Goal: Task Accomplishment & Management: Manage account settings

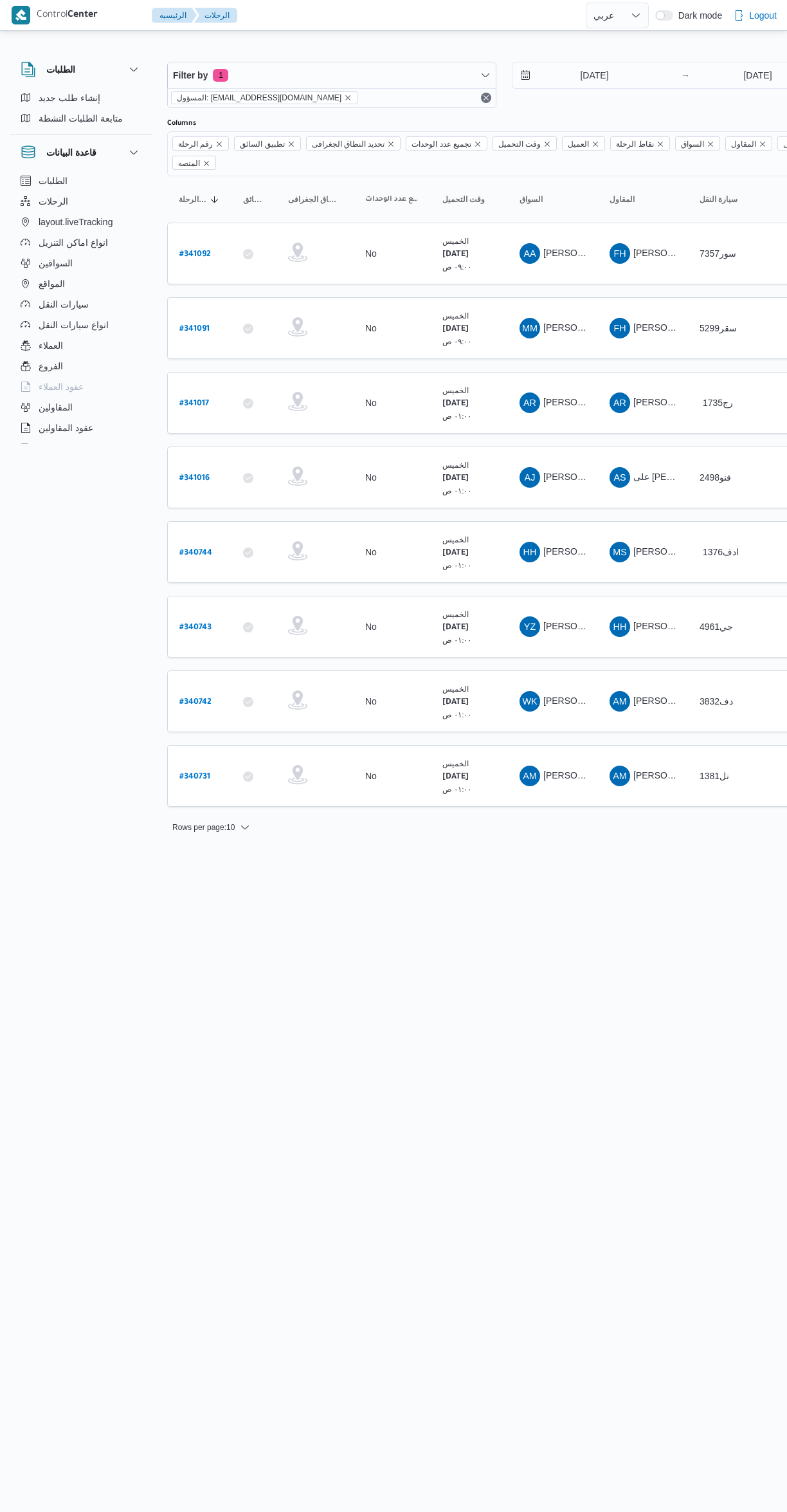
select select "ar"
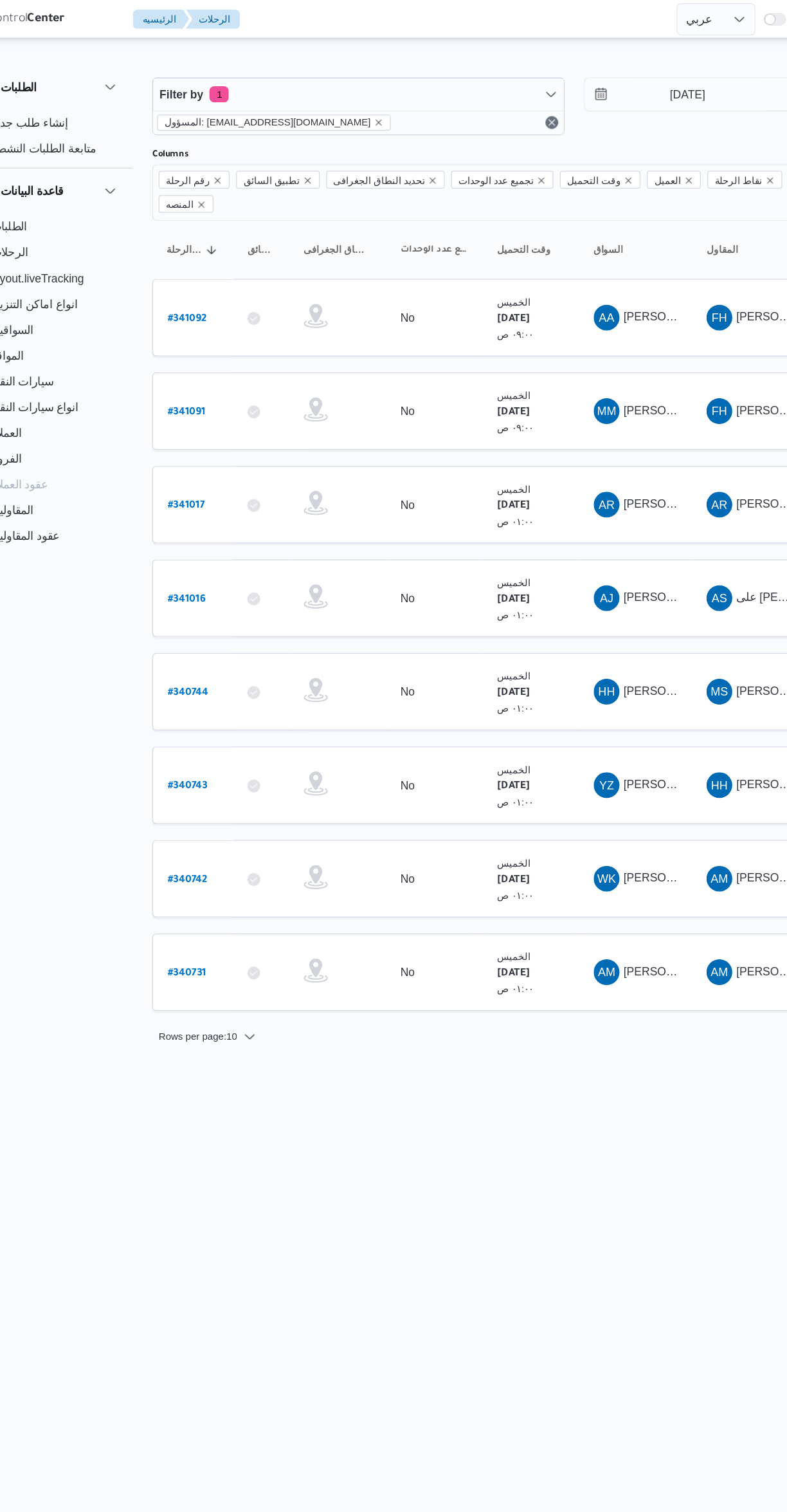
click at [180, 772] on b "# 340731" at bounding box center [194, 777] width 31 height 9
select select "ar"
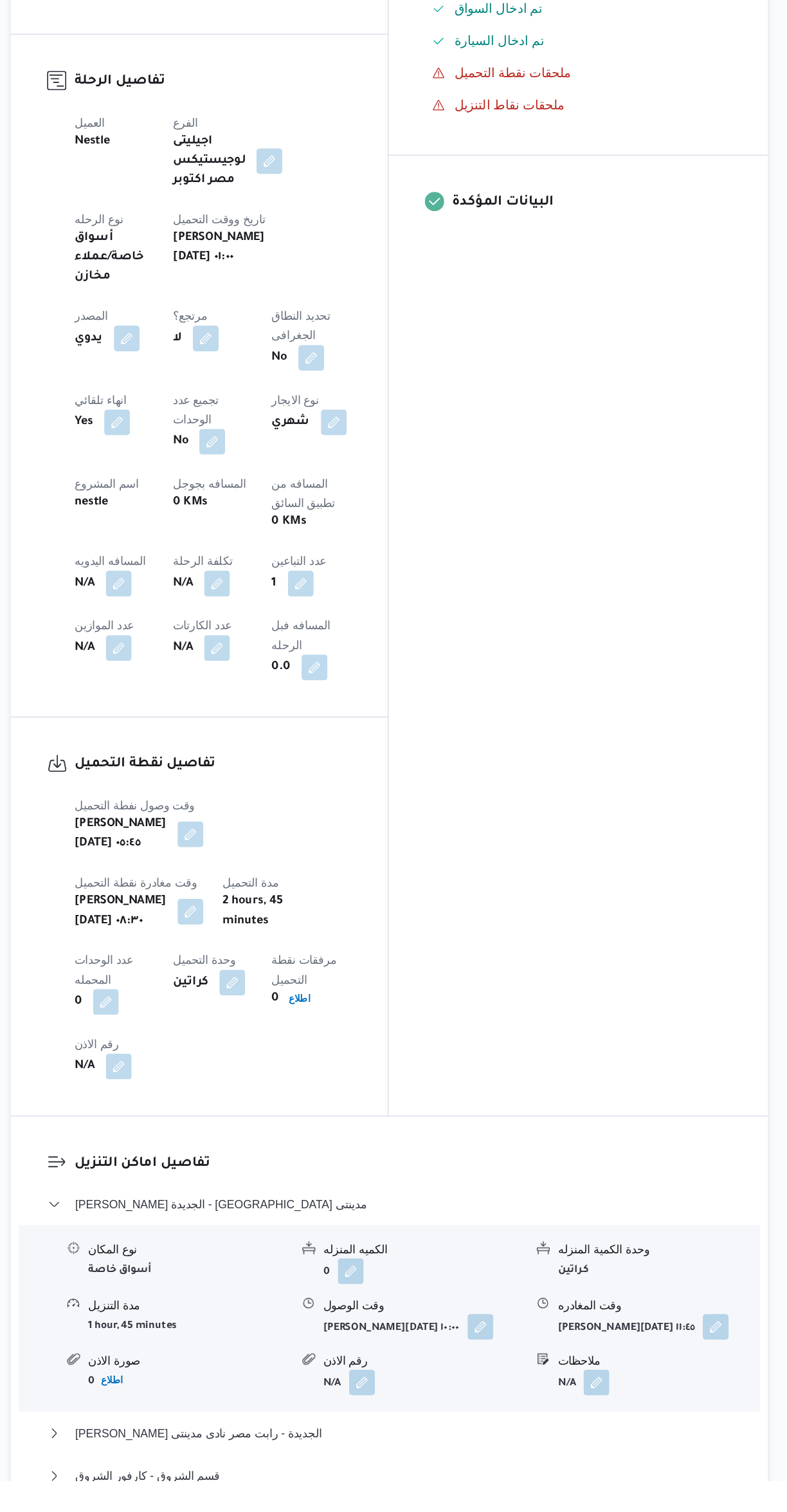
scroll to position [207, 0]
click at [324, 1500] on button "قسم الشروق - كارفور الشروق" at bounding box center [470, 1508] width 546 height 16
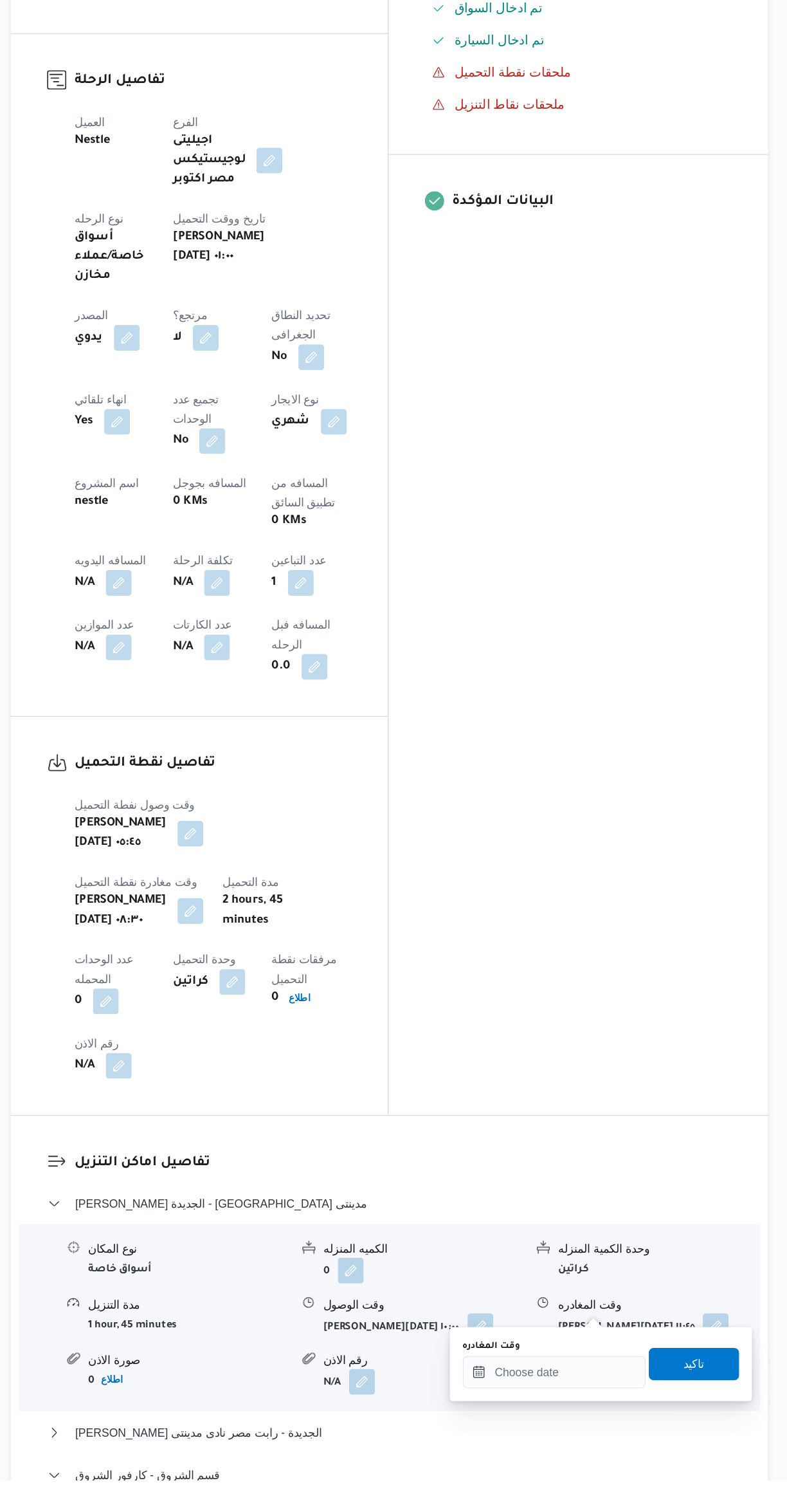
click at [559, 1404] on label "وقت المغادره" at bounding box center [551, 1405] width 46 height 11
click at [559, 1412] on input "وقت المغادره" at bounding box center [601, 1424] width 146 height 25
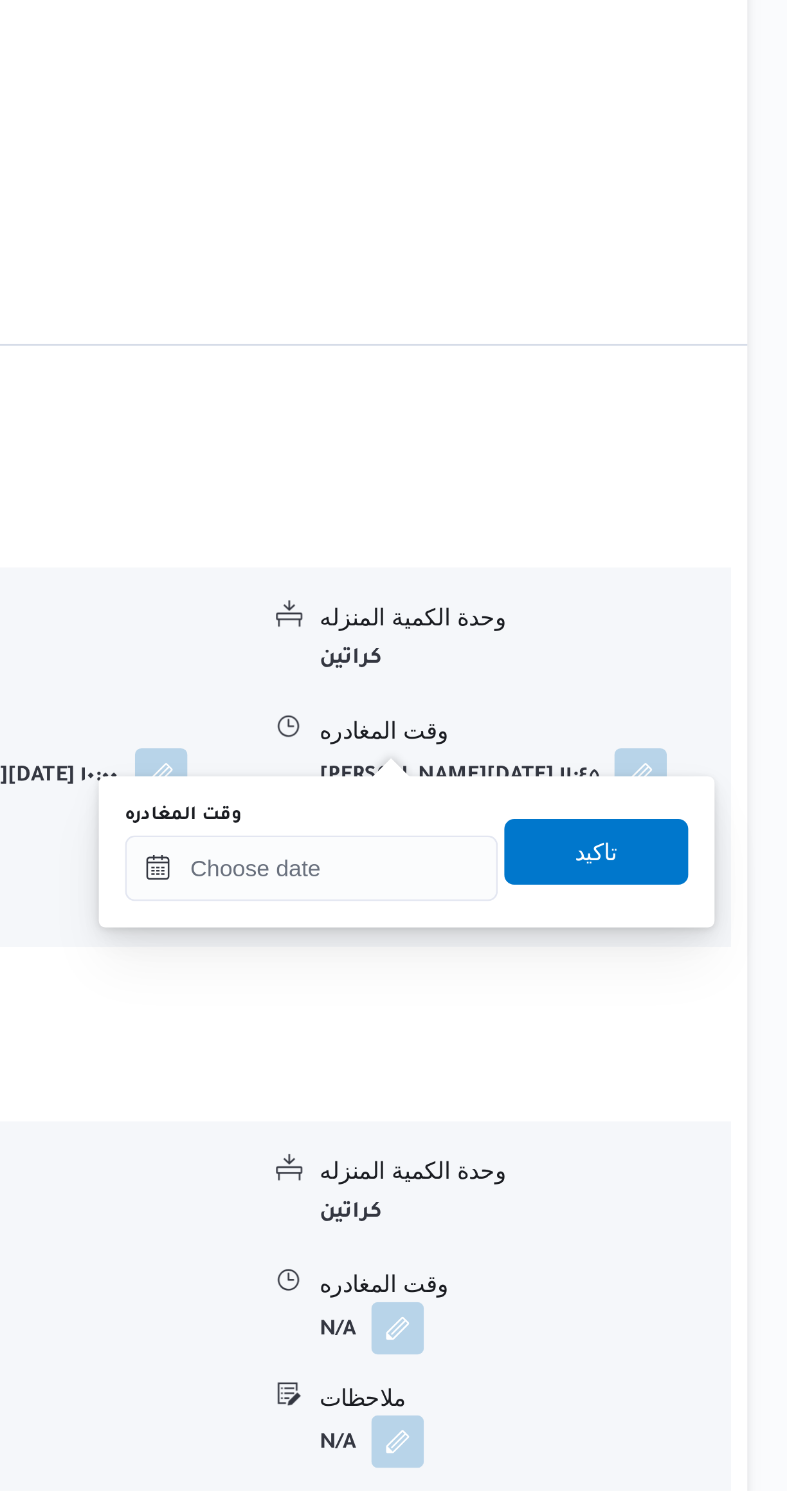
scroll to position [364, 0]
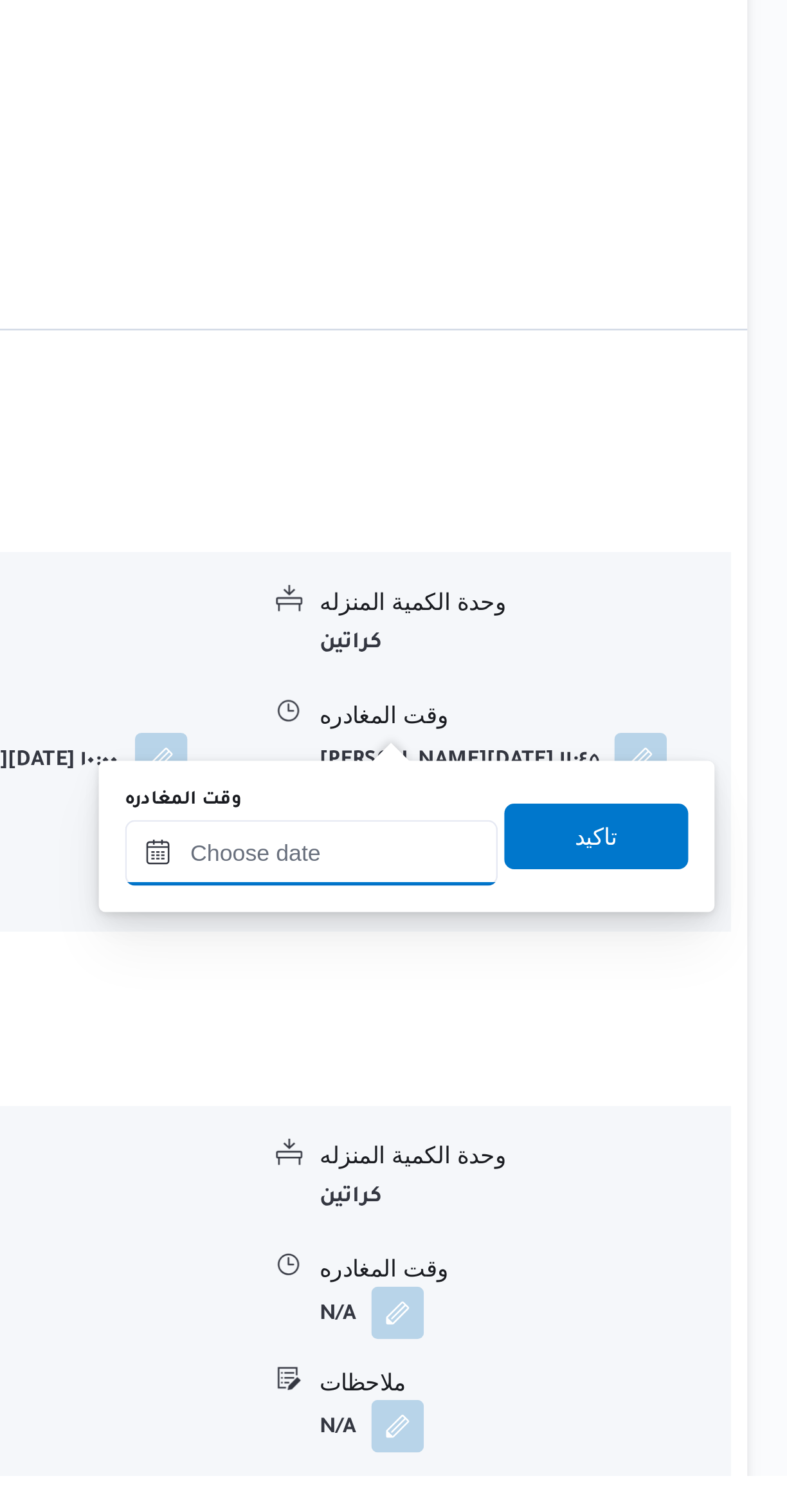
click at [594, 1276] on input "وقت المغادره" at bounding box center [601, 1267] width 146 height 25
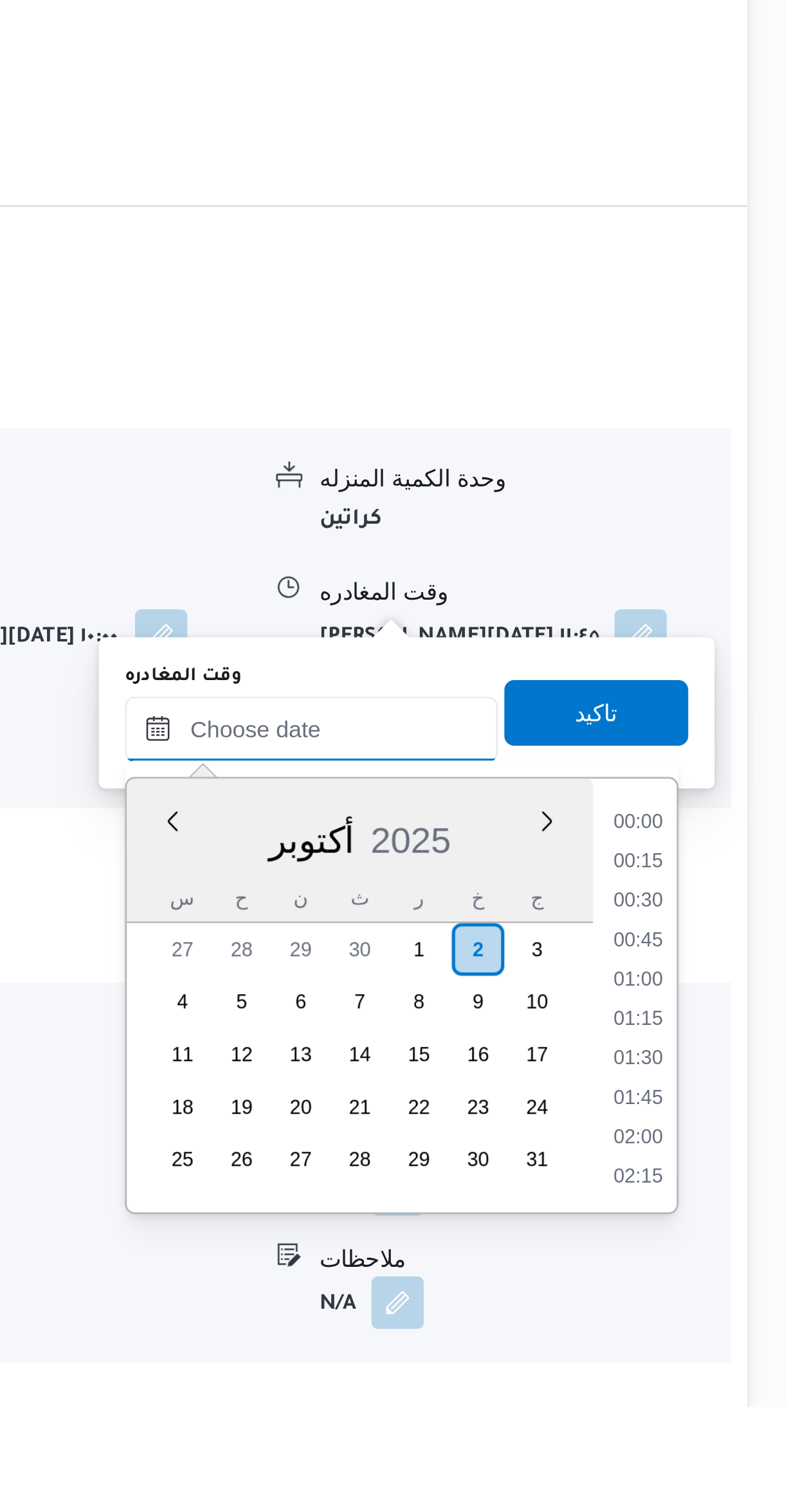
scroll to position [1172, 0]
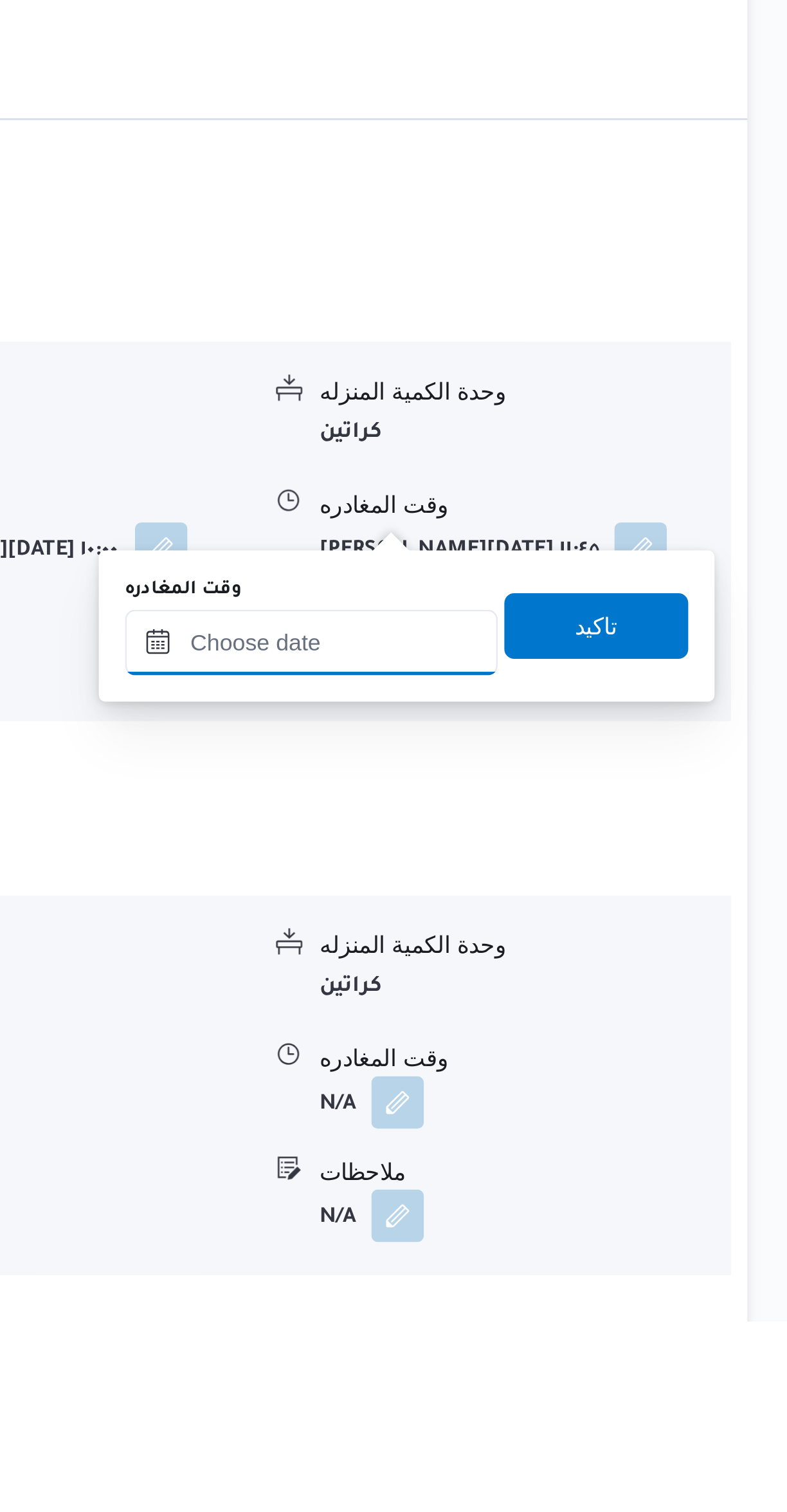
click at [597, 1234] on input "وقت المغادره" at bounding box center [601, 1245] width 146 height 25
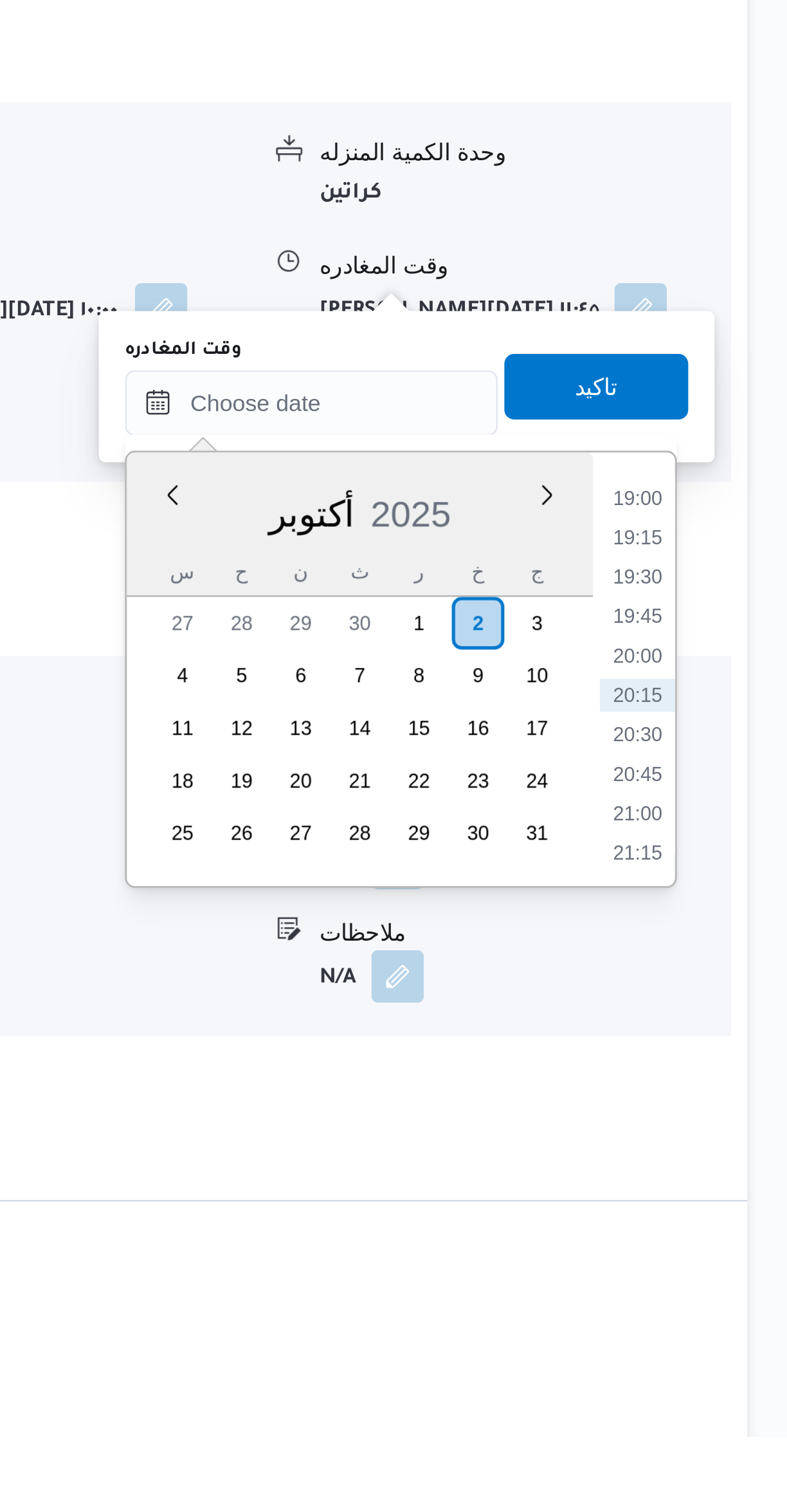
click at [721, 1139] on li "19:00" at bounding box center [729, 1144] width 30 height 13
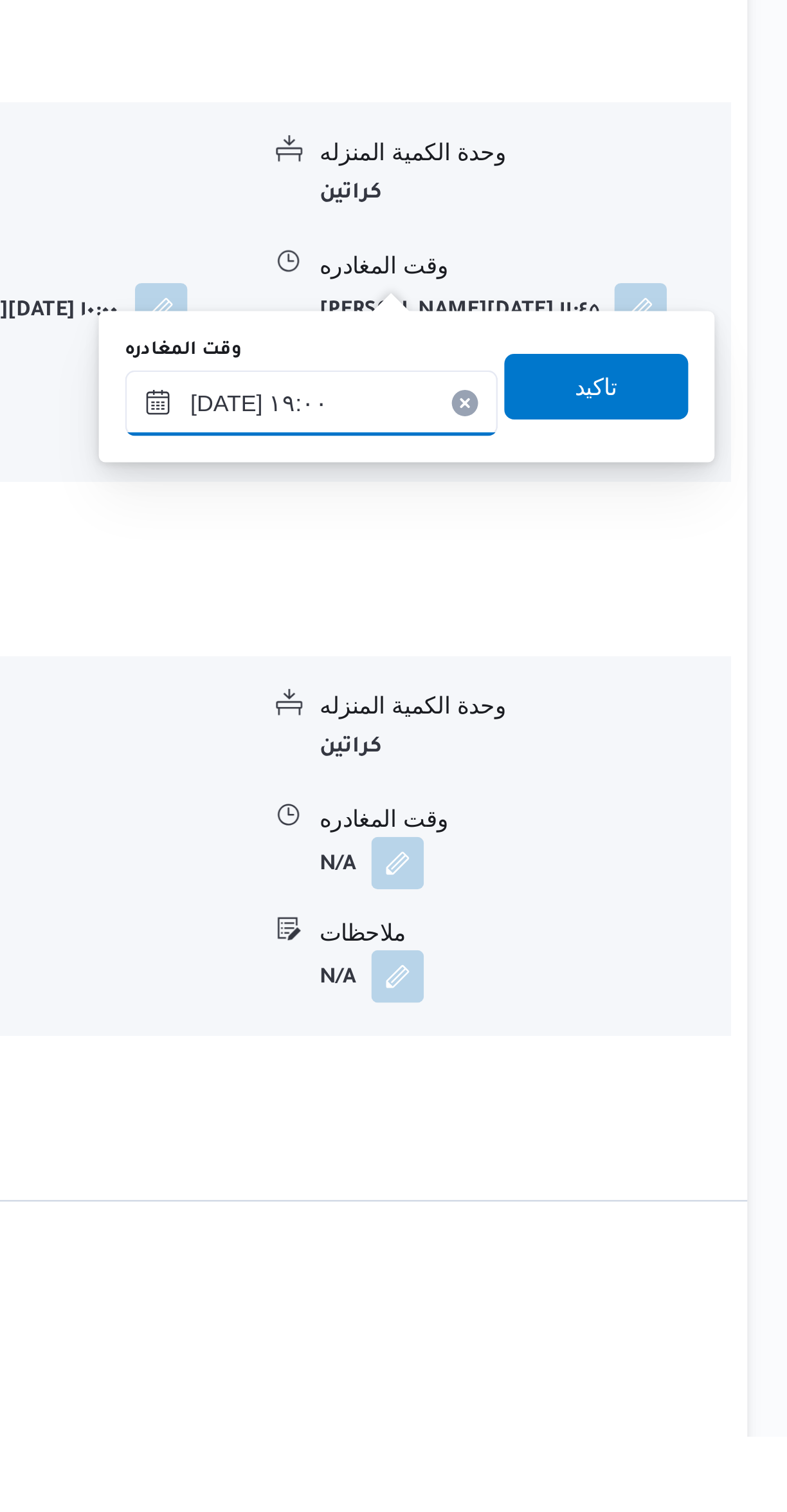
click at [608, 1105] on input "[DATE] ١٩:٠٠" at bounding box center [601, 1107] width 146 height 25
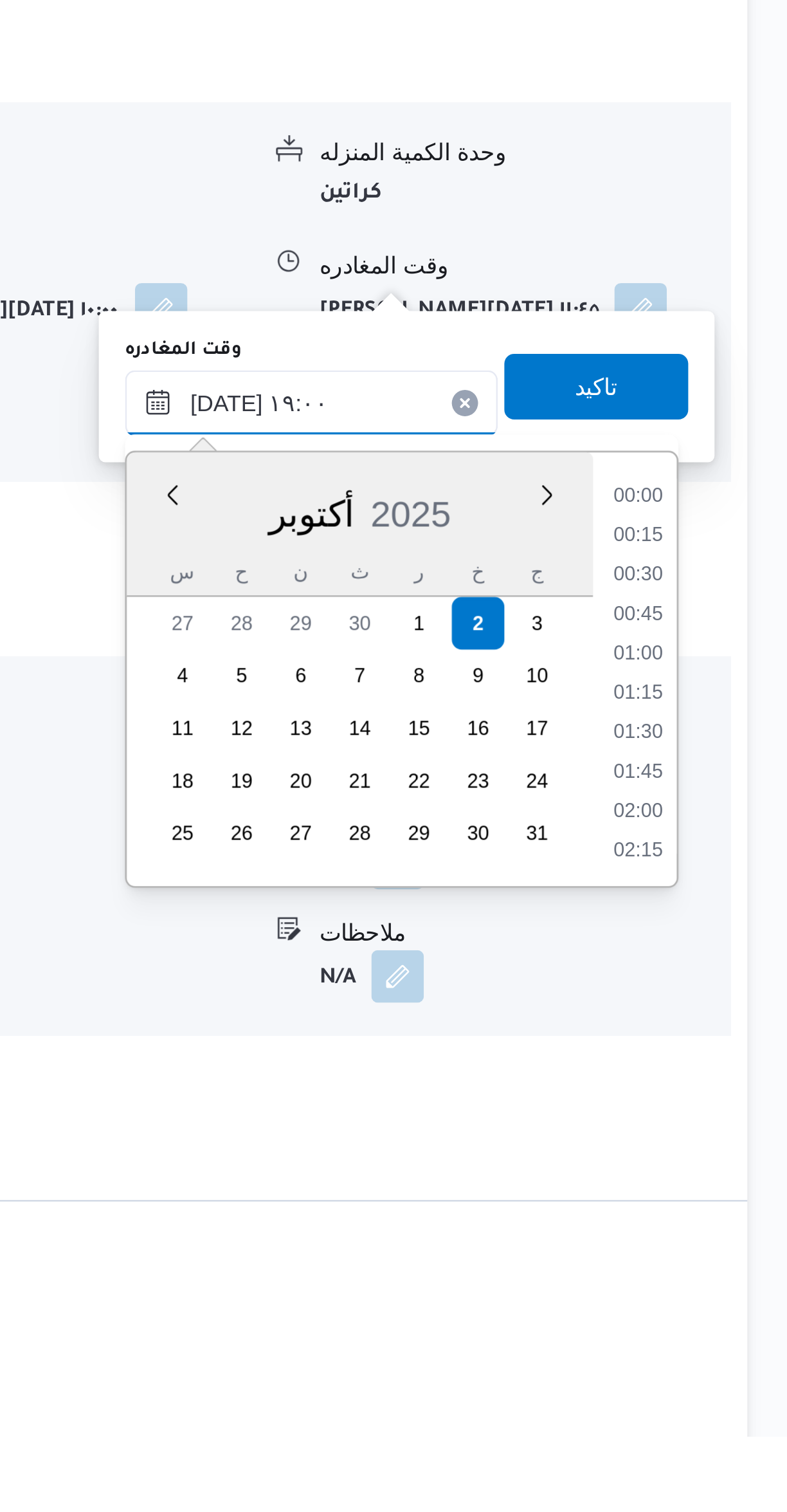
scroll to position [1095, 0]
click at [721, 1144] on li "17:45" at bounding box center [729, 1144] width 30 height 13
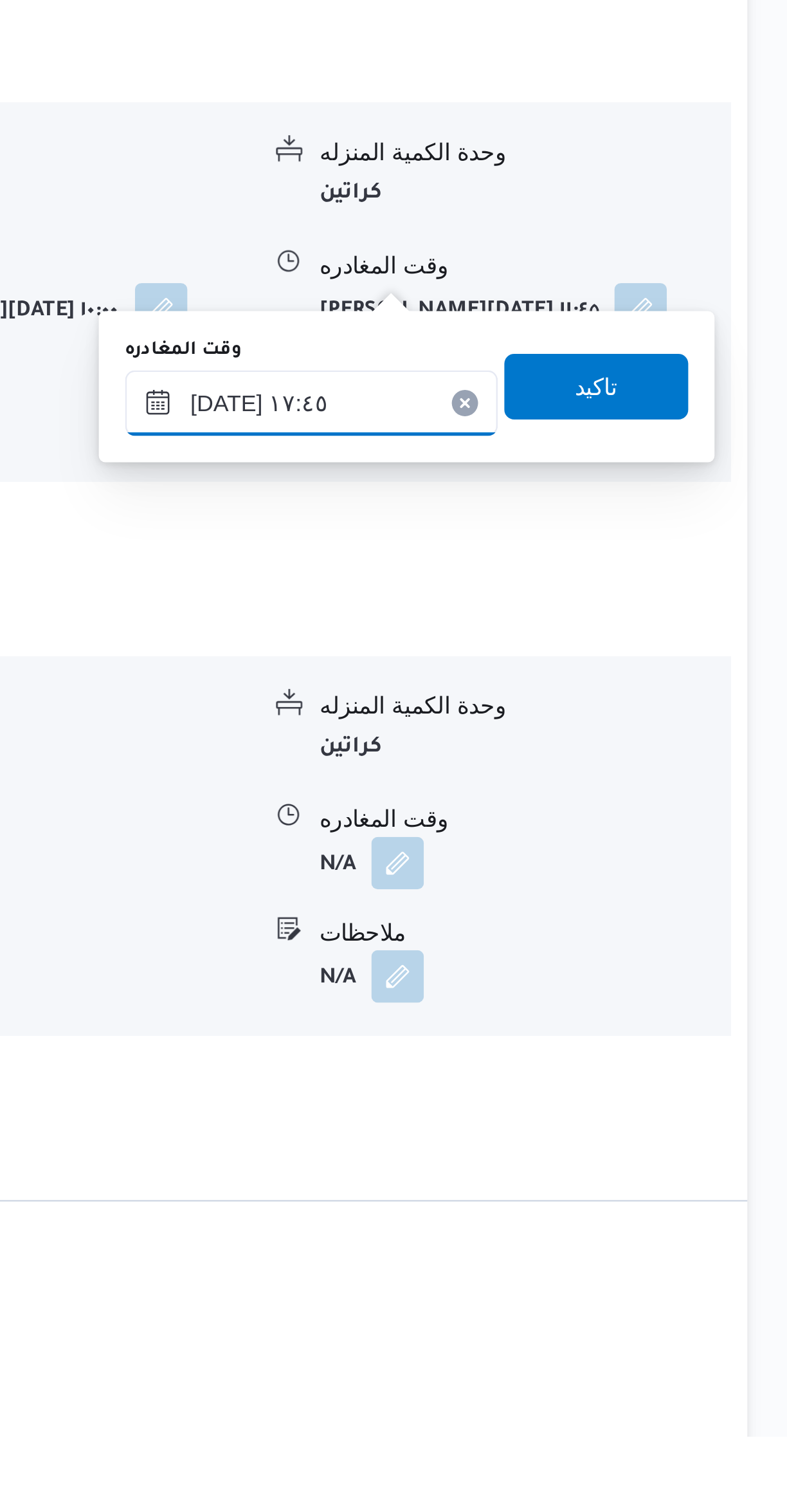
click at [605, 1102] on input "[DATE] ١٧:٤٥" at bounding box center [601, 1107] width 146 height 25
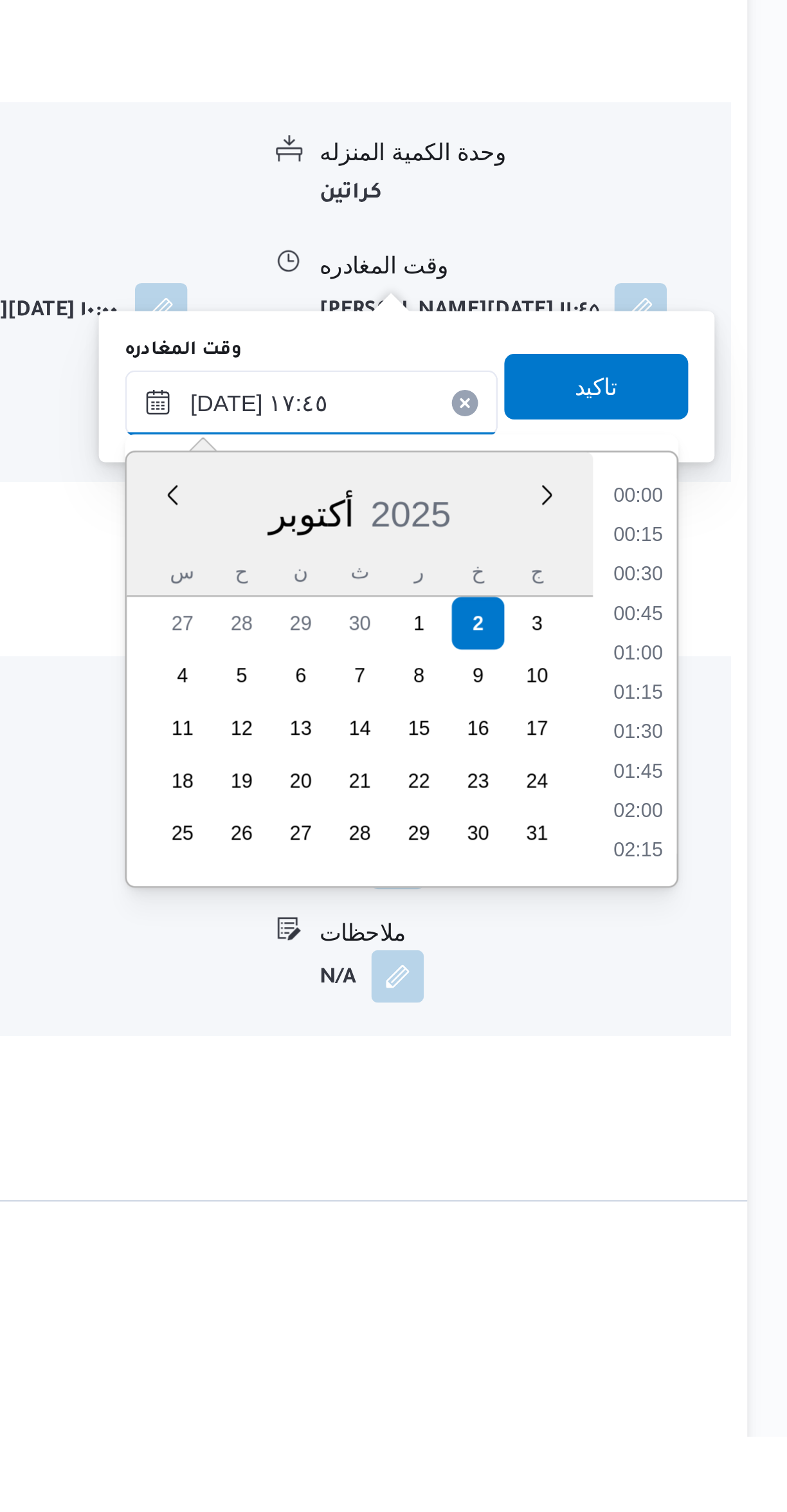
scroll to position [1017, 0]
click at [717, 1139] on li "16:30" at bounding box center [729, 1144] width 30 height 13
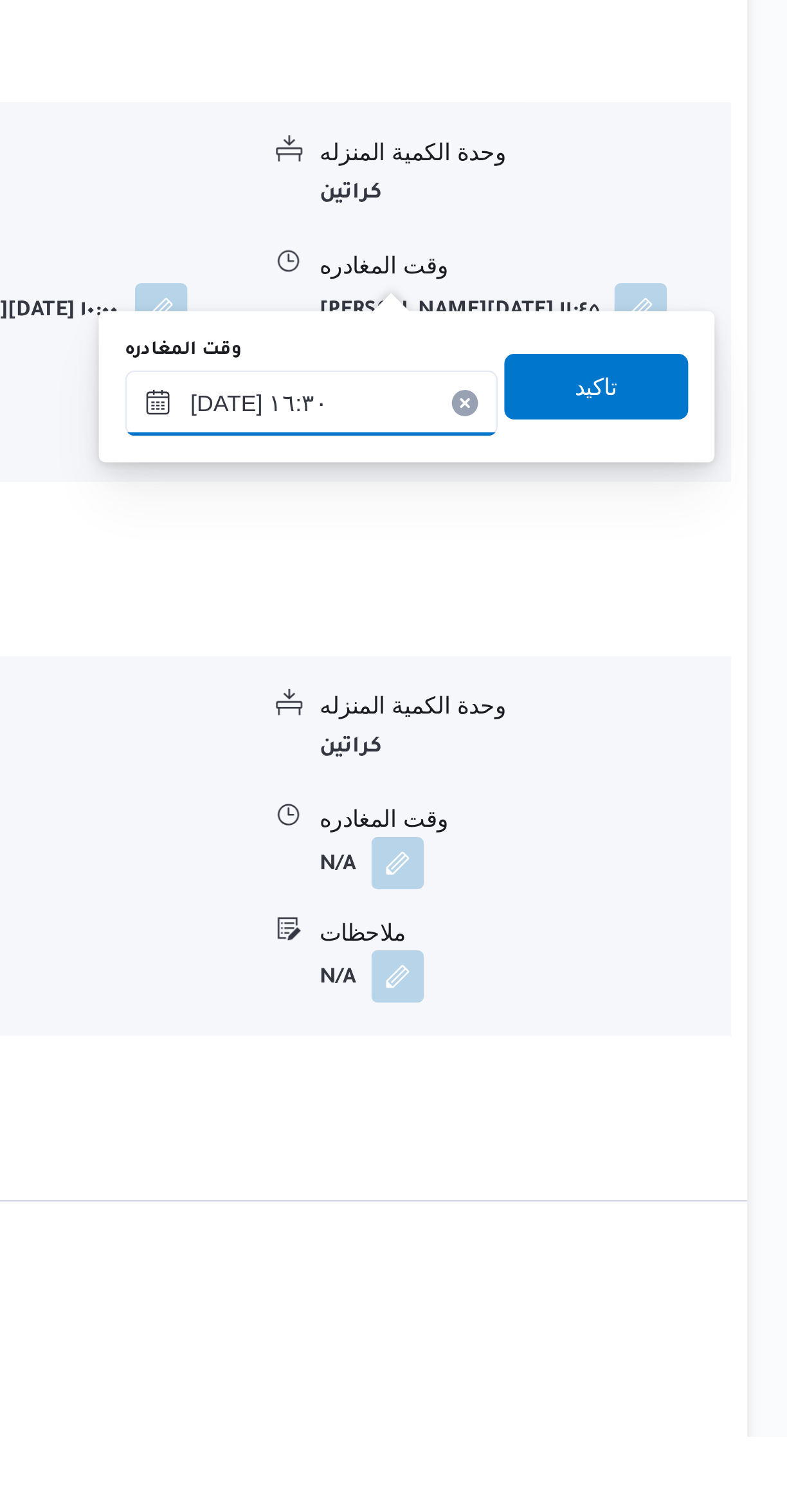
click at [590, 1099] on input "[DATE] ١٦:٣٠" at bounding box center [601, 1107] width 146 height 25
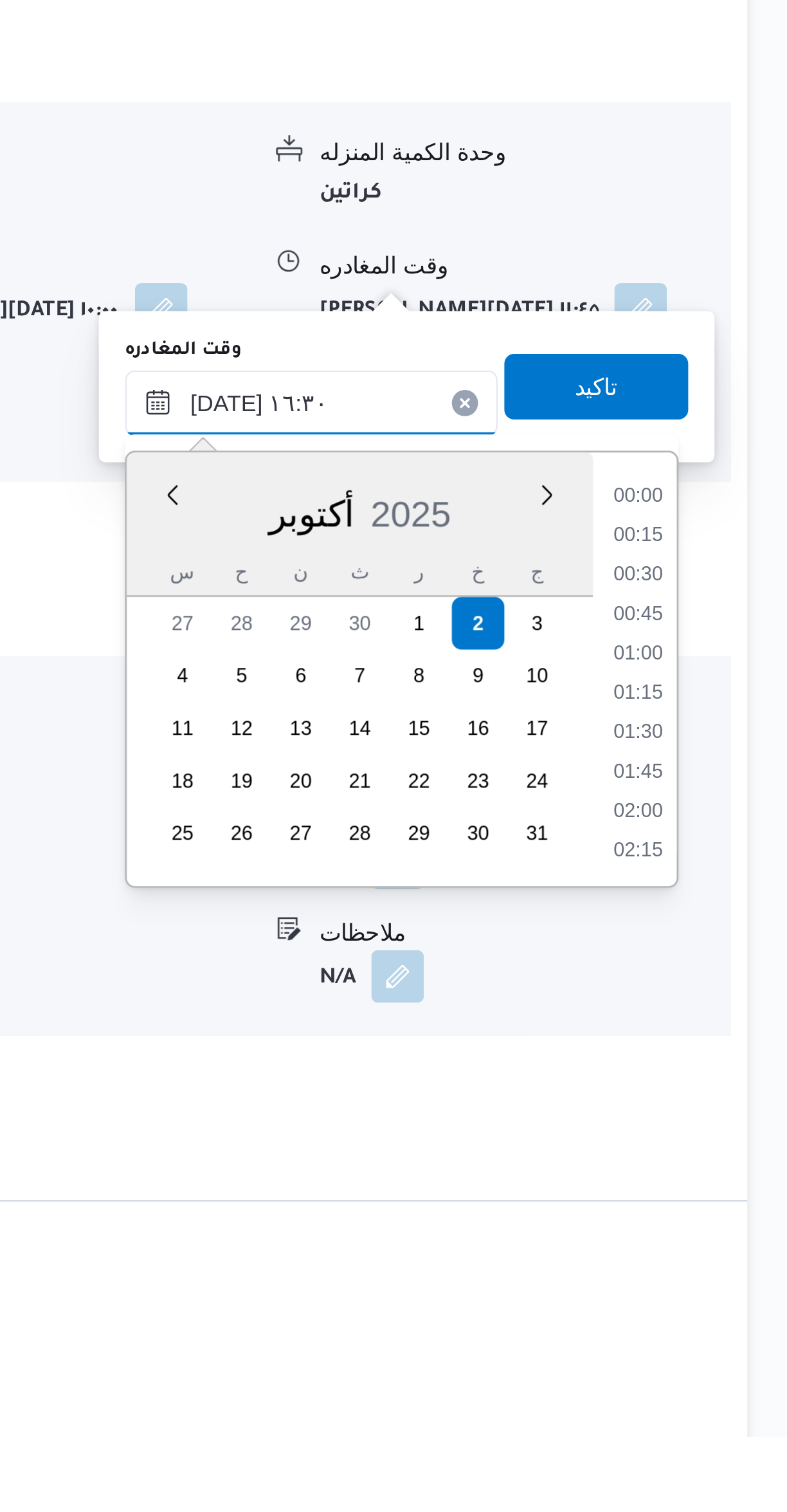
scroll to position [940, 0]
click at [720, 1178] on li "15:45" at bounding box center [729, 1175] width 30 height 13
type input "[DATE] ١٥:٤٥"
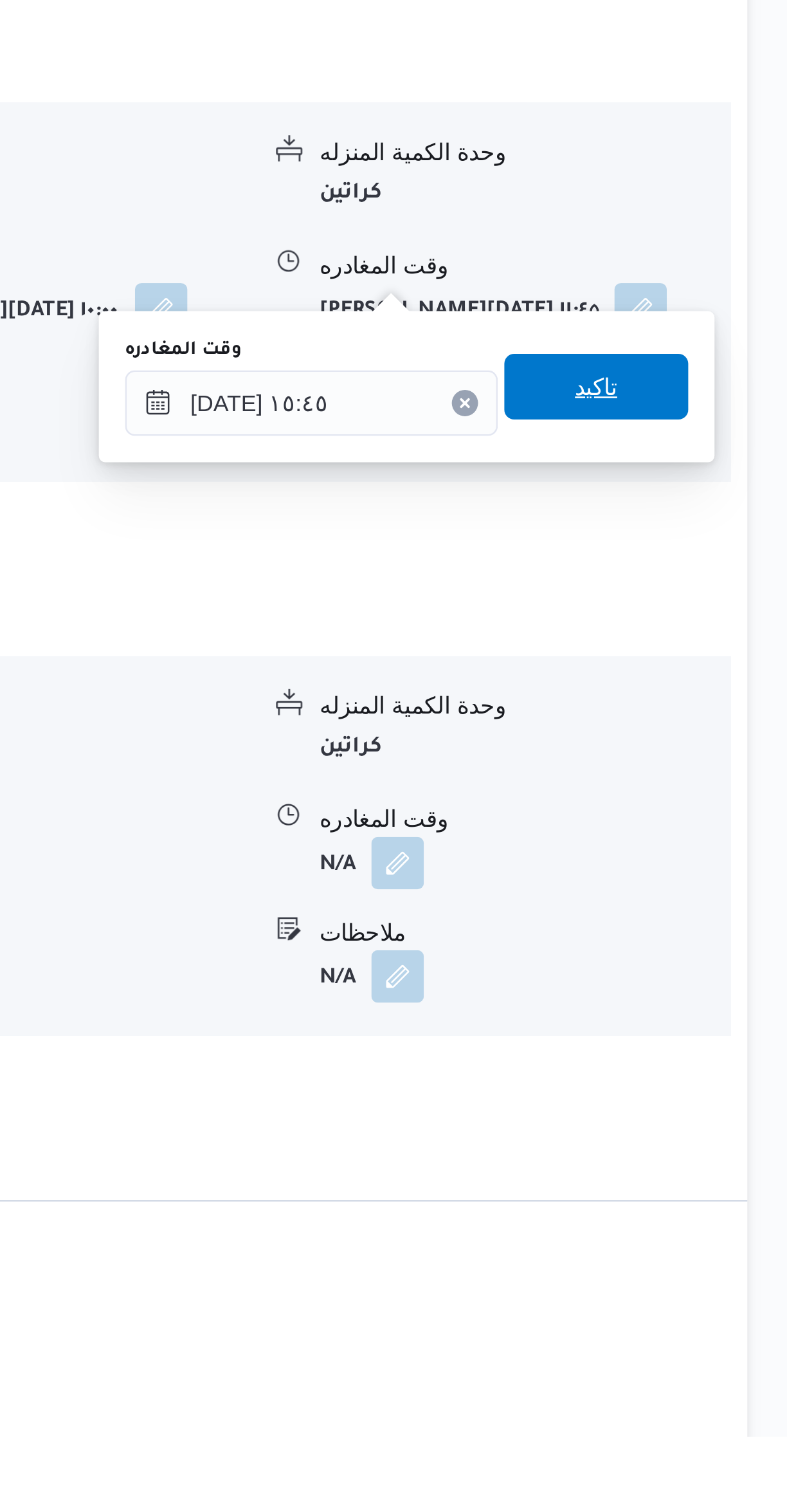
click at [687, 1097] on span "تاكيد" at bounding box center [713, 1100] width 72 height 25
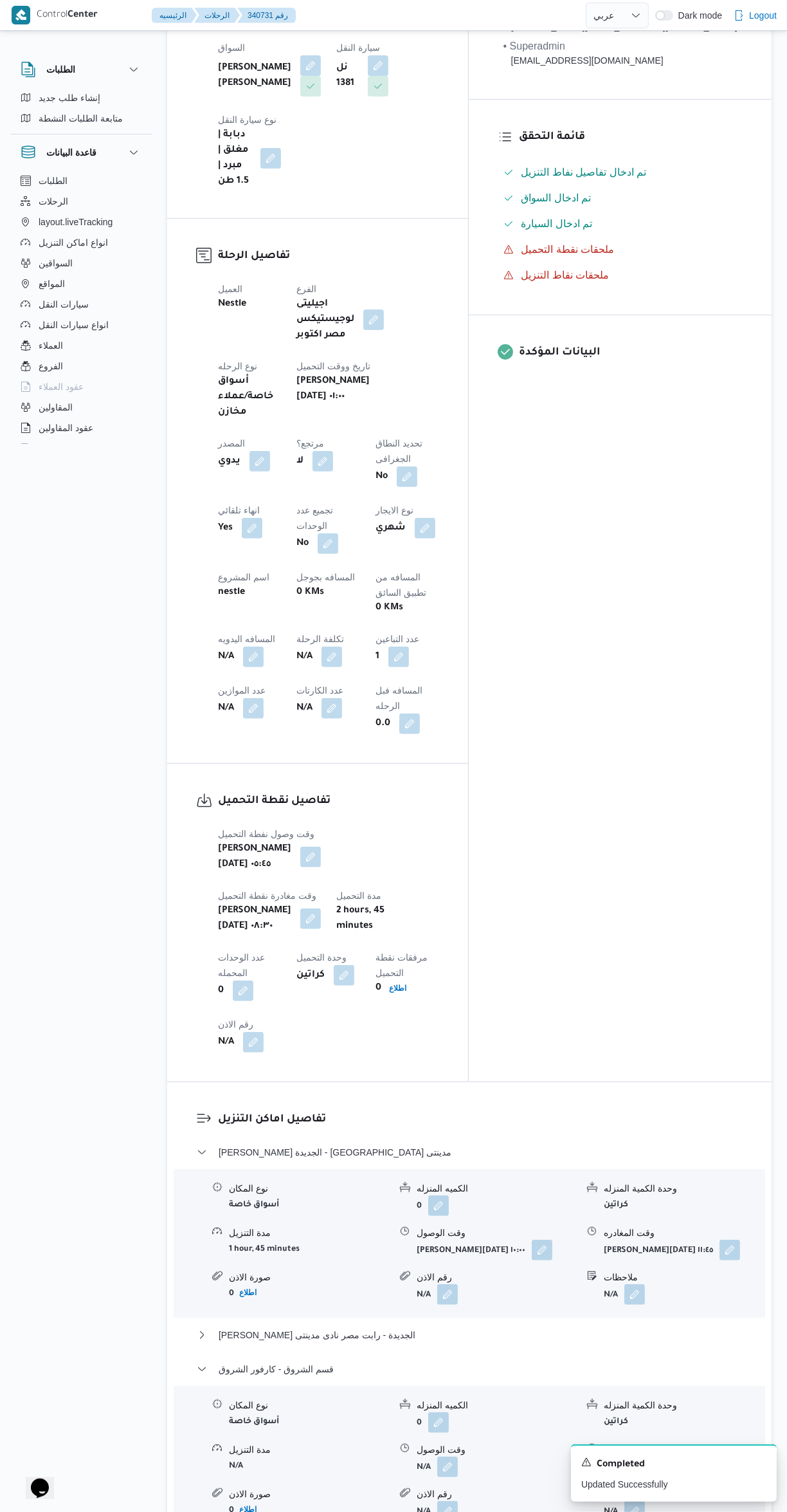
scroll to position [334, 0]
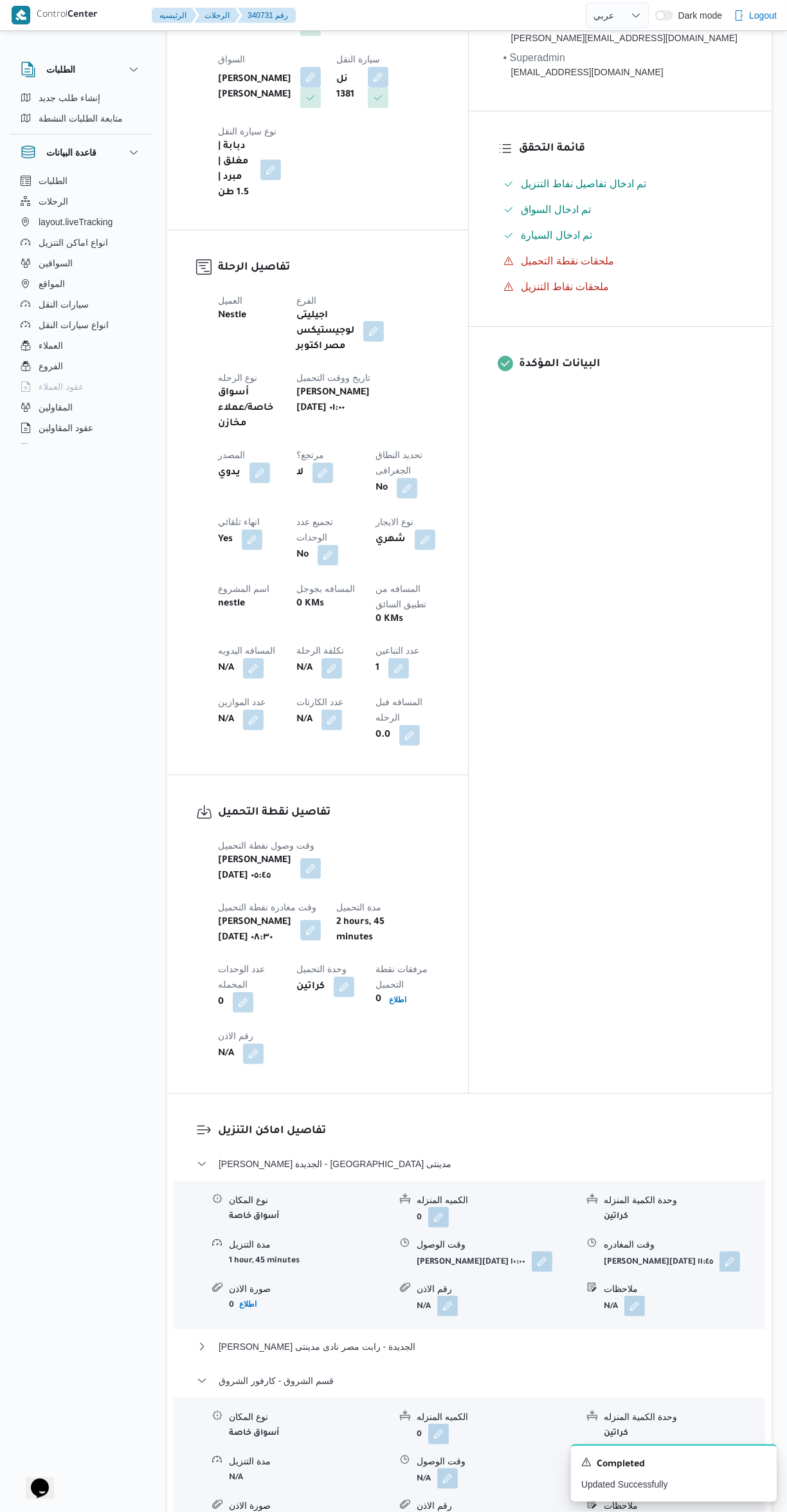
click at [264, 658] on button "button" at bounding box center [254, 669] width 21 height 21
click at [306, 489] on label "المسافه اليدويه" at bounding box center [298, 494] width 55 height 11
click at [306, 501] on input "المسافه اليدويه" at bounding box center [334, 513] width 128 height 25
type input "110"
click at [428, 507] on span "تاكيد" at bounding box center [436, 508] width 17 height 16
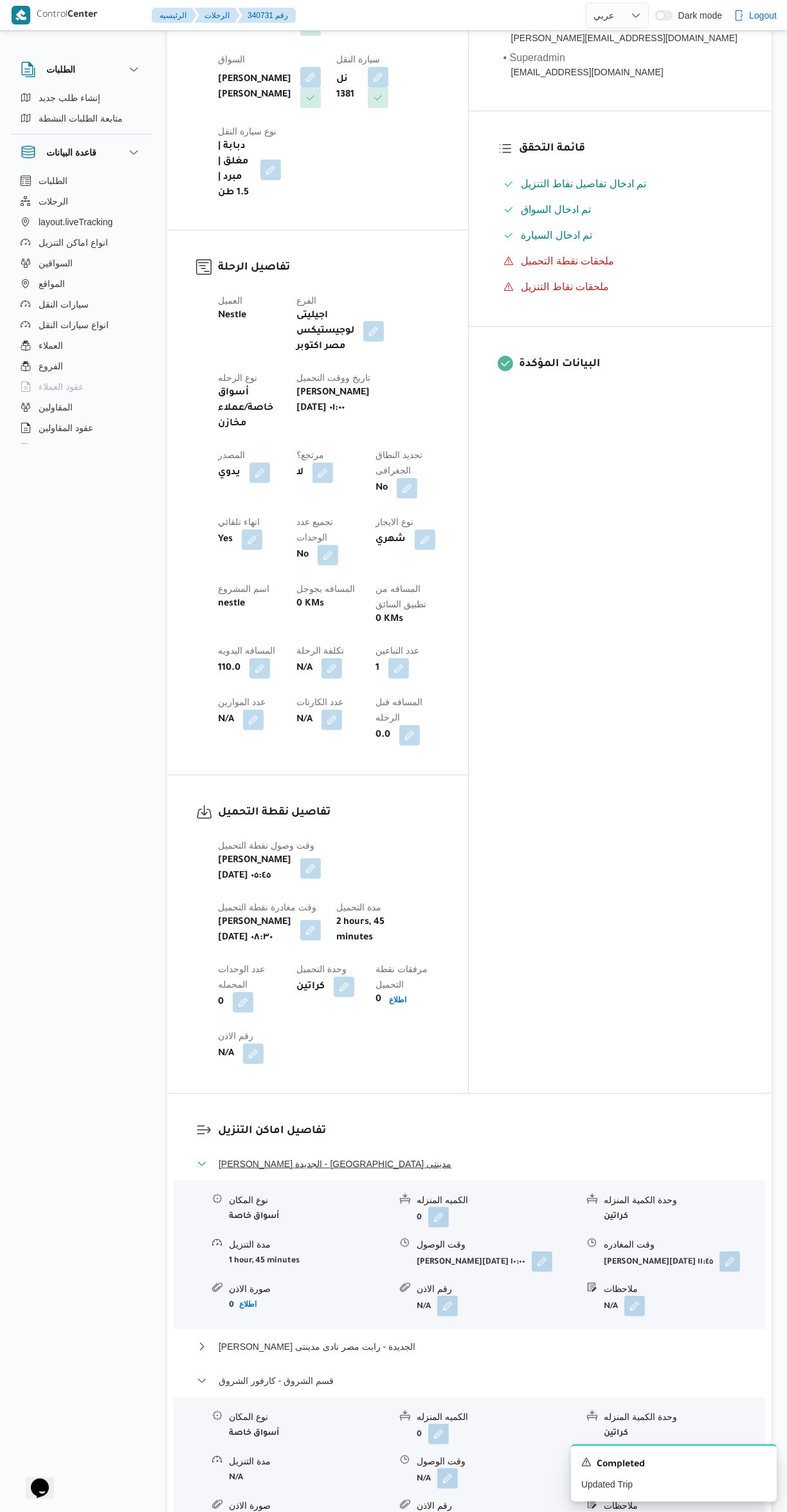
click at [236, 1156] on span "[PERSON_NAME] الجديدة - [GEOGRAPHIC_DATA] مدينتى" at bounding box center [335, 1164] width 233 height 16
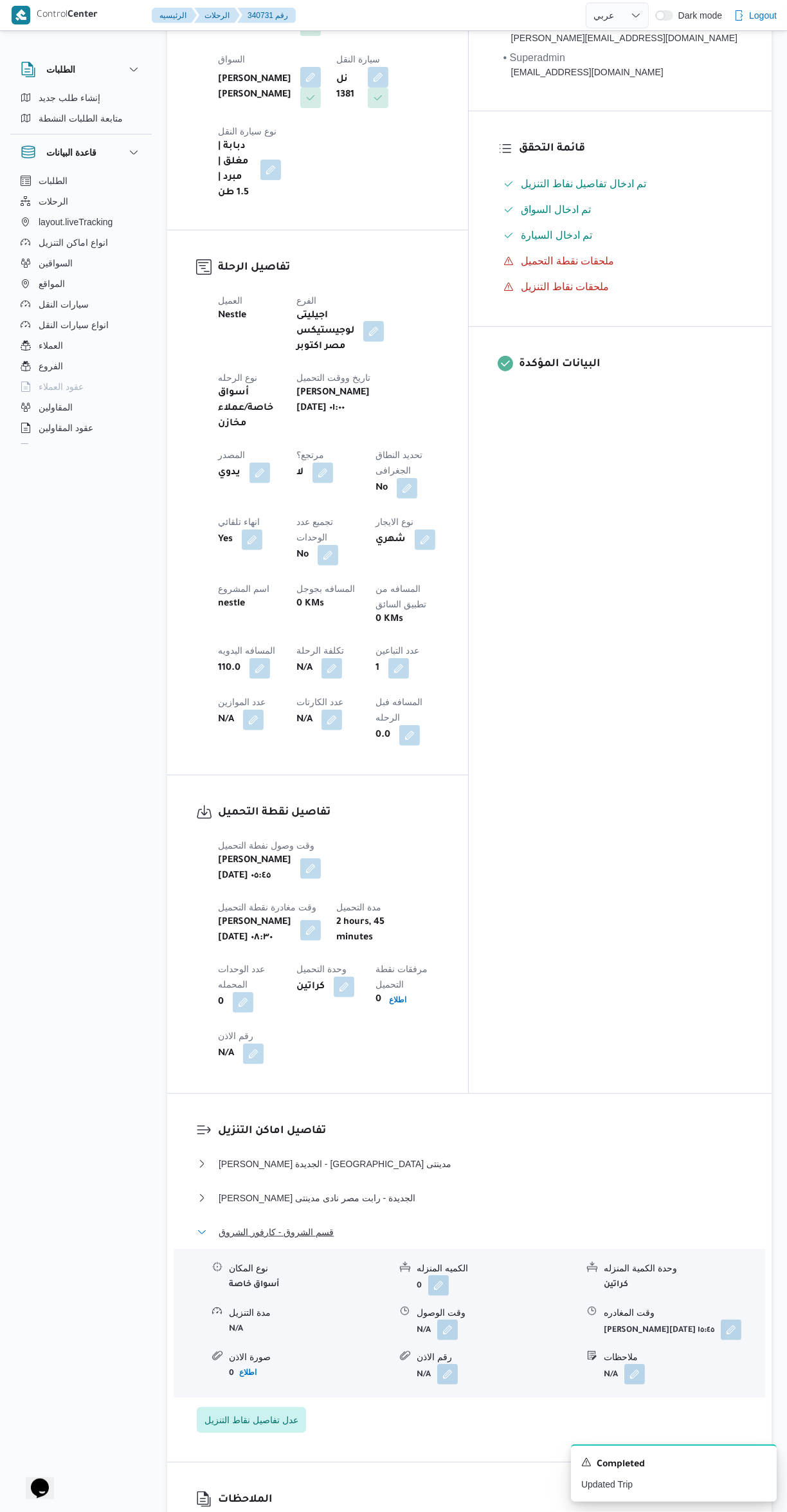
click at [217, 1224] on button "قسم الشروق - كارفور الشروق" at bounding box center [470, 1232] width 546 height 16
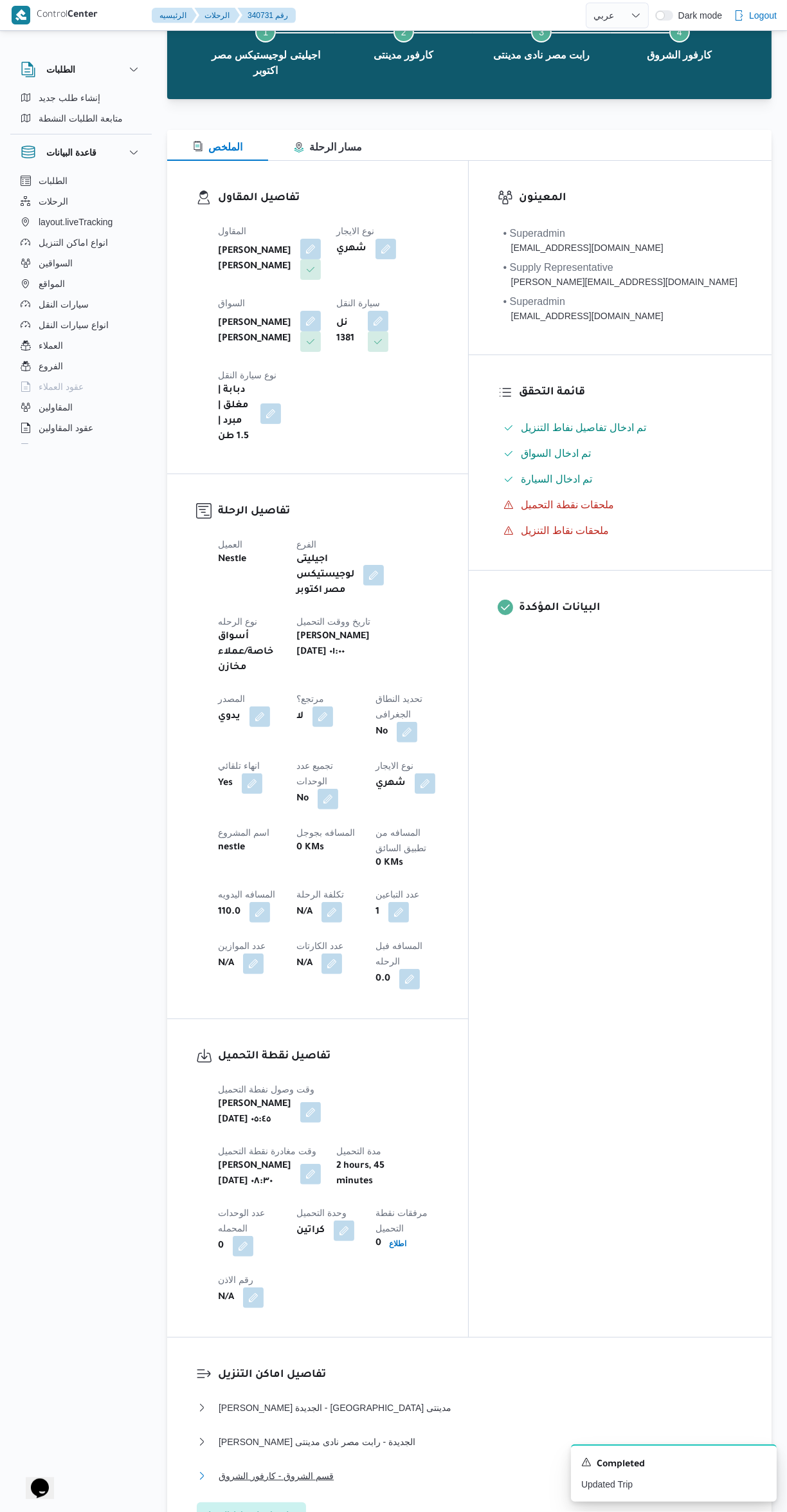
scroll to position [88, 0]
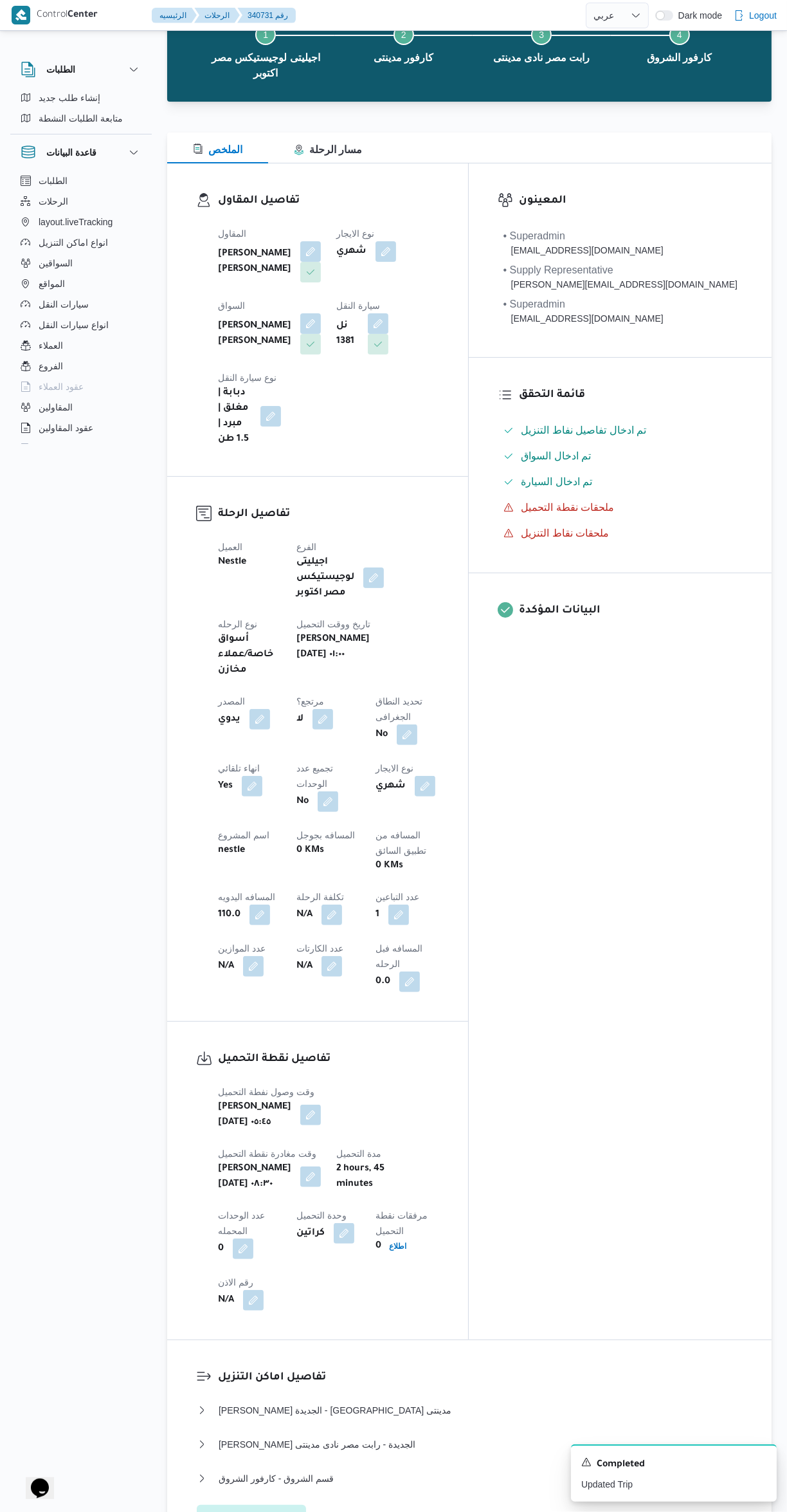
click at [271, 904] on button "button" at bounding box center [260, 915] width 21 height 21
click at [321, 739] on label "المسافه اليدويه" at bounding box center [304, 740] width 55 height 11
click at [321, 748] on input "110.0" at bounding box center [341, 760] width 128 height 25
type input "1"
type input "225"
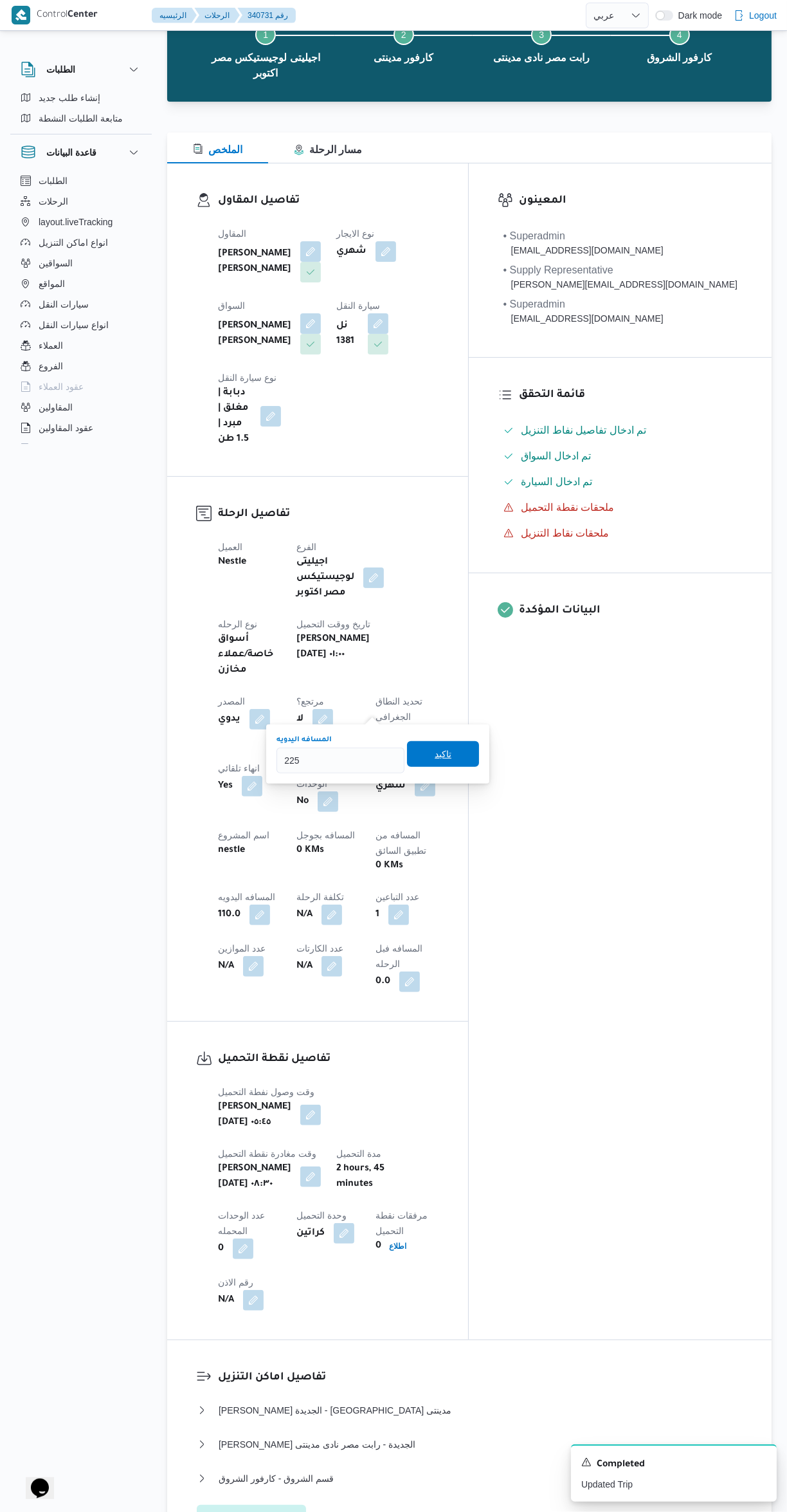
click at [435, 749] on span "تاكيد" at bounding box center [443, 754] width 17 height 16
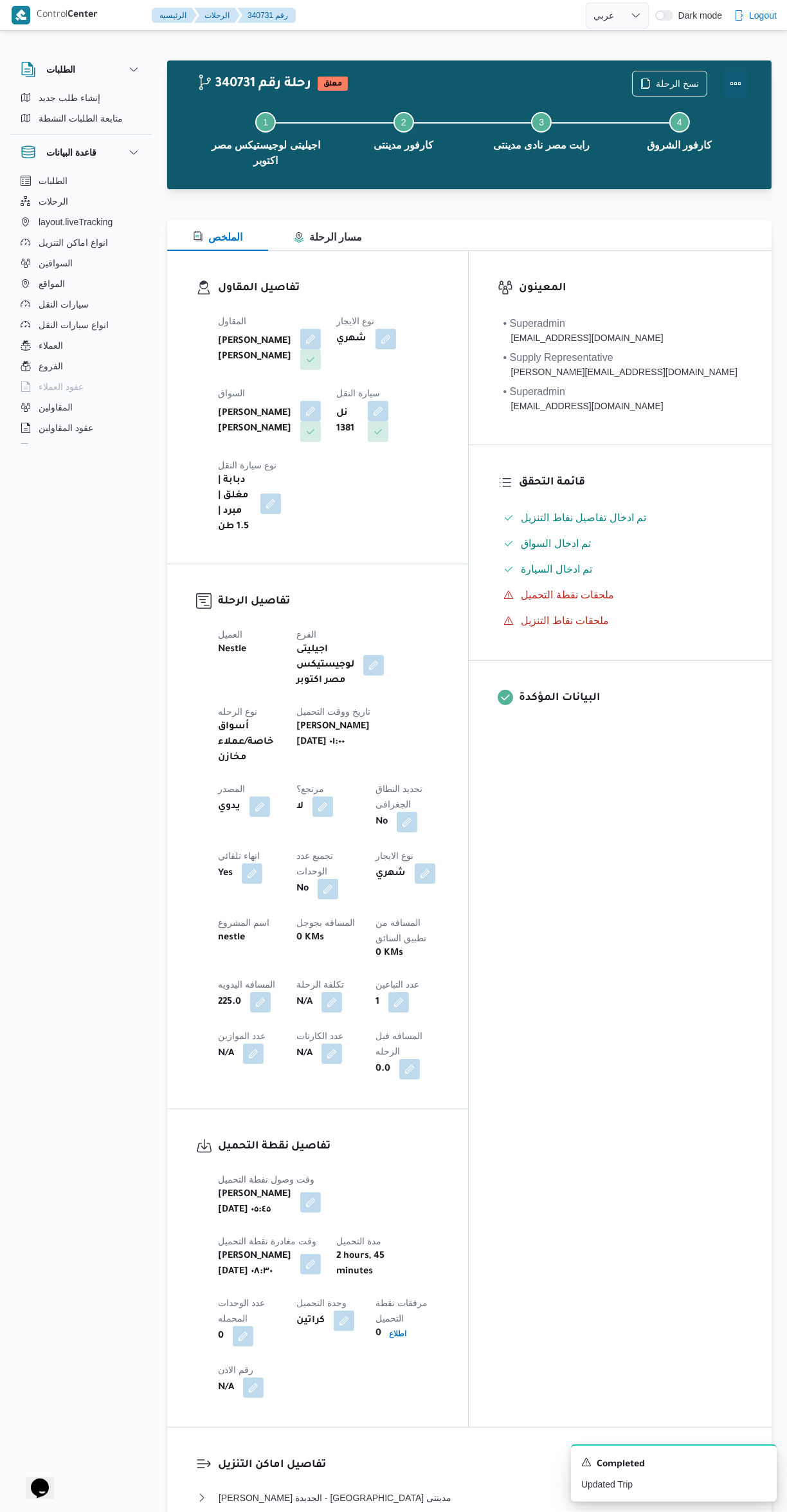
click at [734, 83] on button "Actions" at bounding box center [735, 83] width 25 height 25
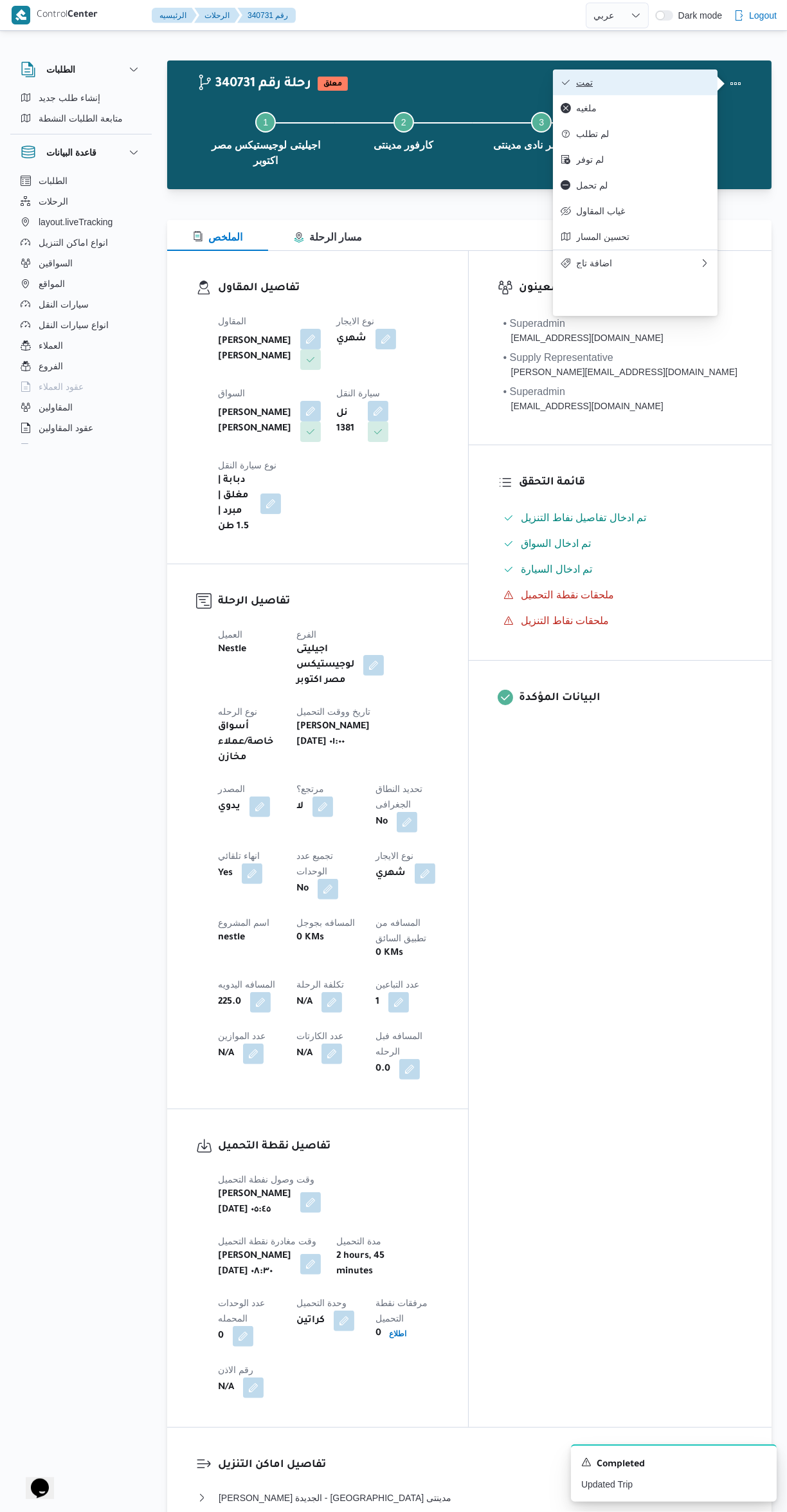
click at [583, 83] on span "تمت" at bounding box center [643, 82] width 134 height 11
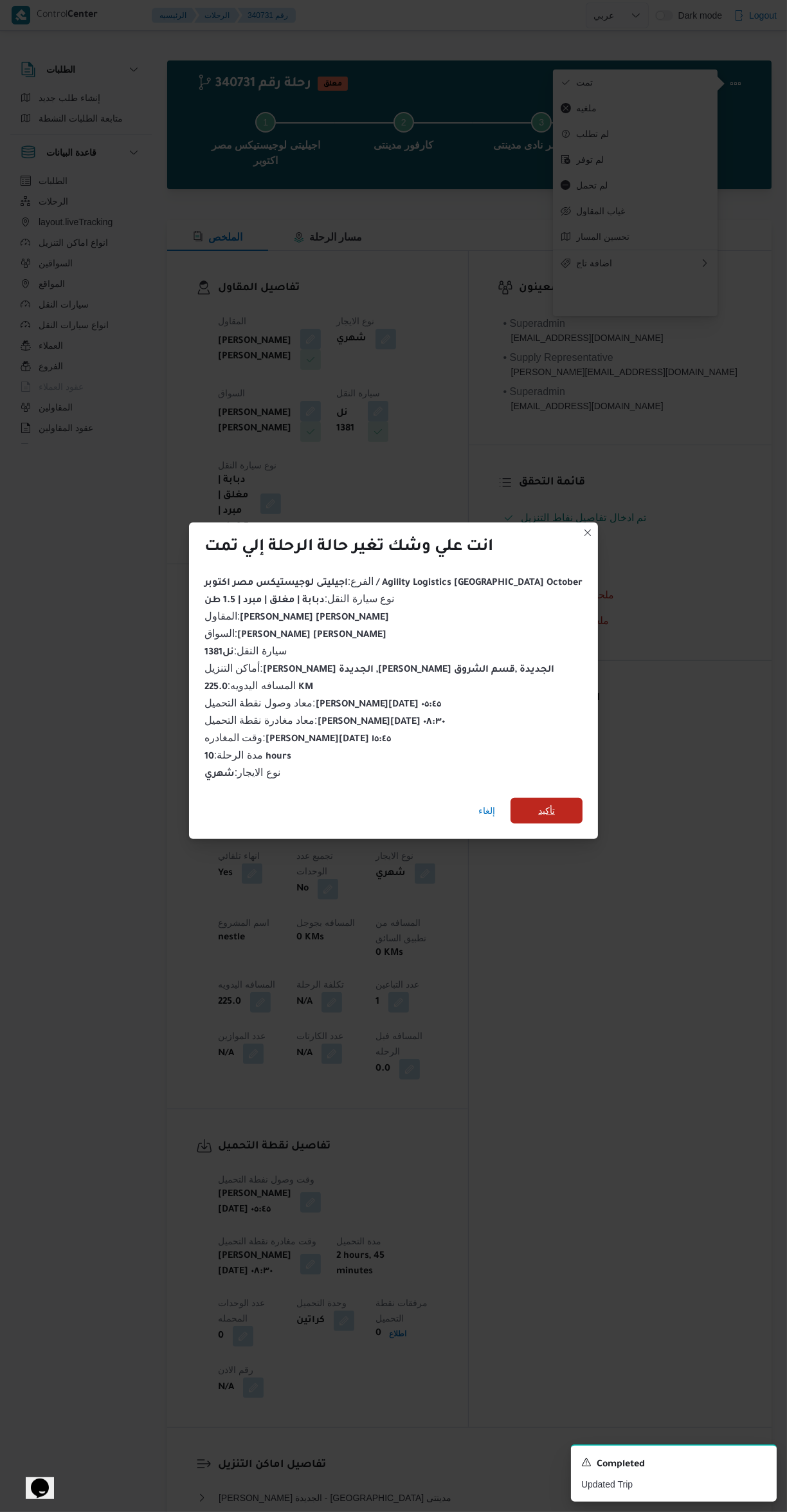
click at [530, 811] on span "تأكيد" at bounding box center [546, 810] width 72 height 25
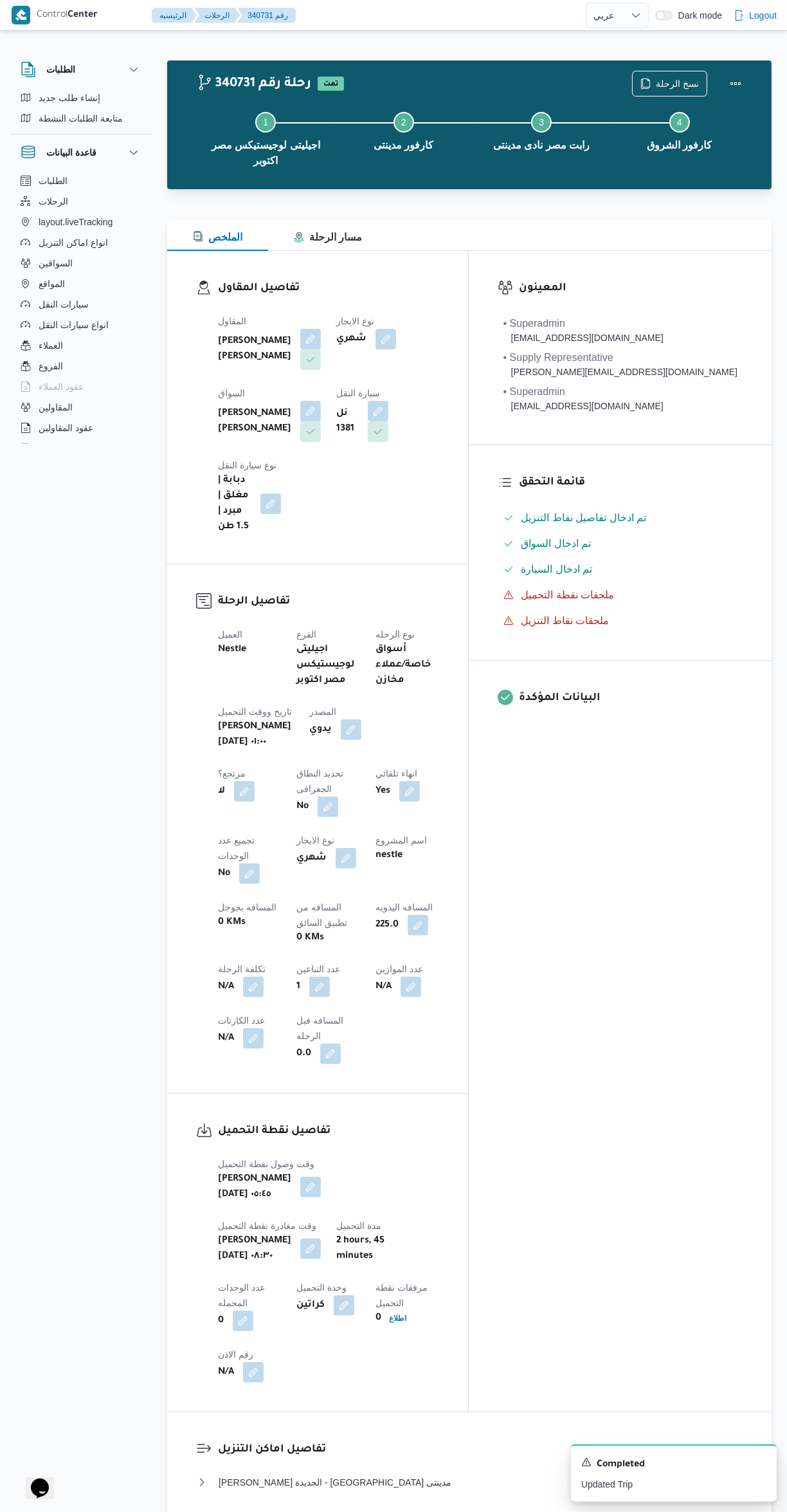
click at [685, 1001] on div "المعينون • Superadmin [EMAIL_ADDRESS][DOMAIN_NAME] • Supply Representative [PER…" at bounding box center [621, 831] width 303 height 1160
select select "ar"
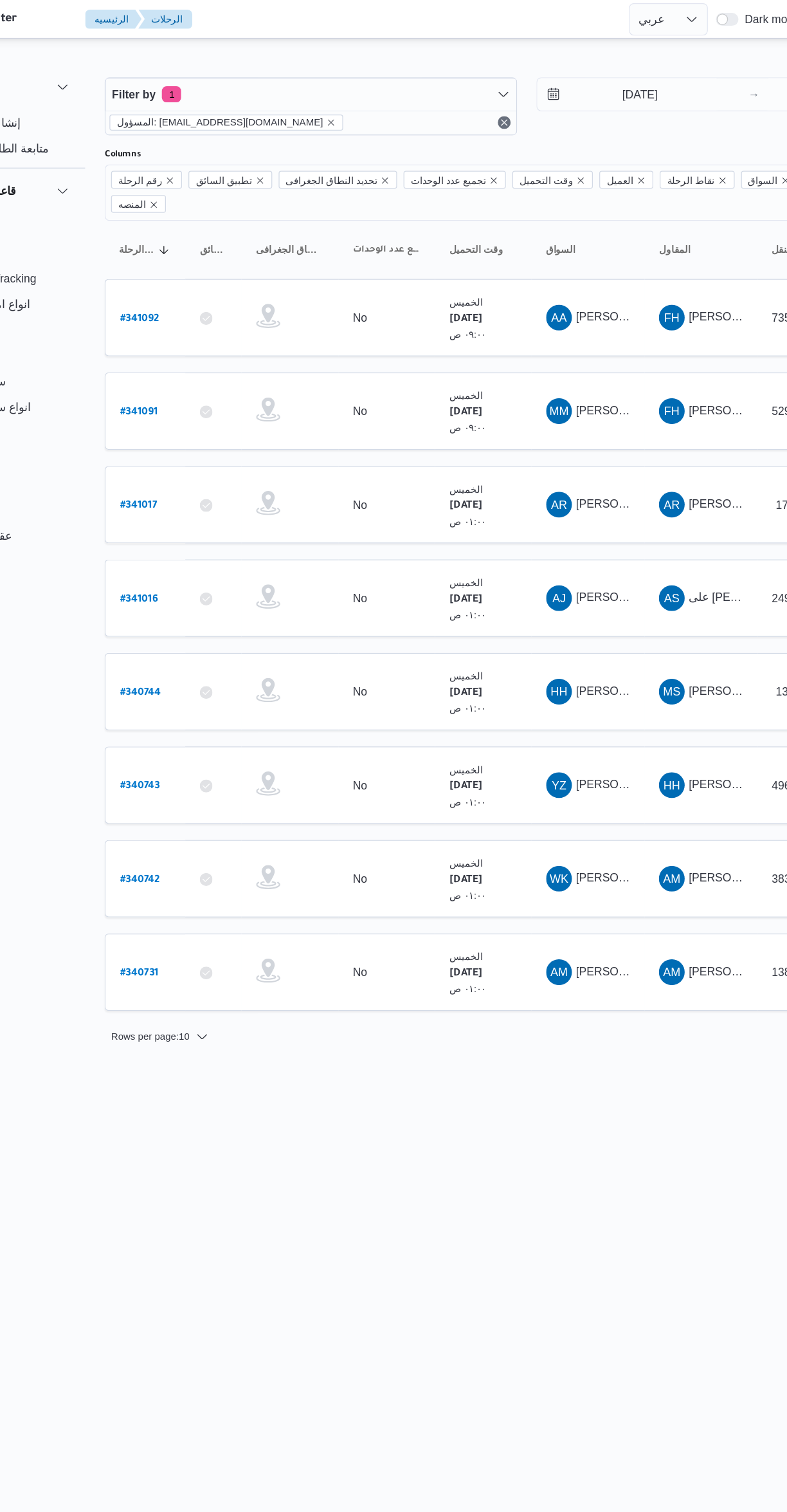
click at [201, 698] on b "# 340742" at bounding box center [195, 702] width 32 height 9
select select "ar"
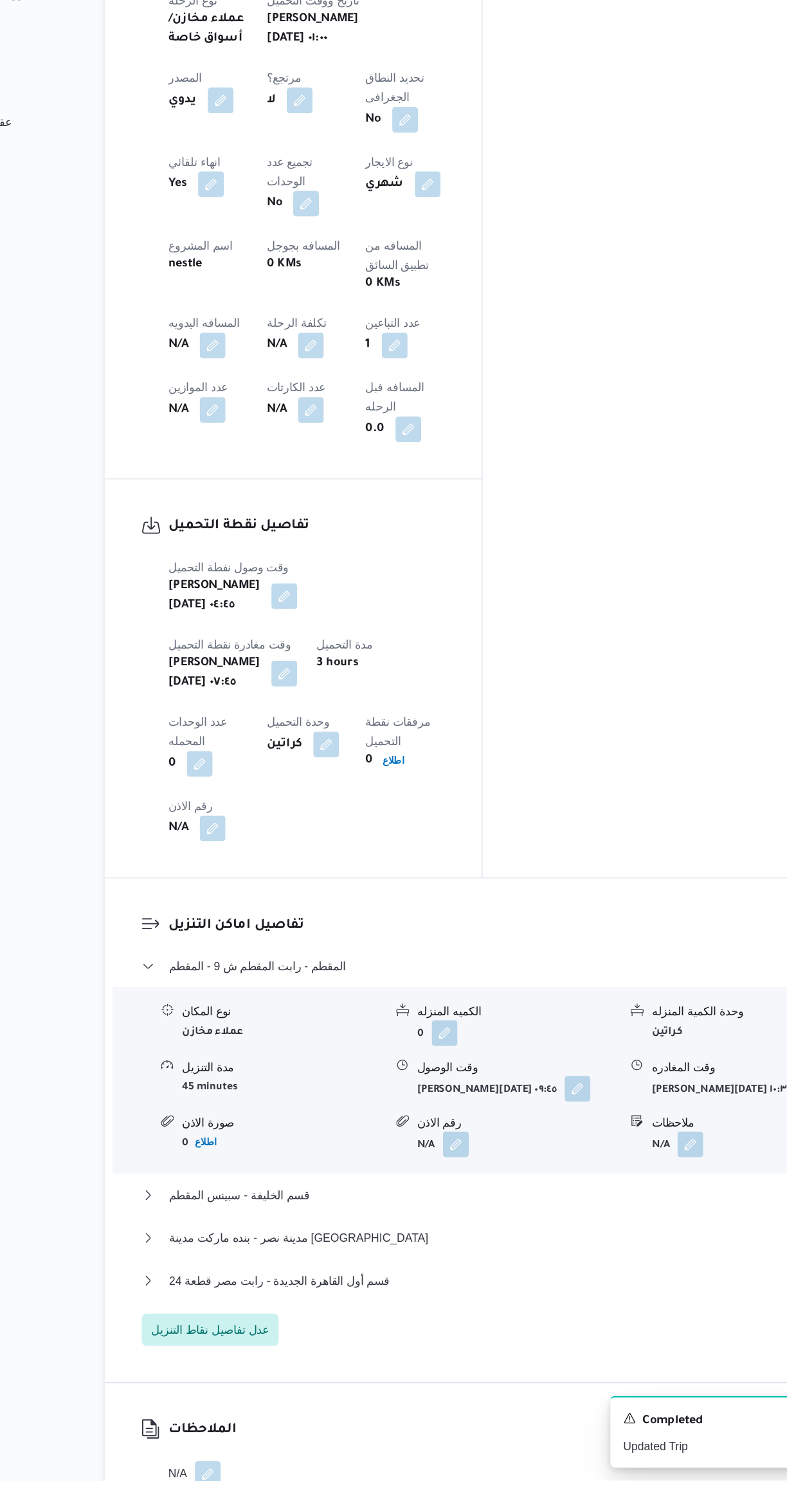
scroll to position [382, 0]
click at [467, 1344] on button "قسم أول القاهرة الجديدة - رابت مصر قطعة 24" at bounding box center [470, 1352] width 546 height 16
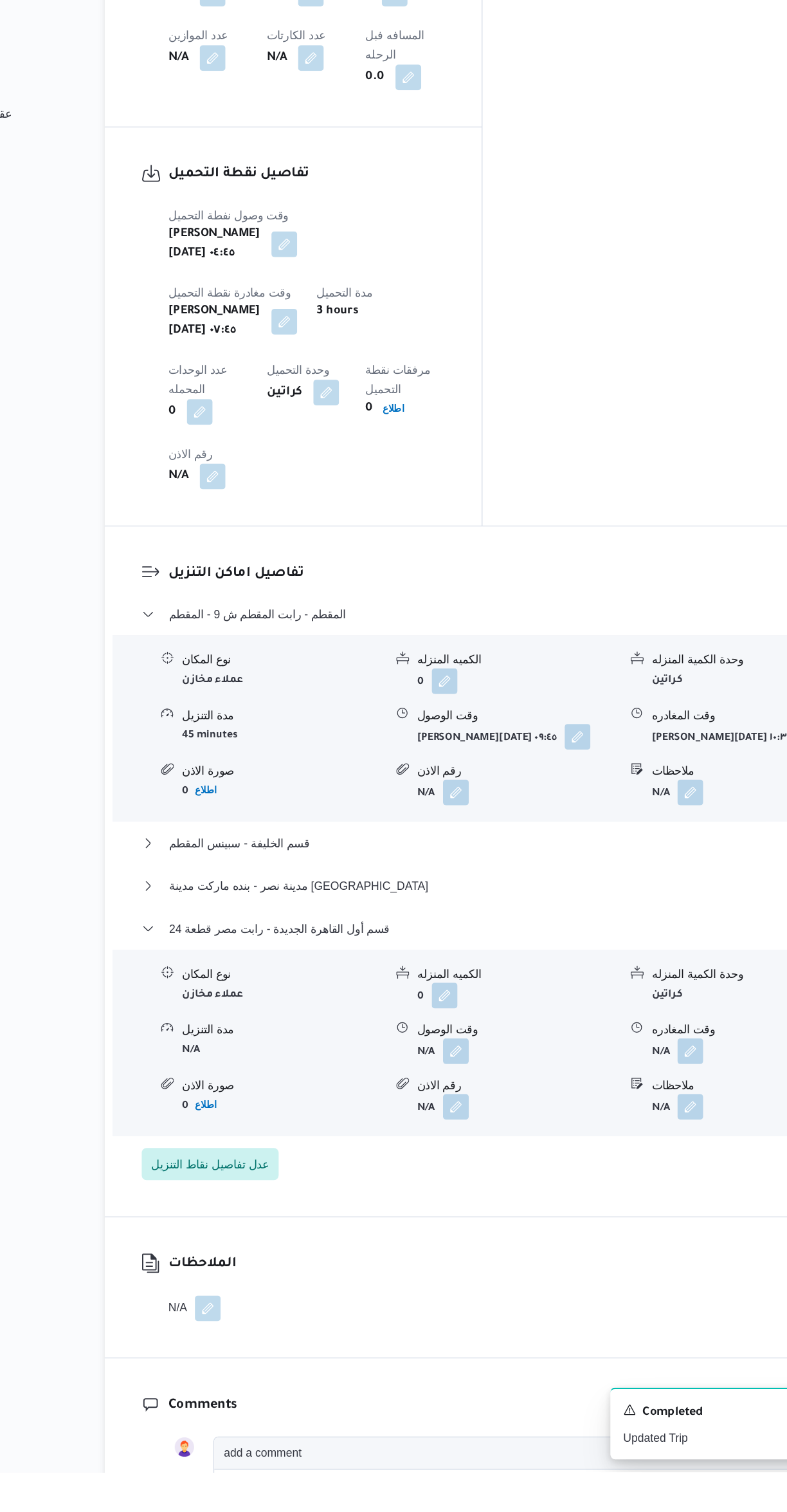
scroll to position [655, 0]
click at [641, 1165] on button "button" at bounding box center [635, 1176] width 21 height 21
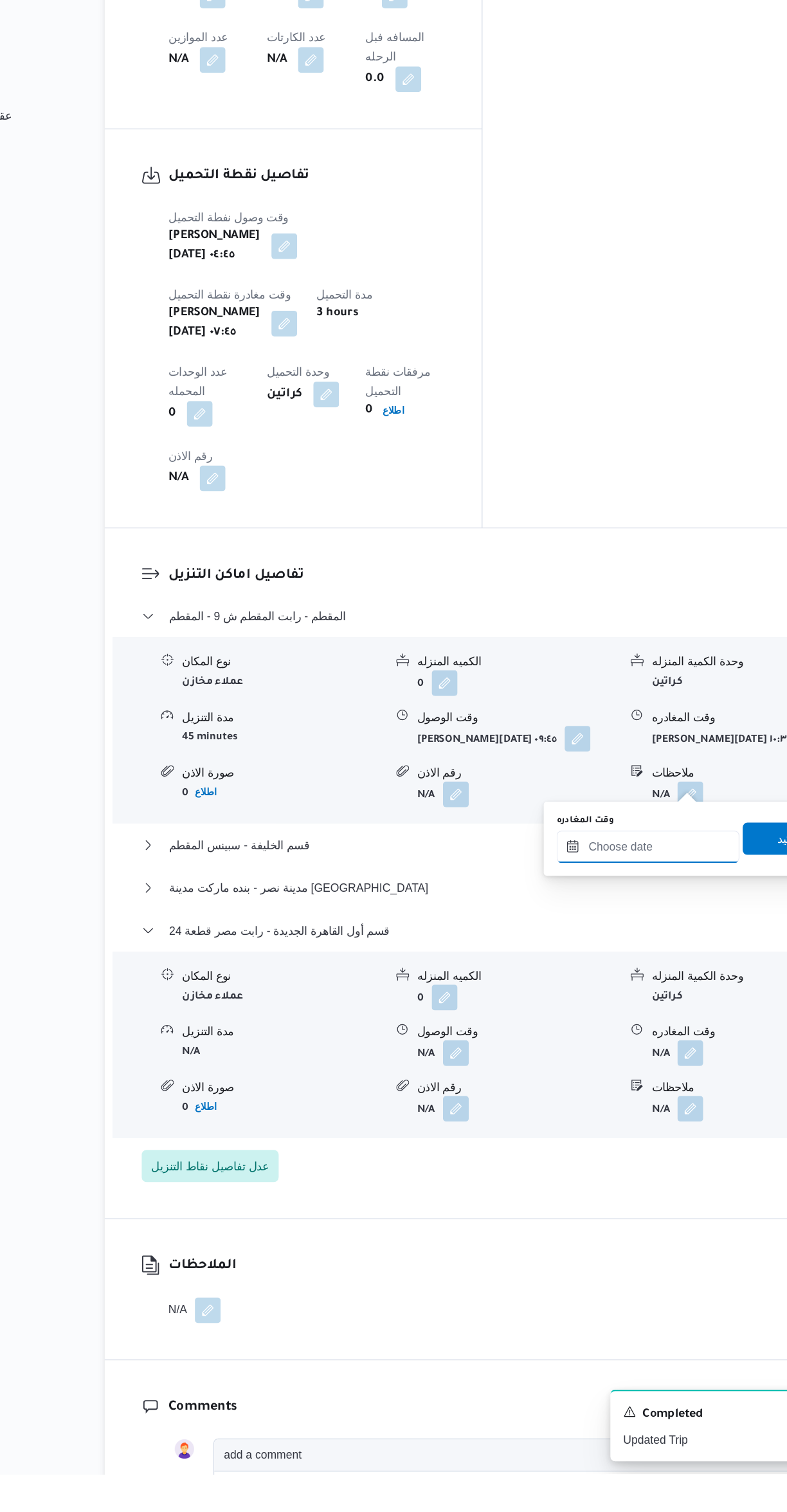
click at [627, 1013] on input "وقت المغادره" at bounding box center [601, 1010] width 146 height 25
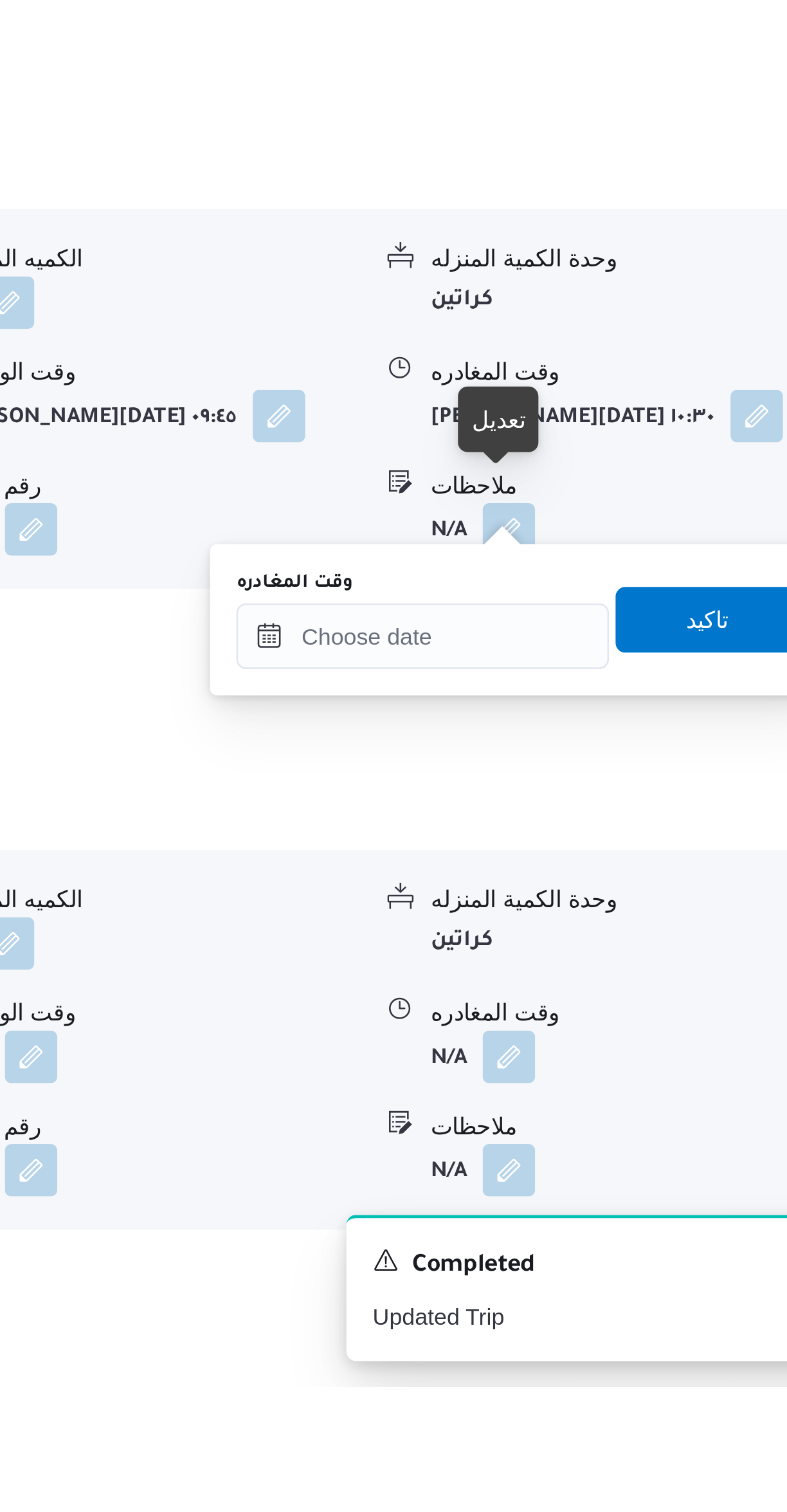
scroll to position [448, 0]
click at [622, 1213] on input "وقت المغادره" at bounding box center [601, 1217] width 146 height 25
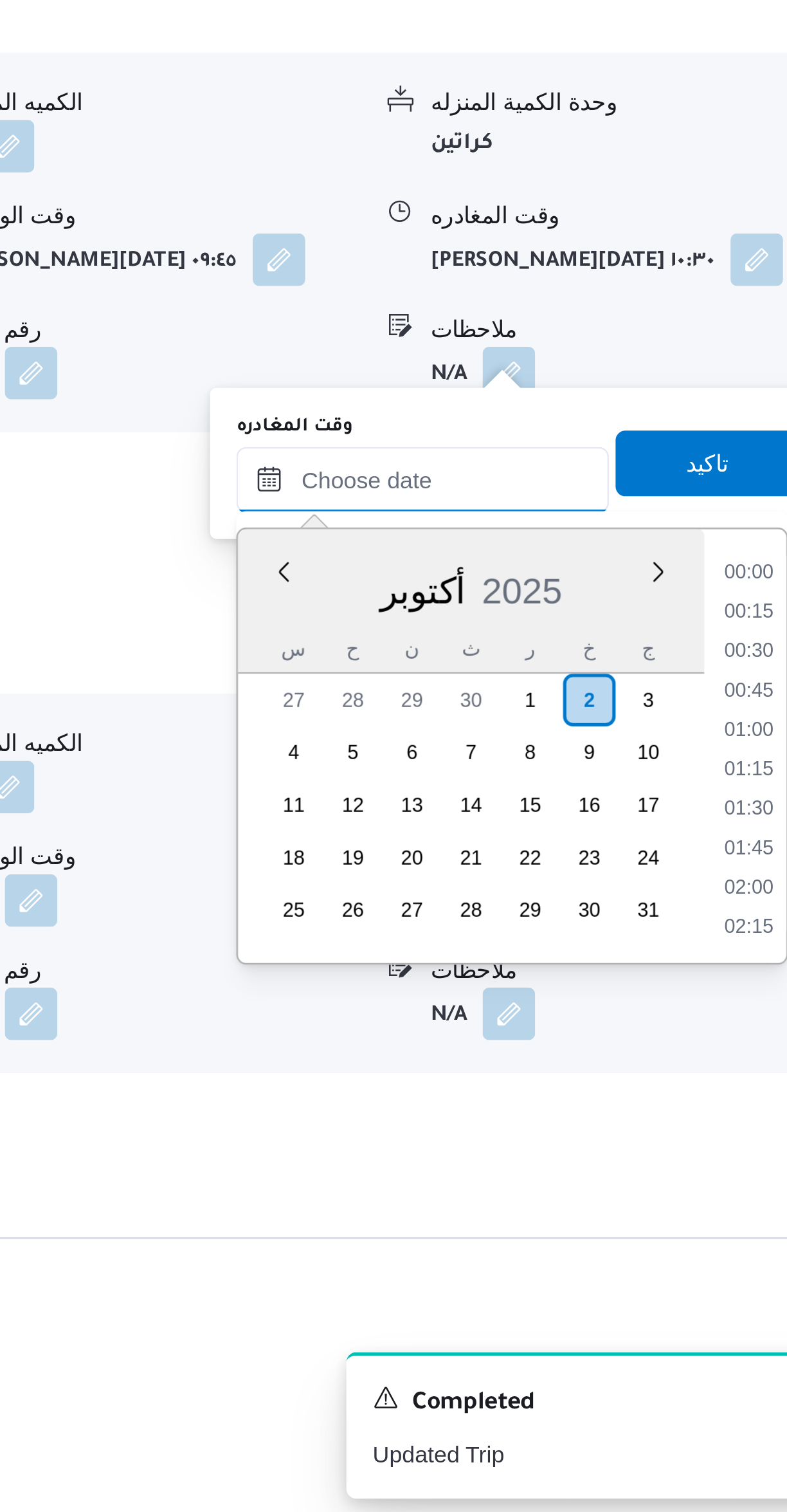
scroll to position [1172, 0]
click at [718, 1142] on li "19:00" at bounding box center [729, 1140] width 30 height 13
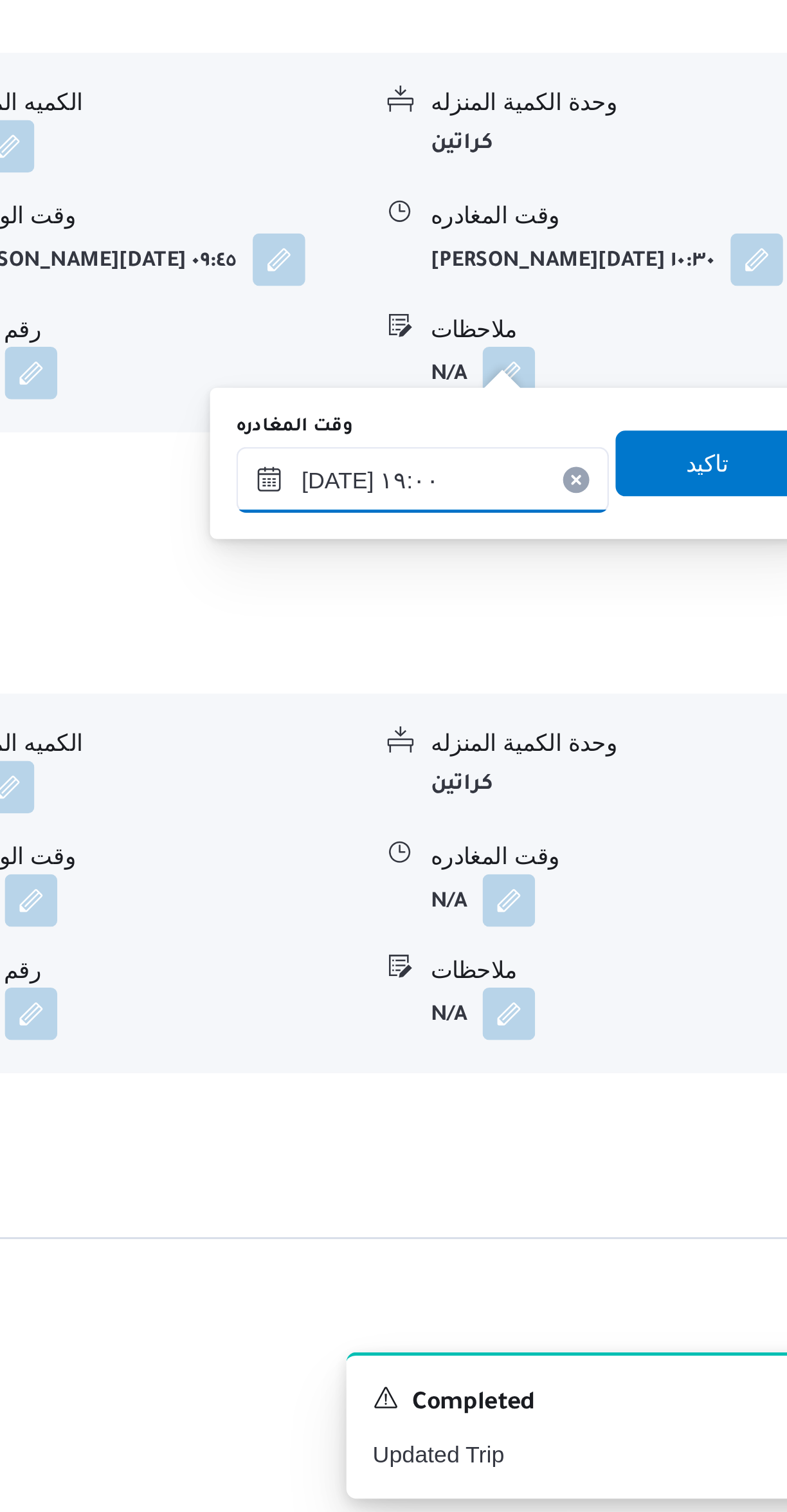
click at [573, 1100] on input "[DATE] ١٩:٠٠" at bounding box center [601, 1102] width 146 height 25
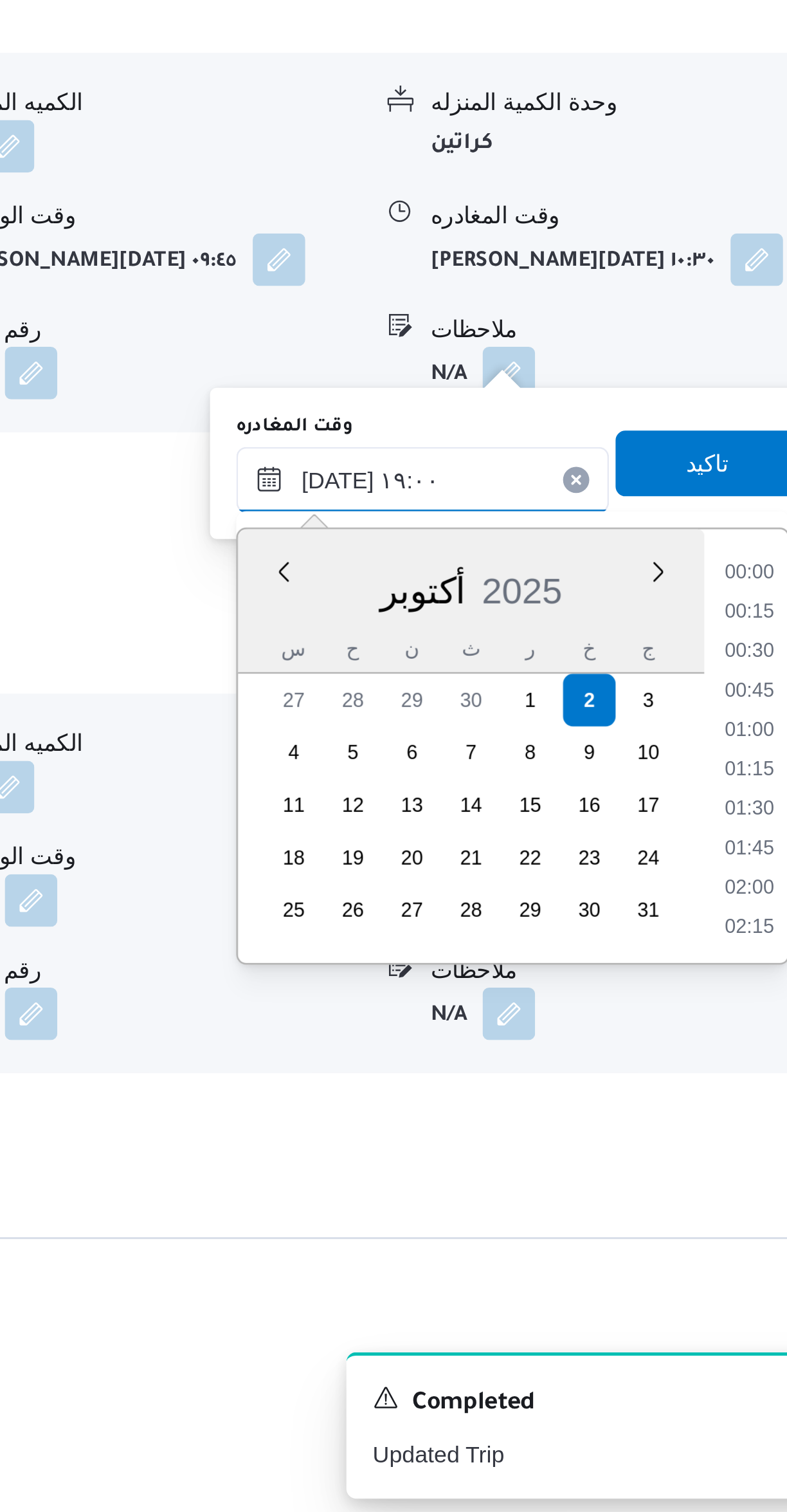
scroll to position [1095, 0]
click at [721, 1125] on div "Time 00:00 00:15 00:30 00:45 01:00 01:15 01:30 01:45 02:00 02:15 02:30 02:45 03…" at bounding box center [727, 1206] width 32 height 170
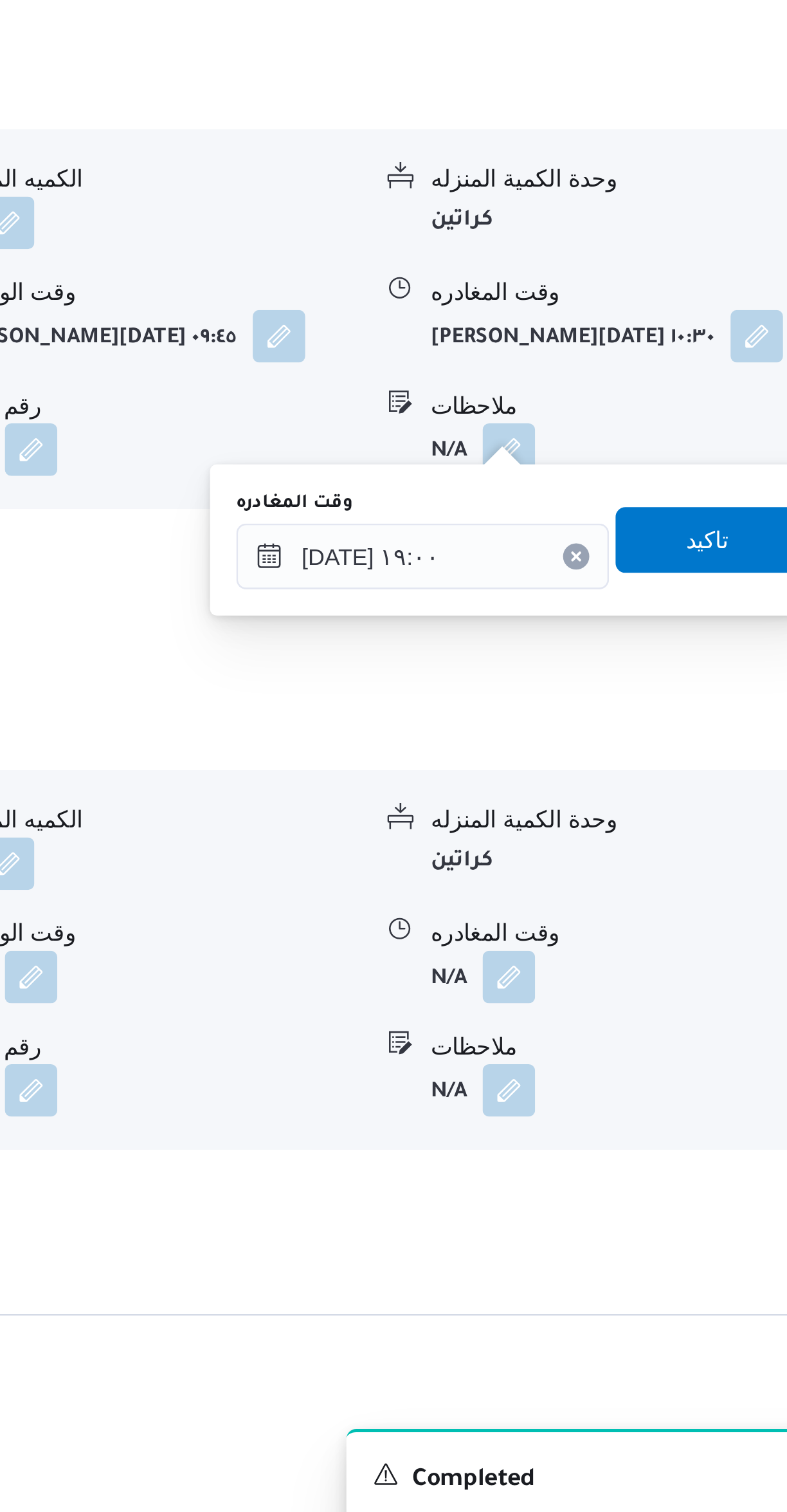
click at [577, 1187] on div "نوع المكان عملاء مخازن الكميه المنزله 0 وحدة الكمية المنزله كراتين مدة التنزيل …" at bounding box center [470, 1260] width 602 height 146
click at [588, 1100] on input "[DATE] ١٩:٠٠" at bounding box center [601, 1102] width 146 height 25
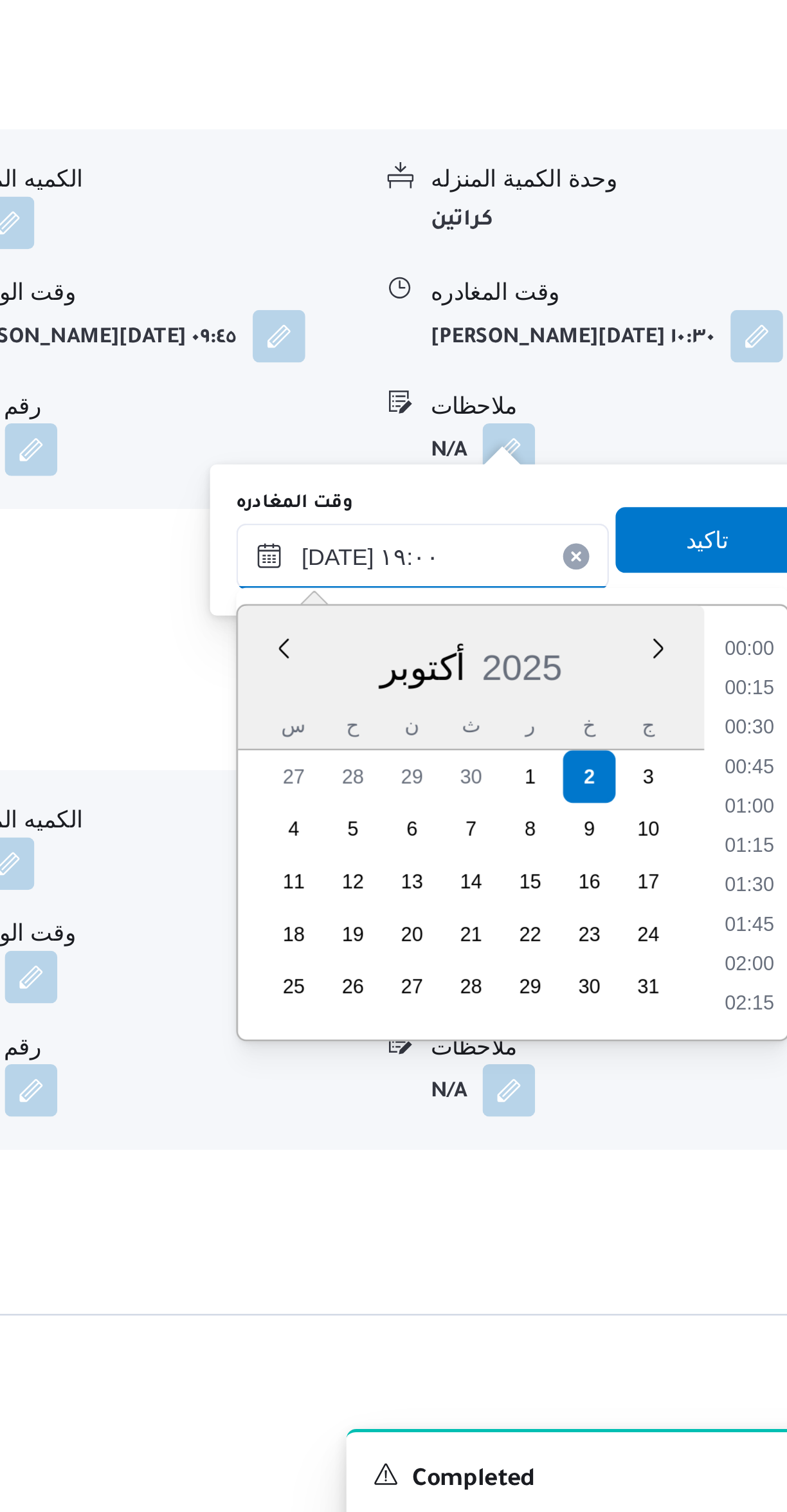
scroll to position [1095, 0]
click at [721, 1141] on li "17:45" at bounding box center [729, 1140] width 30 height 13
type input "[DATE] ١٧:٤٥"
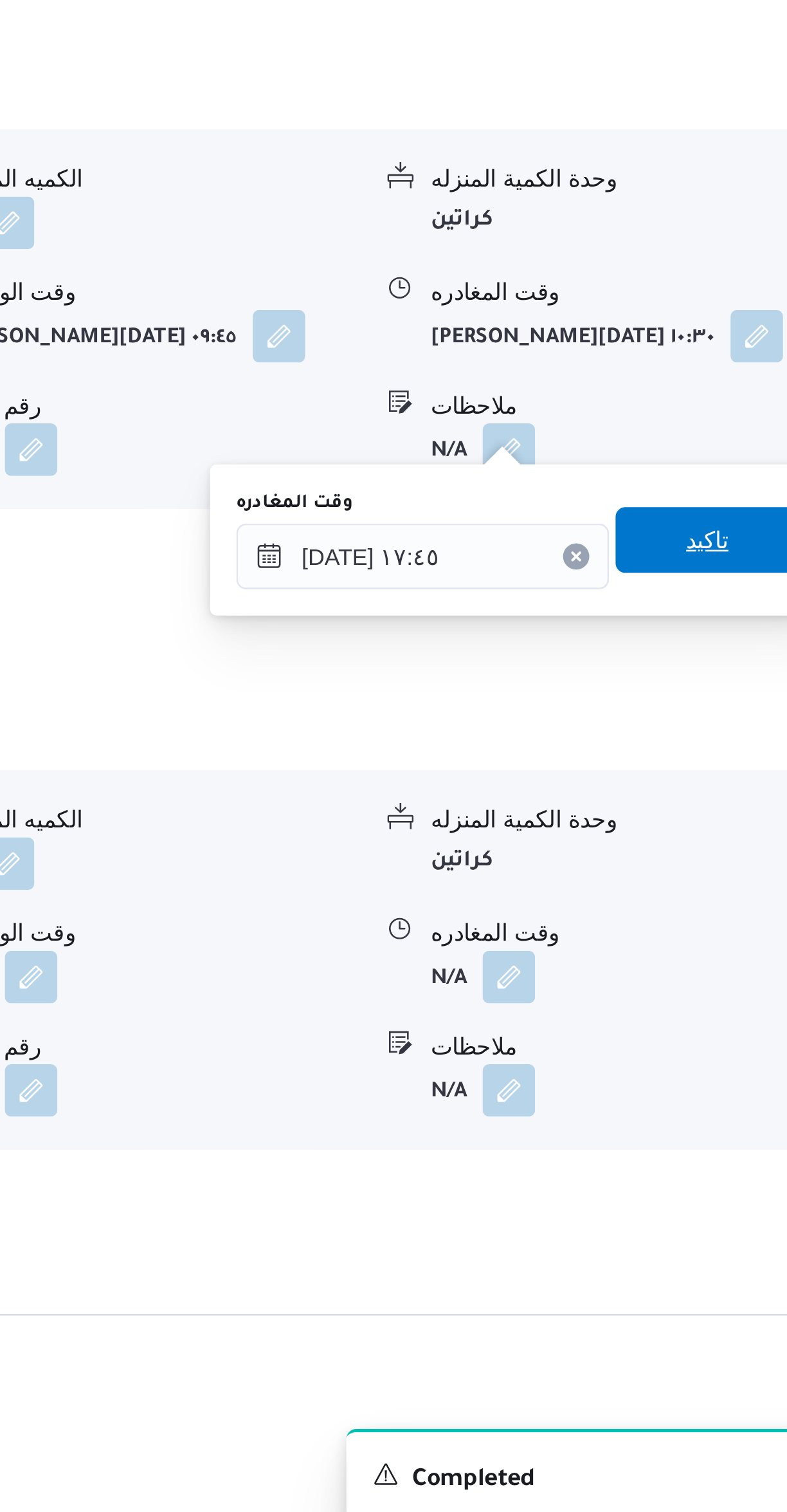
click at [705, 1102] on span "تاكيد" at bounding box center [713, 1096] width 17 height 16
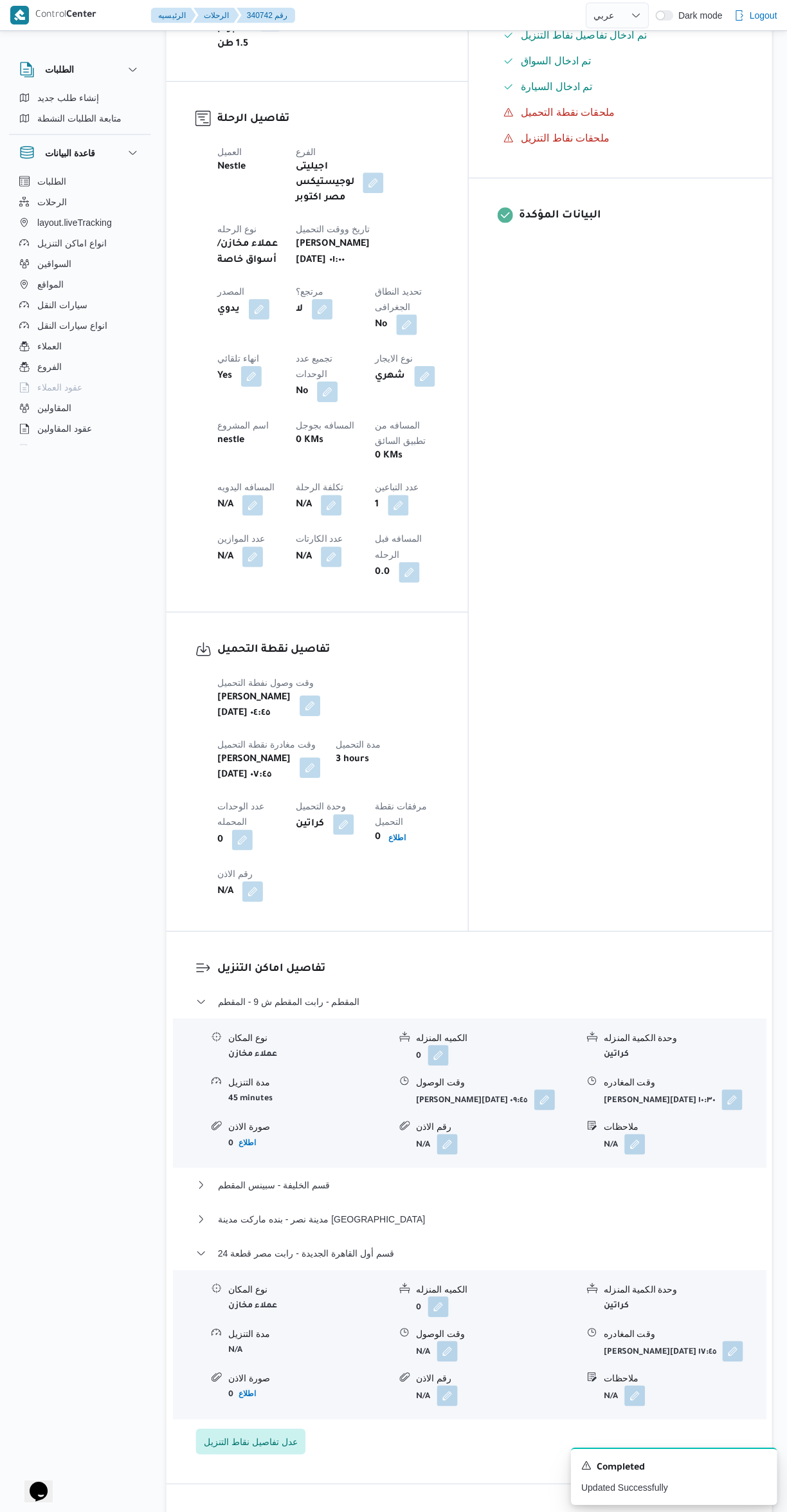
scroll to position [482, 0]
click at [199, 993] on button "المقطم - رابت المقطم ش 9 - المقطم" at bounding box center [470, 1001] width 546 height 16
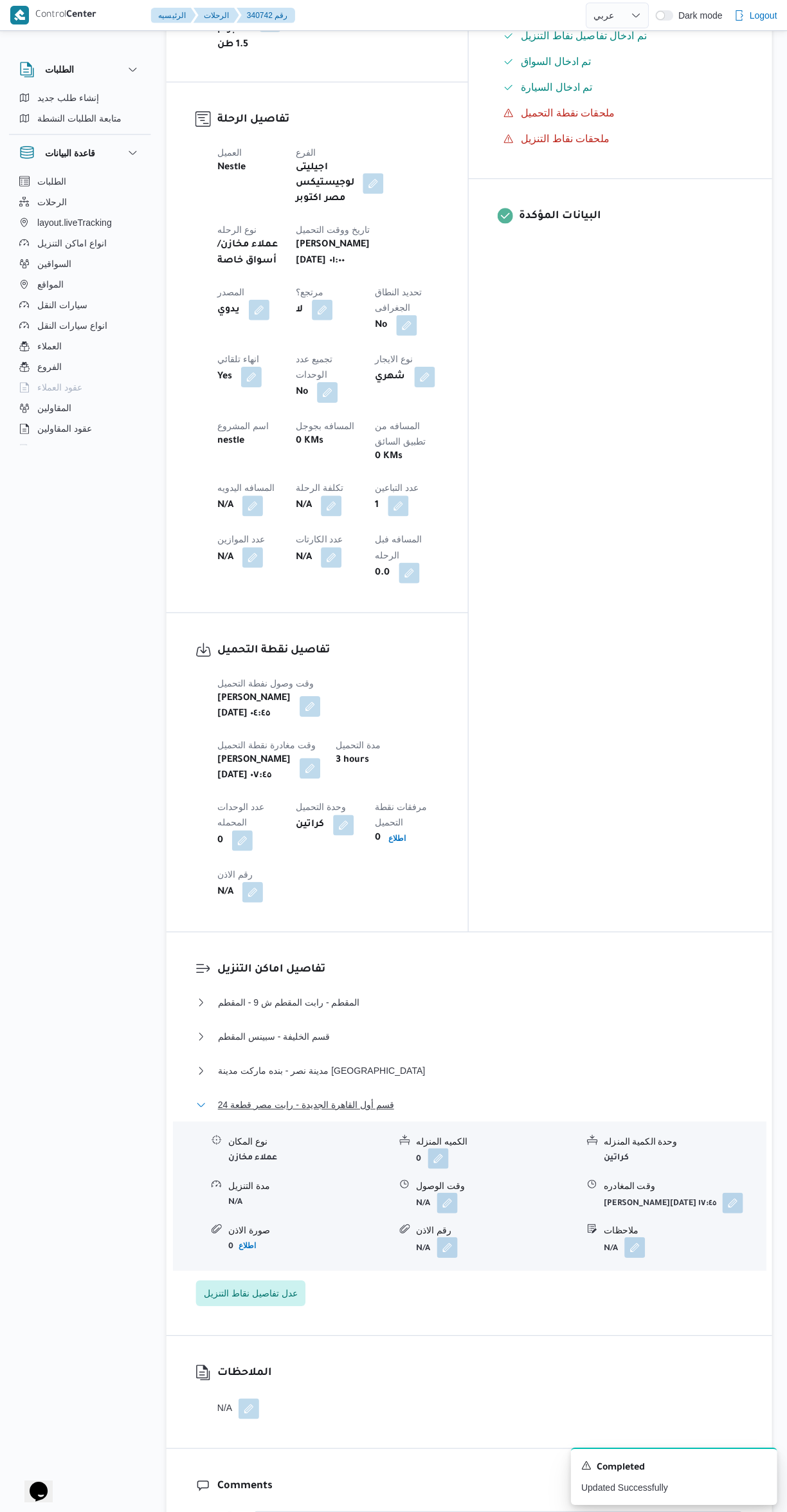
click at [248, 1095] on span "قسم أول القاهرة الجديدة - رابت مصر قطعة 24" at bounding box center [306, 1103] width 176 height 16
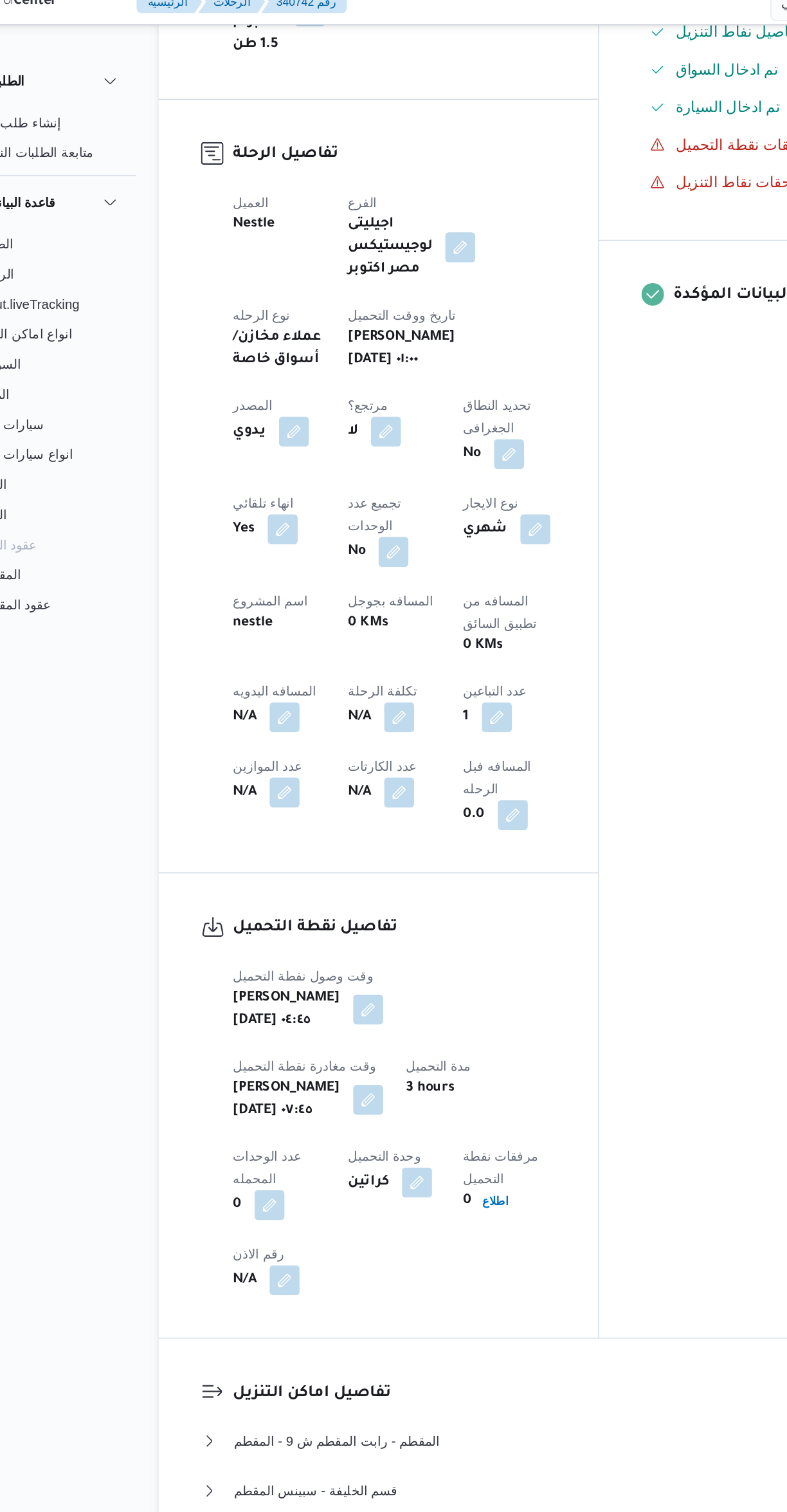
click at [264, 495] on button "button" at bounding box center [254, 505] width 21 height 21
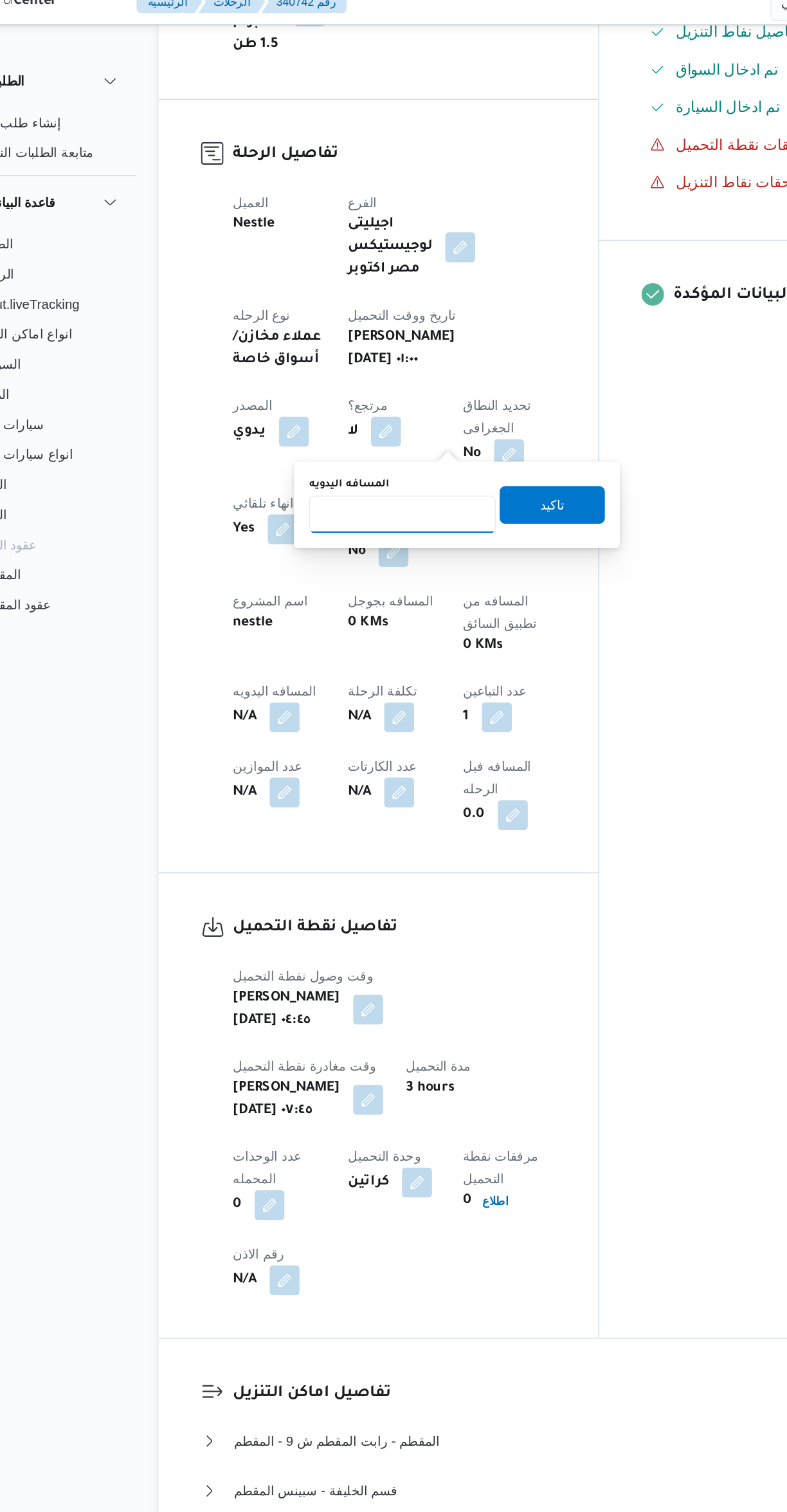
click at [312, 365] on input "المسافه اليدويه" at bounding box center [334, 365] width 128 height 25
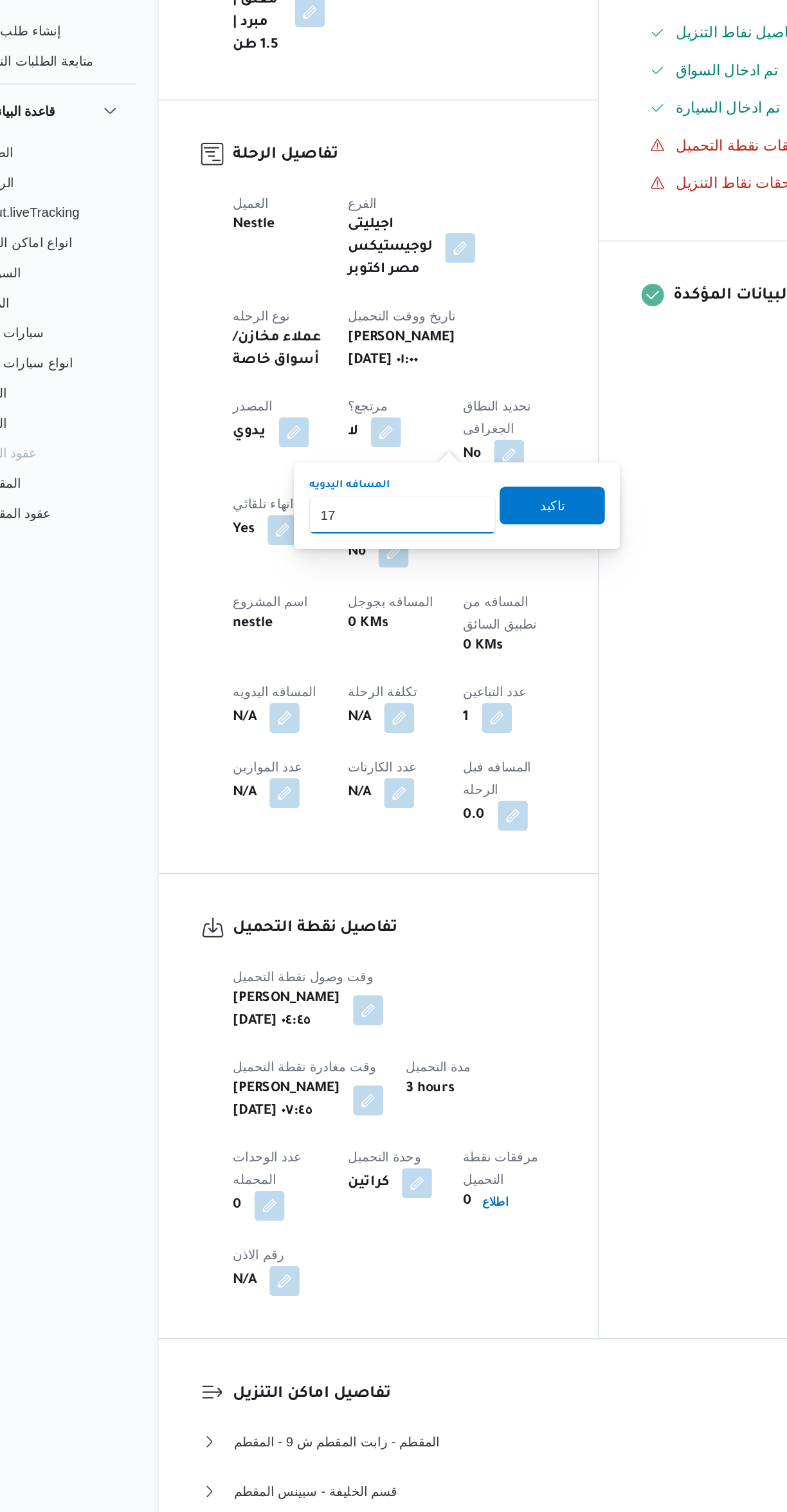
type input "170"
click at [447, 419] on span "تاكيد" at bounding box center [437, 422] width 72 height 25
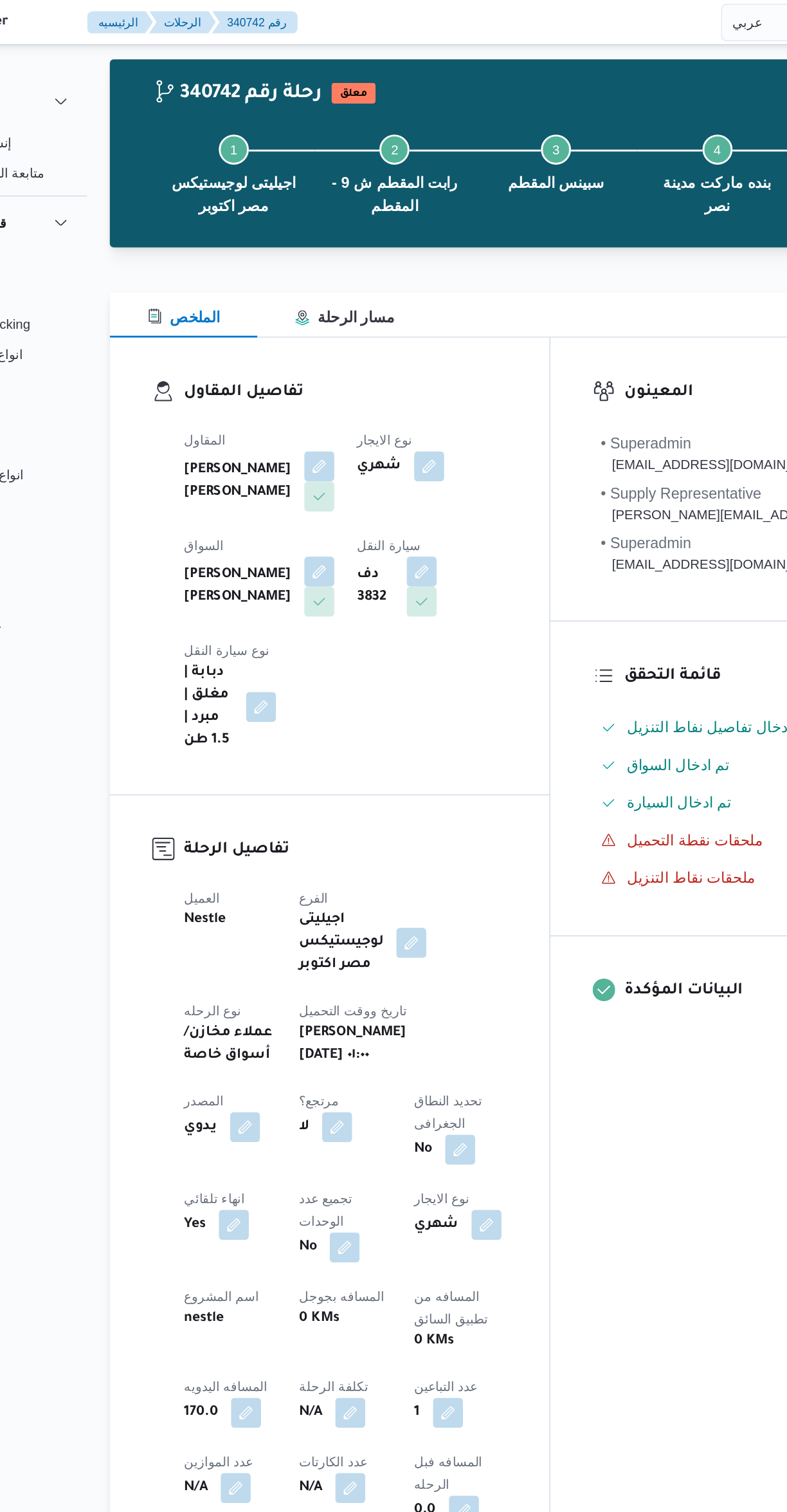
scroll to position [0, 0]
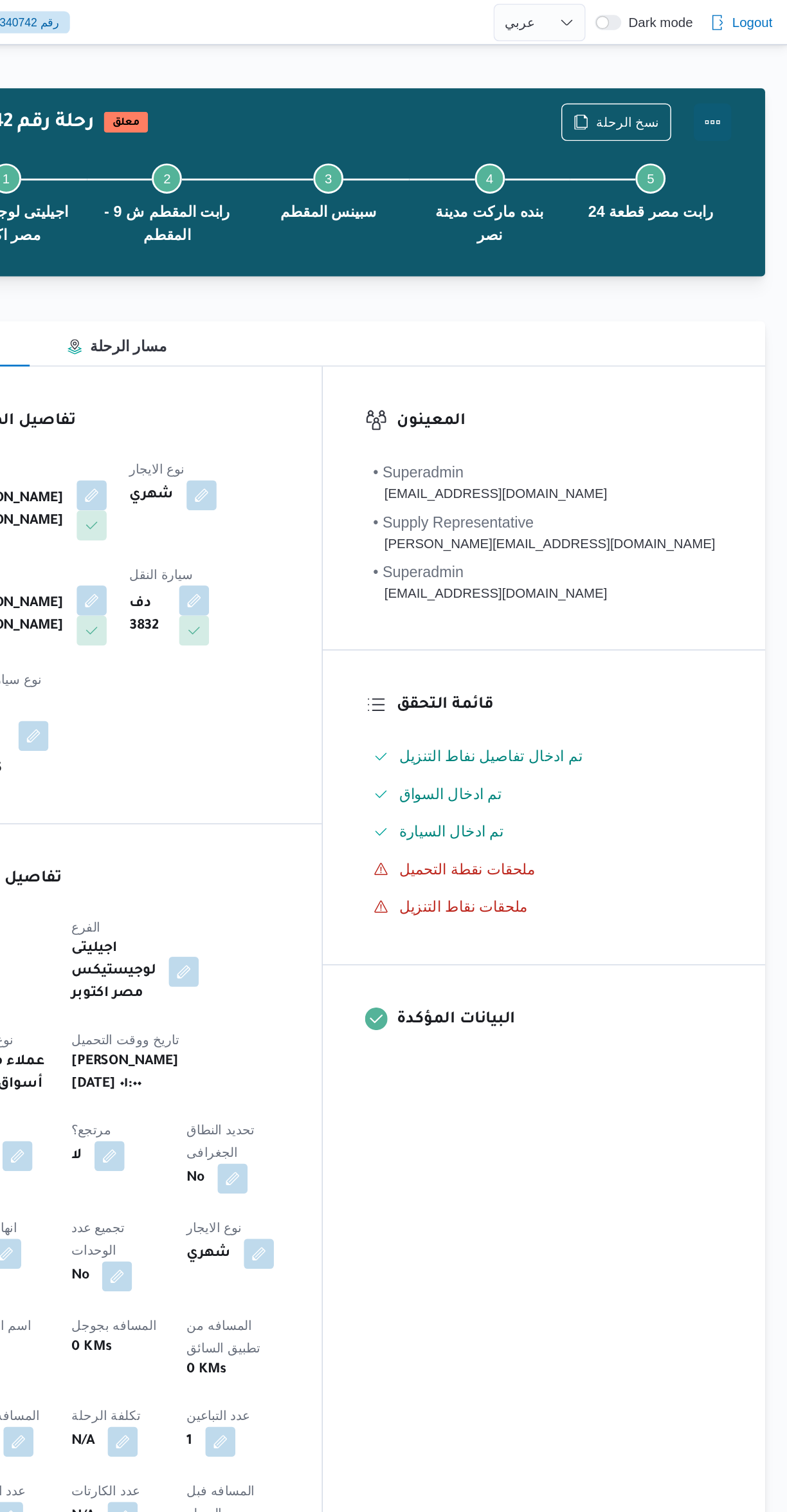
click at [738, 80] on button "Actions" at bounding box center [735, 83] width 25 height 25
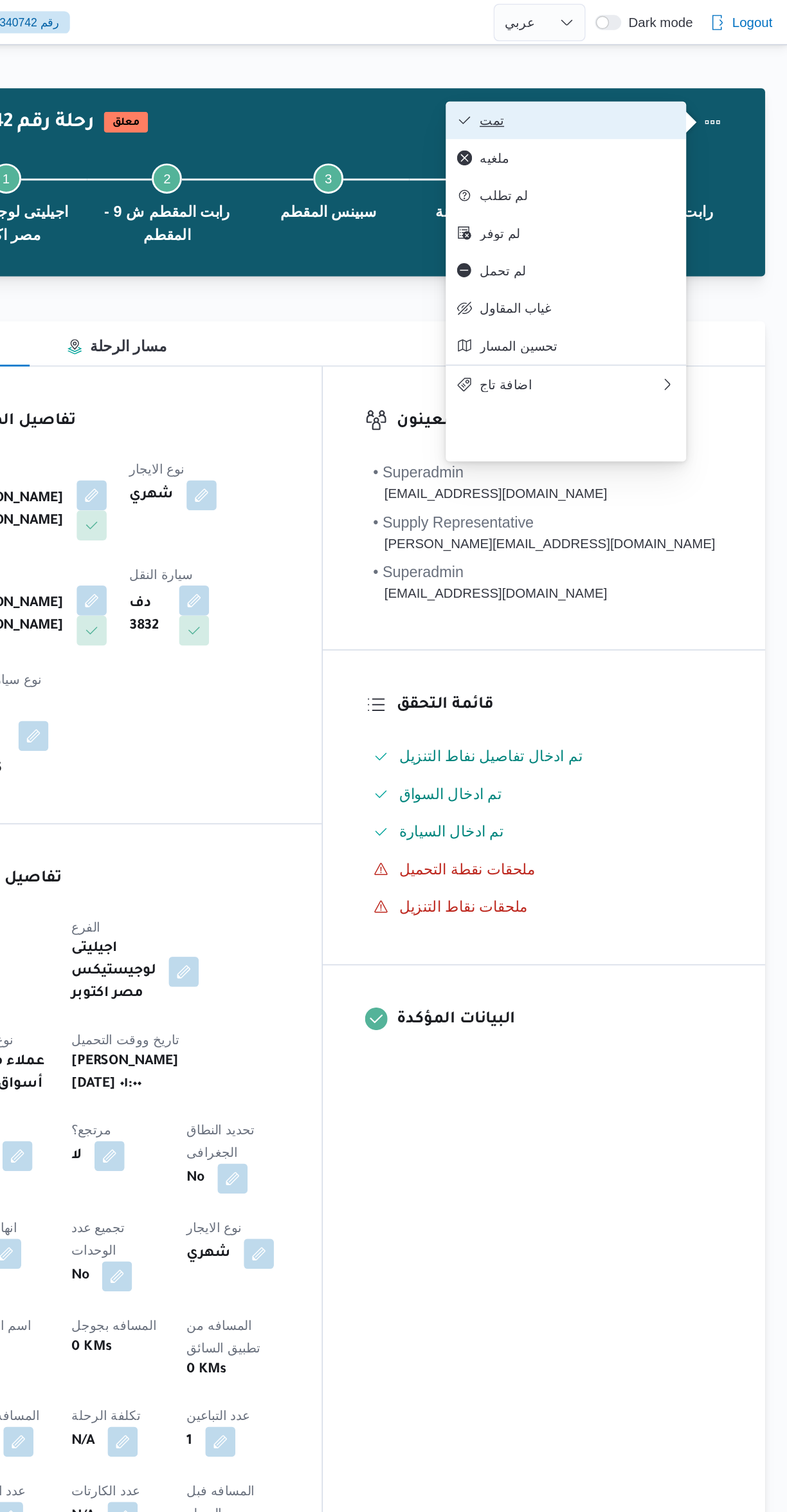
click at [690, 84] on span "تمت" at bounding box center [643, 82] width 134 height 11
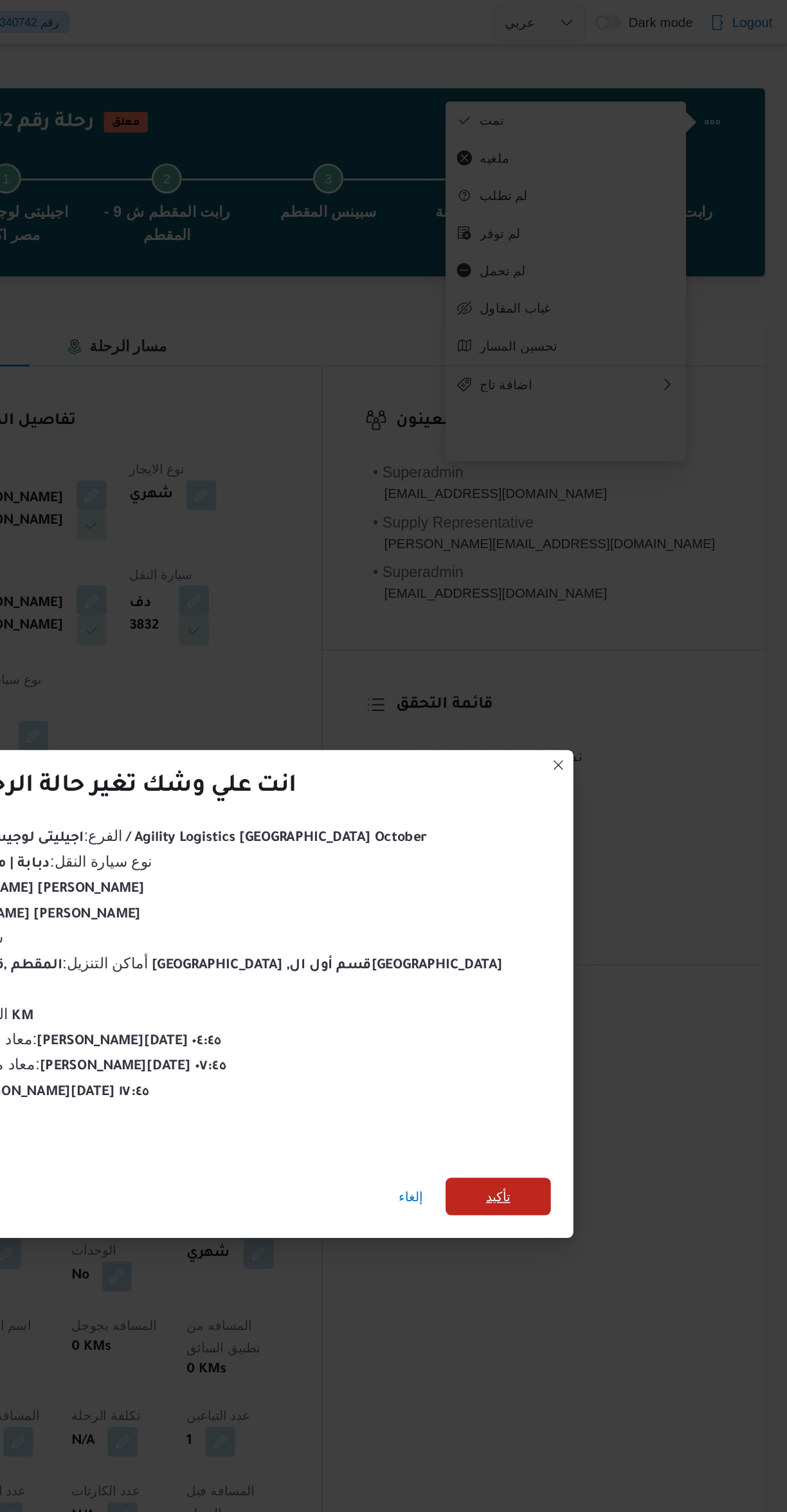
click at [553, 806] on span "تأكيد" at bounding box center [589, 819] width 72 height 25
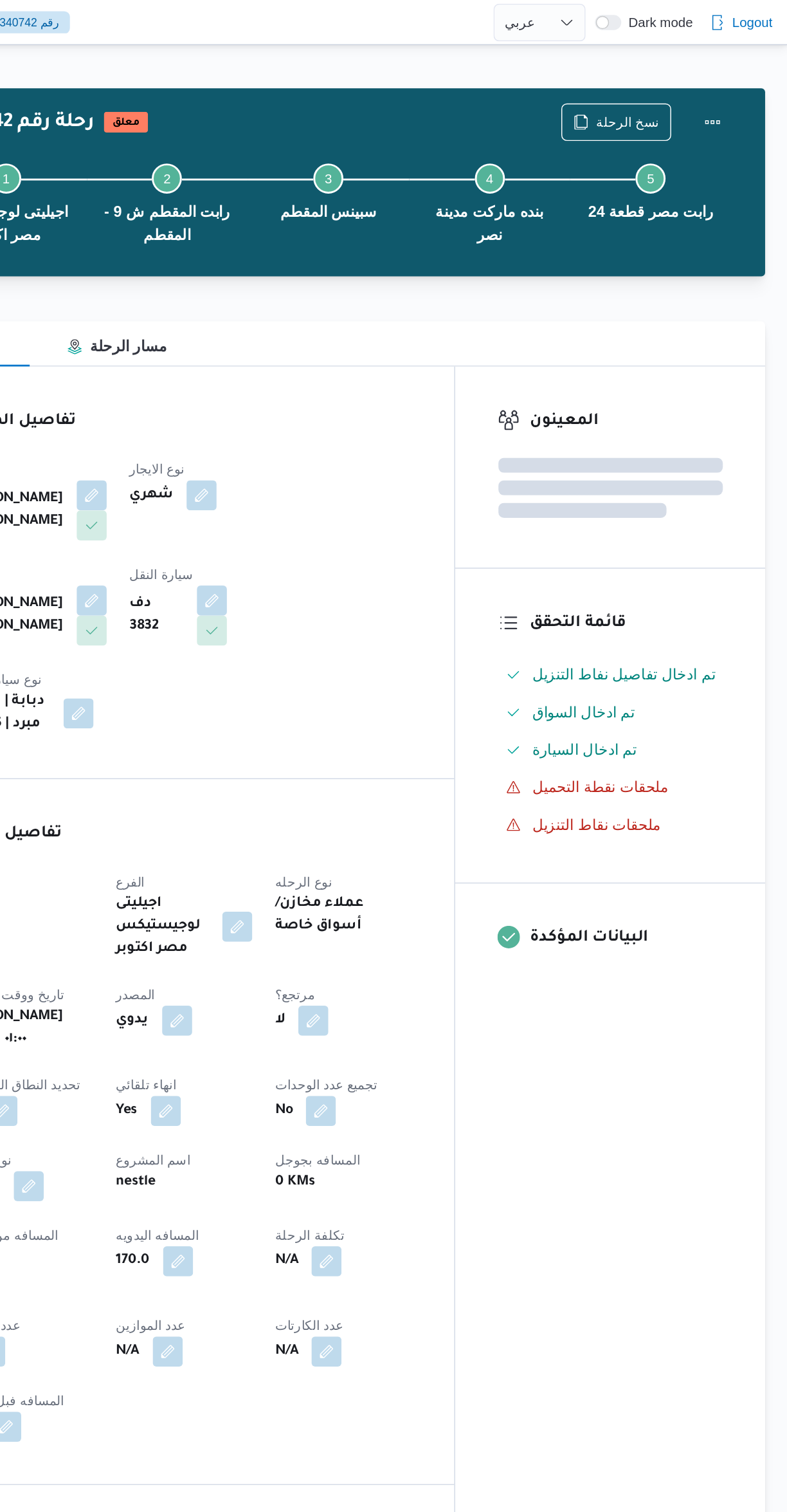
click at [659, 836] on div "المعينون قائمة التحقق تم ادخال تفاصيل نفاط التنزيل تم ادخال السواق تم ادخال الس…" at bounding box center [665, 754] width 212 height 1006
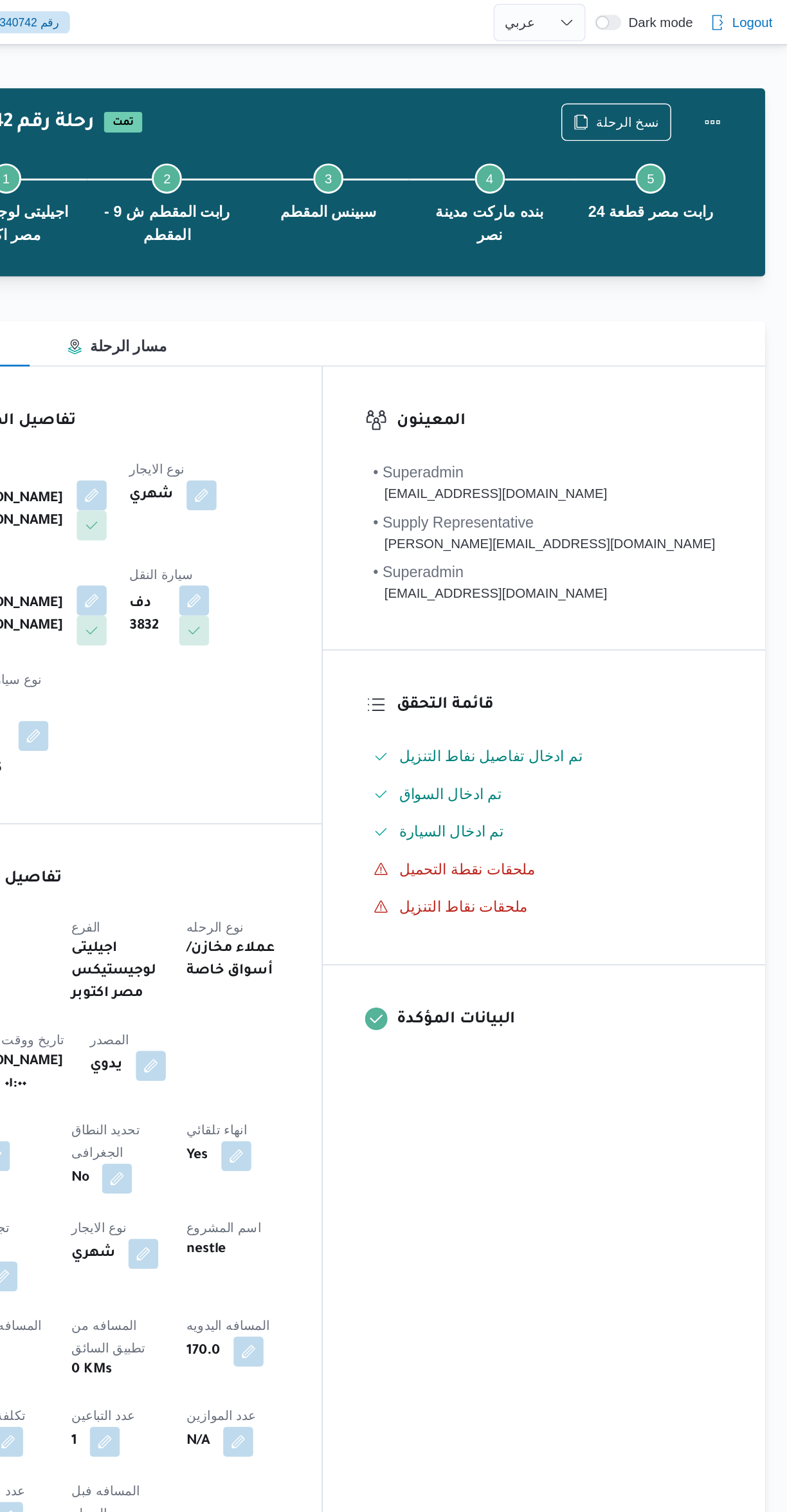
click at [643, 843] on div "المعينون • Superadmin [EMAIL_ADDRESS][DOMAIN_NAME] • Supply Representative [PER…" at bounding box center [621, 831] width 303 height 1160
select select "ar"
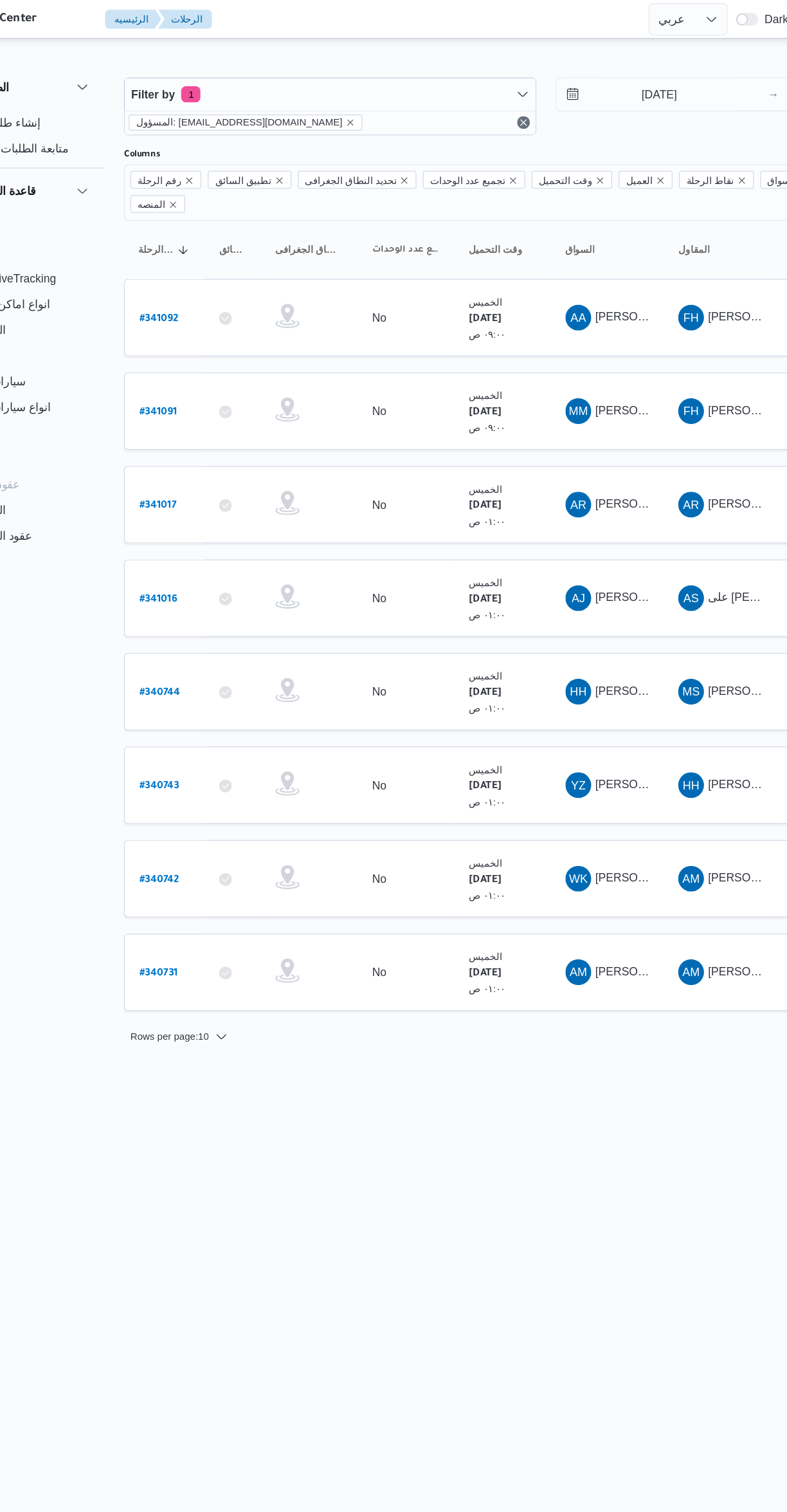
click at [200, 250] on b "# 341092" at bounding box center [195, 255] width 32 height 9
select select "ar"
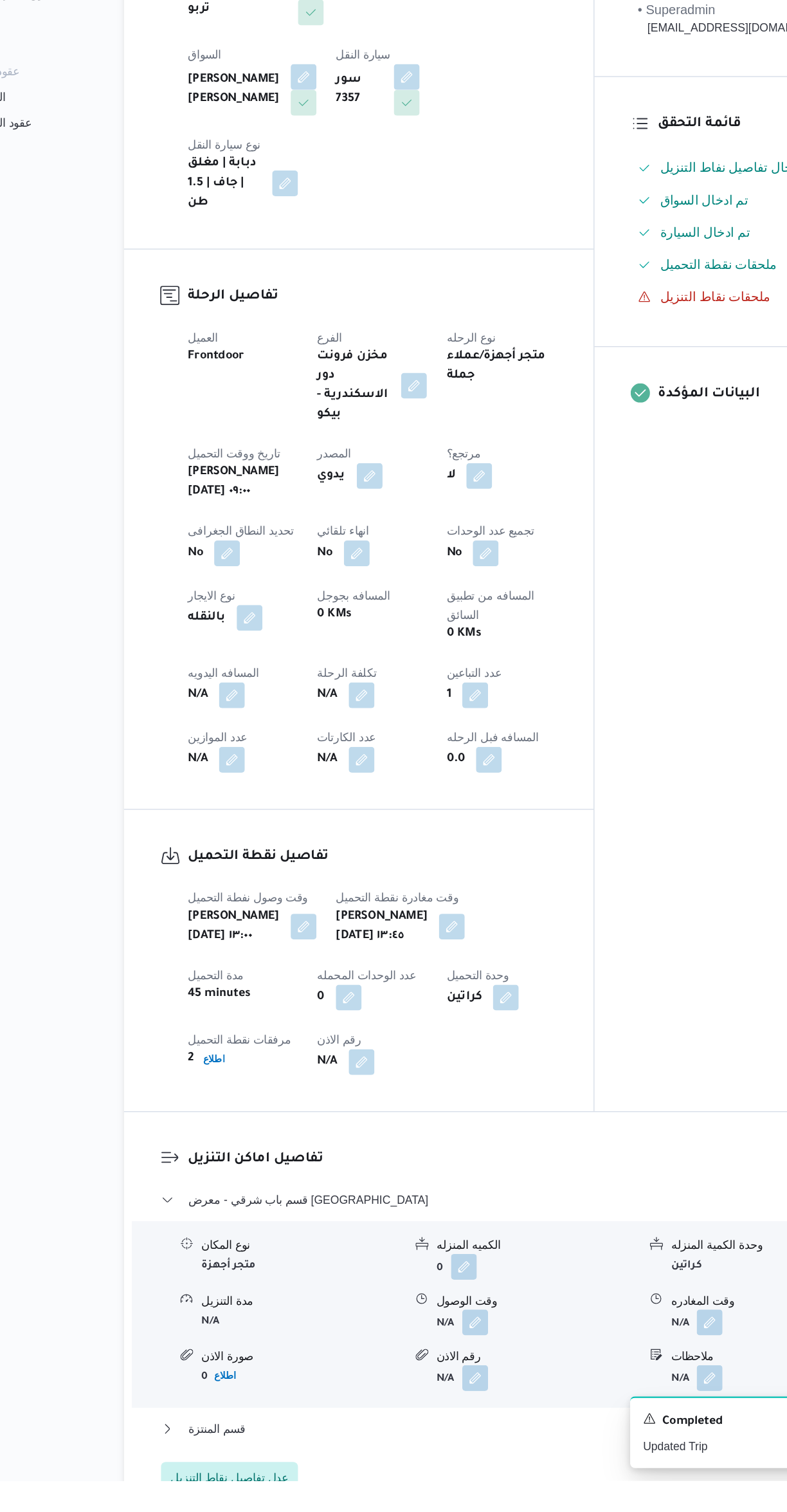
scroll to position [79, 0]
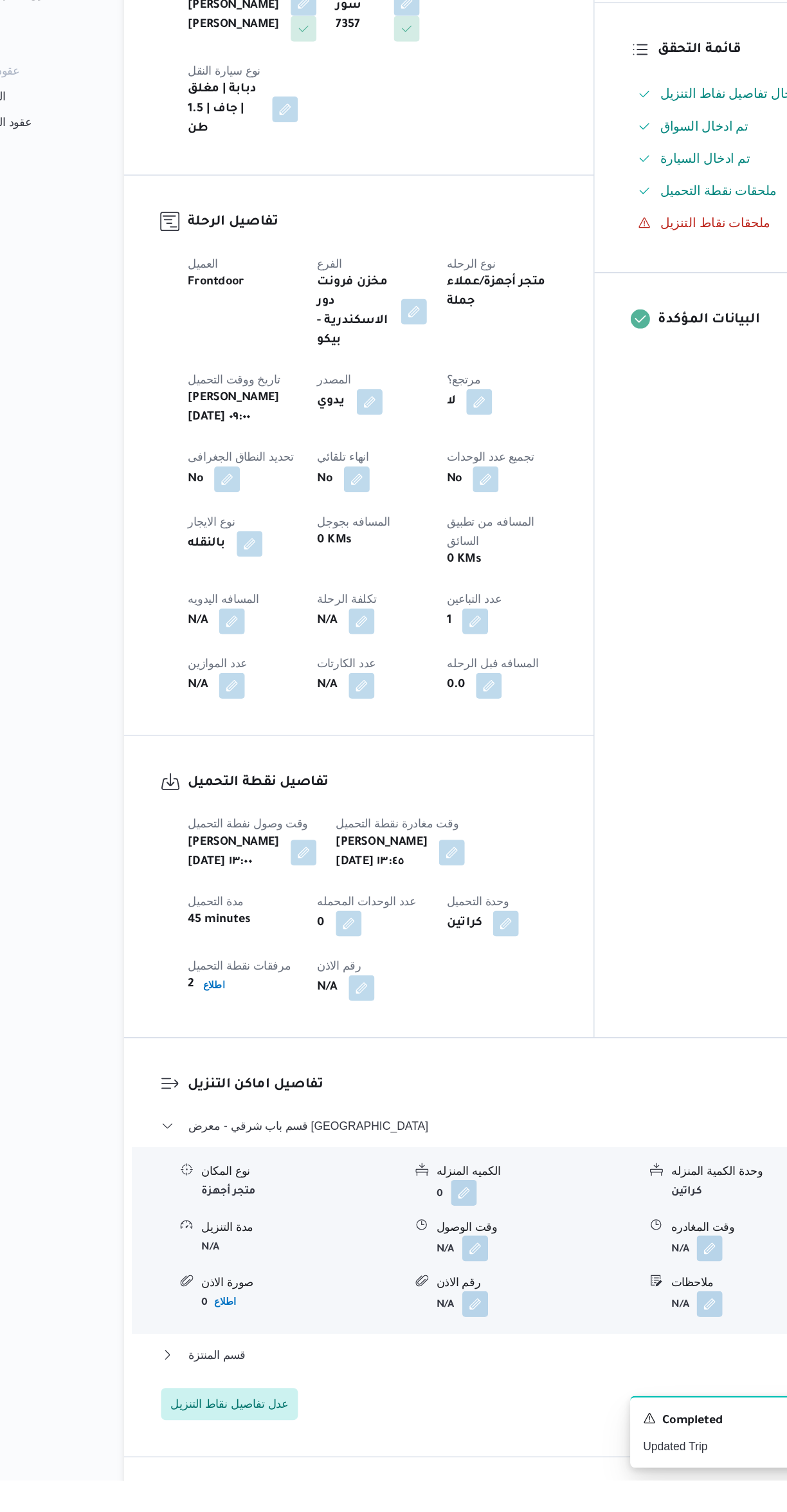
click at [627, 1316] on button "button" at bounding box center [635, 1326] width 21 height 21
click at [587, 1326] on input "وقت المغادره" at bounding box center [601, 1326] width 146 height 25
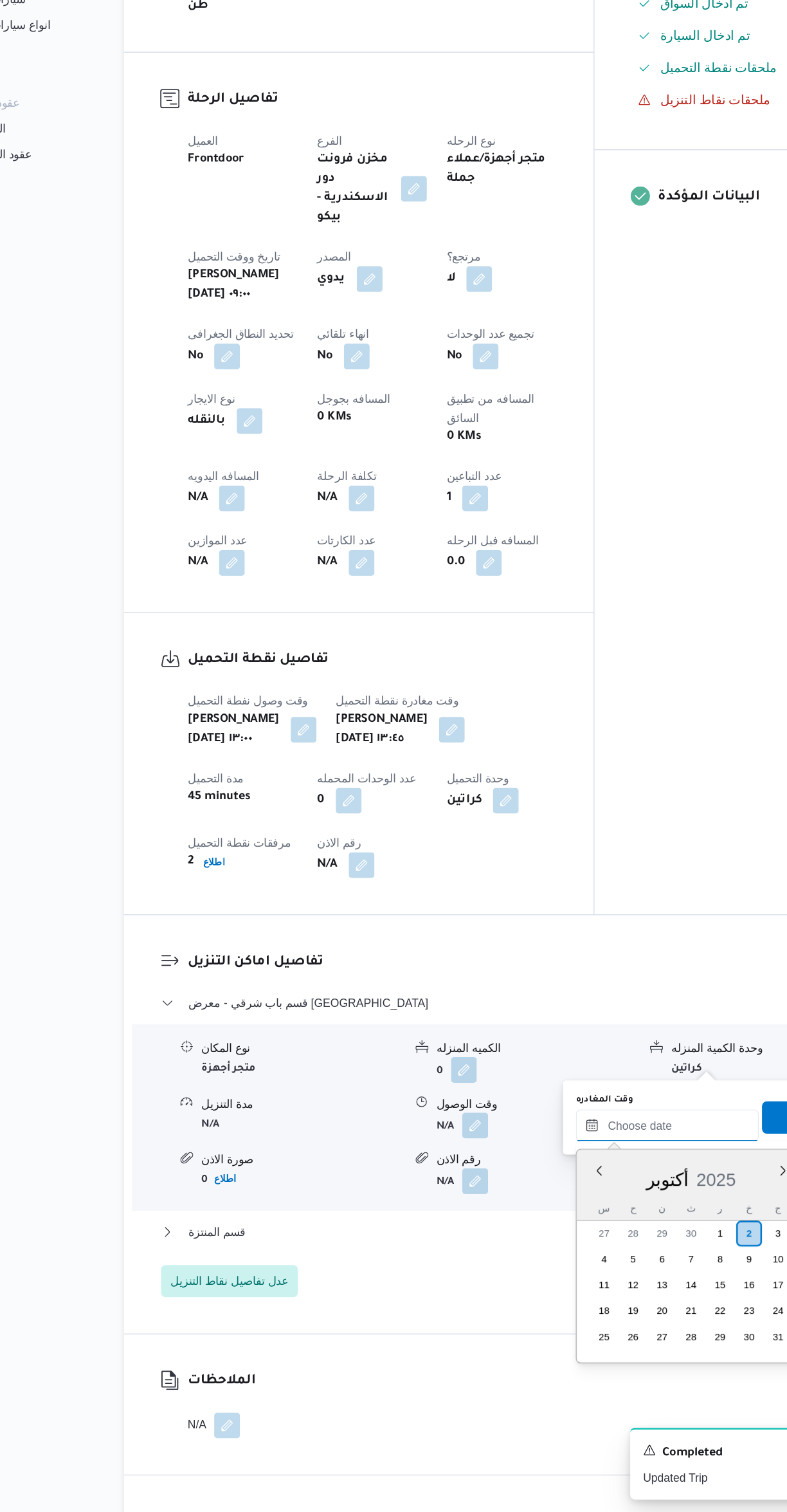
scroll to position [0, 0]
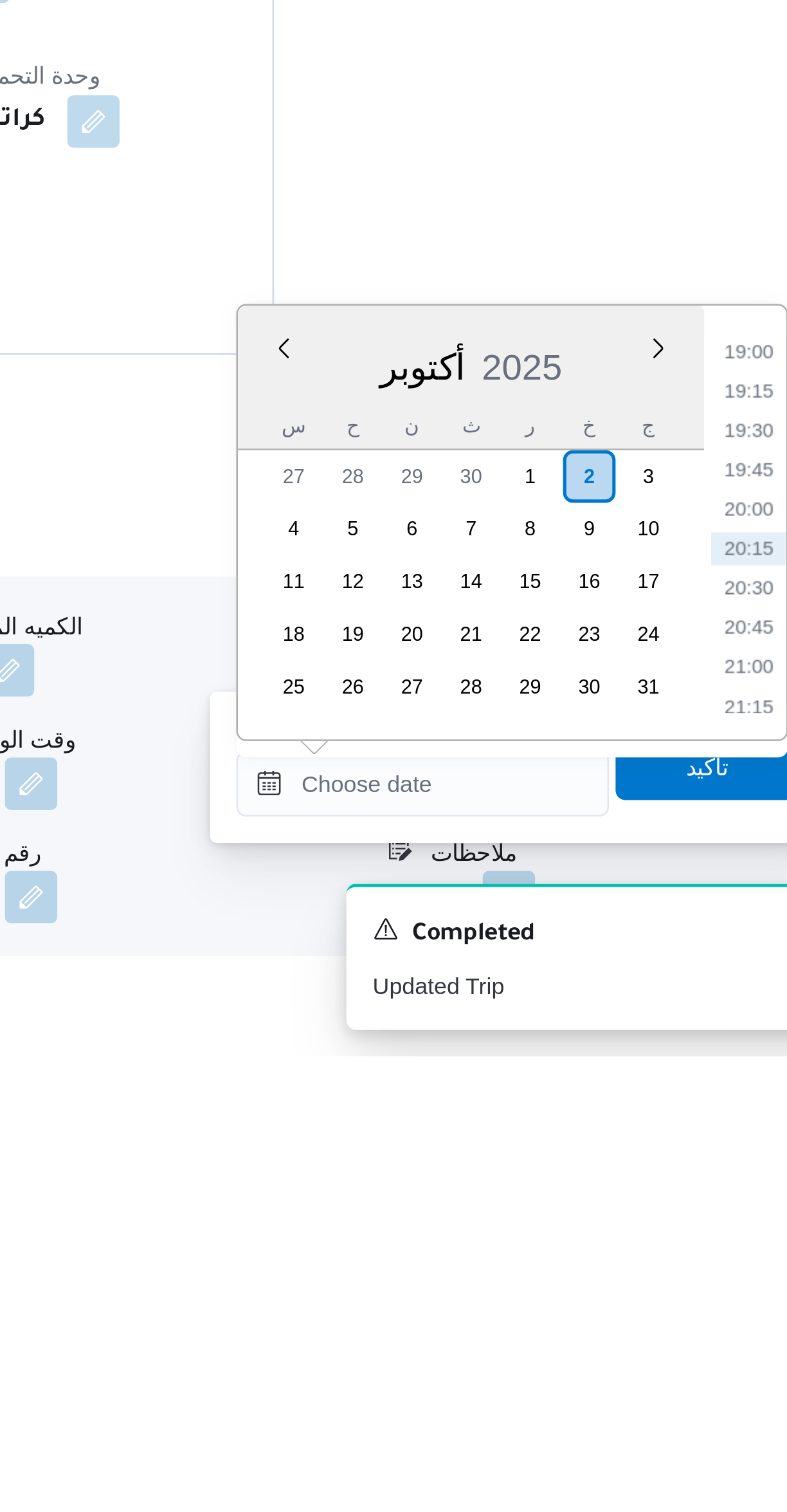
click at [724, 1236] on li "19:00" at bounding box center [729, 1235] width 30 height 13
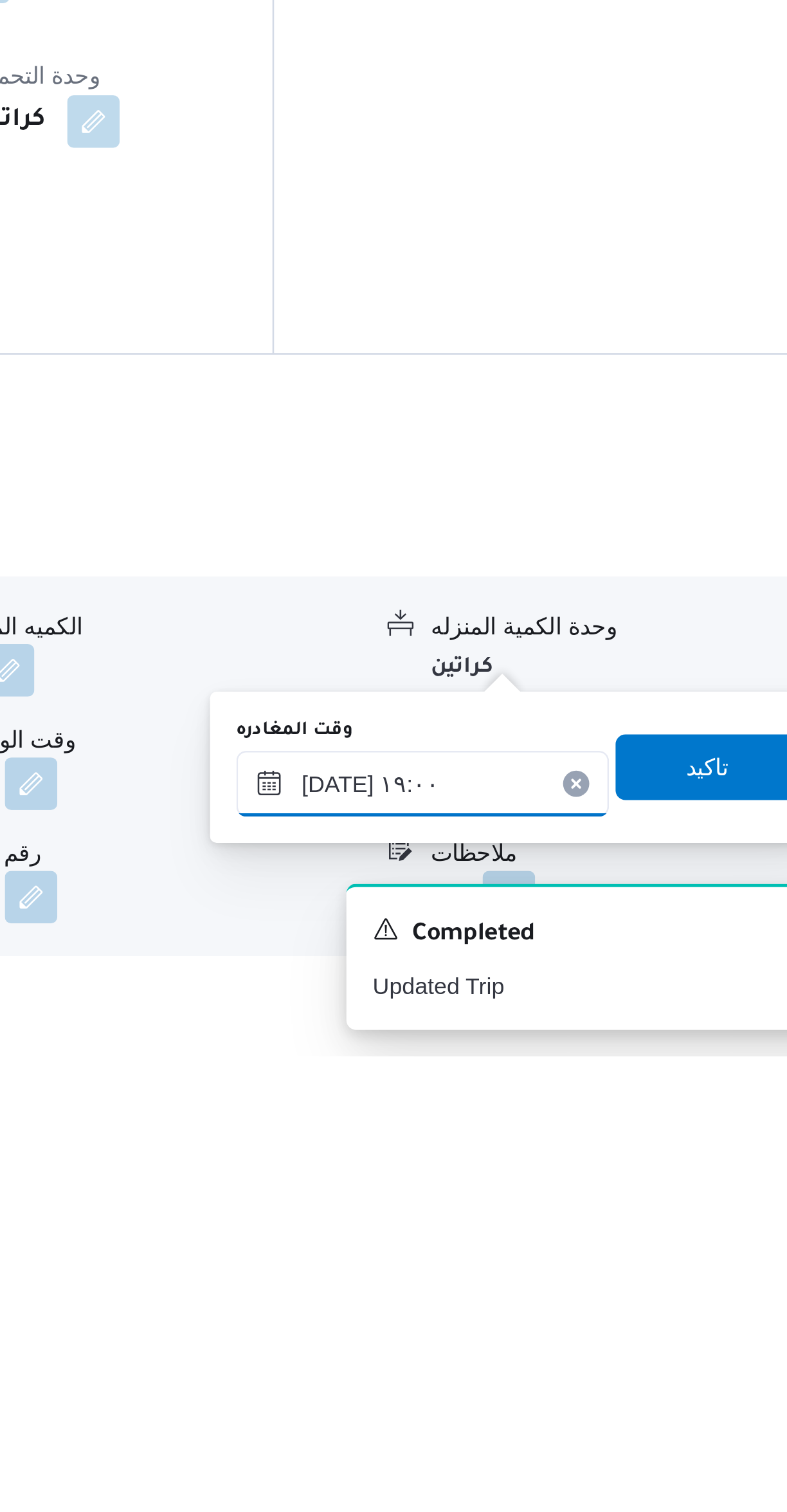
scroll to position [30, 0]
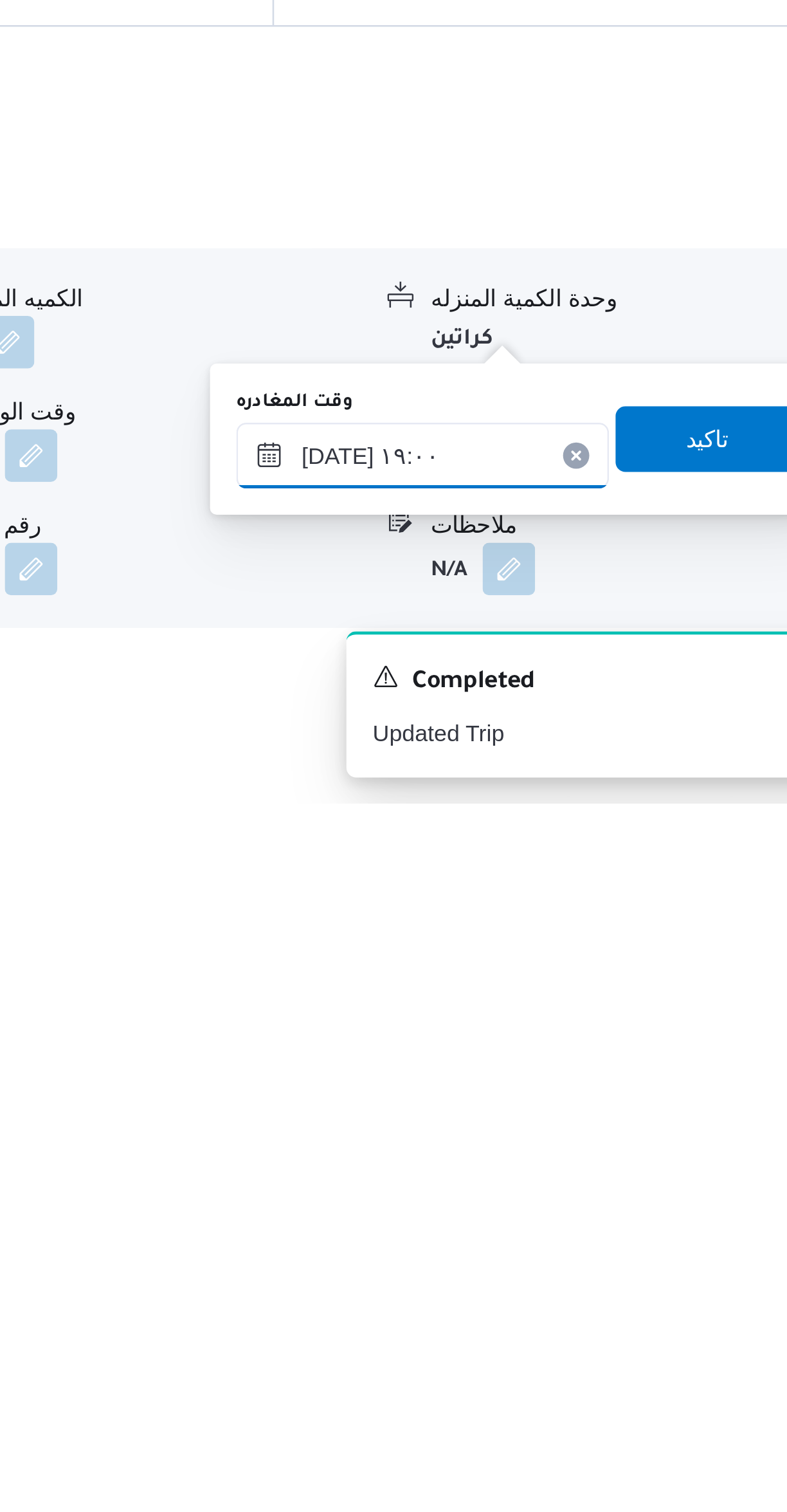
click at [573, 1376] on input "[DATE] ١٩:٠٠" at bounding box center [601, 1375] width 146 height 25
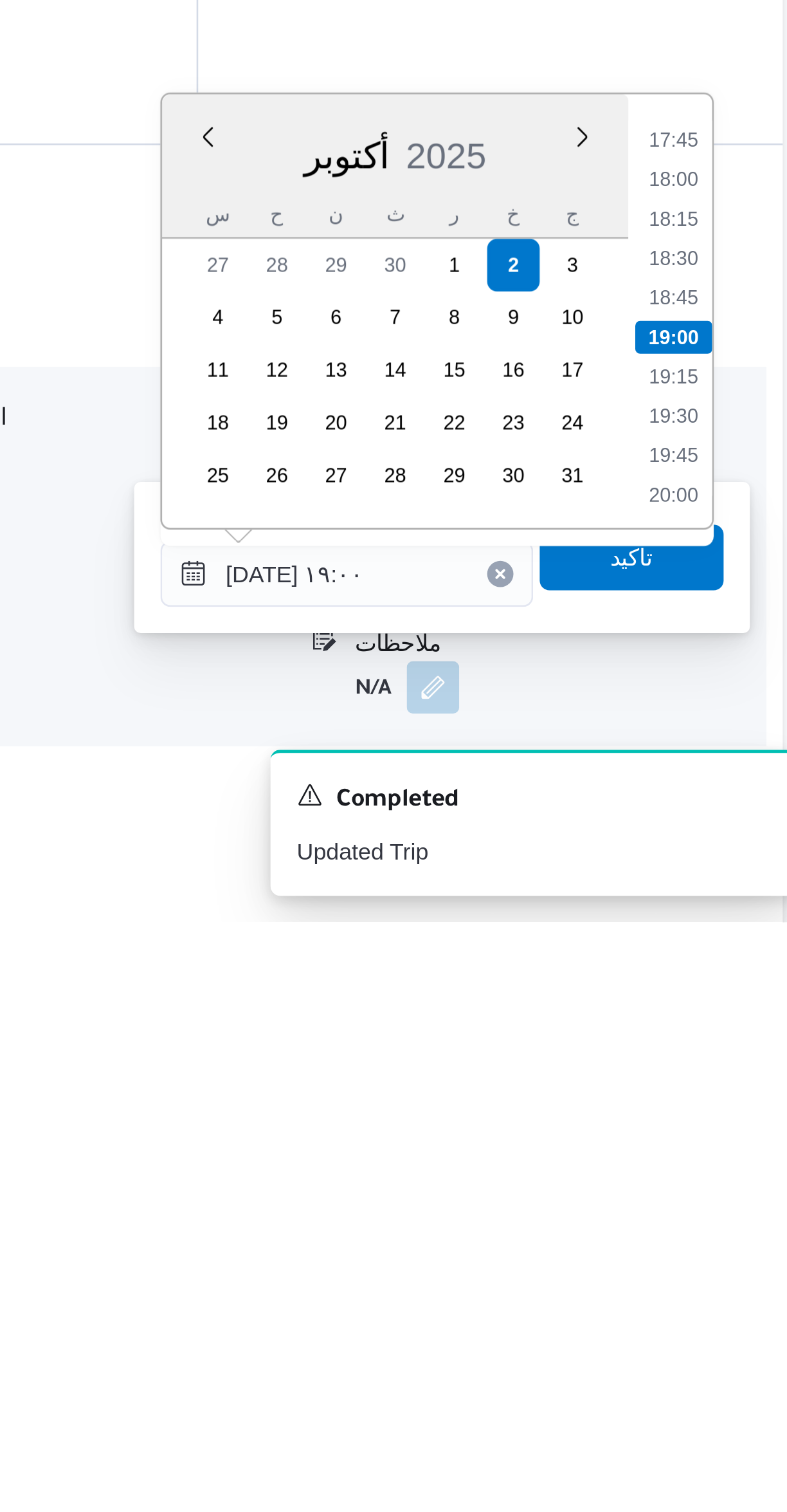
click at [729, 1201] on li "17:45" at bounding box center [729, 1206] width 30 height 13
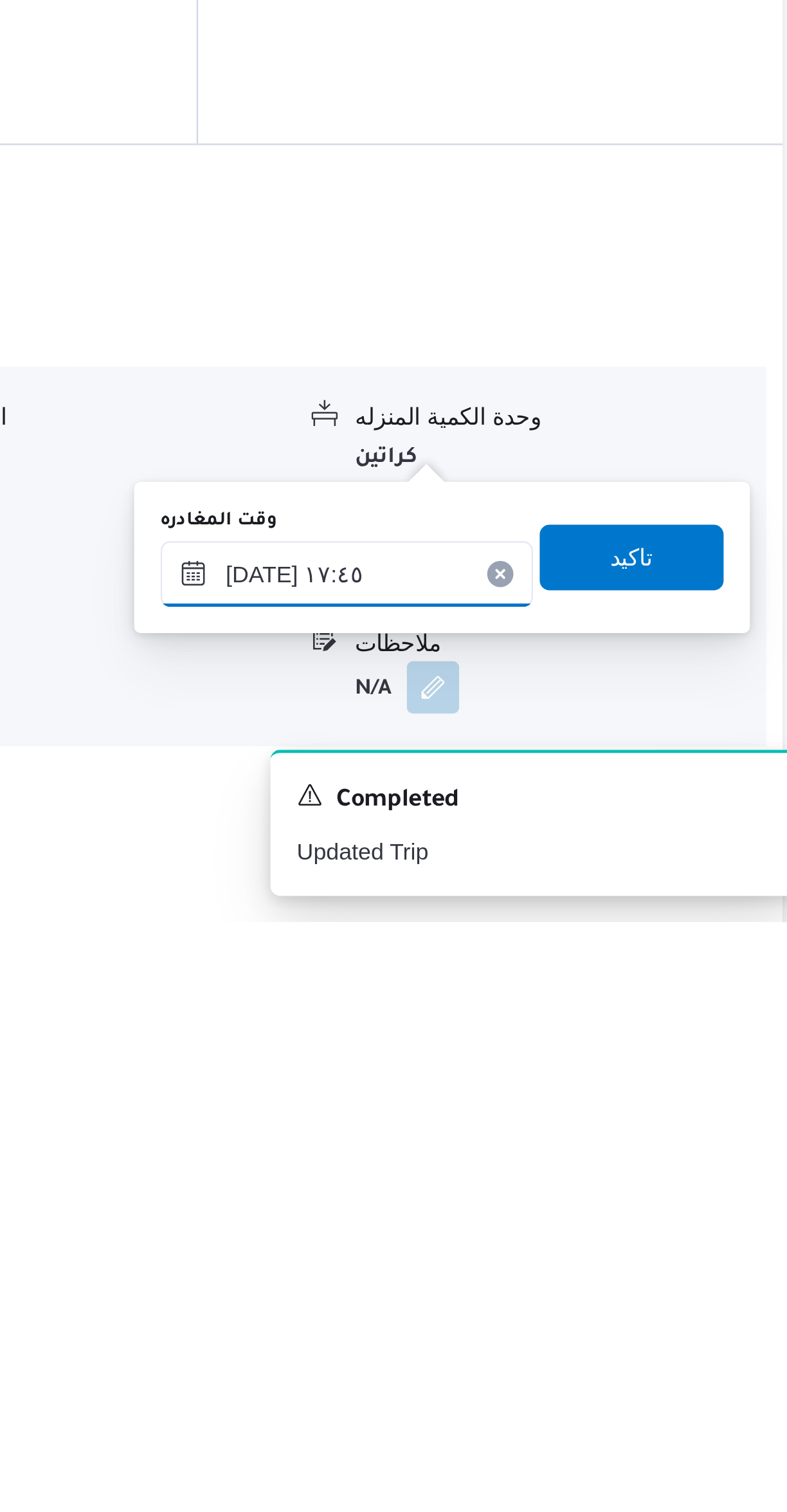
click at [588, 1369] on input "[DATE] ١٧:٤٥" at bounding box center [601, 1375] width 146 height 25
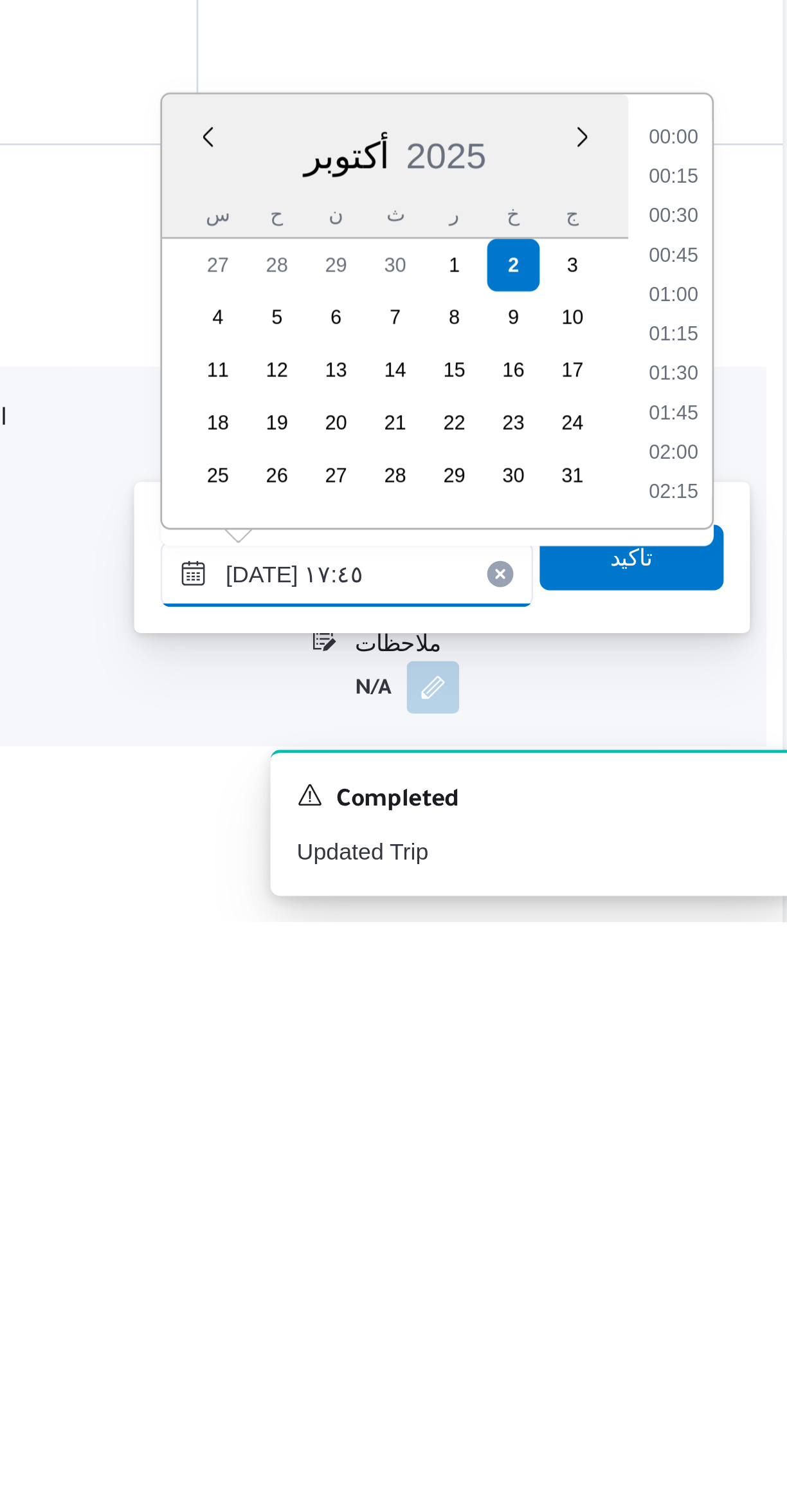
scroll to position [1017, 0]
click at [728, 1202] on li "16:30" at bounding box center [729, 1206] width 30 height 13
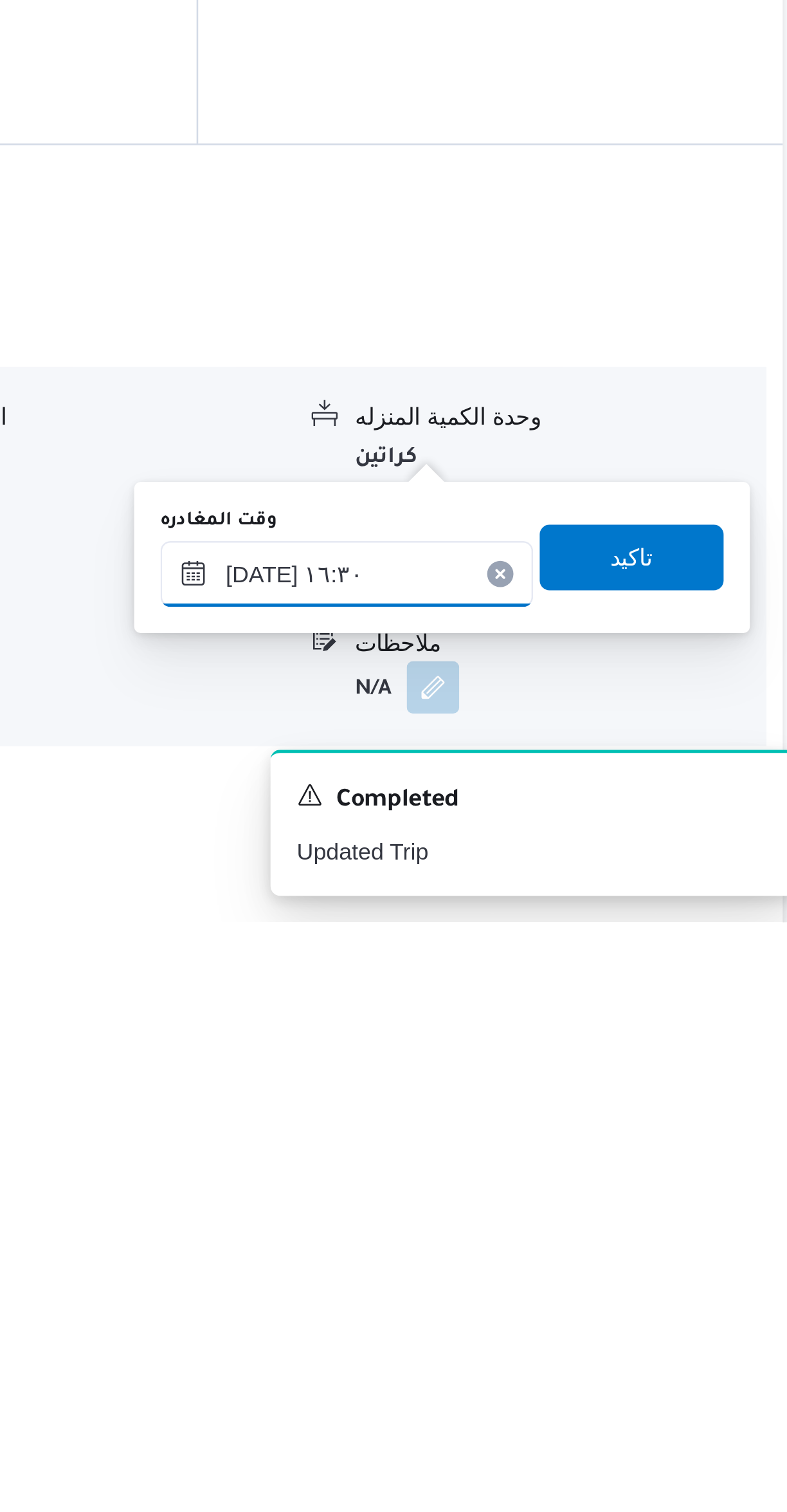
click at [606, 1379] on input "[DATE] ١٦:٣٠" at bounding box center [601, 1375] width 146 height 25
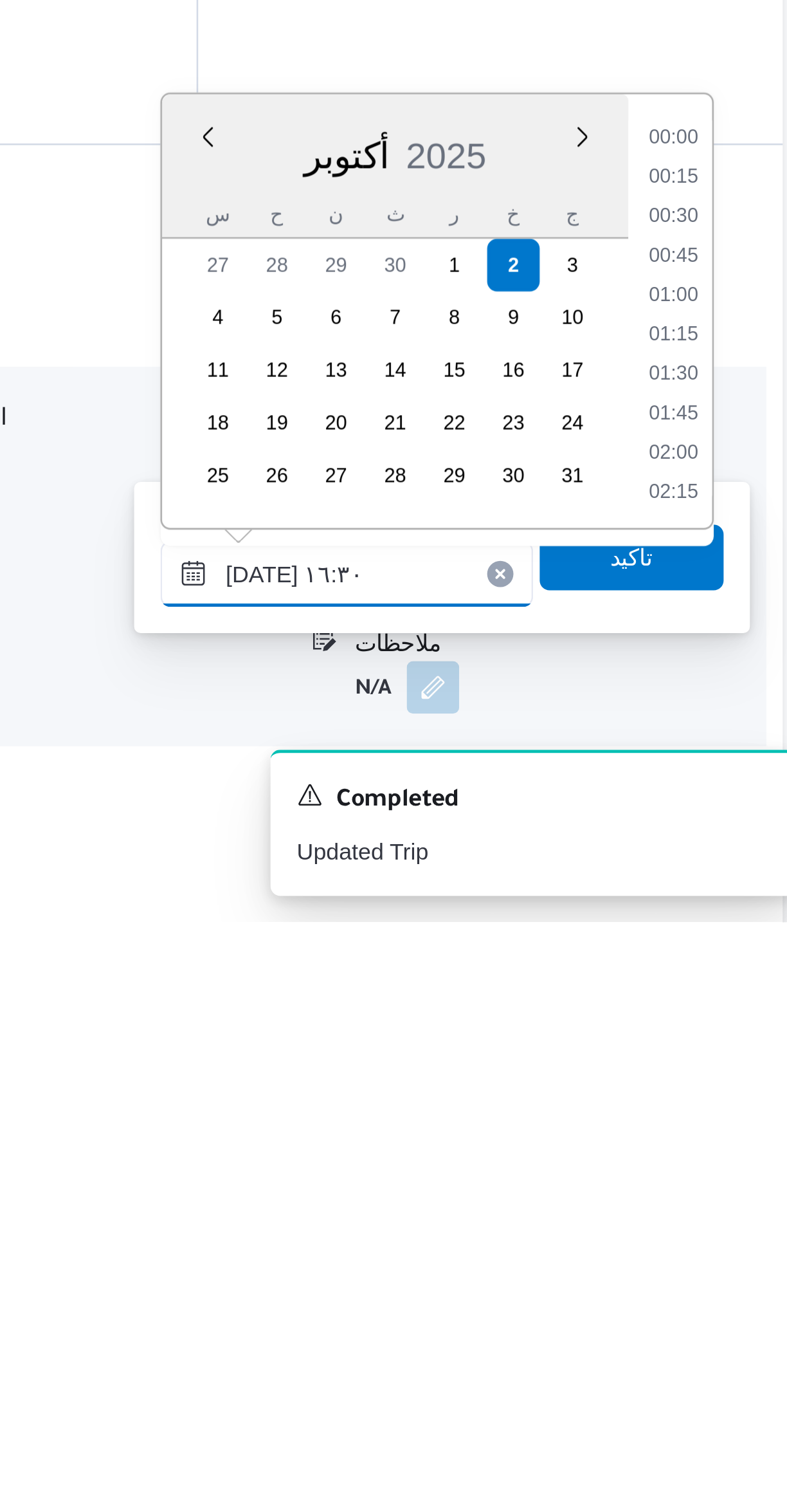
scroll to position [940, 0]
click at [728, 1248] on li "16:00" at bounding box center [729, 1251] width 30 height 13
type input "[DATE] ١٦:٠٠"
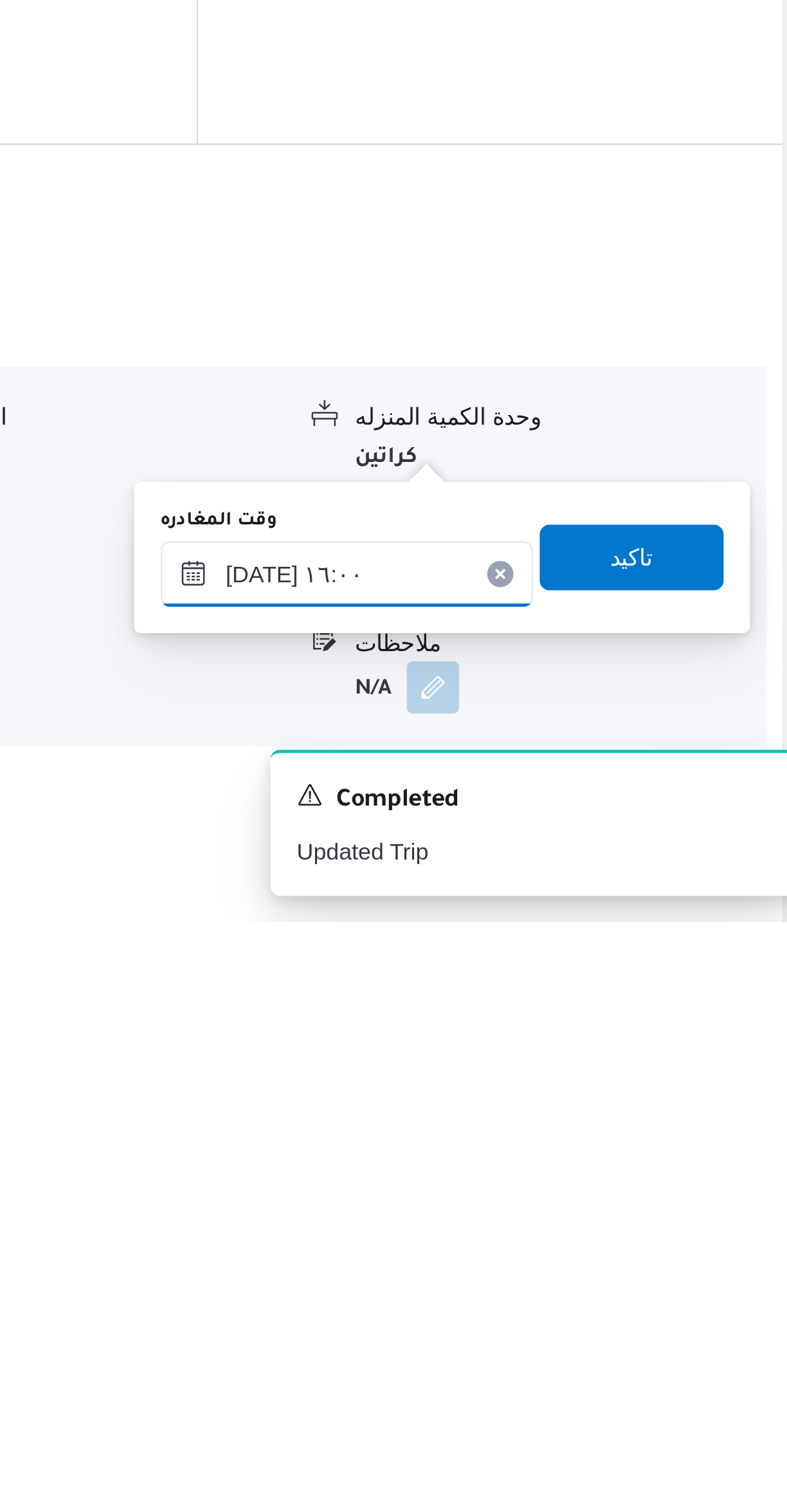
click at [622, 1370] on input "[DATE] ١٦:٠٠" at bounding box center [601, 1375] width 146 height 25
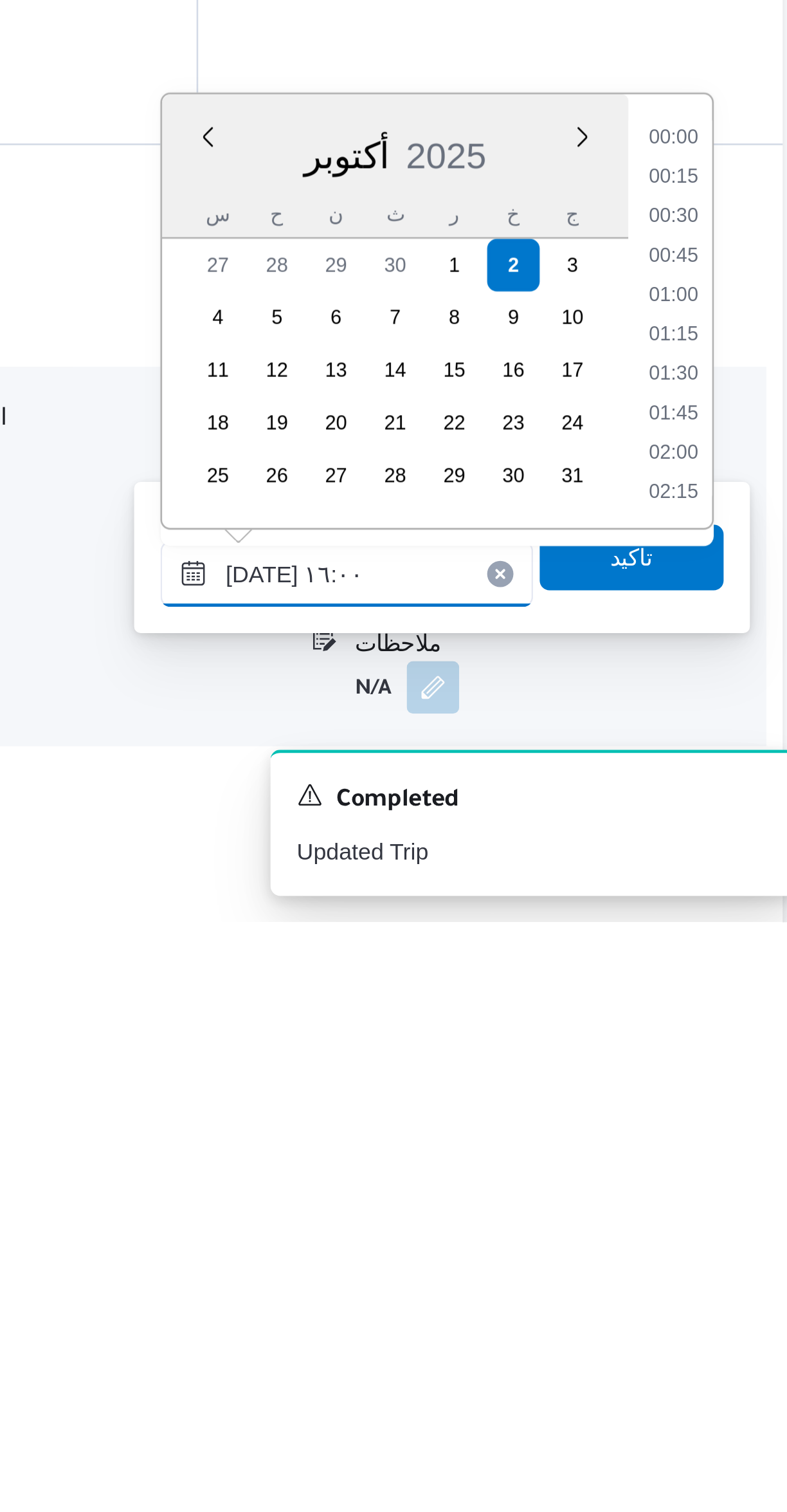
scroll to position [910, 0]
click at [731, 1276] on li "16:00" at bounding box center [729, 1283] width 31 height 13
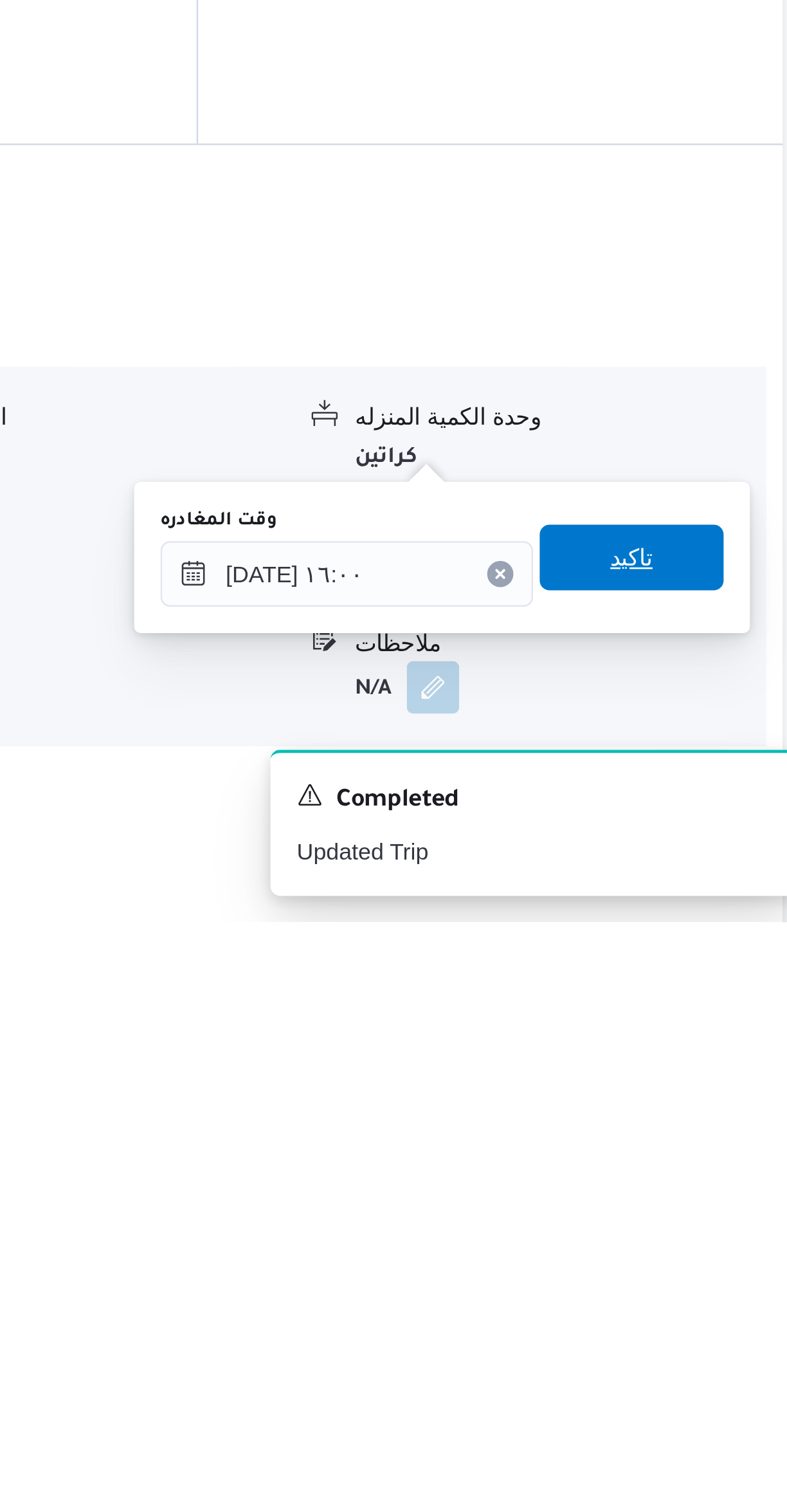
click at [722, 1361] on span "تاكيد" at bounding box center [713, 1368] width 72 height 25
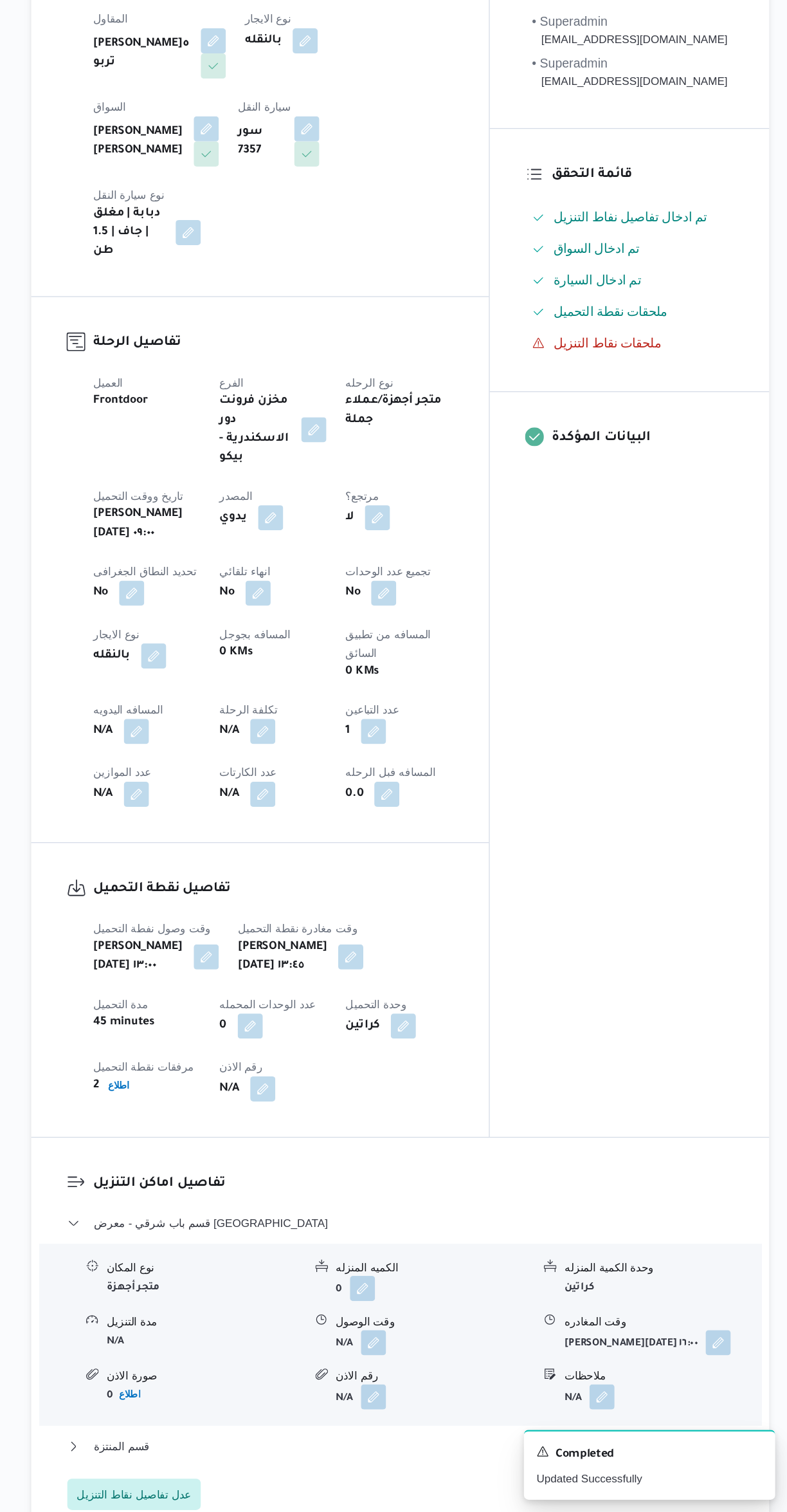
click at [269, 800] on button "button" at bounding box center [268, 811] width 21 height 21
select select "on_demand"
click at [234, 801] on select "شهري بالنقله إيجار يومي" at bounding box center [230, 805] width 74 height 25
click at [542, 1067] on div "تفاصيل نقطة التحميل وقت وصول نفطة التحميل [PERSON_NAME][DATE] ١٣:٠٠ وقت مغادرة …" at bounding box center [355, 1084] width 375 height 241
click at [247, 862] on button "button" at bounding box center [254, 873] width 21 height 21
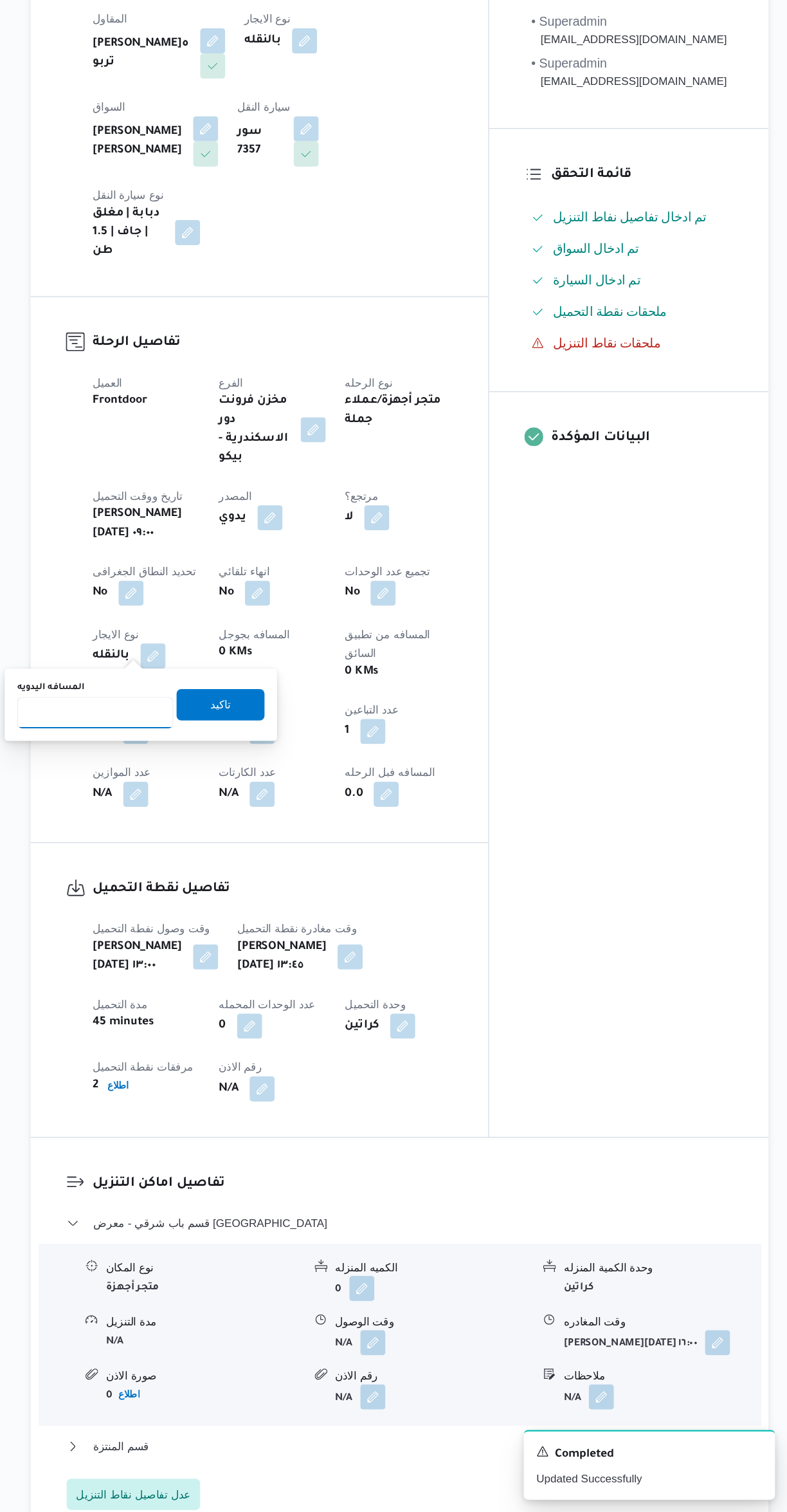
click at [214, 856] on input "المسافه اليدويه" at bounding box center [221, 856] width 128 height 25
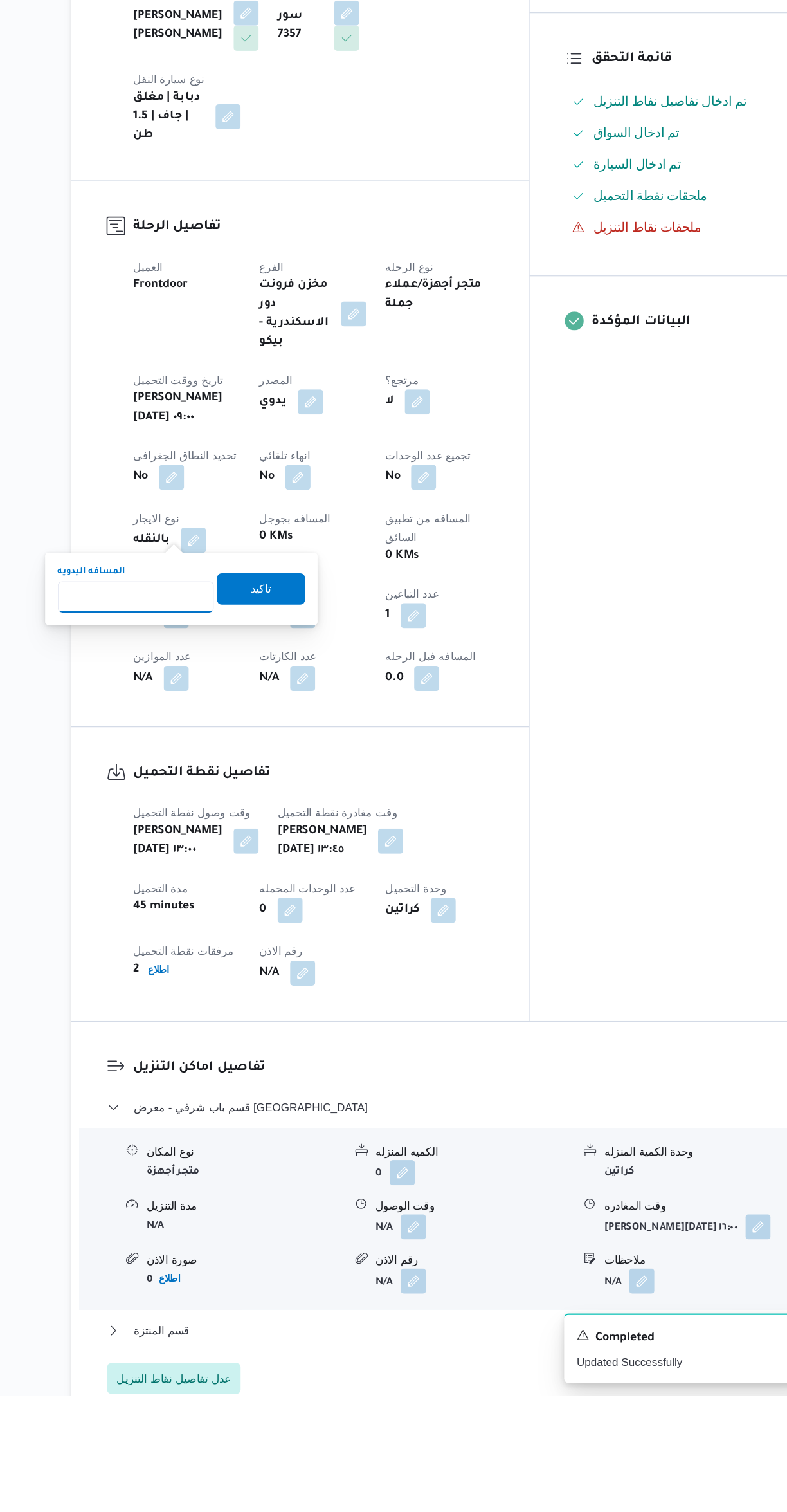
scroll to position [32, 0]
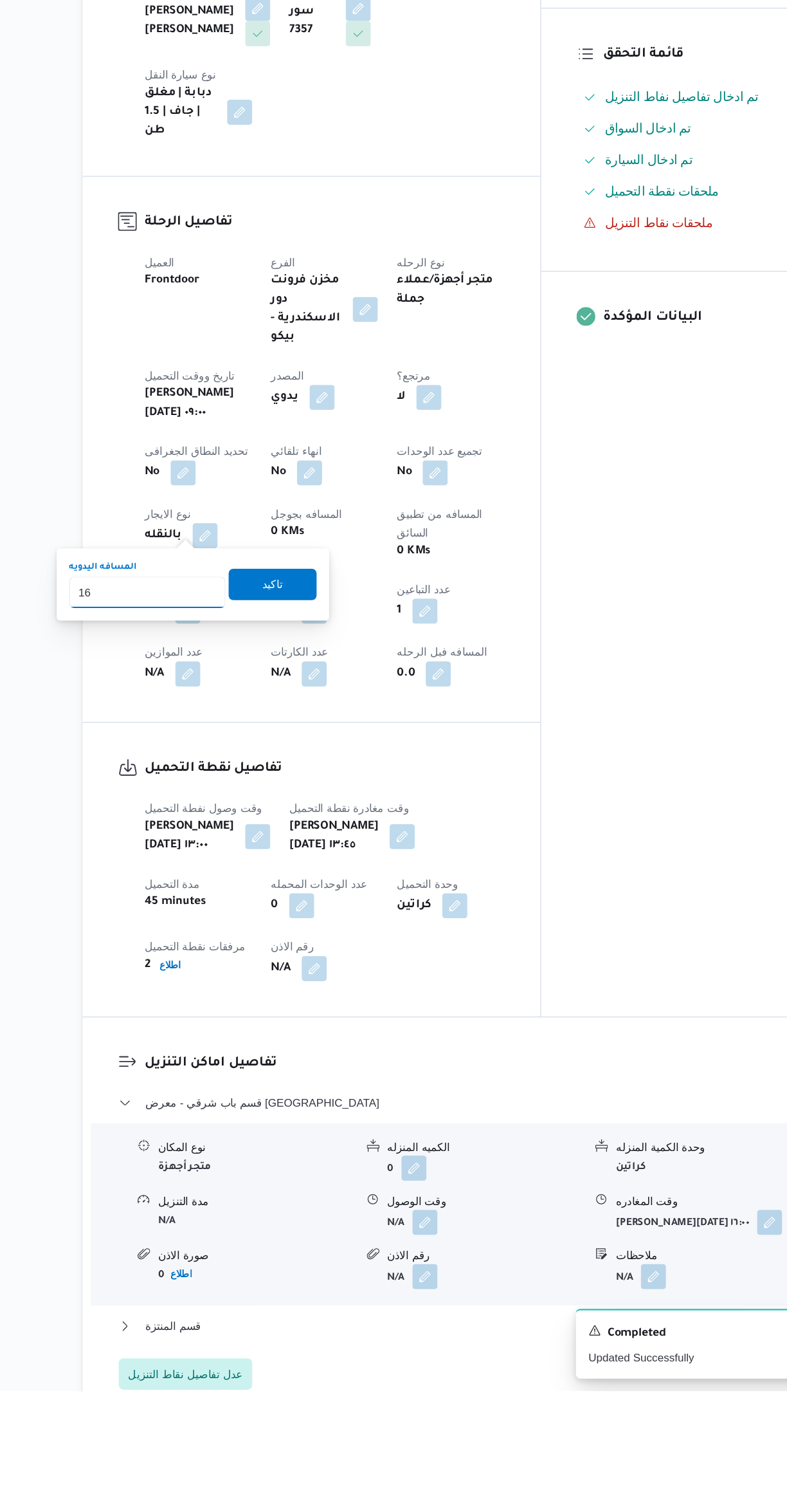
type input "160"
click at [333, 845] on span "تاكيد" at bounding box center [323, 850] width 72 height 25
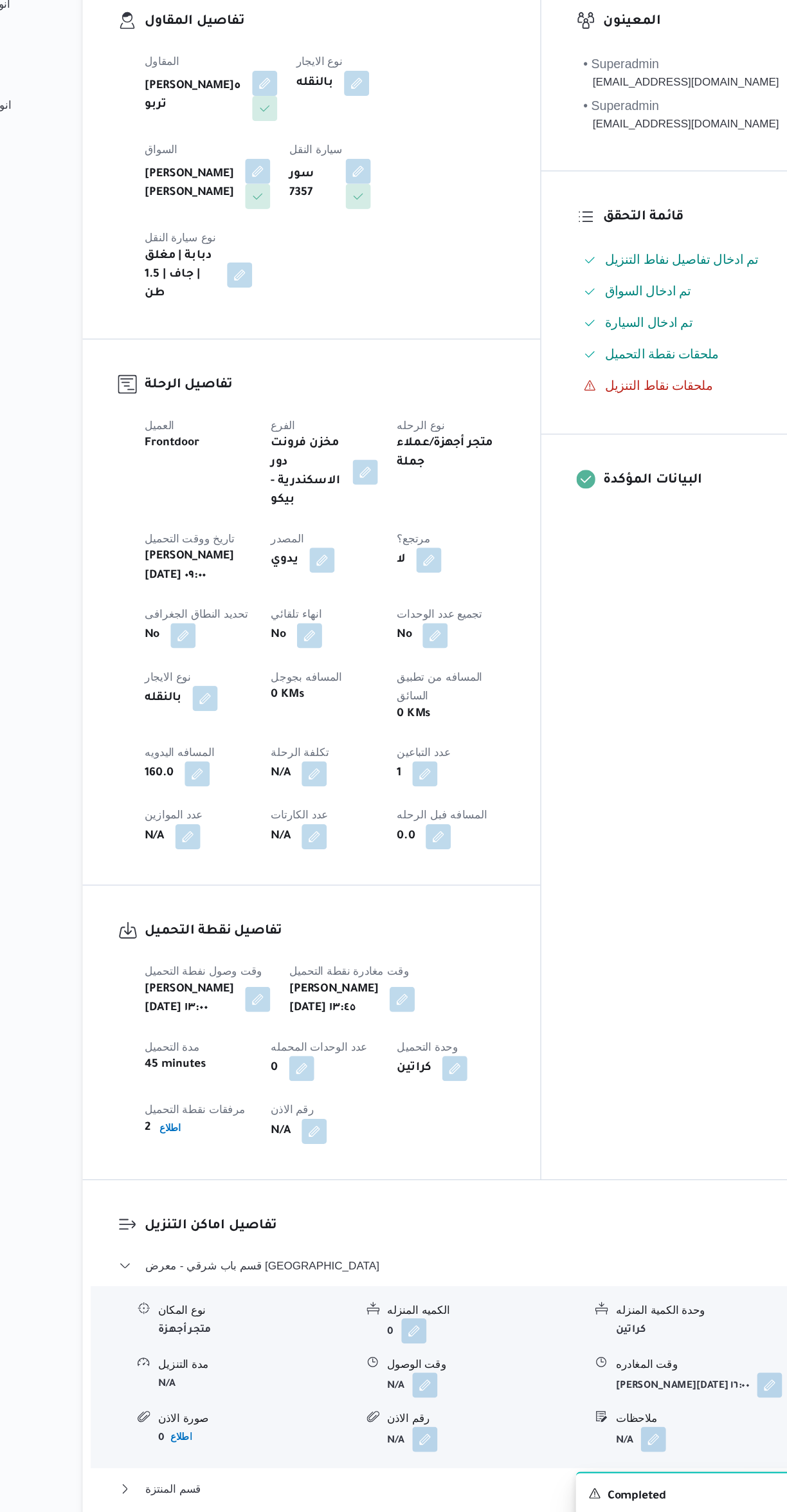
click at [639, 949] on div "المعينون • Superadmin [EMAIL_ADDRESS][DOMAIN_NAME] • Superadmin [EMAIL_ADDRESS]…" at bounding box center [657, 713] width 229 height 986
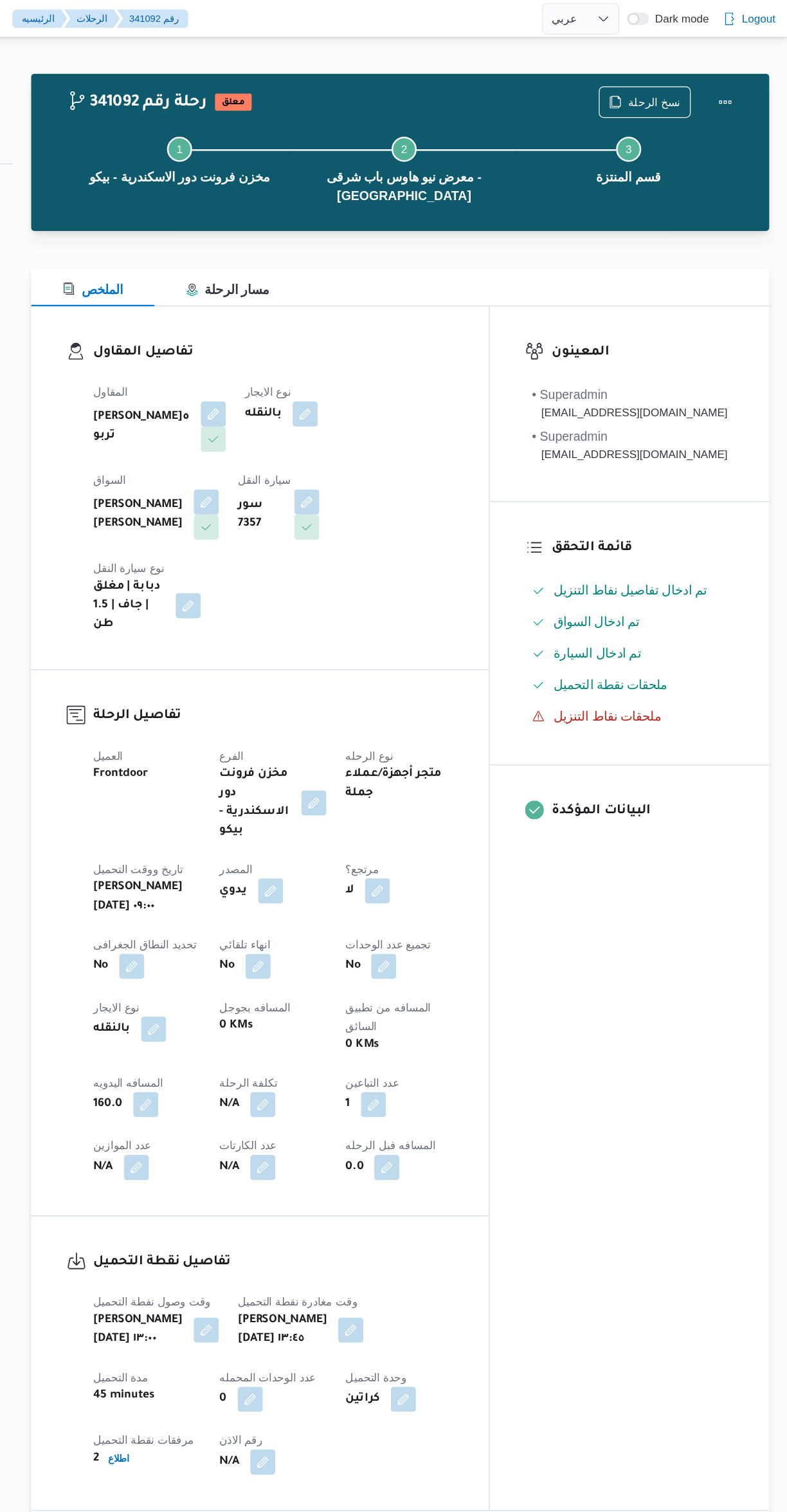
scroll to position [0, 0]
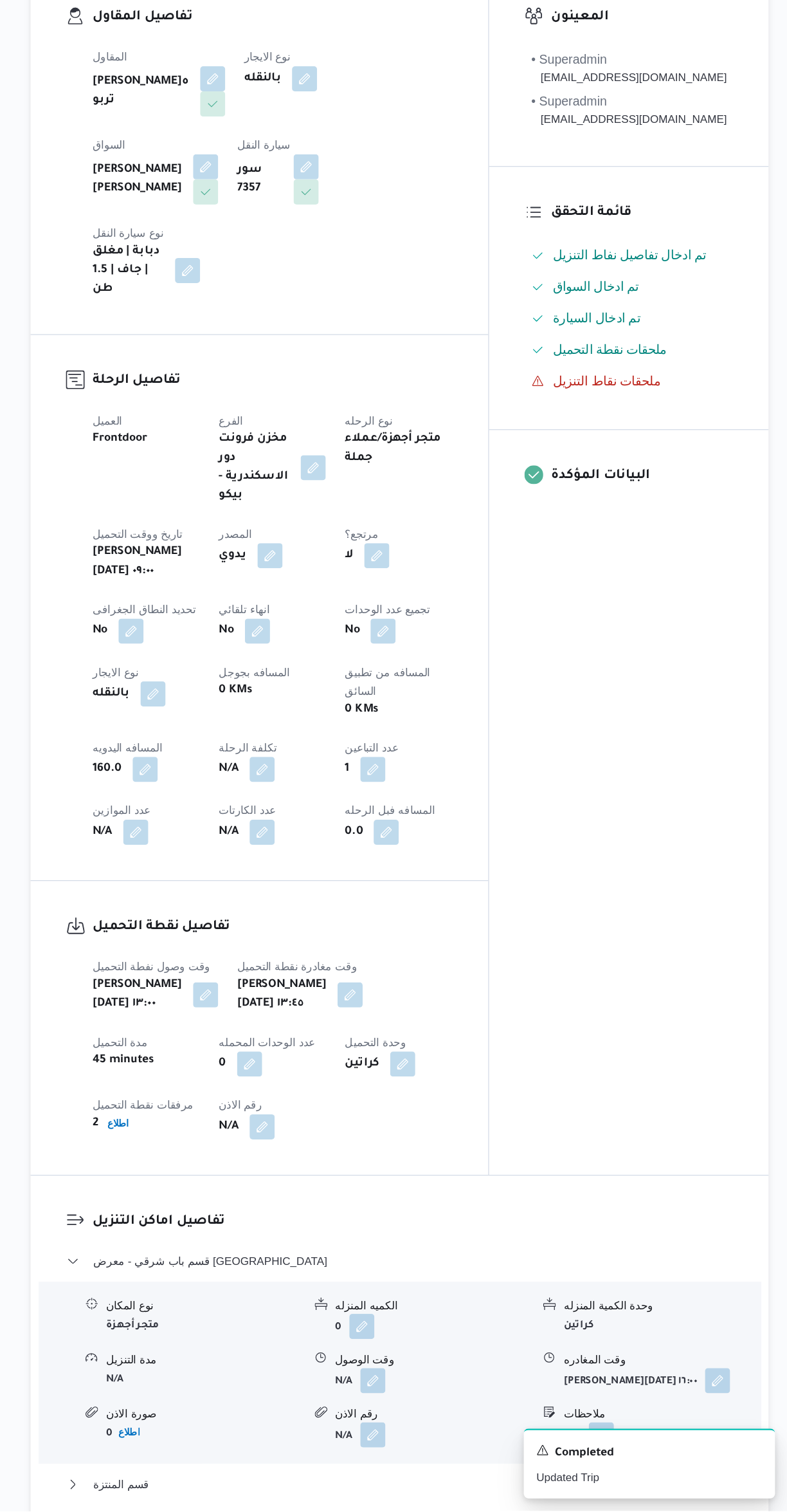
click at [264, 894] on button "button" at bounding box center [262, 904] width 21 height 21
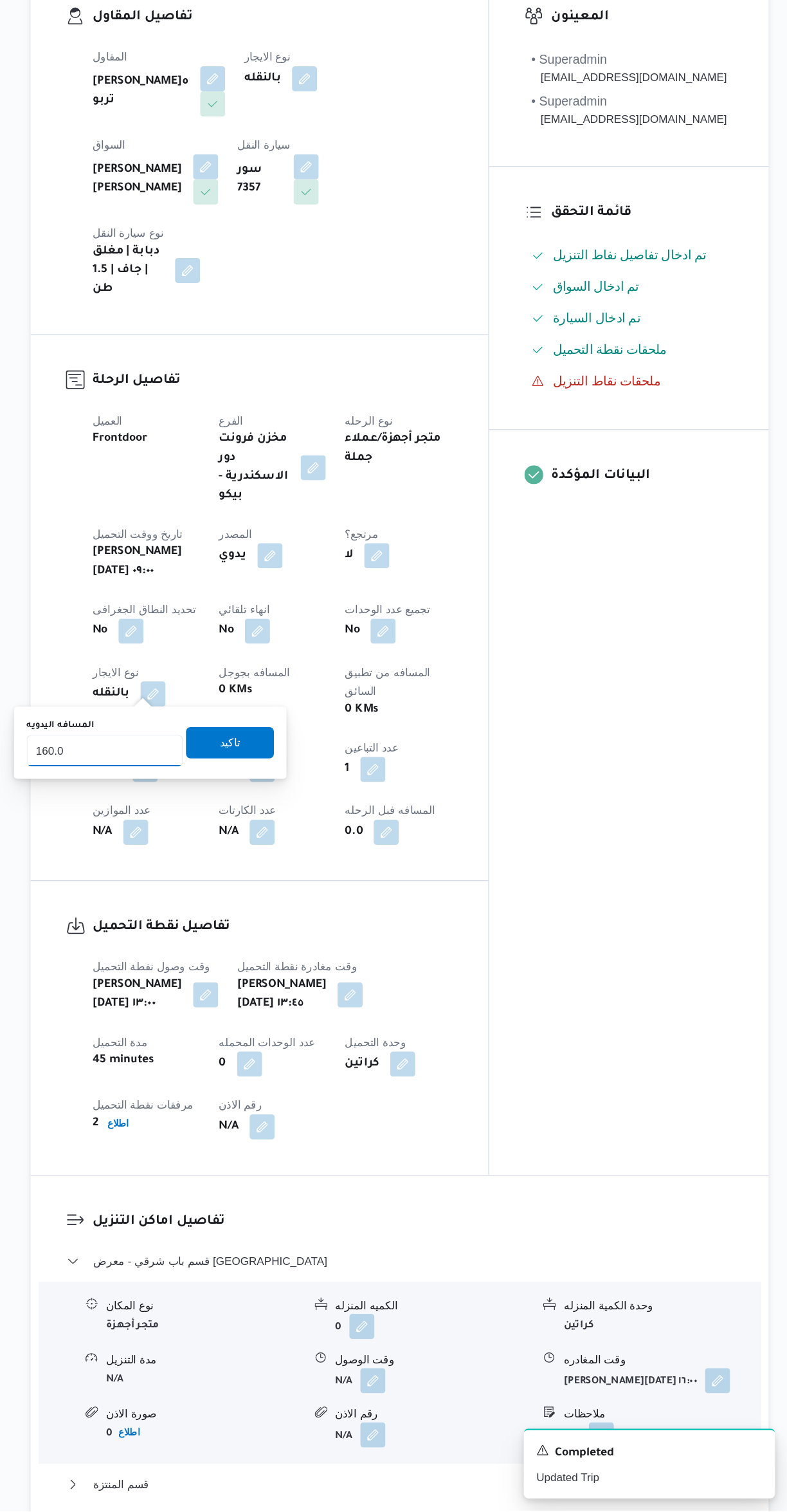
click at [234, 884] on input "160.0" at bounding box center [228, 889] width 128 height 25
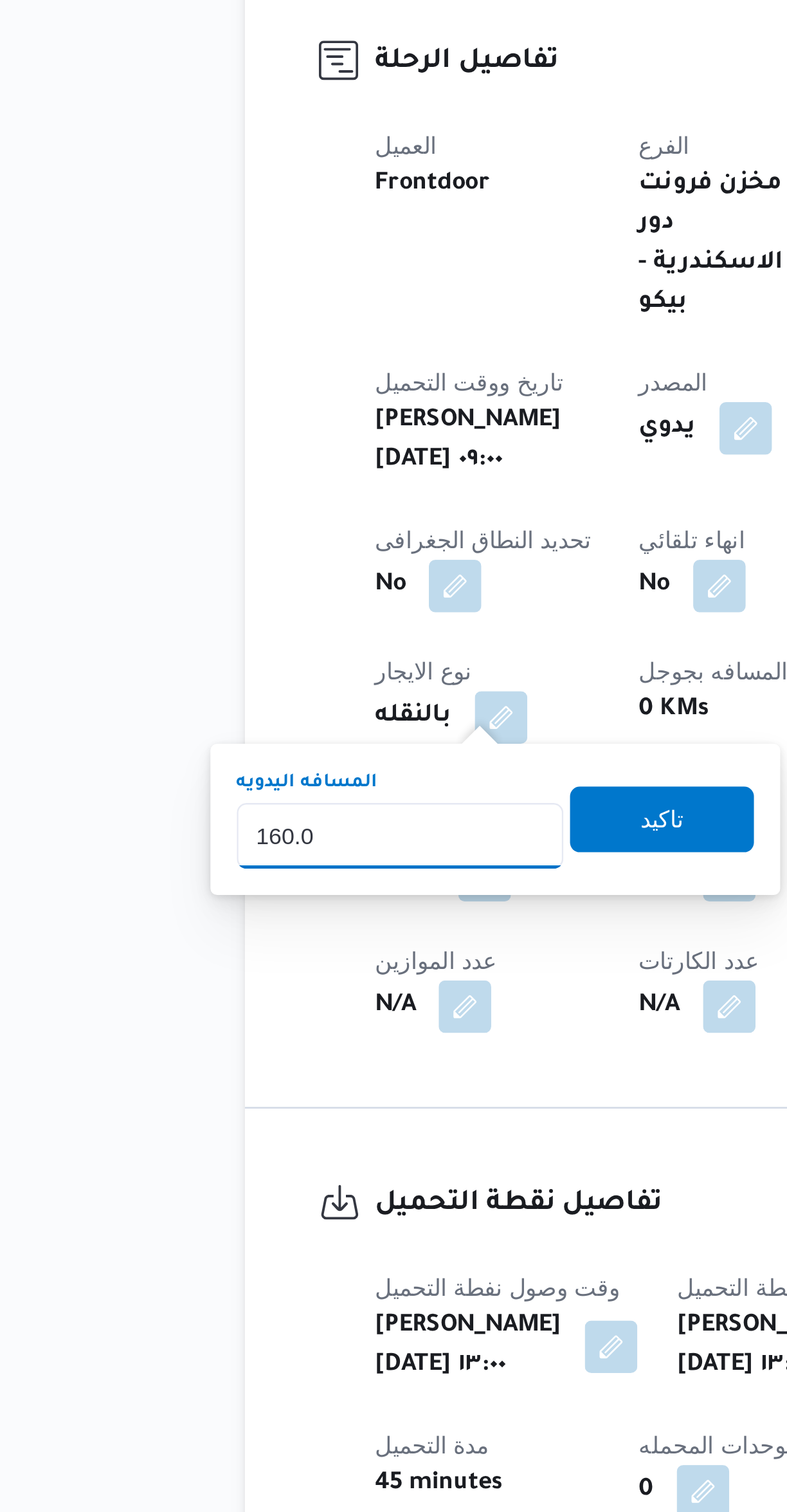
scroll to position [94, 0]
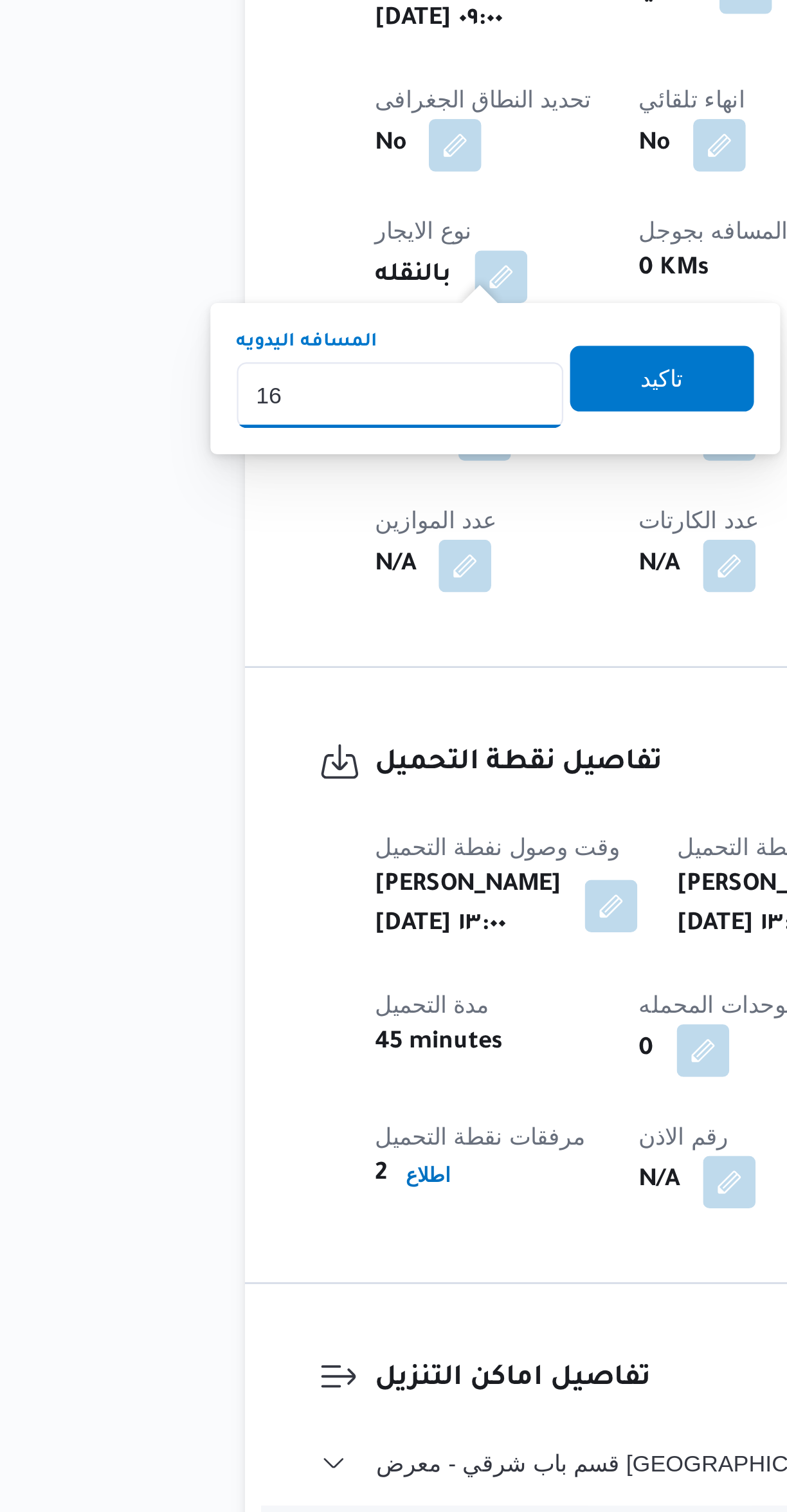
type input "1"
type input "23"
click at [332, 794] on span "تاكيد" at bounding box center [331, 789] width 72 height 25
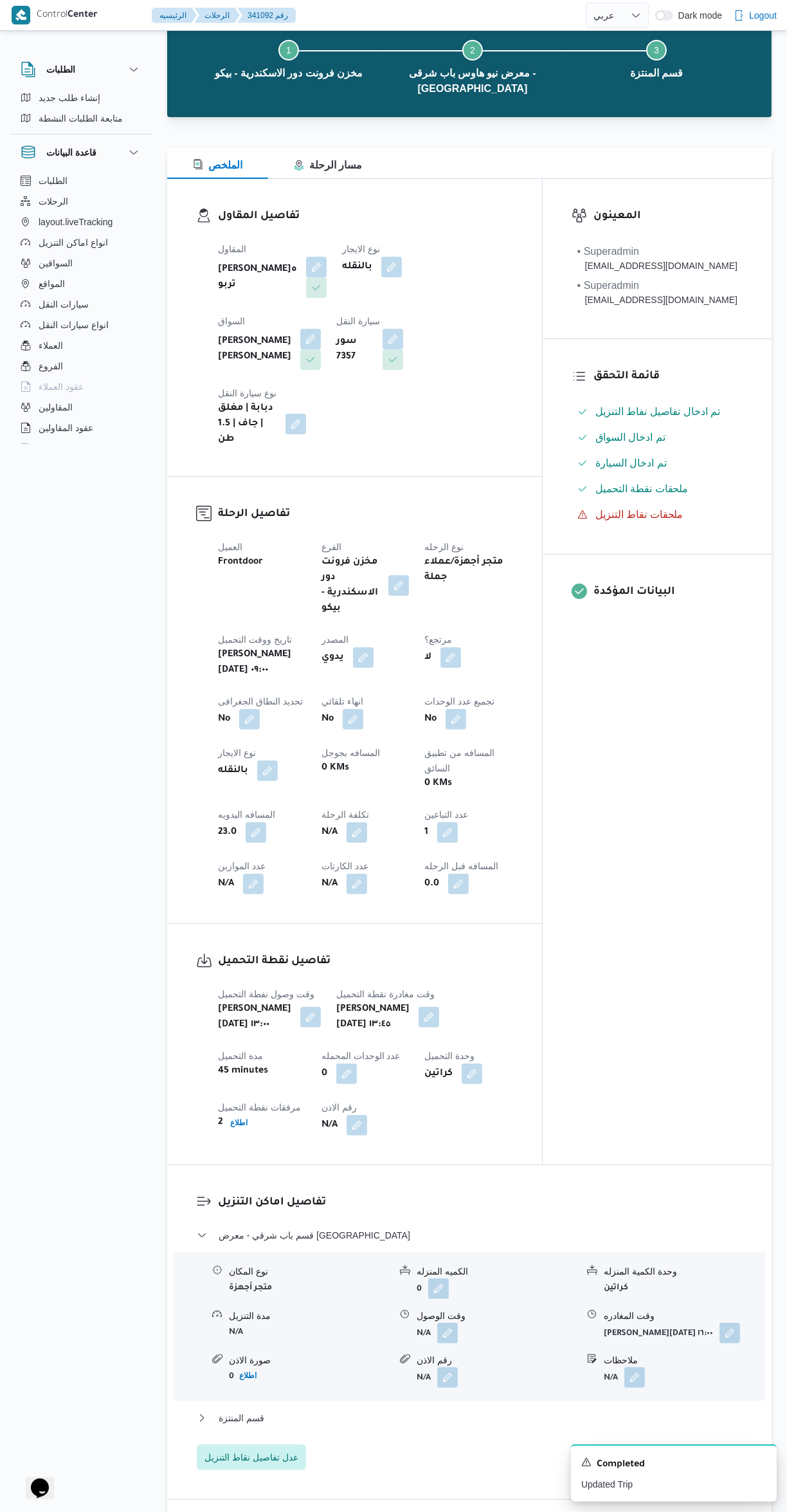
scroll to position [0, 0]
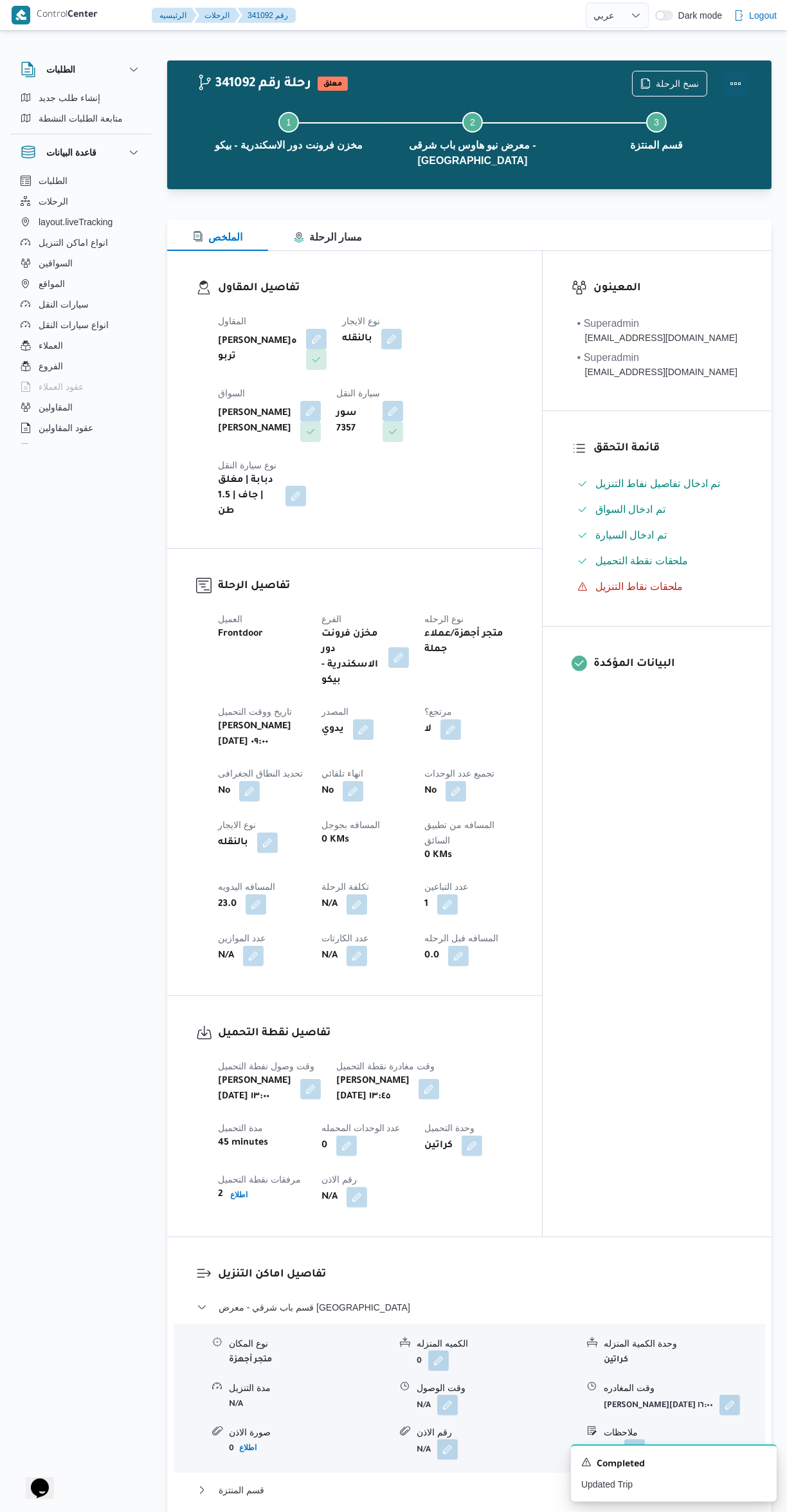
click at [732, 82] on button "Actions" at bounding box center [735, 83] width 25 height 25
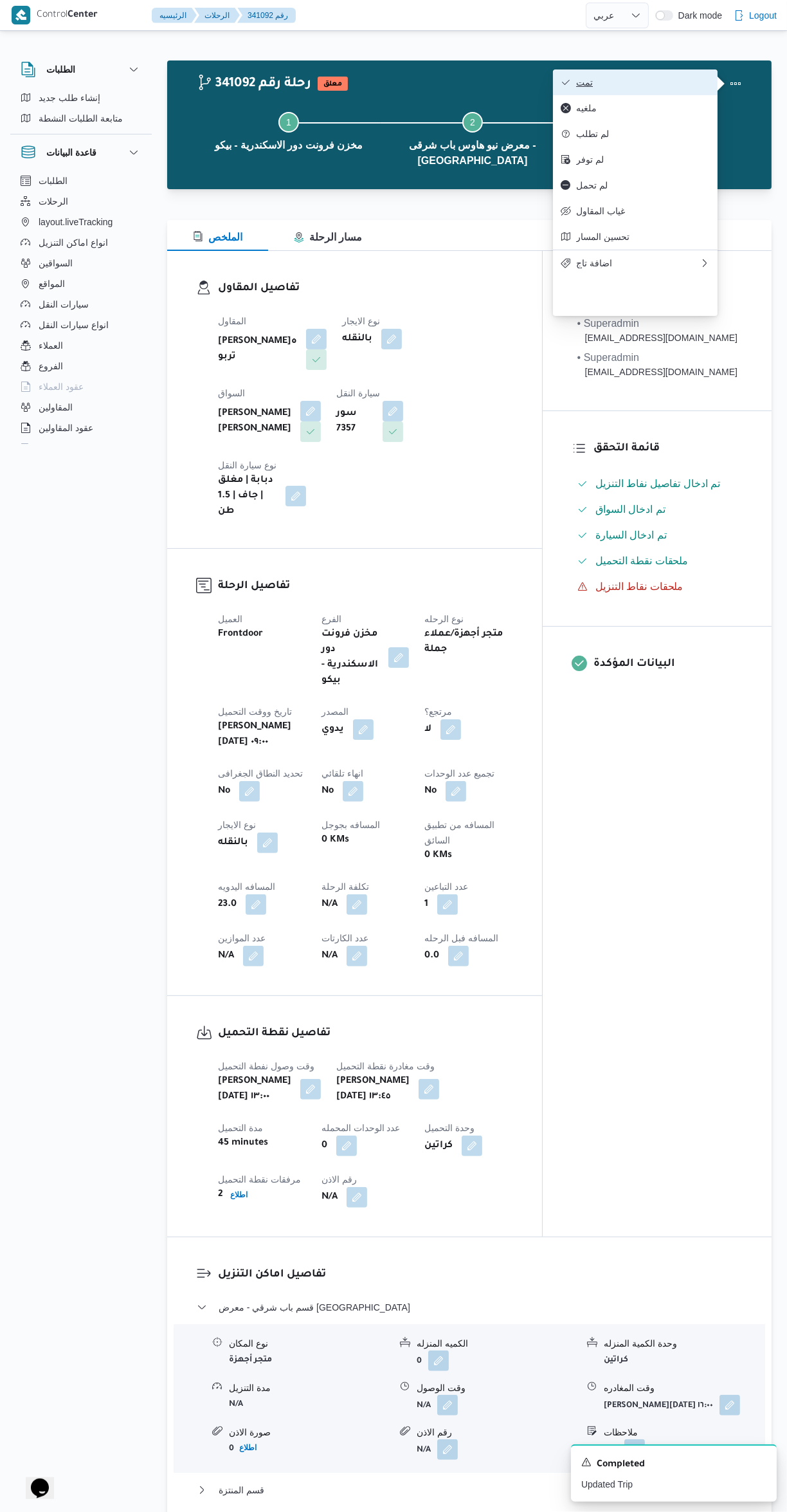
click at [655, 86] on span "تمت" at bounding box center [643, 82] width 134 height 11
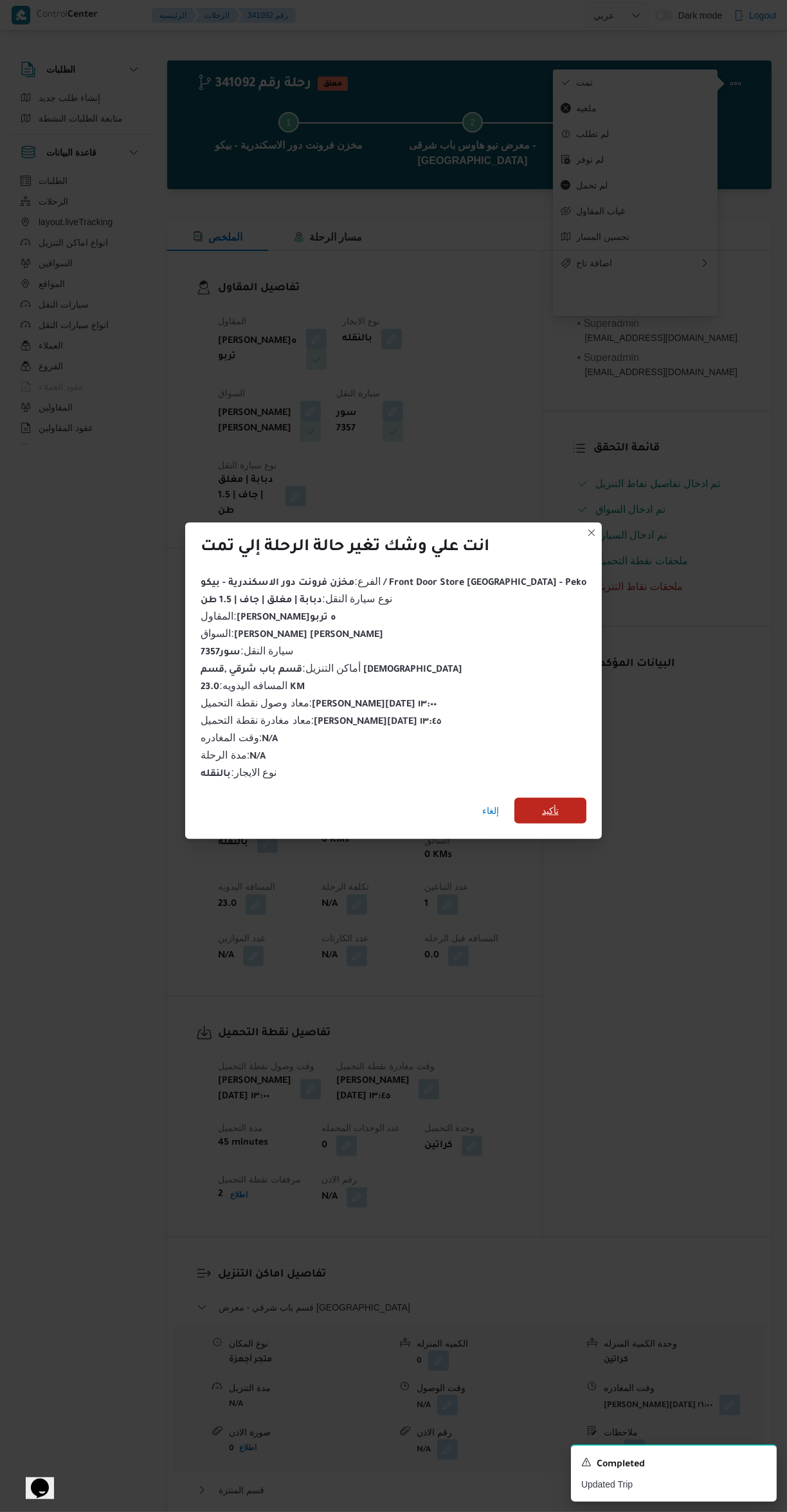
click at [545, 809] on span "تأكيد" at bounding box center [551, 810] width 72 height 25
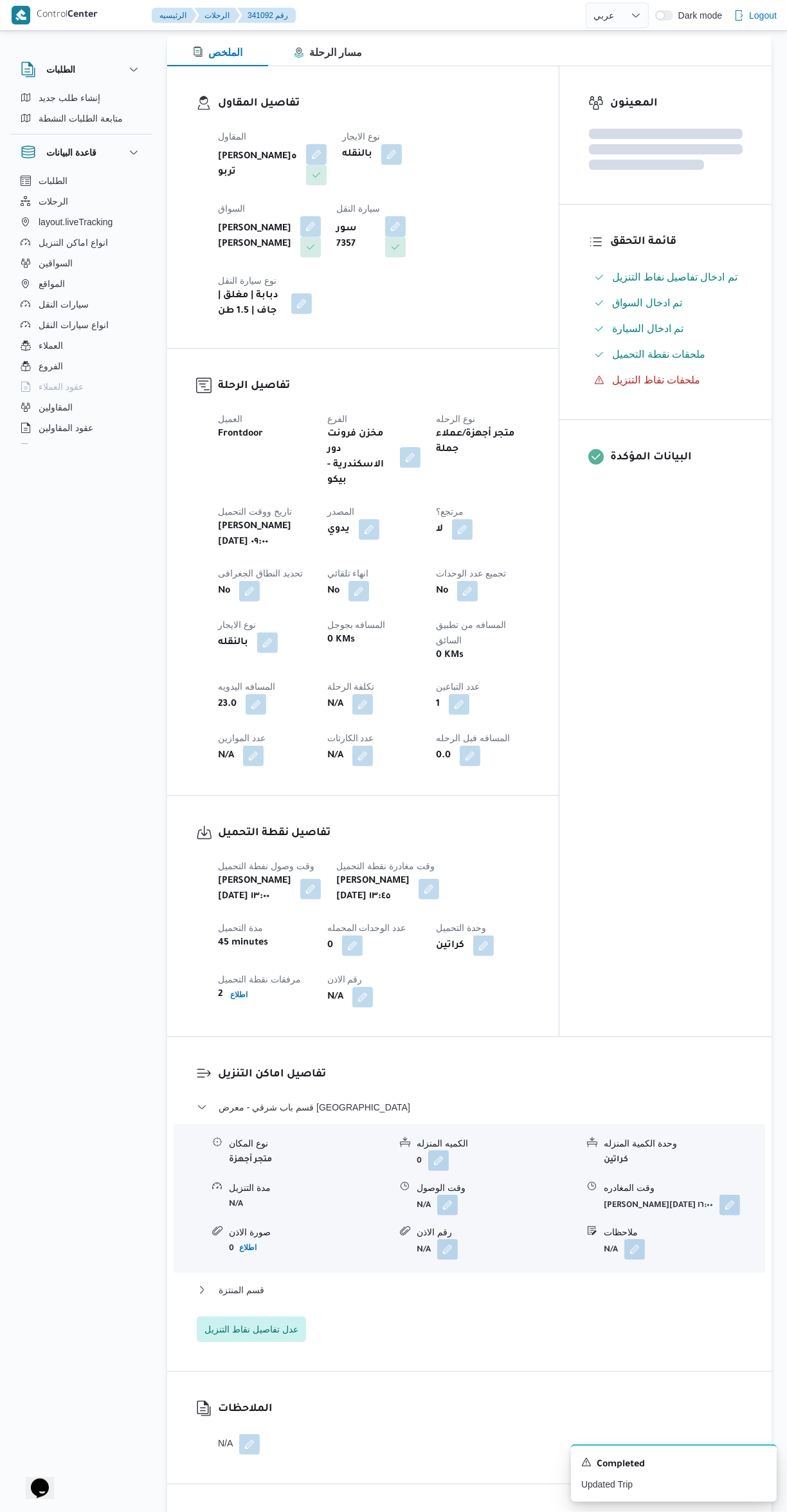
scroll to position [270, 0]
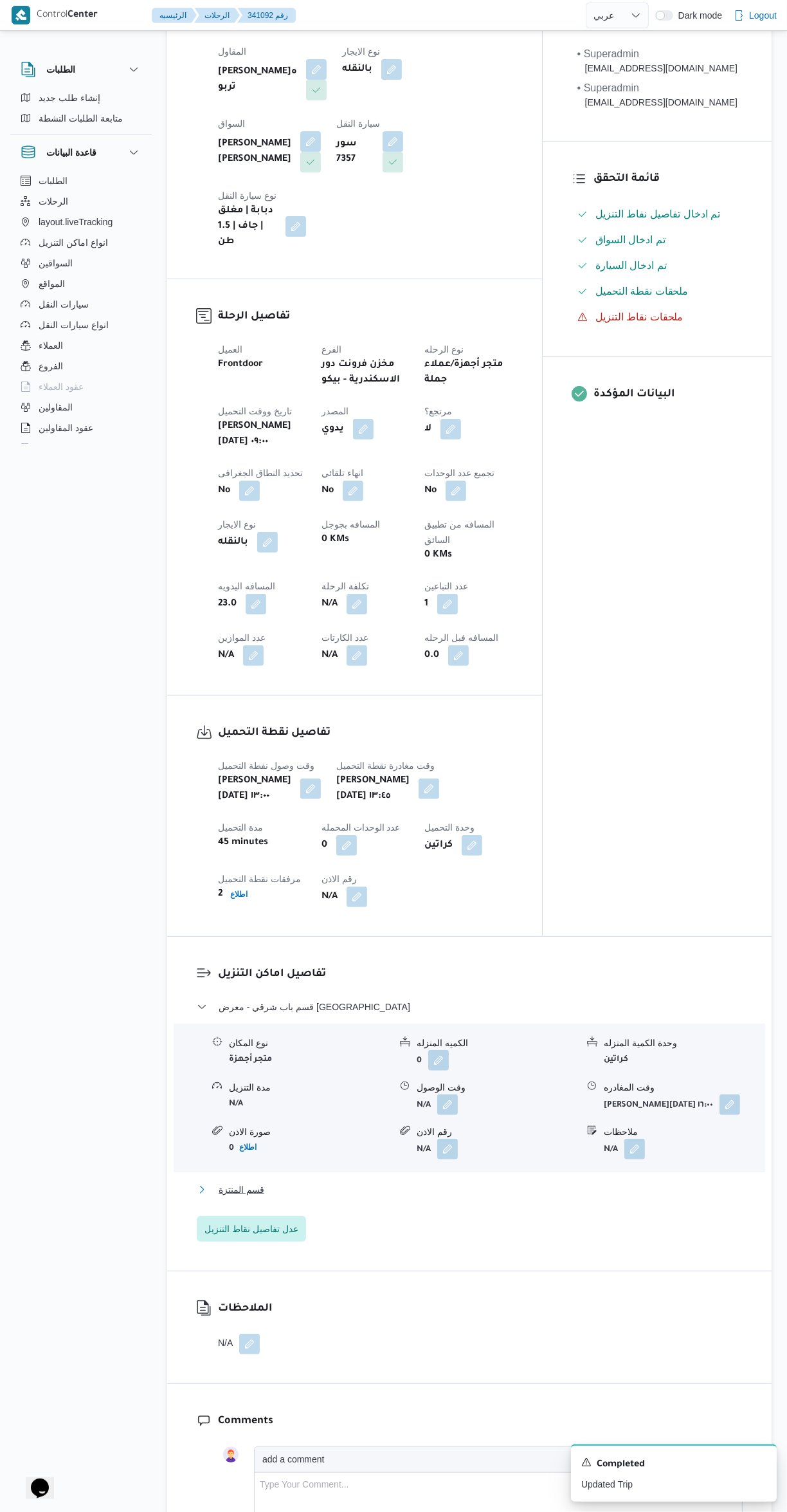
click at [518, 1182] on button "قسم المنتزة" at bounding box center [470, 1190] width 546 height 16
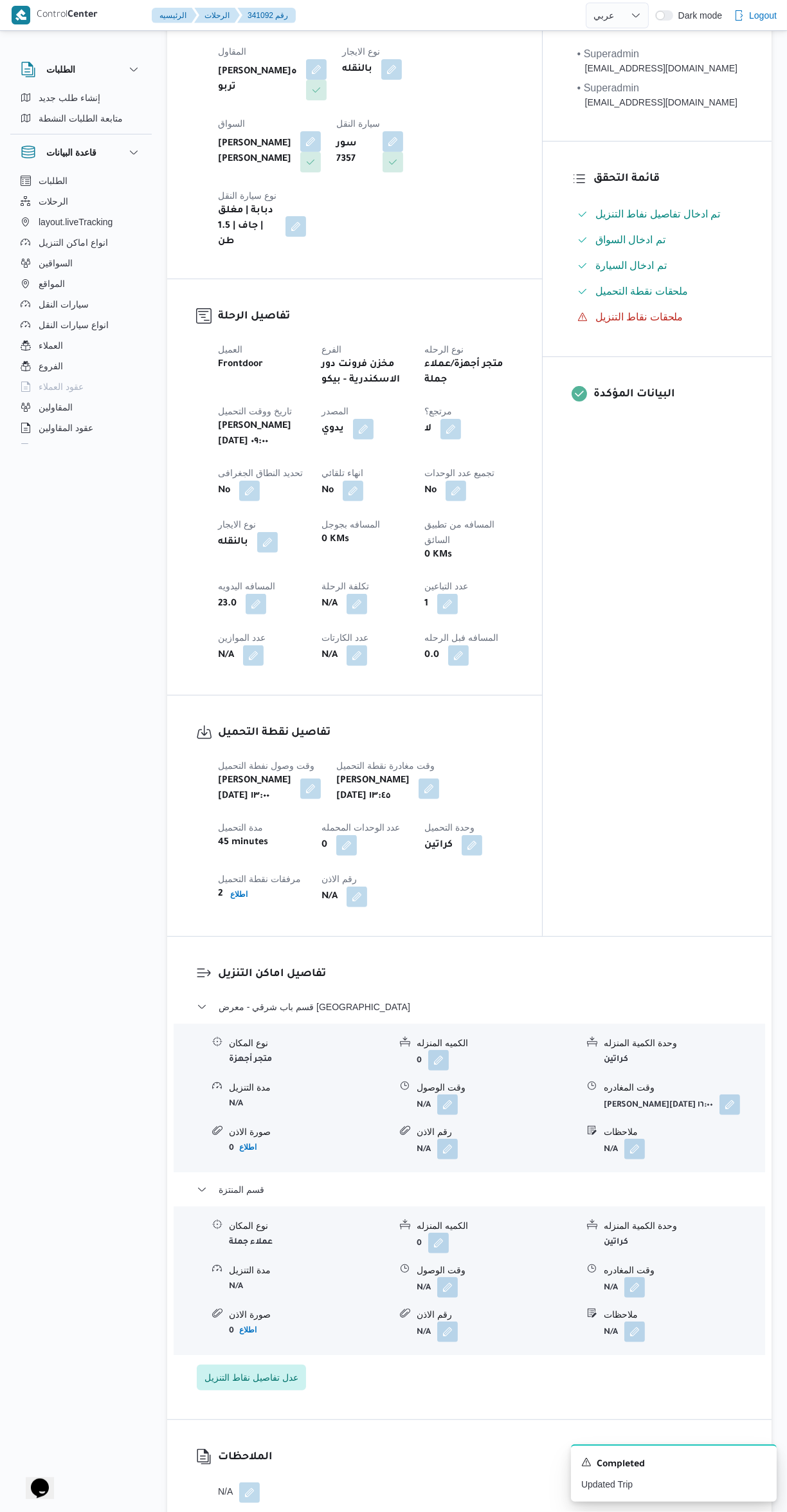
click at [641, 1276] on button "button" at bounding box center [635, 1287] width 21 height 21
click at [720, 1094] on button "button" at bounding box center [730, 1105] width 21 height 21
click at [604, 1099] on input "[DATE] ١٦:٠٠" at bounding box center [629, 1104] width 144 height 25
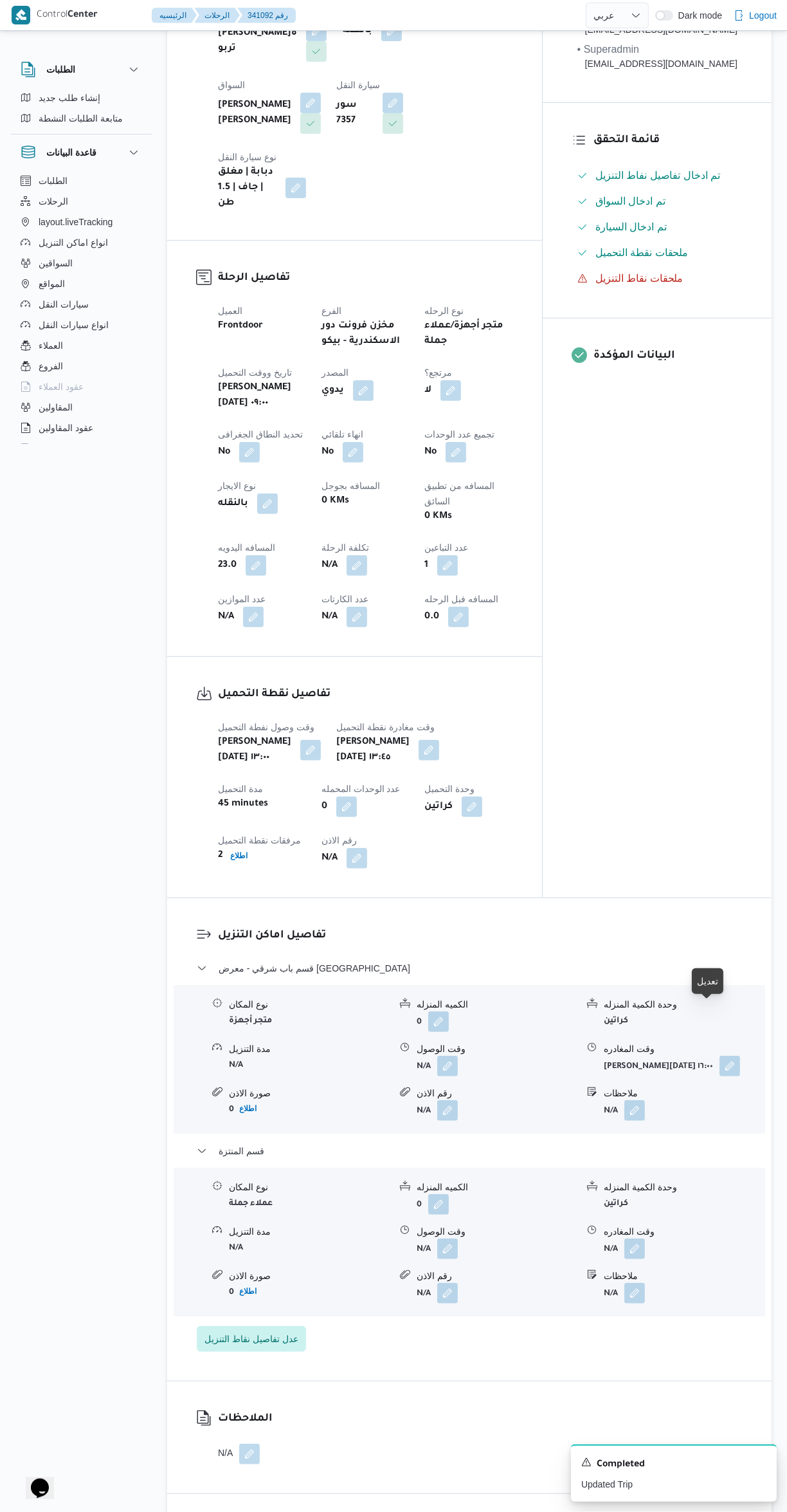
scroll to position [318, 0]
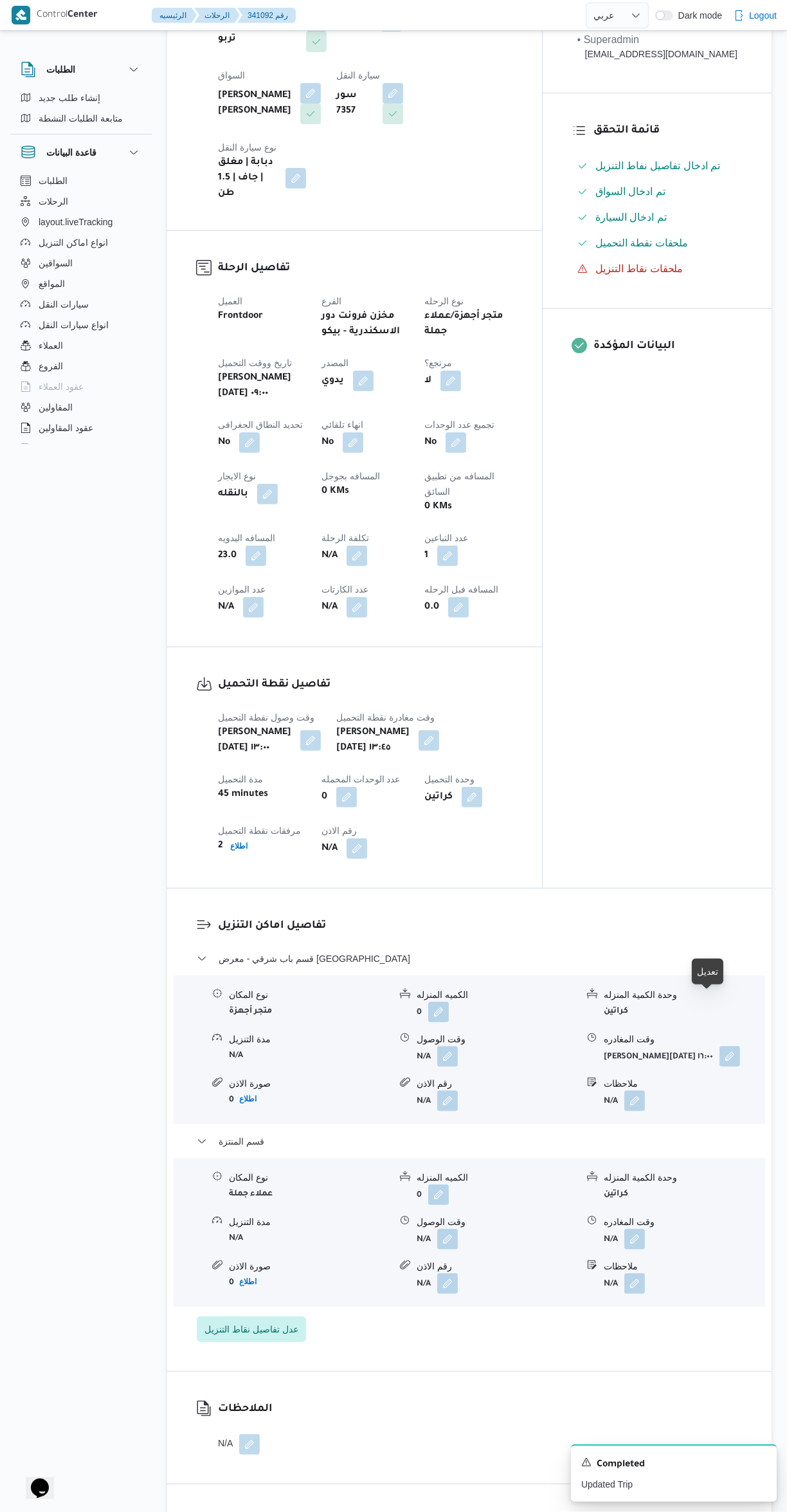
click at [636, 1228] on button "button" at bounding box center [635, 1239] width 21 height 21
click at [594, 1239] on input "وقت المغادره" at bounding box center [601, 1238] width 146 height 25
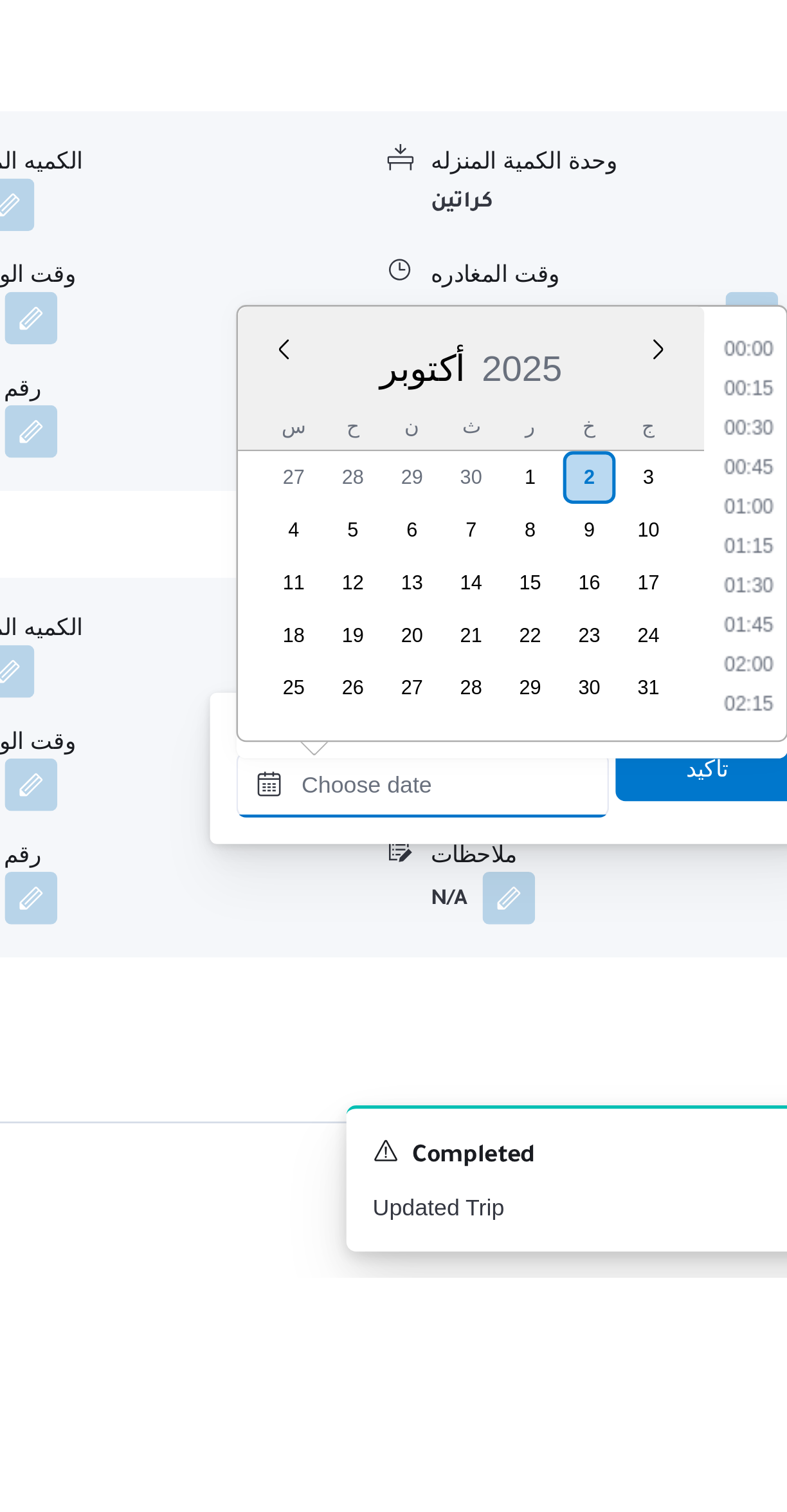
scroll to position [0, 0]
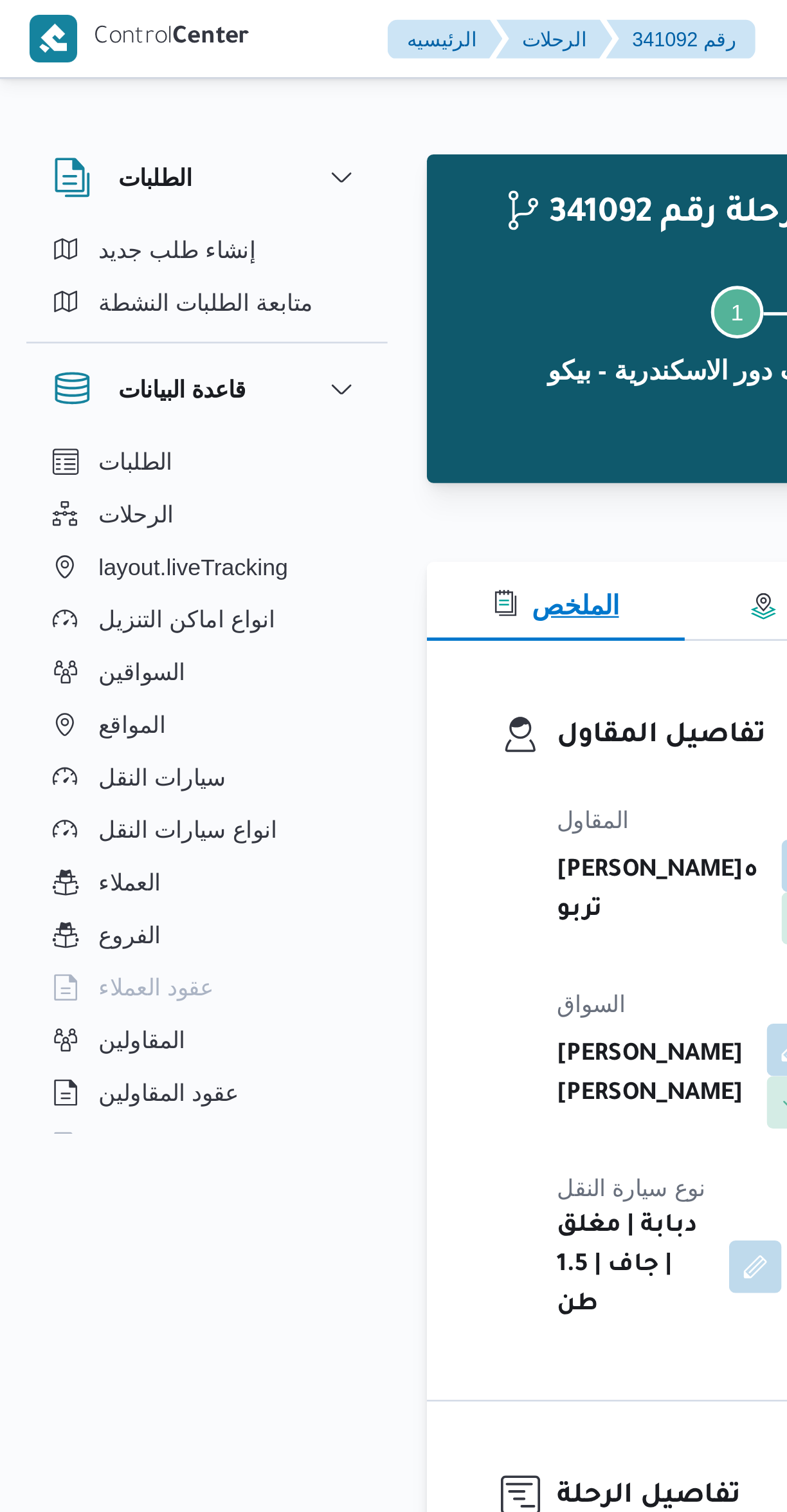
click at [170, 220] on button "الملخص" at bounding box center [217, 235] width 101 height 31
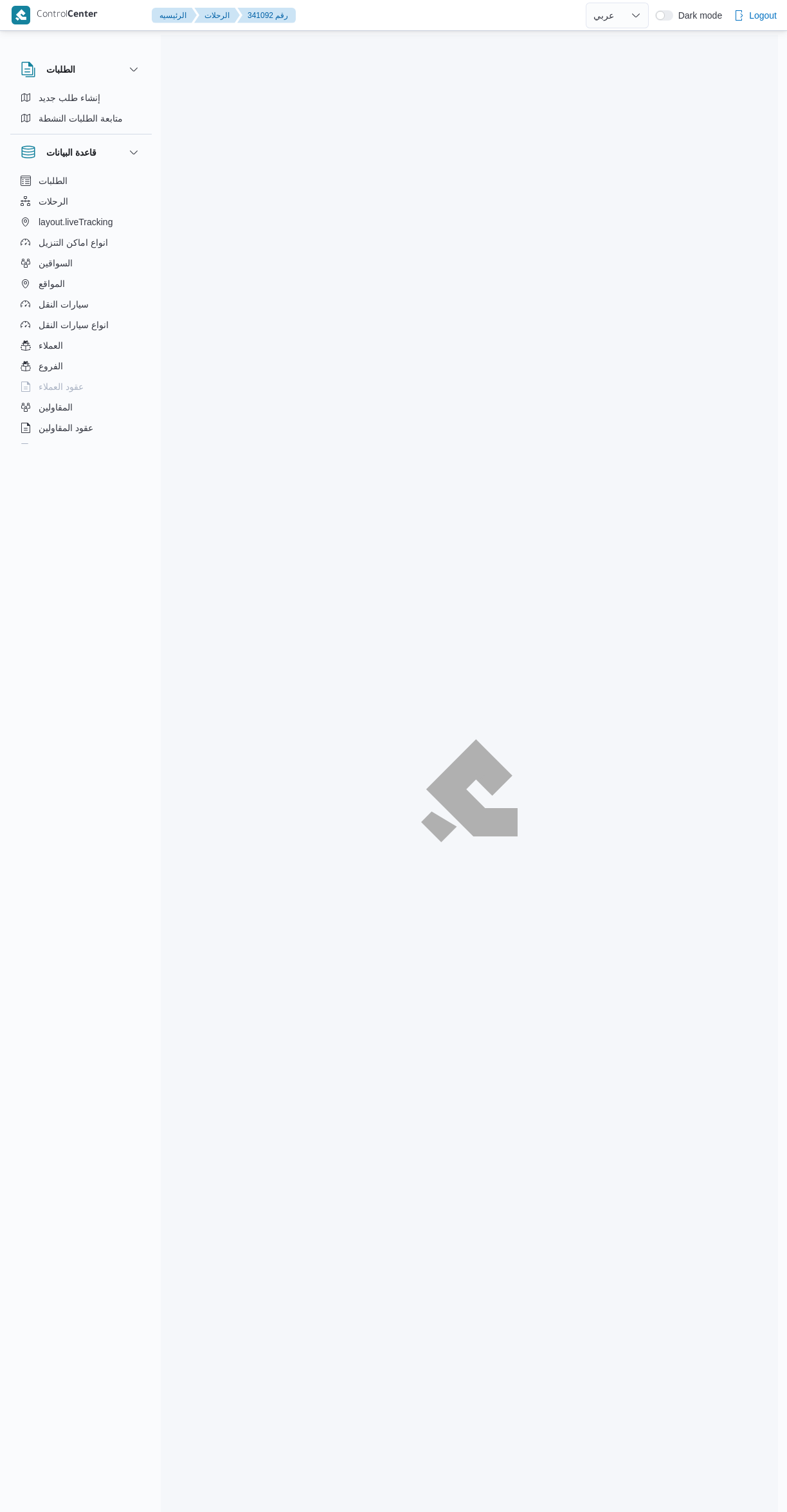
select select "ar"
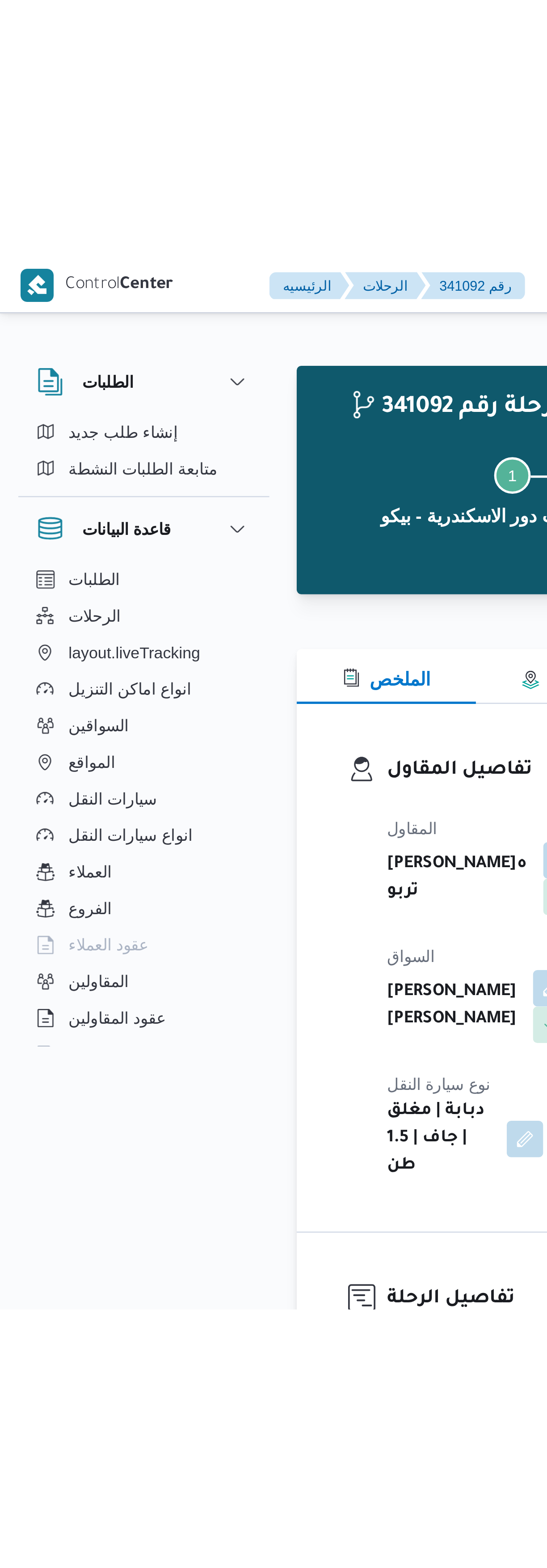
scroll to position [175, 0]
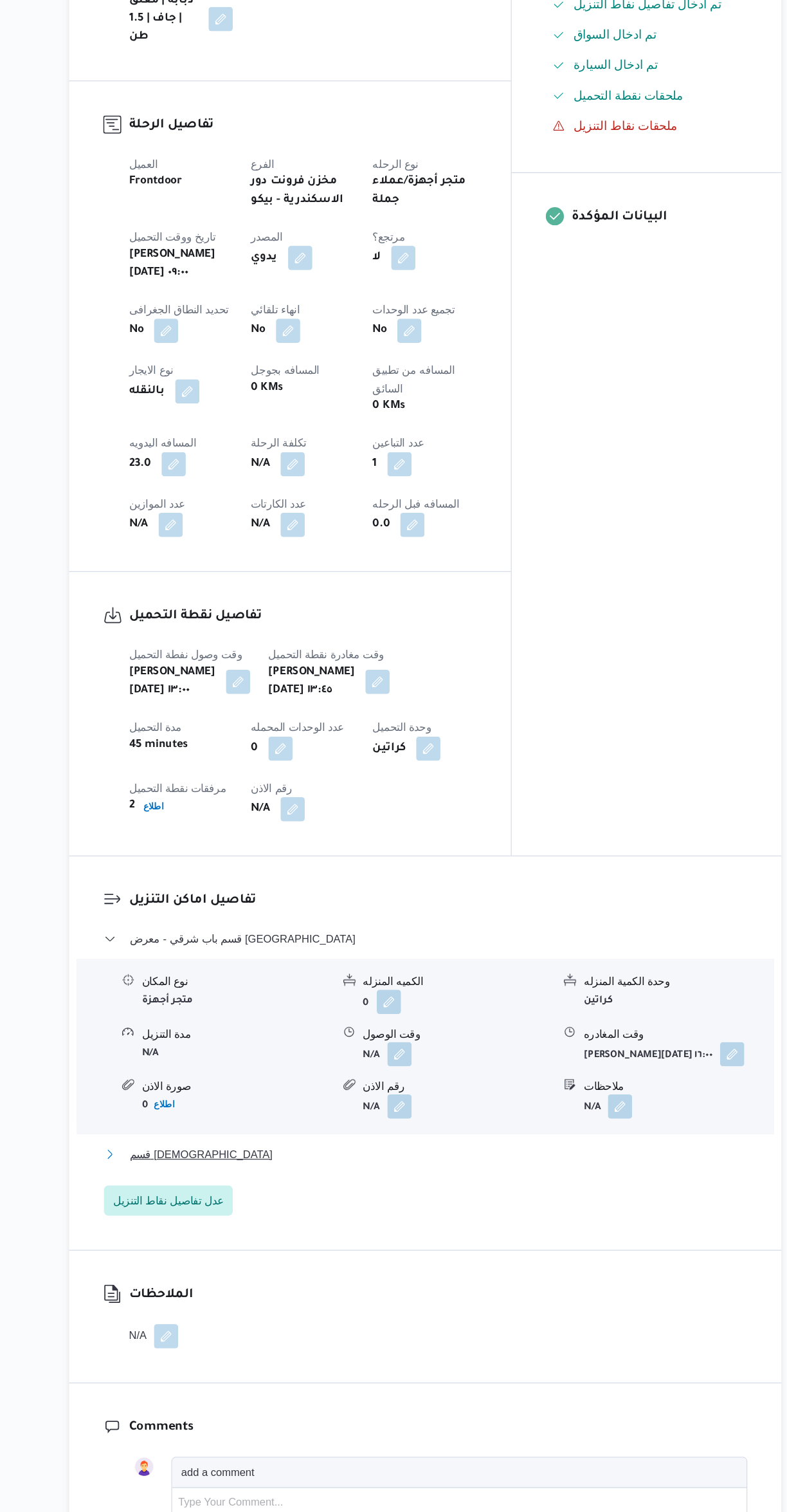
click at [604, 1200] on button "قسم المنتزة" at bounding box center [470, 1208] width 546 height 16
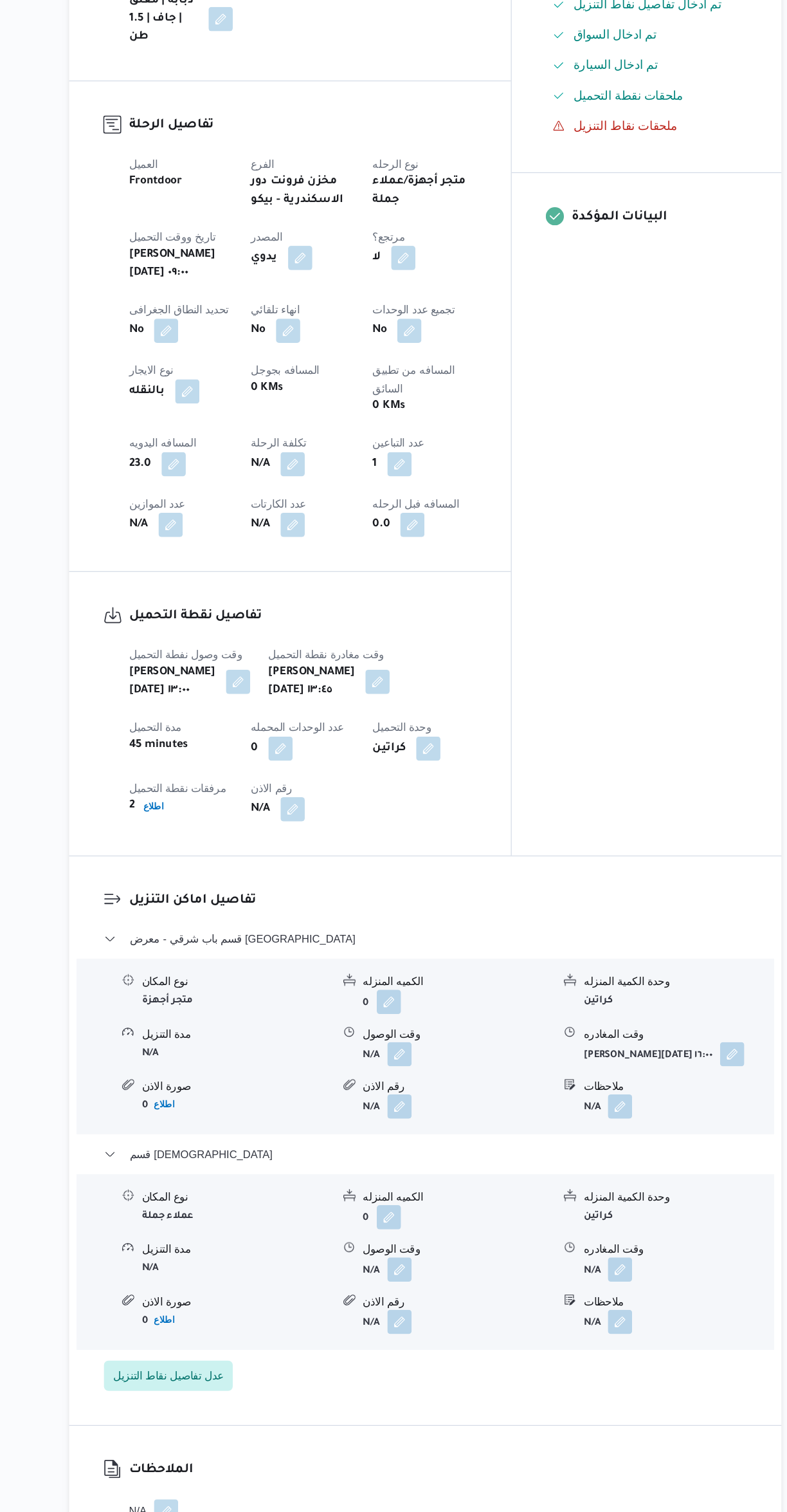
click at [643, 1296] on button "button" at bounding box center [635, 1306] width 21 height 21
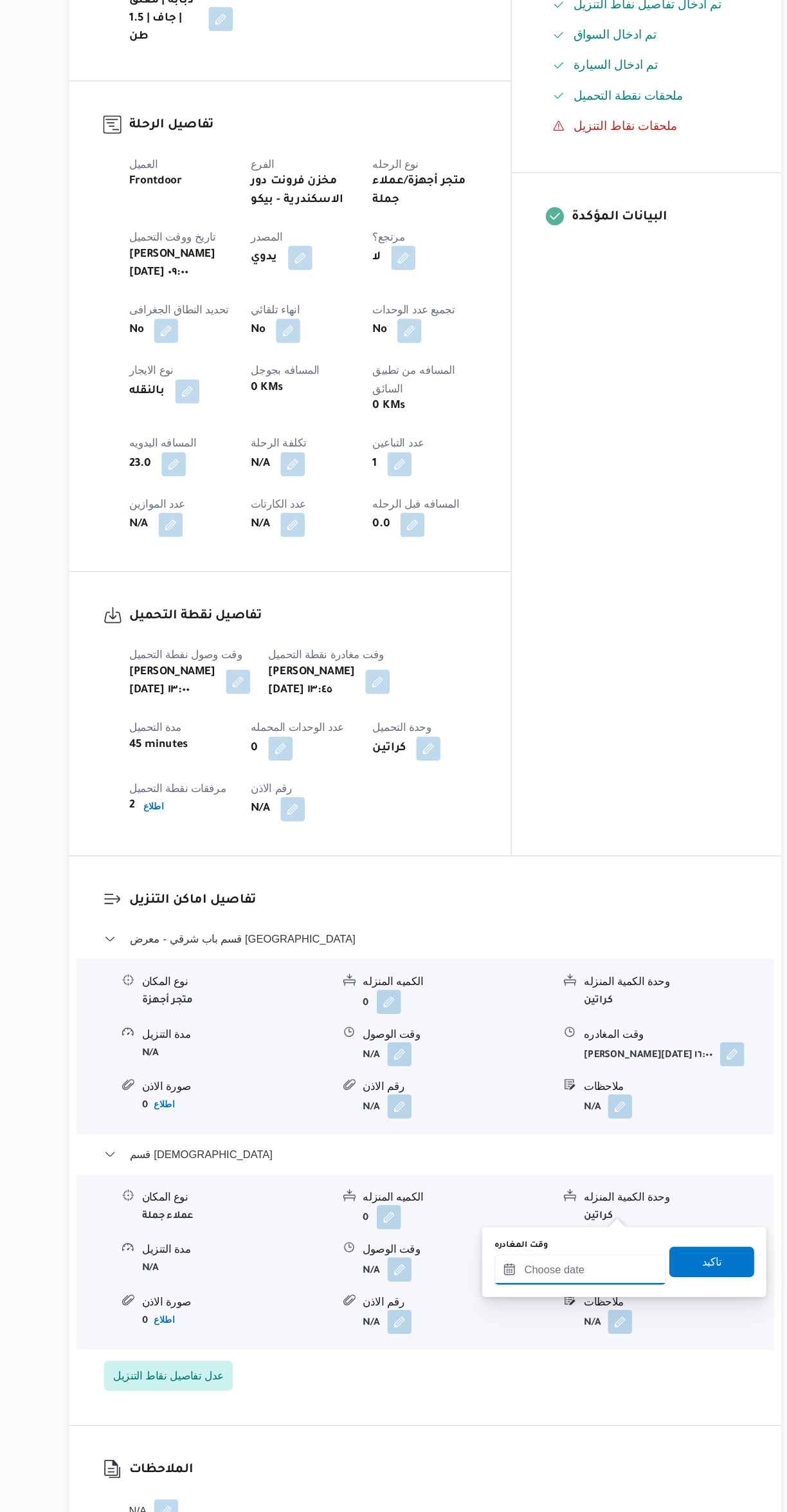
click at [603, 1306] on input "وقت المغادره" at bounding box center [601, 1305] width 146 height 25
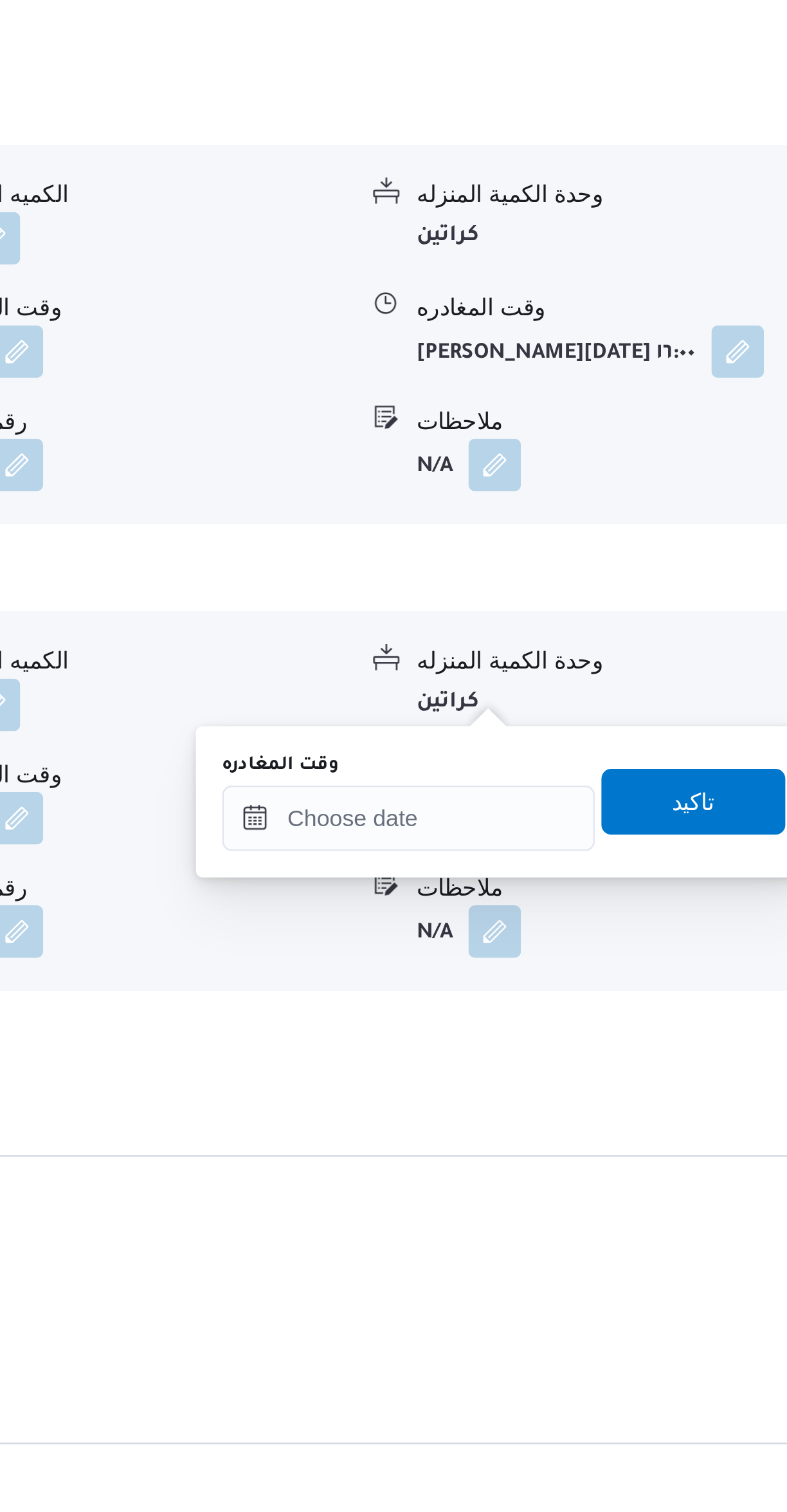
scroll to position [320, 0]
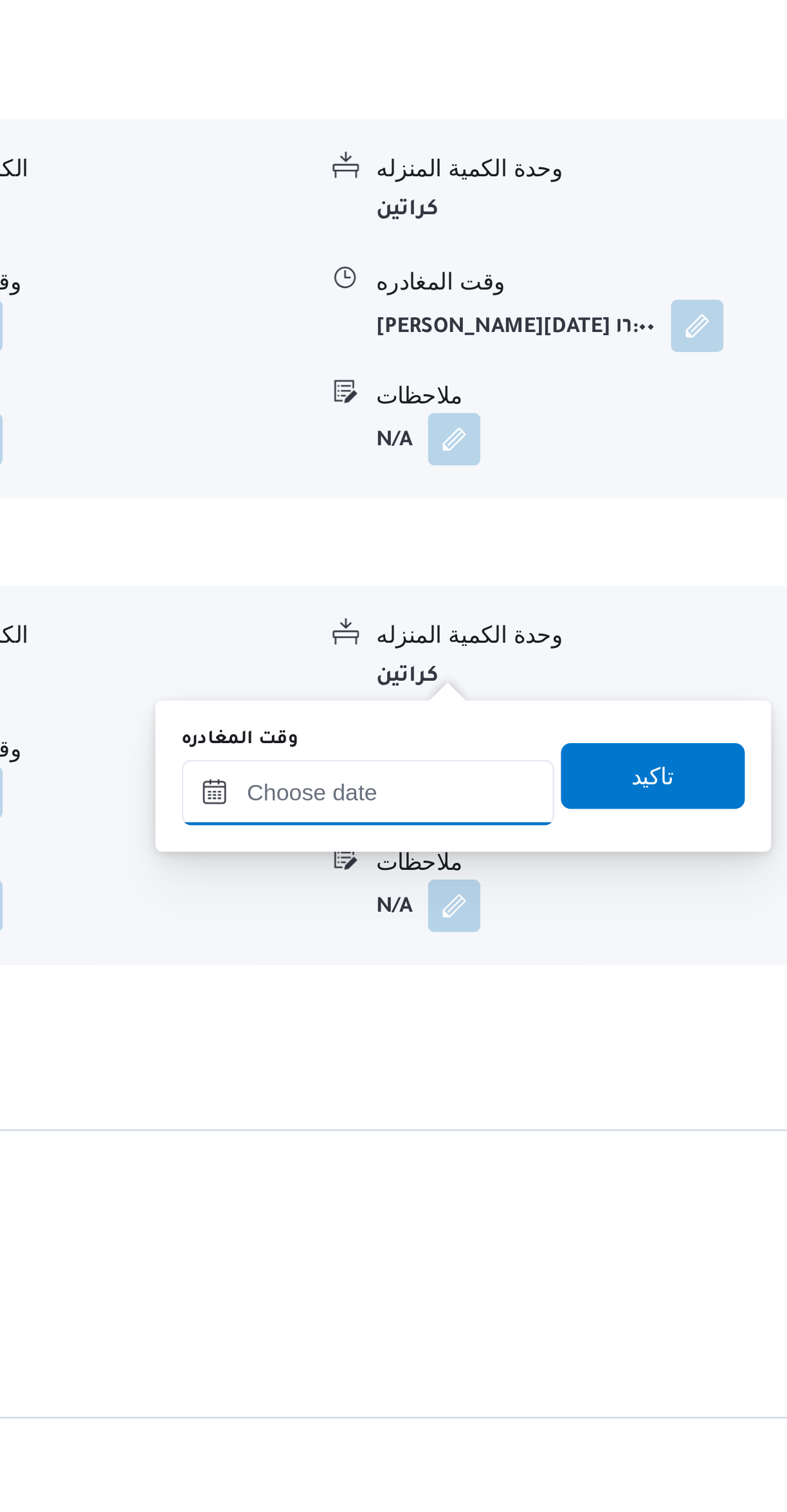
click at [601, 1234] on input "وقت المغادره" at bounding box center [601, 1236] width 146 height 25
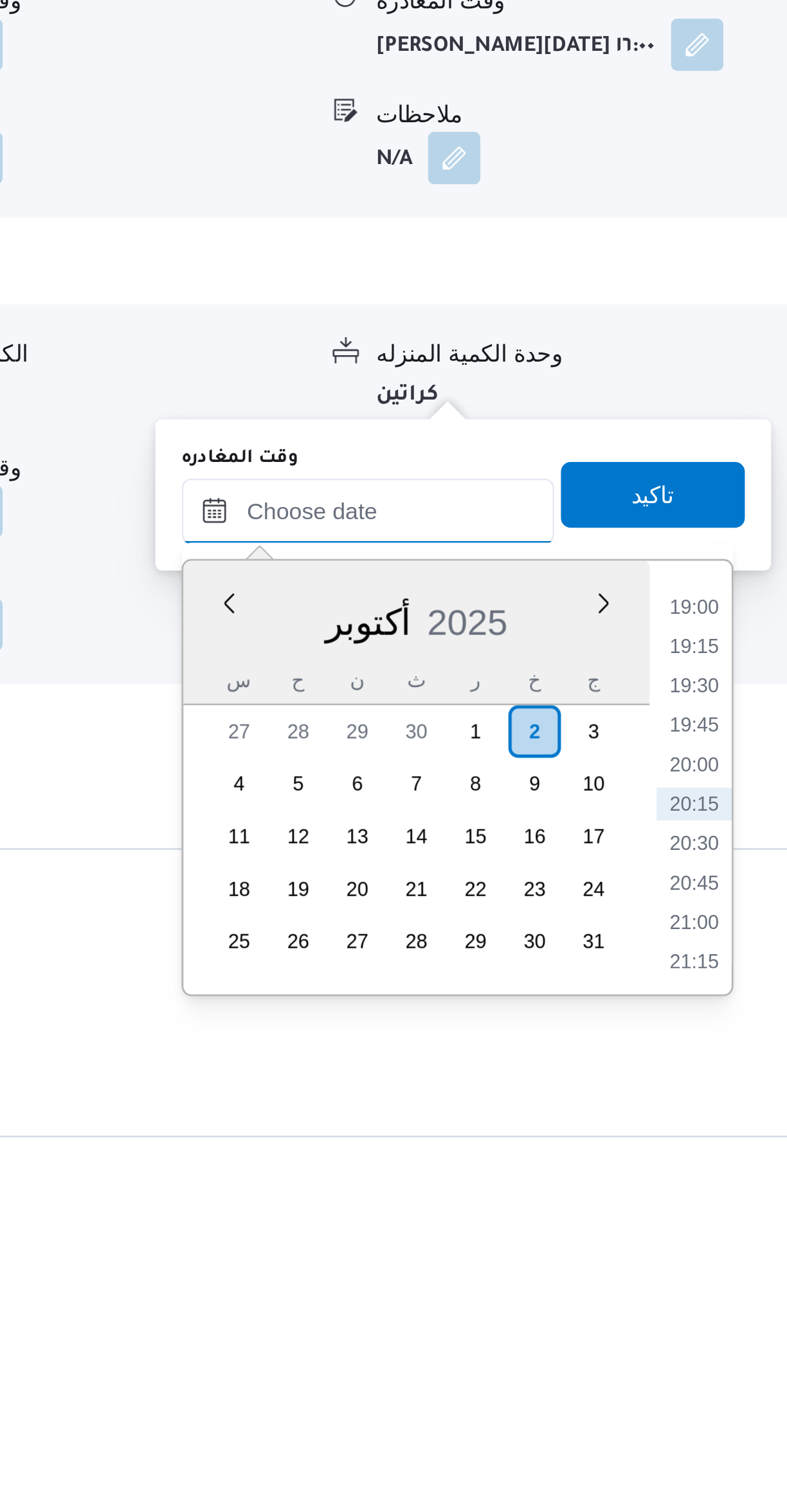
scroll to position [309, 0]
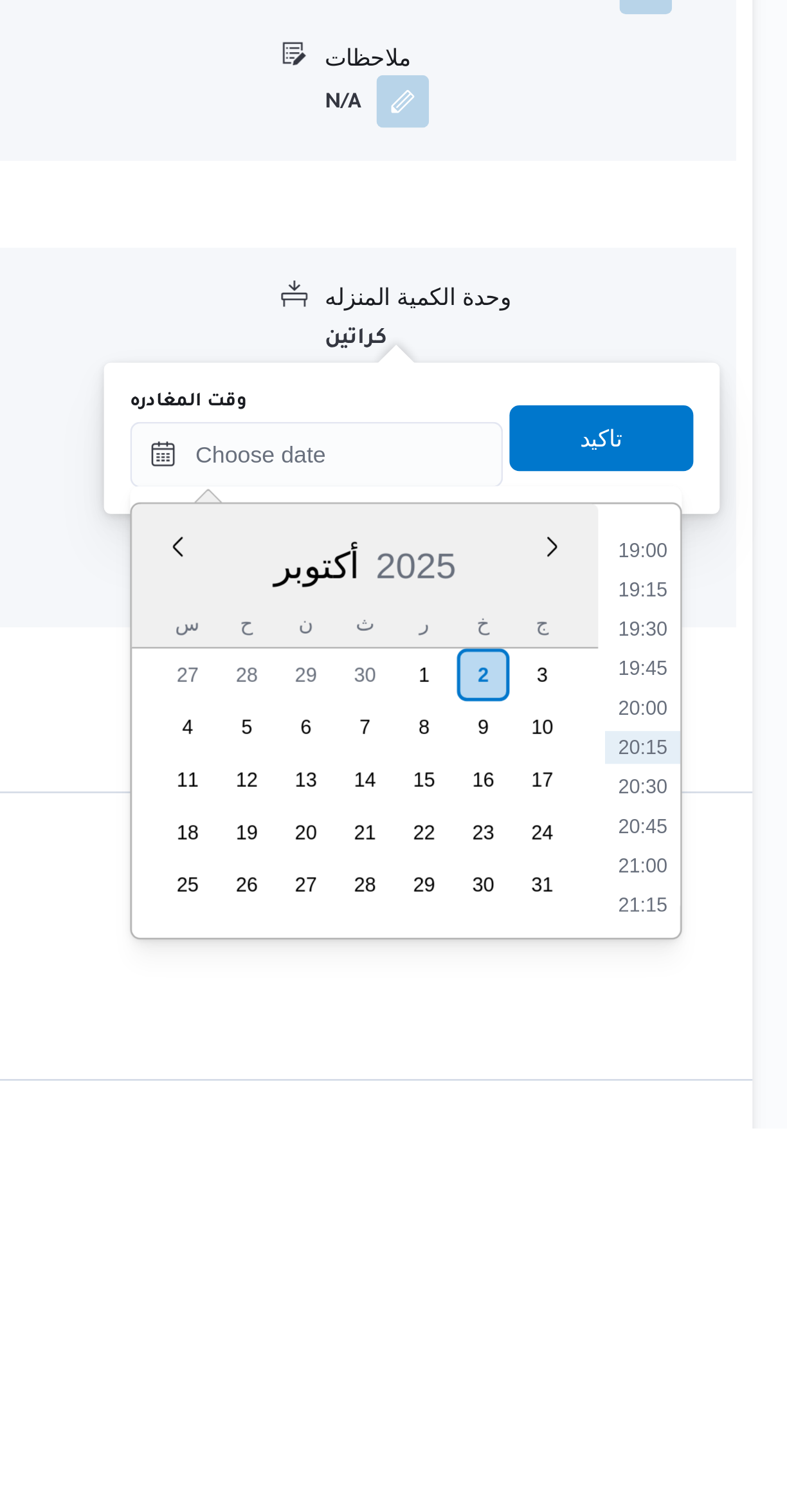
click at [721, 1284] on li "19:00" at bounding box center [729, 1285] width 30 height 13
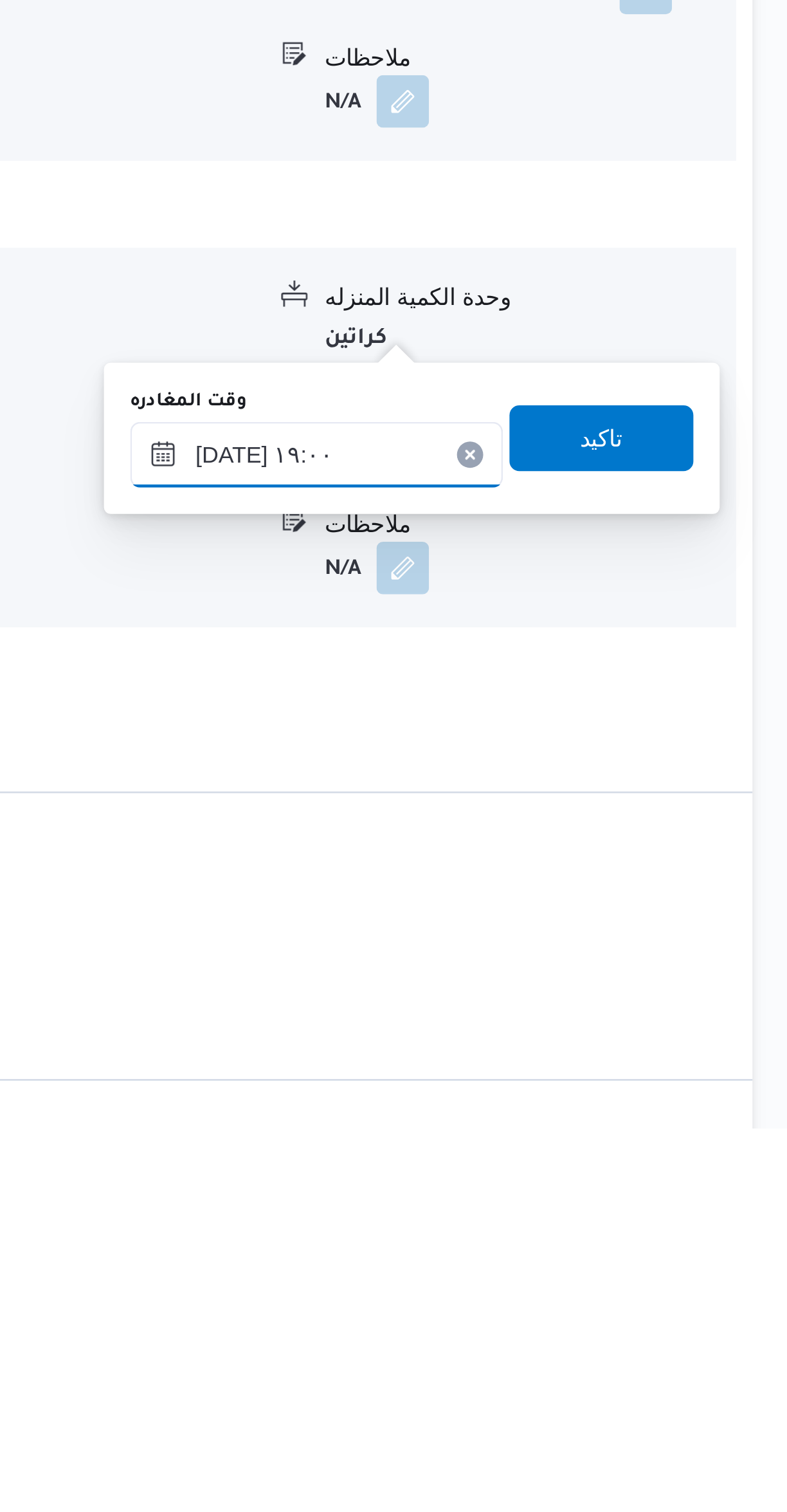
click at [590, 1248] on input "[DATE] ١٩:٠٠" at bounding box center [601, 1248] width 146 height 25
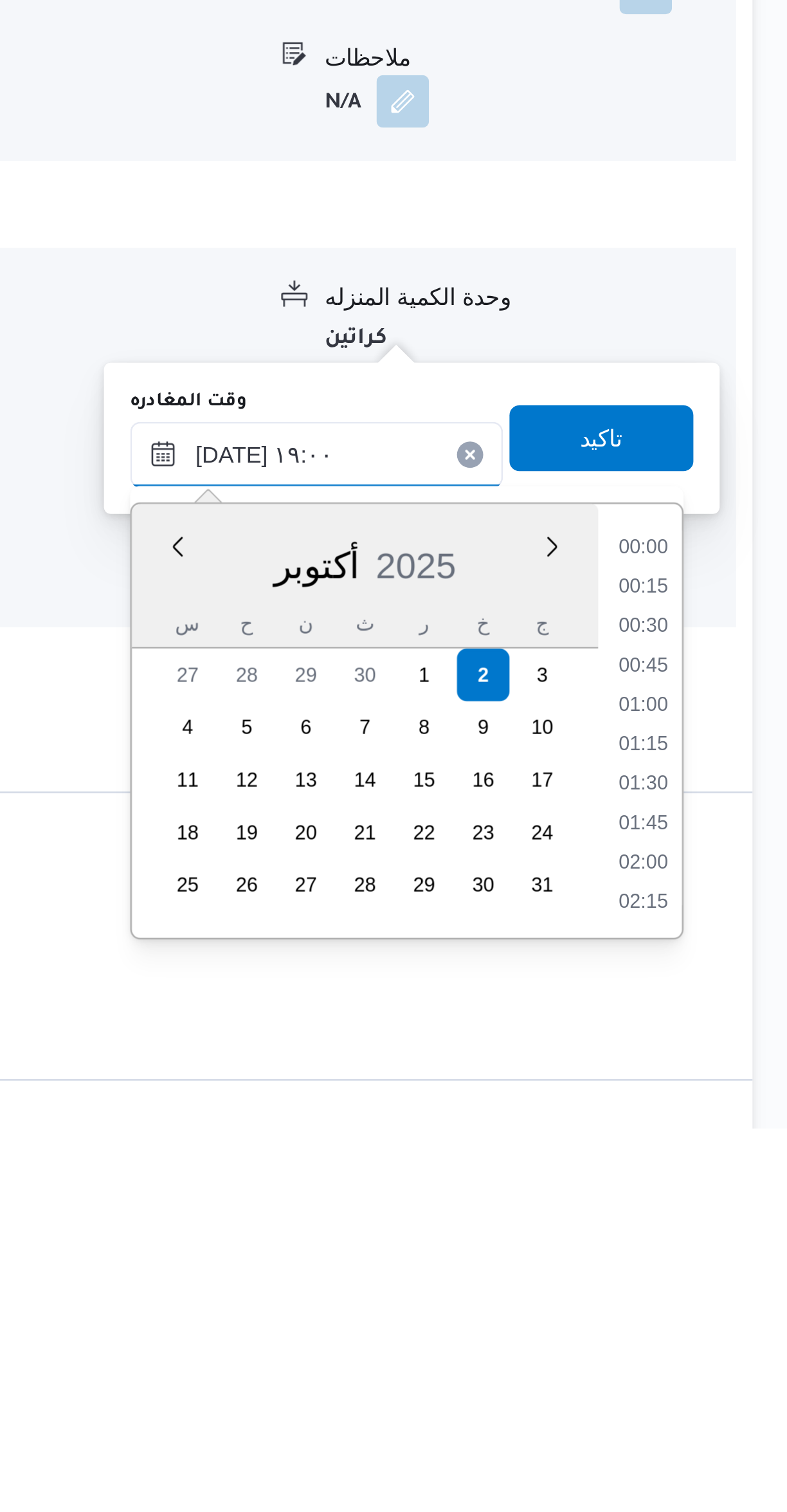
scroll to position [1095, 0]
click at [720, 1283] on li "17:45" at bounding box center [729, 1285] width 30 height 13
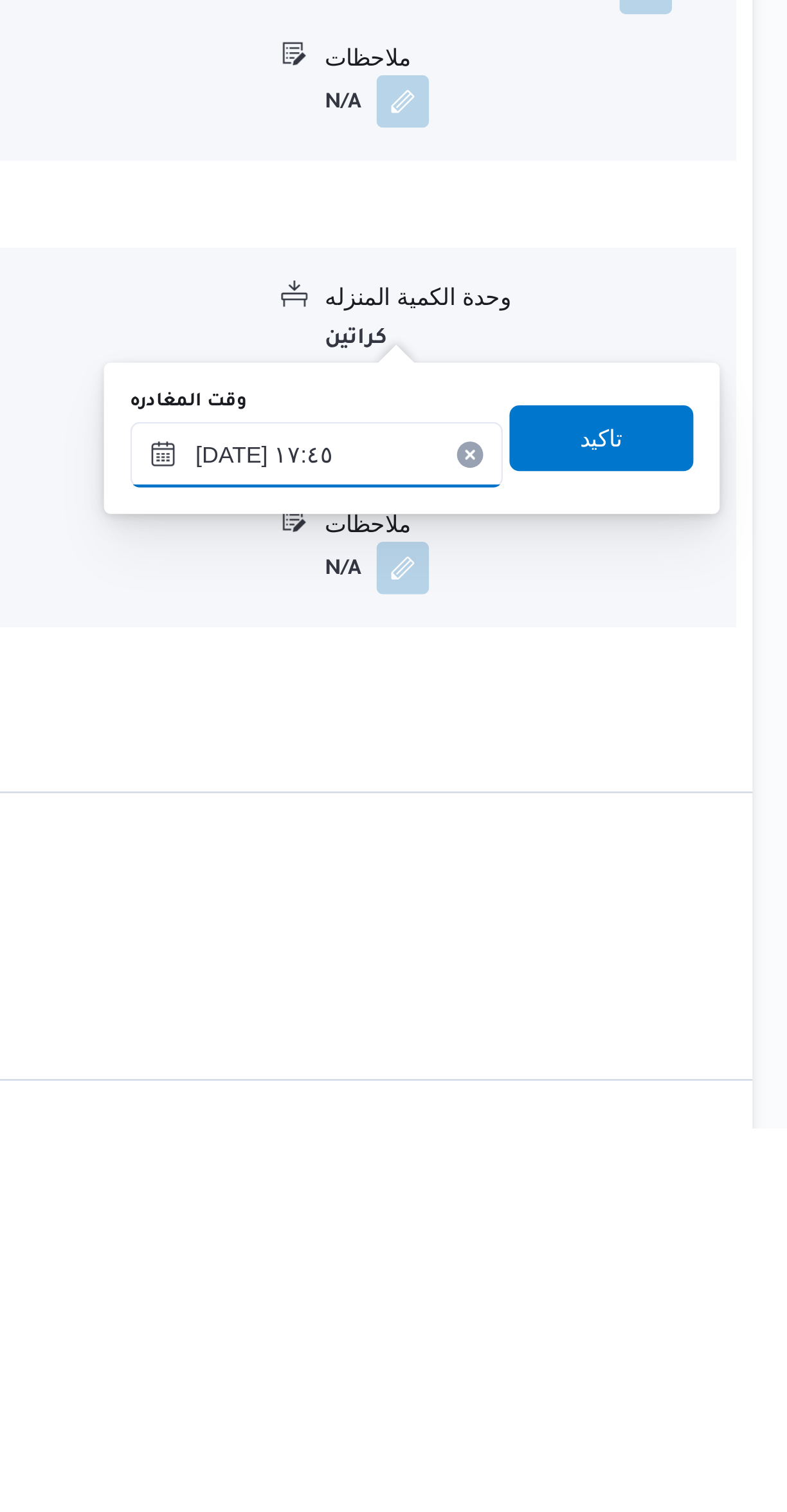
click at [594, 1245] on input "[DATE] ١٧:٤٥" at bounding box center [601, 1248] width 146 height 25
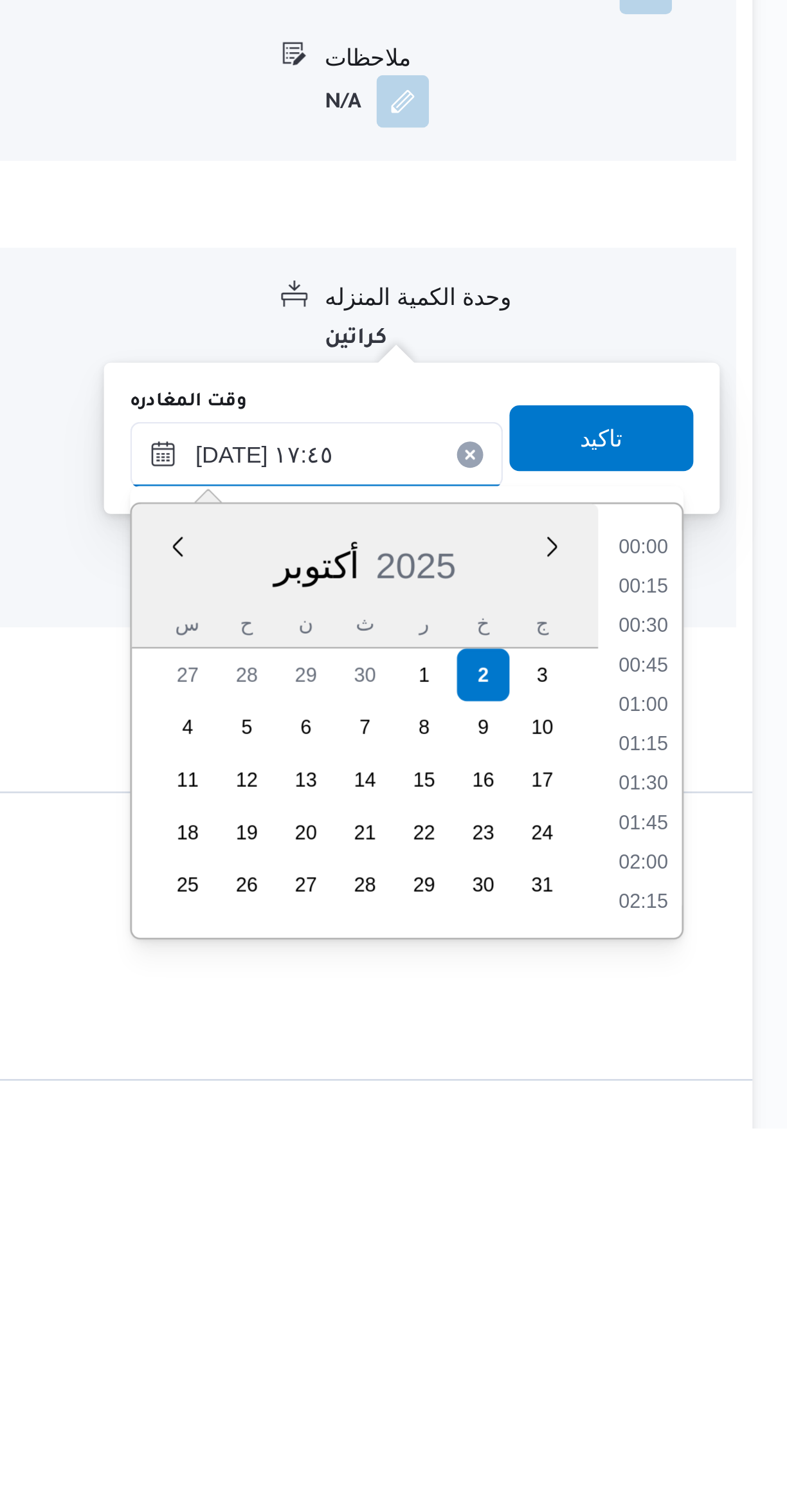
scroll to position [1017, 0]
click at [727, 1282] on li "16:30" at bounding box center [729, 1285] width 30 height 13
type input "[DATE] ١٦:٣٠"
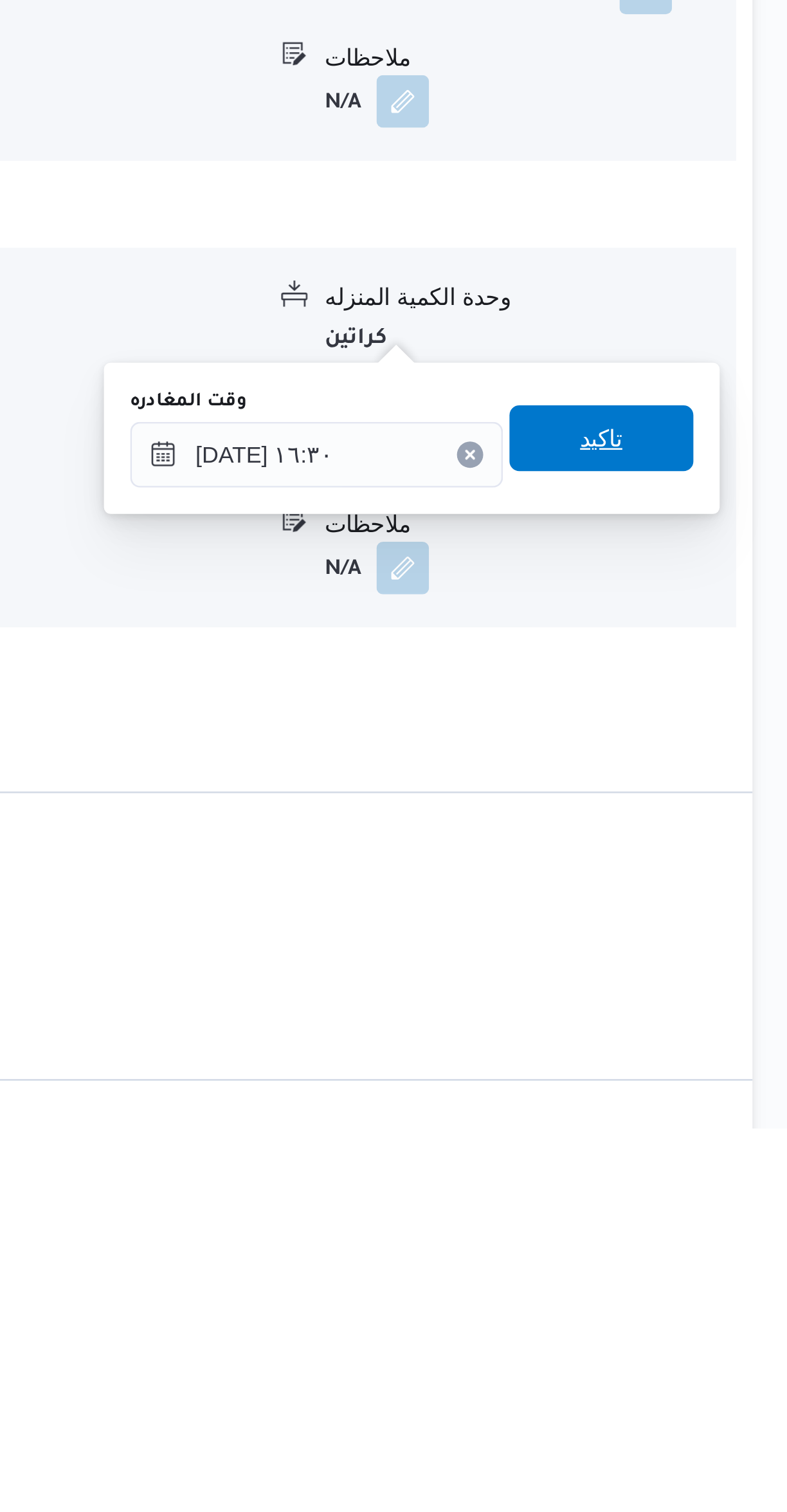
click at [720, 1240] on span "تاكيد" at bounding box center [713, 1241] width 72 height 25
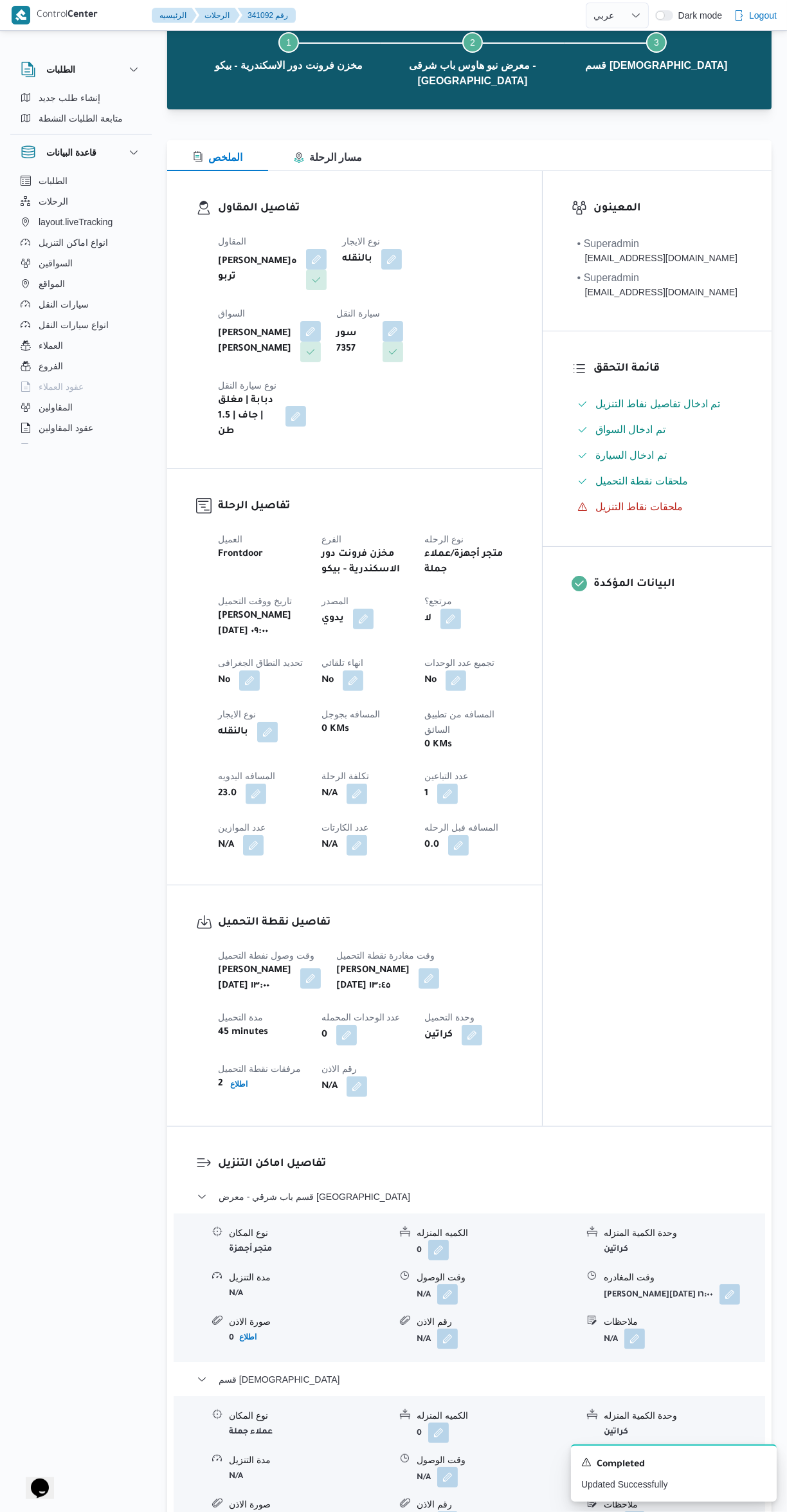
scroll to position [0, 0]
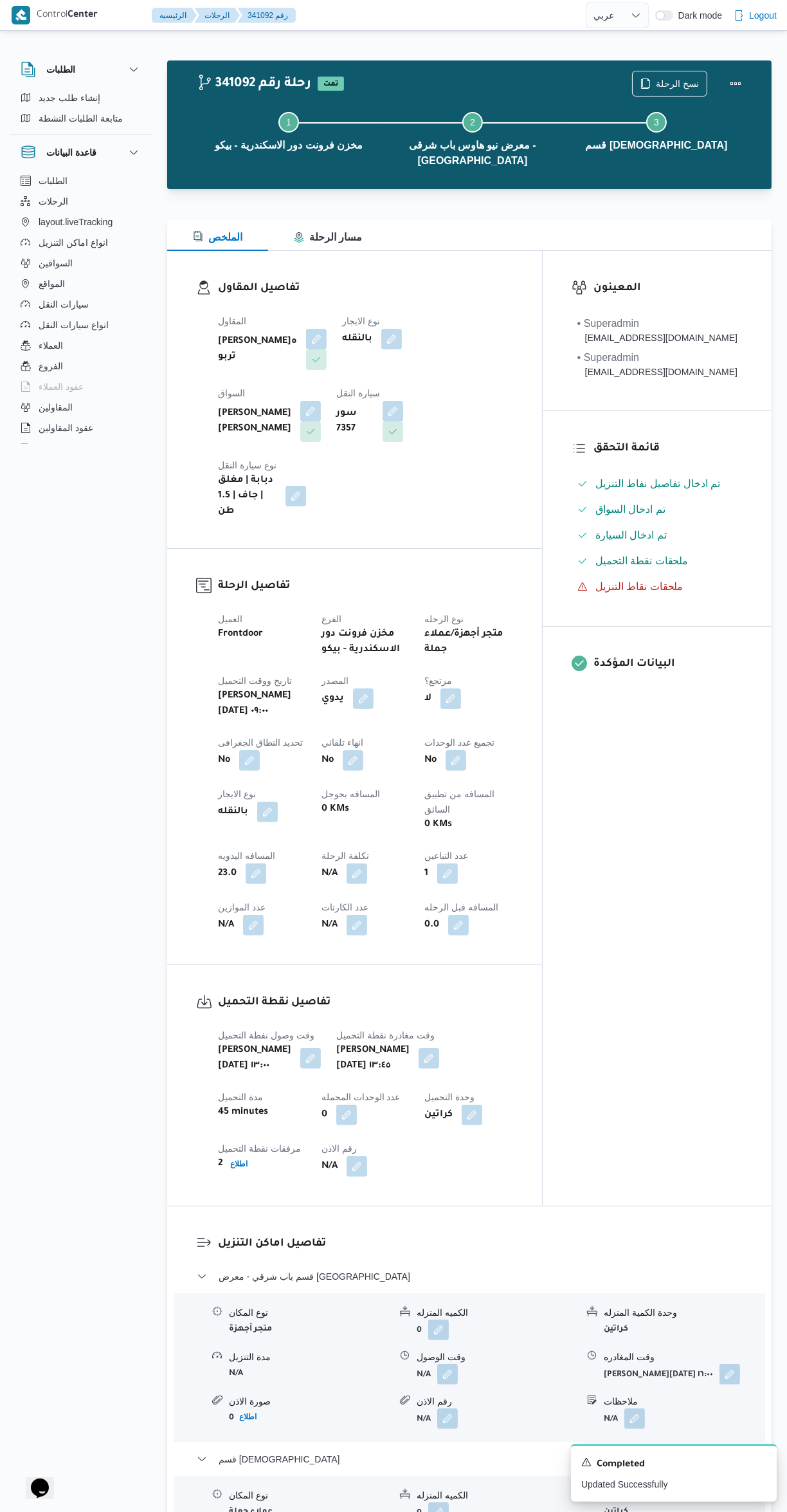
click at [668, 977] on div "المعينون • Superadmin [EMAIL_ADDRESS][DOMAIN_NAME] • Superadmin [EMAIL_ADDRESS]…" at bounding box center [657, 728] width 229 height 954
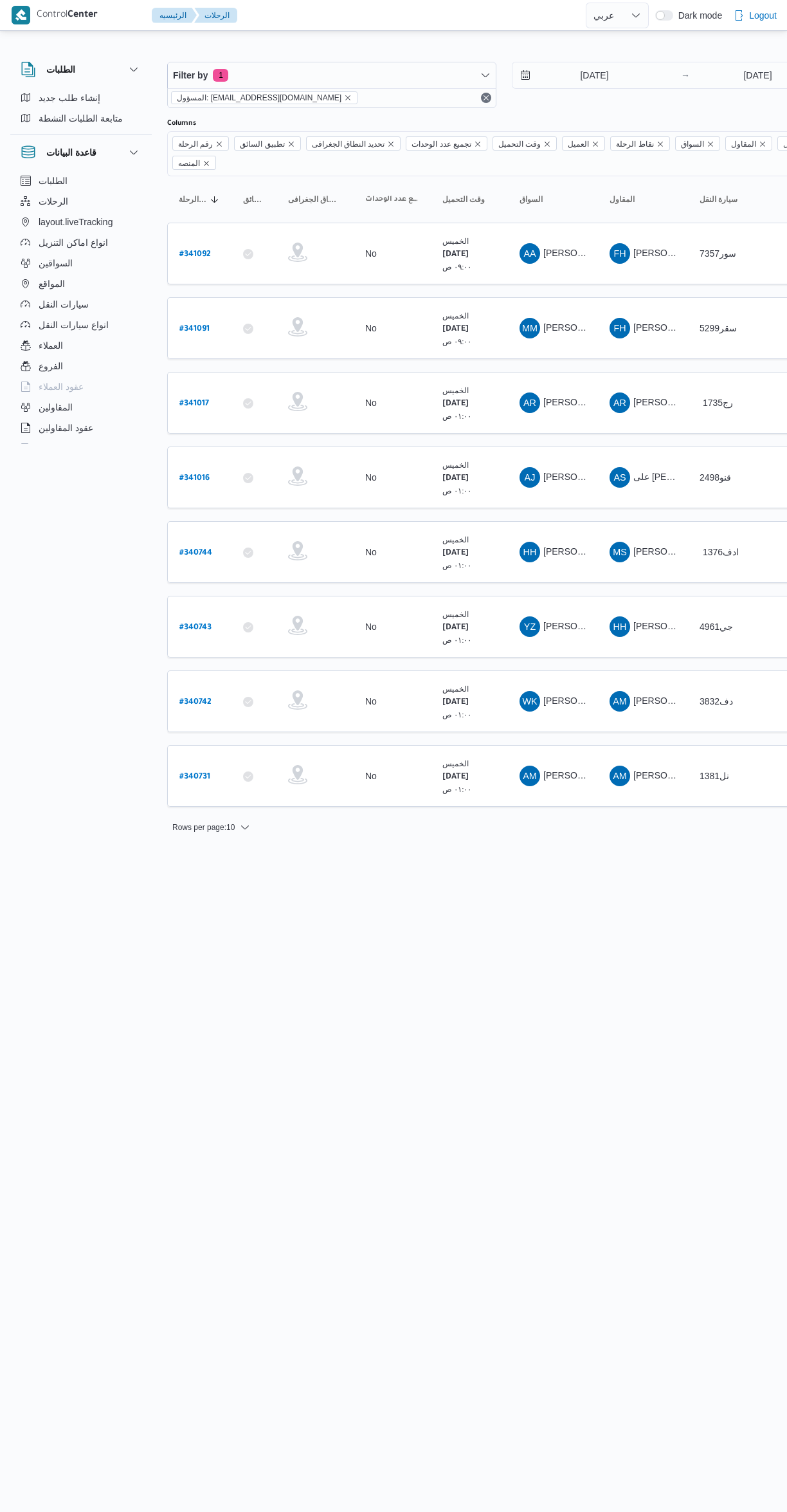
select select "ar"
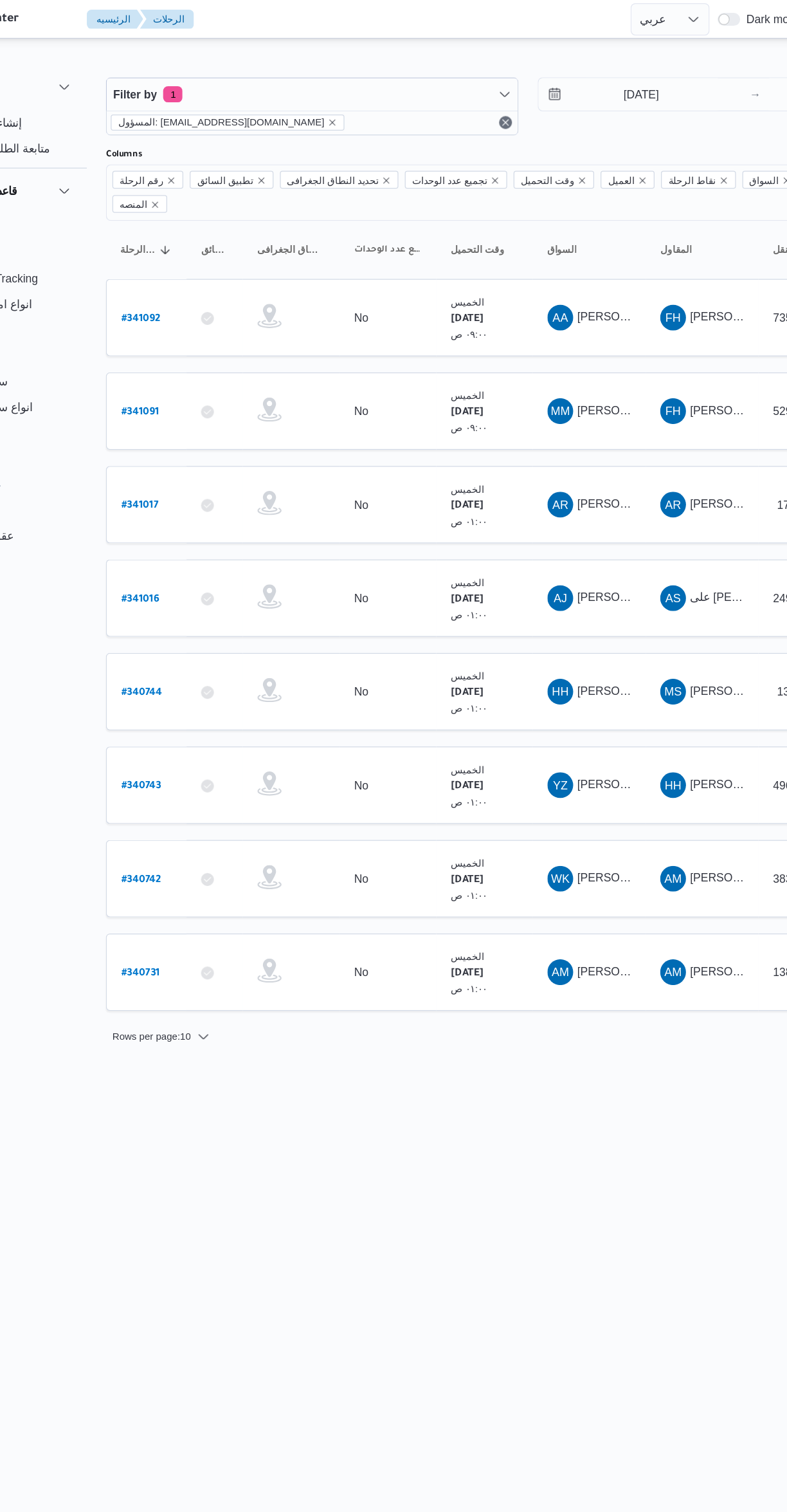
click at [203, 325] on b "# 341091" at bounding box center [194, 329] width 31 height 9
select select "ar"
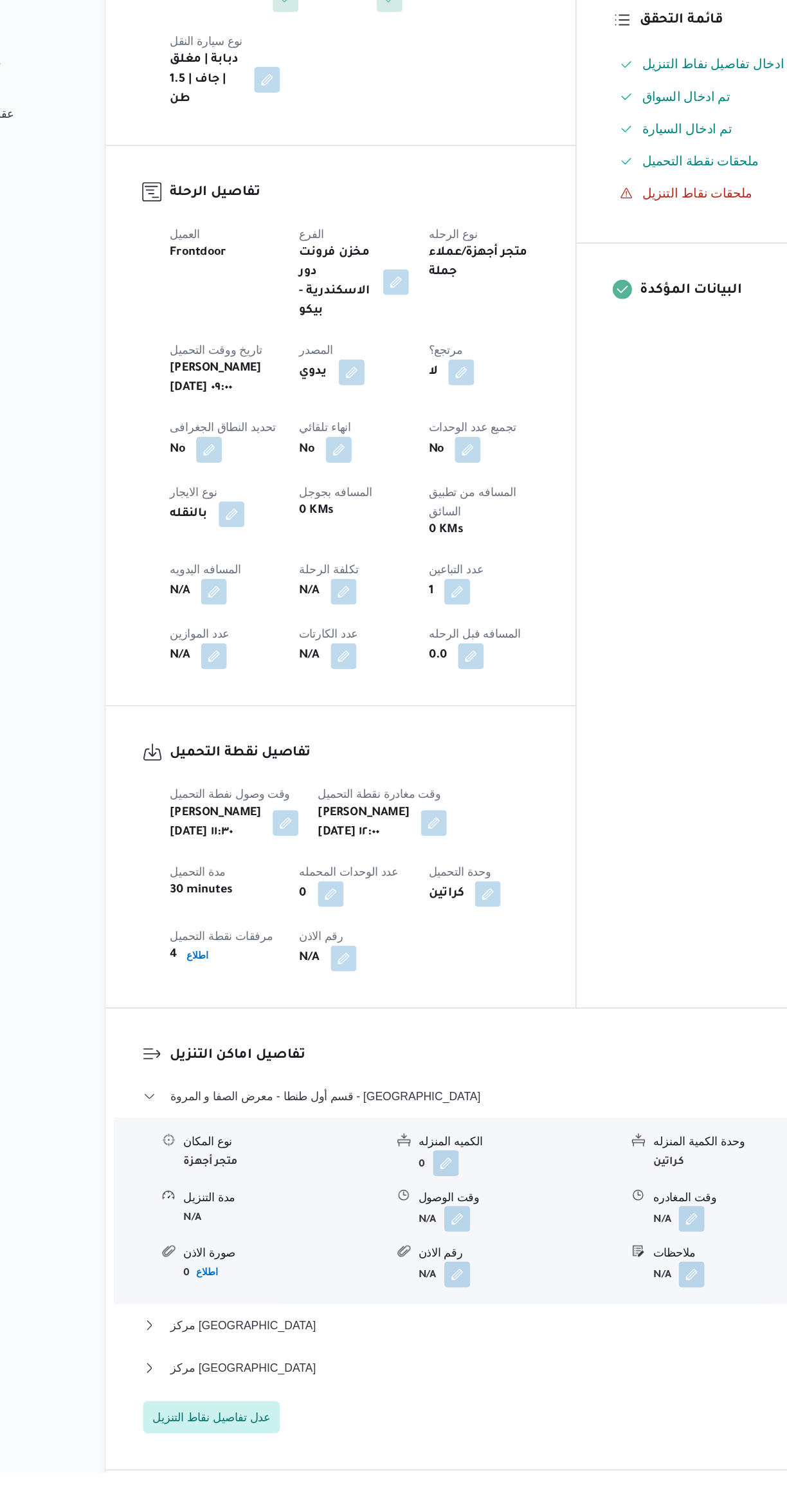
scroll to position [101, 0]
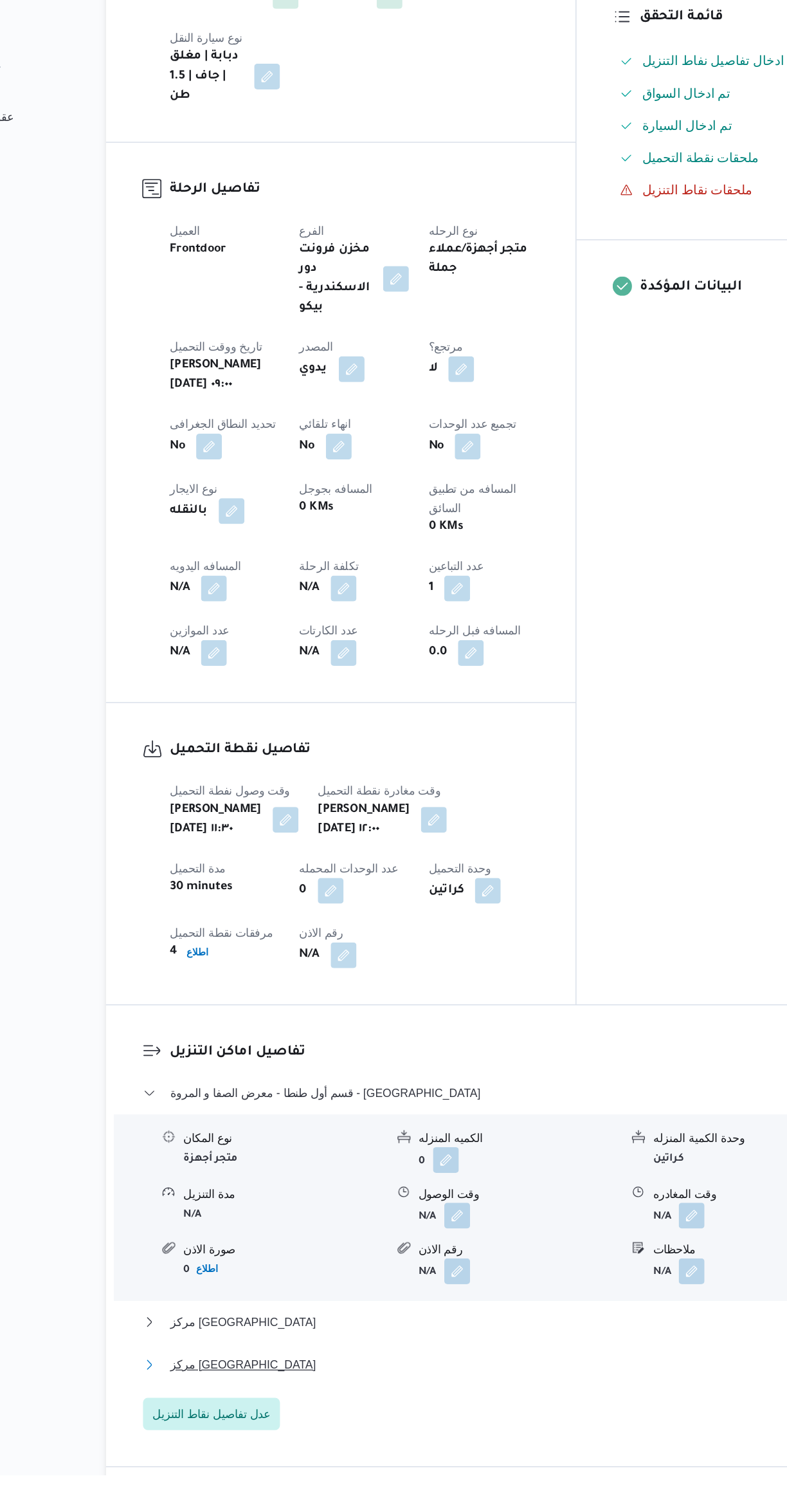
click at [425, 1416] on button "مركز [GEOGRAPHIC_DATA]" at bounding box center [470, 1424] width 546 height 16
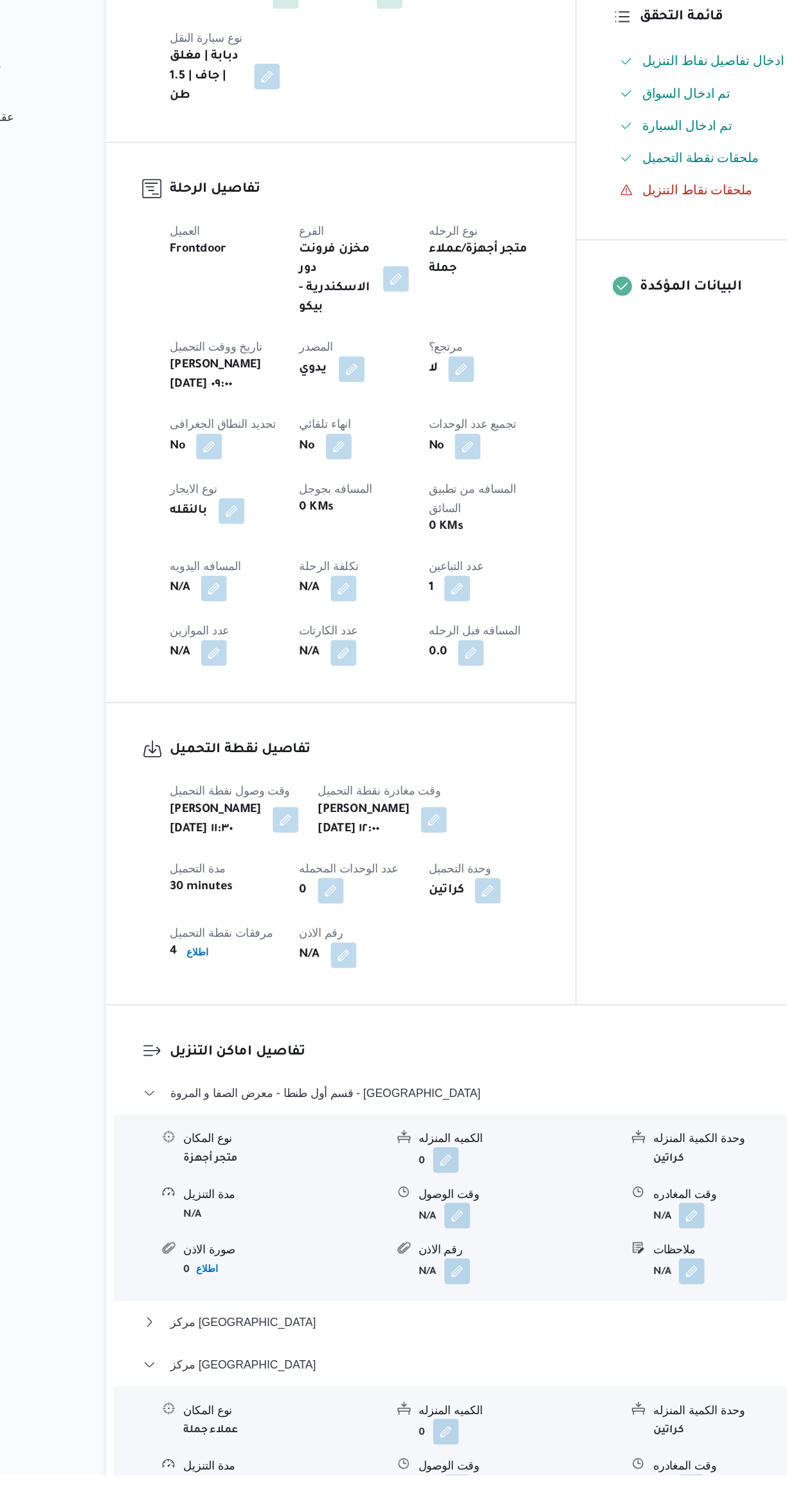
click at [636, 1511] on button "button" at bounding box center [635, 1522] width 21 height 21
click at [587, 1431] on input "وقت المغادره" at bounding box center [601, 1431] width 146 height 25
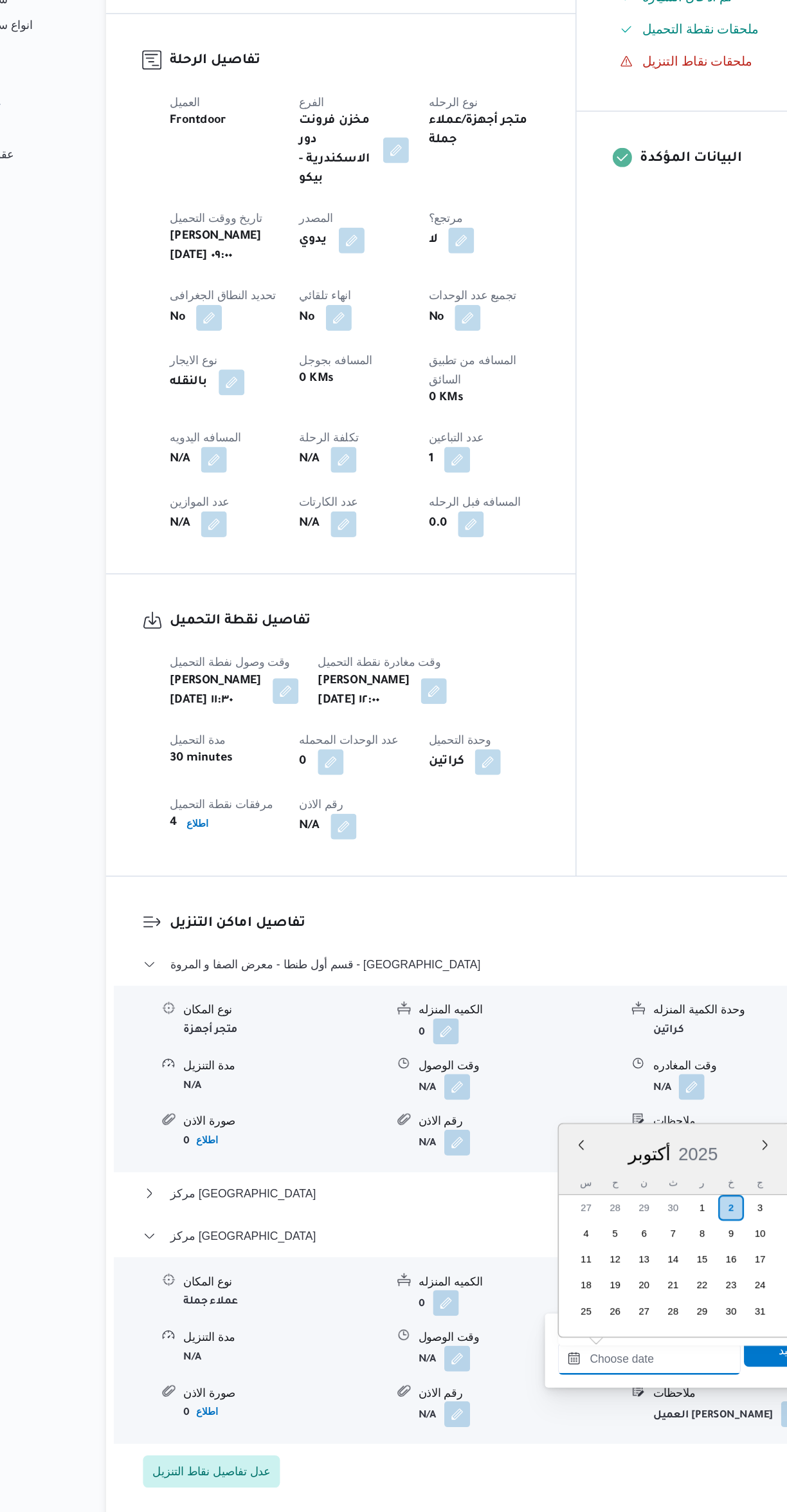
scroll to position [264, 0]
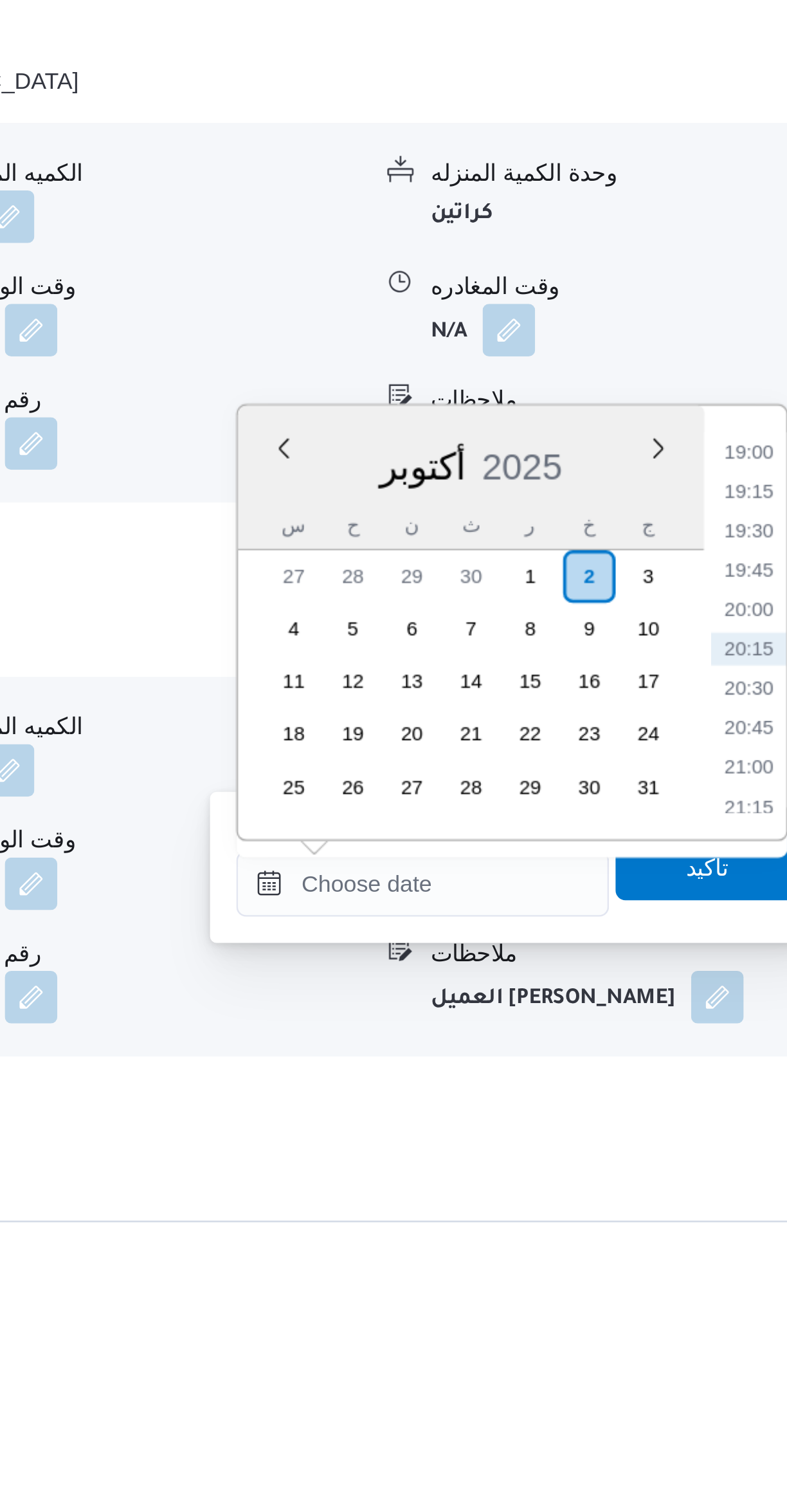
click at [717, 1185] on li "19:00" at bounding box center [729, 1188] width 30 height 13
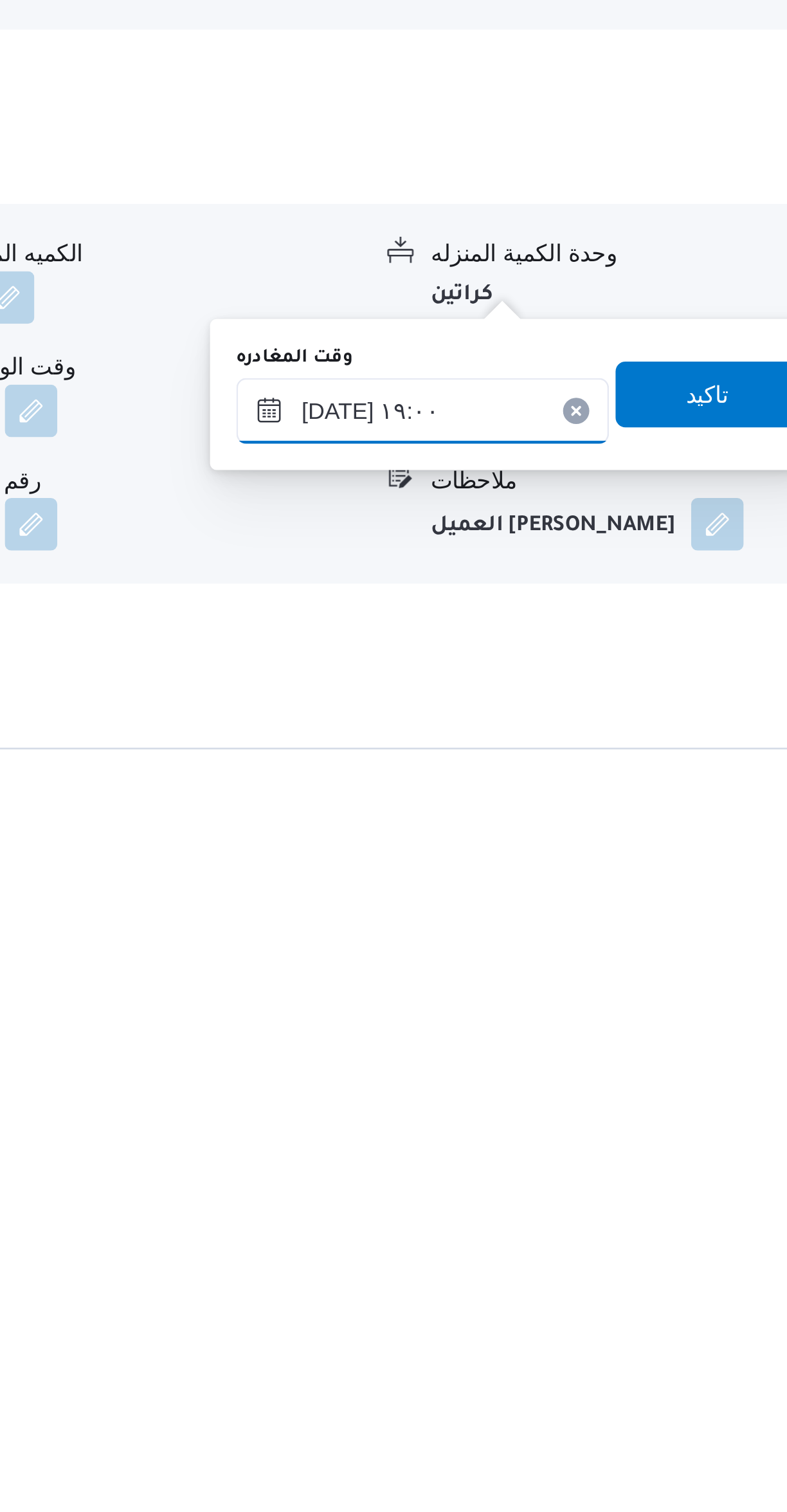
click at [619, 1358] on input "[DATE] ١٩:٠٠" at bounding box center [601, 1357] width 146 height 25
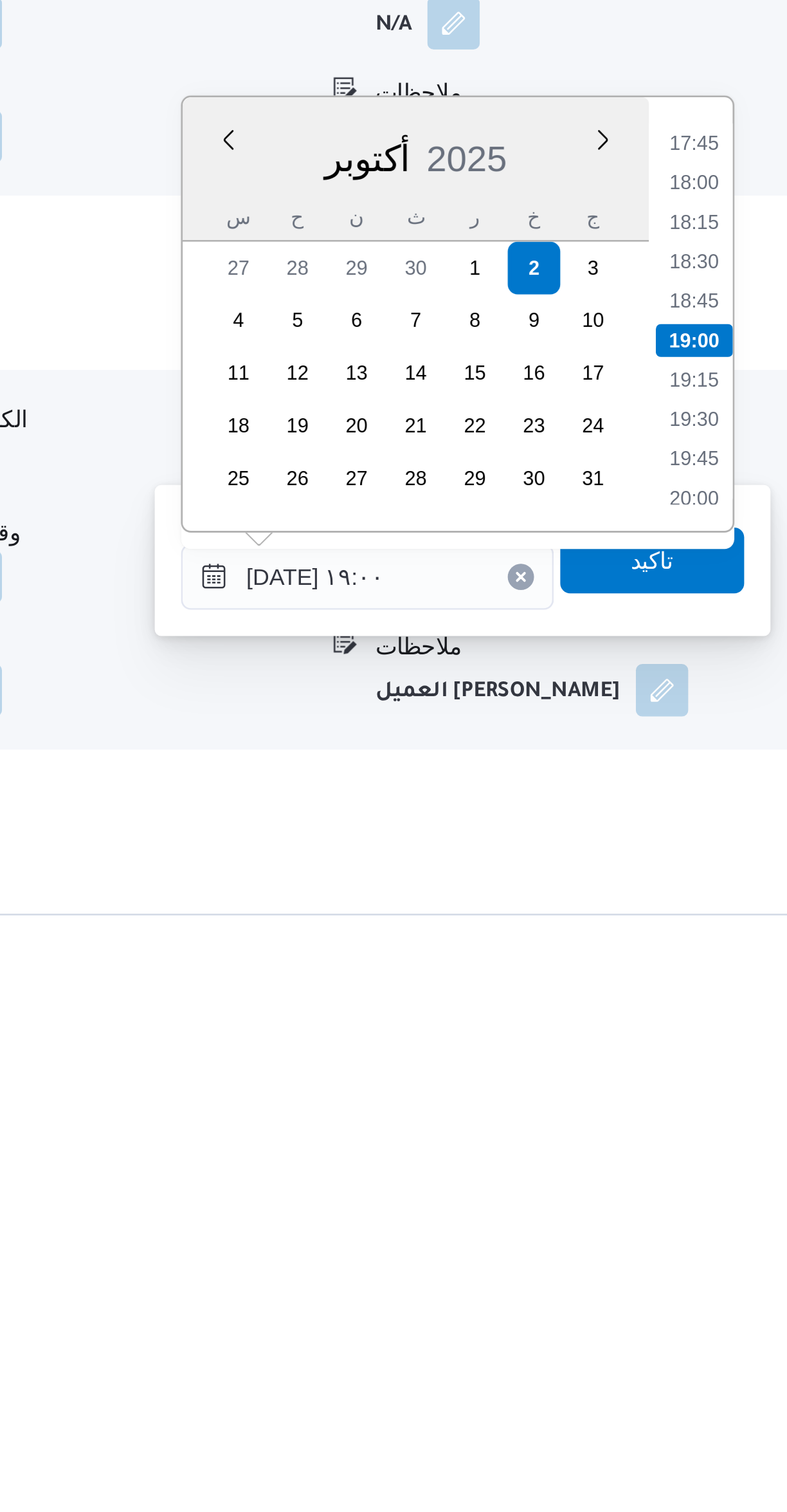
click at [731, 1234] on li "18:30" at bounding box center [729, 1234] width 30 height 13
type input "٠٢/١٠/٢٠٢٥ ١٨:٣٠"
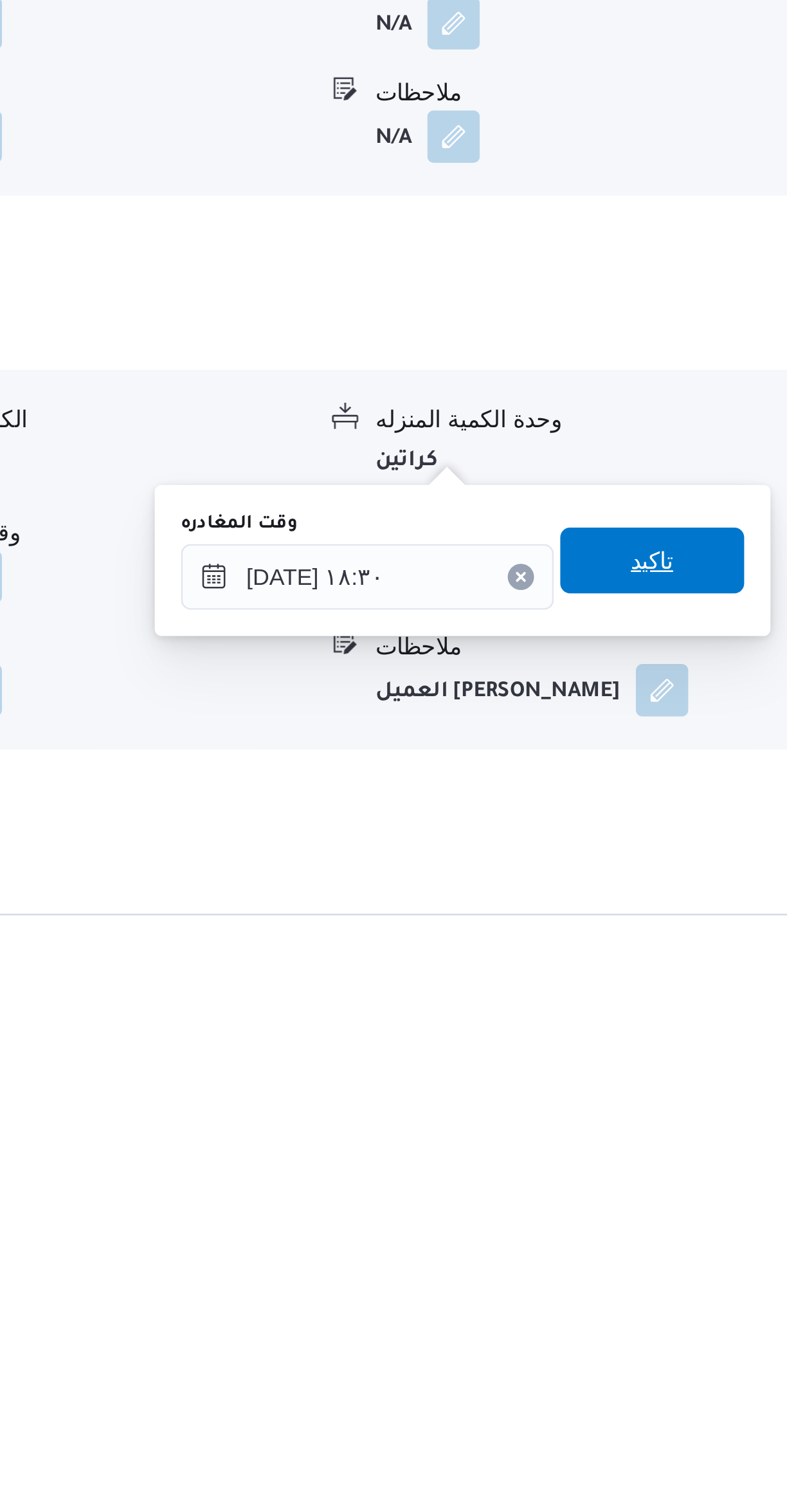
click at [716, 1350] on span "تاكيد" at bounding box center [713, 1351] width 72 height 25
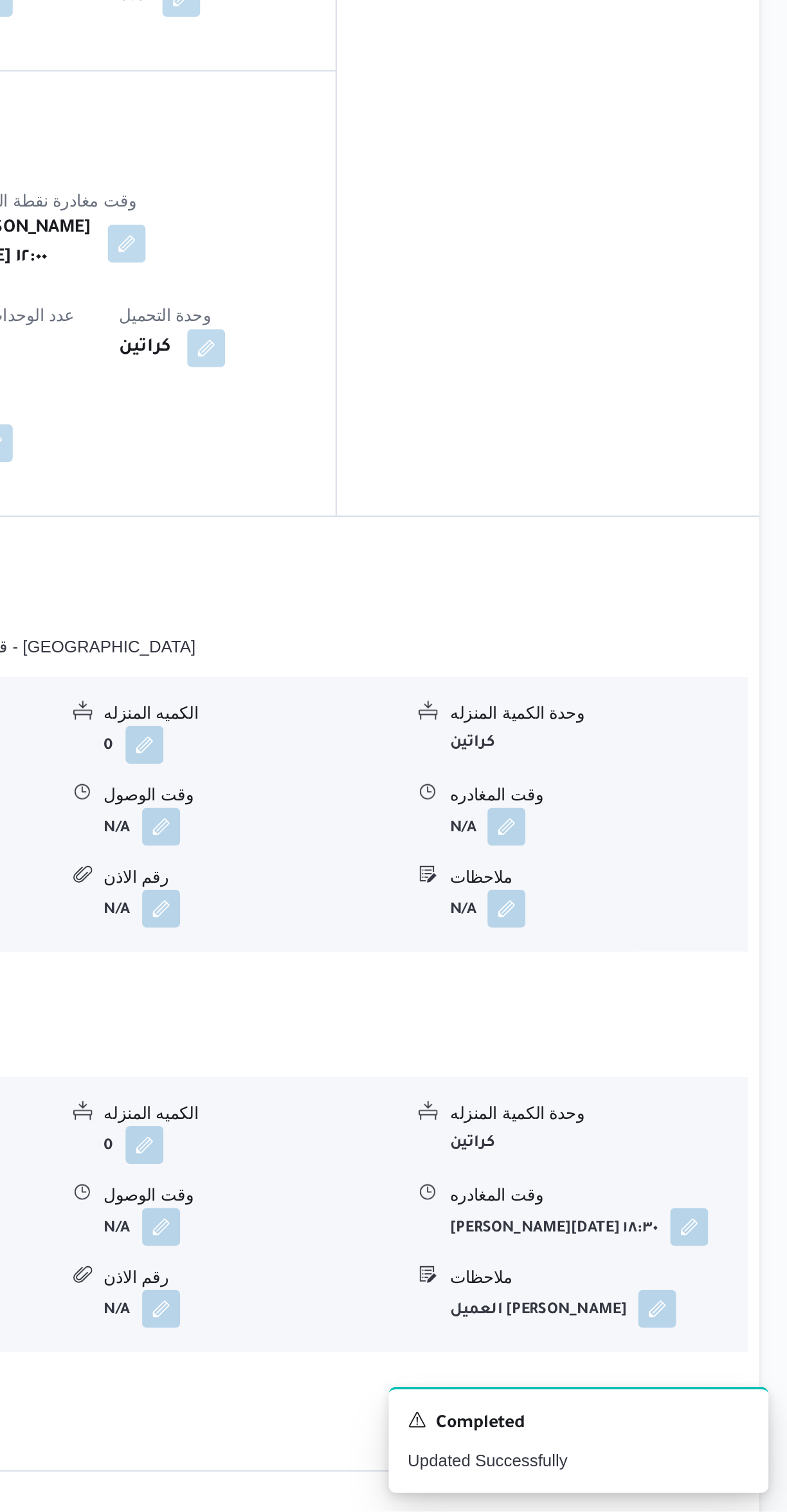
scroll to position [272, 0]
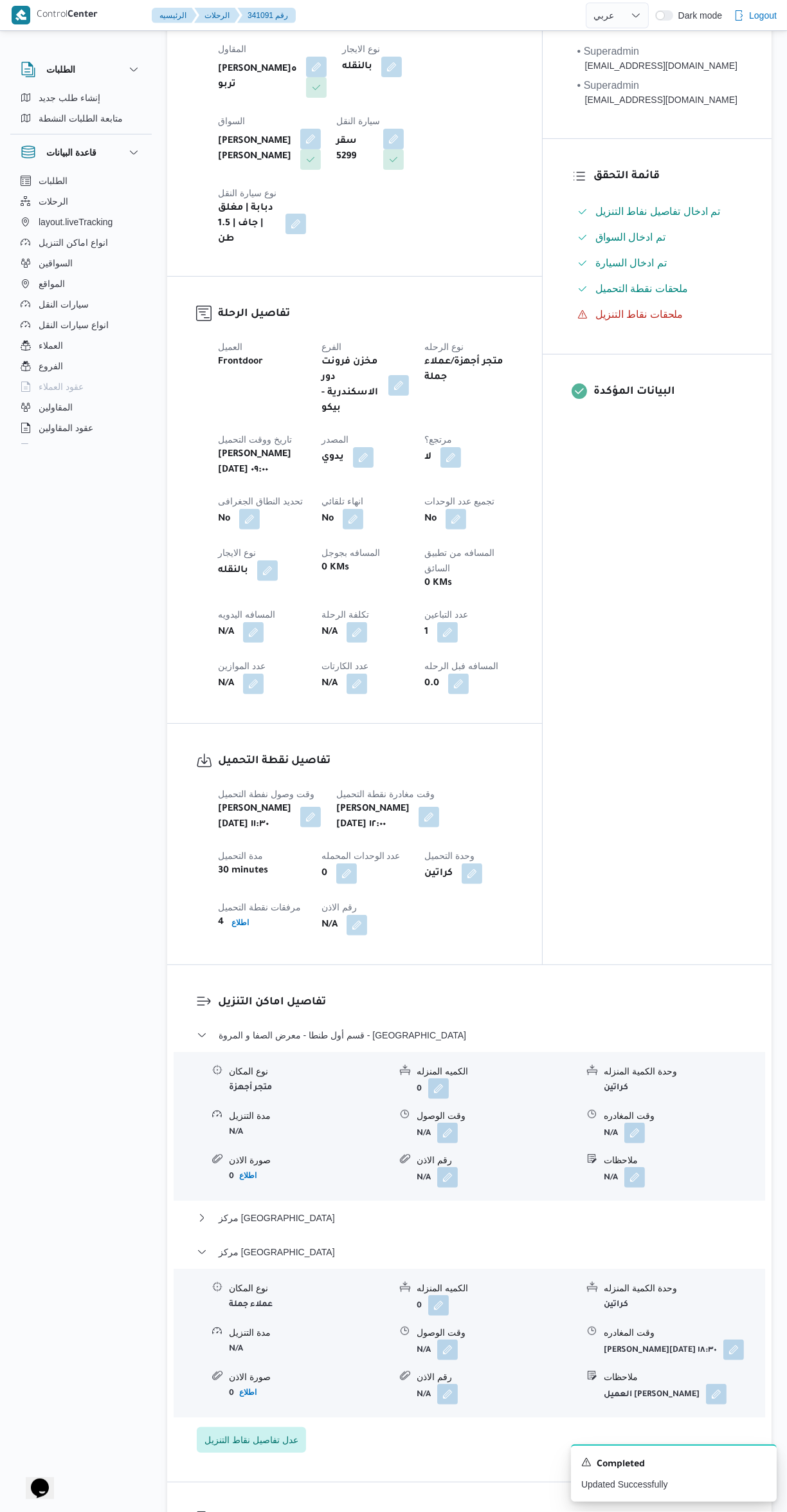
click at [253, 622] on button "button" at bounding box center [254, 632] width 21 height 21
click at [190, 616] on input "المسافه اليدويه" at bounding box center [221, 616] width 128 height 25
type input "180"
click at [313, 622] on span "تاكيد" at bounding box center [323, 610] width 72 height 25
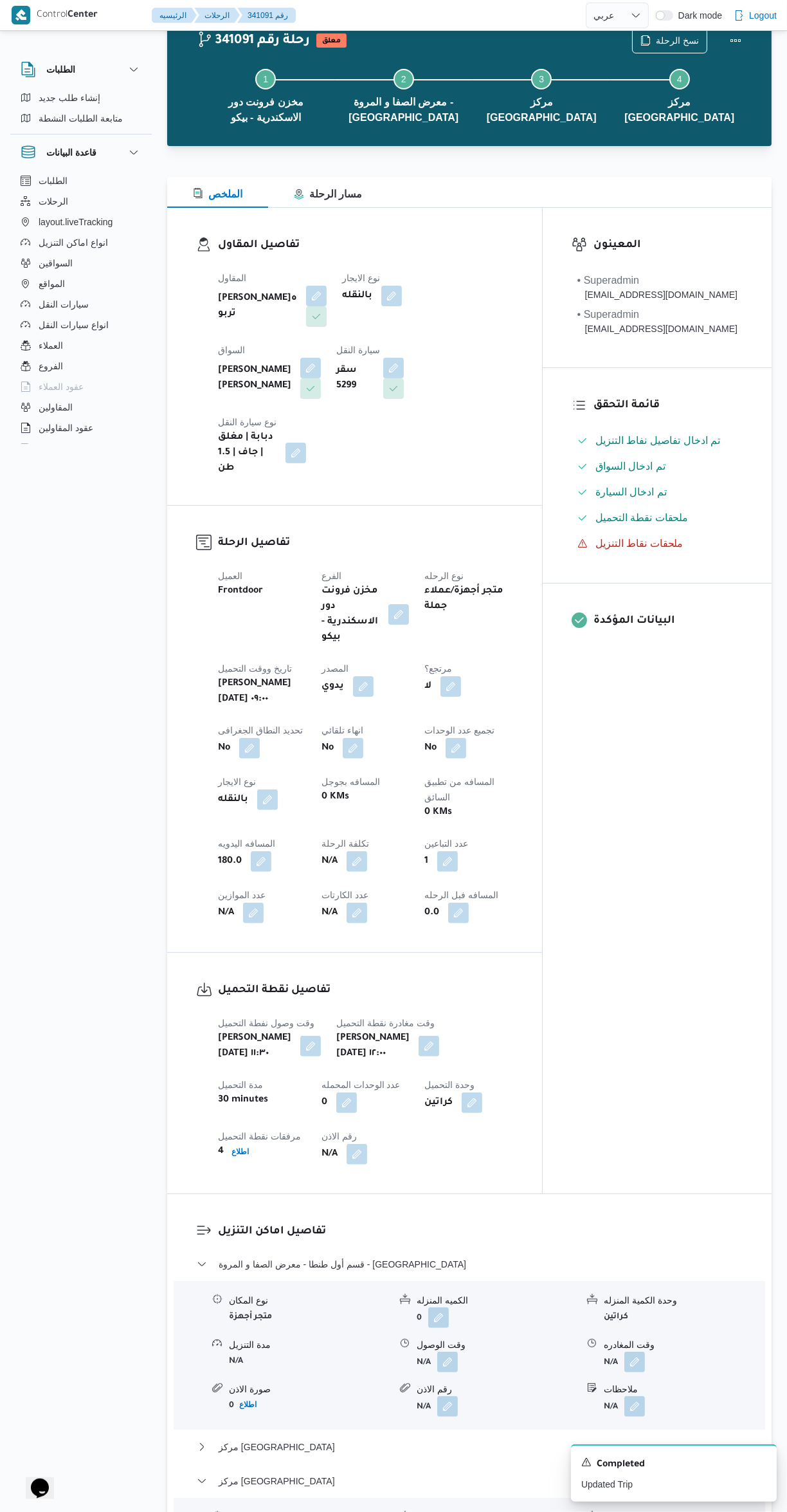
scroll to position [0, 0]
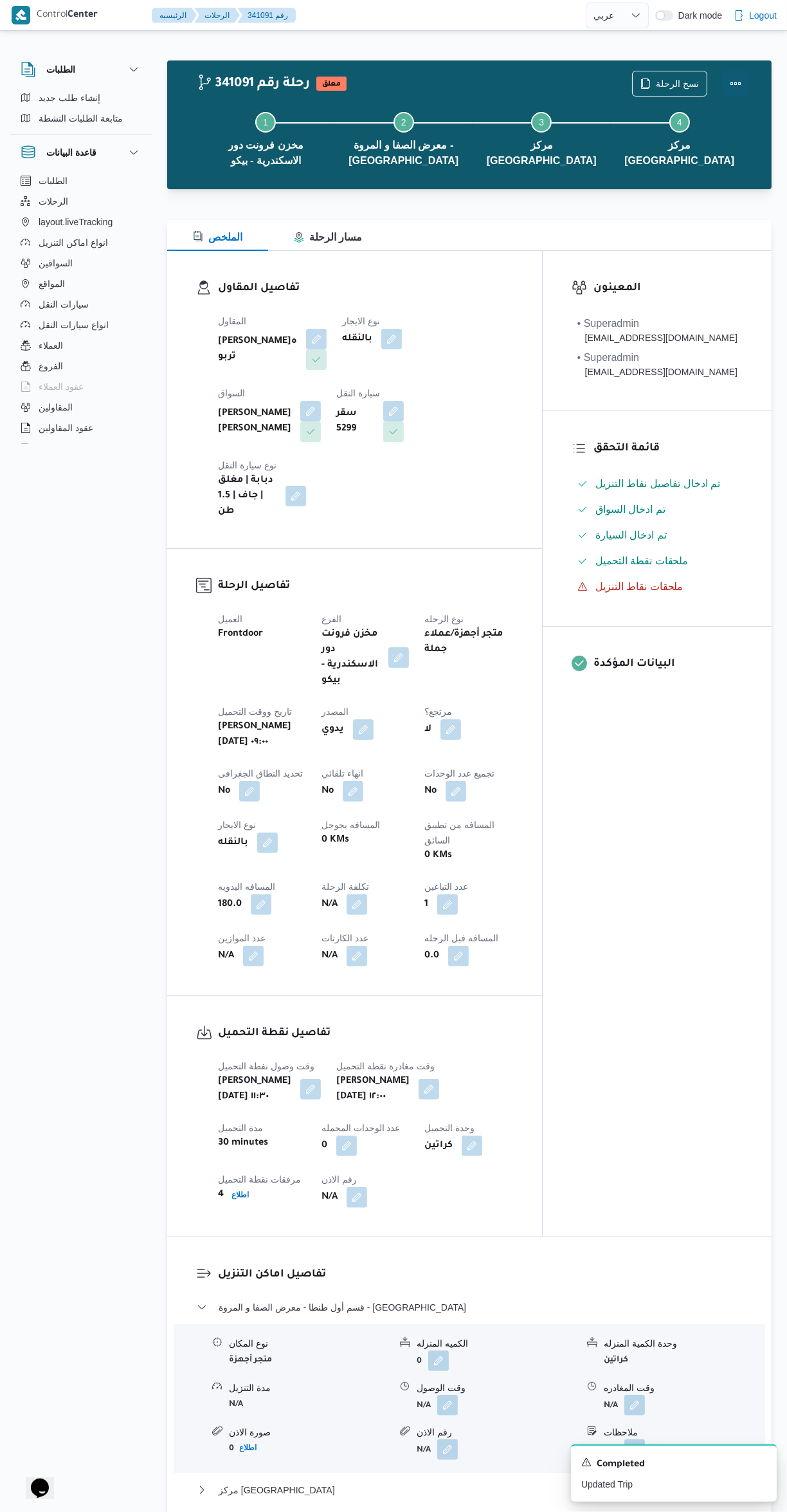
click at [748, 84] on button "Actions" at bounding box center [735, 83] width 25 height 25
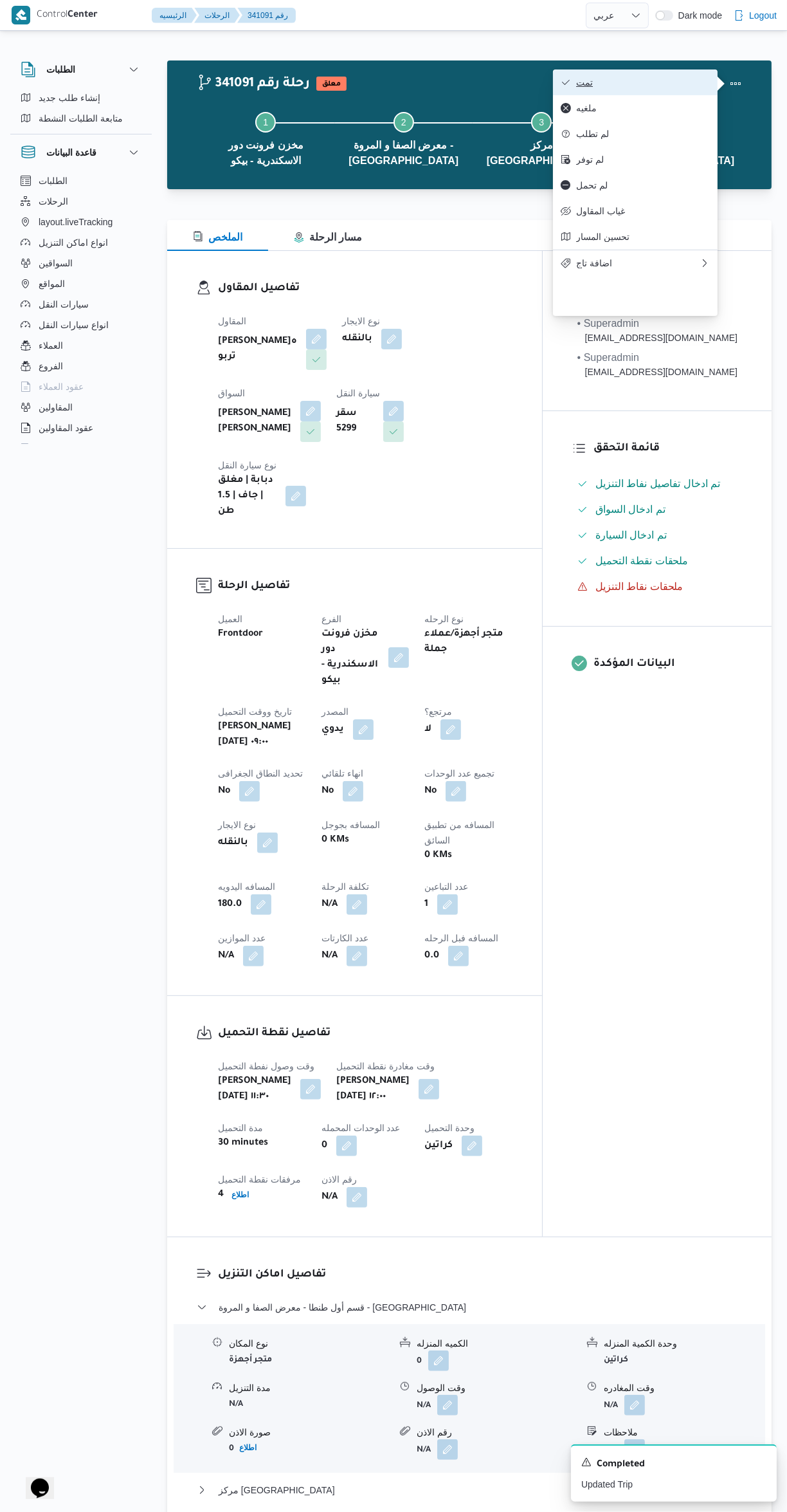
click at [653, 84] on span "تمت" at bounding box center [643, 82] width 134 height 11
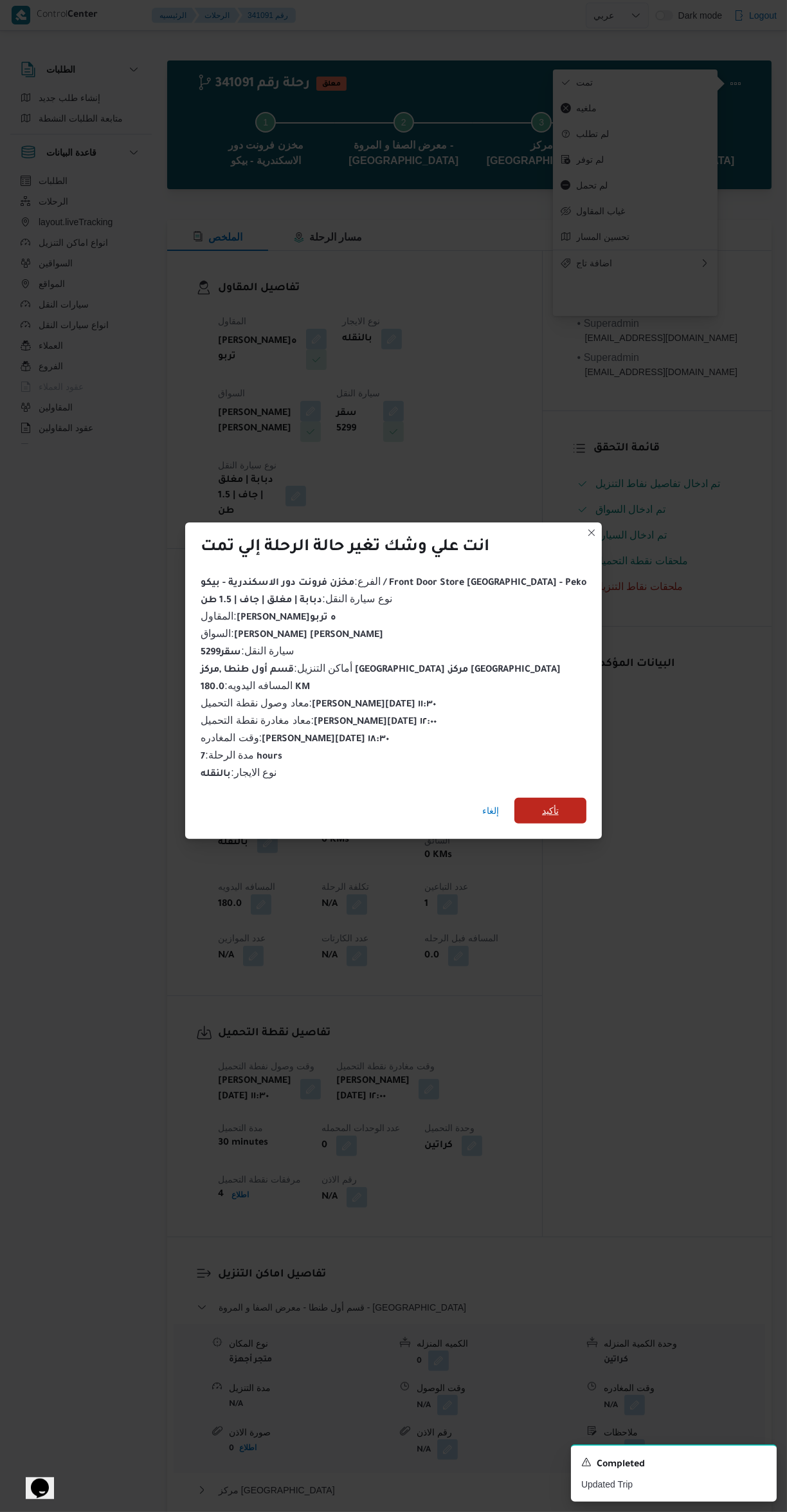
click at [549, 805] on span "تأكيد" at bounding box center [551, 810] width 72 height 25
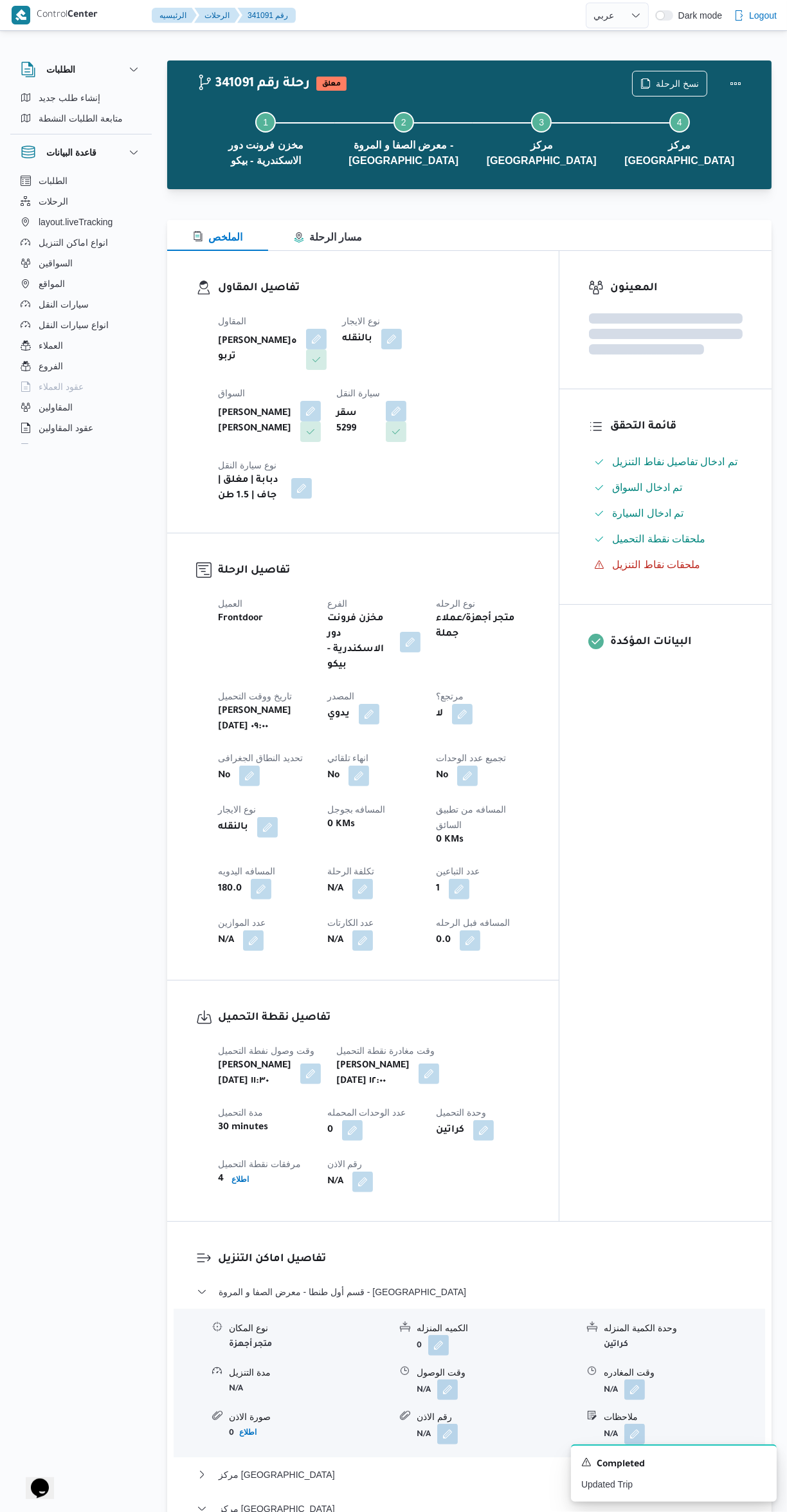
click at [648, 966] on div "المعينون قائمة التحقق تم ادخال تفاصيل نفاط التنزيل تم ادخال السواق تم ادخال الس…" at bounding box center [665, 736] width 212 height 970
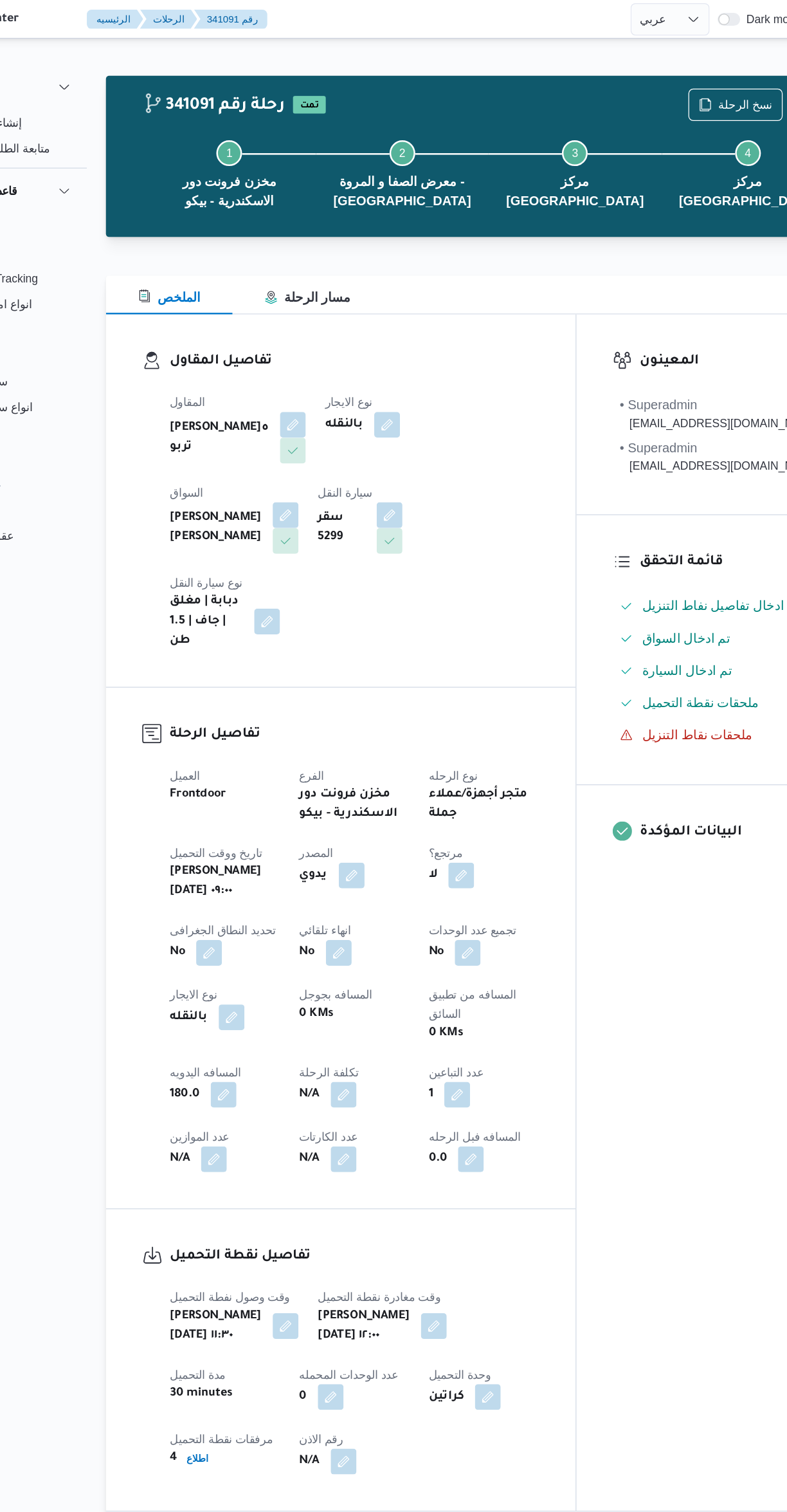
select select "ar"
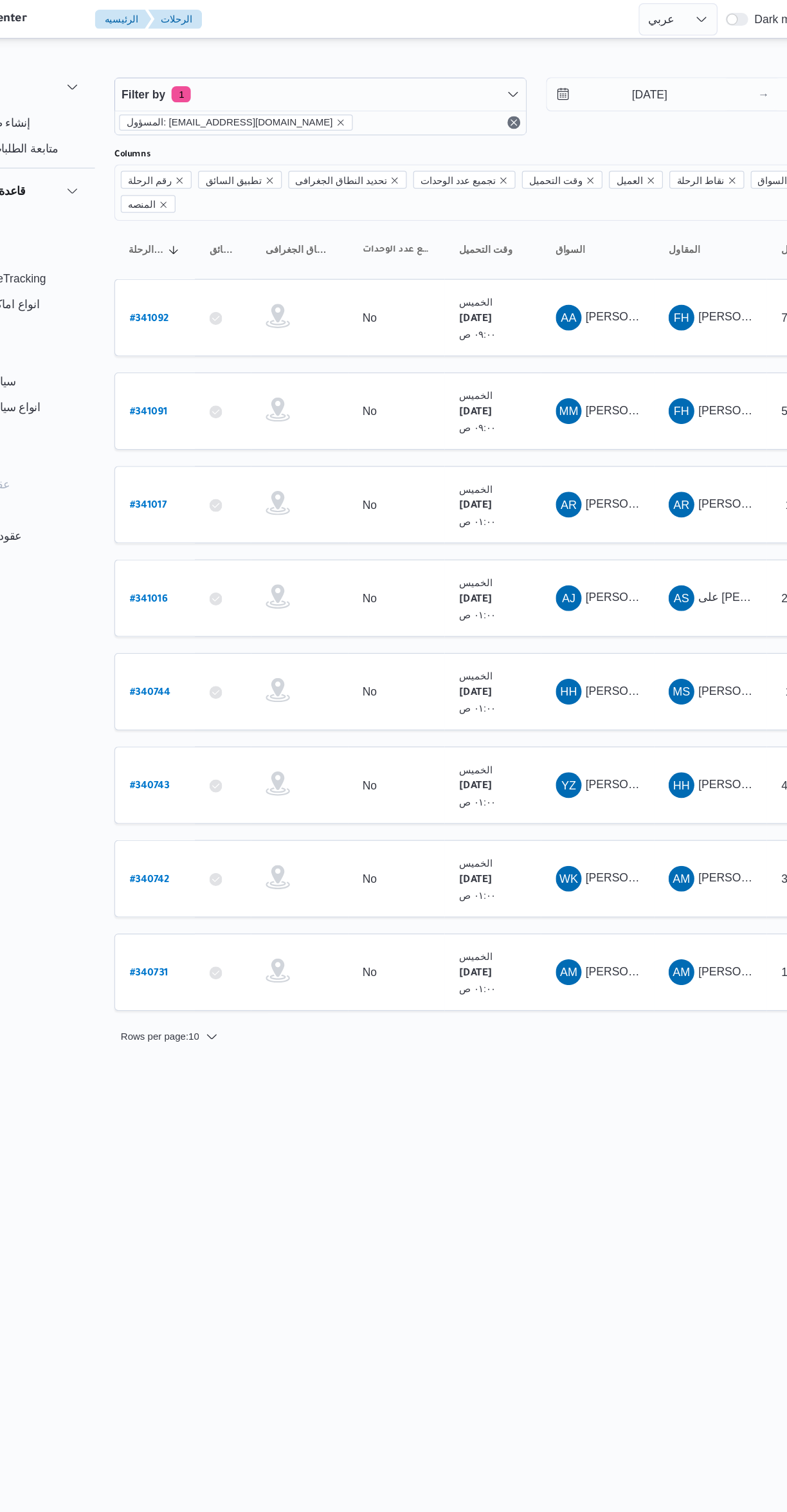
click at [192, 623] on b "# 340743" at bounding box center [195, 628] width 32 height 9
select select "ar"
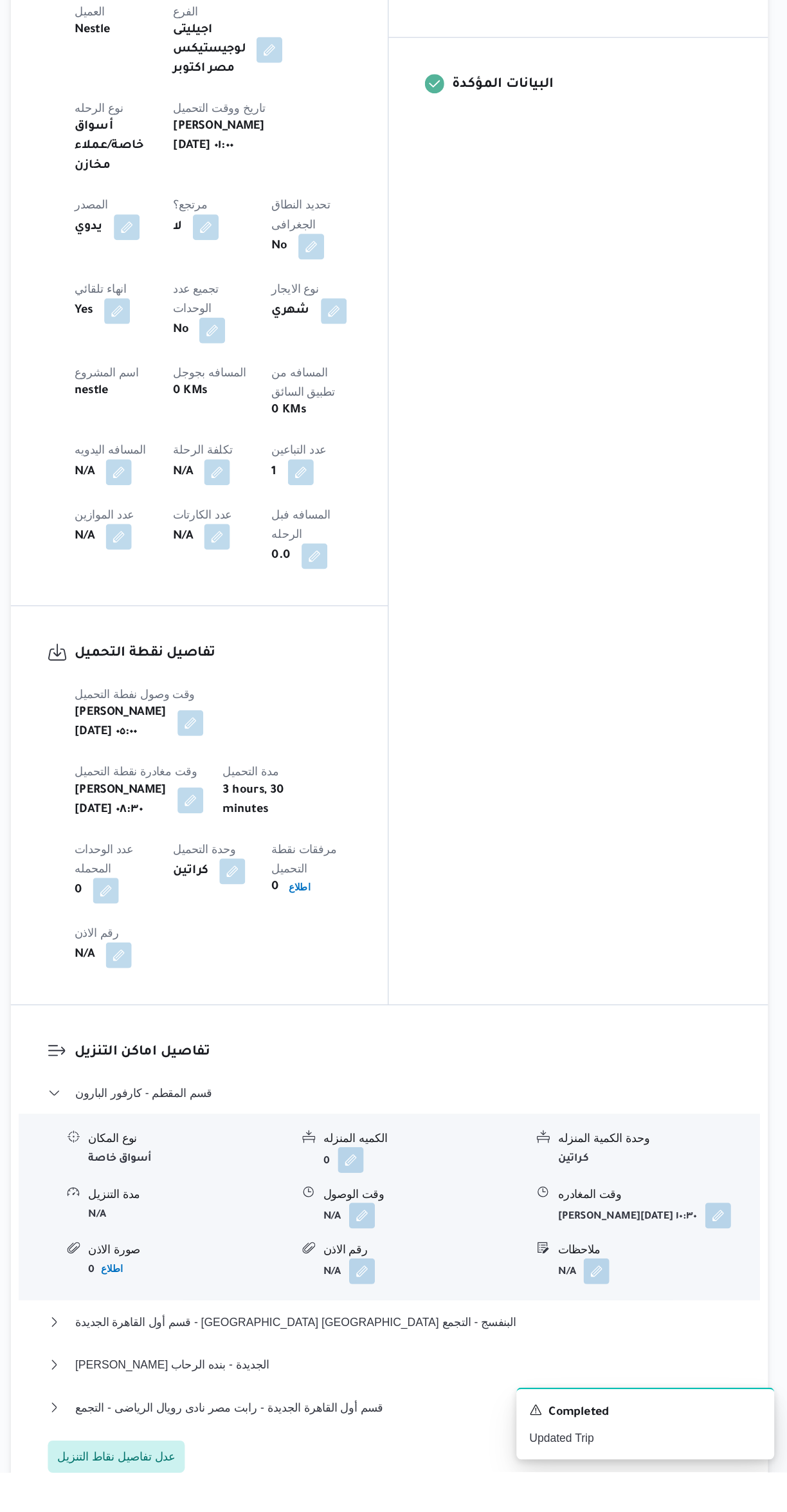
scroll to position [313, 0]
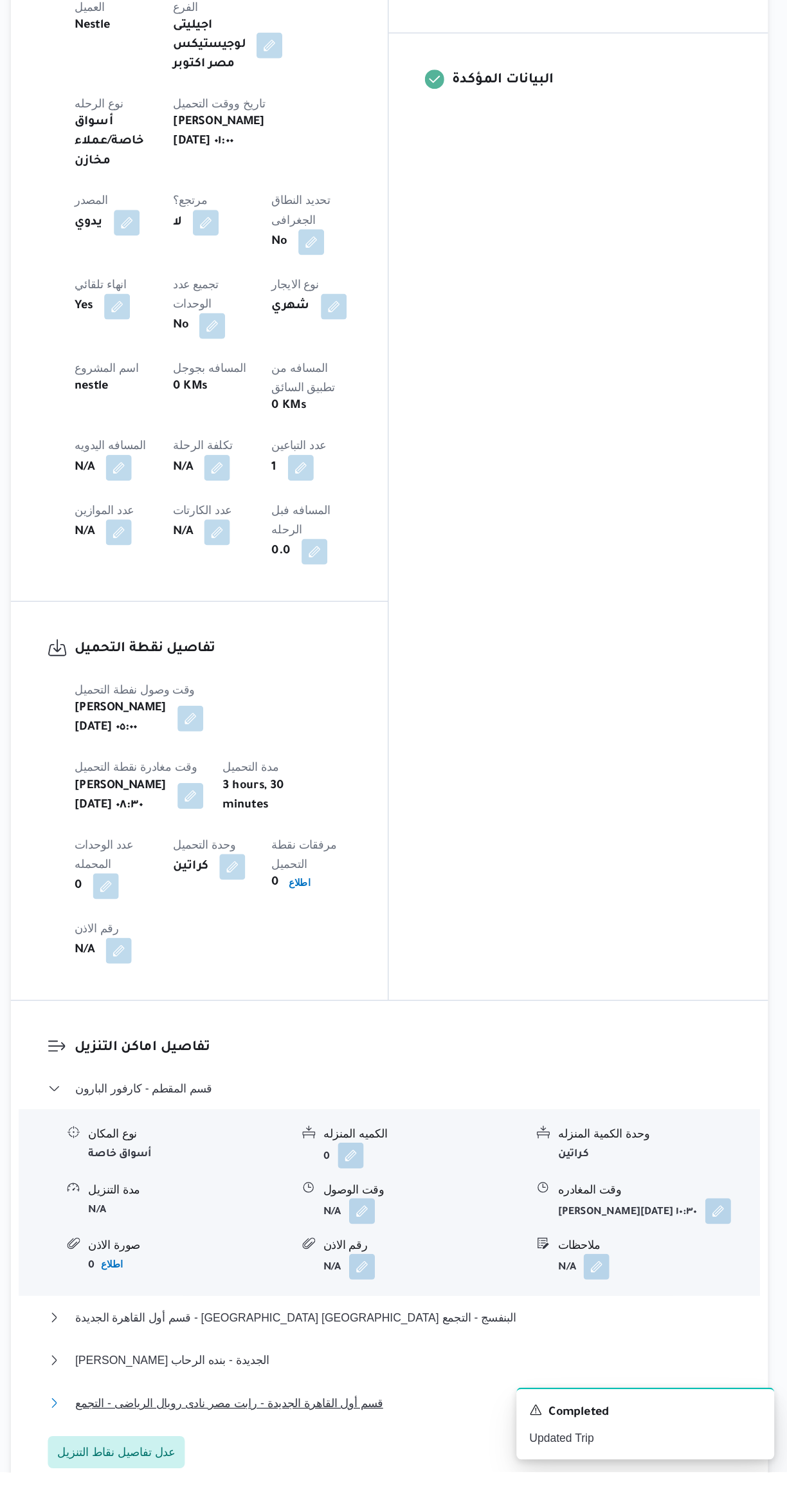
click at [387, 1449] on span "قسم أول القاهرة الجديدة - رابت مصر نادى رويال الرياضى - التجمع" at bounding box center [341, 1457] width 246 height 16
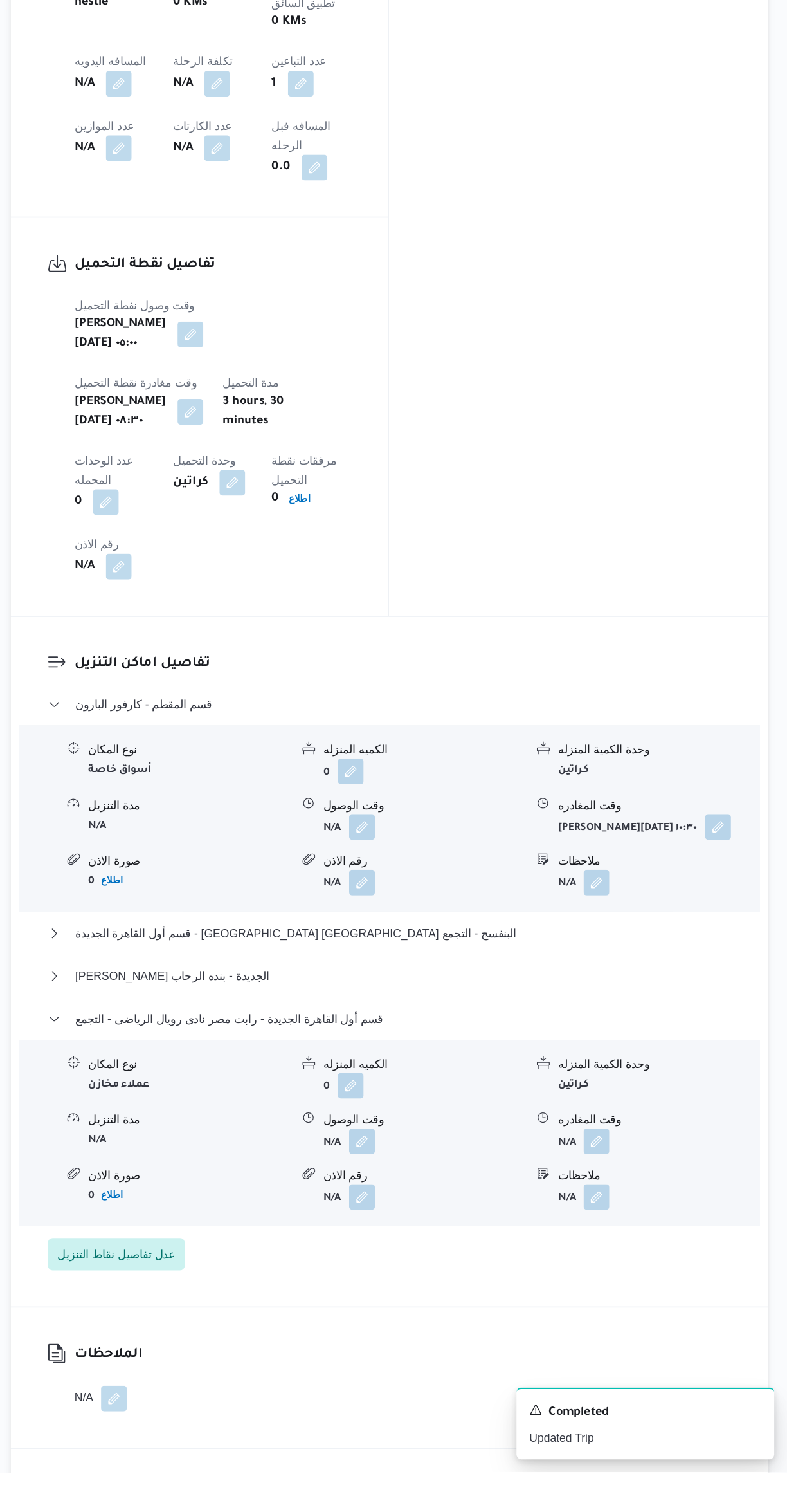
scroll to position [620, 0]
click at [630, 1236] on button "button" at bounding box center [635, 1247] width 21 height 21
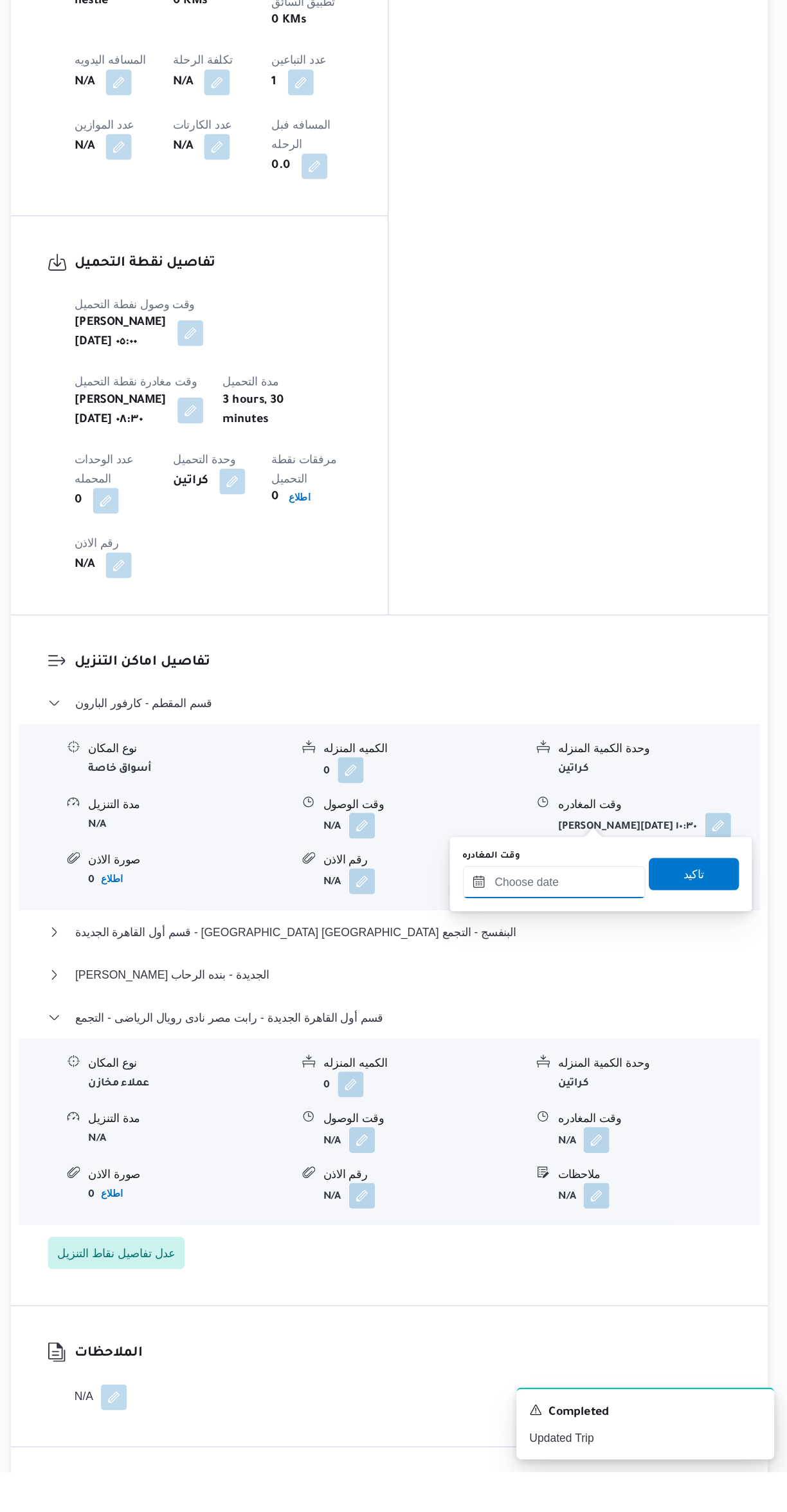
click at [559, 1037] on input "وقت المغادره" at bounding box center [601, 1040] width 146 height 25
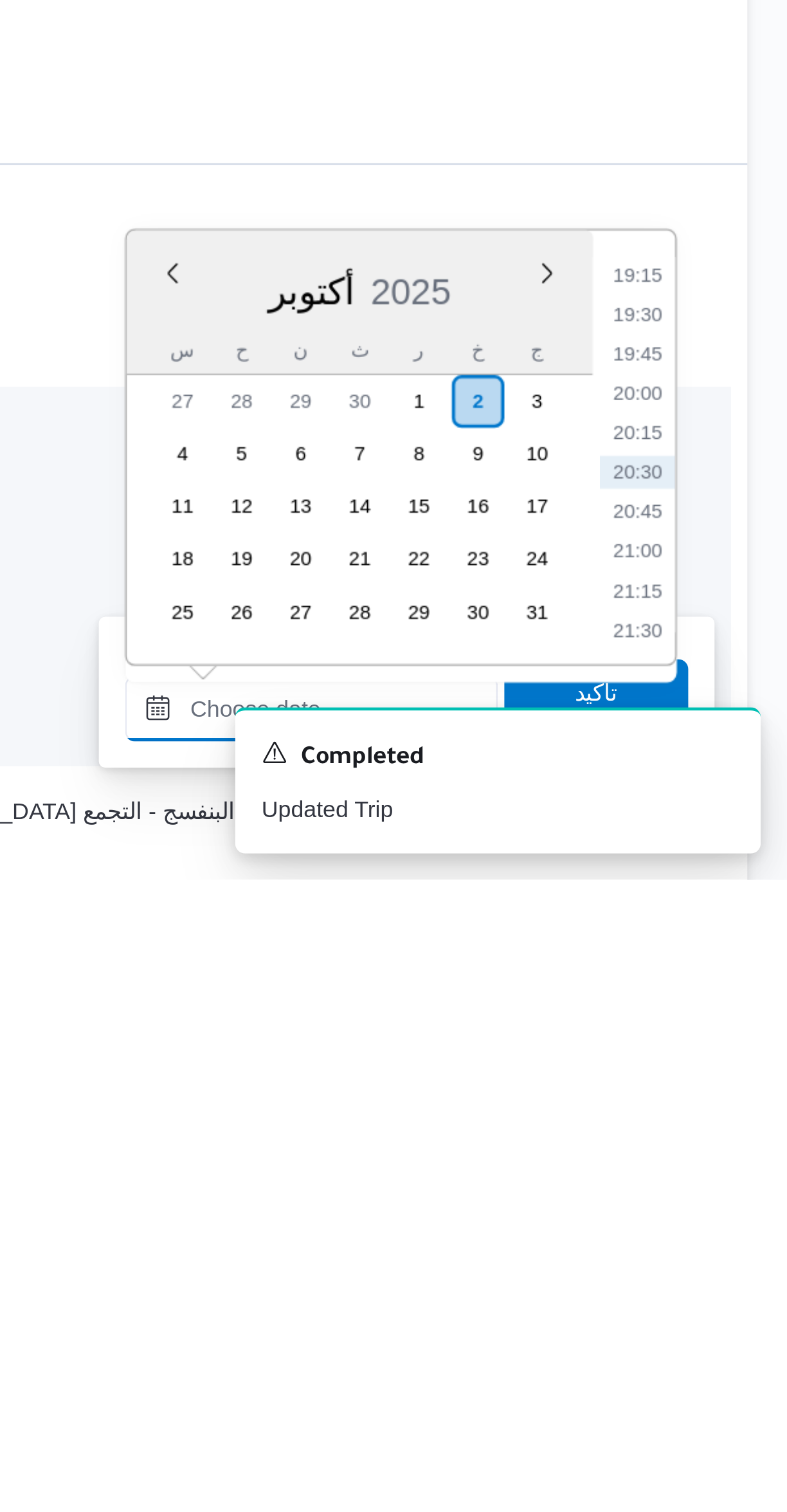
scroll to position [214, 0]
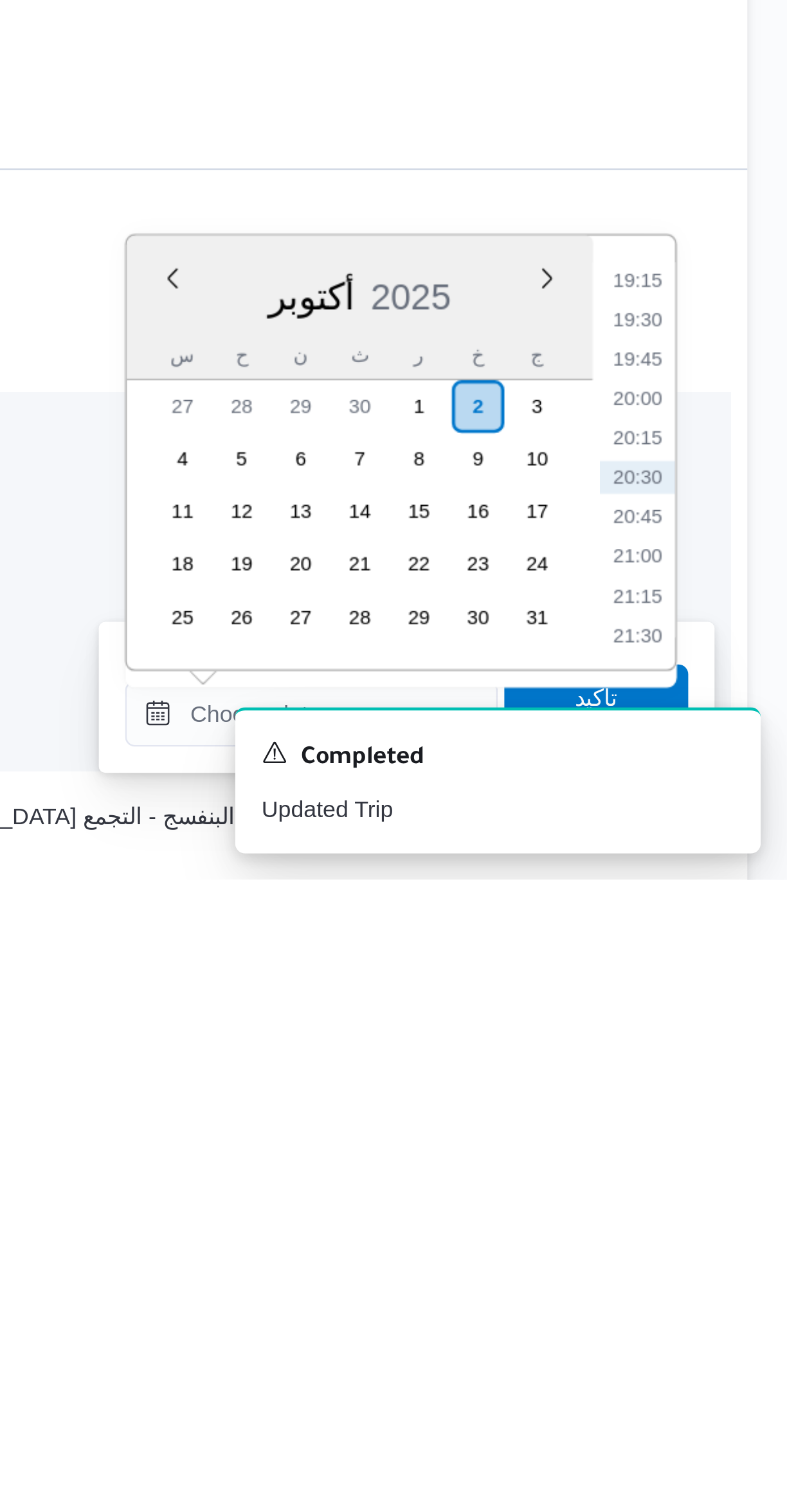
click at [724, 1265] on div "Time 00:00 00:15 00:30 00:45 01:00 01:15 01:30 01:45 02:00 02:15 02:30 02:45 03…" at bounding box center [727, 1345] width 32 height 170
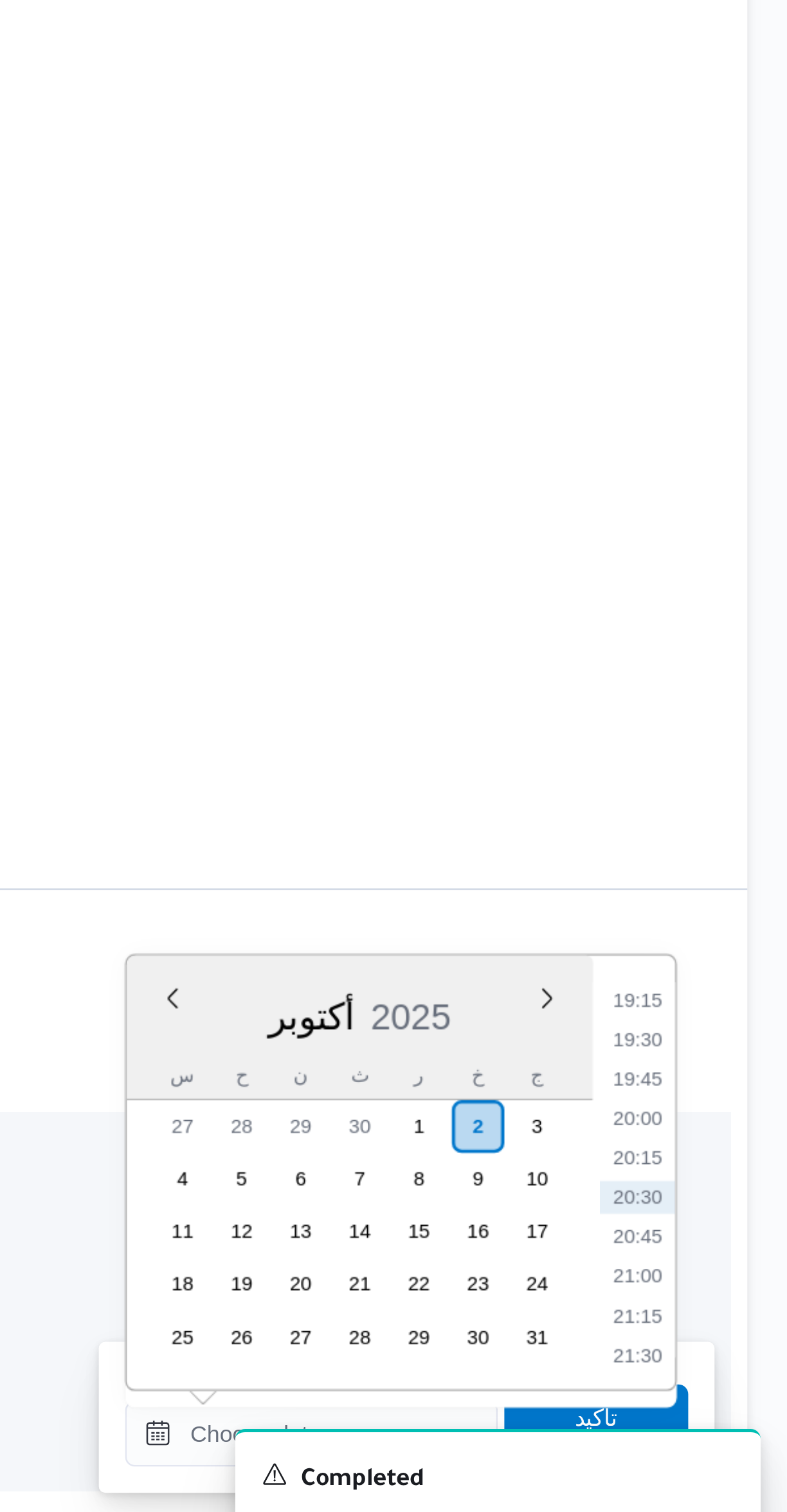
click at [719, 1279] on li "19:15" at bounding box center [729, 1276] width 30 height 13
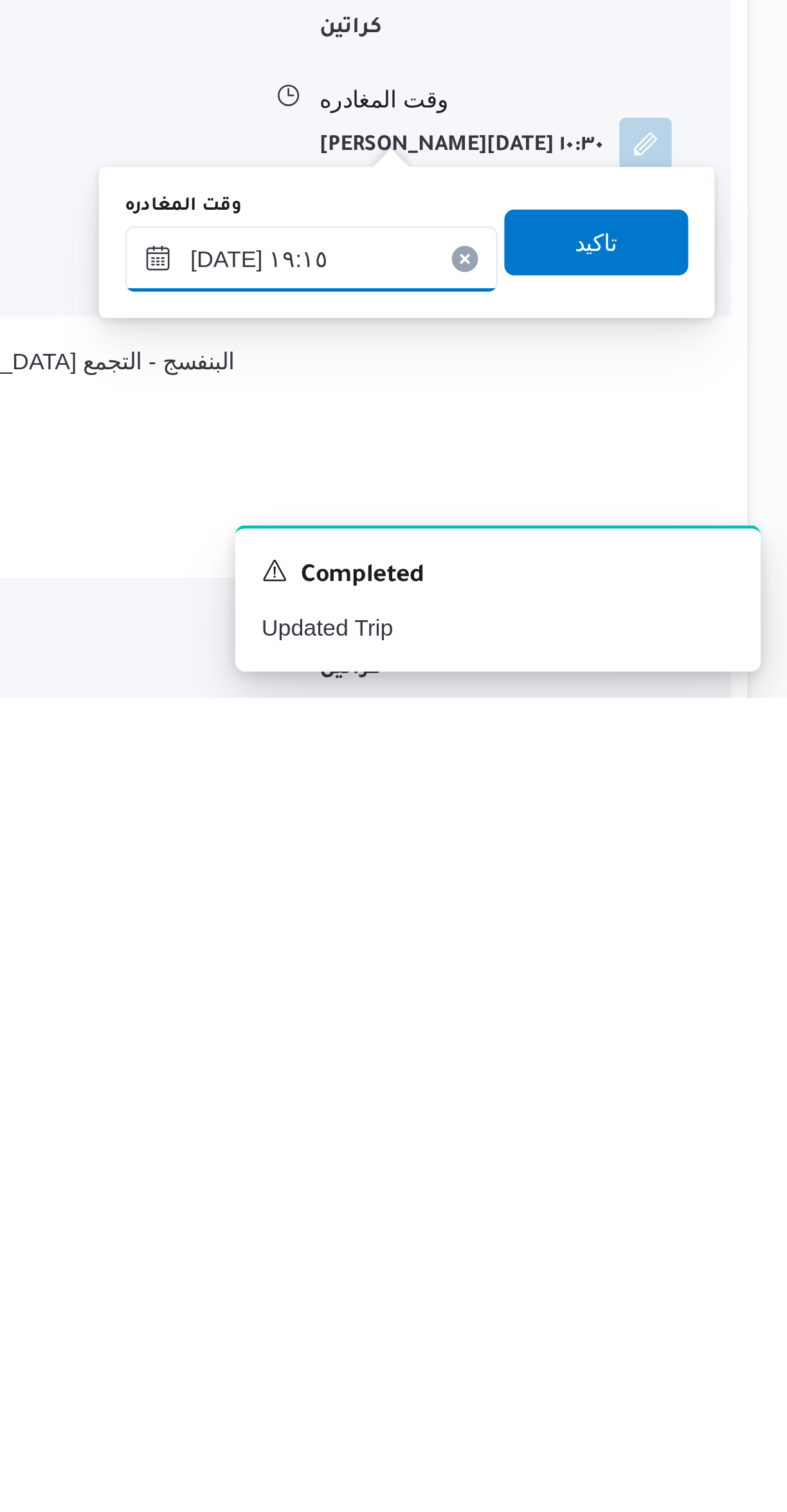
scroll to position [322, 0]
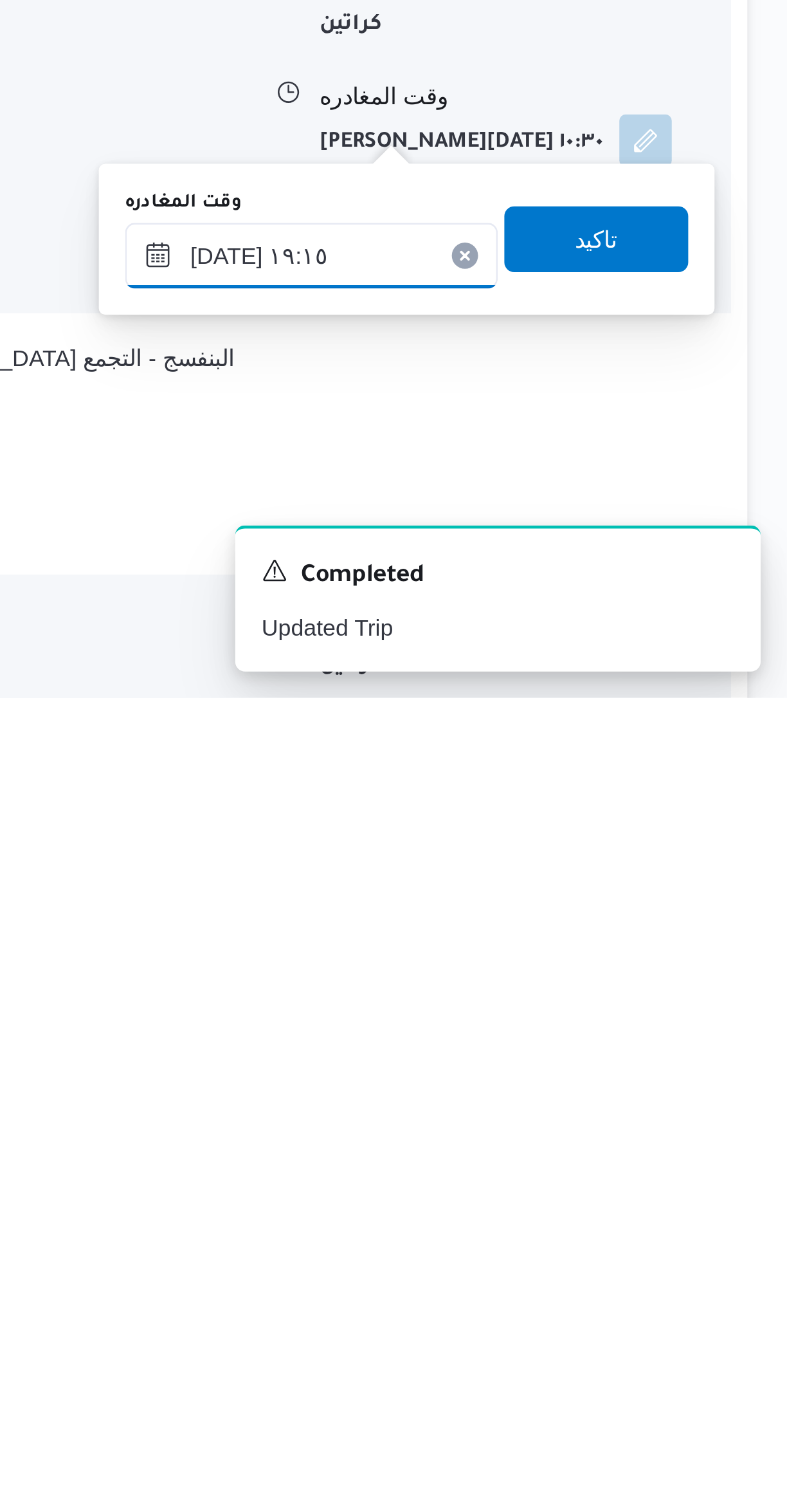
click at [593, 1342] on input "٠٢/١٠/٢٠٢٥ ١٩:١٥" at bounding box center [601, 1338] width 146 height 25
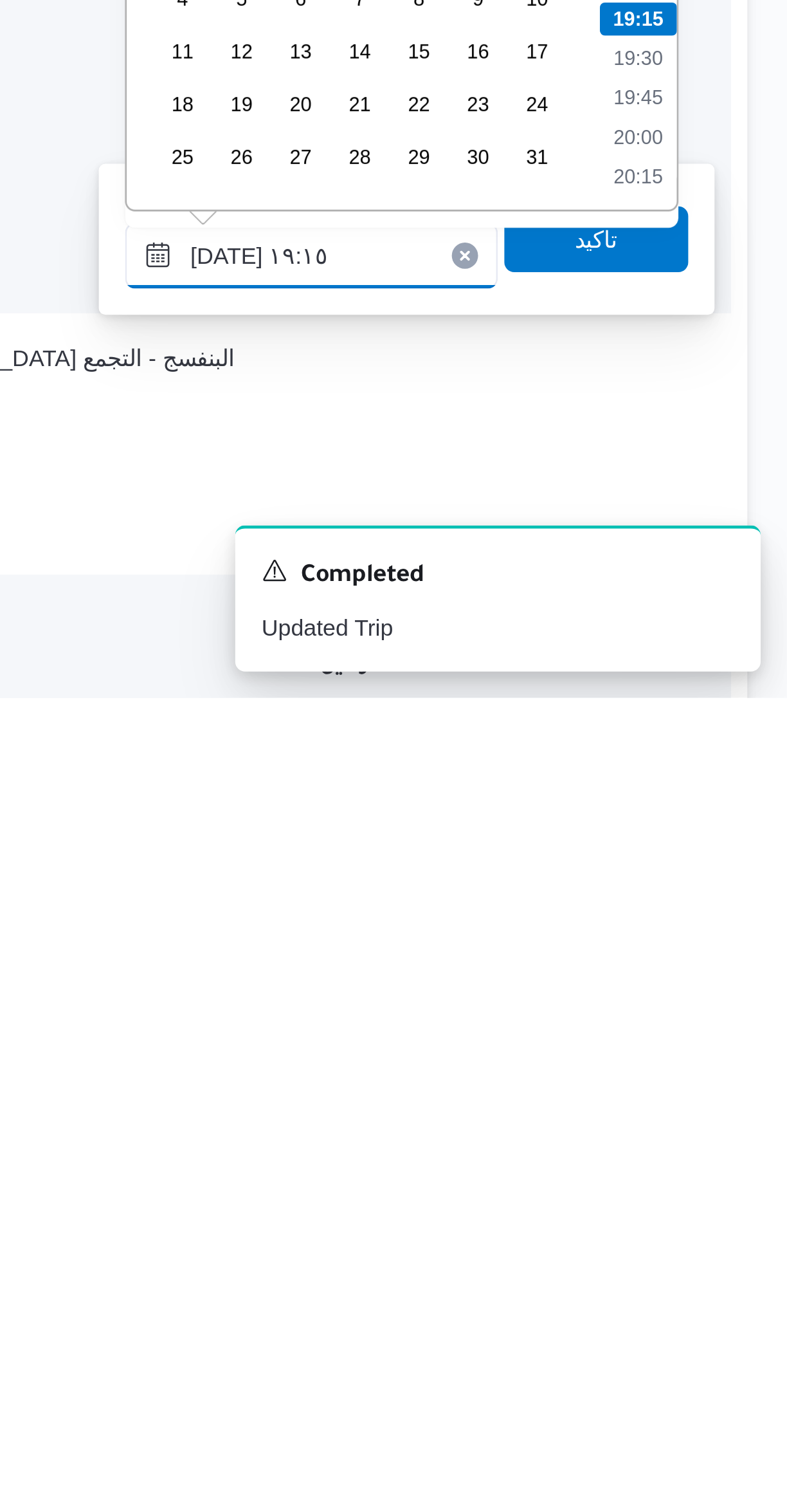
scroll to position [321, 0]
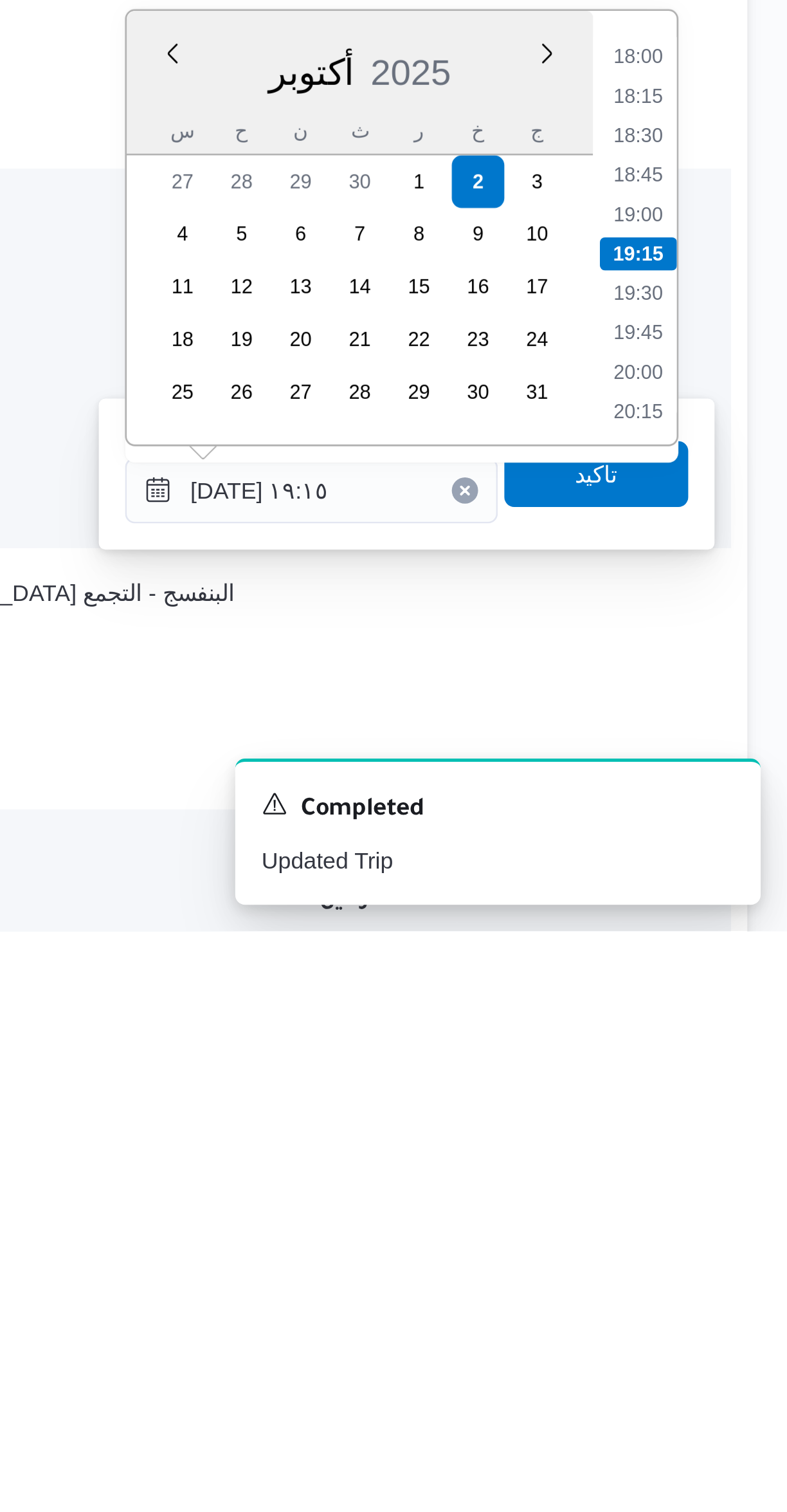
click at [731, 1163] on li "18:00" at bounding box center [729, 1169] width 30 height 13
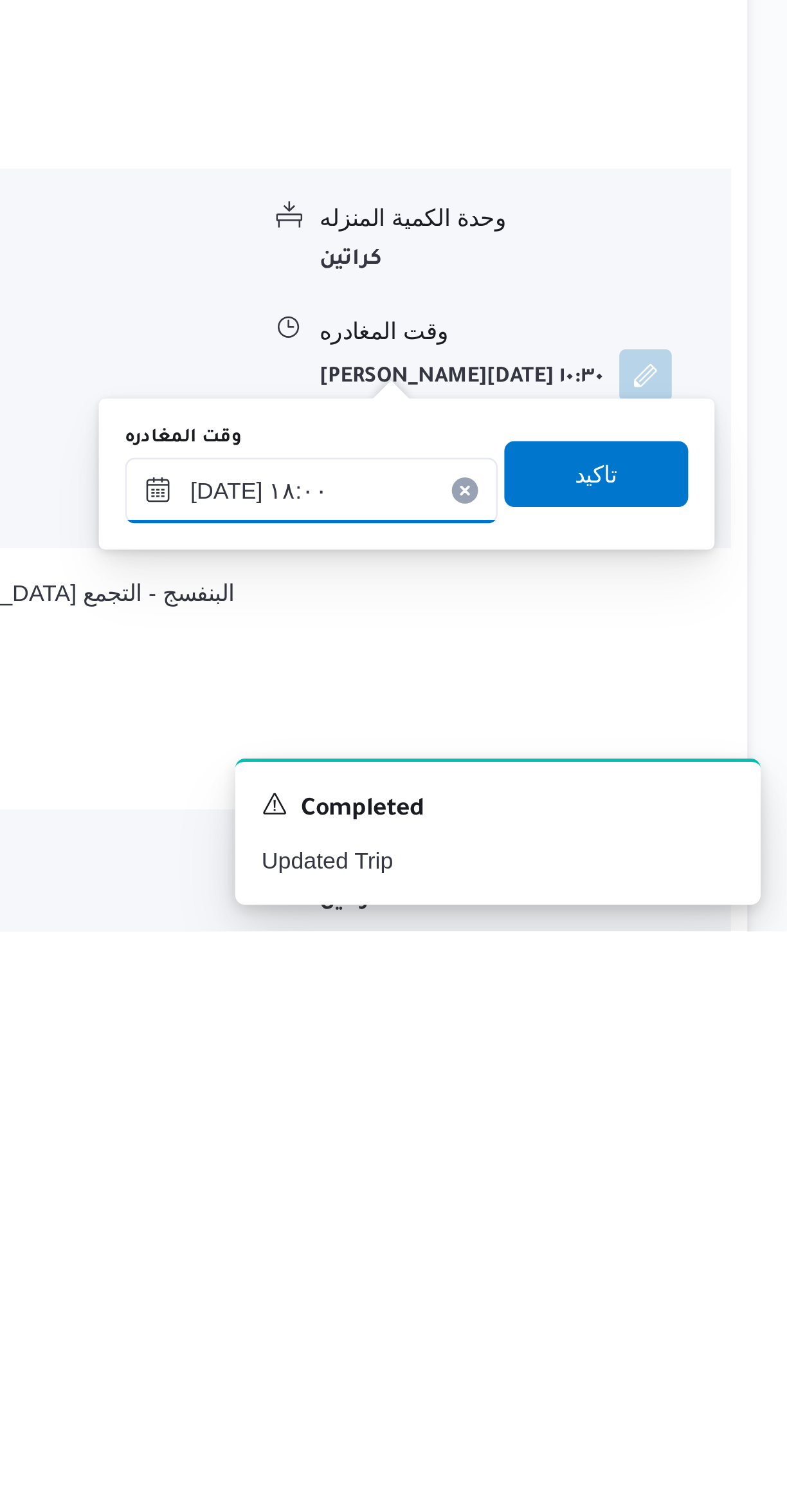
click at [586, 1333] on input "٠٢/١٠/٢٠٢٥ ١٨:٠٠" at bounding box center [601, 1339] width 146 height 25
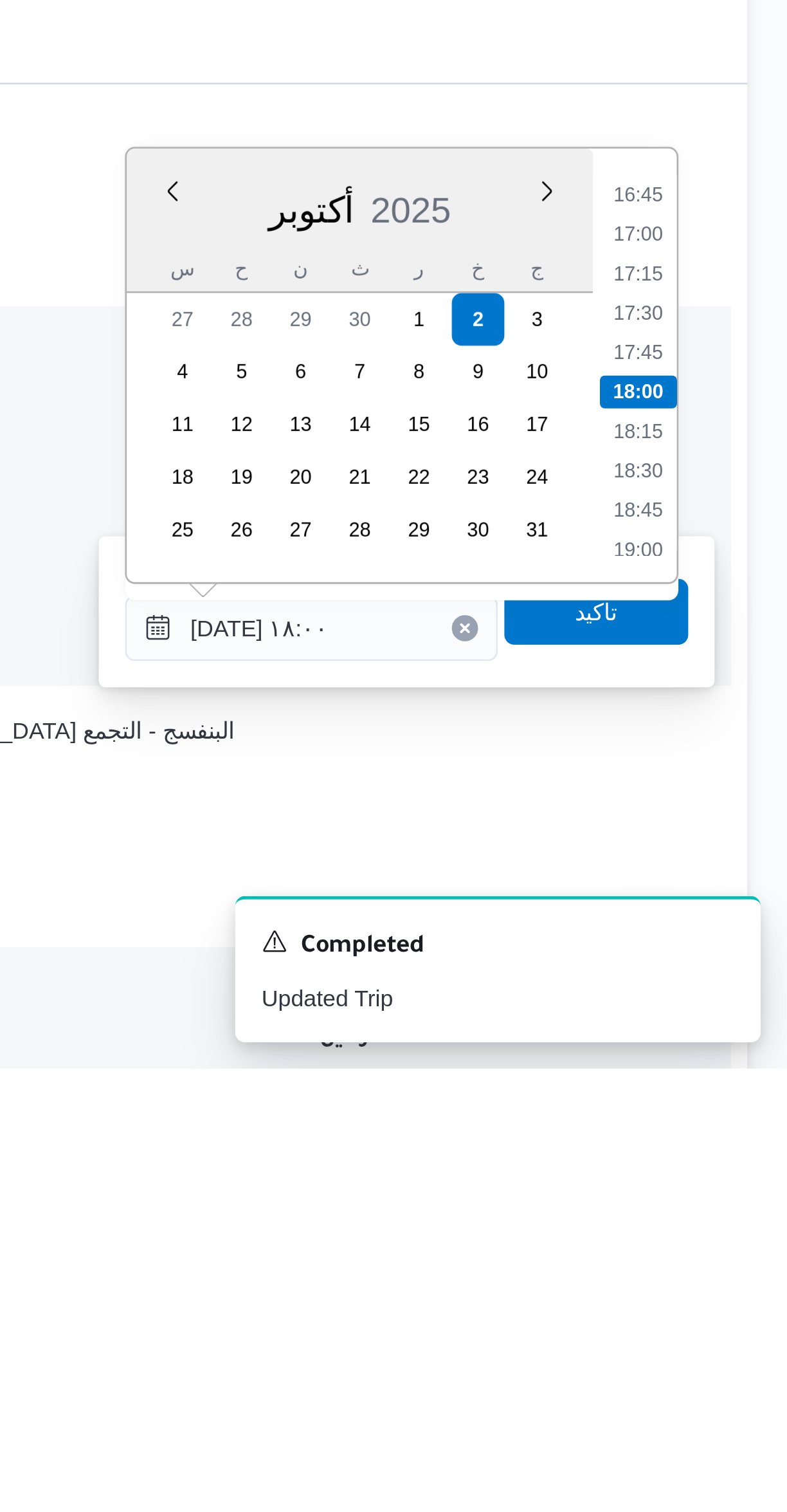
click at [727, 1170] on li "16:45" at bounding box center [729, 1169] width 30 height 13
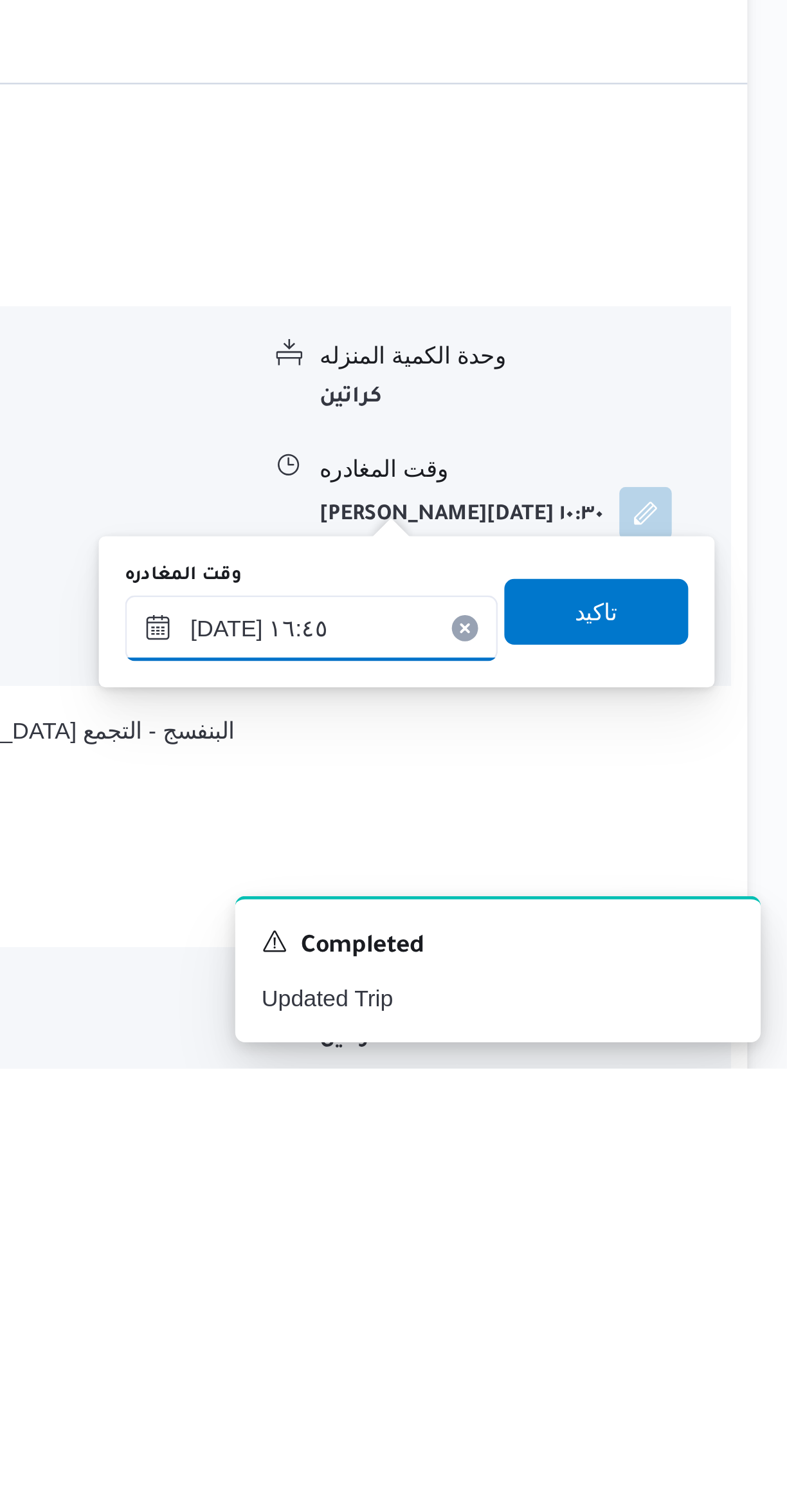
click at [580, 1345] on input "٠٢/١٠/٢٠٢٥ ١٦:٤٥" at bounding box center [601, 1339] width 146 height 25
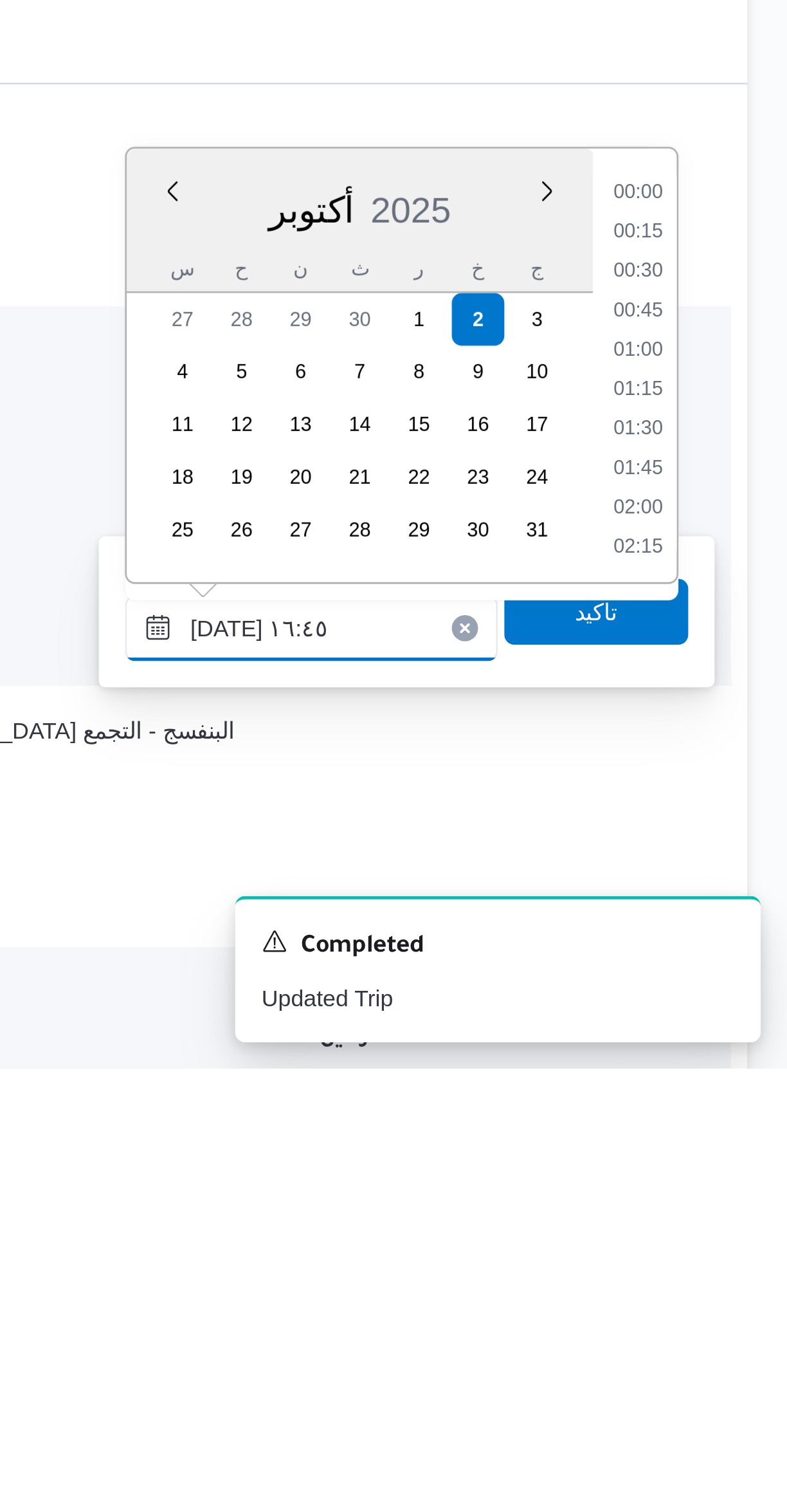
scroll to position [956, 0]
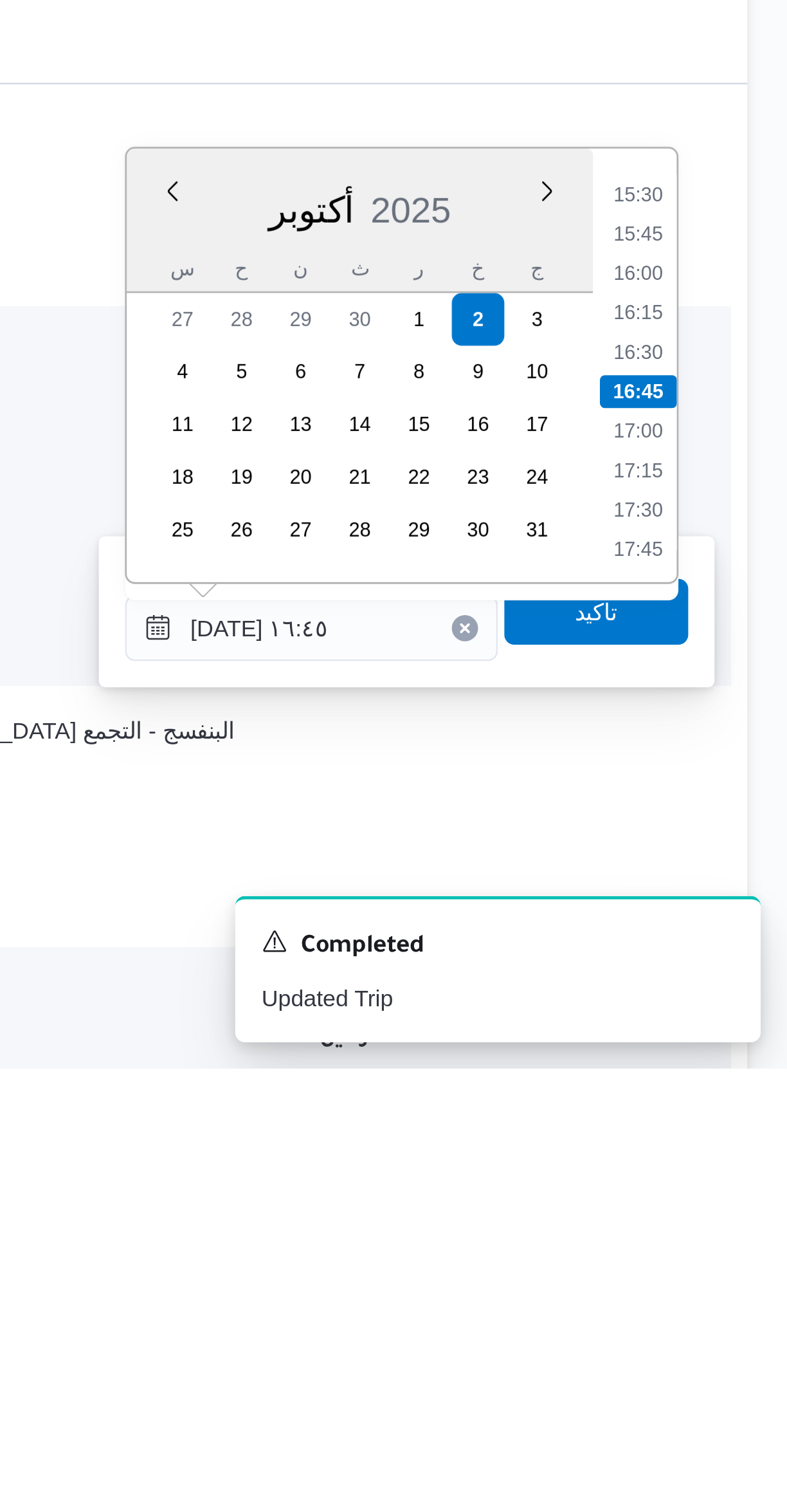
click at [727, 1165] on li "15:30" at bounding box center [729, 1169] width 30 height 13
type input "٠٢/١٠/٢٠٢٥ ١٥:٣٠"
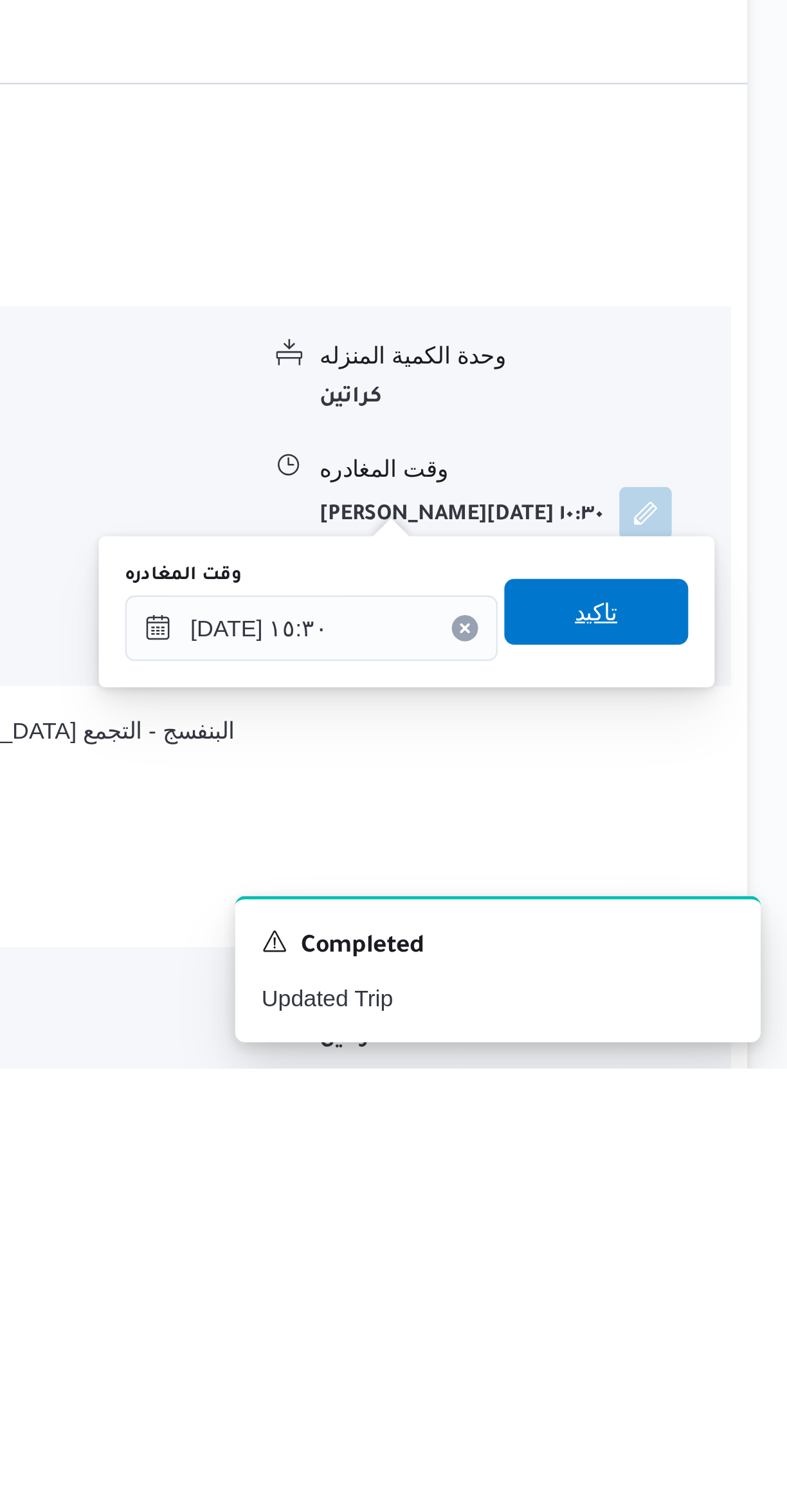
click at [686, 1326] on span "تاكيد" at bounding box center [713, 1333] width 72 height 25
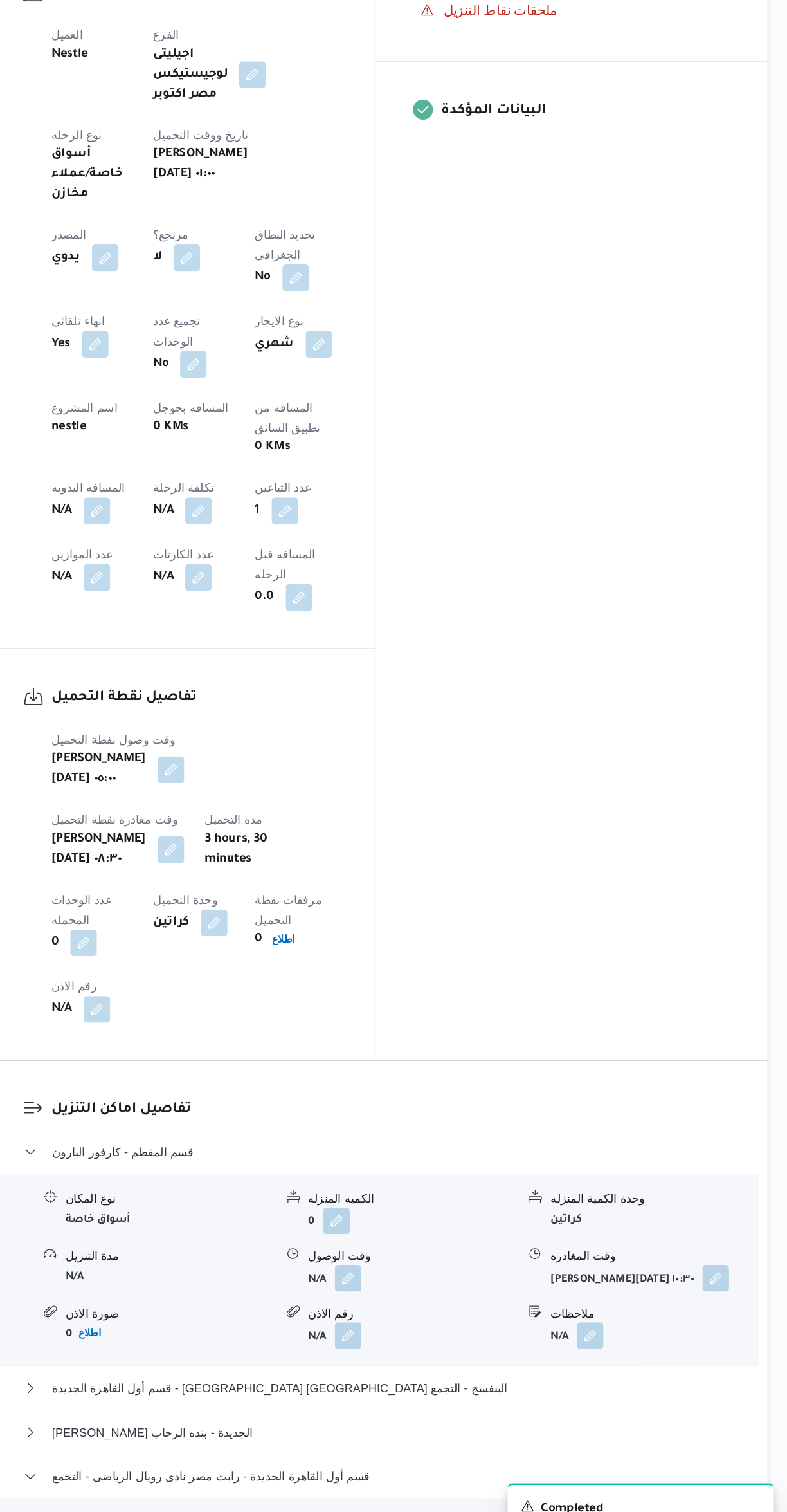
scroll to position [330, 0]
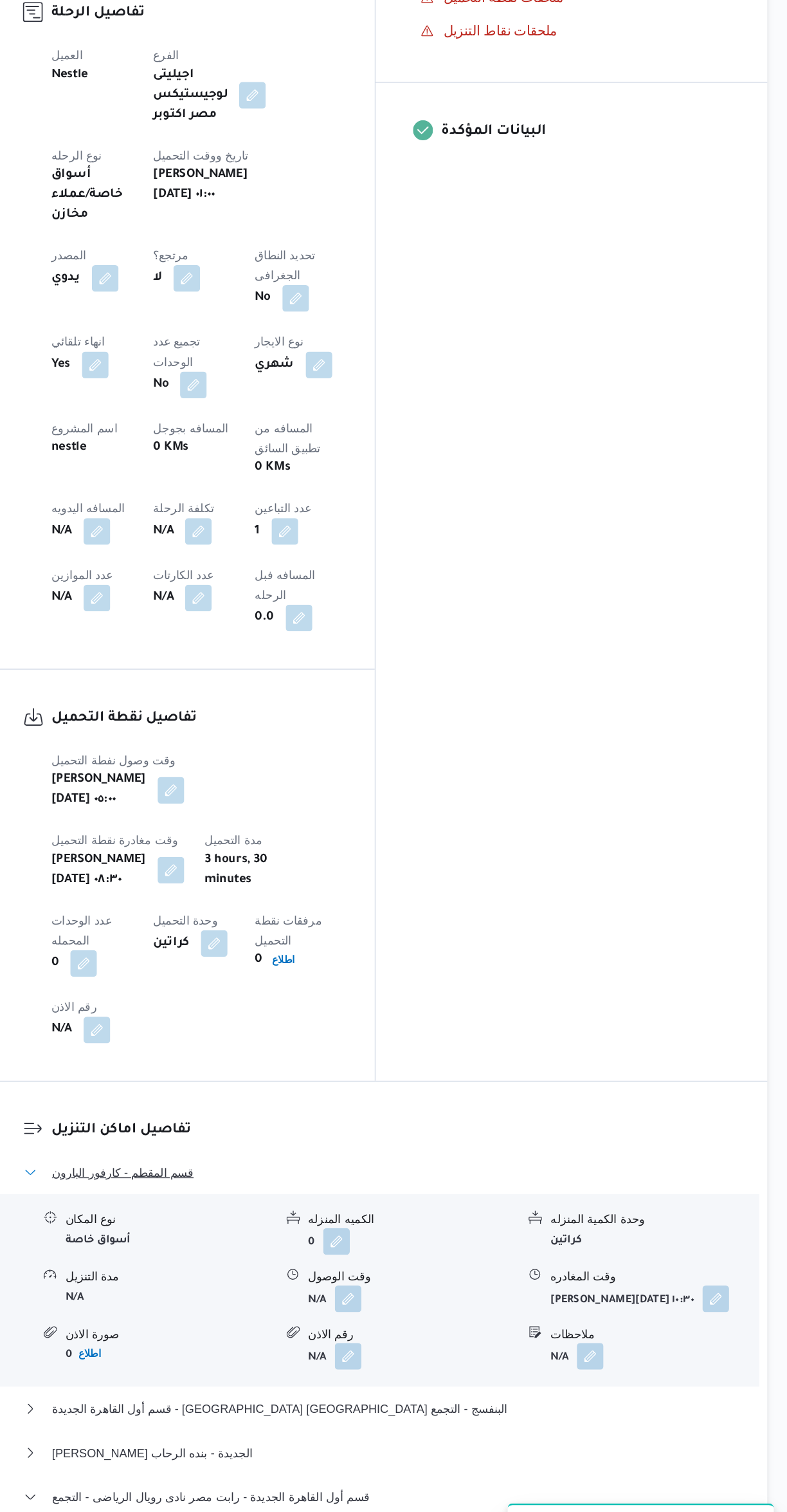
click at [273, 1180] on span "قسم المقطم - كارفور البارون" at bounding box center [273, 1188] width 109 height 16
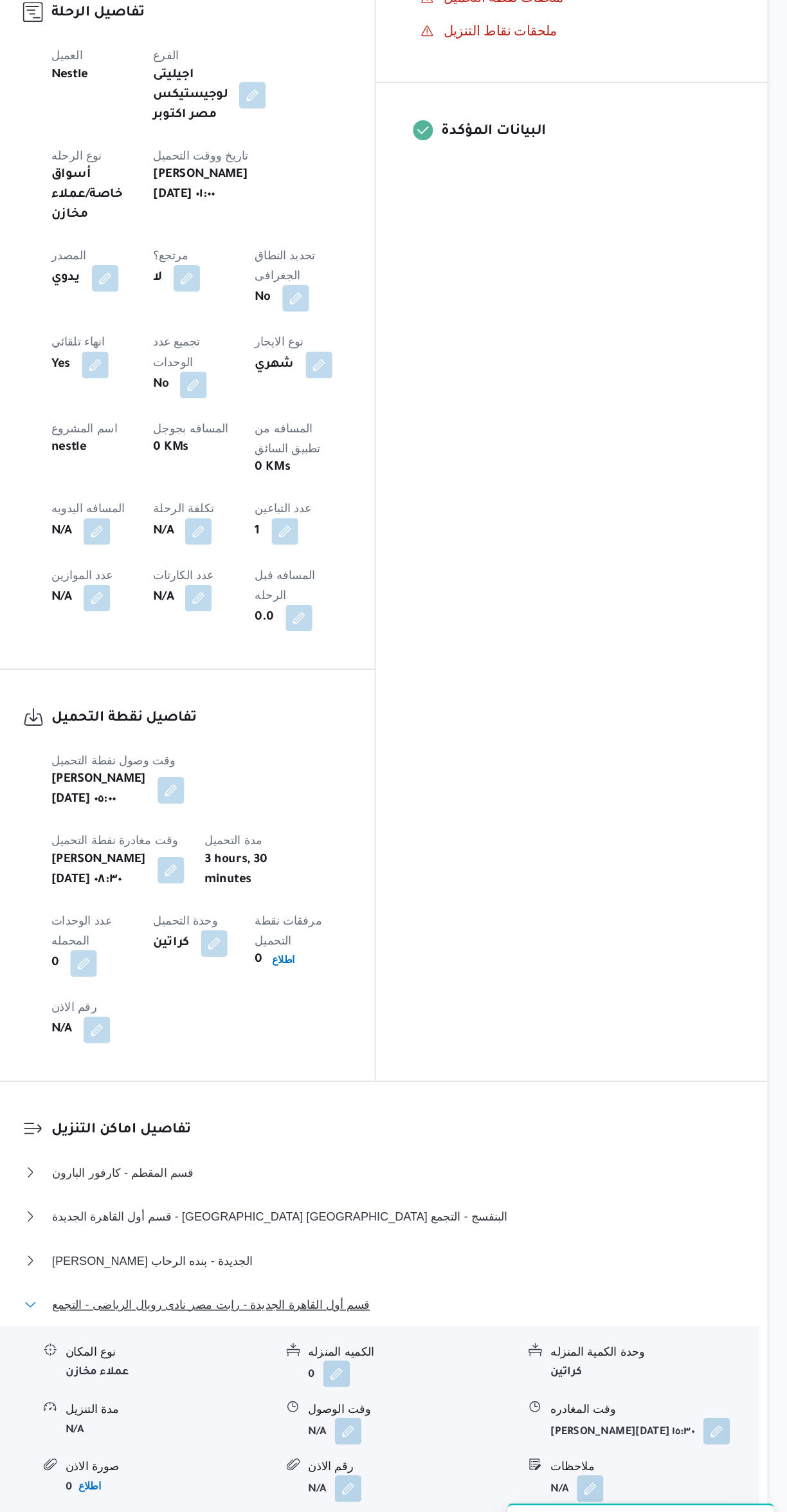
click at [374, 1283] on span "قسم أول القاهرة الجديدة - رابت مصر نادى رويال الرياضى - التجمع" at bounding box center [341, 1290] width 246 height 16
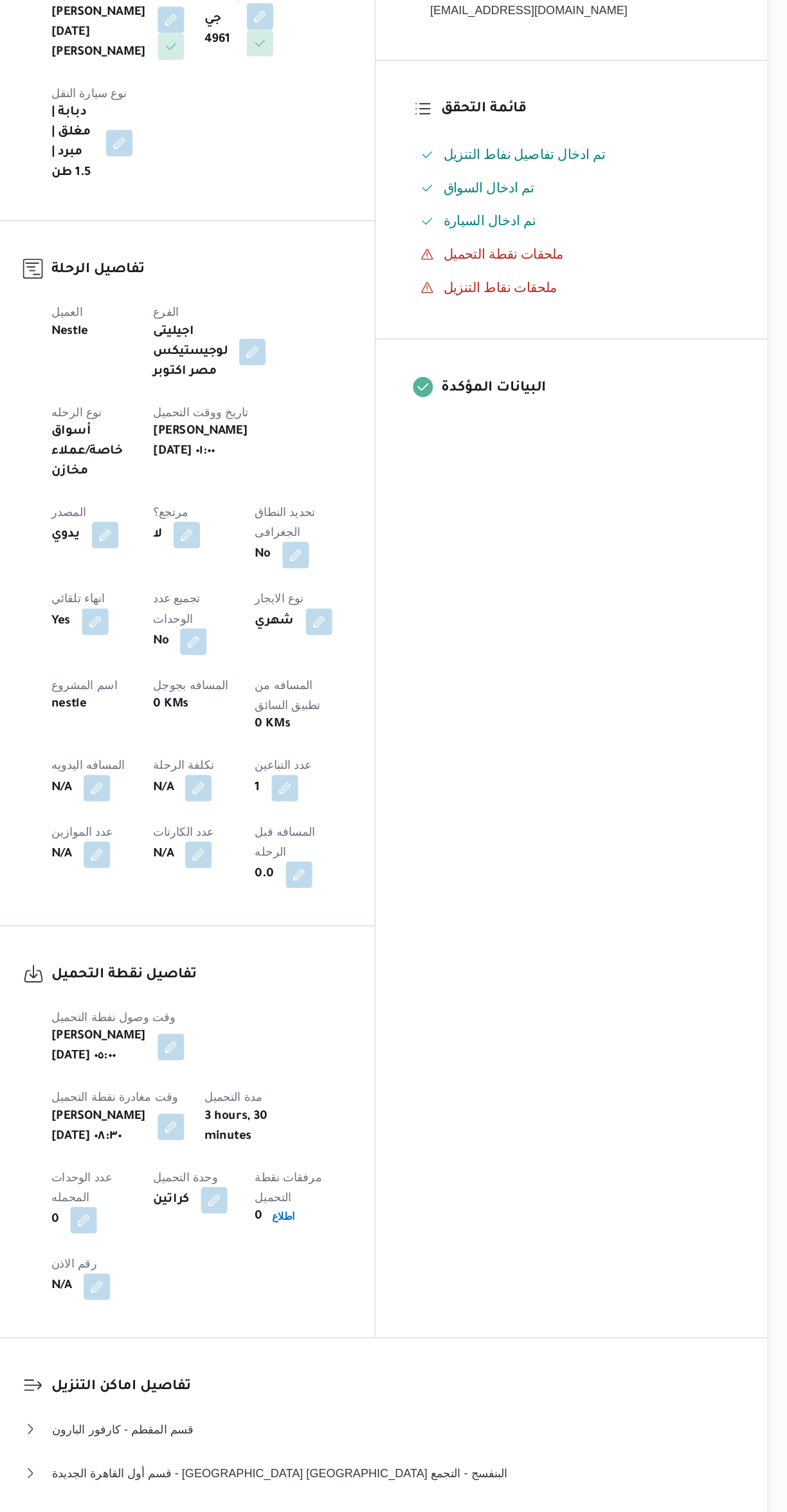
click at [264, 683] on button "button" at bounding box center [254, 693] width 21 height 21
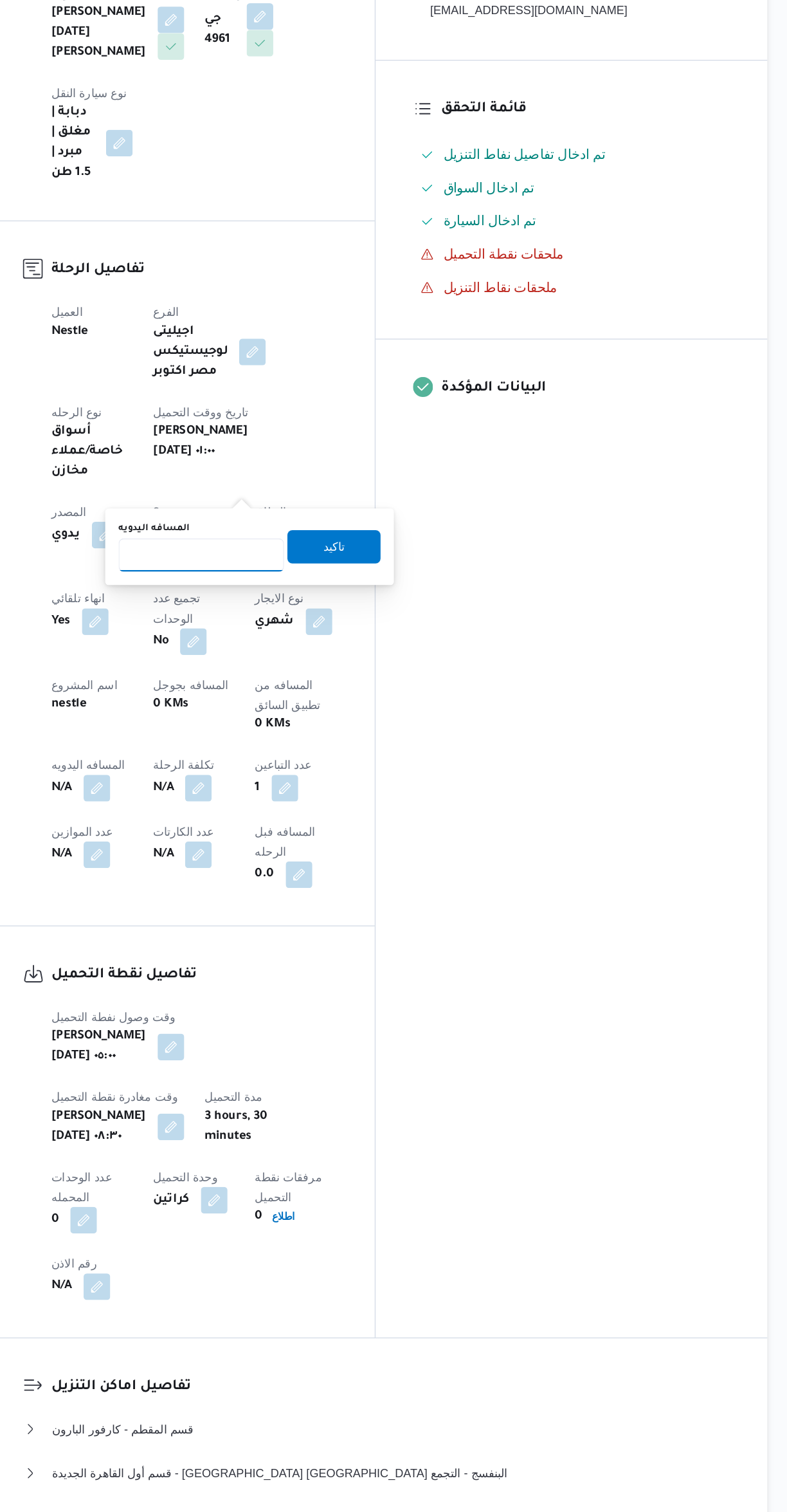
click at [337, 509] on input "المسافه اليدويه" at bounding box center [334, 512] width 128 height 25
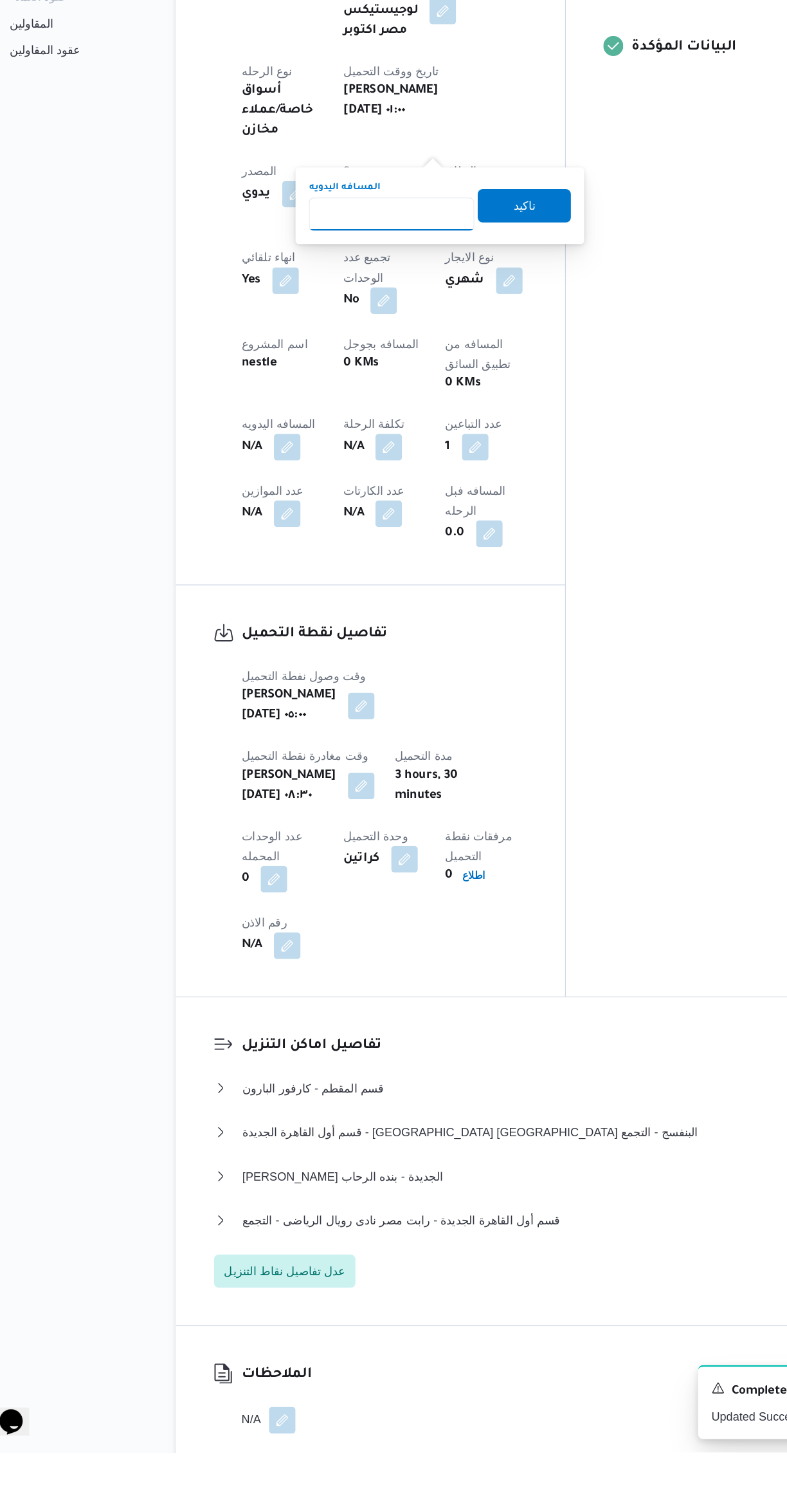
scroll to position [288, 0]
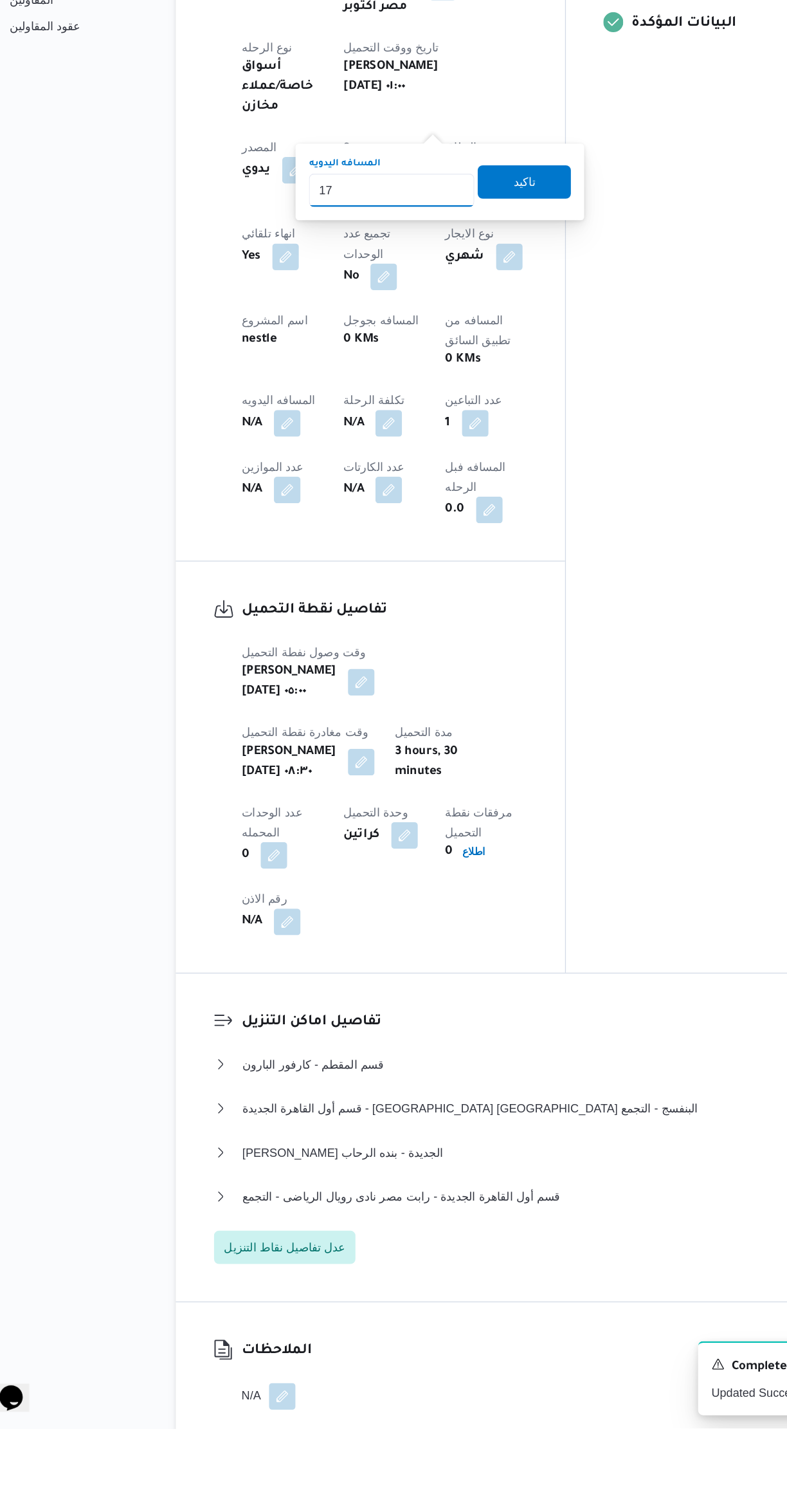
type input "175"
click at [438, 547] on span "تاكيد" at bounding box center [437, 547] width 72 height 25
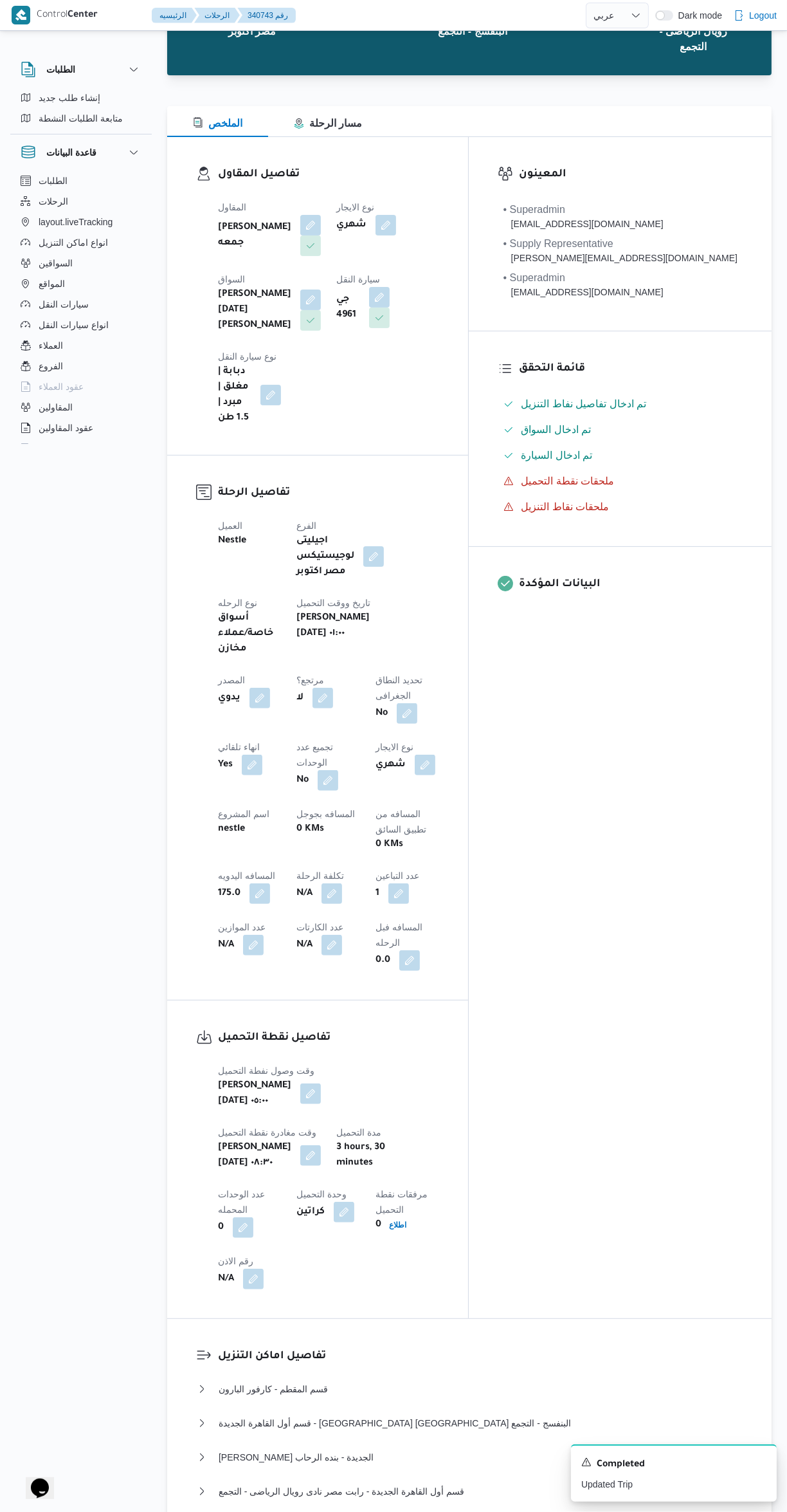
scroll to position [0, 0]
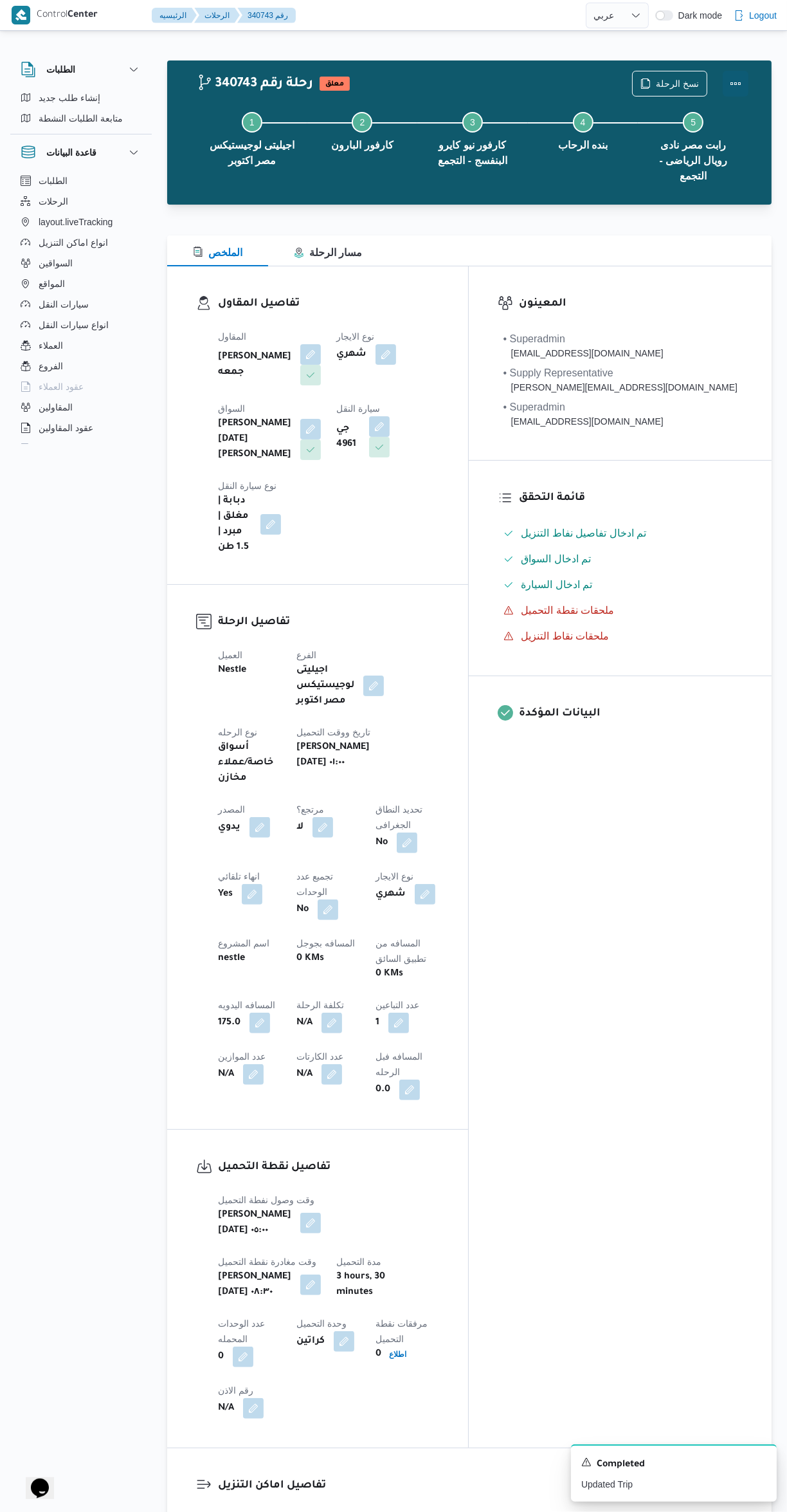
click at [738, 79] on button "Actions" at bounding box center [735, 83] width 25 height 25
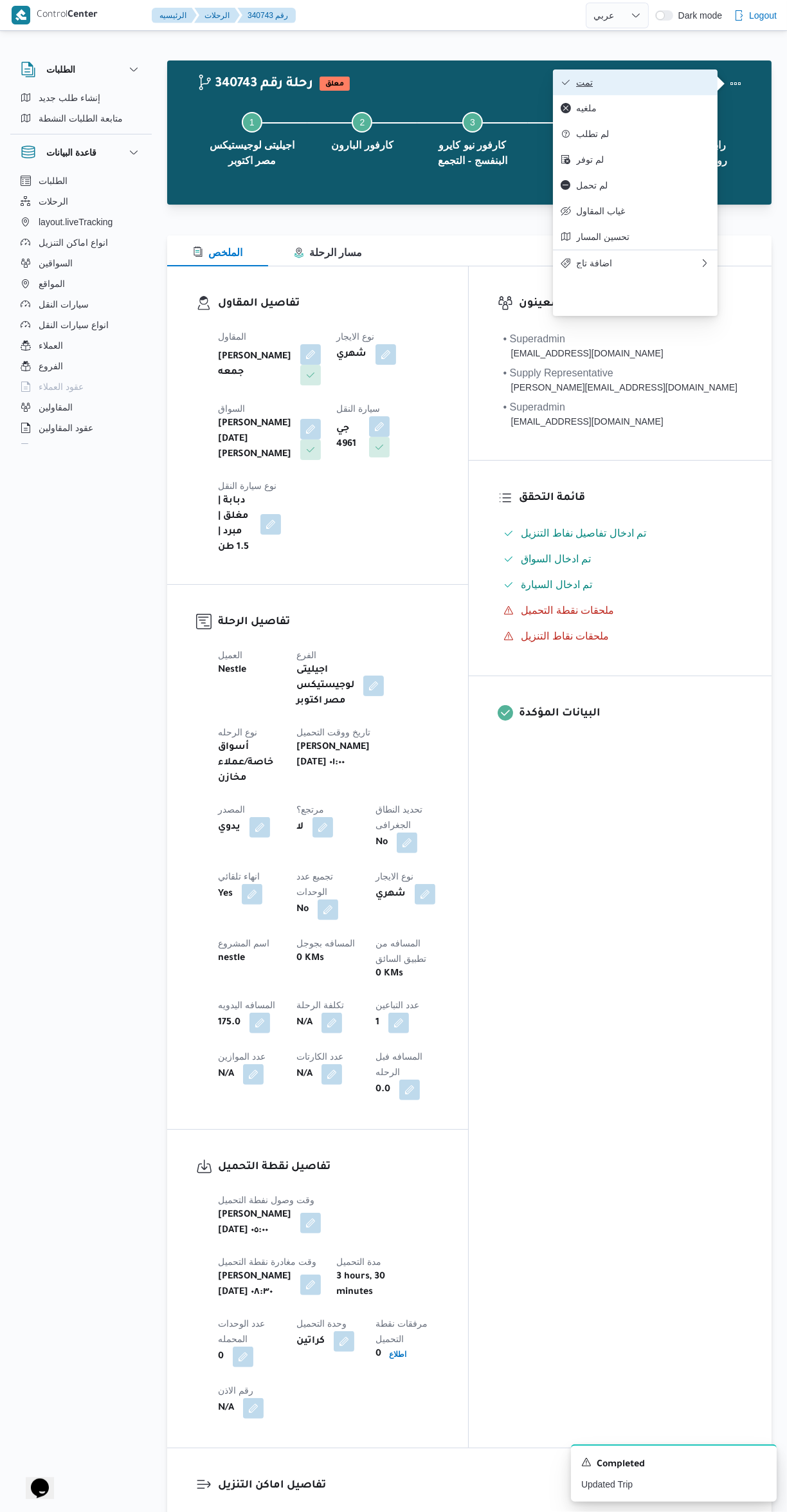
click at [655, 84] on span "تمت" at bounding box center [643, 82] width 134 height 11
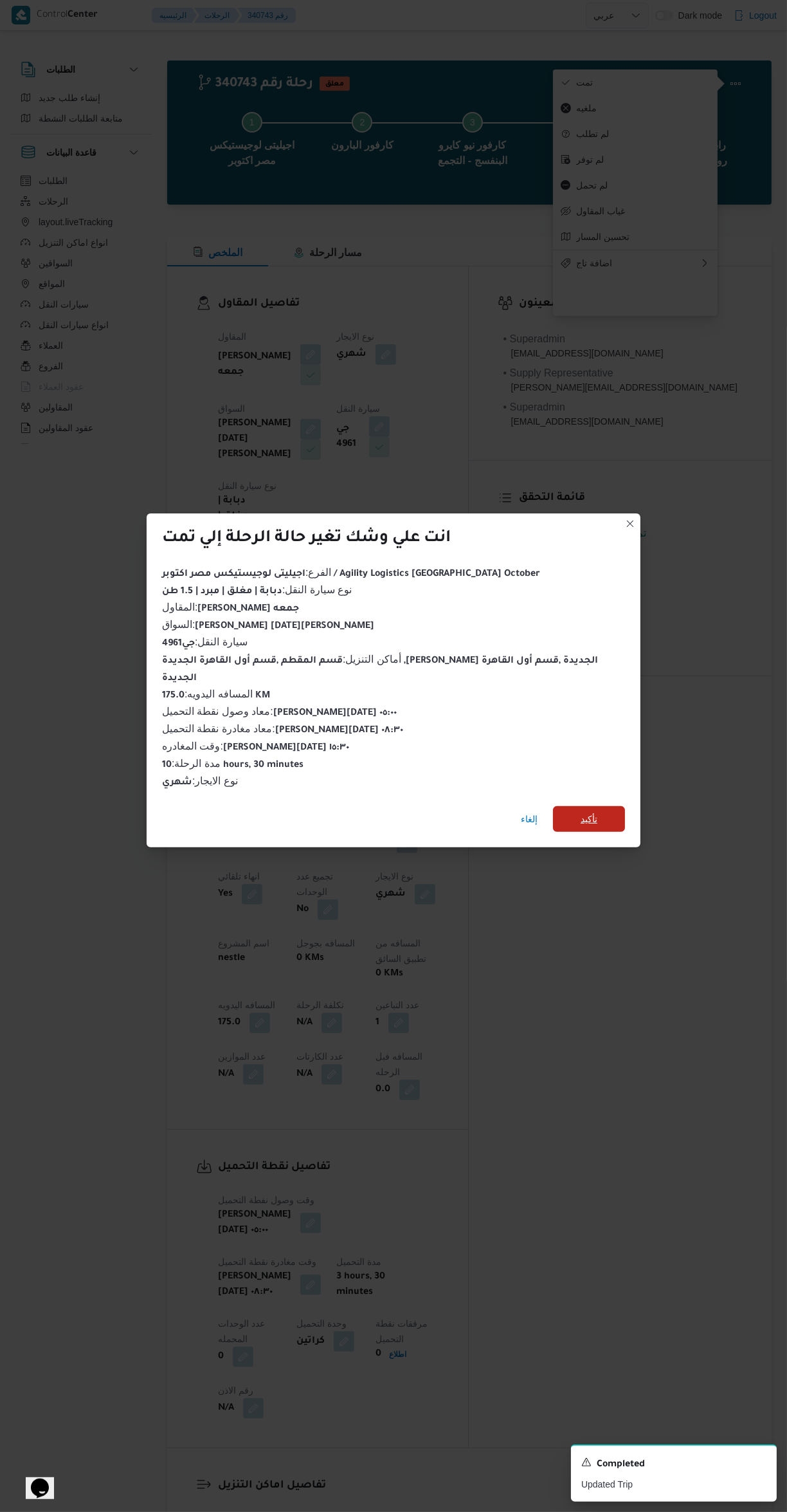
click at [610, 807] on span "تأكيد" at bounding box center [589, 819] width 72 height 25
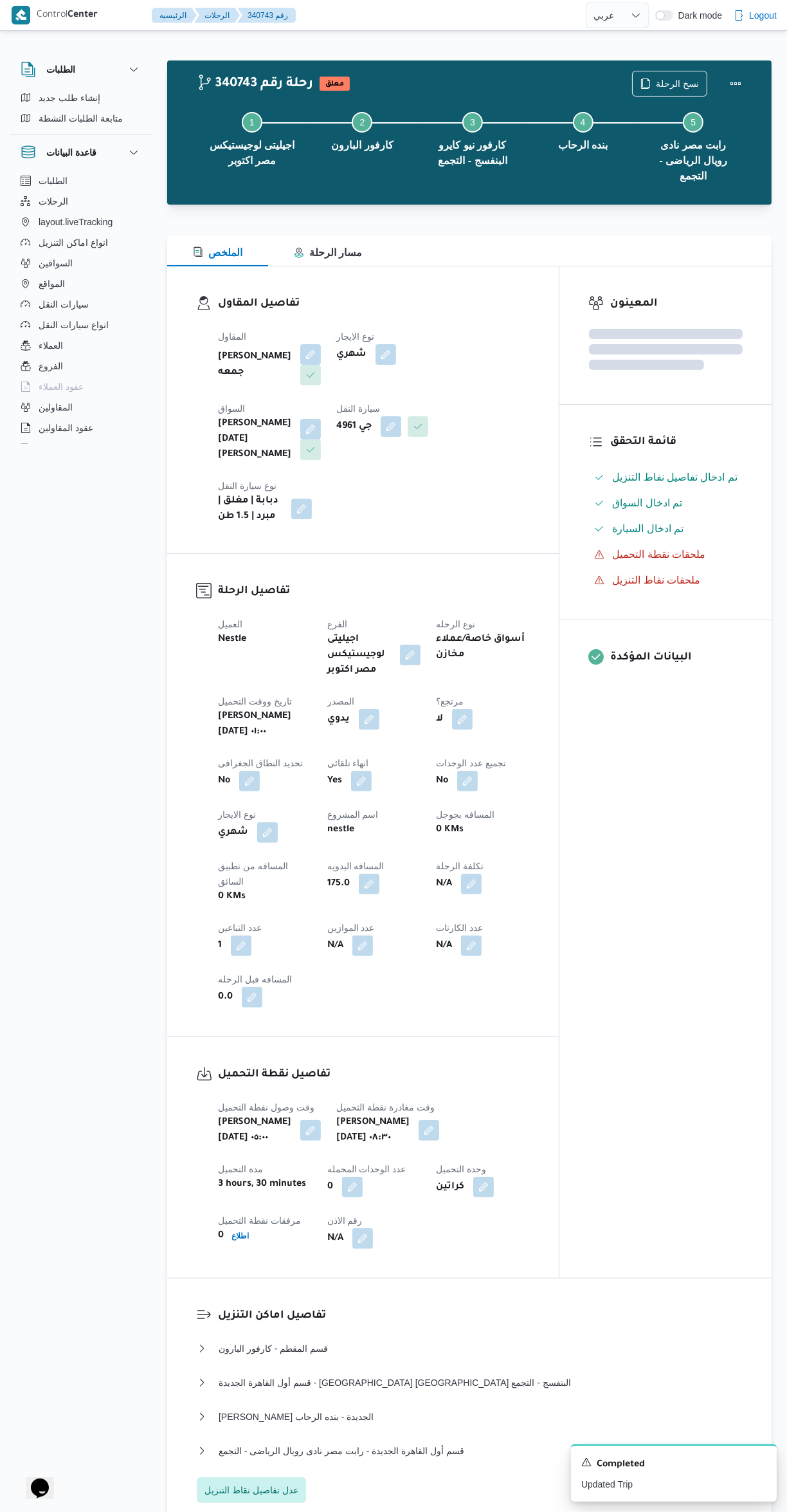
click at [698, 928] on div "المعينون قائمة التحقق تم ادخال تفاصيل نفاط التنزيل تم ادخال السواق تم ادخال الس…" at bounding box center [665, 771] width 212 height 1011
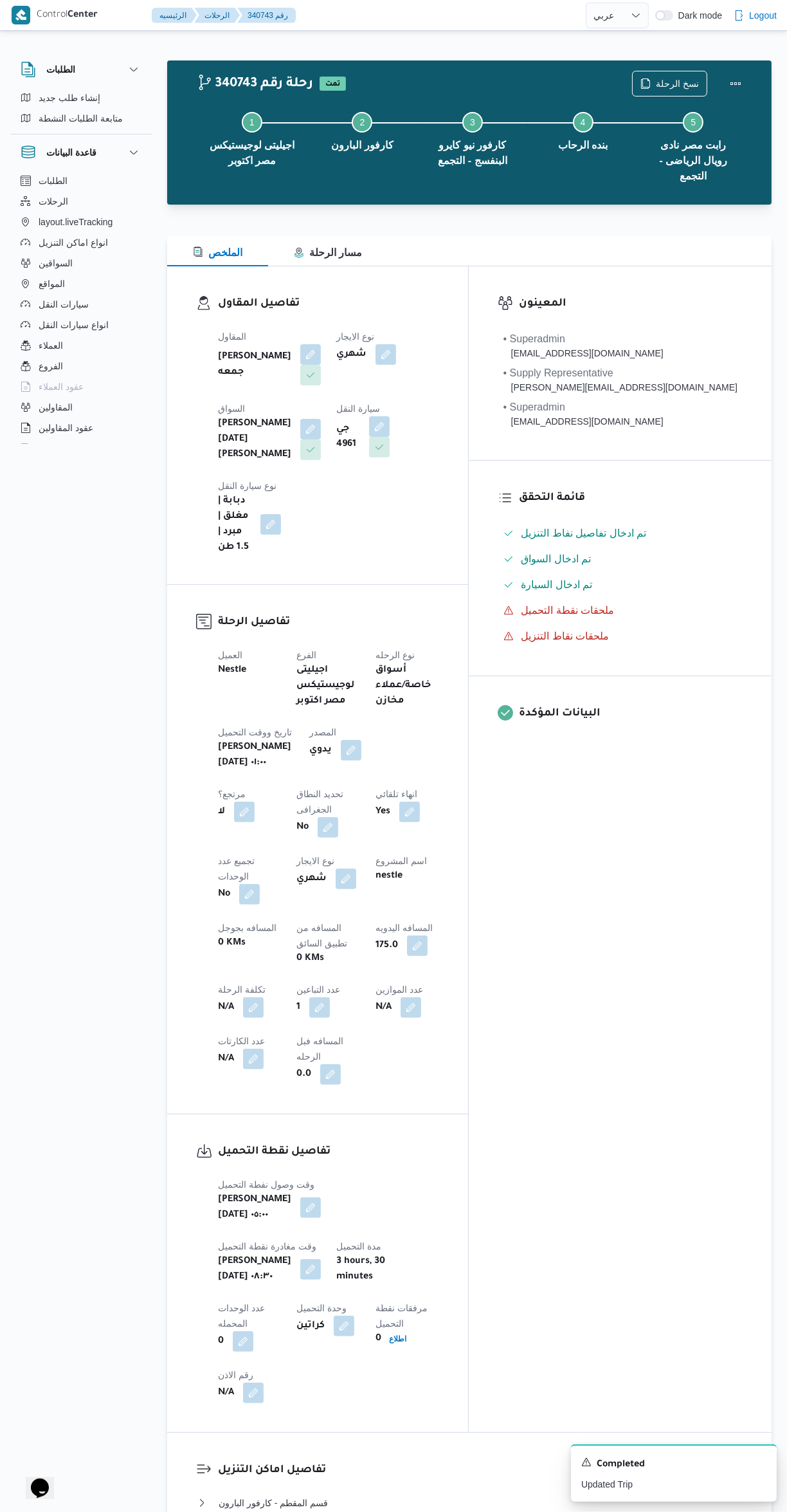
click at [685, 954] on div "المعينون • Superadmin [EMAIL_ADDRESS][DOMAIN_NAME] • Supply Representative [PER…" at bounding box center [621, 848] width 303 height 1165
click at [622, 1115] on div "المعينون • Superadmin [EMAIL_ADDRESS][DOMAIN_NAME] • Supply Representative [PER…" at bounding box center [621, 848] width 303 height 1165
select select "ar"
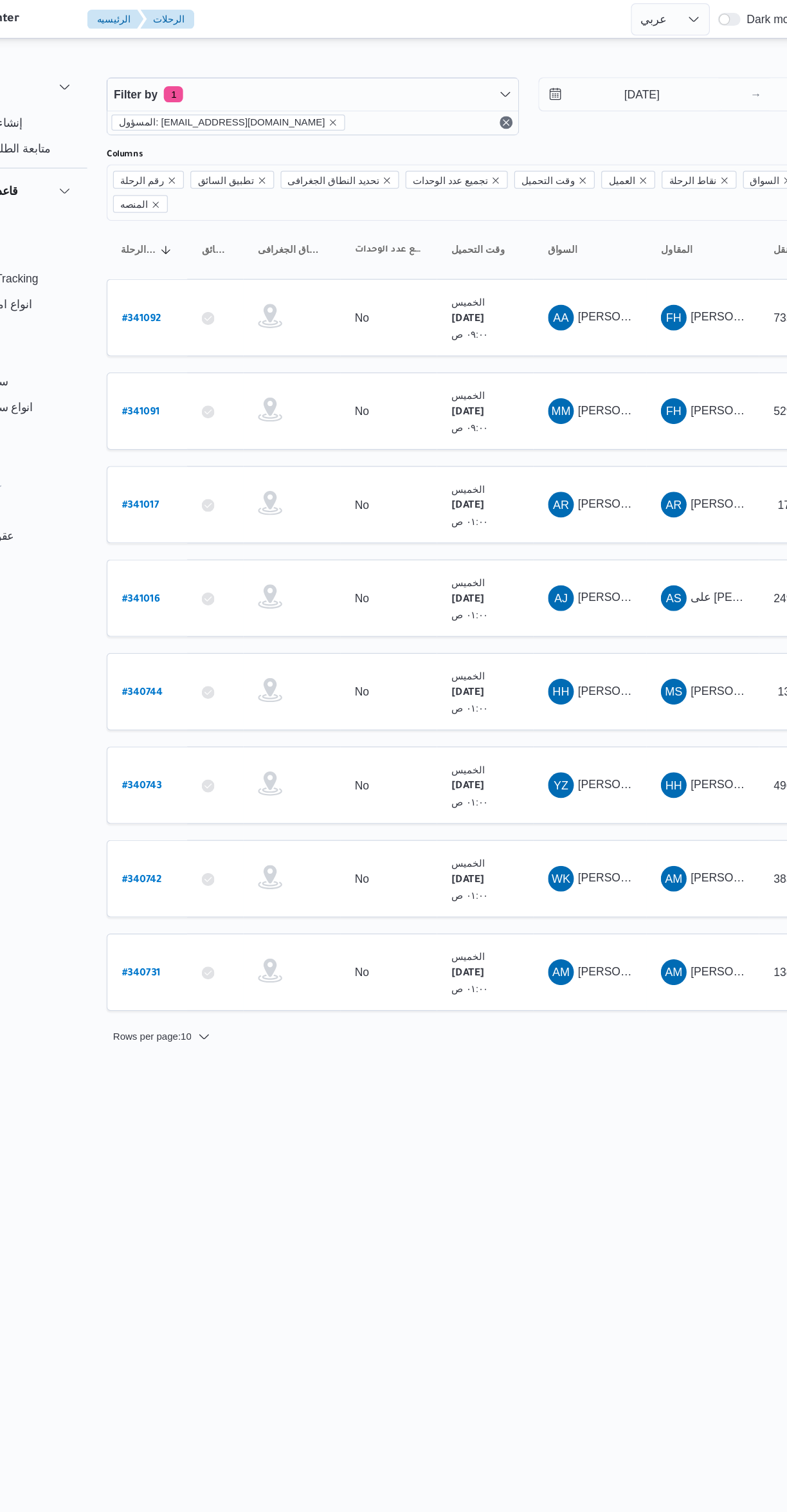
click at [201, 549] on b "# 340744" at bounding box center [195, 553] width 32 height 9
select select "ar"
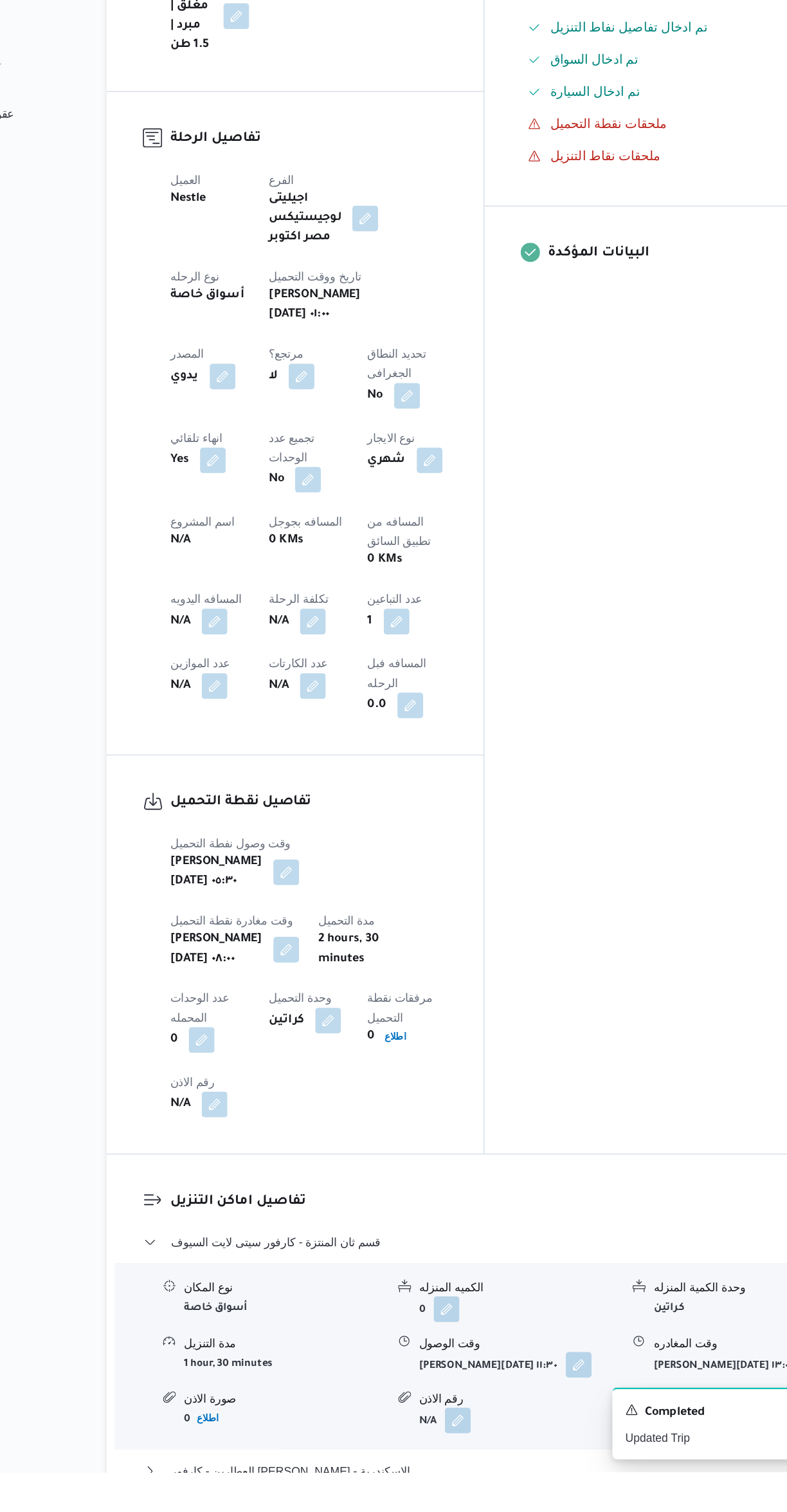
scroll to position [183, 0]
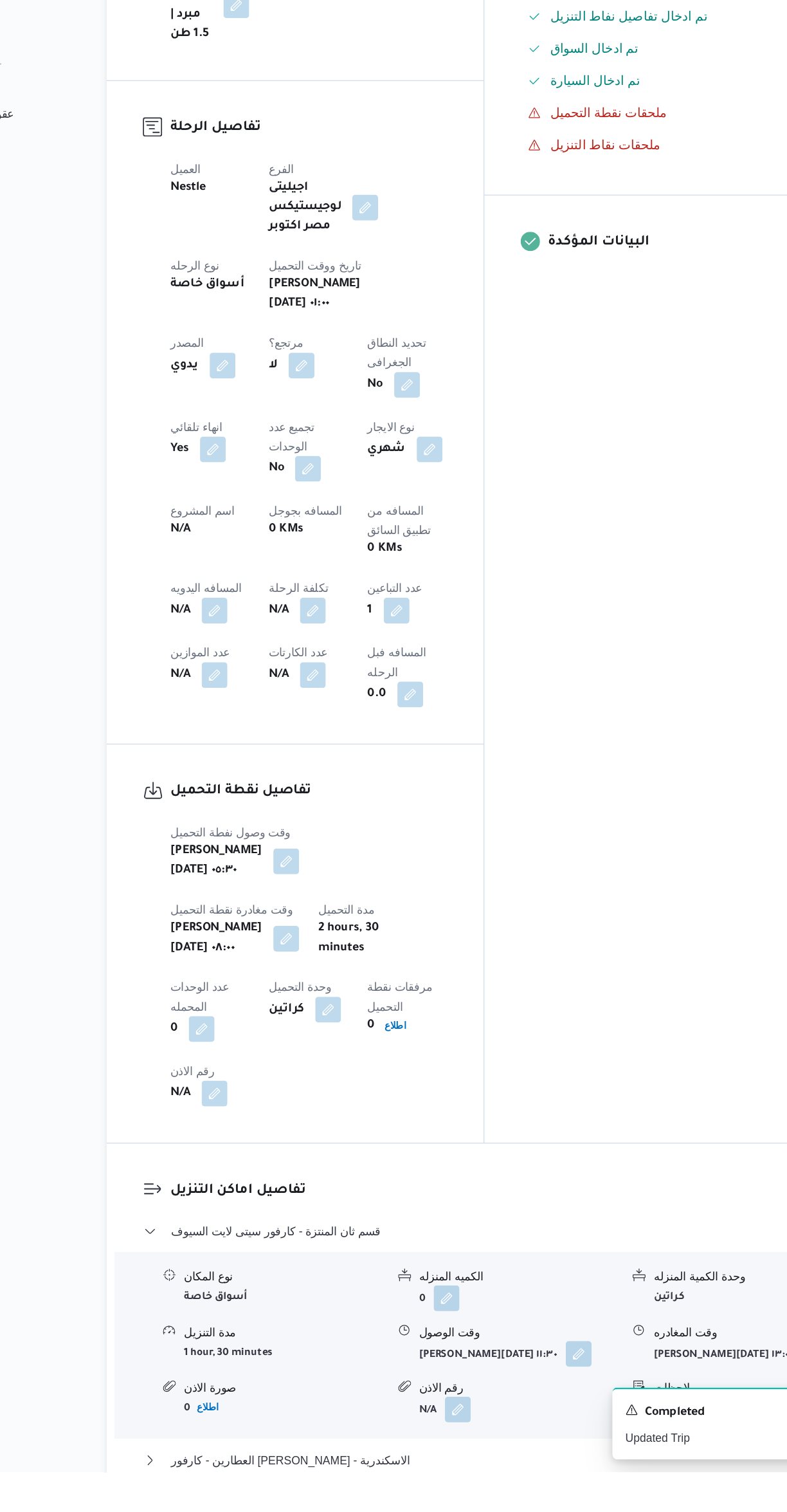
click at [433, 1511] on button "قسم أول العامرية - كارفور الاسكندرية" at bounding box center [470, 1537] width 546 height 16
click at [576, 1446] on input "وقت المغادره" at bounding box center [601, 1448] width 146 height 25
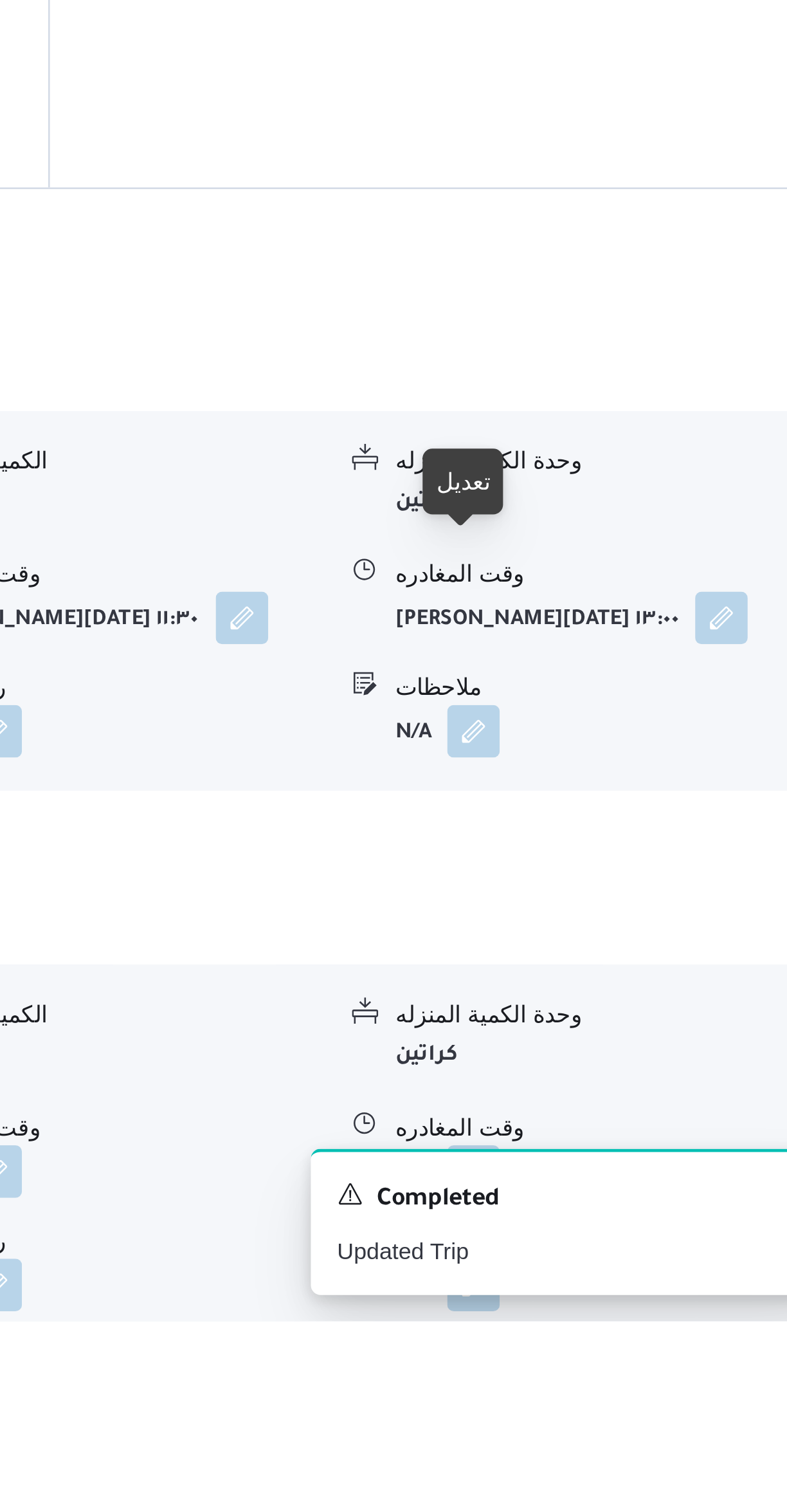
scroll to position [363, 0]
click at [628, 1444] on button "button" at bounding box center [635, 1454] width 21 height 21
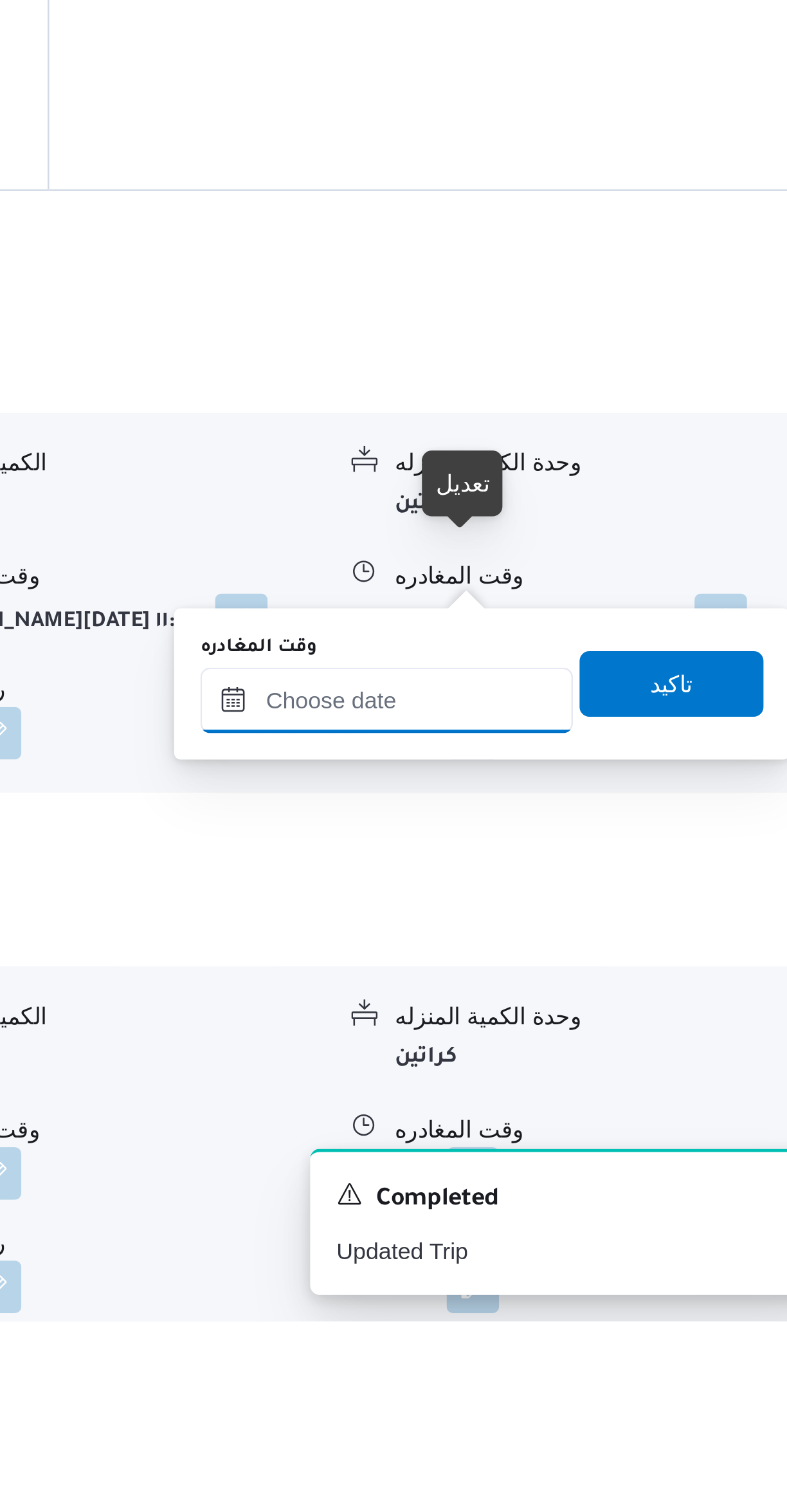
click at [589, 1262] on input "وقت المغادره" at bounding box center [601, 1268] width 146 height 25
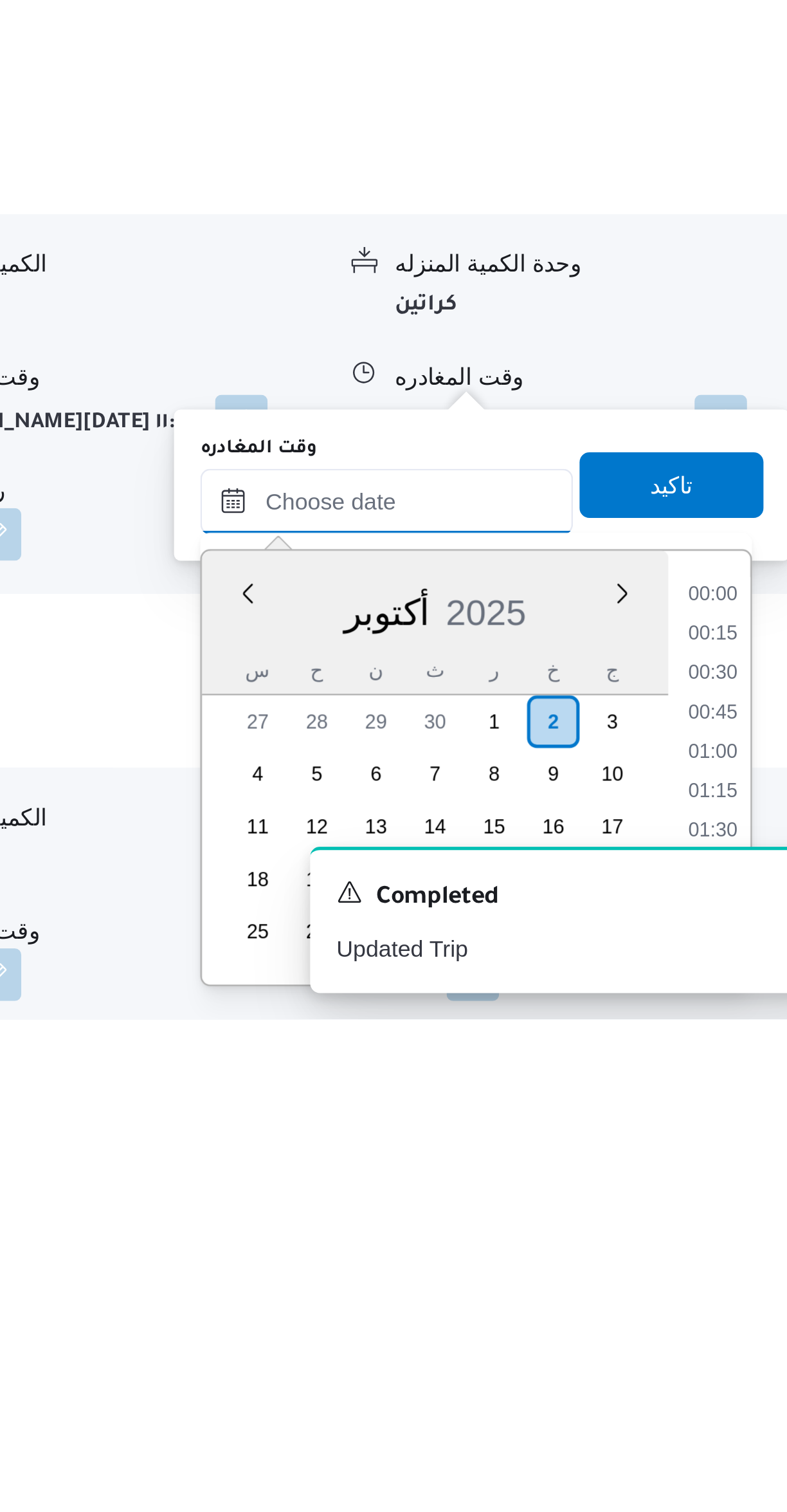
scroll to position [1188, 0]
click at [732, 1340] on li "19:15" at bounding box center [729, 1346] width 30 height 13
type input "٠٢/١٠/٢٠٢٥ ١٩:١٥"
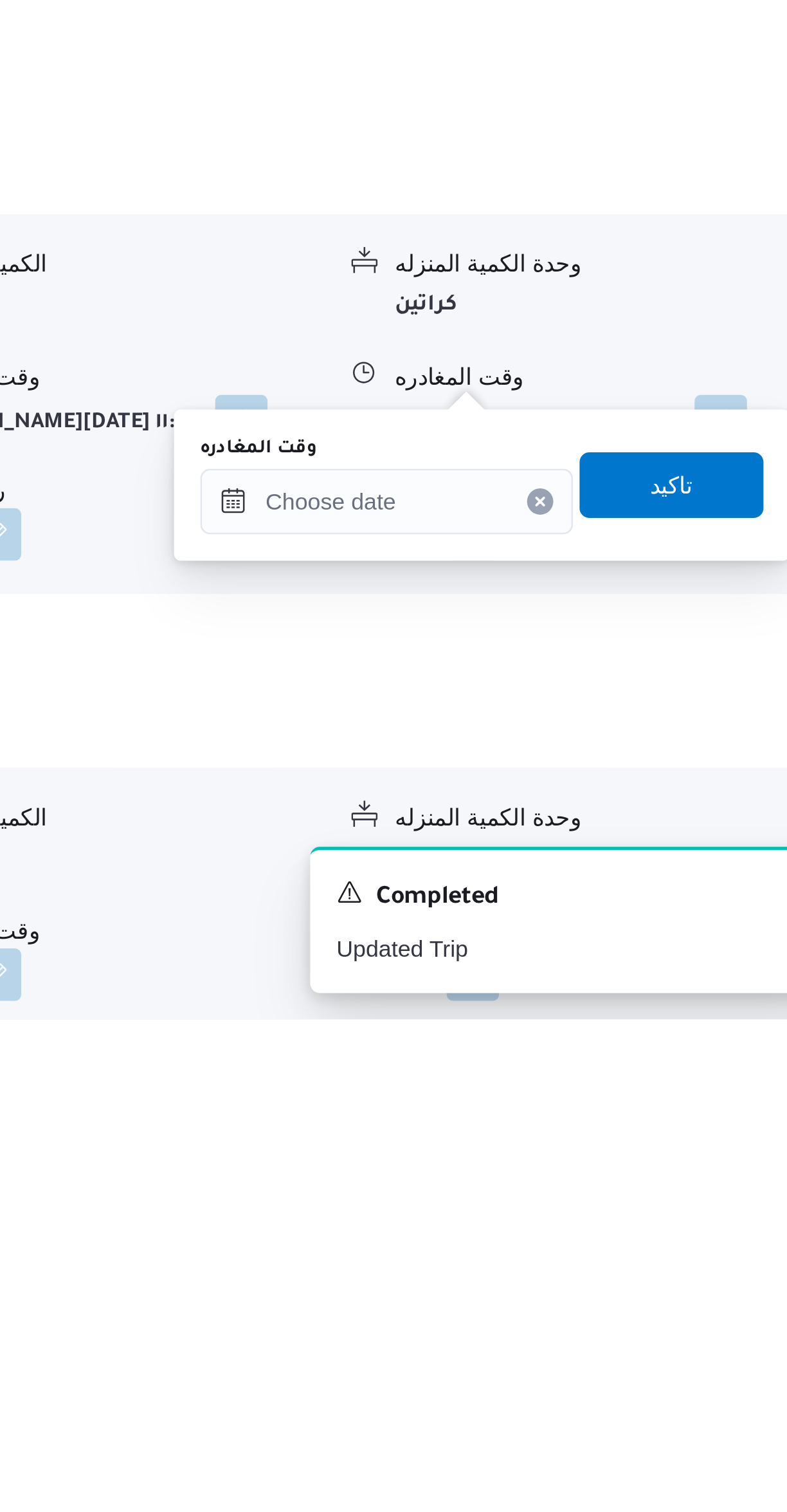
click at [727, 1340] on div "قسم ثان المنتزة - كارفور سيتى لايت السيوف نوع المكان أسواق خاصة الكميه المنزله …" at bounding box center [470, 1385] width 546 height 425
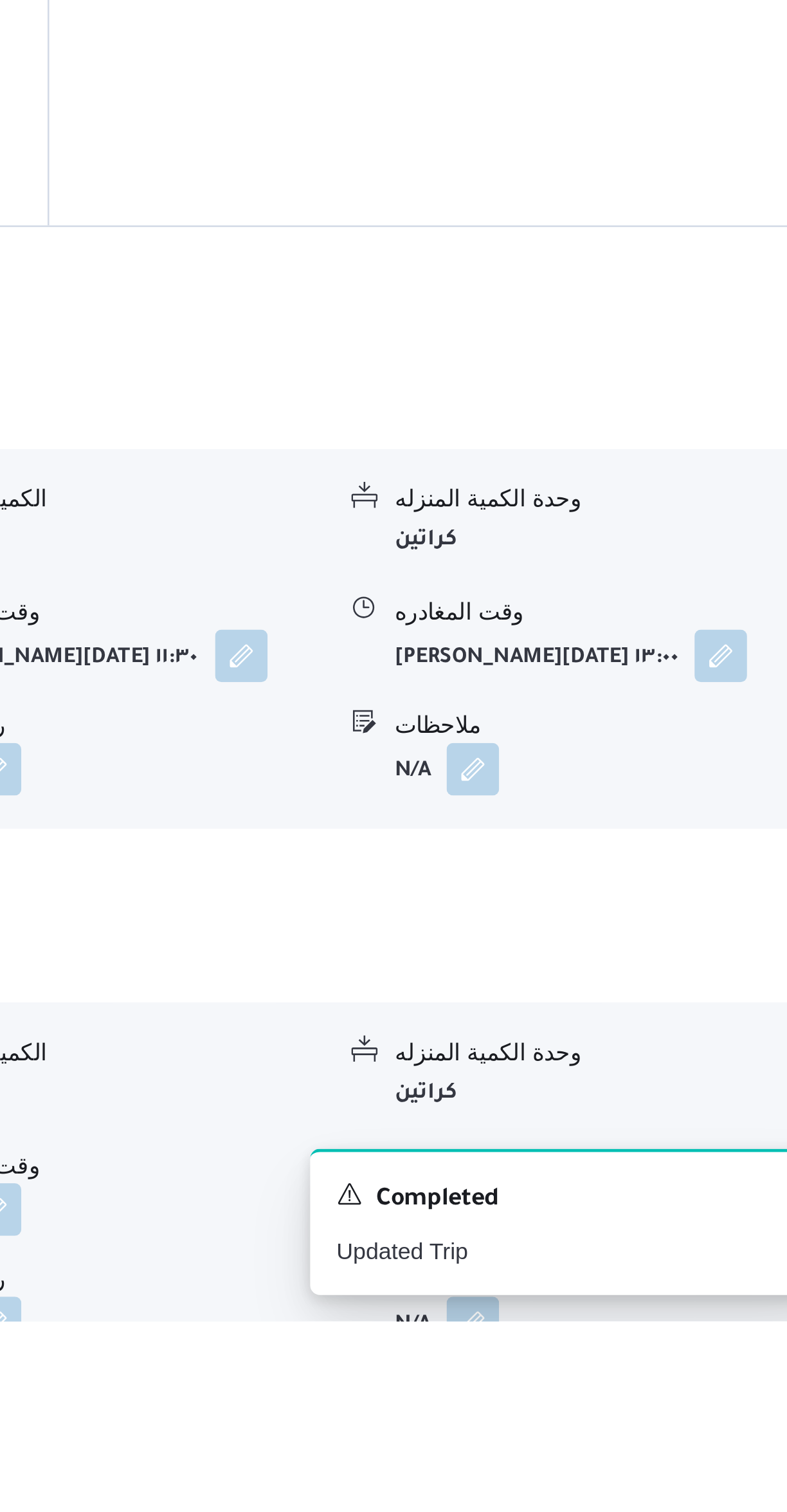
scroll to position [351, 0]
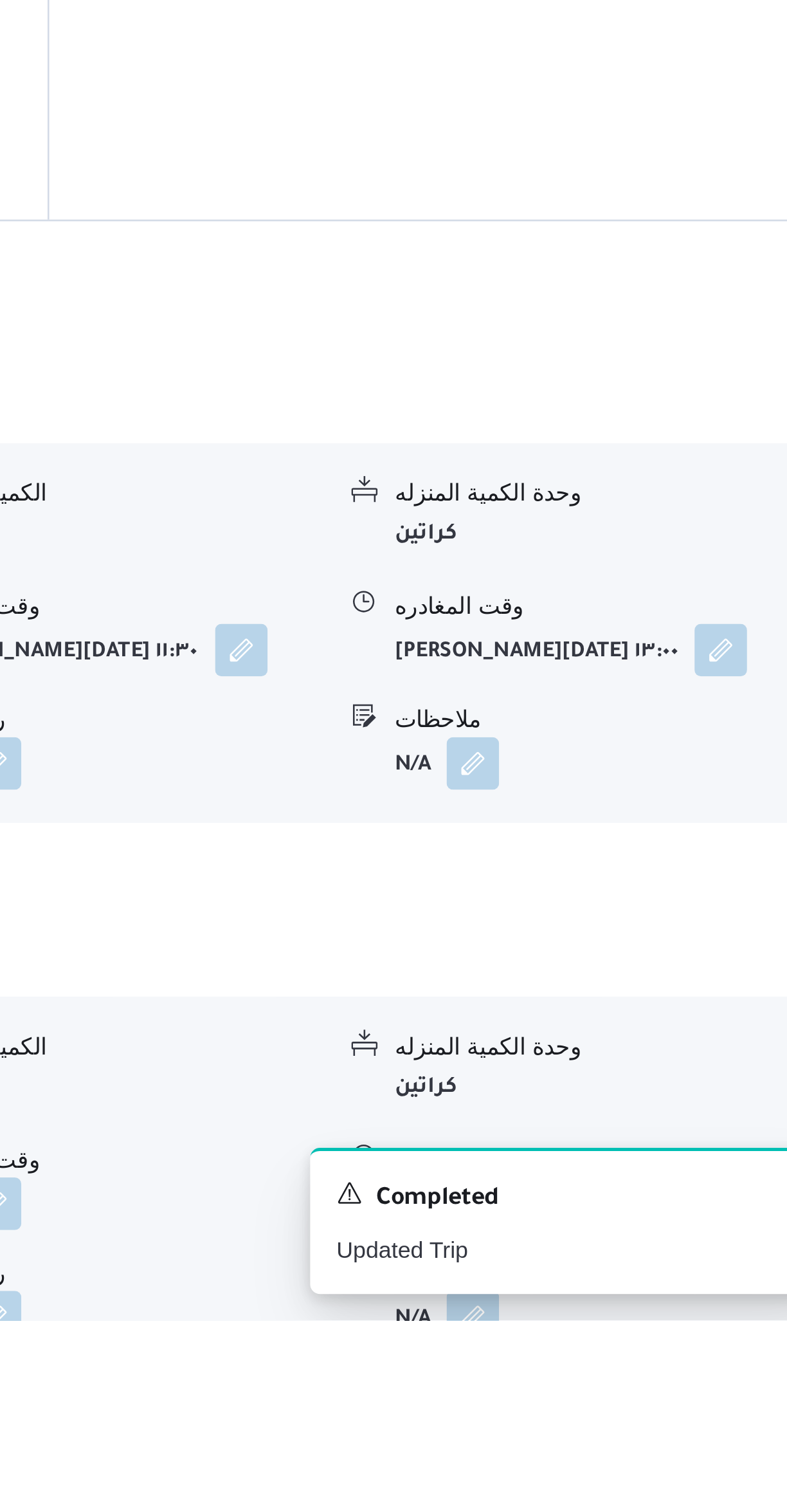
click at [626, 1456] on button "button" at bounding box center [635, 1466] width 21 height 21
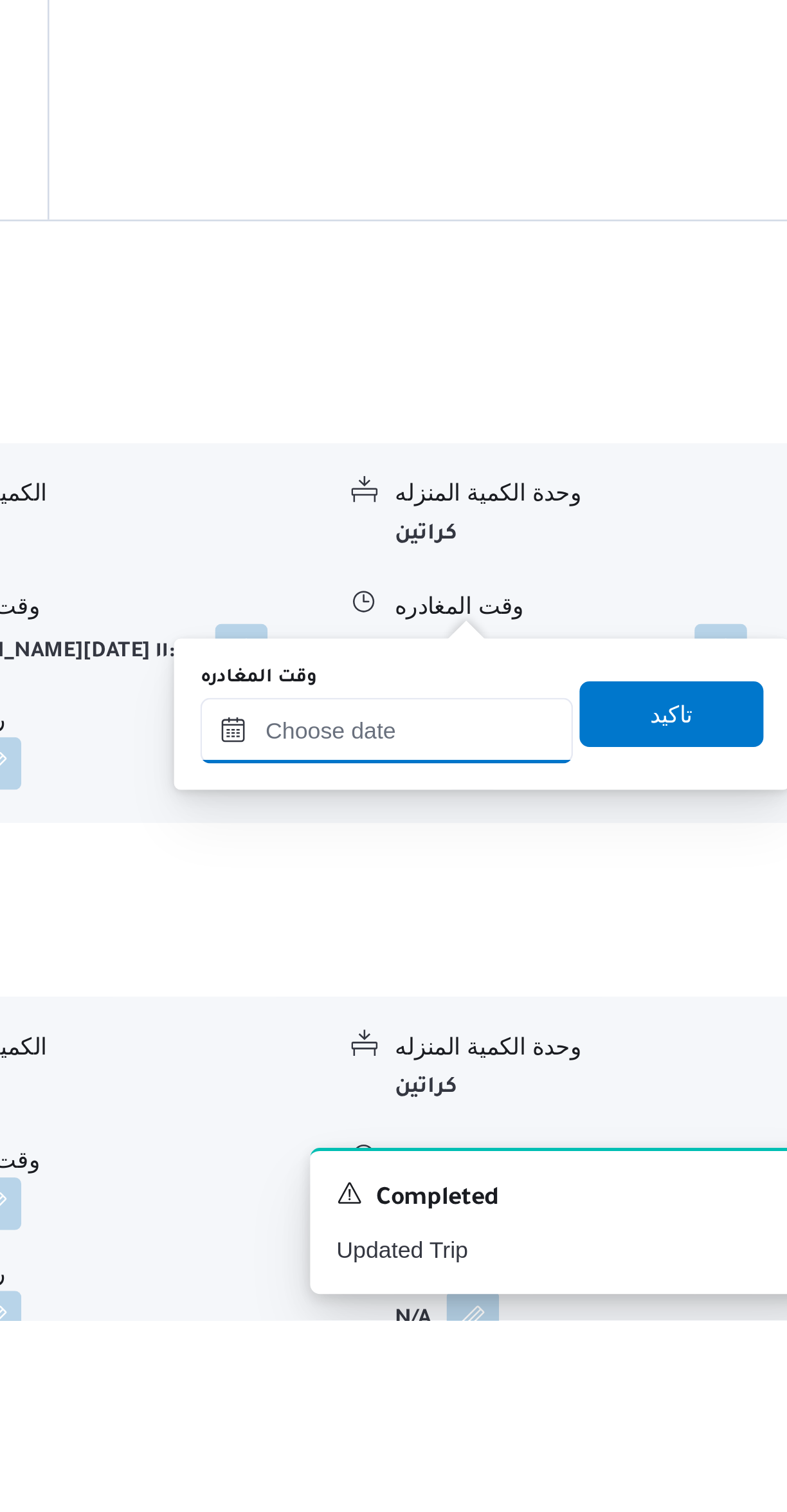
click at [590, 1269] on input "وقت المغادره" at bounding box center [601, 1280] width 146 height 25
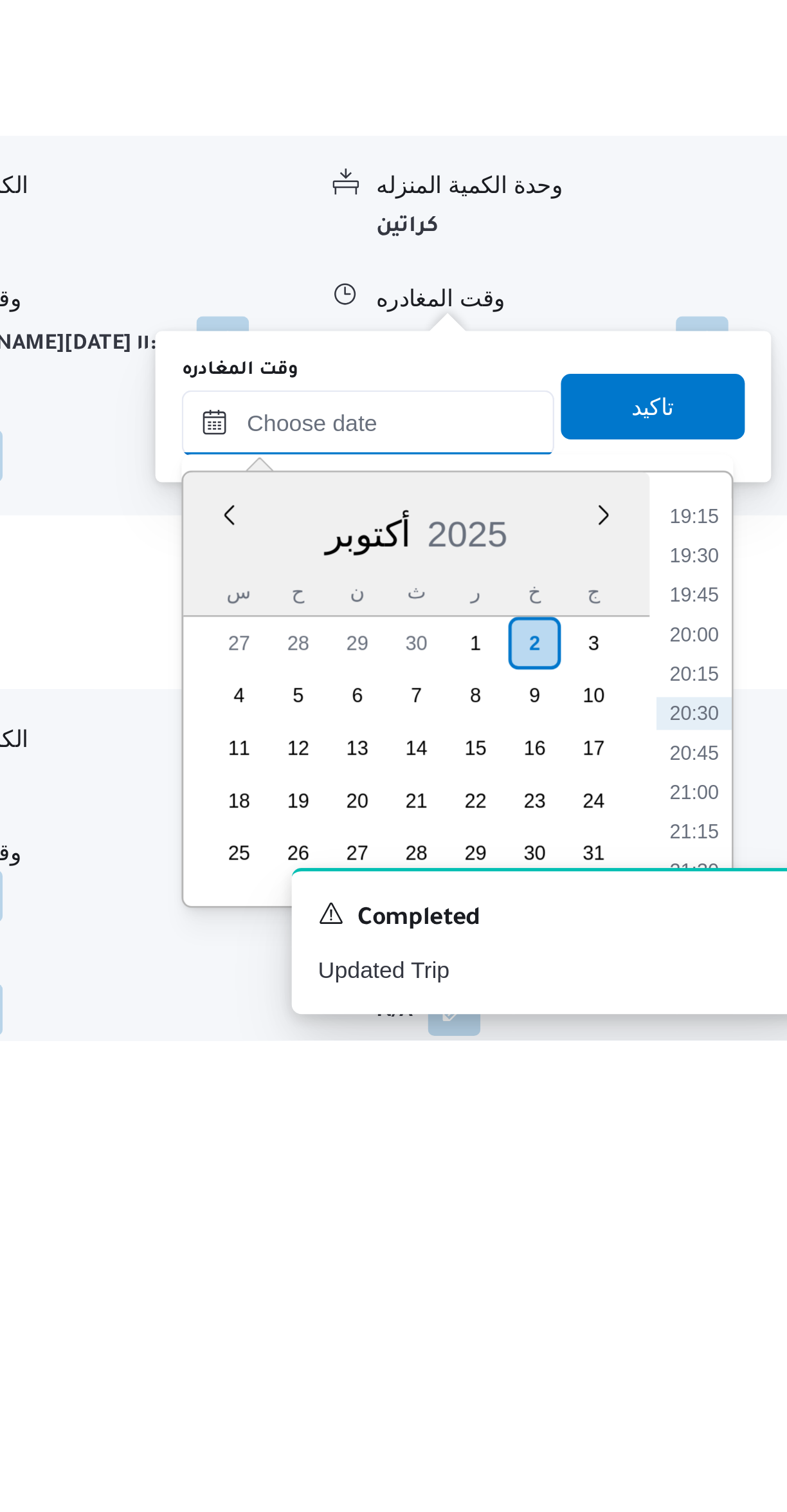
scroll to position [362, 0]
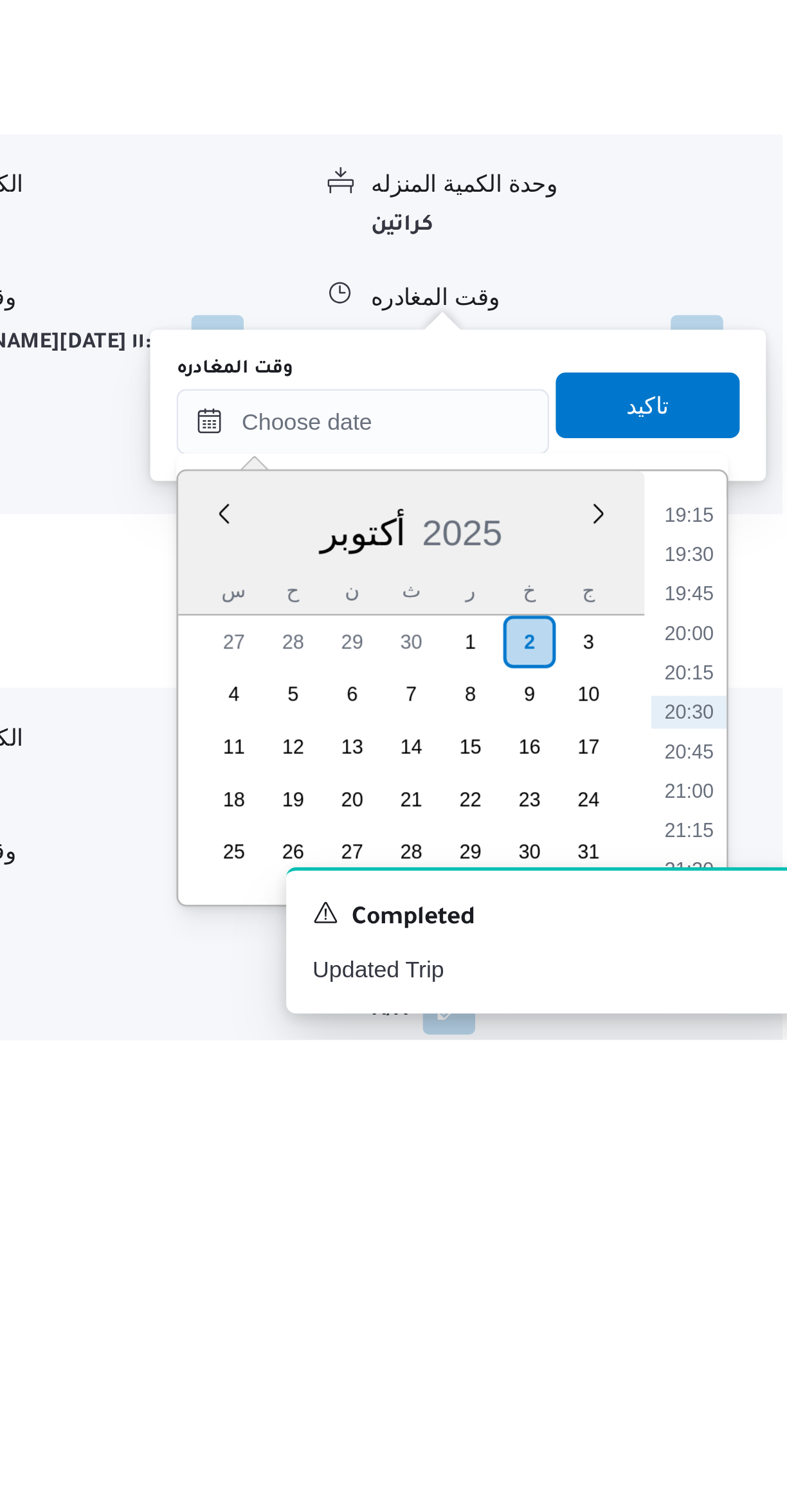
click at [727, 1304] on li "19:15" at bounding box center [729, 1306] width 30 height 13
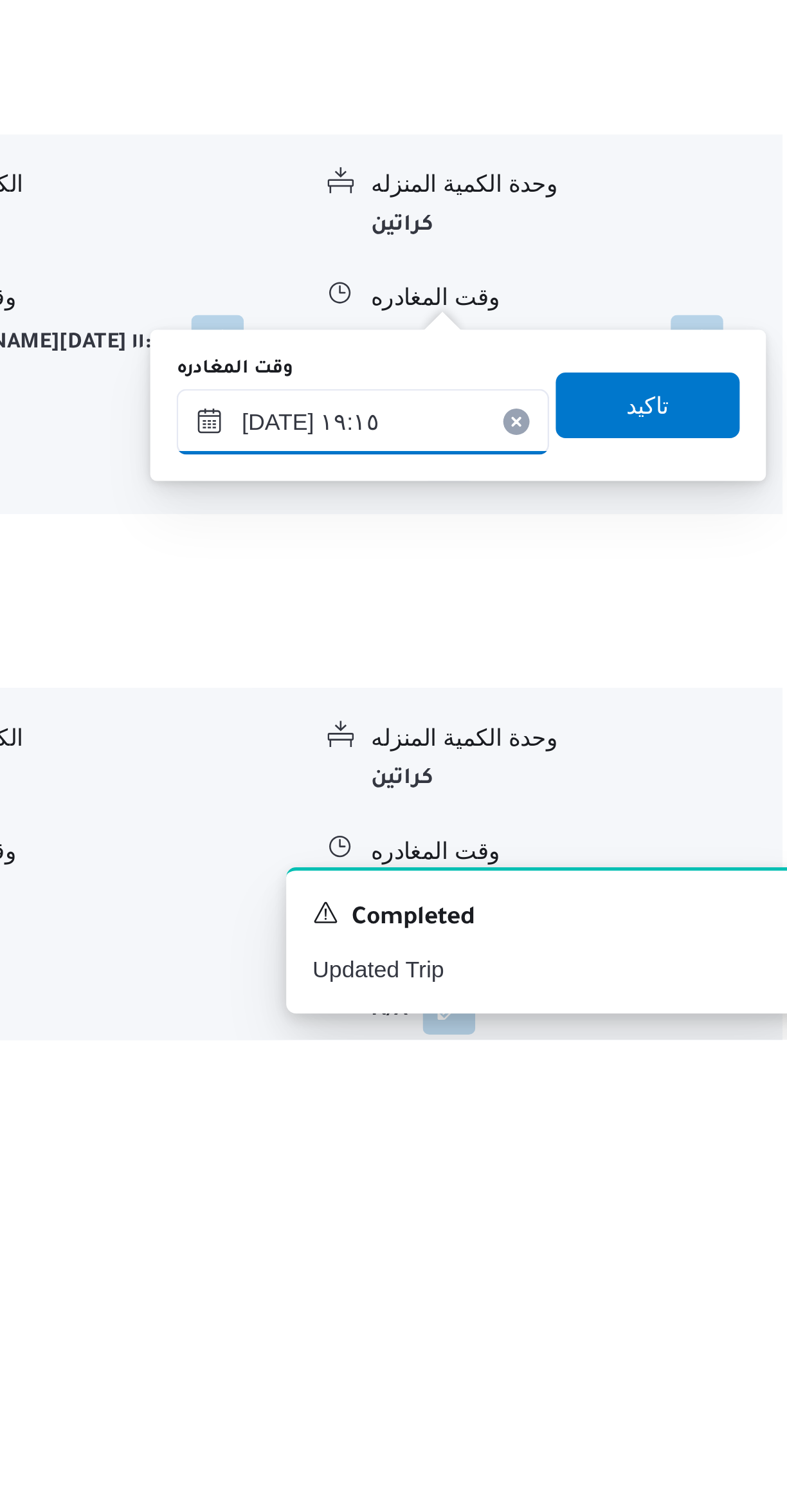
click at [599, 1276] on input "٠٢/١٠/٢٠٢٥ ١٩:١٥" at bounding box center [601, 1269] width 146 height 25
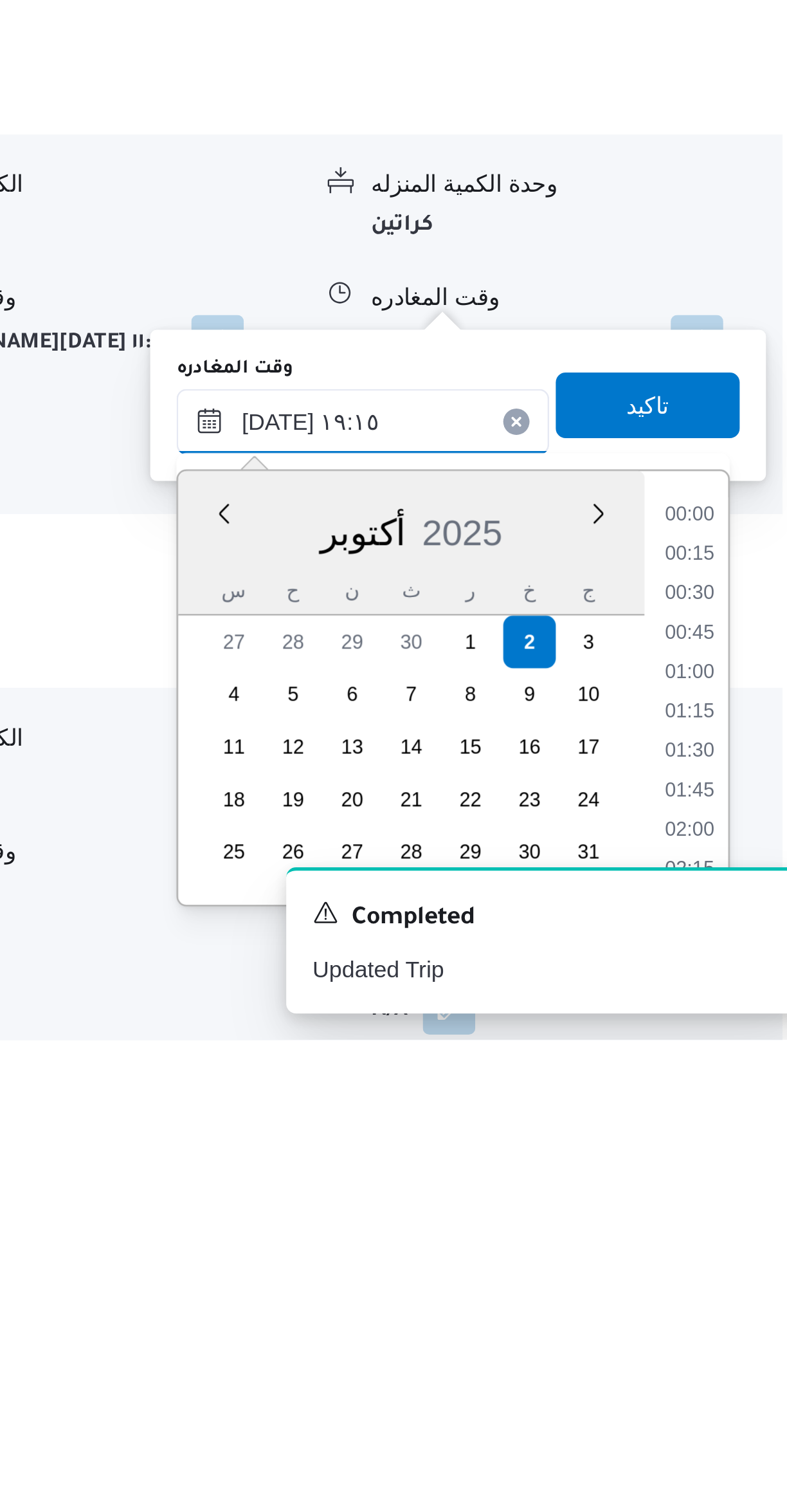
scroll to position [1110, 0]
click at [726, 1305] on li "18:00" at bounding box center [729, 1307] width 30 height 13
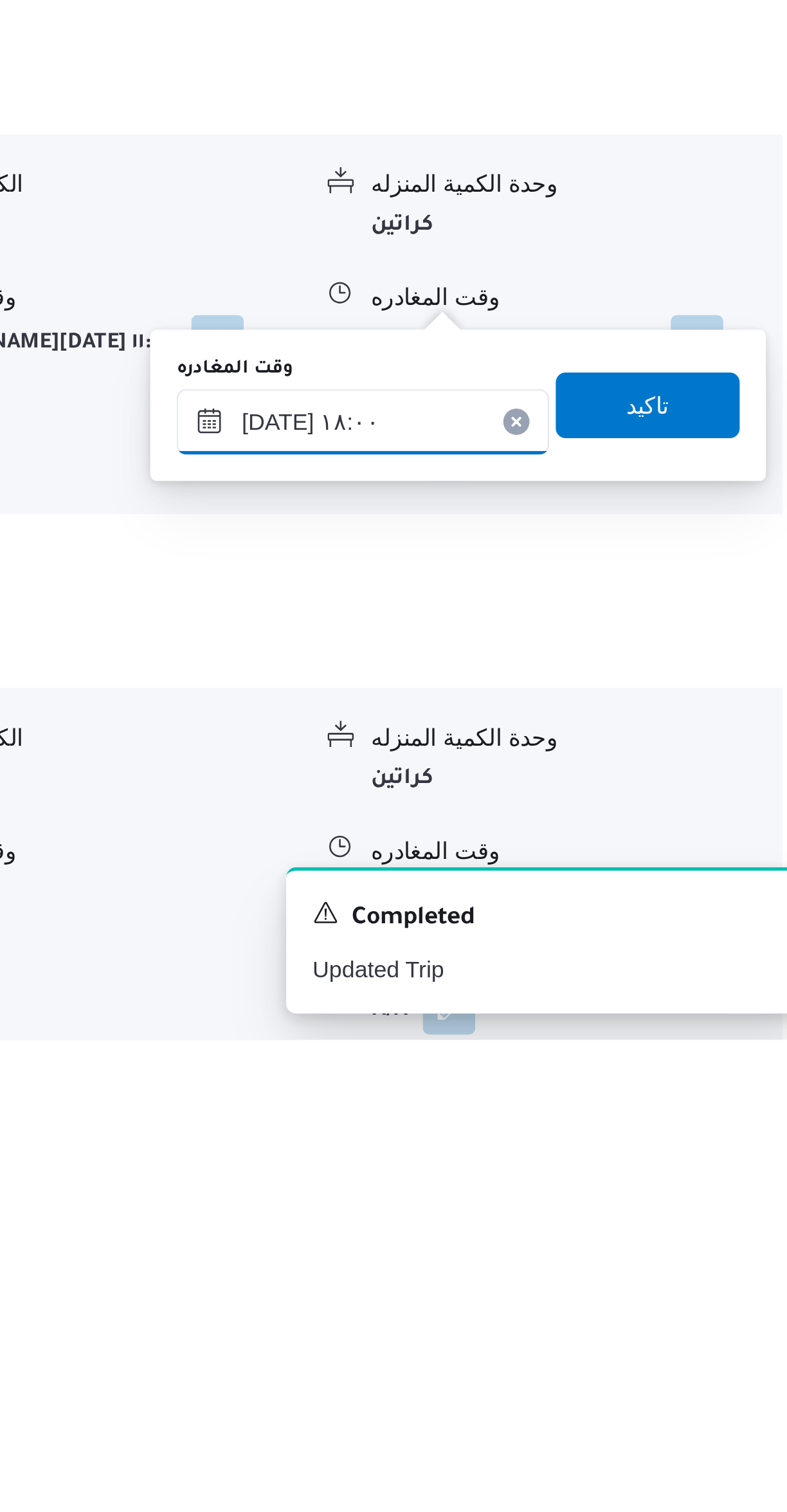
click at [598, 1269] on input "٠٢/١٠/٢٠٢٥ ١٨:٠٠" at bounding box center [601, 1269] width 146 height 25
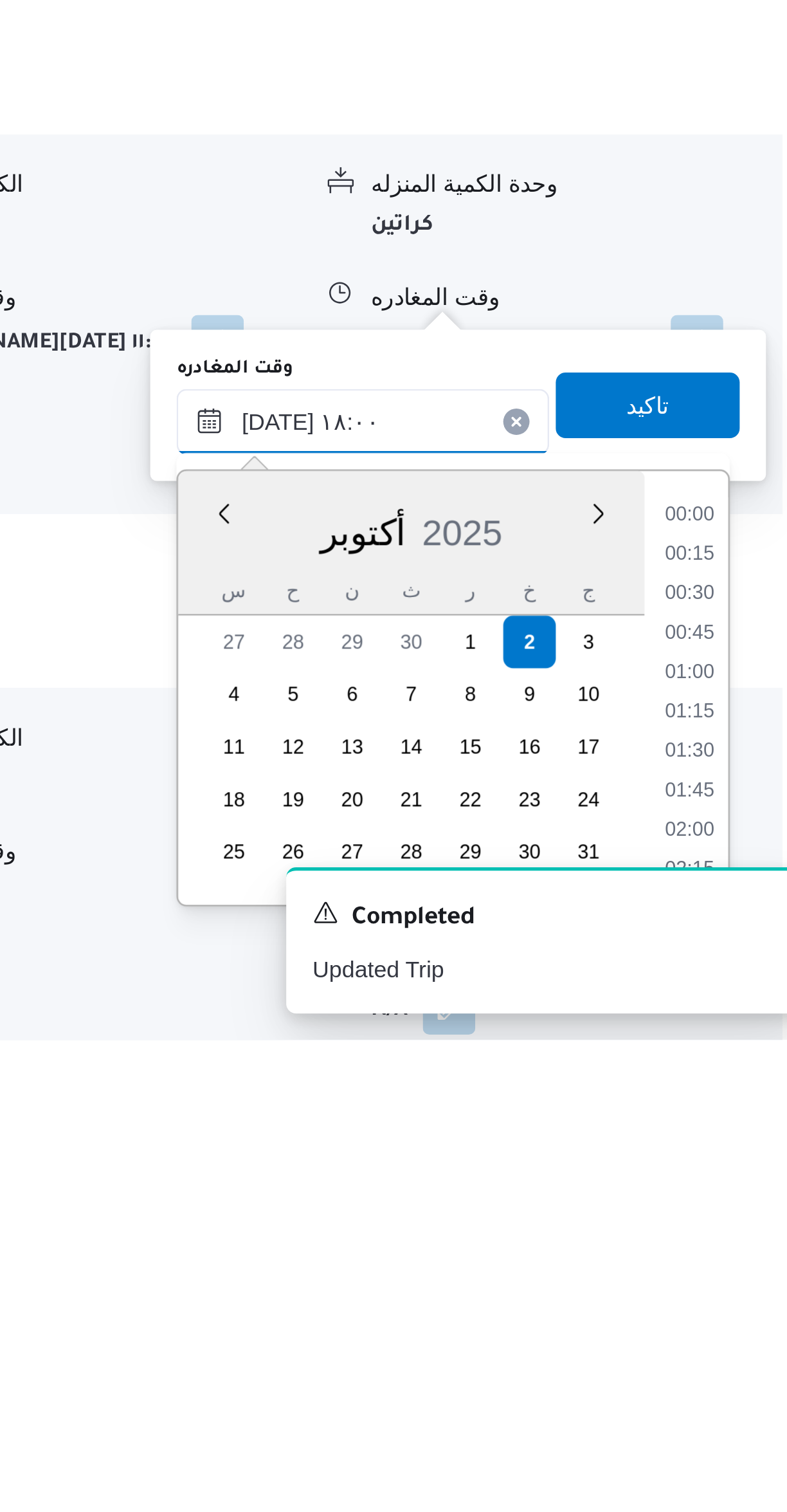
scroll to position [1033, 0]
click at [727, 1338] on li "17:15" at bounding box center [729, 1338] width 30 height 13
type input "٠٢/١٠/٢٠٢٥ ١٧:١٥"
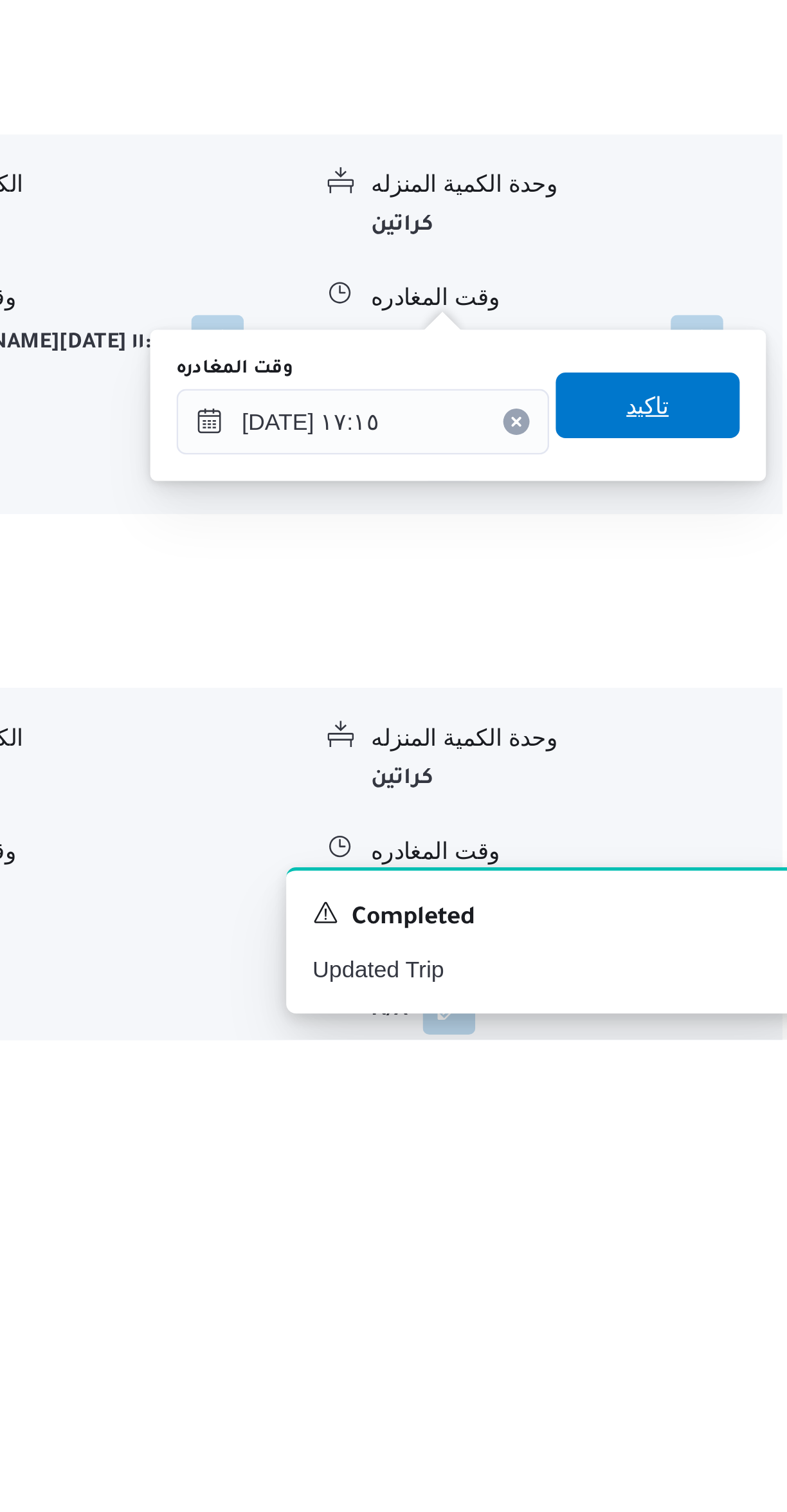
click at [718, 1262] on span "تاكيد" at bounding box center [713, 1262] width 72 height 25
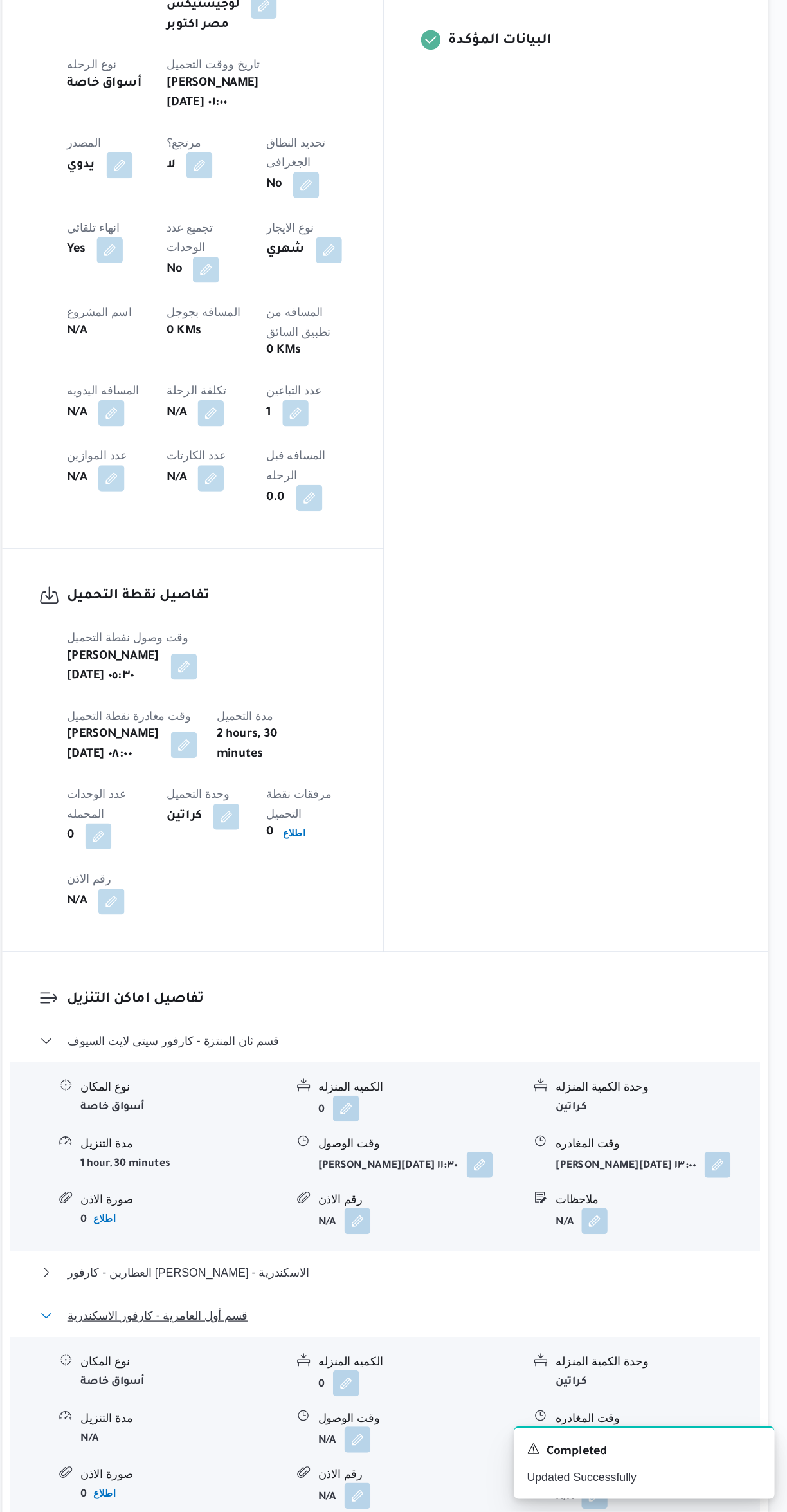
click at [262, 1349] on span "قسم أول العامرية - كارفور الاسكندرية" at bounding box center [290, 1357] width 142 height 16
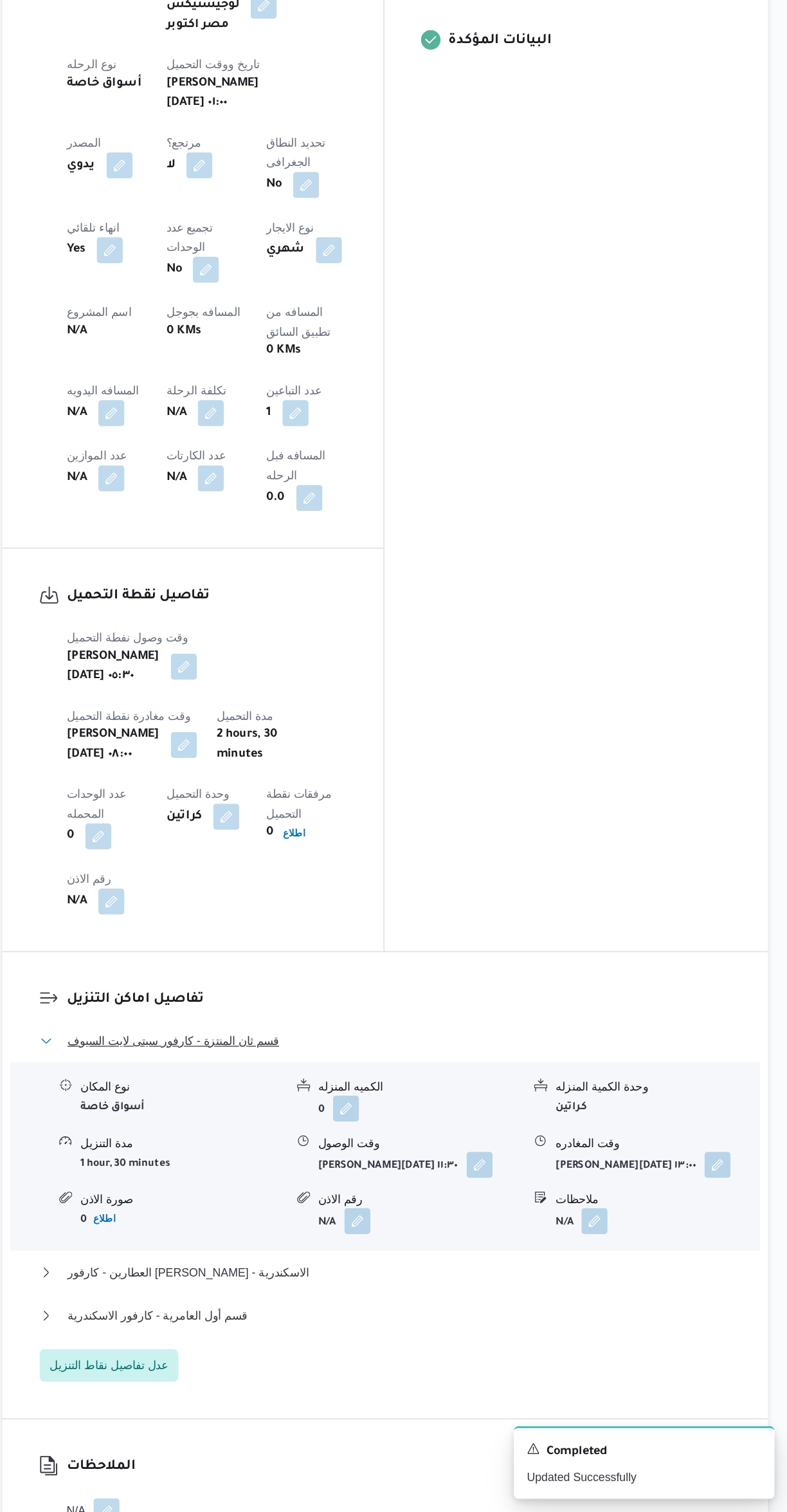
click at [271, 1132] on span "قسم ثان المنتزة - كارفور سيتى لايت السيوف" at bounding box center [302, 1140] width 167 height 16
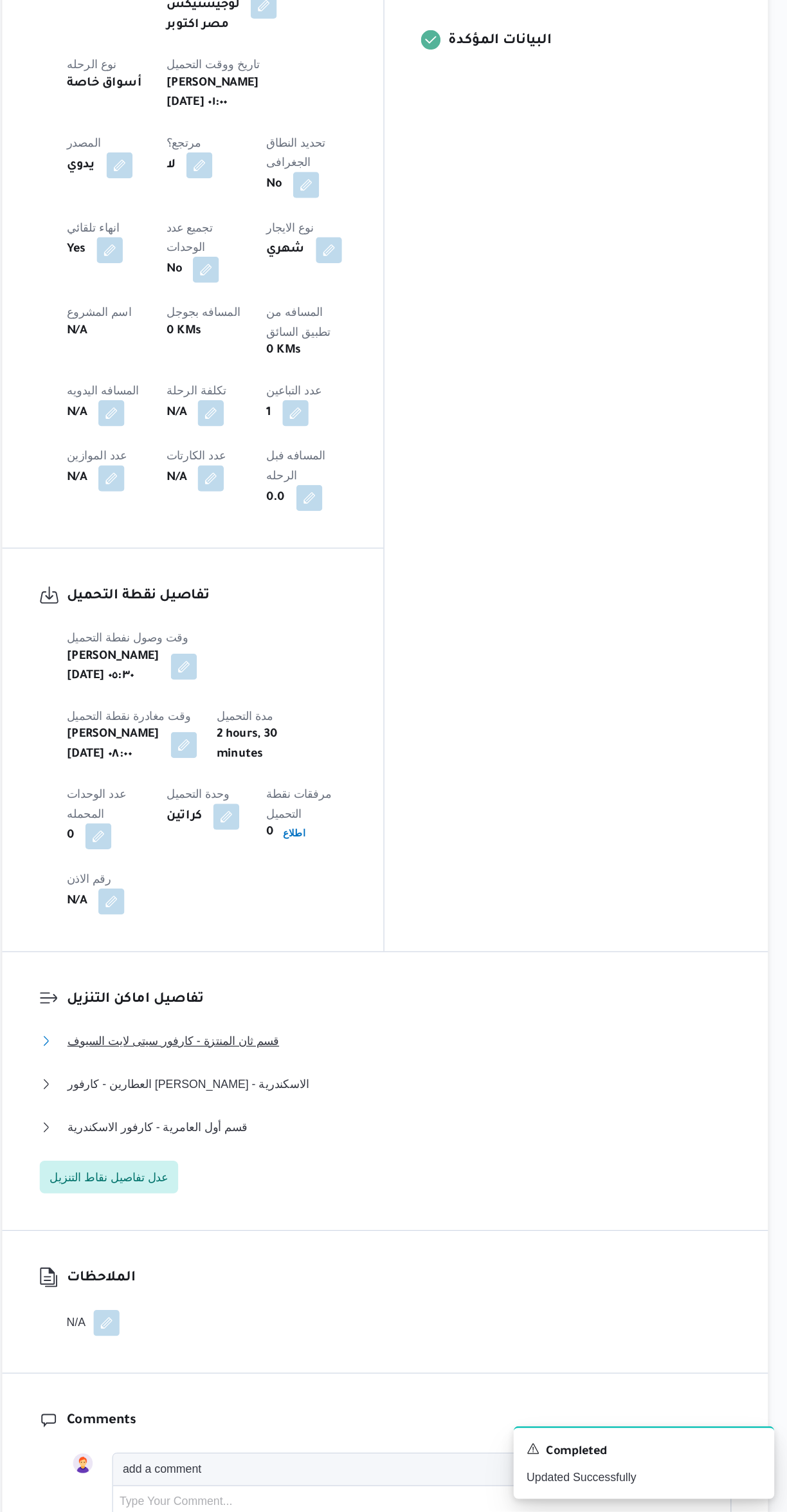
scroll to position [362, 0]
click at [264, 634] on button "button" at bounding box center [254, 644] width 21 height 21
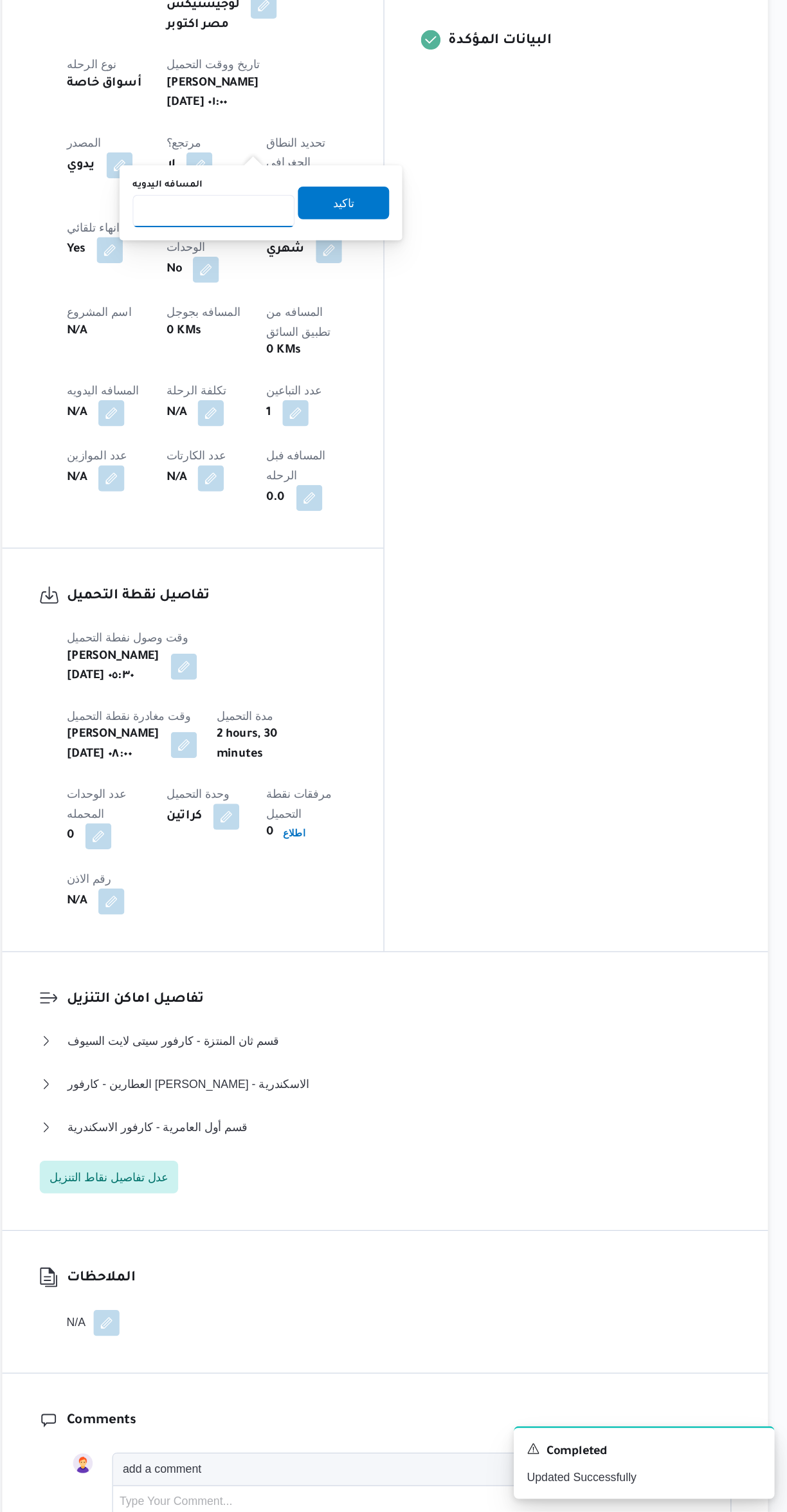
click at [318, 484] on input "المسافه اليدويه" at bounding box center [334, 484] width 128 height 25
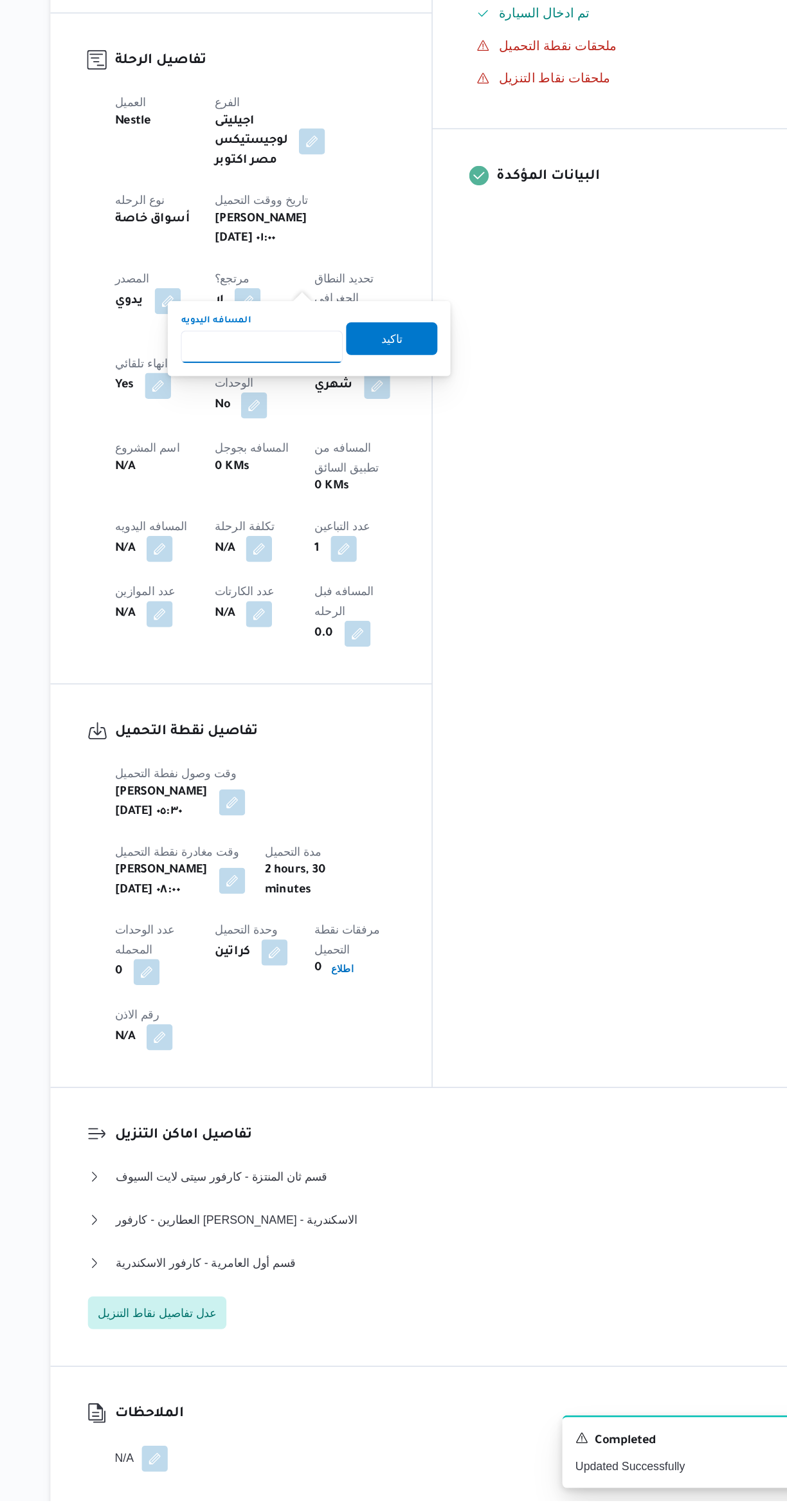
scroll to position [247, 0]
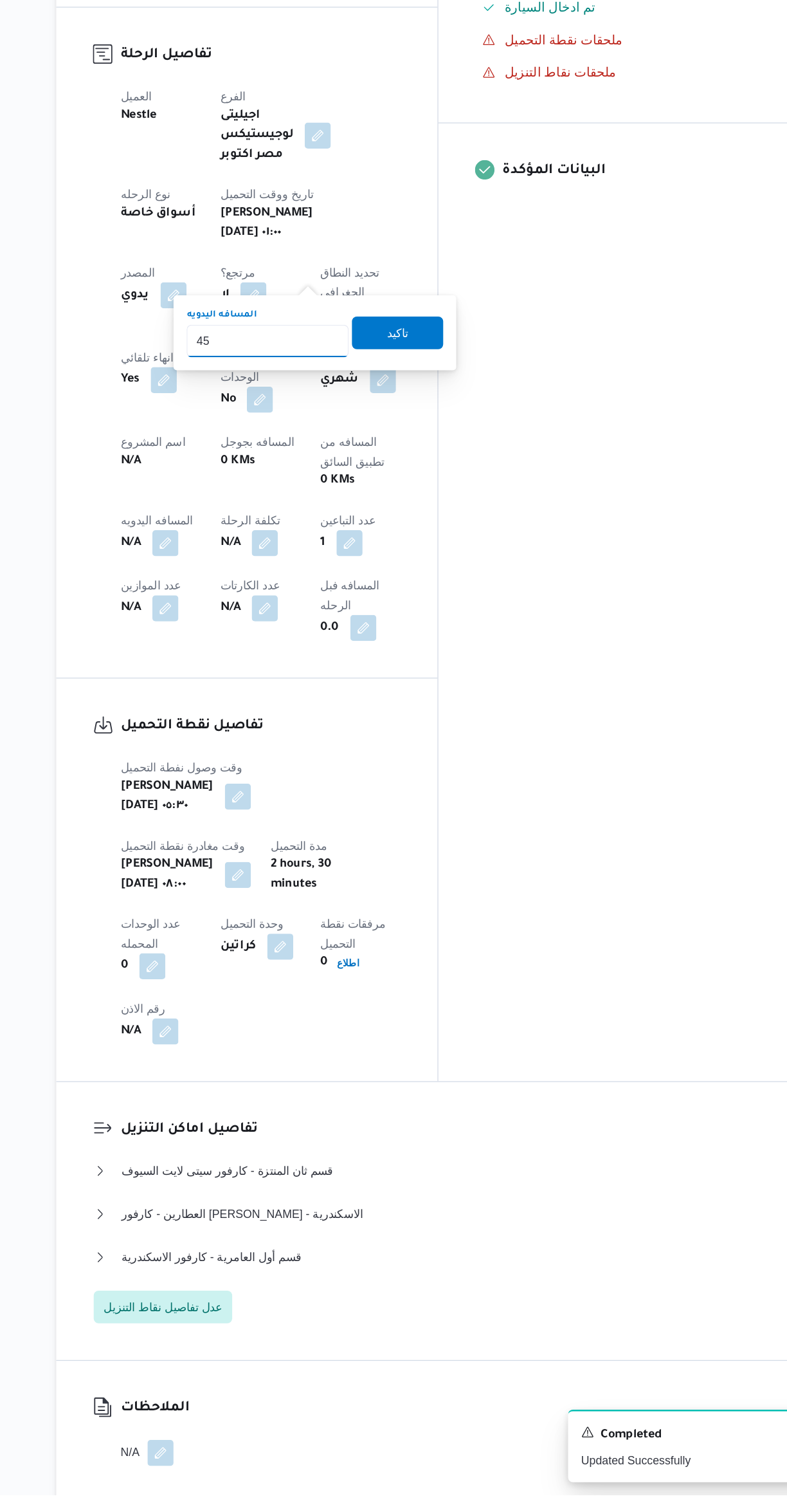
type input "450"
click at [428, 594] on span "تاكيد" at bounding box center [436, 594] width 17 height 16
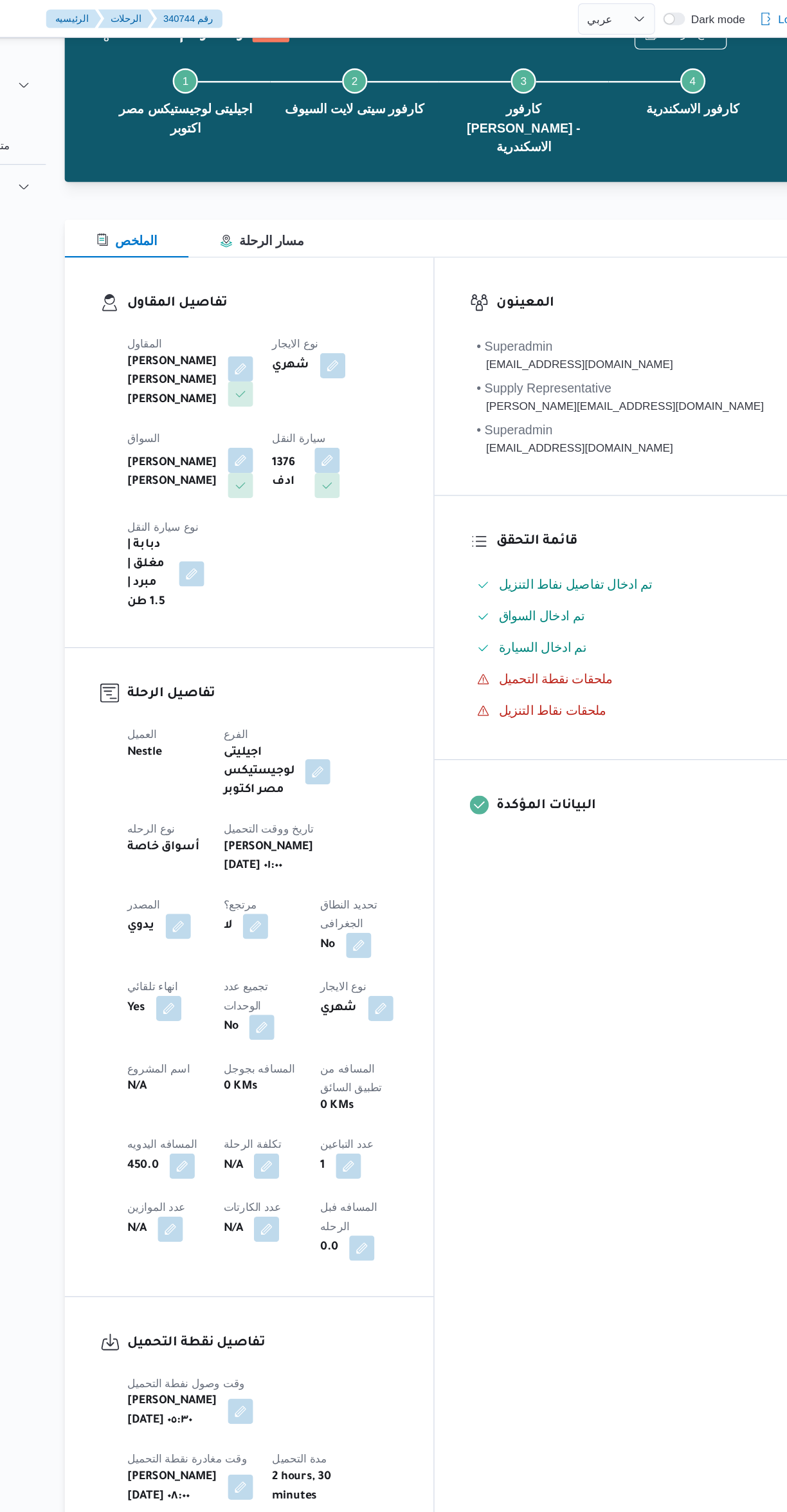
scroll to position [0, 0]
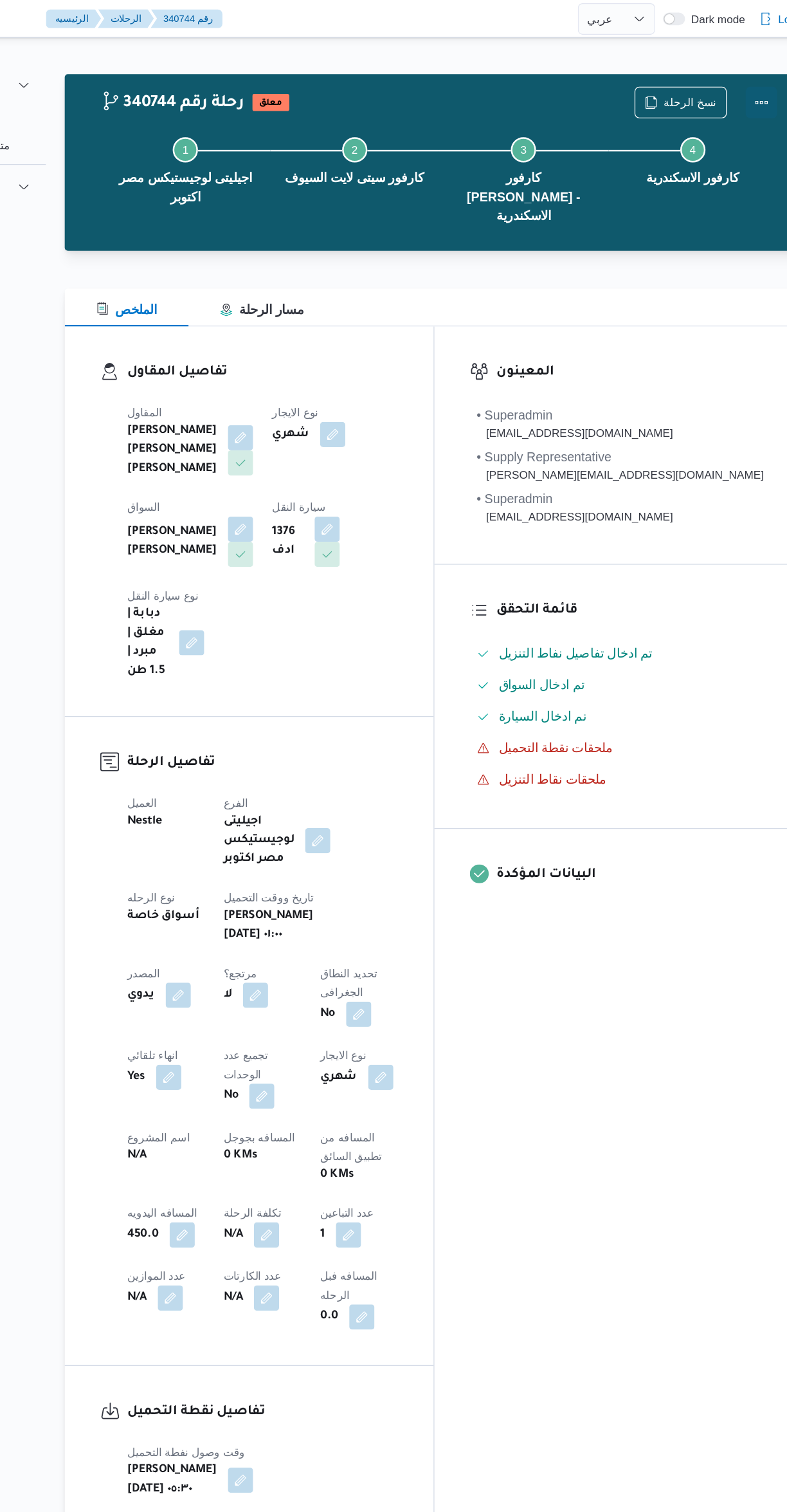
click at [731, 83] on button "Actions" at bounding box center [735, 83] width 25 height 25
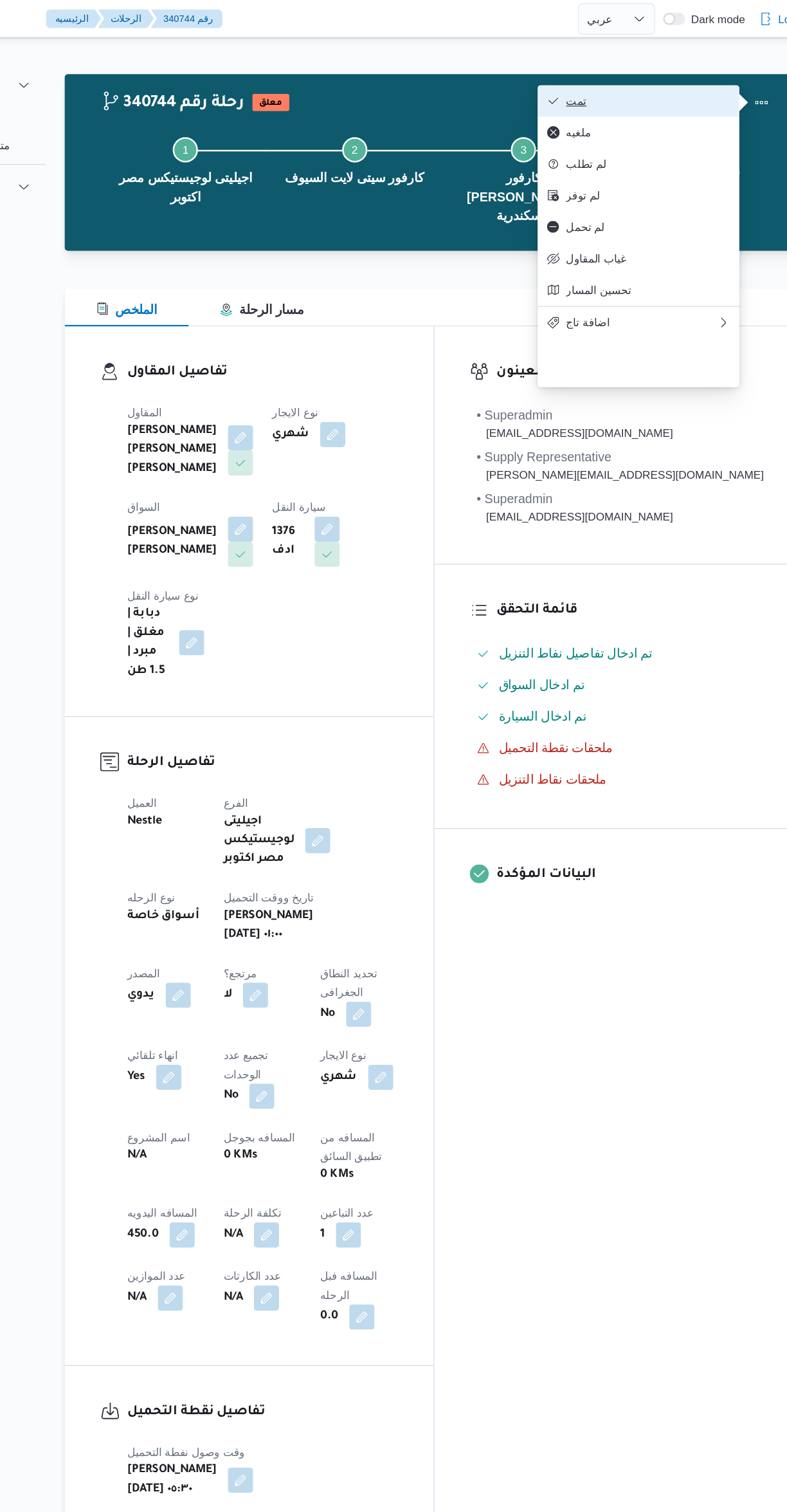
click at [650, 83] on span "تمت" at bounding box center [643, 82] width 134 height 11
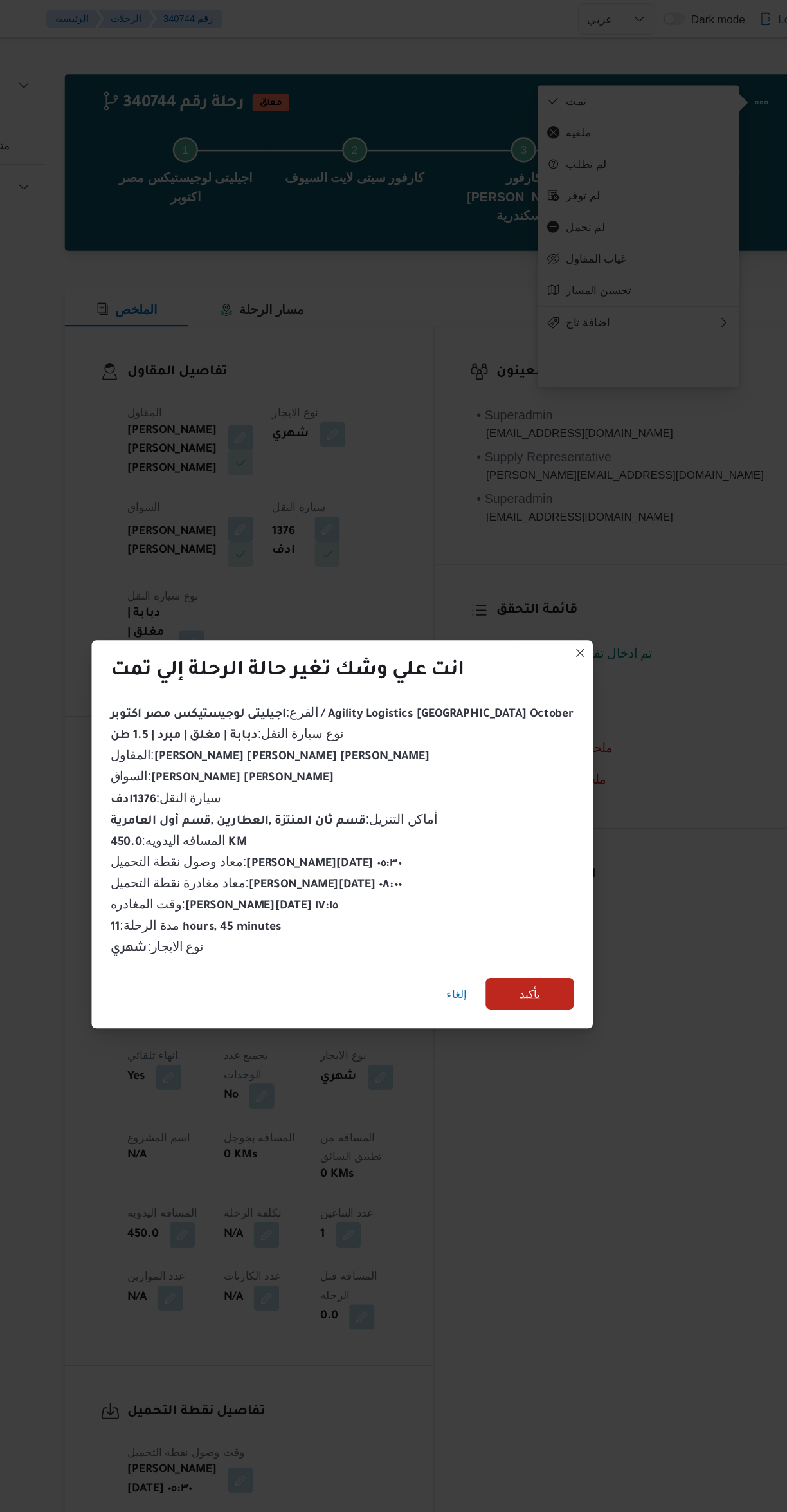
click at [527, 805] on span "تأكيد" at bounding box center [546, 810] width 72 height 25
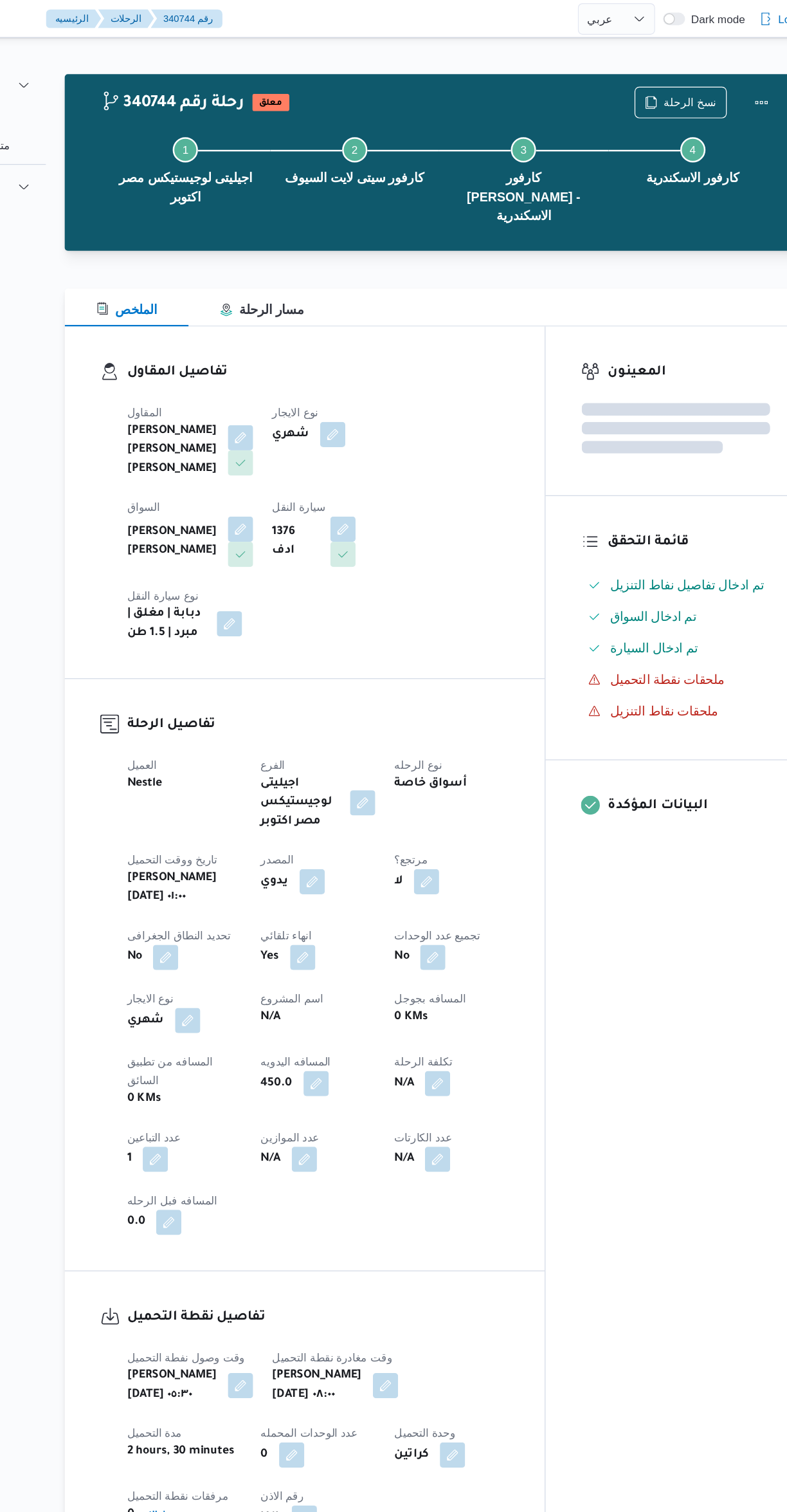
click at [664, 875] on div "المعينون قائمة التحقق تم ادخال تفاصيل نفاط التنزيل تم ادخال السواق تم ادخال الس…" at bounding box center [665, 771] width 212 height 1011
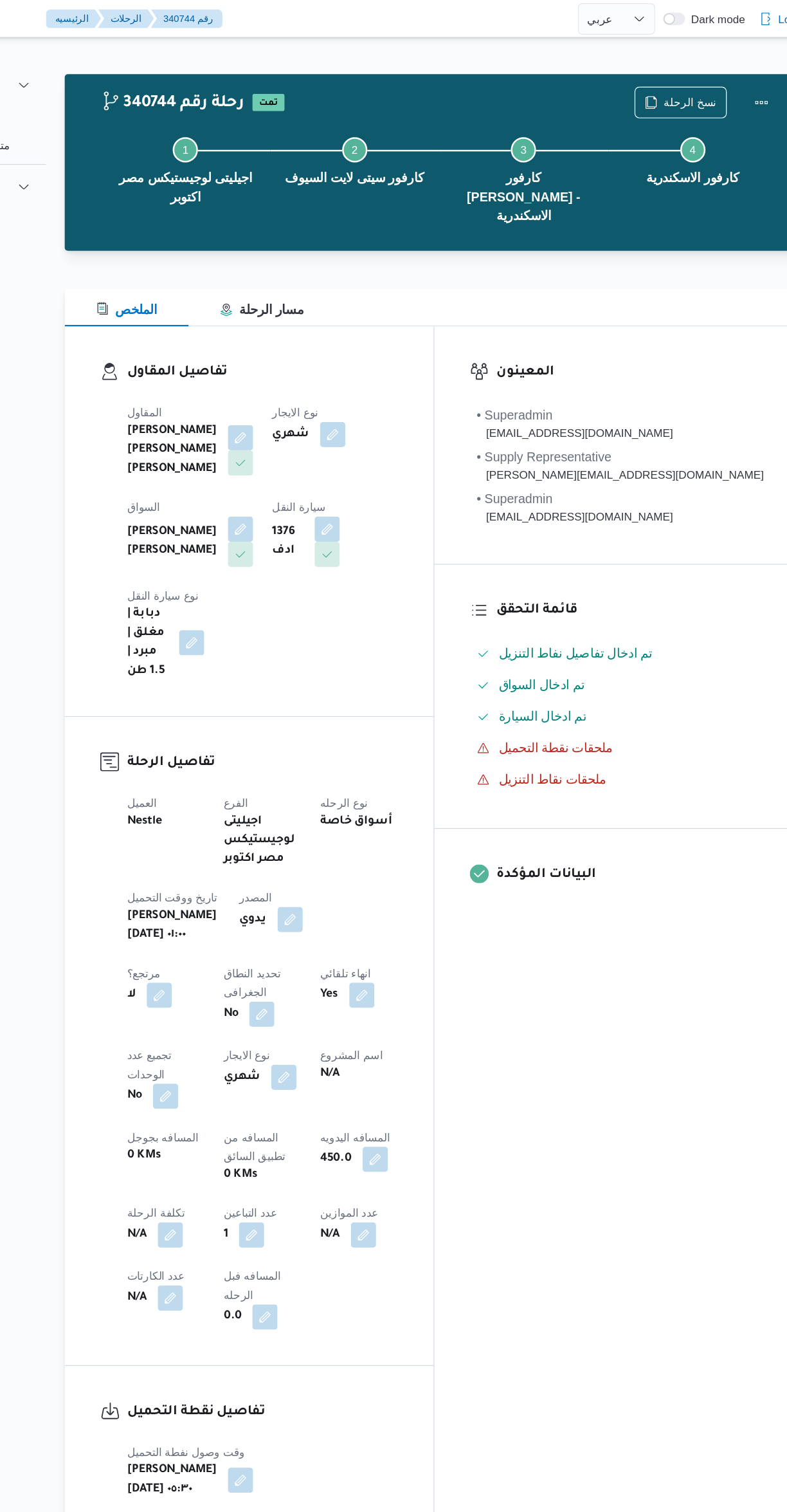
select select "ar"
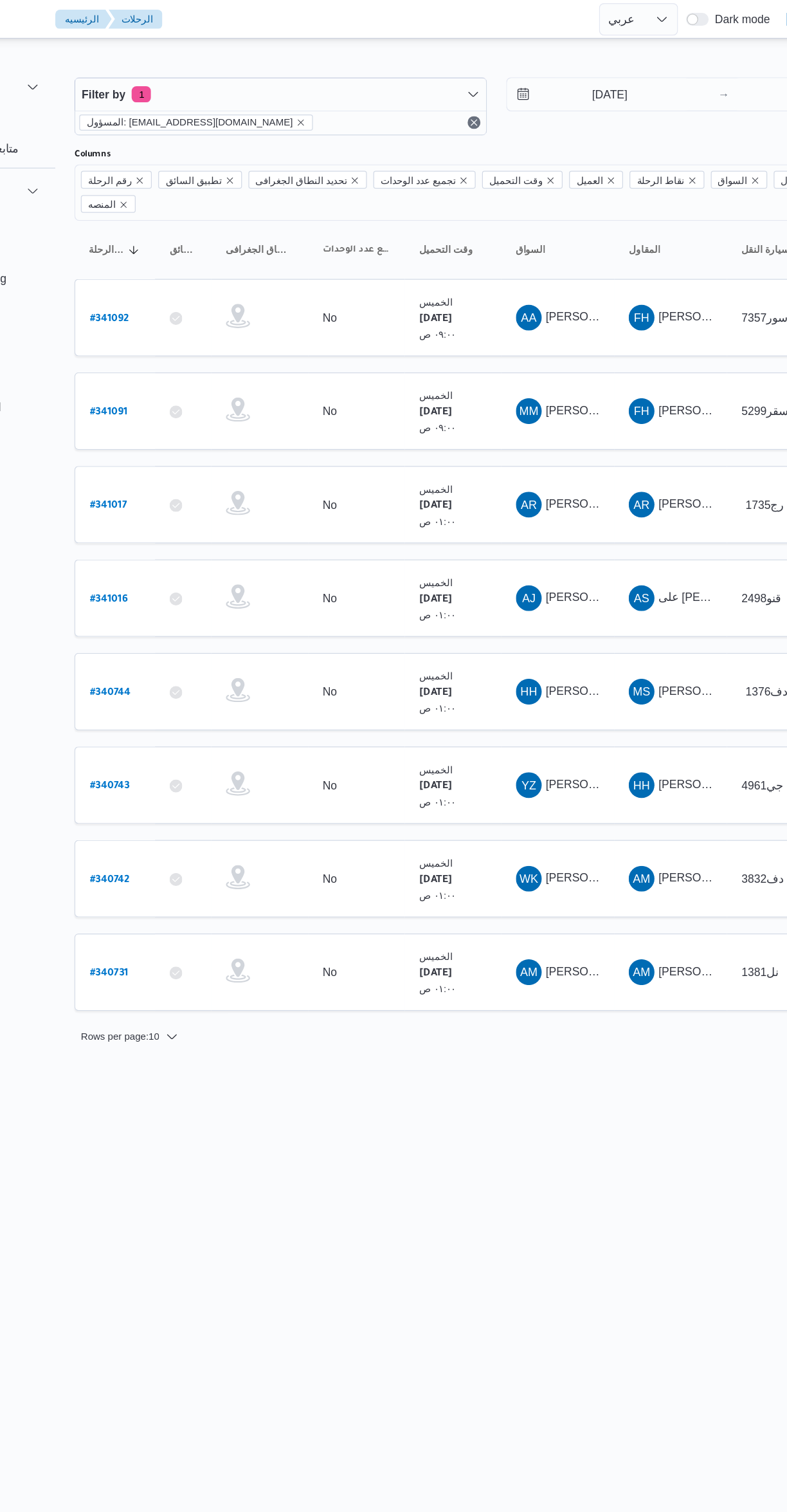
click at [193, 475] on b "# 341016" at bounding box center [194, 479] width 31 height 9
select select "ar"
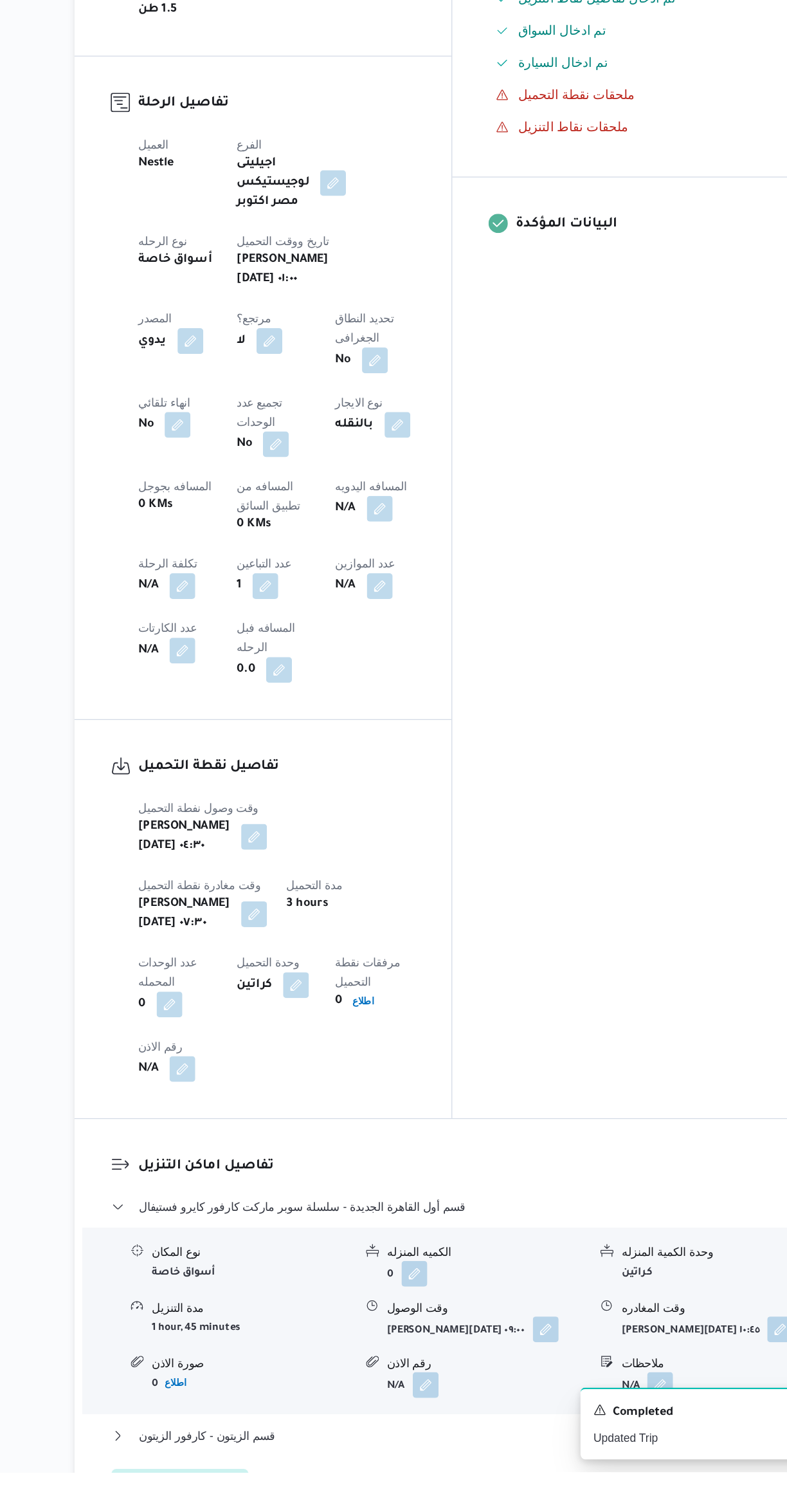
scroll to position [197, 0]
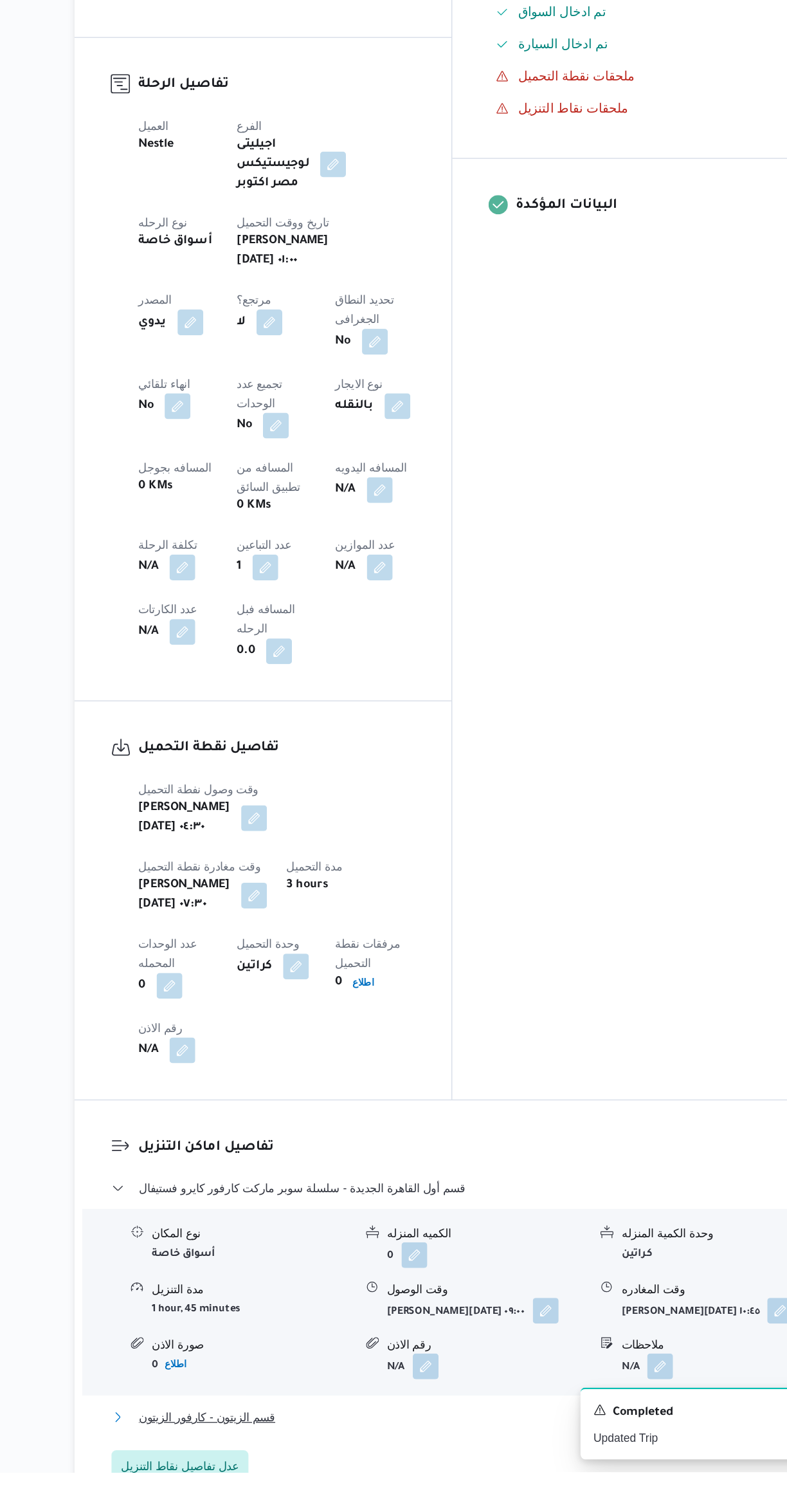
click at [404, 1460] on button "قسم الزيتون - كارفور الزيتون" at bounding box center [470, 1468] width 546 height 16
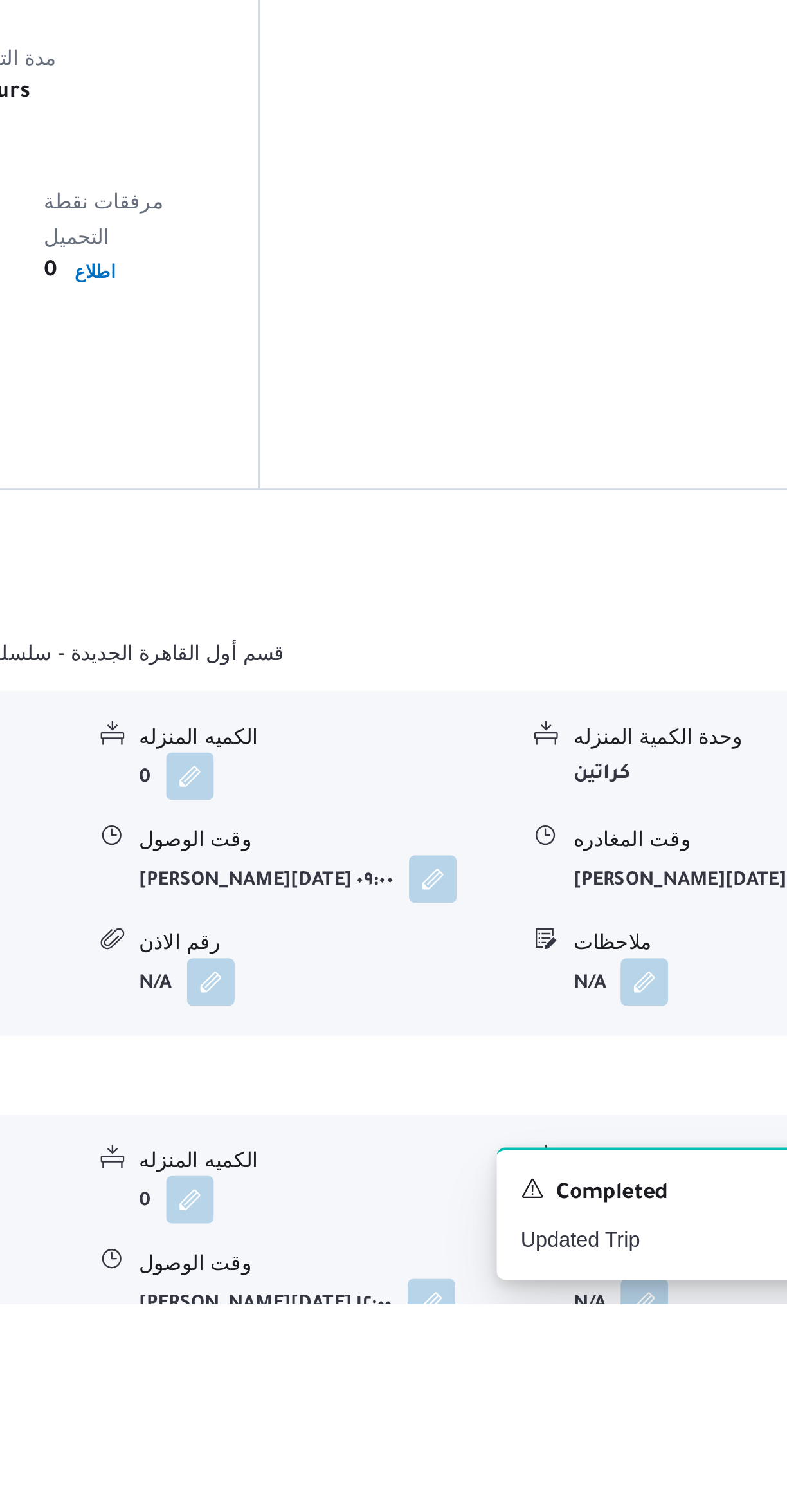
scroll to position [268, 0]
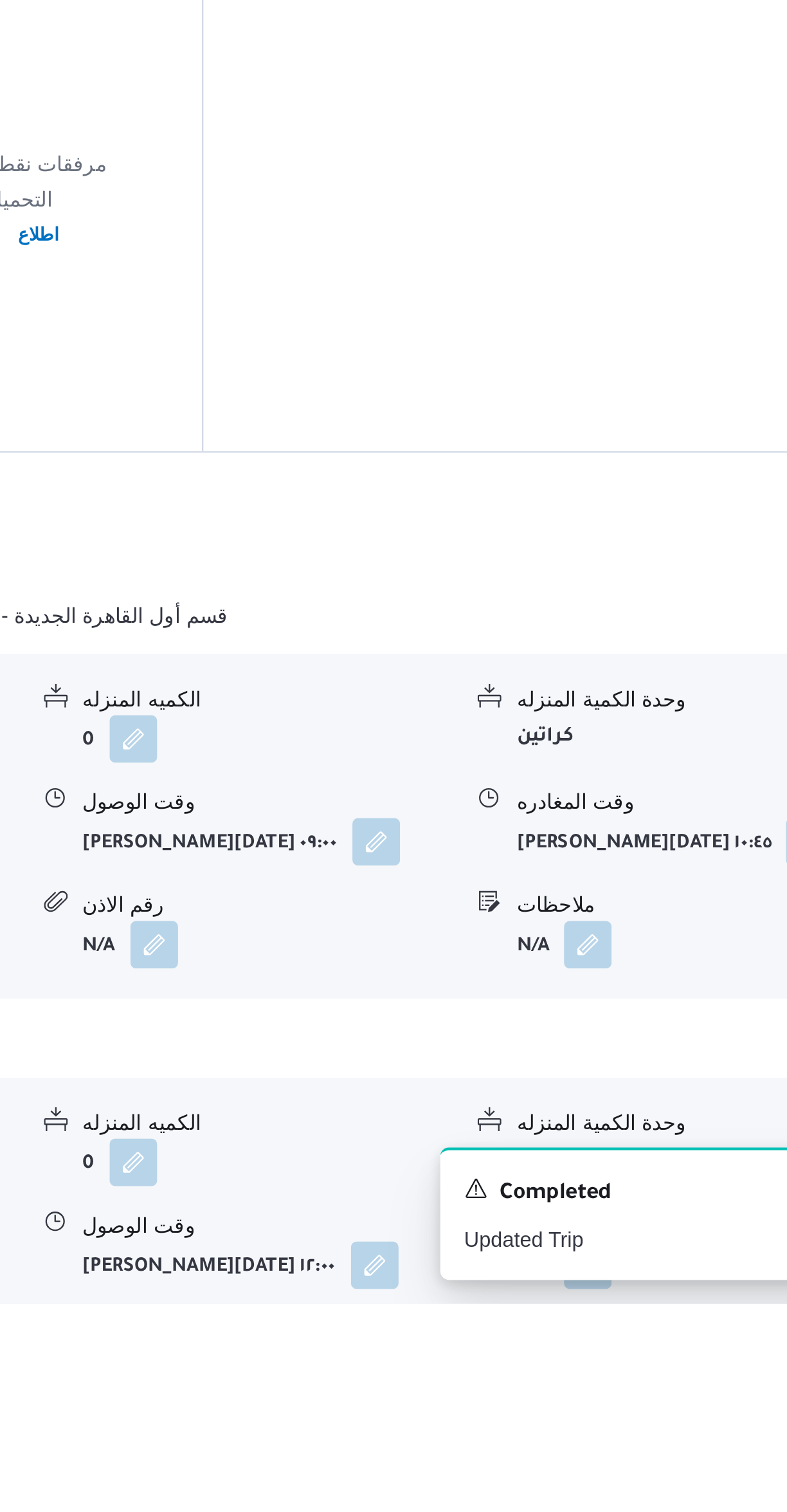
click at [639, 1485] on button "button" at bounding box center [635, 1495] width 21 height 21
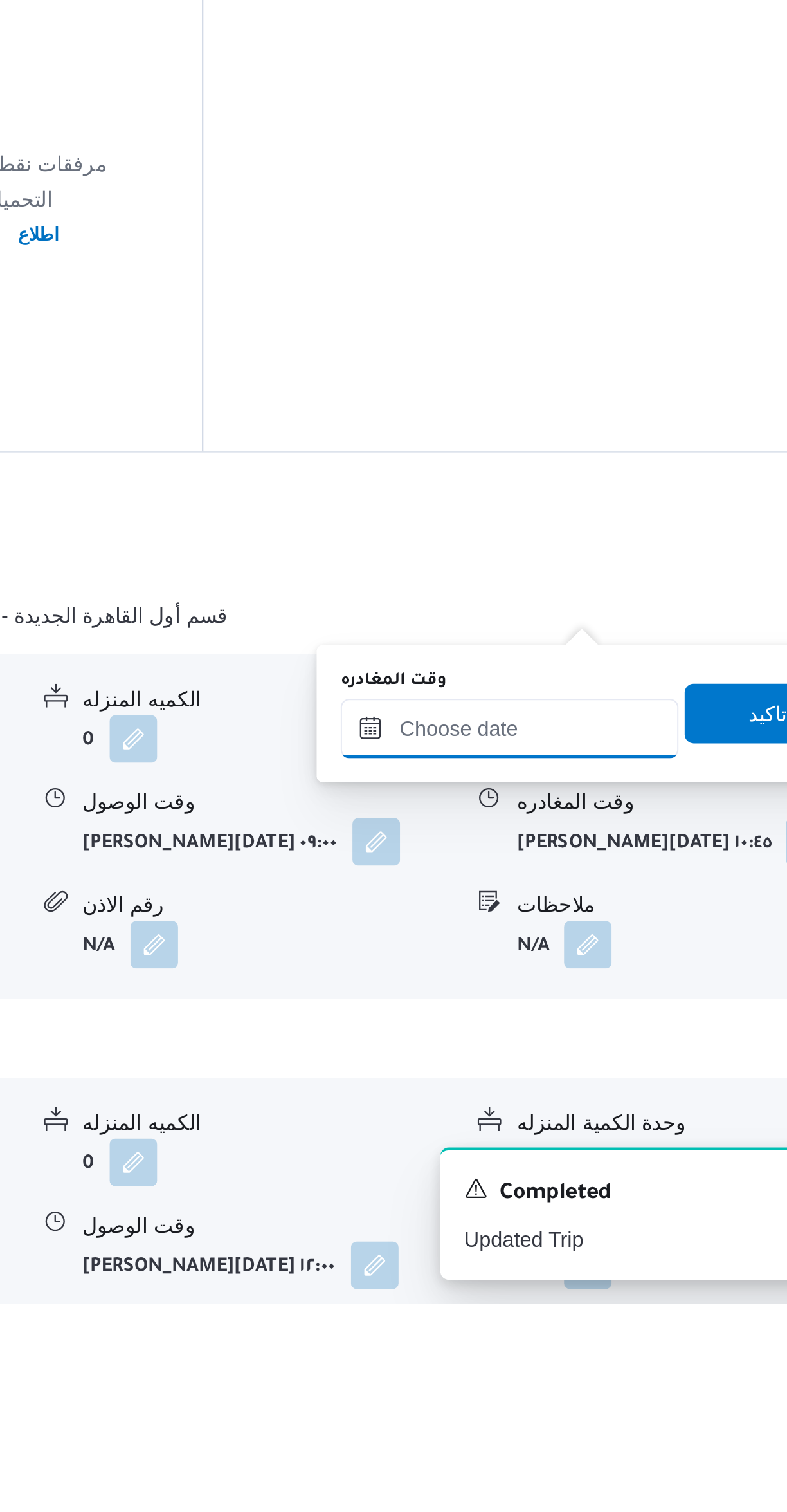
click at [587, 1257] on input "وقت المغادره" at bounding box center [601, 1262] width 146 height 25
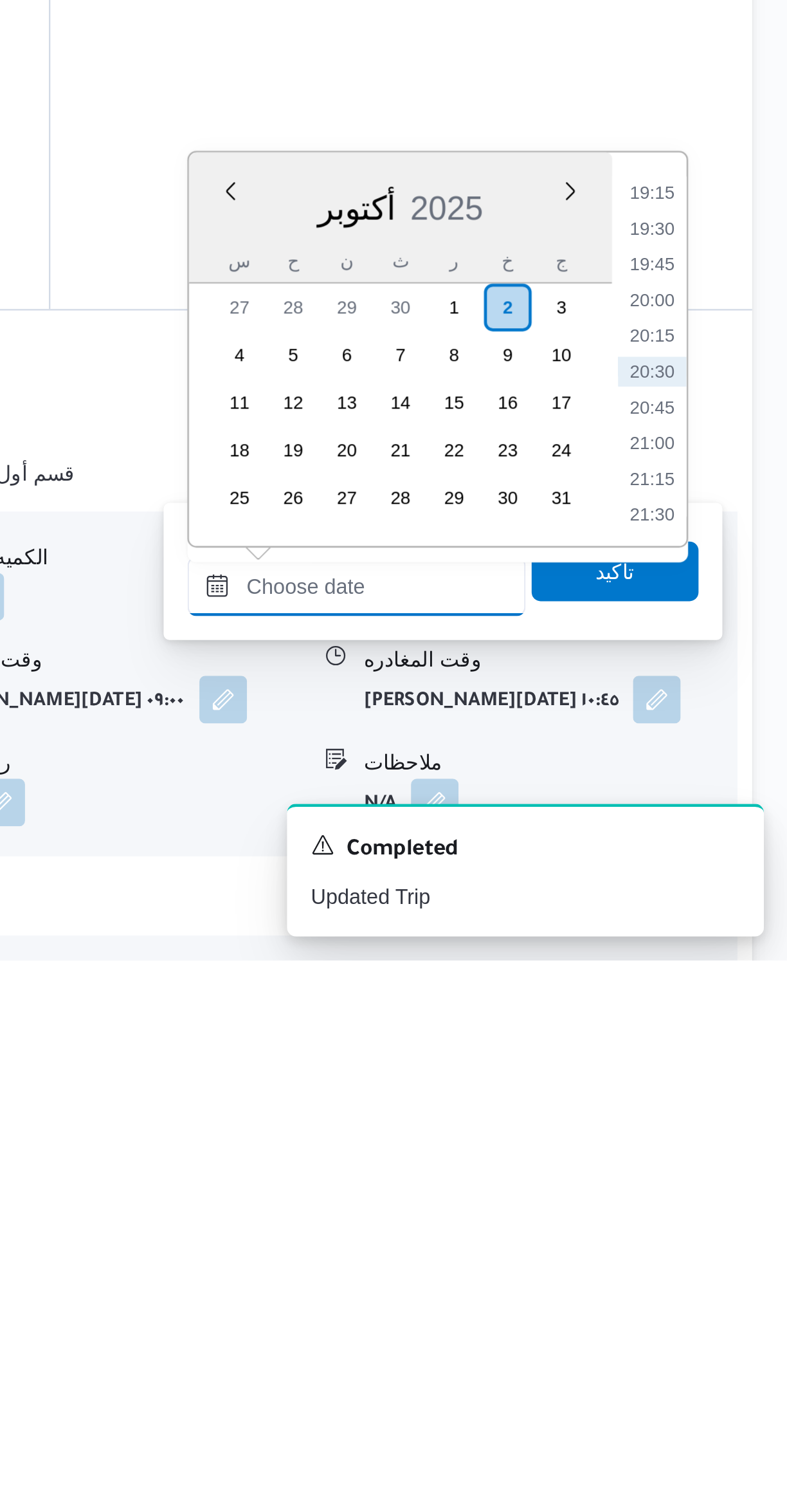
scroll to position [180, 0]
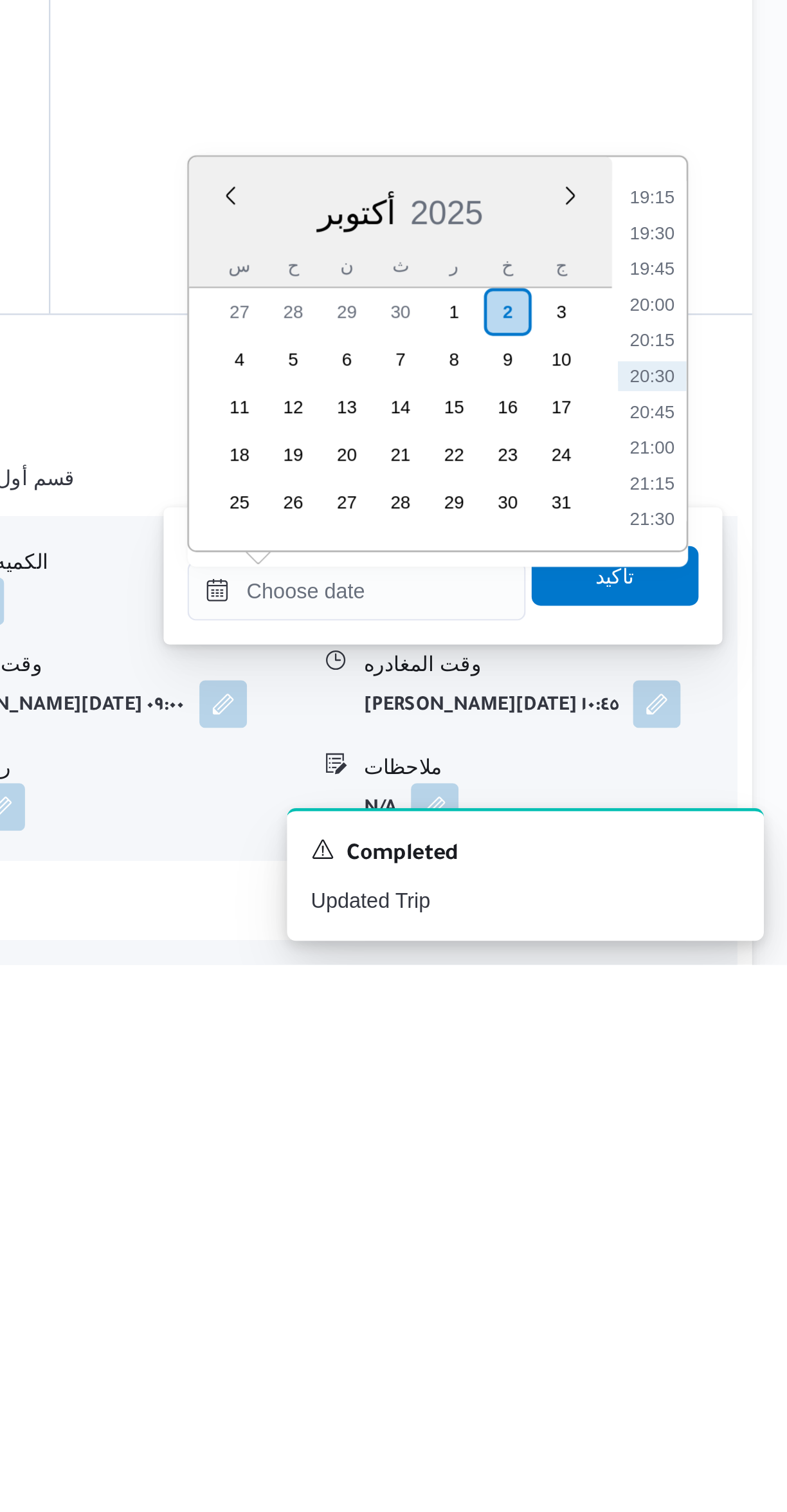
click at [727, 1178] on li "19:15" at bounding box center [729, 1180] width 30 height 13
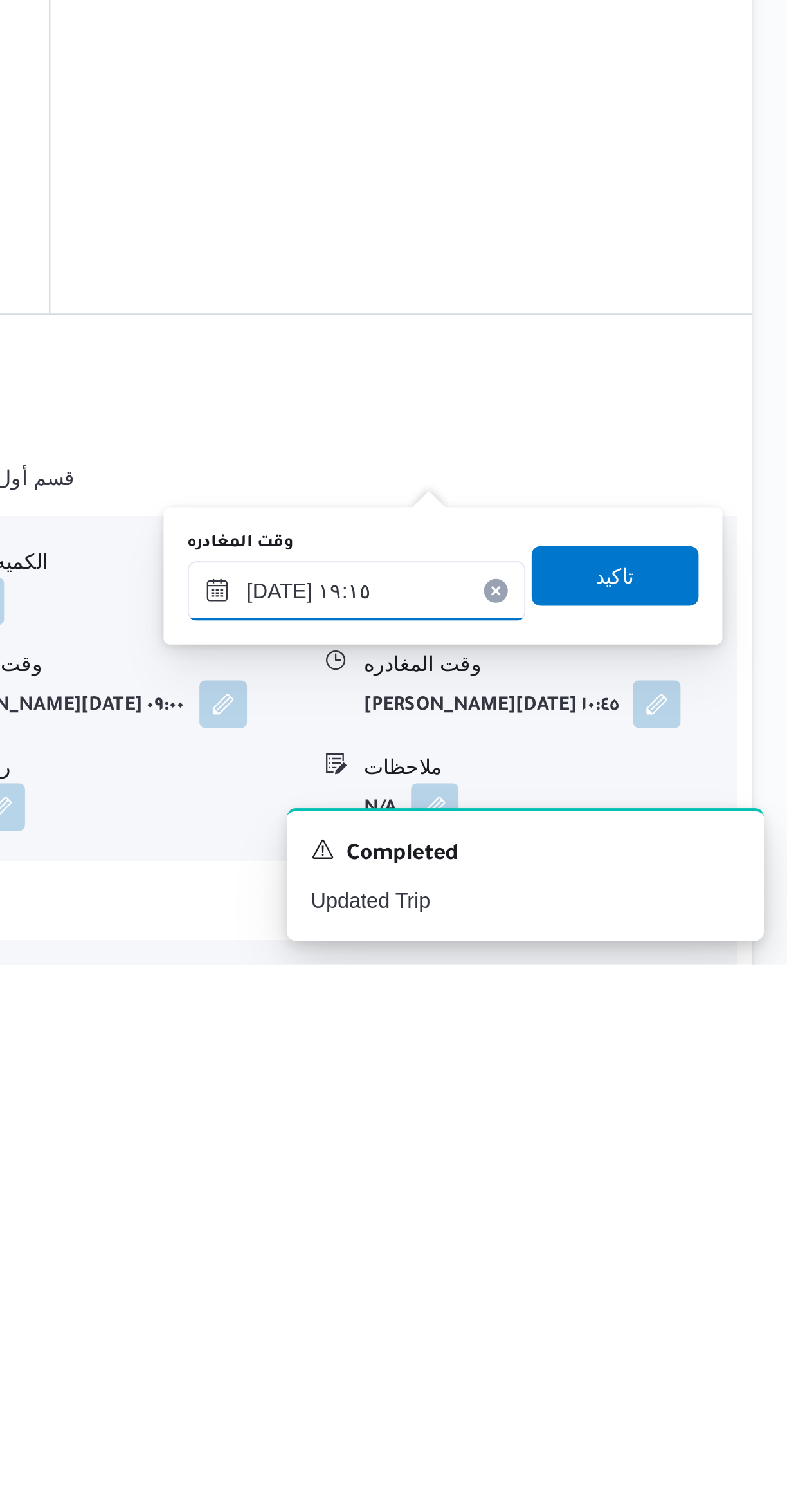
click at [624, 1345] on input "٠٢/١٠/٢٠٢٥ ١٩:١٥" at bounding box center [601, 1350] width 146 height 25
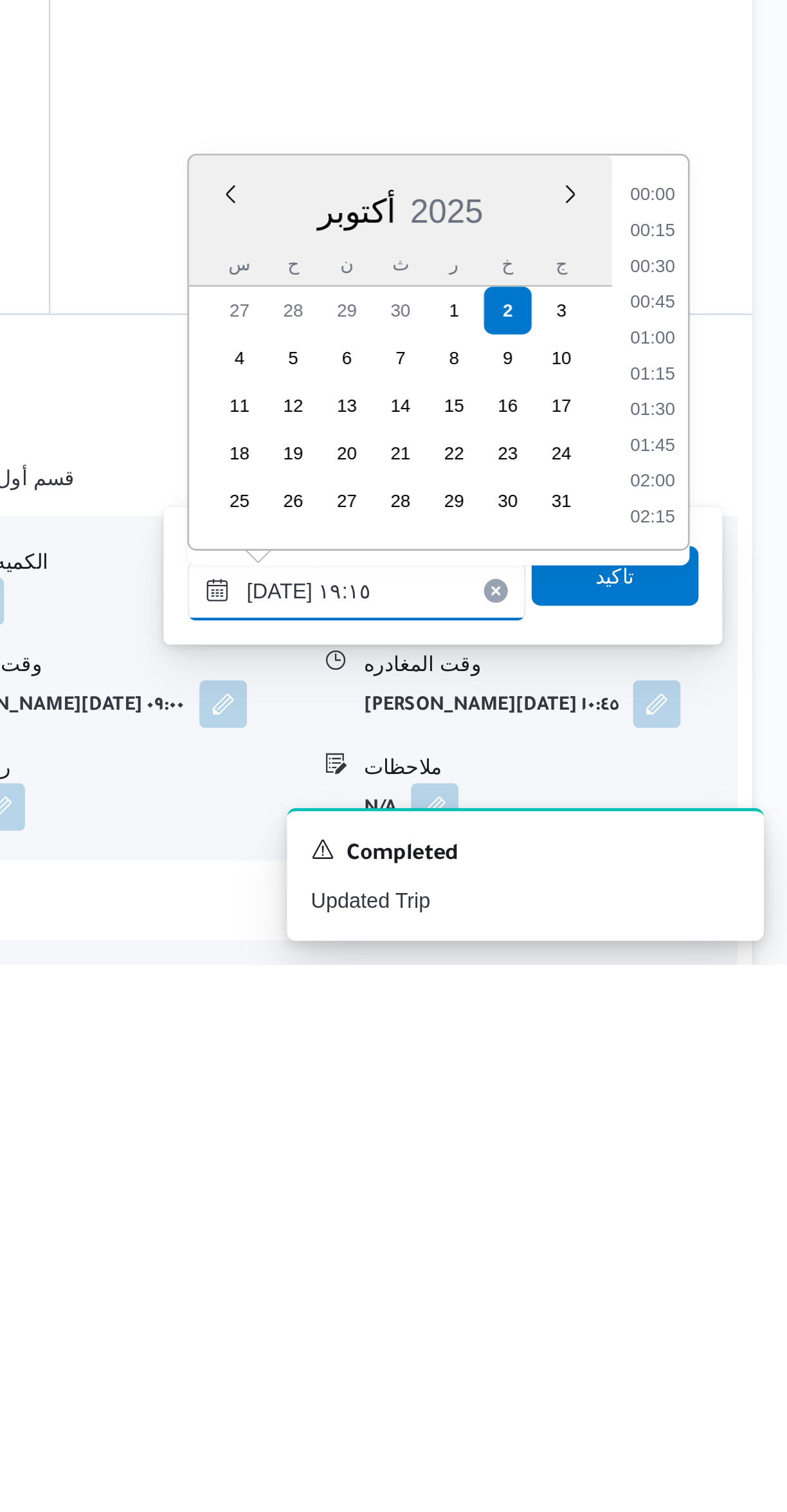
scroll to position [1110, 0]
click at [729, 1177] on li "18:00" at bounding box center [729, 1180] width 30 height 13
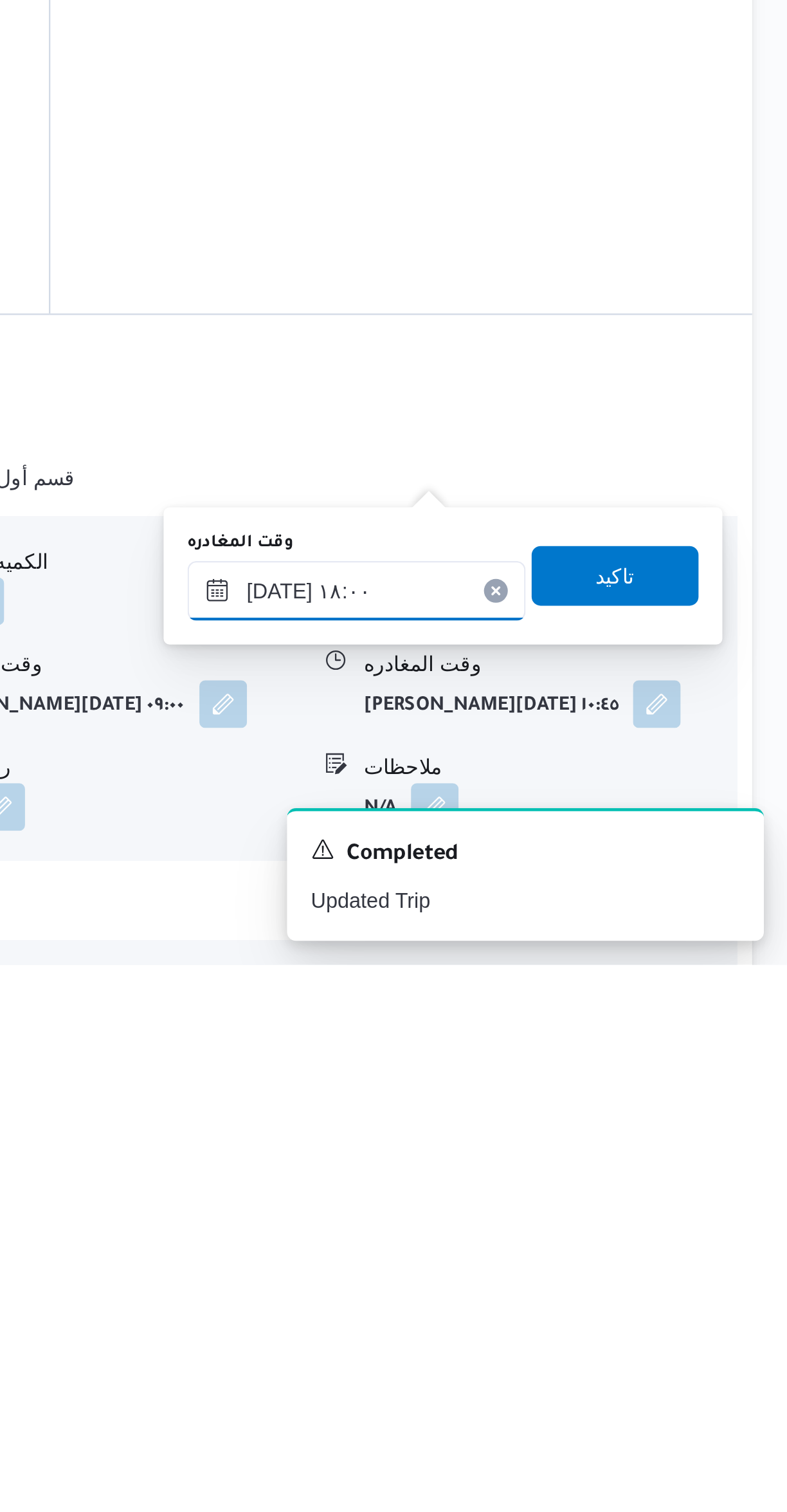
click at [621, 1347] on input "٠٢/١٠/٢٠٢٥ ١٨:٠٠" at bounding box center [601, 1350] width 146 height 25
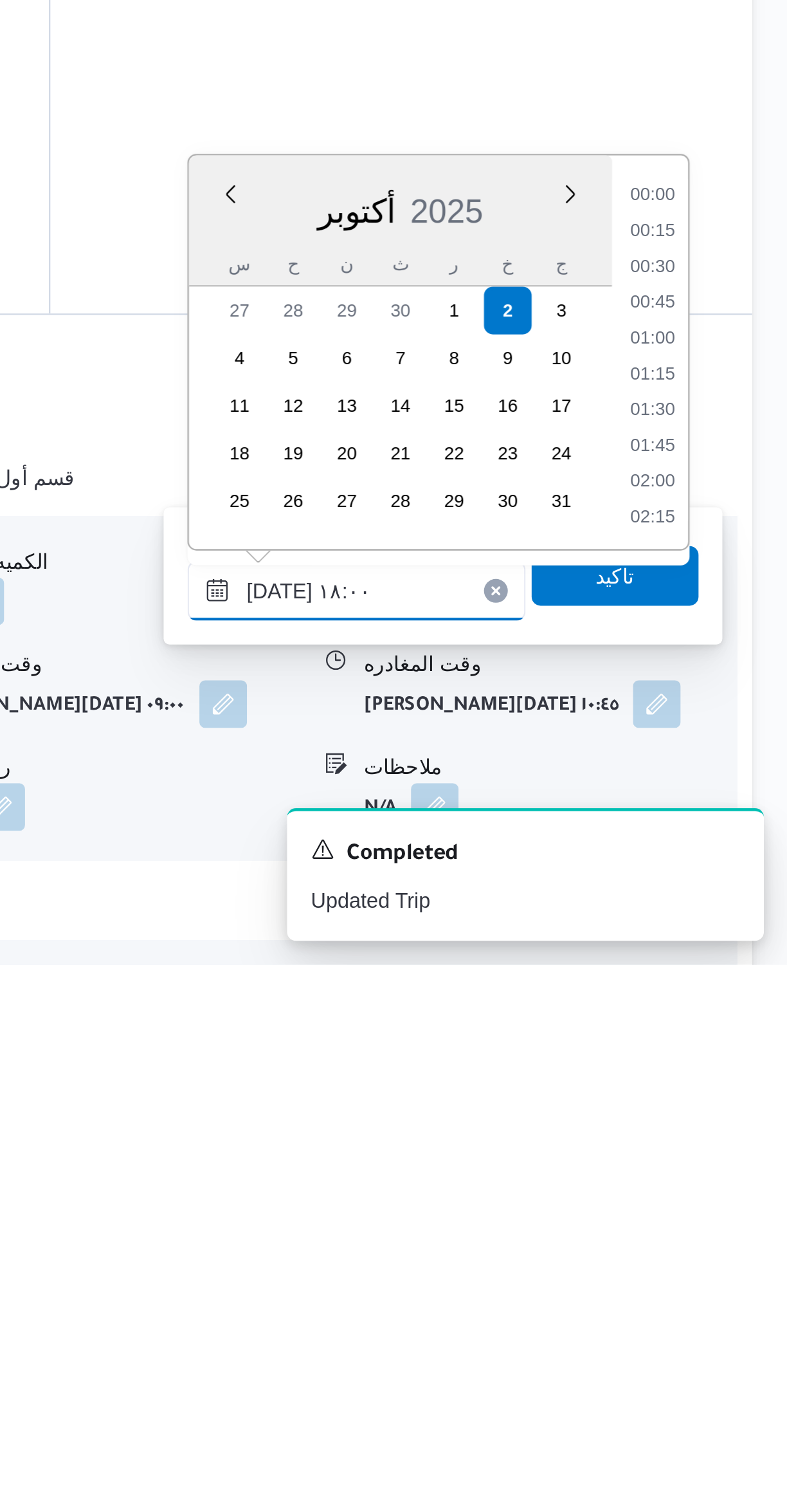
scroll to position [1033, 0]
click at [728, 1178] on li "16:45" at bounding box center [729, 1180] width 30 height 13
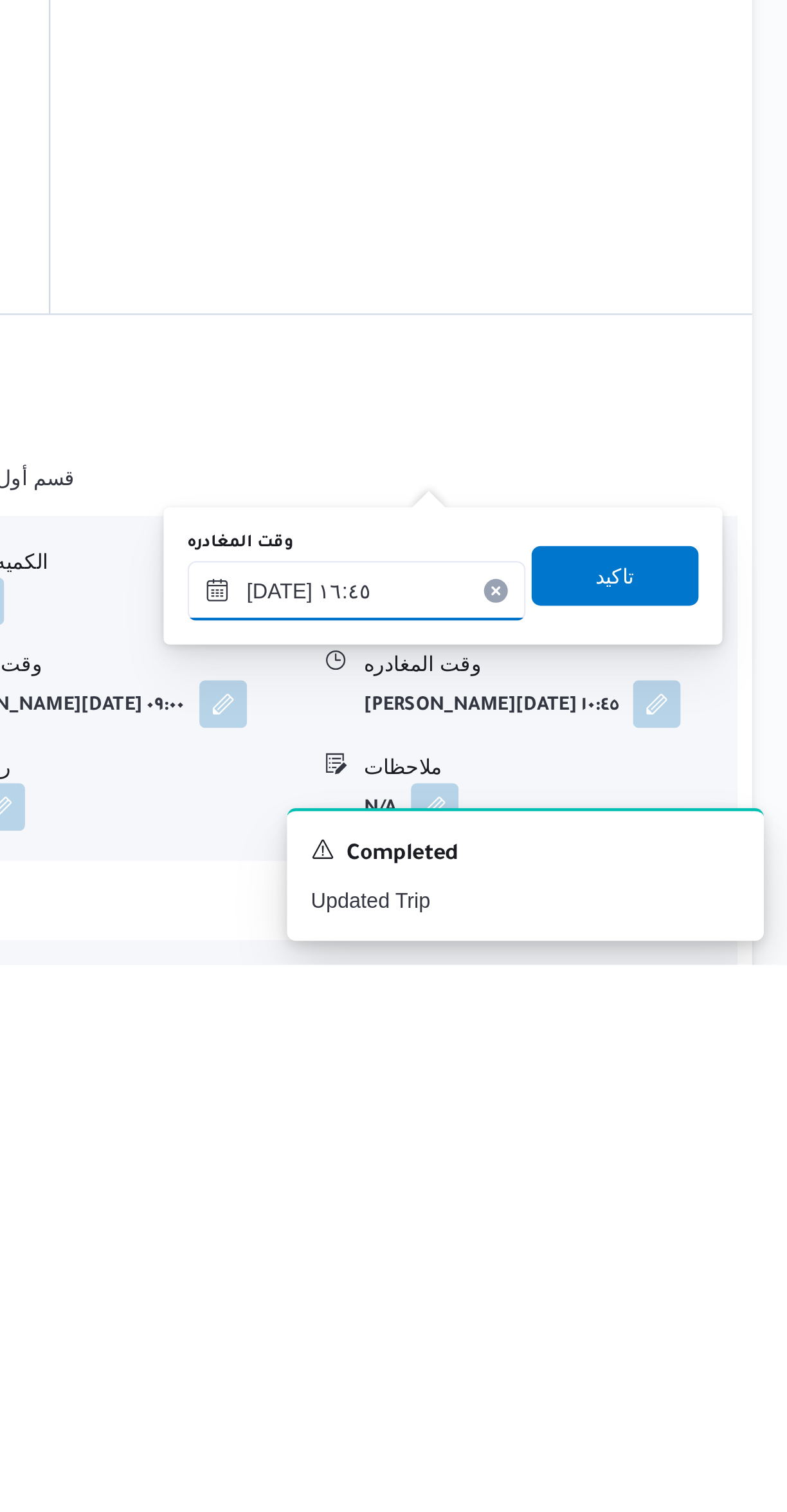
click at [612, 1349] on input "٠٢/١٠/٢٠٢٥ ١٦:٤٥" at bounding box center [601, 1350] width 146 height 25
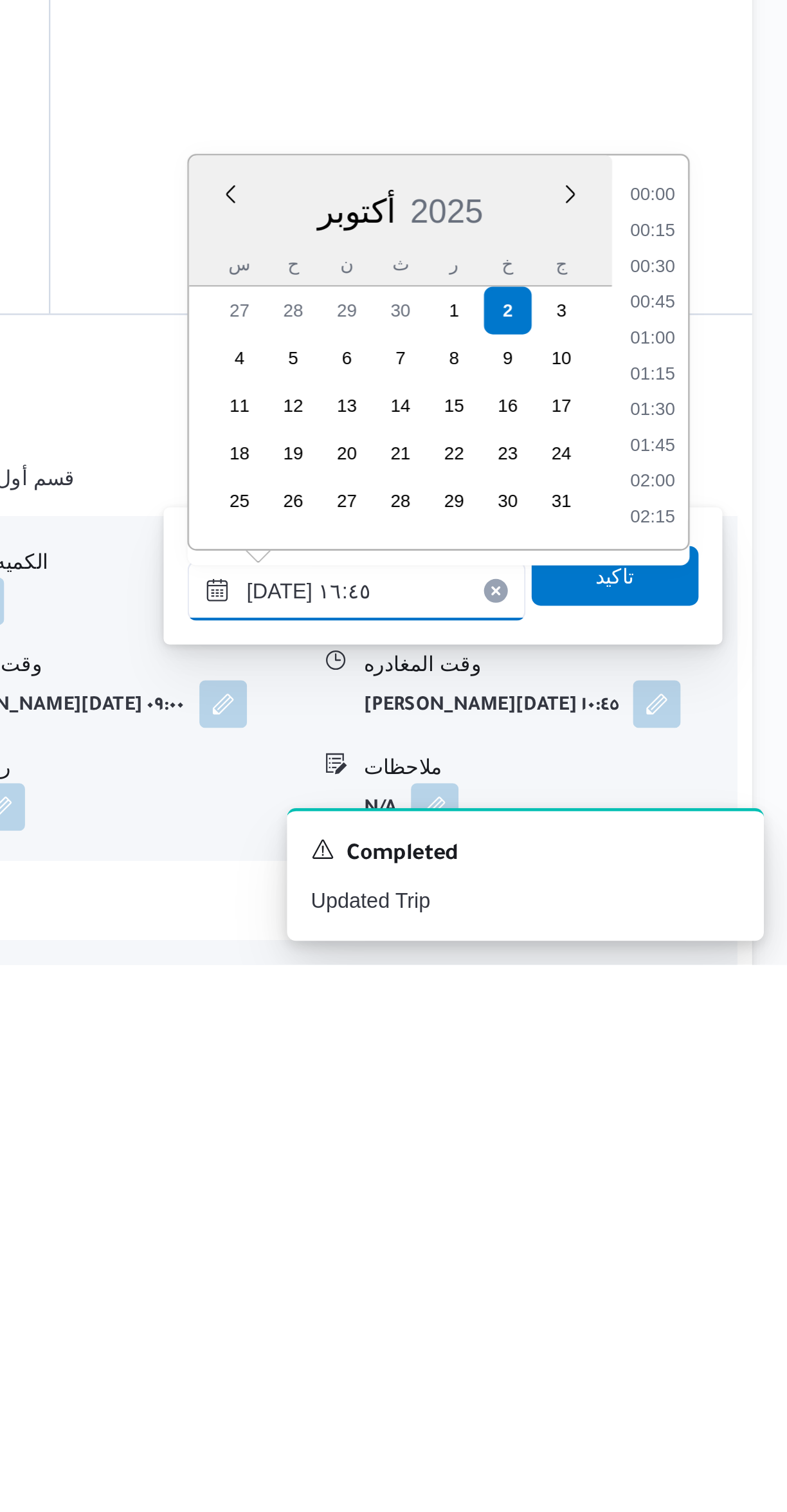
scroll to position [956, 0]
click at [737, 1174] on li "15:30" at bounding box center [729, 1180] width 30 height 13
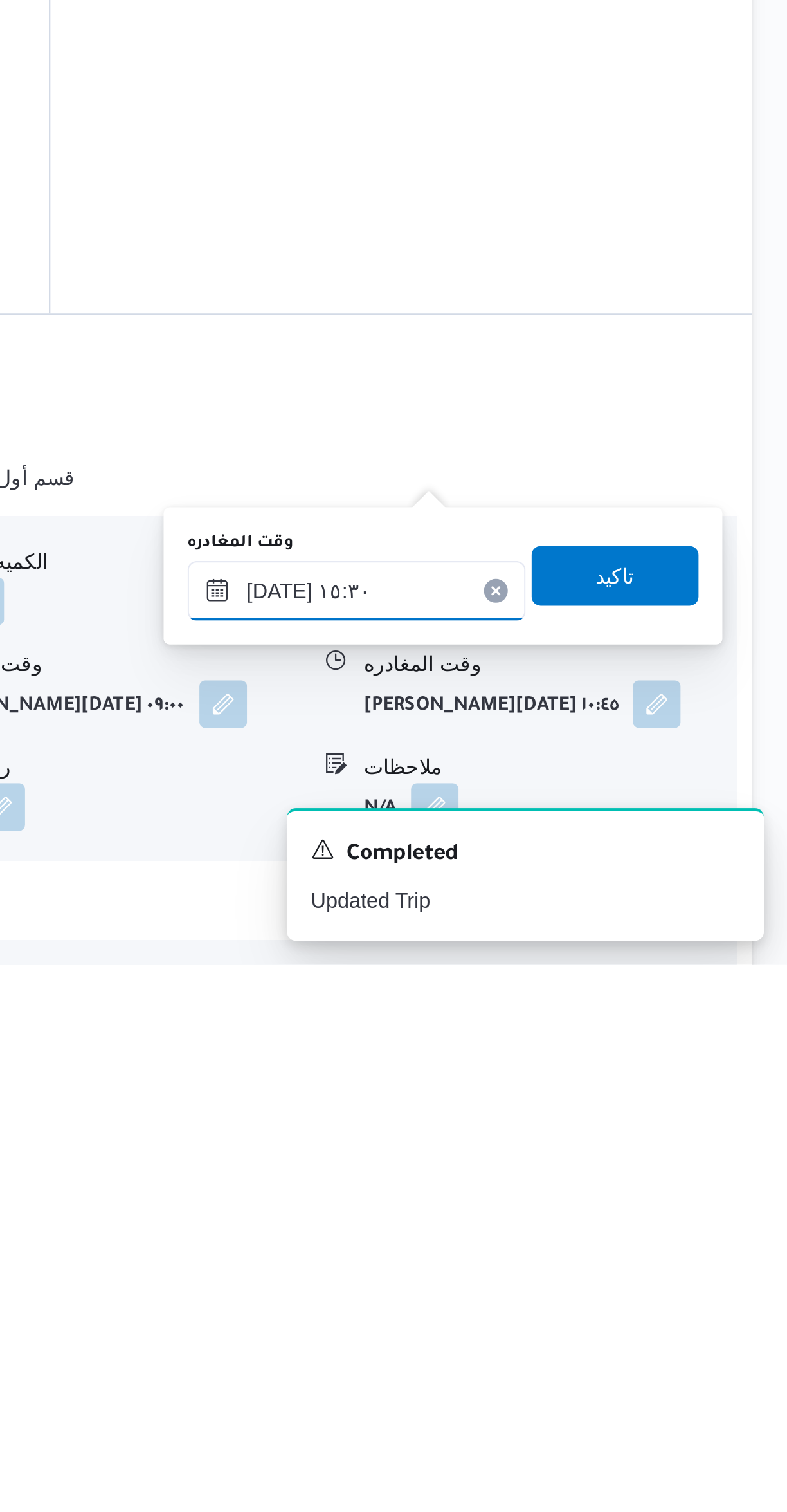
click at [617, 1347] on input "٠٢/١٠/٢٠٢٥ ١٥:٣٠" at bounding box center [601, 1350] width 146 height 25
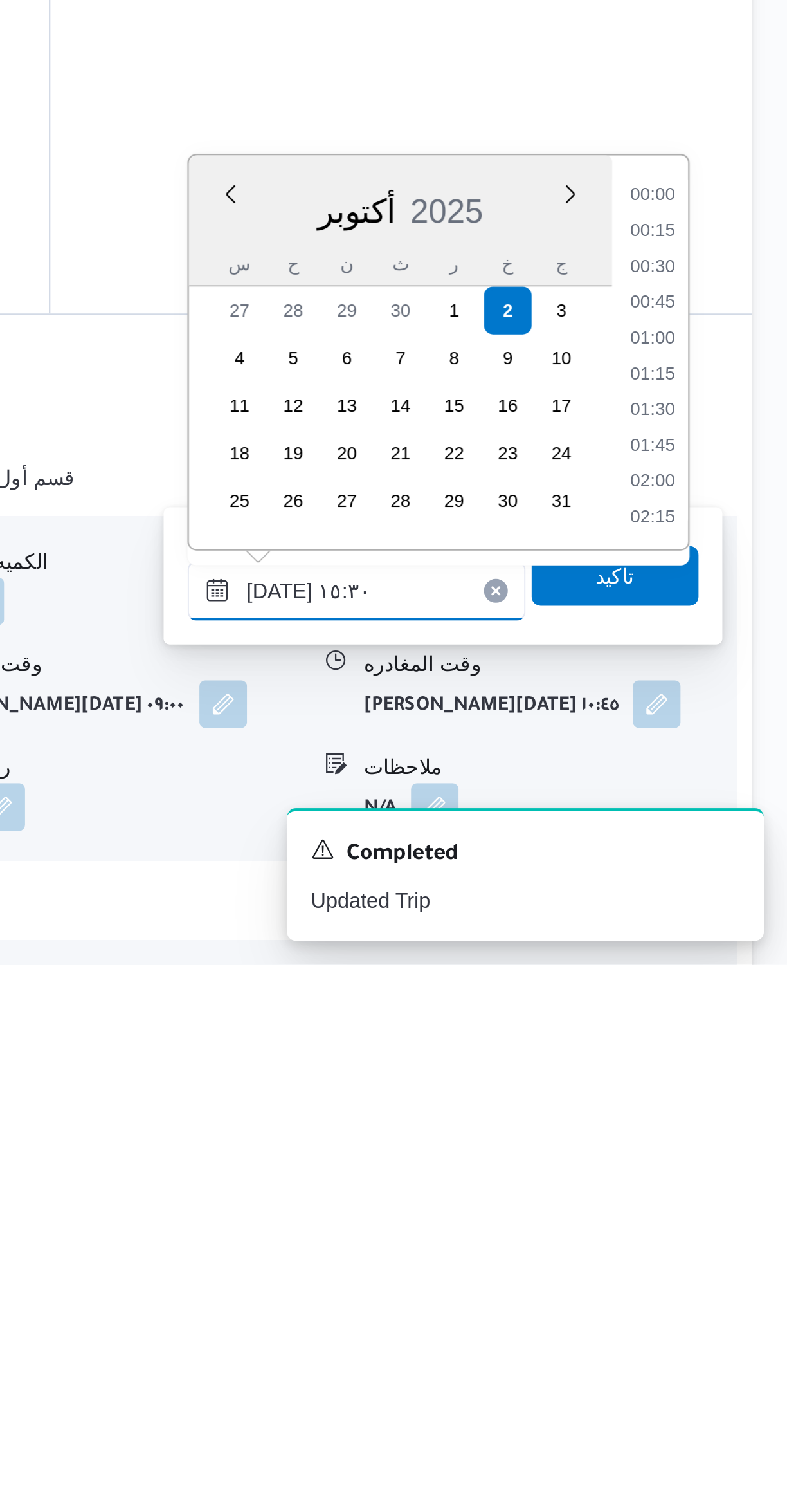
scroll to position [879, 0]
click at [731, 1199] on li "14:30" at bounding box center [729, 1196] width 30 height 13
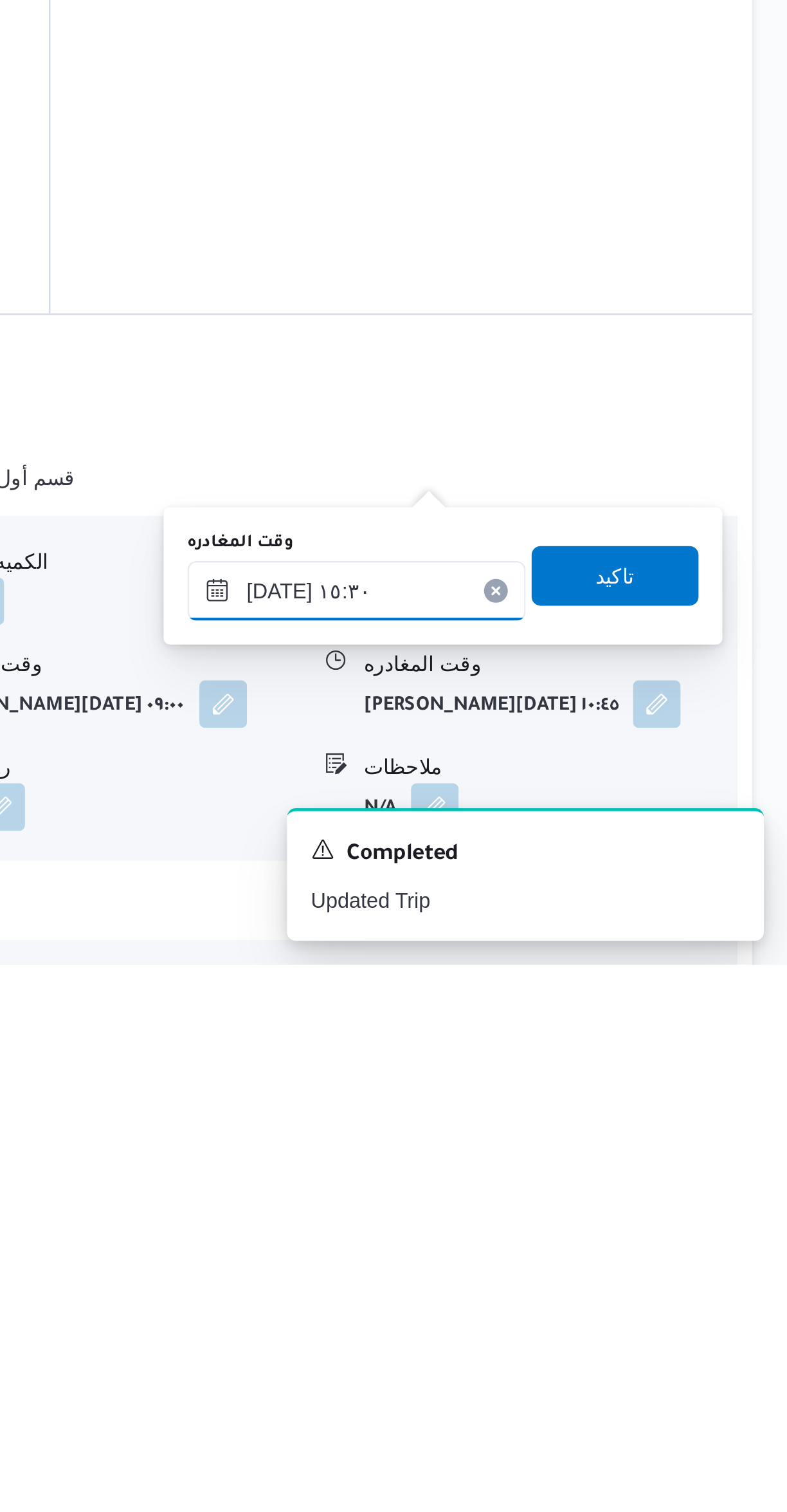
type input "٠٢/١٠/٢٠٢٥ ١٤:٣٠"
click at [716, 1338] on span "تاكيد" at bounding box center [713, 1343] width 72 height 25
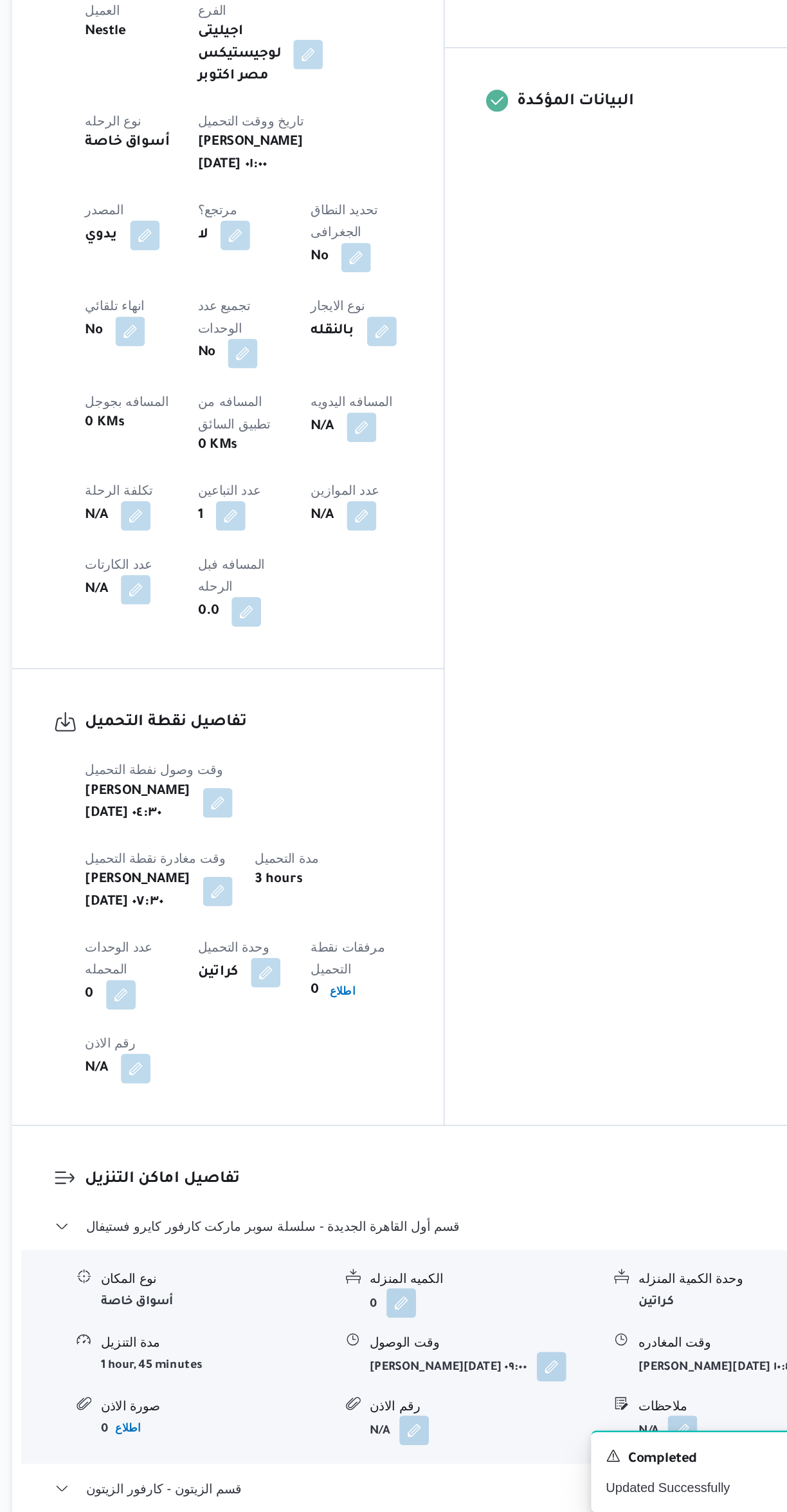
scroll to position [180, 0]
click at [401, 735] on button "button" at bounding box center [411, 745] width 21 height 21
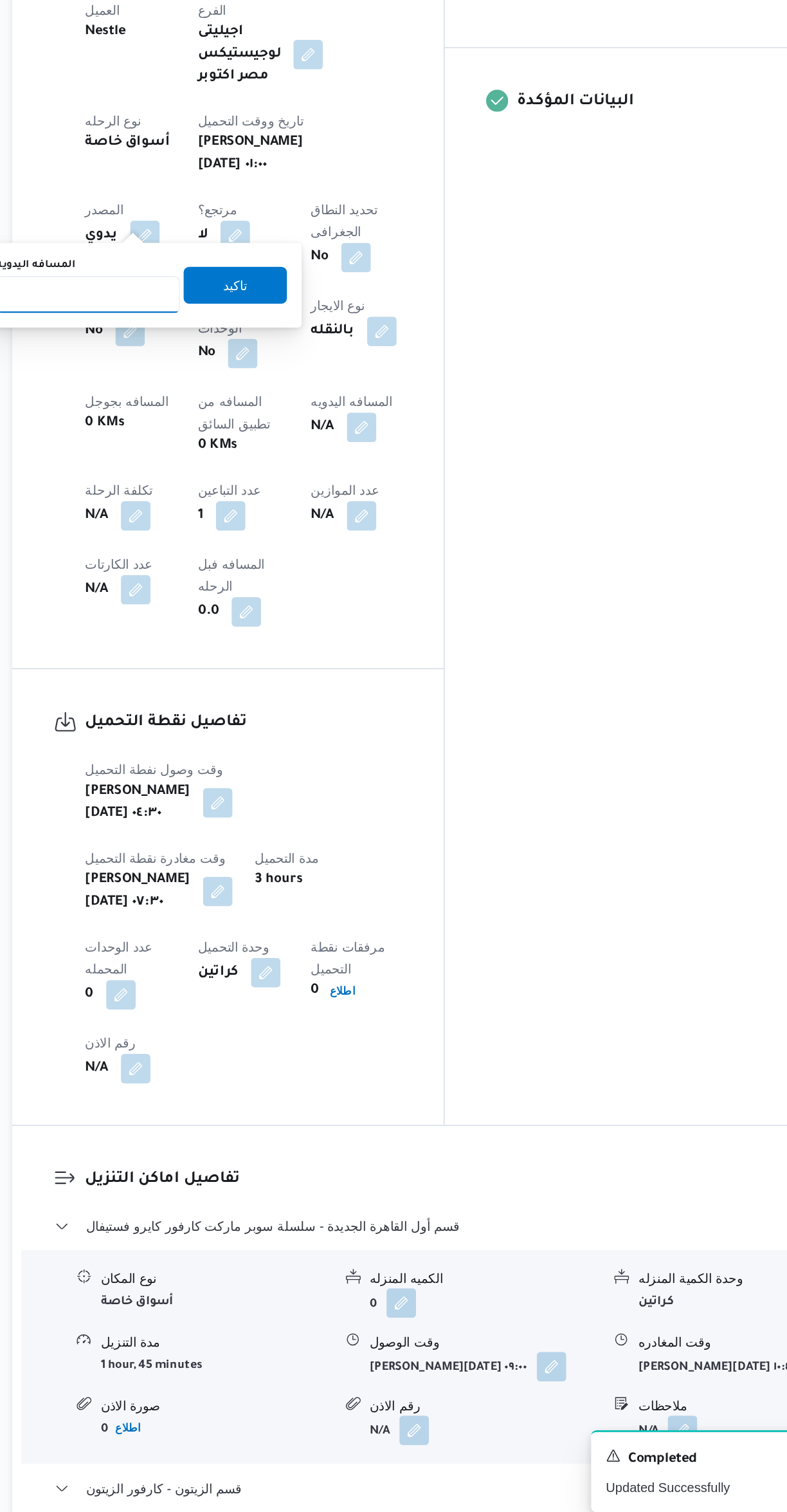
click at [229, 652] on input "المسافه اليدويه" at bounding box center [221, 651] width 128 height 25
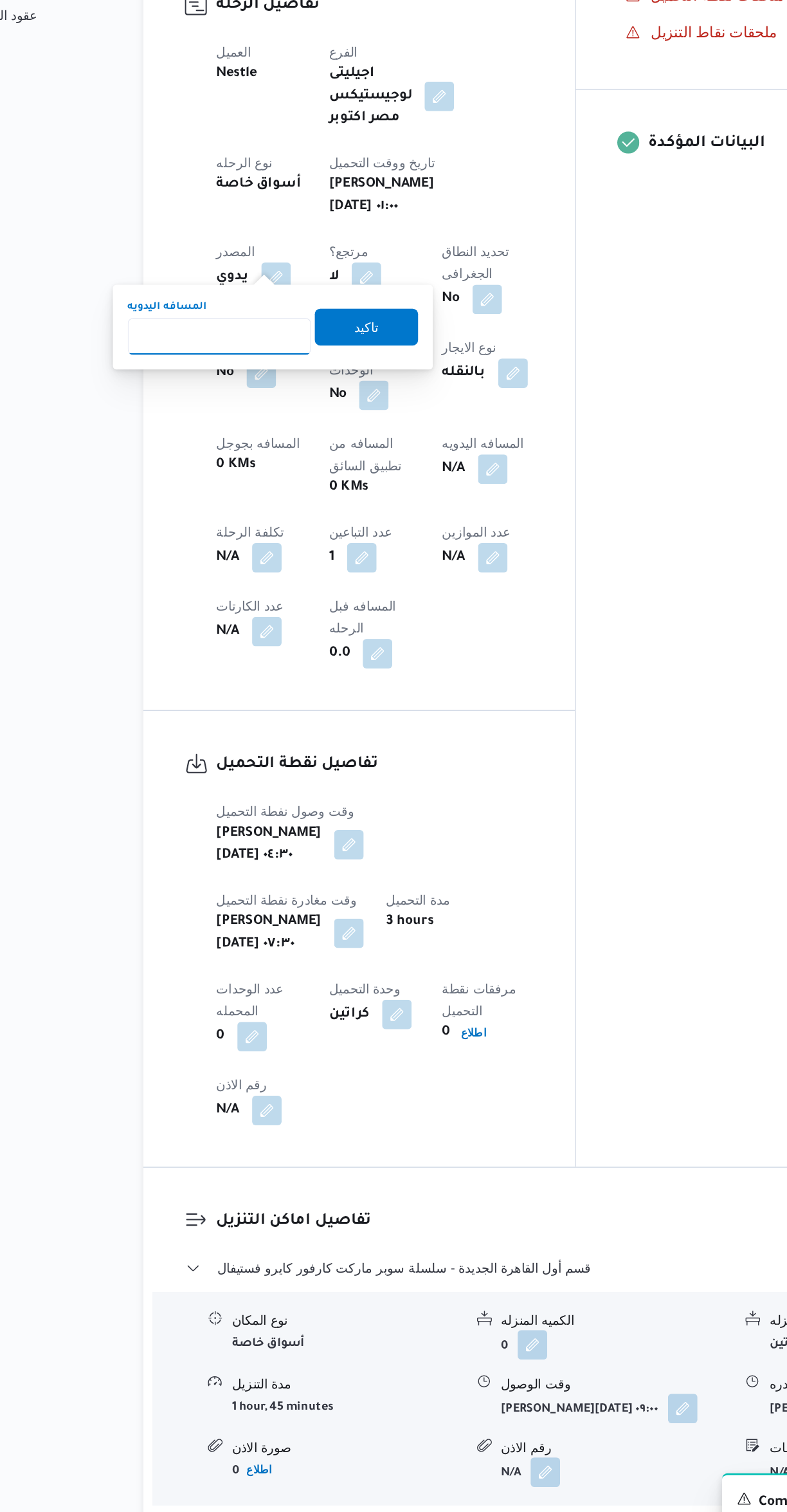
click at [205, 651] on input "المسافه اليدويه" at bounding box center [221, 651] width 128 height 25
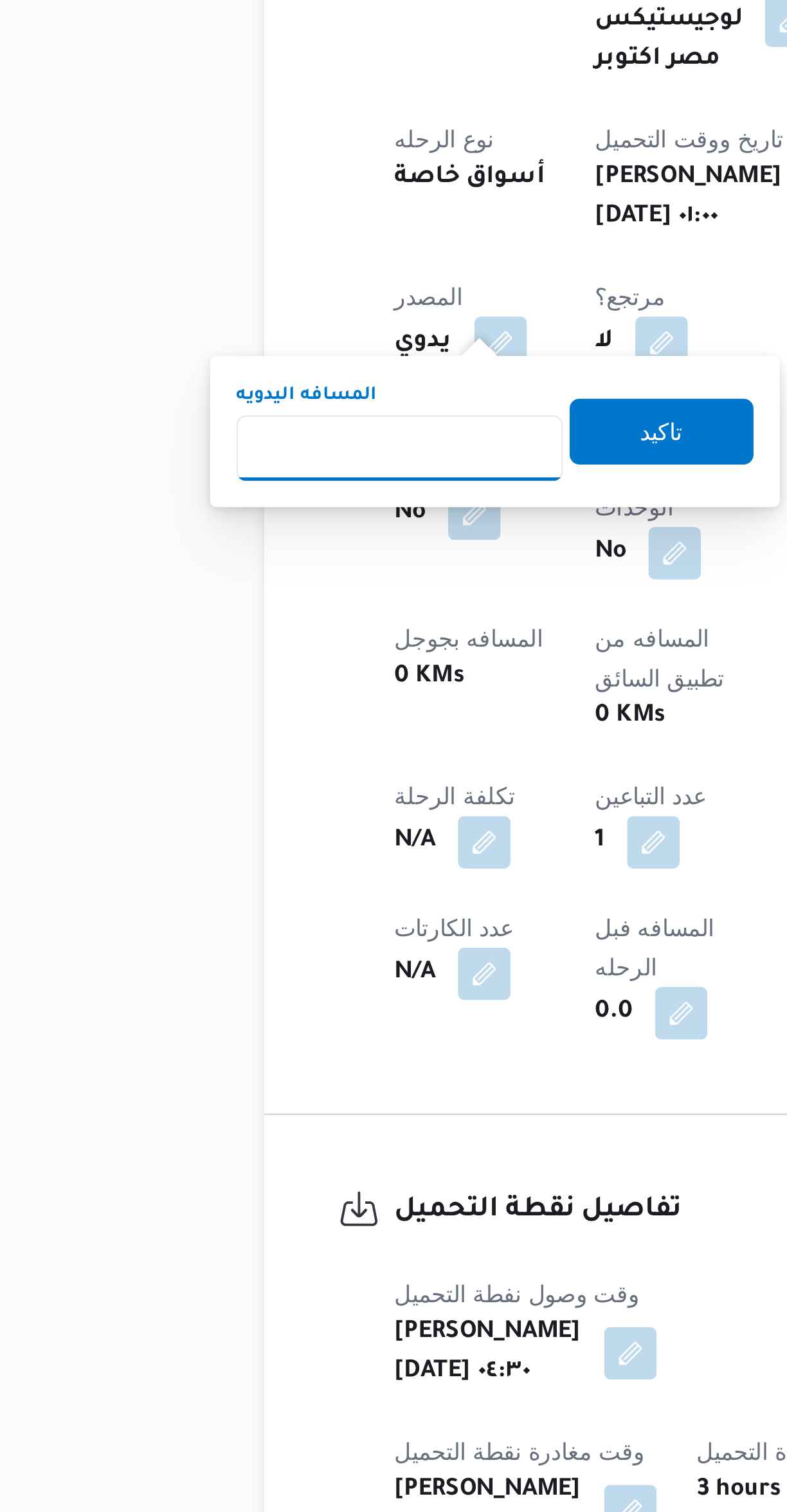
click at [192, 651] on input "المسافه اليدويه" at bounding box center [221, 651] width 128 height 25
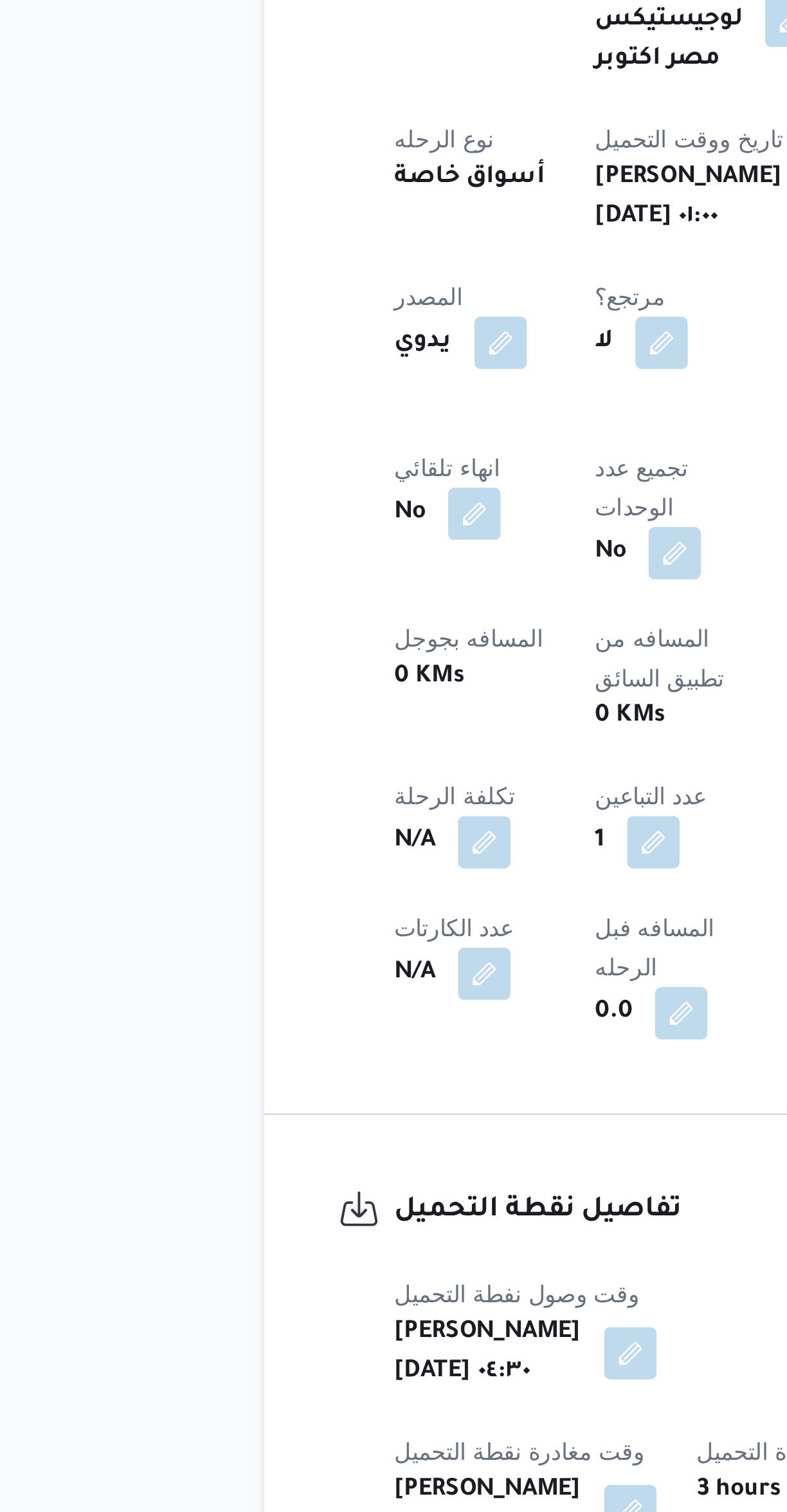
click at [249, 913] on div "تفاصيل نقطة التحميل وقت وصول نفطة التحميل خميس ٢ أكتوبر ٢٠٢٥ ٠٤:٣٠ وقت مغادرة ن…" at bounding box center [318, 1072] width 301 height 318
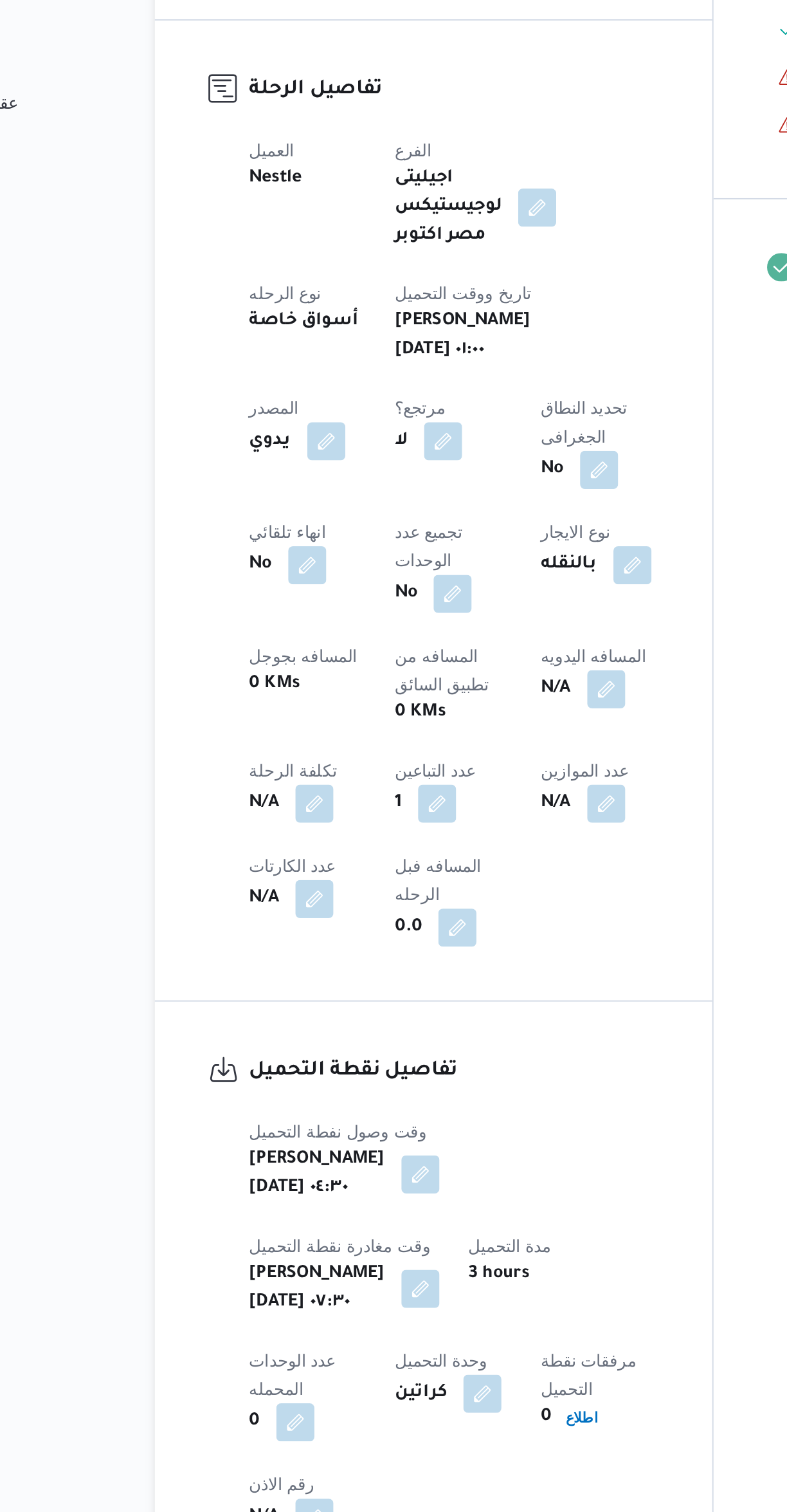
click at [364, 1294] on span "قسم أول القاهرة الجديدة - سلسلة سوبر ماركت كارفور كايرو فستيفال" at bounding box center [349, 1302] width 261 height 16
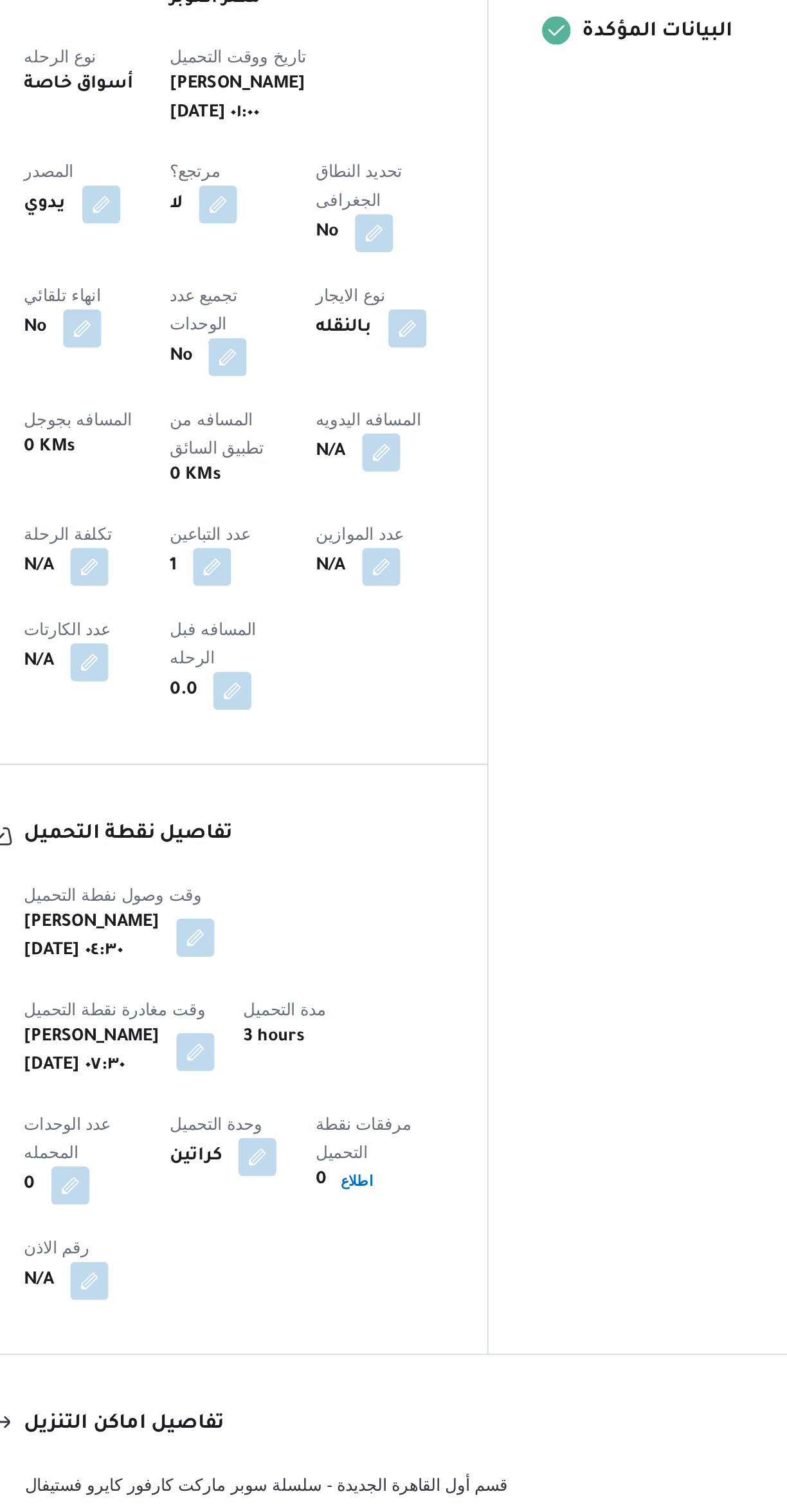
click at [454, 1328] on button "قسم الزيتون - كارفور الزيتون" at bounding box center [470, 1336] width 546 height 16
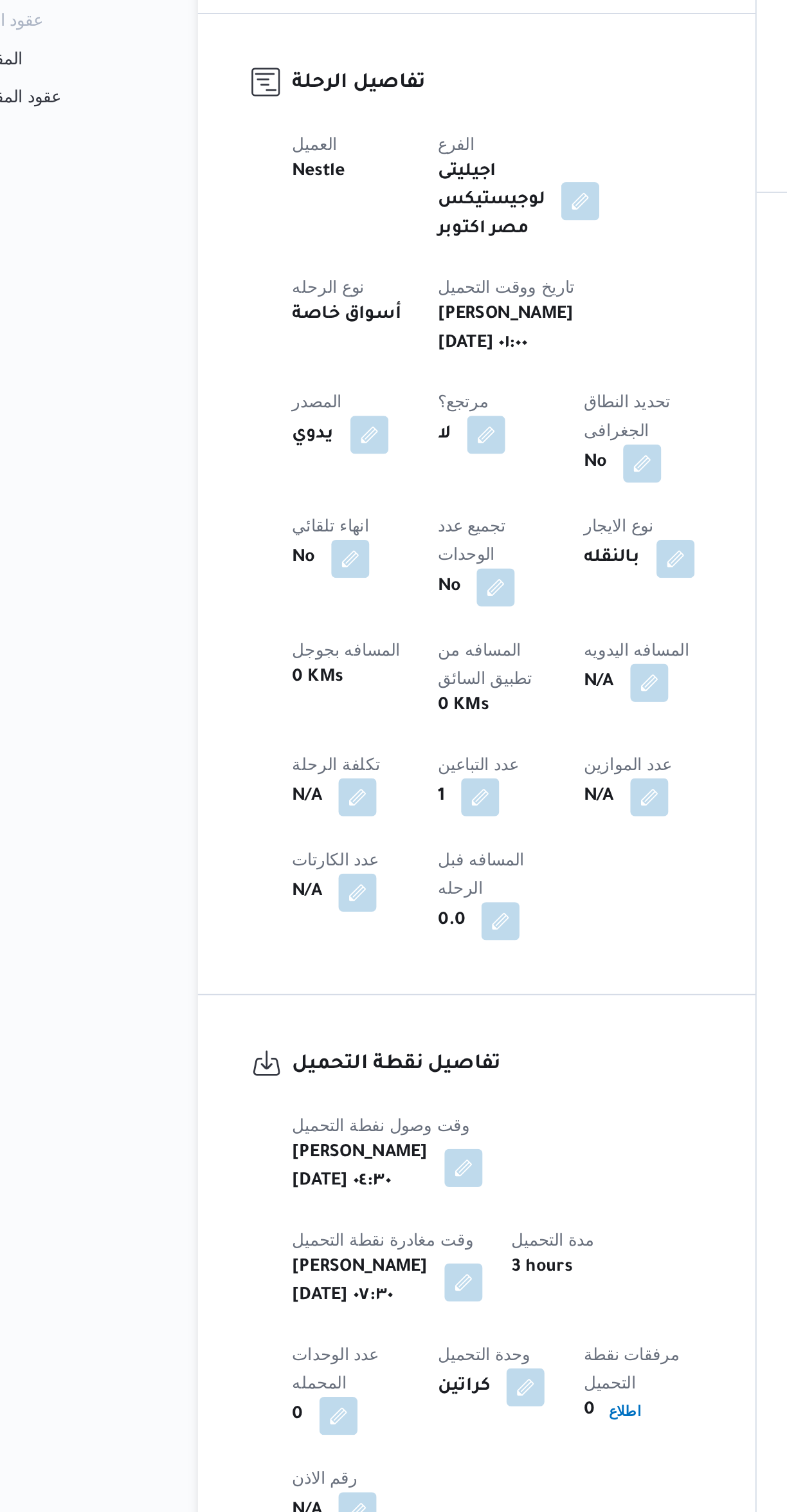
click at [401, 734] on button "button" at bounding box center [411, 744] width 21 height 21
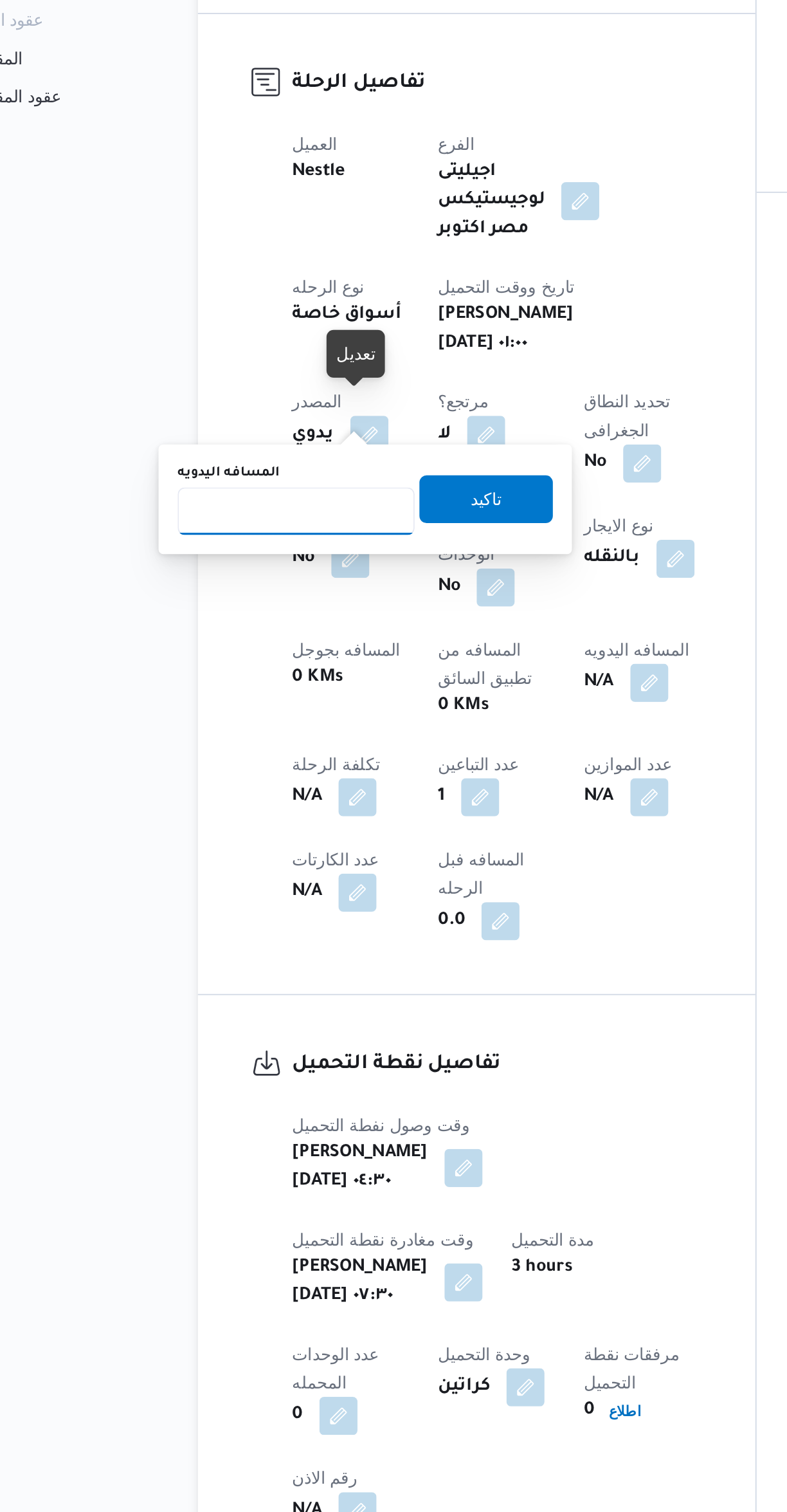
click at [232, 649] on input "المسافه اليدويه" at bounding box center [221, 651] width 128 height 25
type input "7"
type input "86"
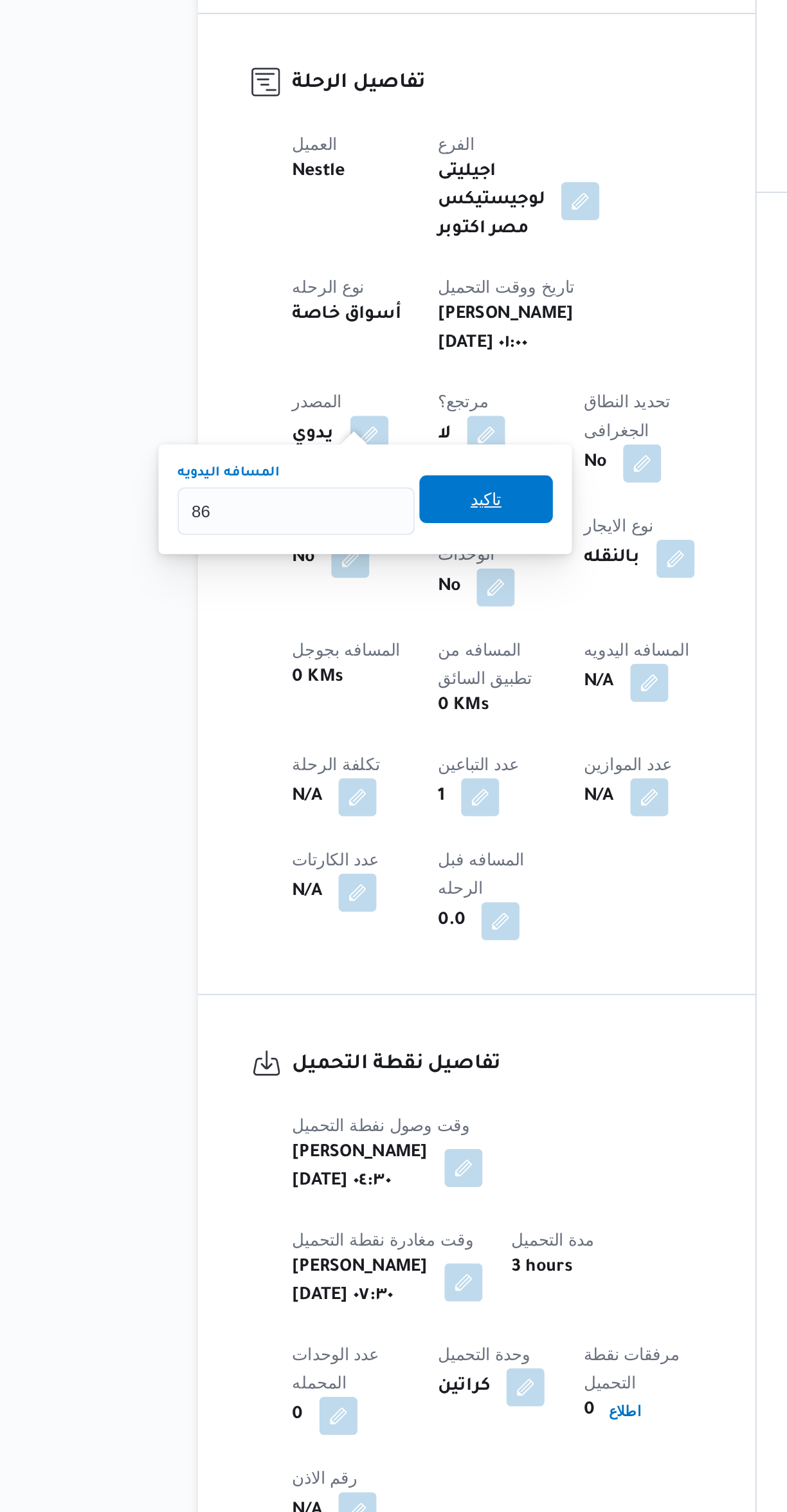
click at [312, 777] on span "تاكيد" at bounding box center [323, 790] width 72 height 25
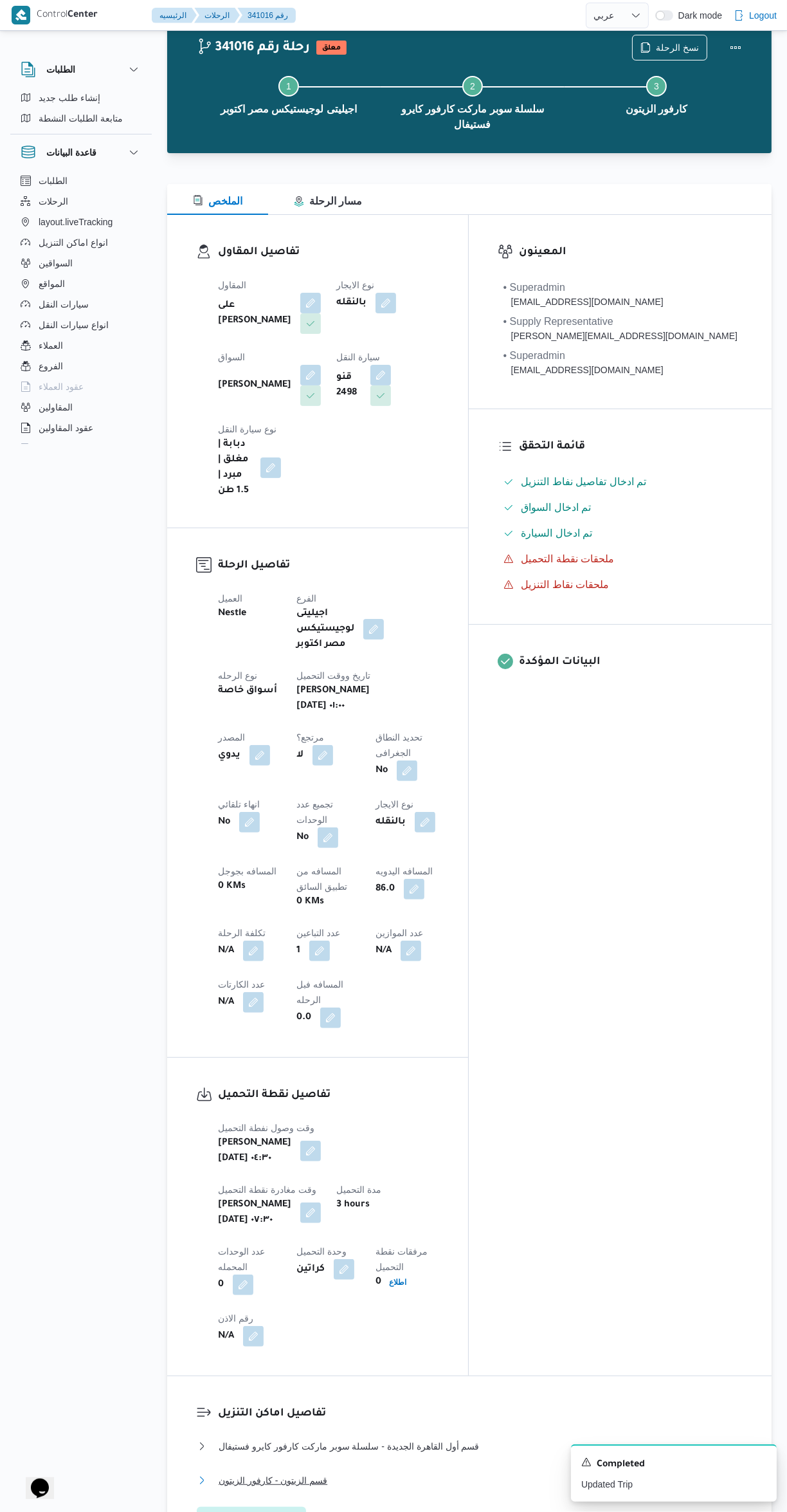
click at [467, 1473] on button "قسم الزيتون - كارفور الزيتون" at bounding box center [470, 1480] width 546 height 16
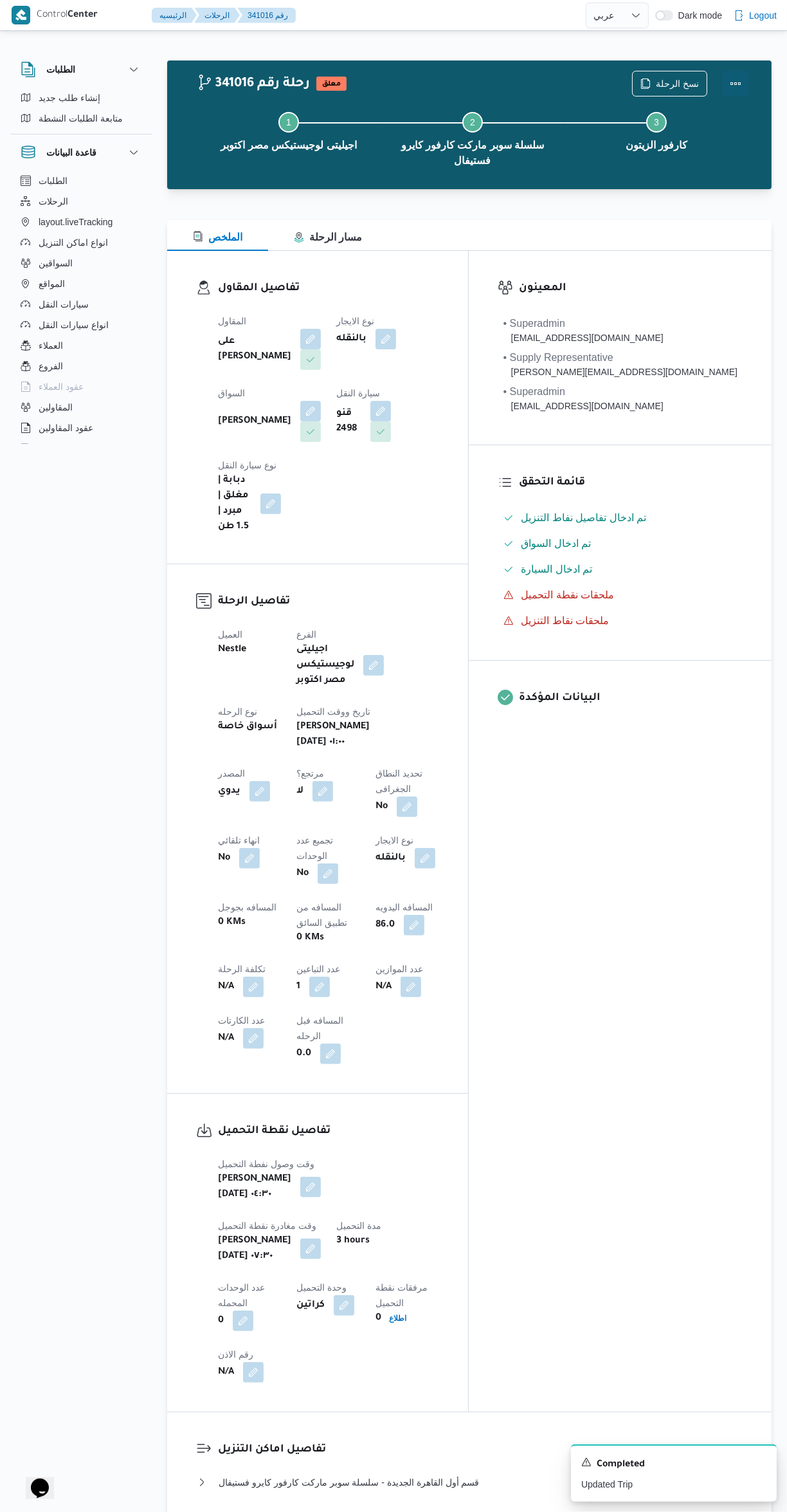
click at [735, 87] on button "Actions" at bounding box center [735, 83] width 25 height 25
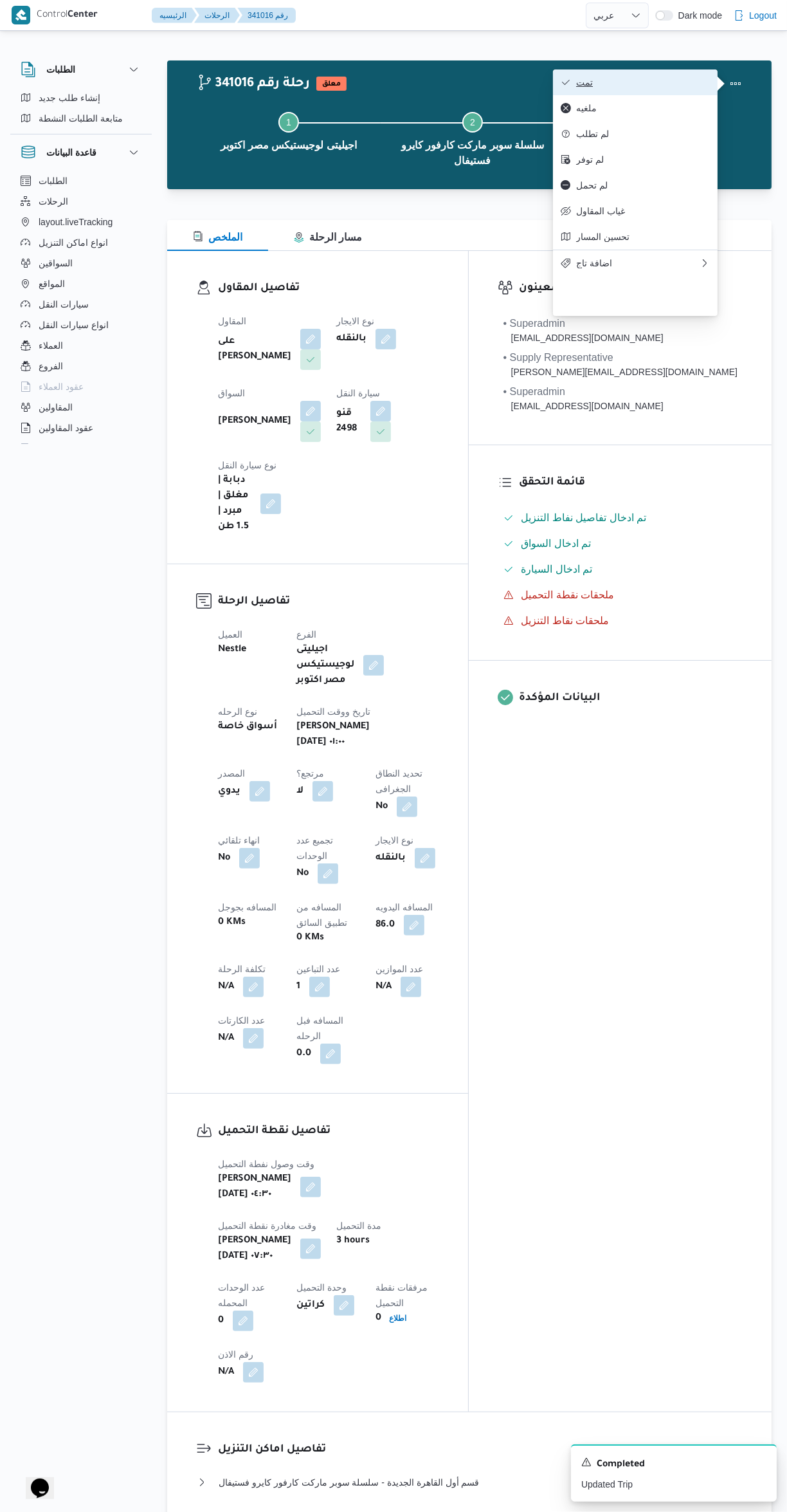
click at [666, 81] on span "تمت" at bounding box center [643, 82] width 134 height 11
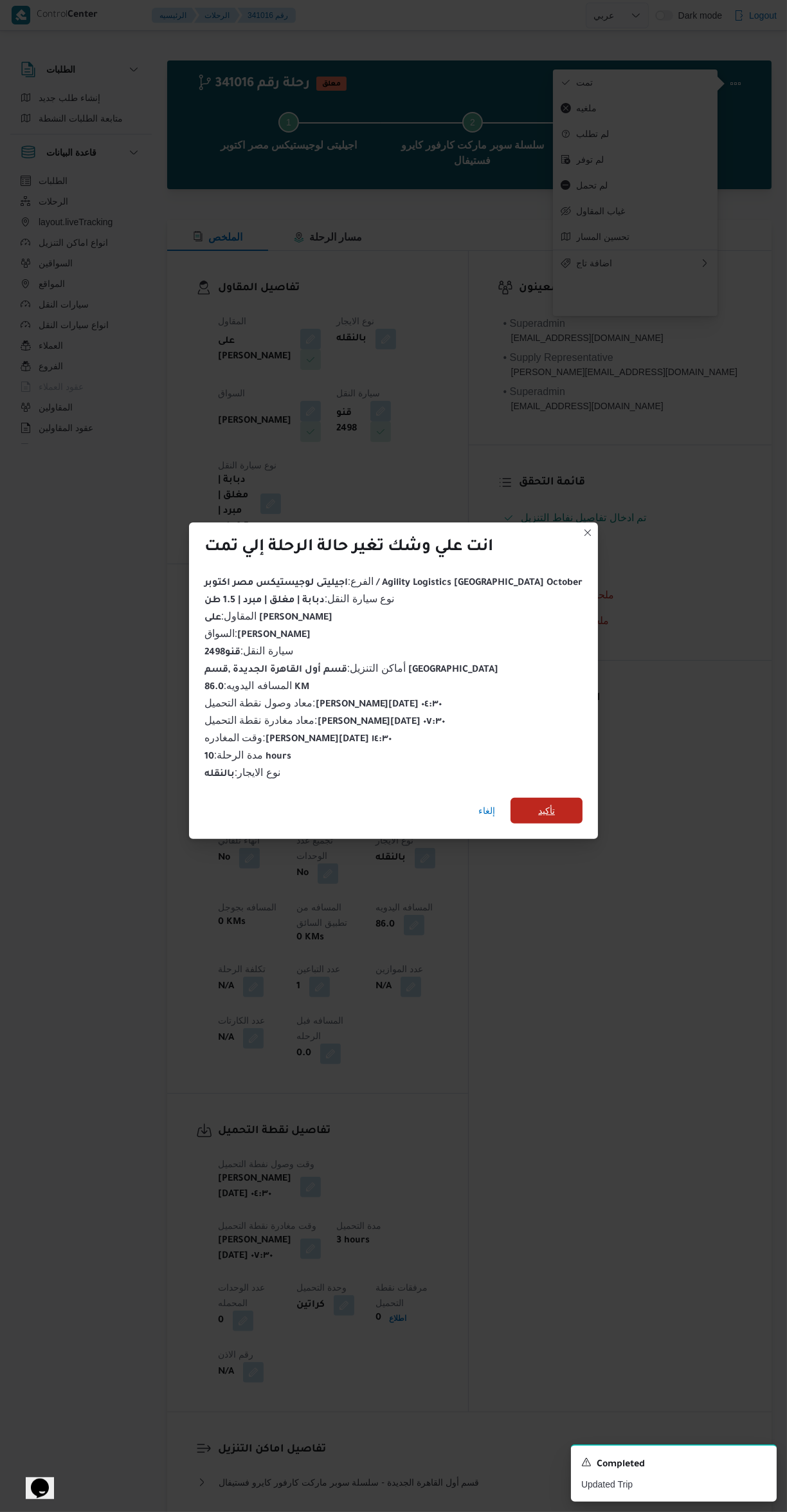
click at [531, 805] on span "تأكيد" at bounding box center [546, 810] width 72 height 25
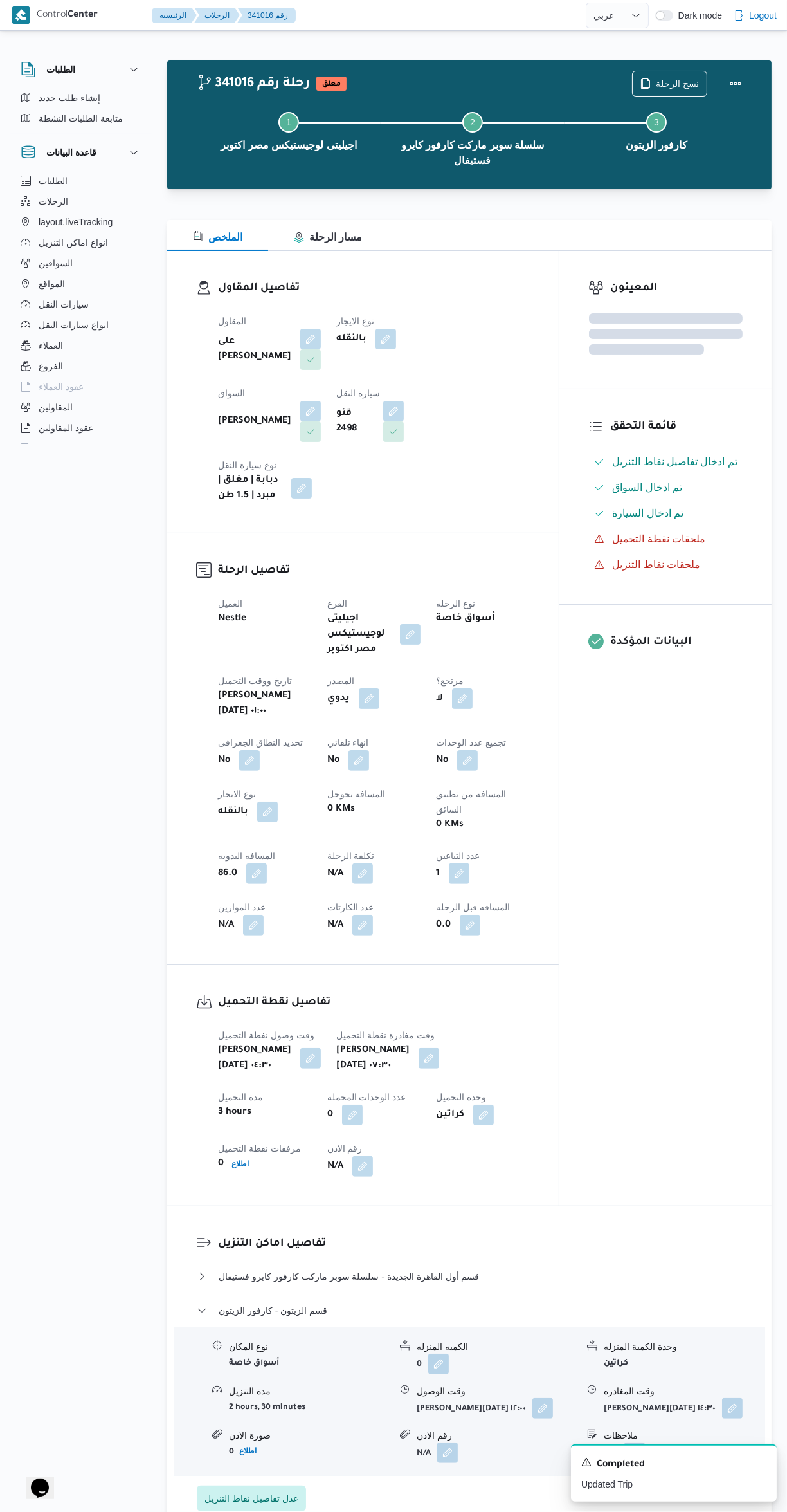
click at [671, 930] on div "المعينون قائمة التحقق تم ادخال تفاصيل نفاط التنزيل تم ادخال السواق تم ادخال الس…" at bounding box center [665, 728] width 212 height 954
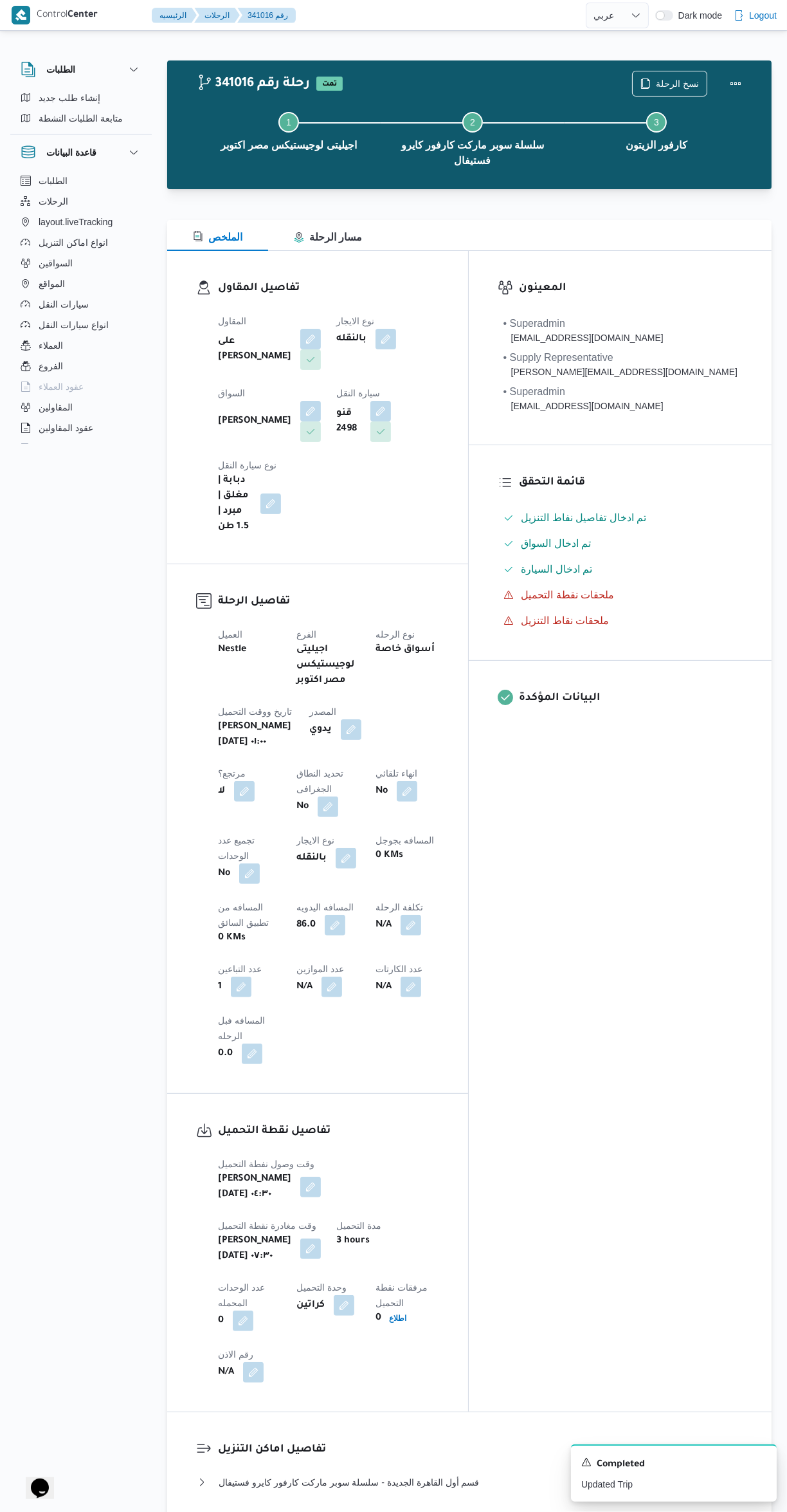
select select "ar"
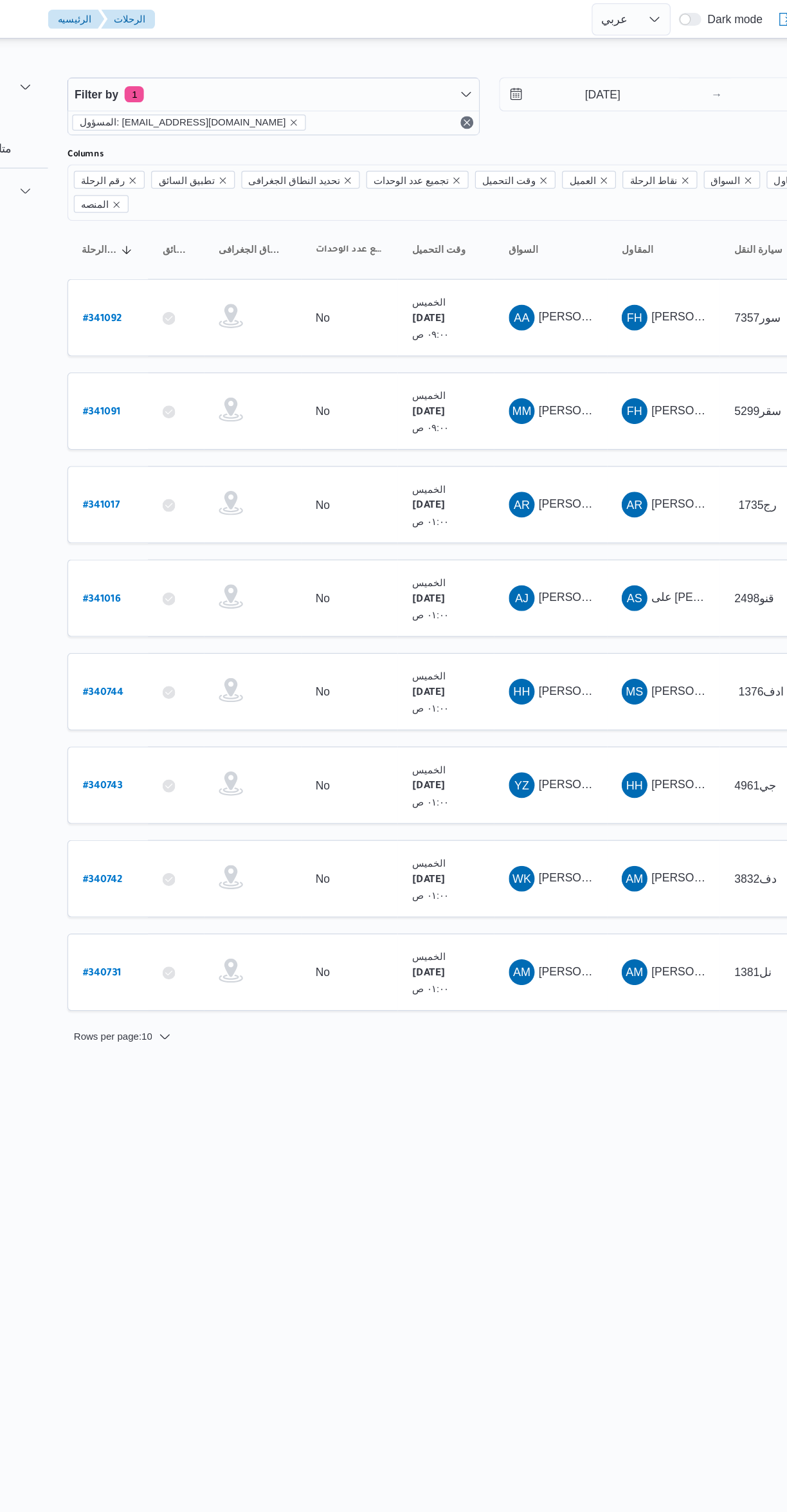
click at [200, 399] on b "# 341017" at bounding box center [194, 404] width 30 height 9
select select "ar"
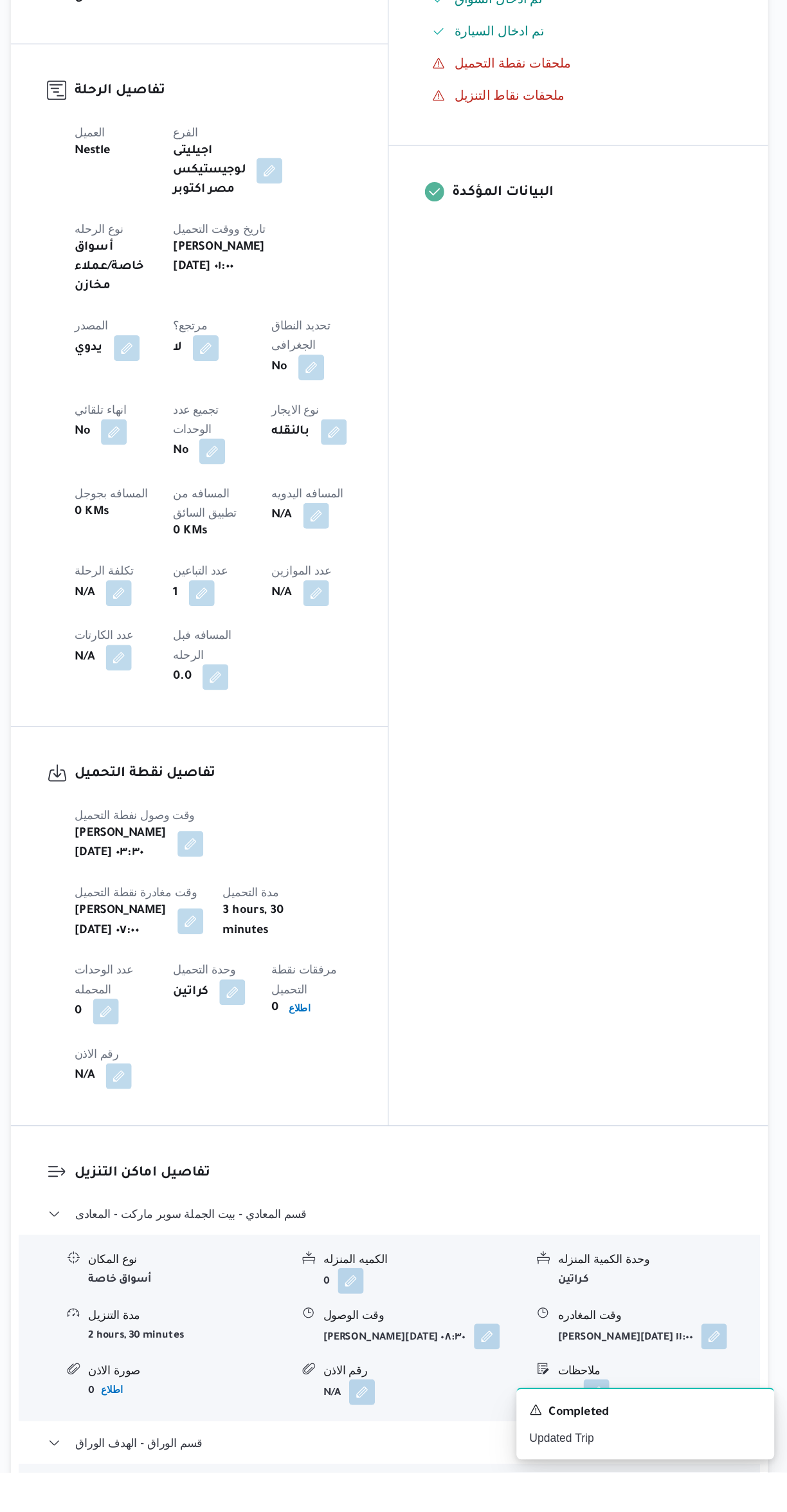
scroll to position [193, 0]
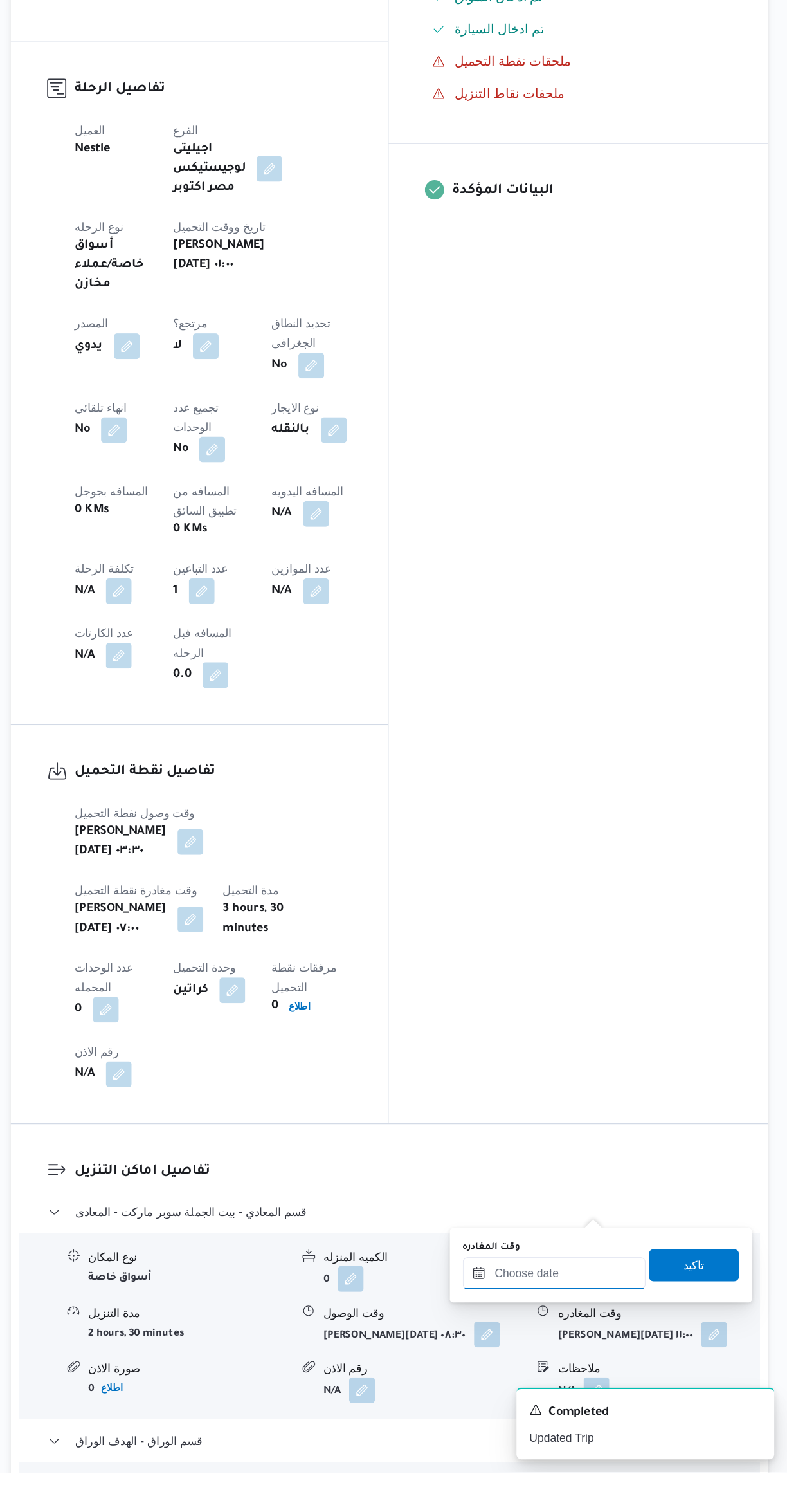
click at [588, 1352] on input "وقت المغادره" at bounding box center [601, 1352] width 146 height 25
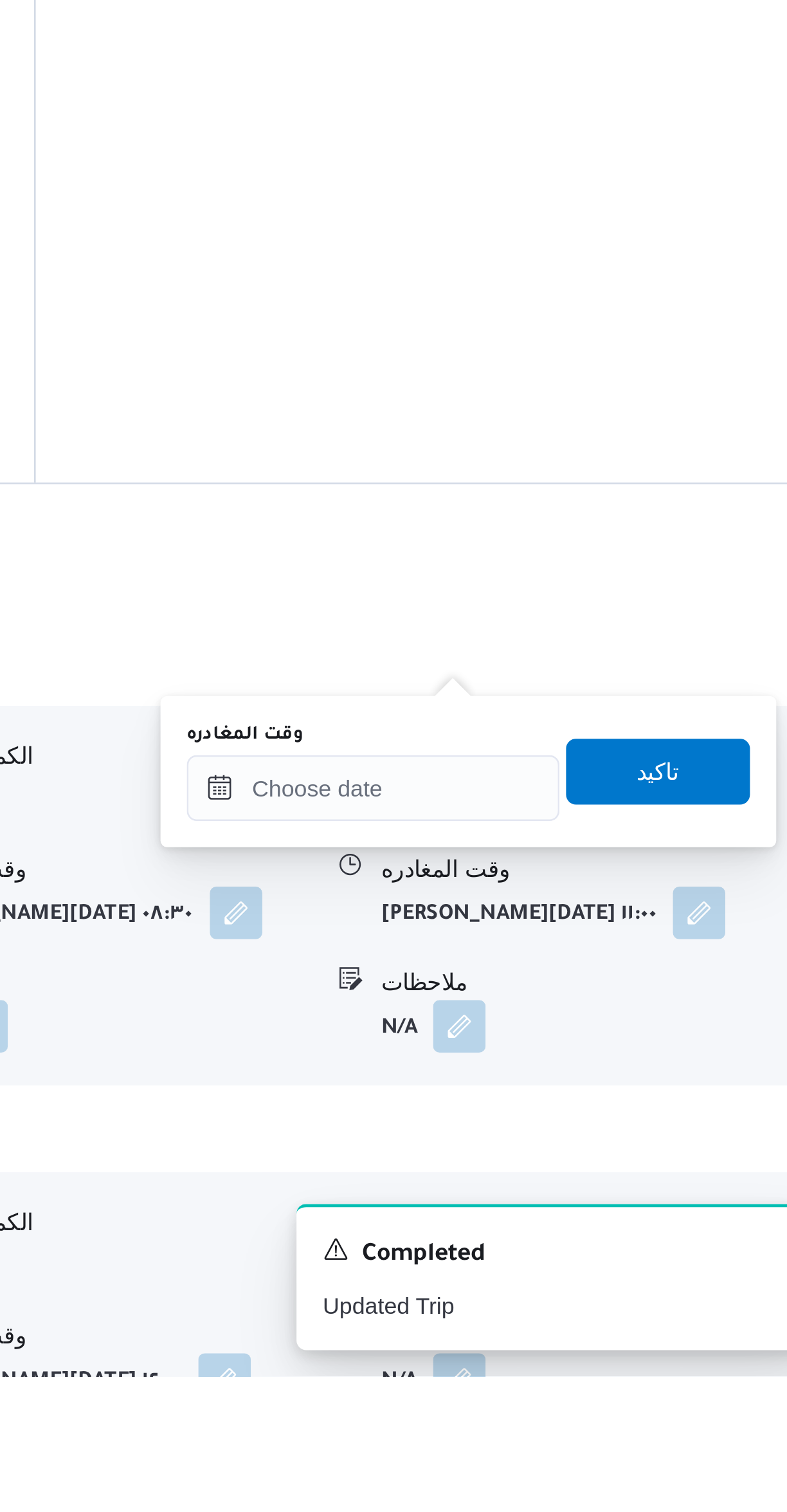
scroll to position [265, 0]
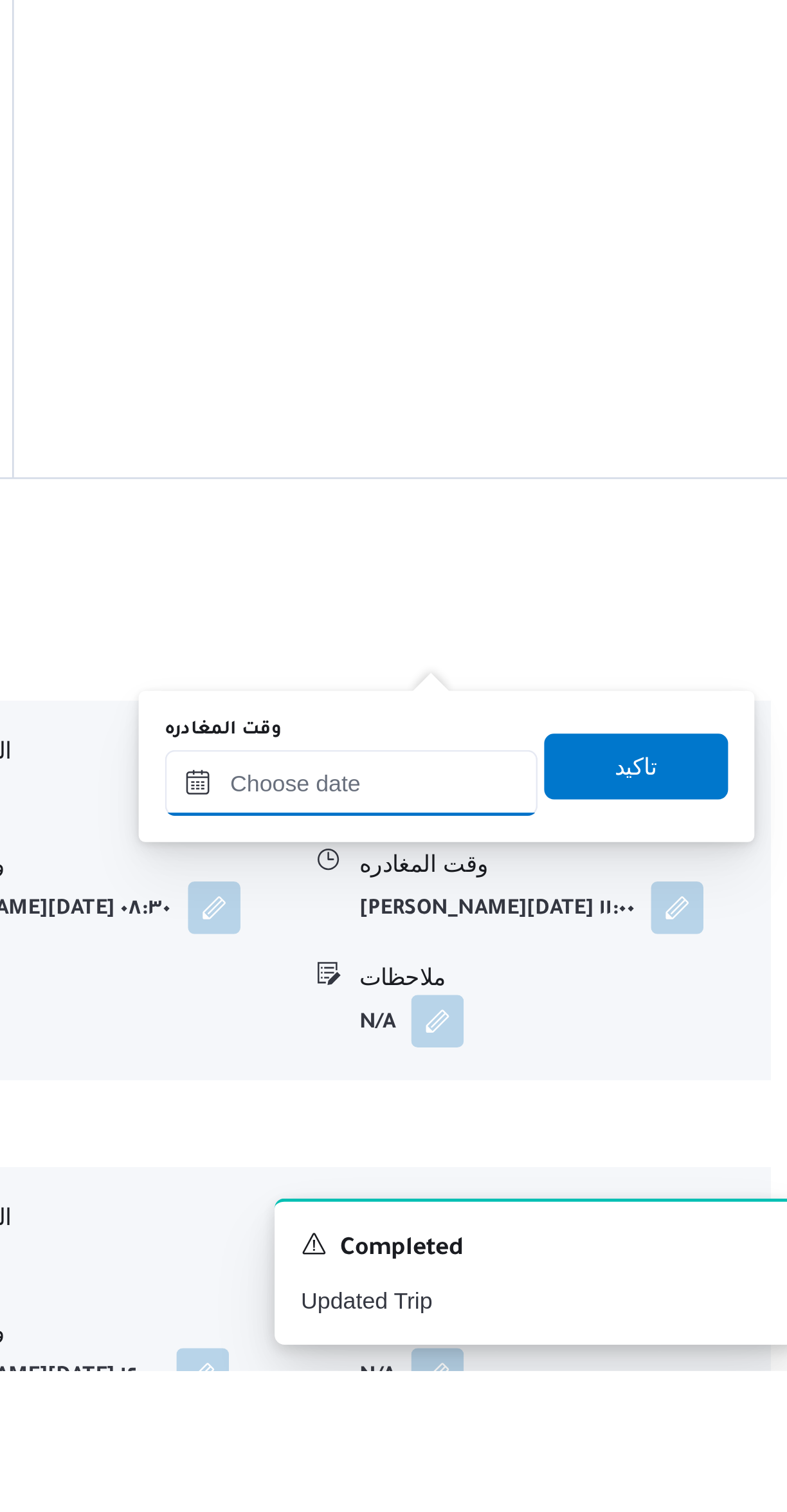
click at [597, 1276] on input "وقت المغادره" at bounding box center [601, 1281] width 146 height 25
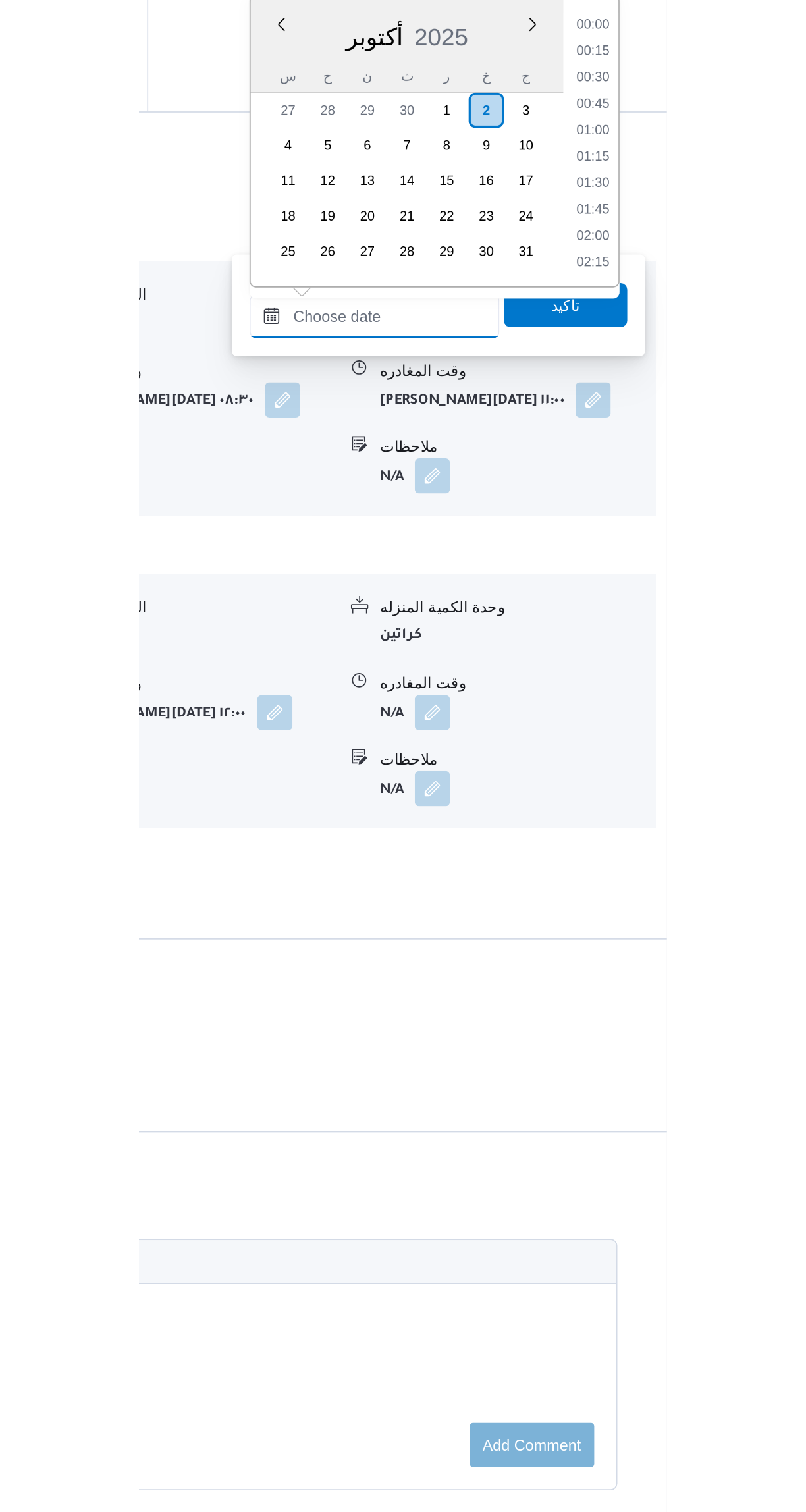
scroll to position [225, 0]
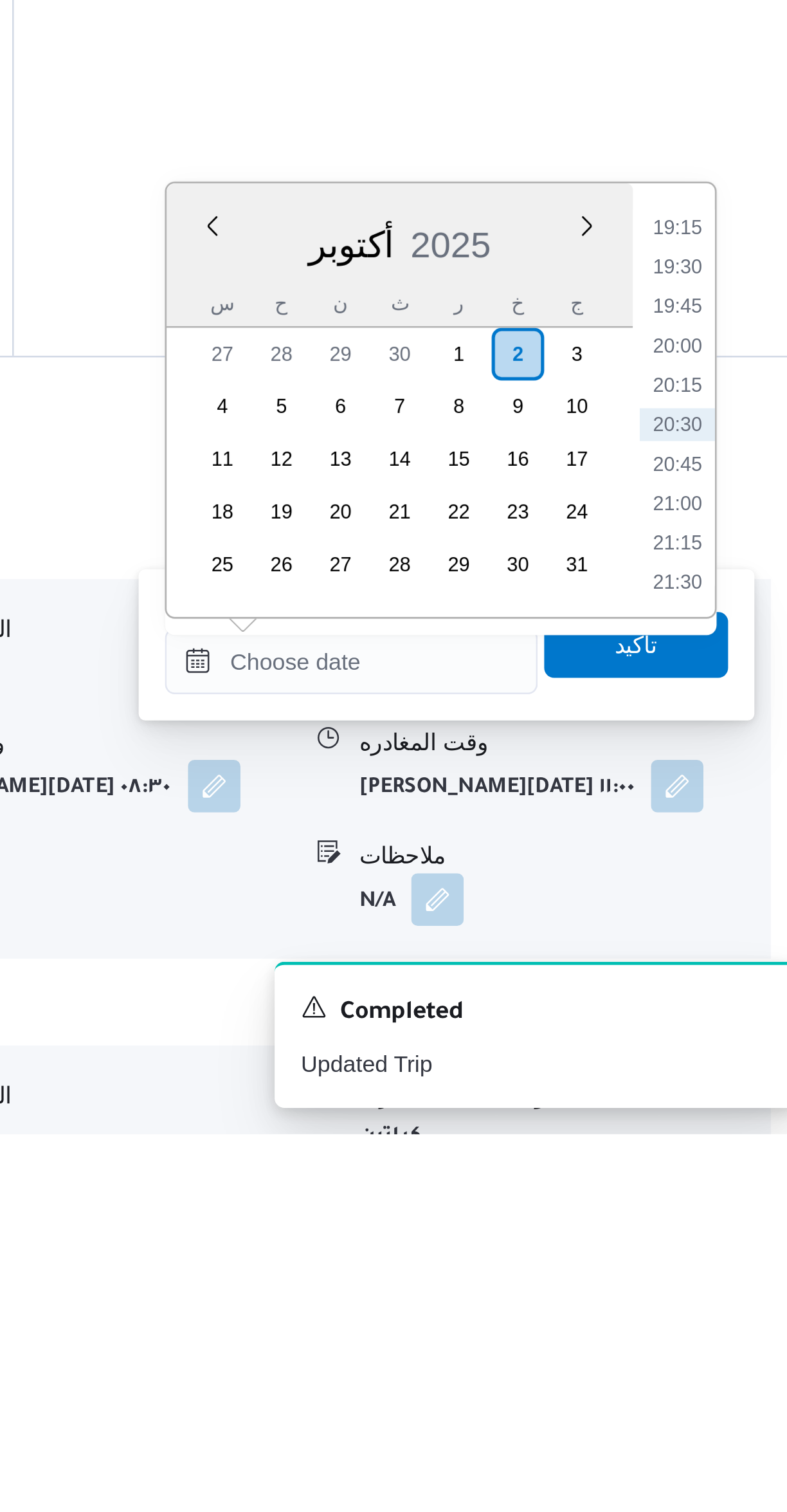
click at [720, 1145] on div "Time 00:00 00:15 00:30 00:45 01:00 01:15 01:30 01:45 02:00 02:15 02:30 02:45 03…" at bounding box center [727, 1224] width 32 height 170
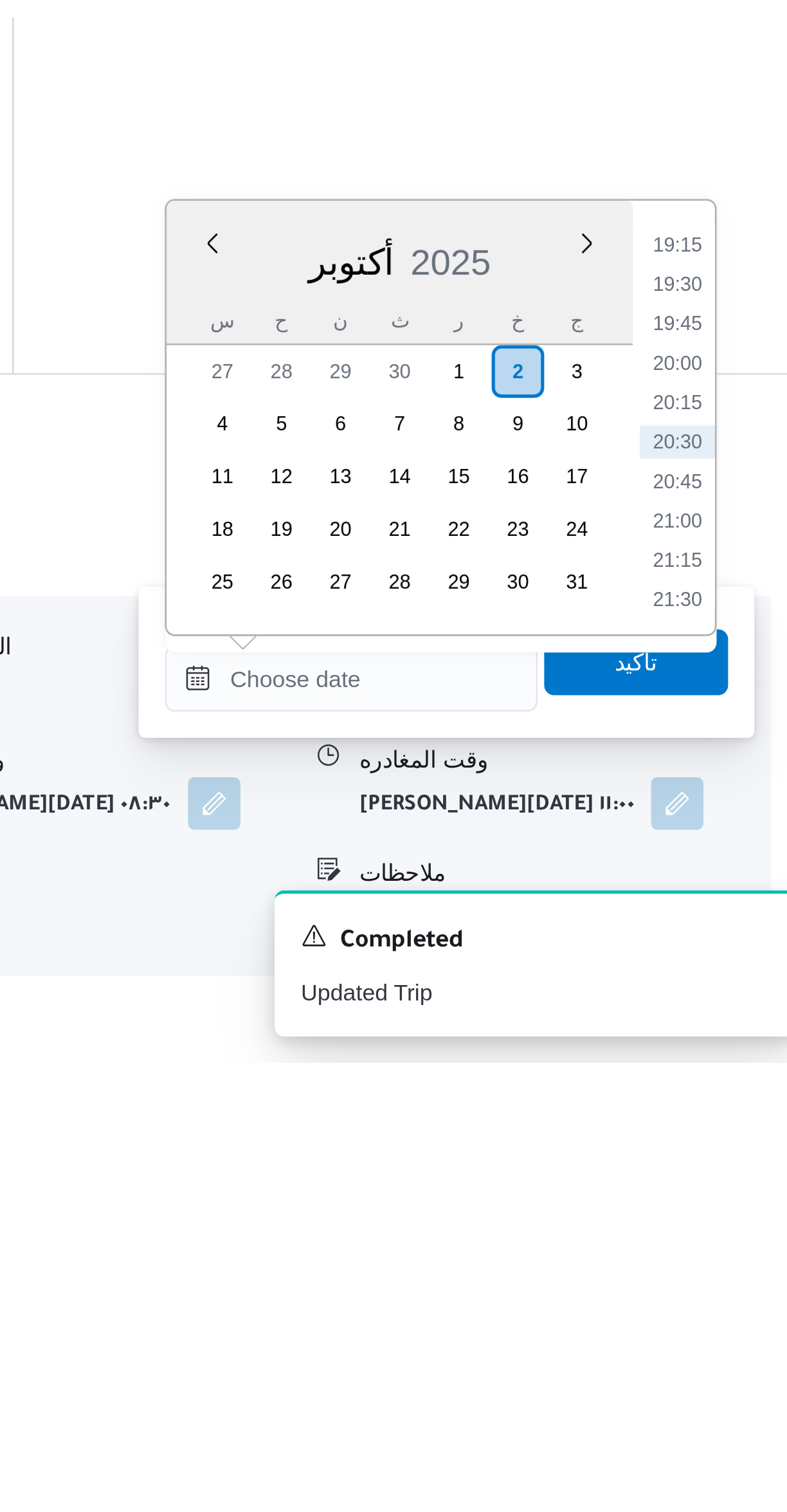
scroll to position [221, 0]
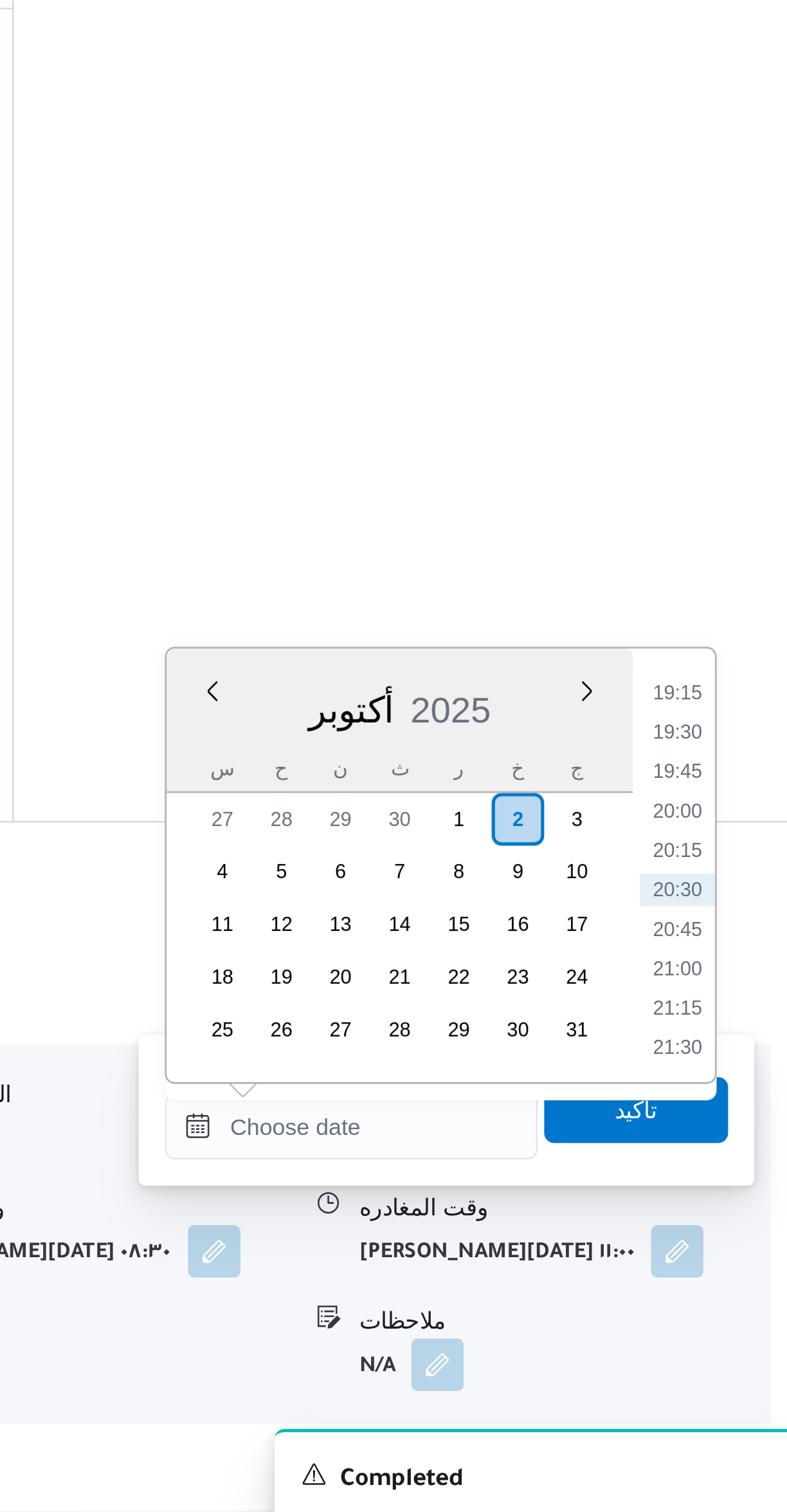
click at [730, 1157] on li "19:15" at bounding box center [729, 1156] width 30 height 13
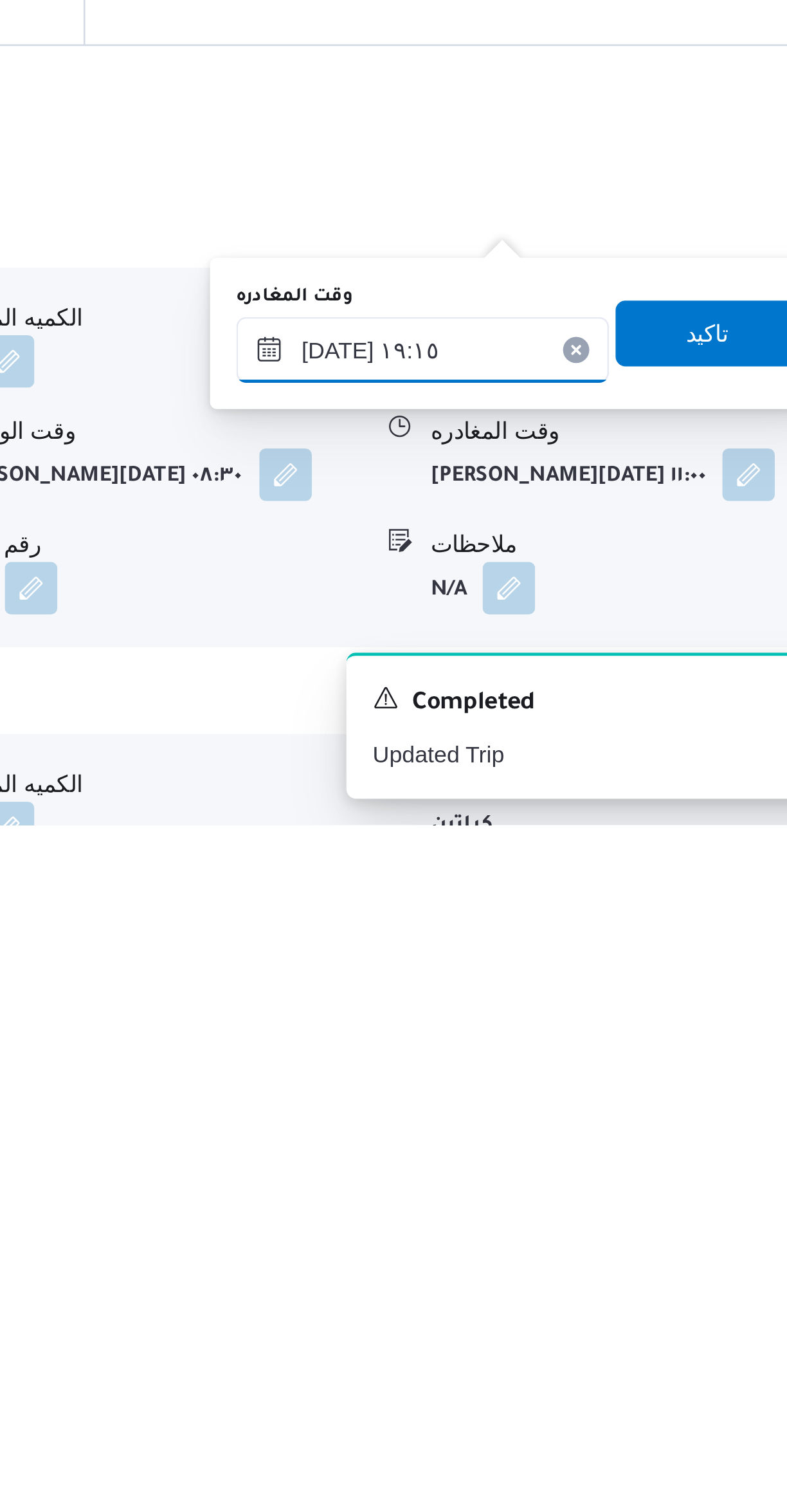
click at [608, 1323] on input "٠٢/١٠/٢٠٢٥ ١٩:١٥" at bounding box center [601, 1326] width 146 height 25
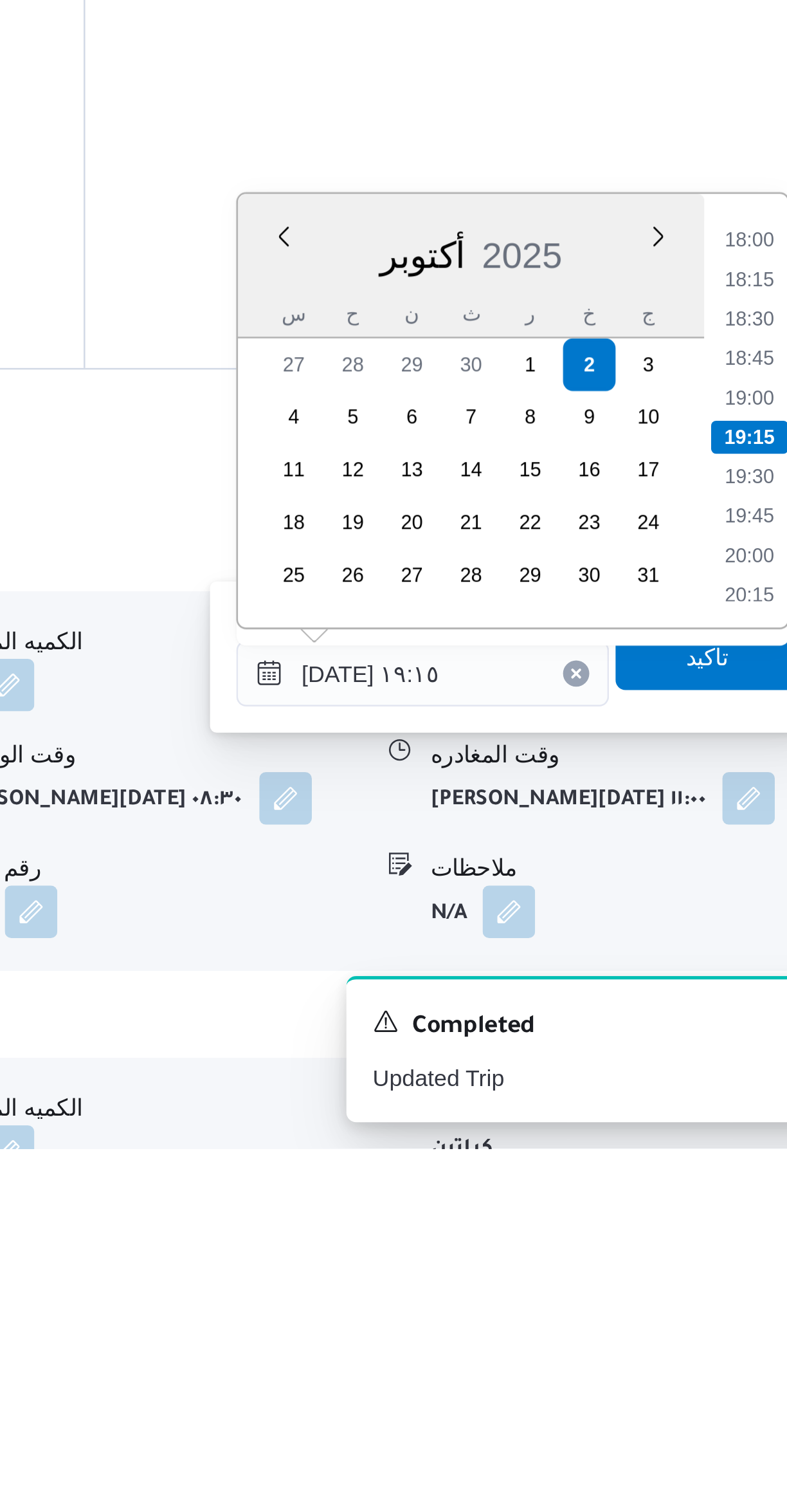
click at [721, 1159] on li "18:00" at bounding box center [729, 1156] width 30 height 13
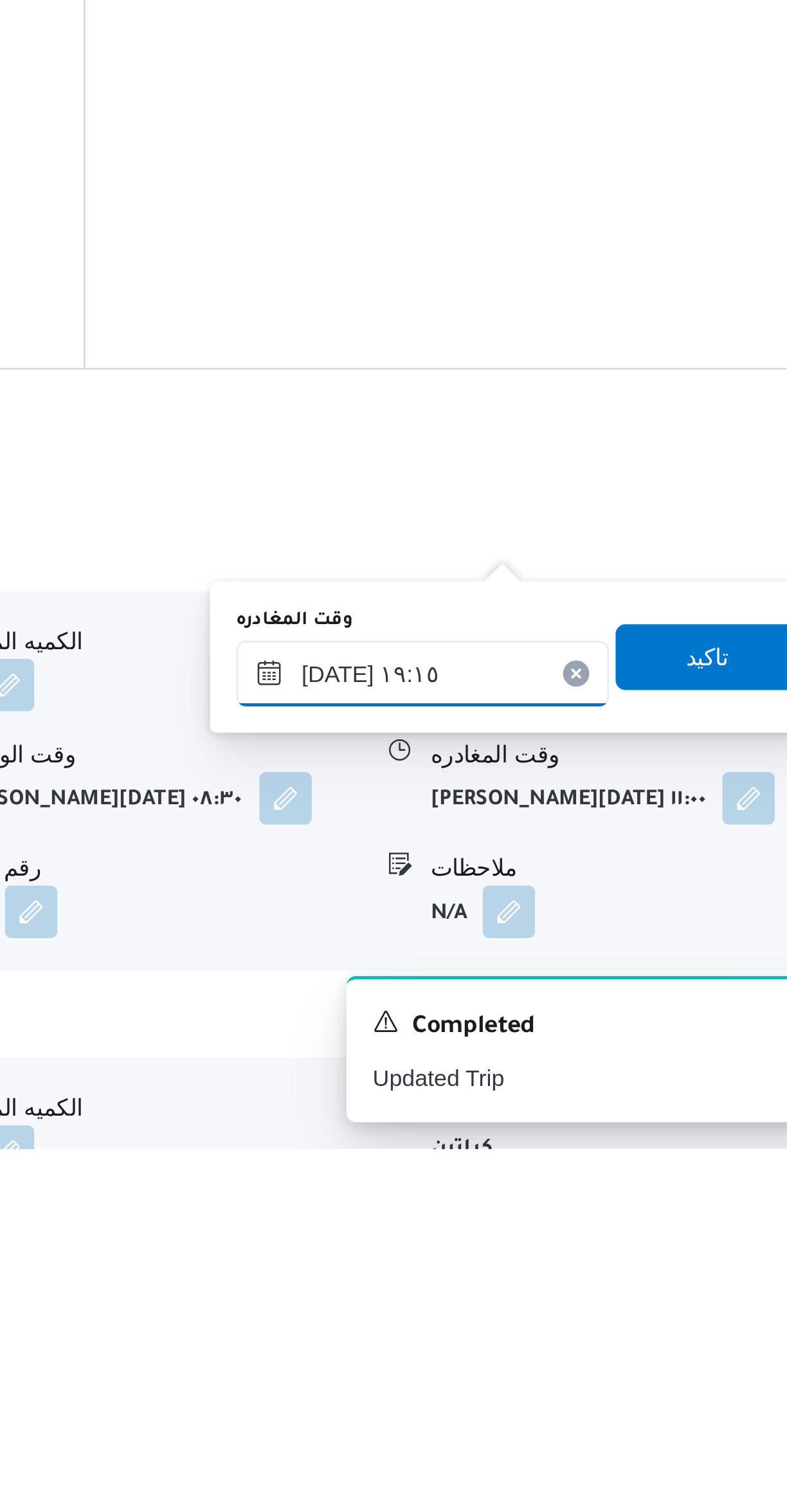
type input "٠٢/١٠/٢٠٢٥ ١٨:٠٠"
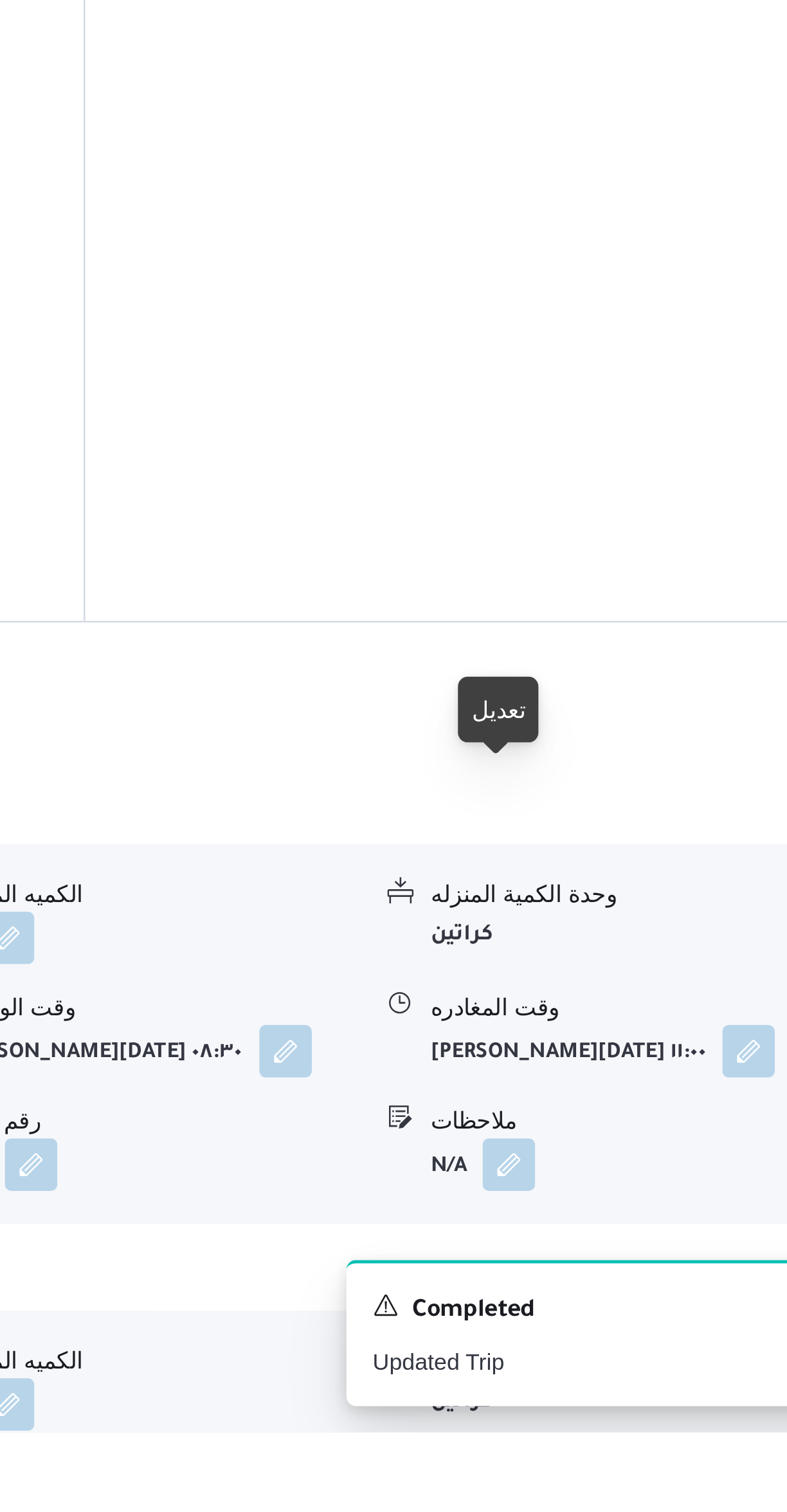
scroll to position [233, 0]
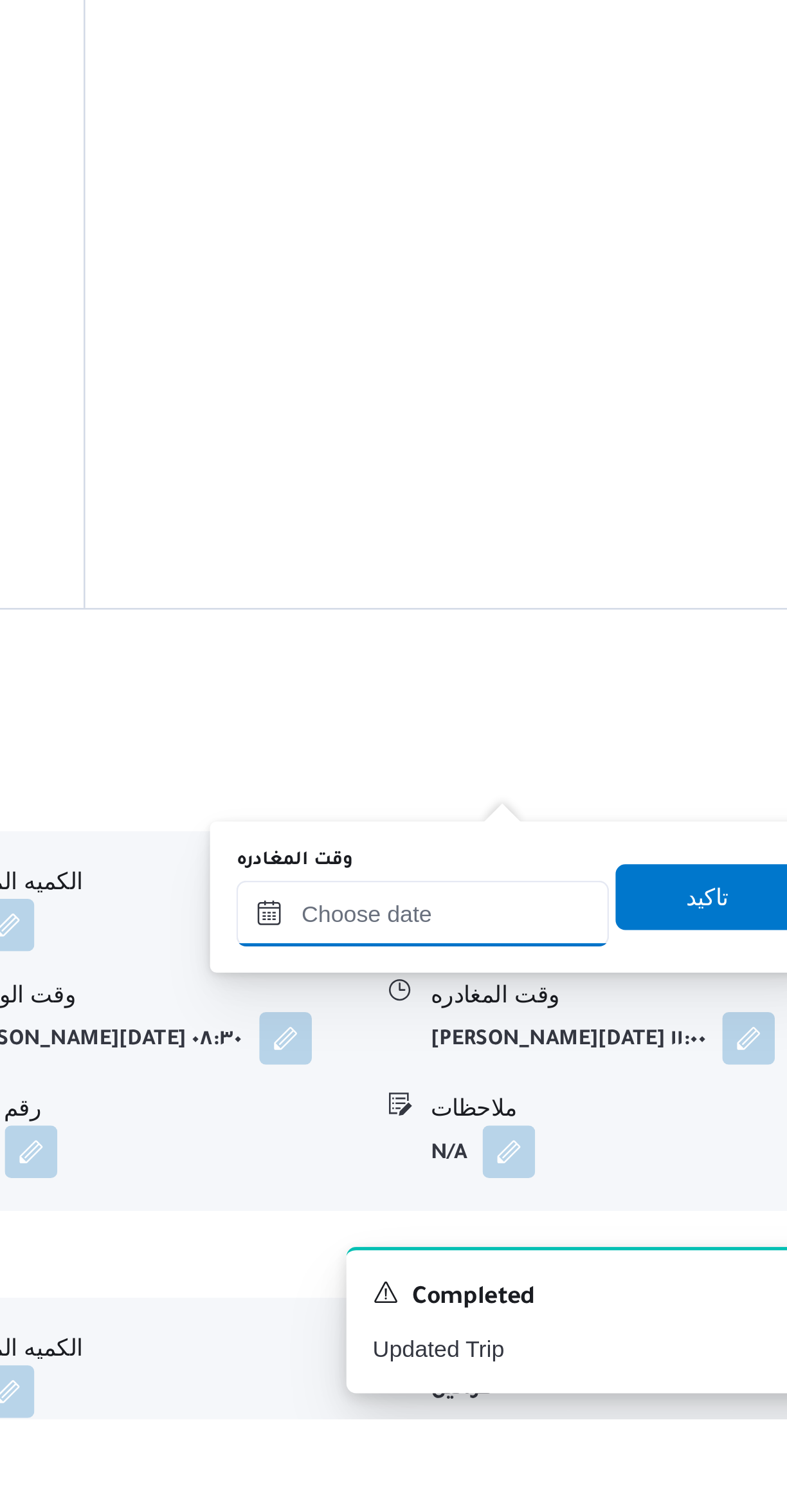
click at [607, 1313] on input "وقت المغادره" at bounding box center [601, 1313] width 146 height 25
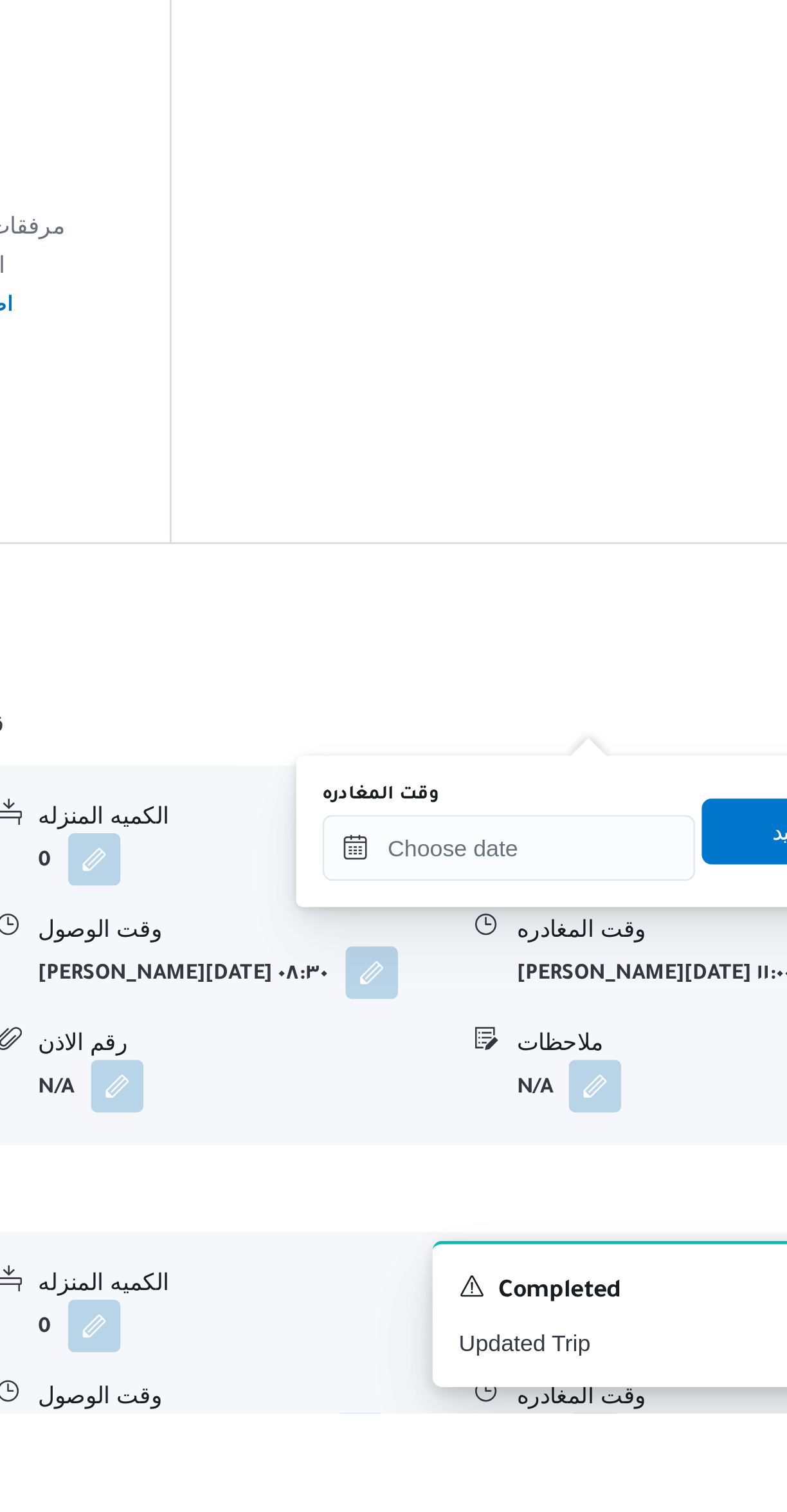
scroll to position [256, 0]
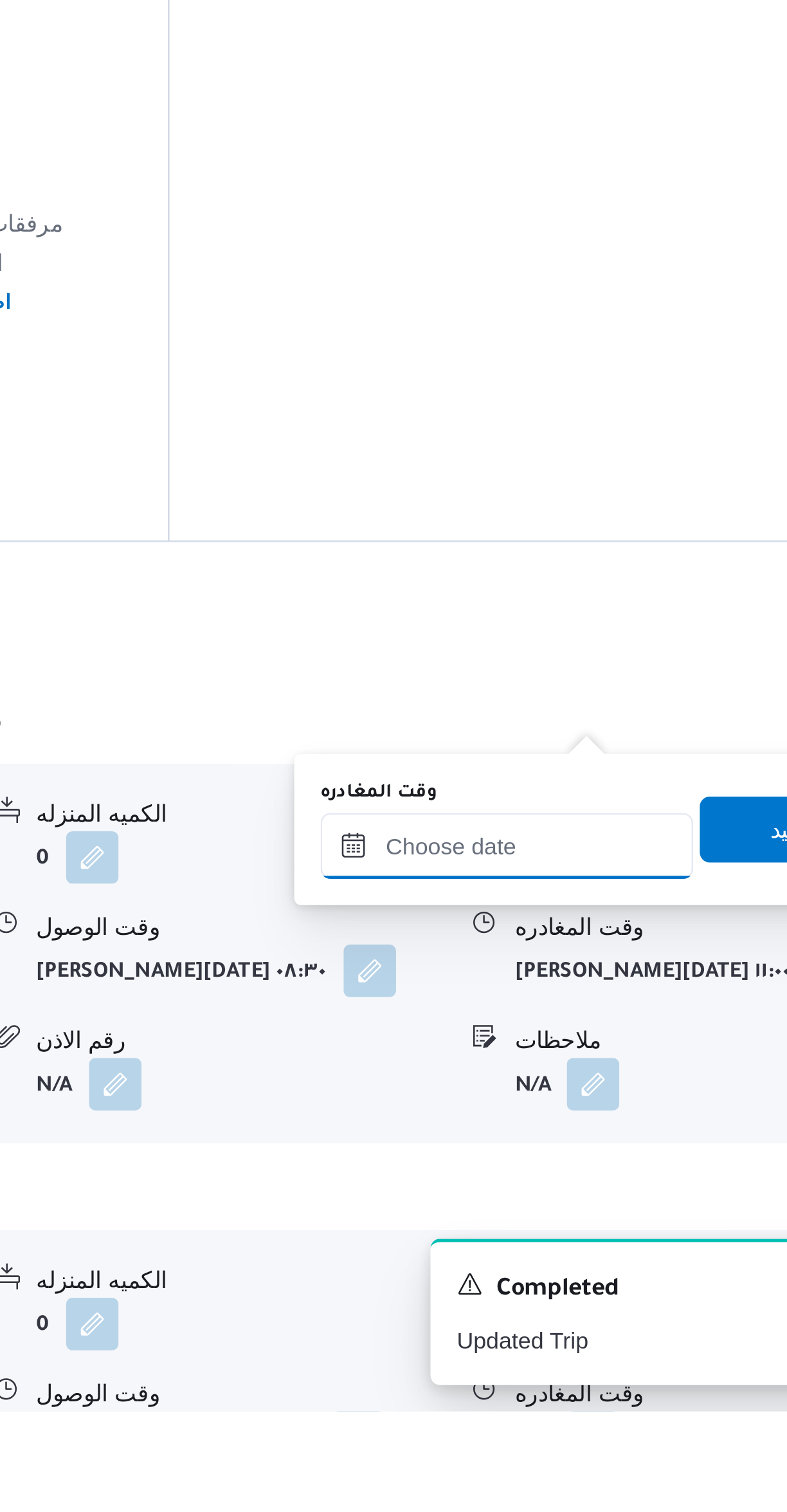
click at [601, 1293] on input "وقت المغادره" at bounding box center [601, 1290] width 146 height 25
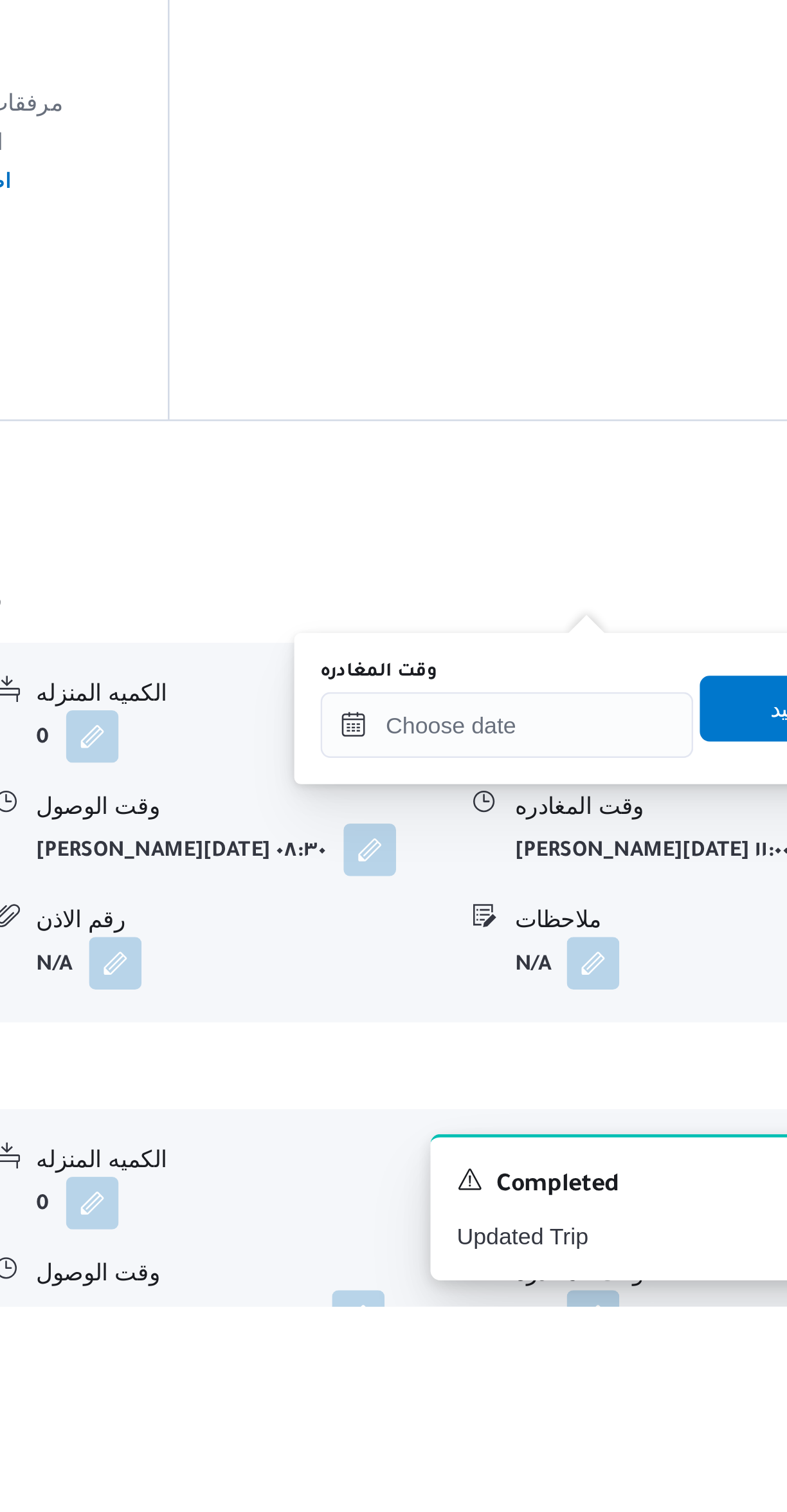
scroll to position [264, 0]
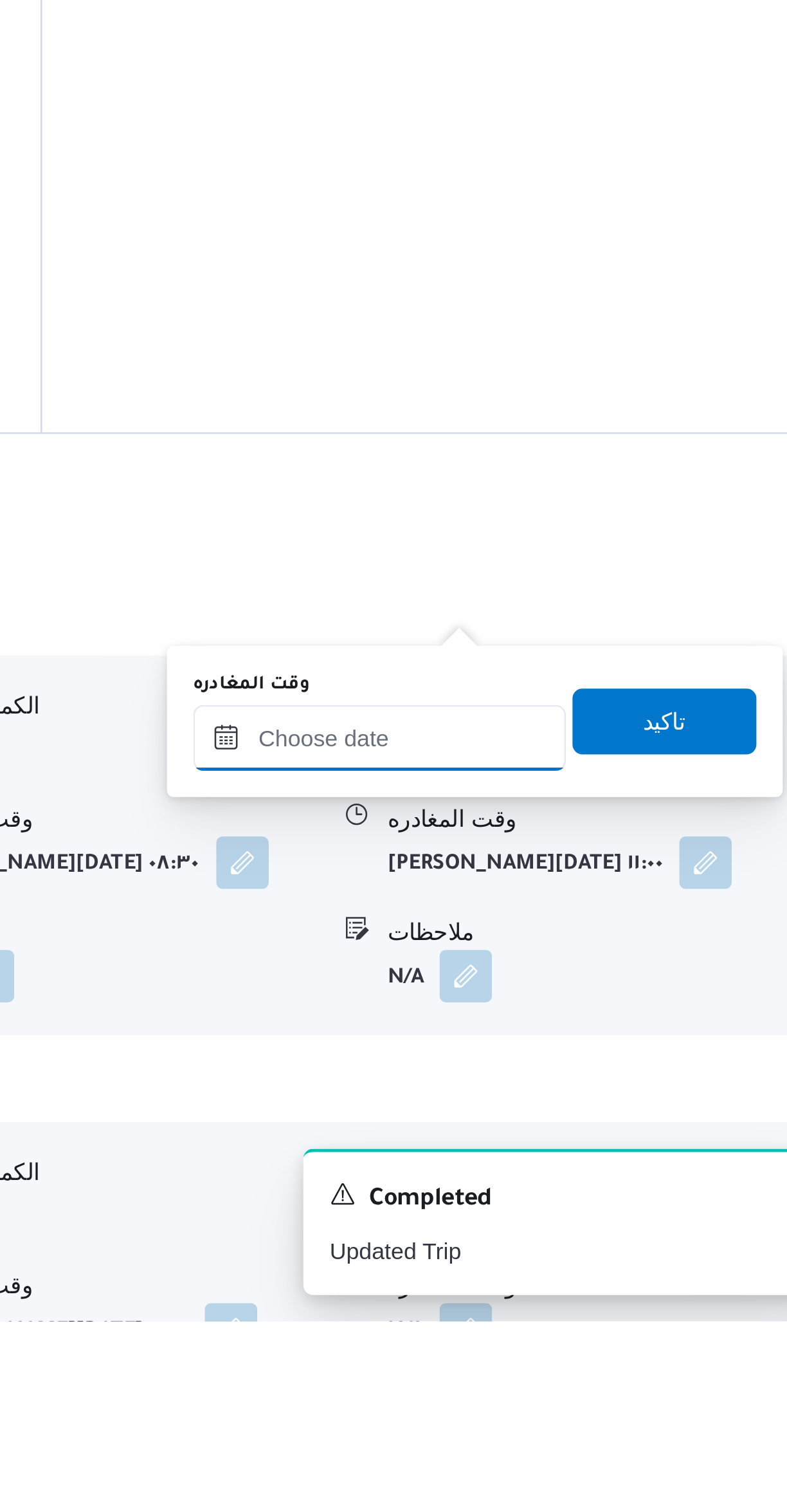
click at [598, 1282] on input "وقت المغادره" at bounding box center [601, 1283] width 146 height 25
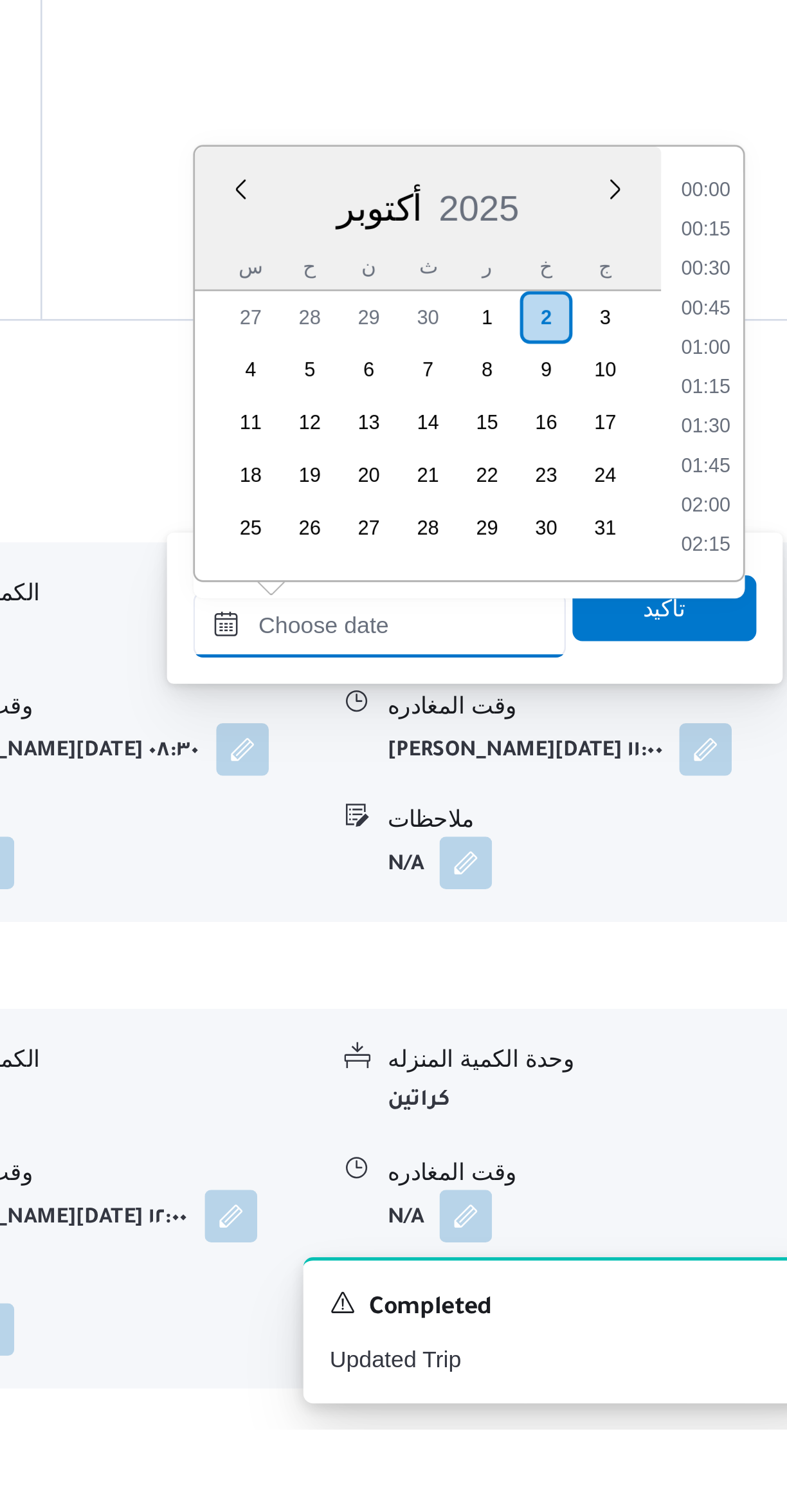
scroll to position [217, 0]
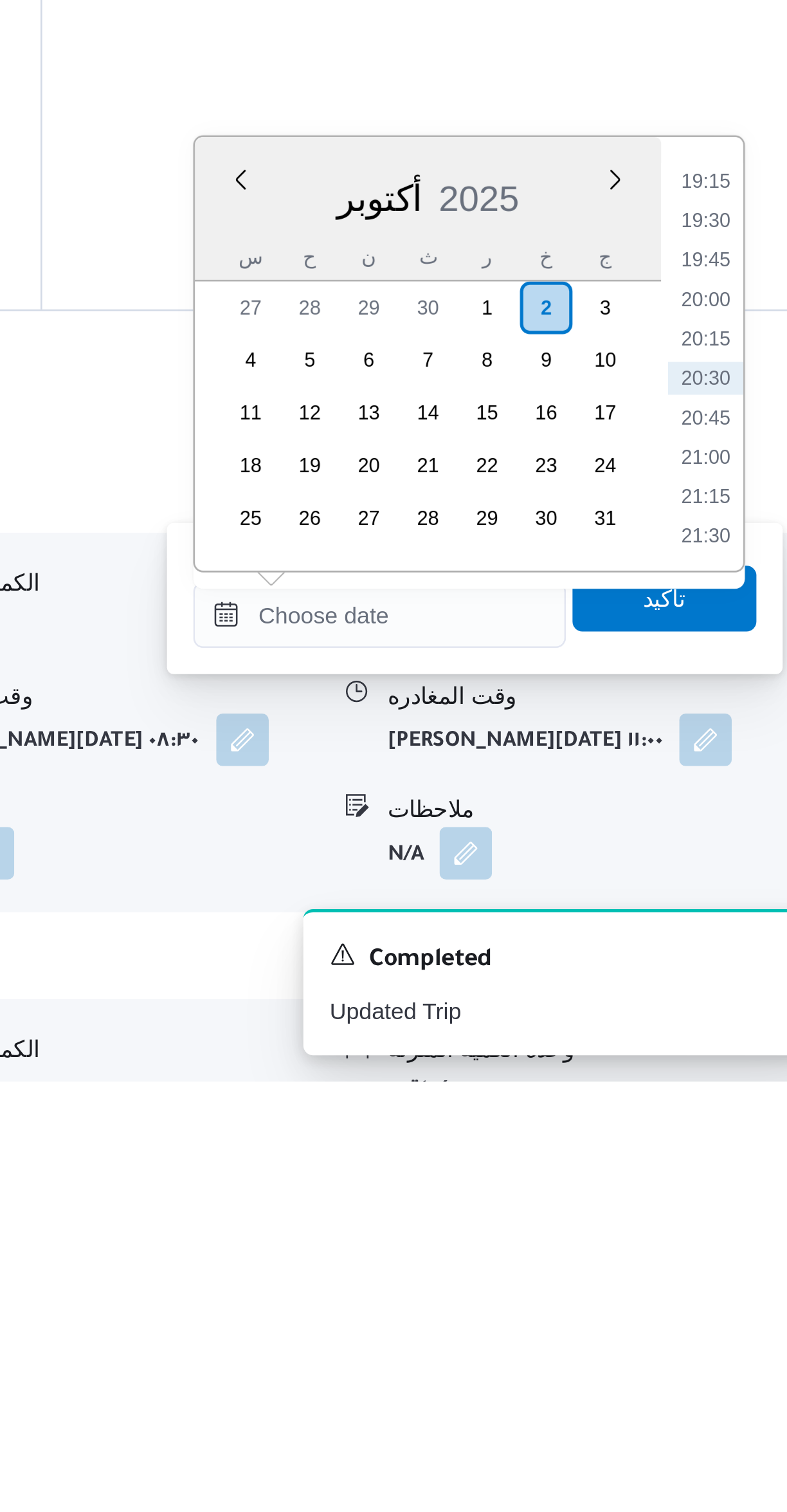
click at [727, 1172] on li "19:30" at bounding box center [729, 1174] width 30 height 13
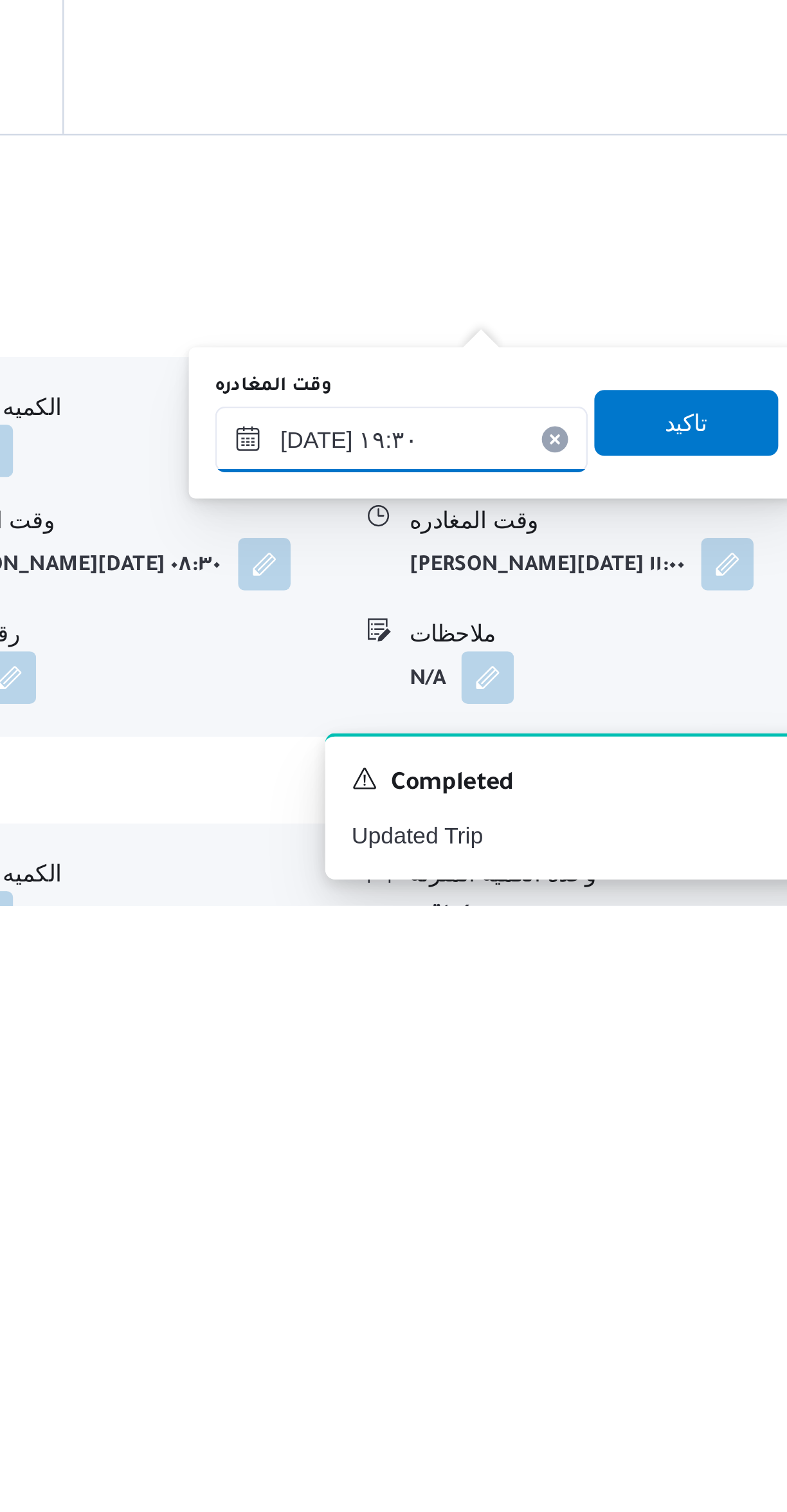
click at [583, 1328] on input "٠٢/١٠/٢٠٢٥ ١٩:٣٠" at bounding box center [601, 1328] width 146 height 25
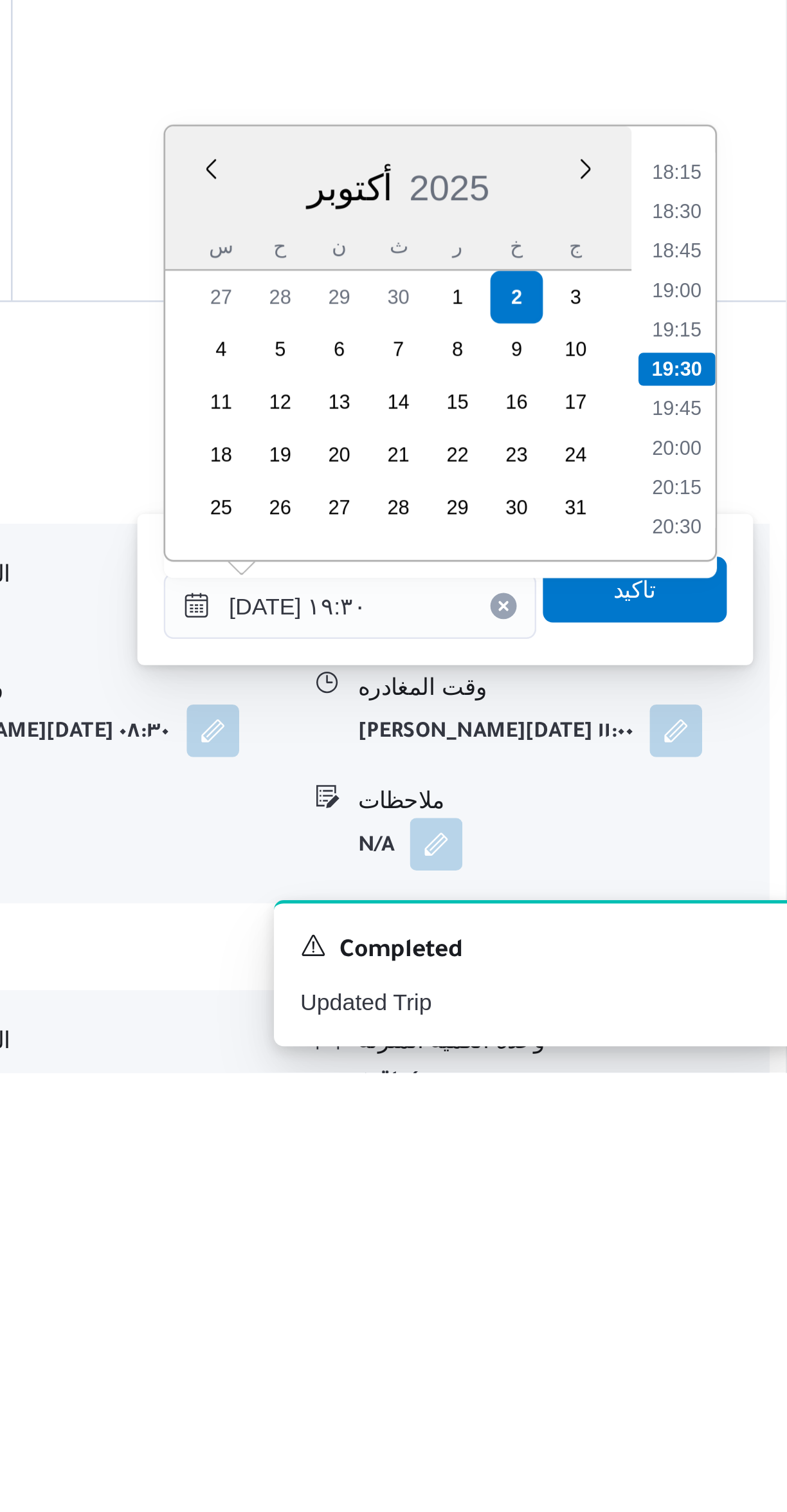
click at [729, 1144] on div "Time 00:00 00:15 00:30 00:45 01:00 01:15 01:30 01:45 02:00 02:15 02:30 02:45 03…" at bounding box center [727, 1226] width 32 height 170
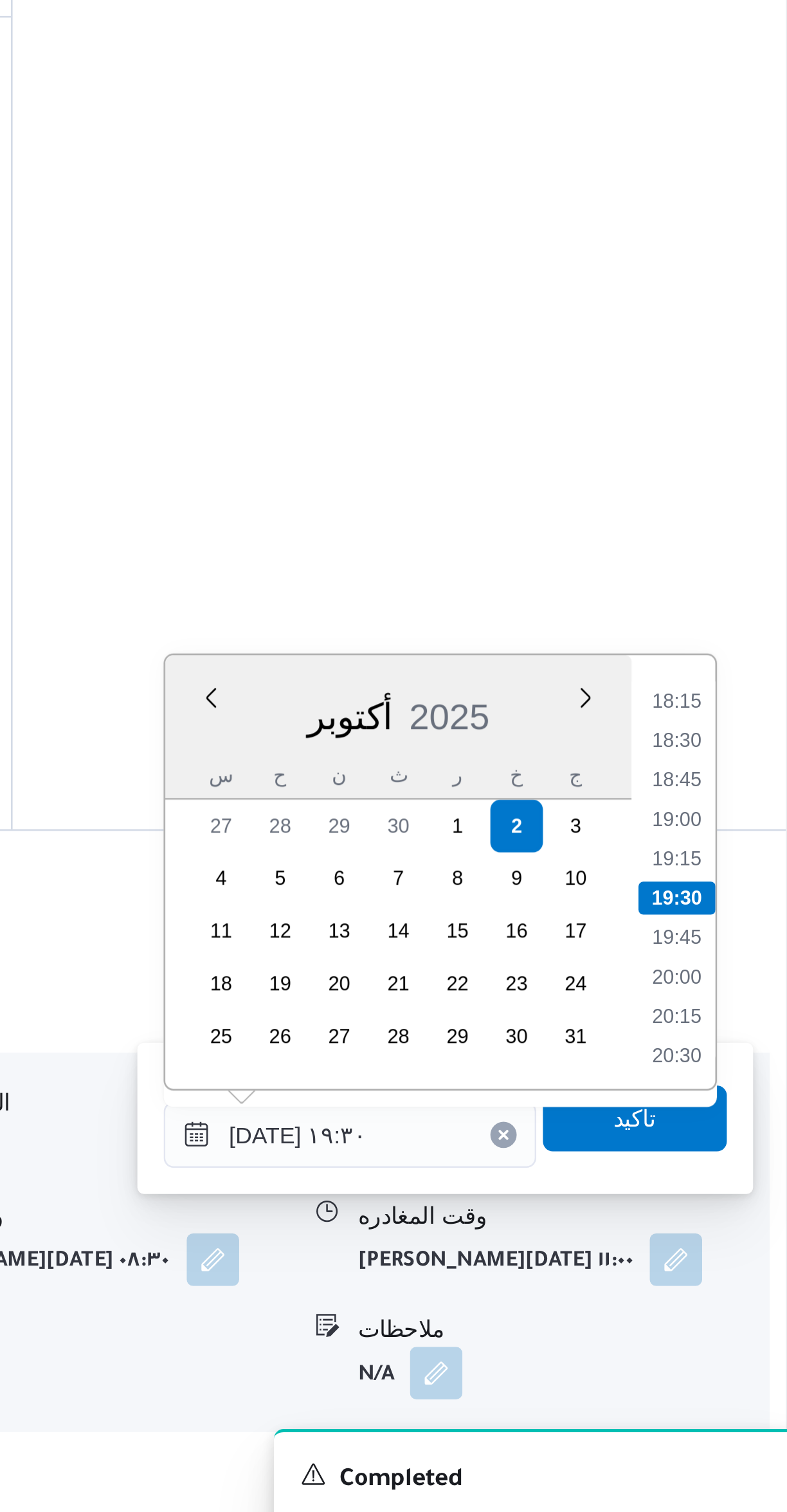
click at [727, 1157] on li "18:15" at bounding box center [729, 1159] width 30 height 13
type input "٠٢/١٠/٢٠٢٥ ١٨:١٥"
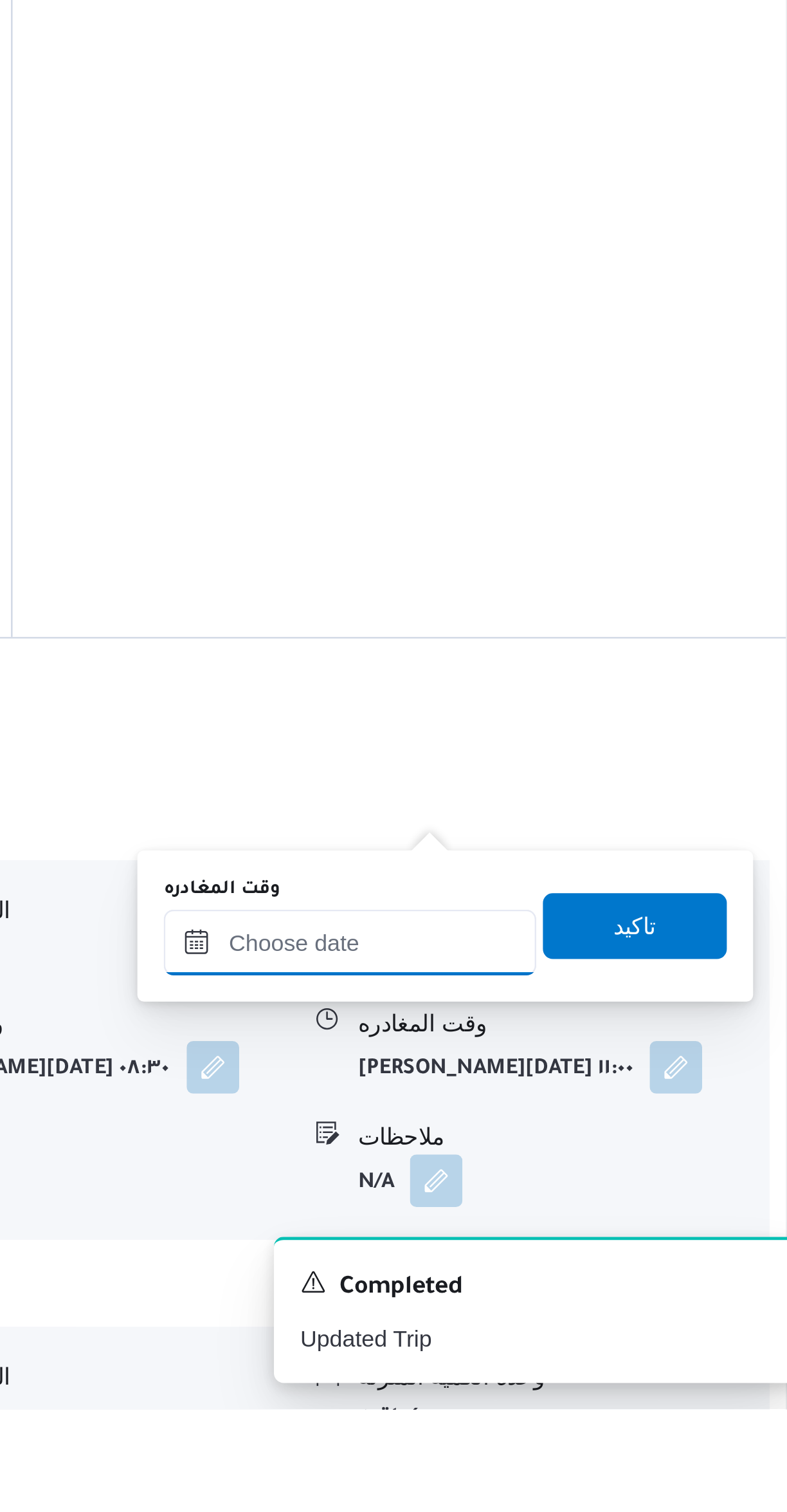
click at [590, 1326] on input "وقت المغادره" at bounding box center [601, 1328] width 146 height 25
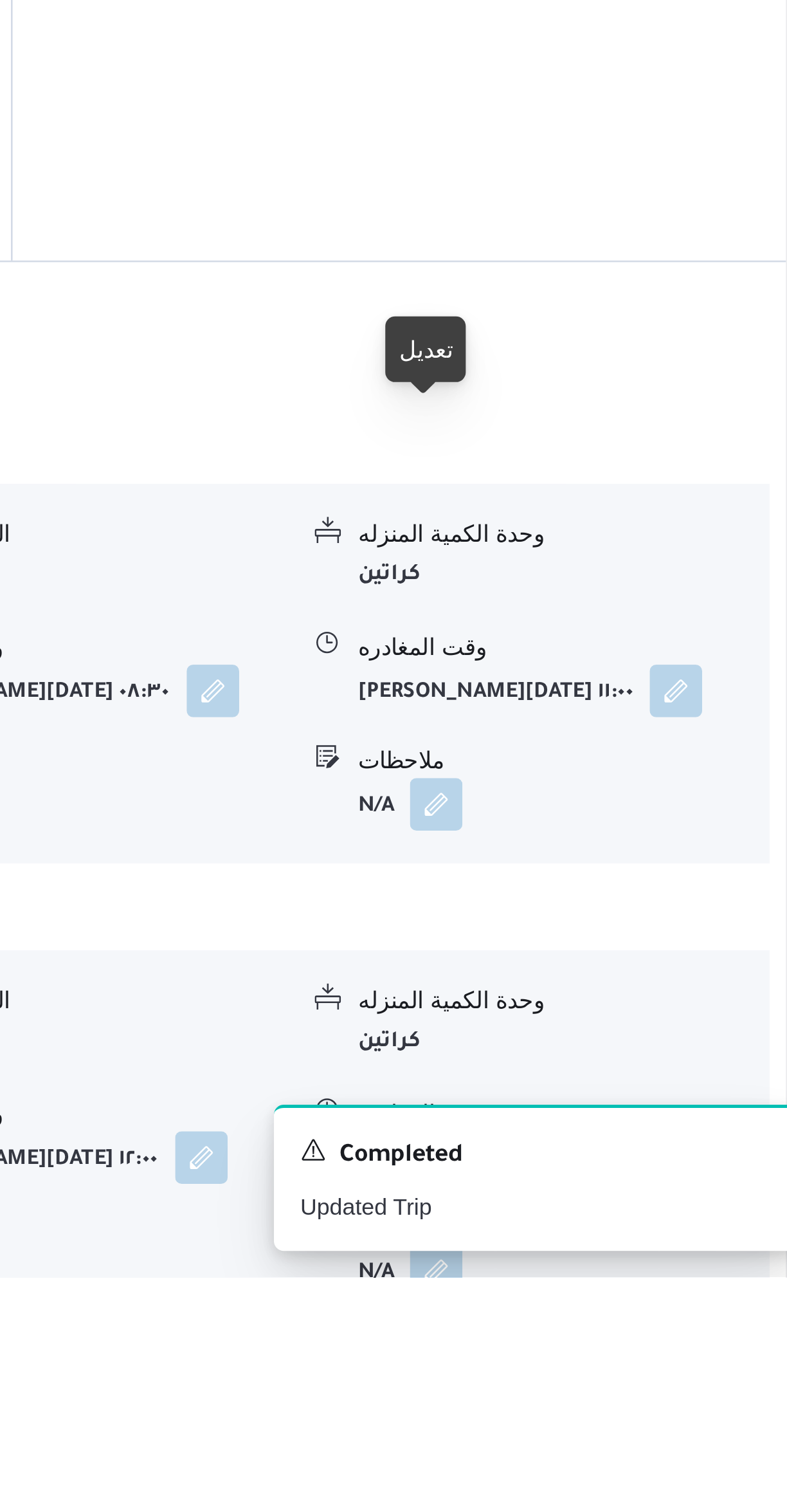
scroll to position [313, 0]
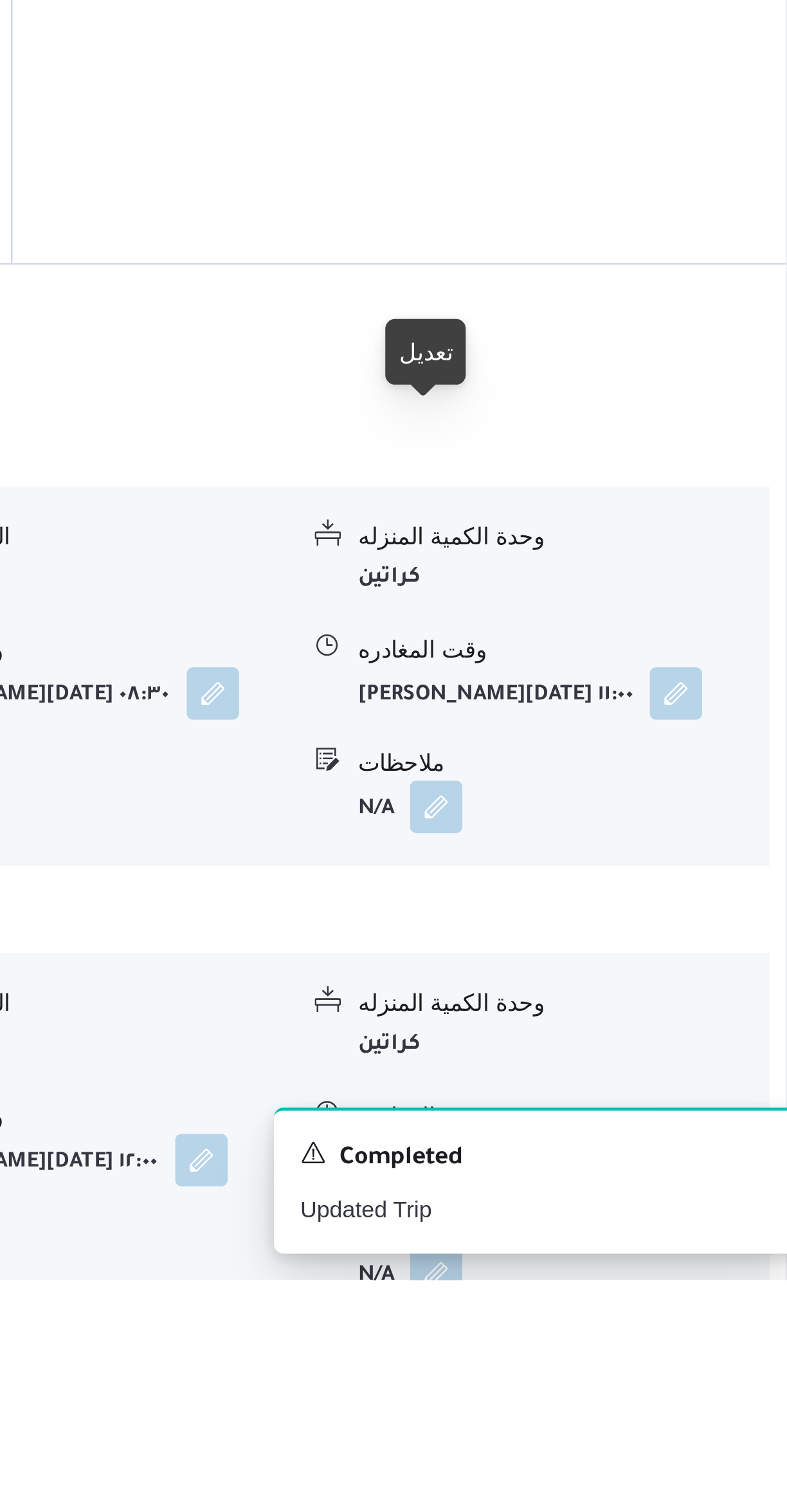
click at [629, 1454] on button "button" at bounding box center [635, 1465] width 21 height 21
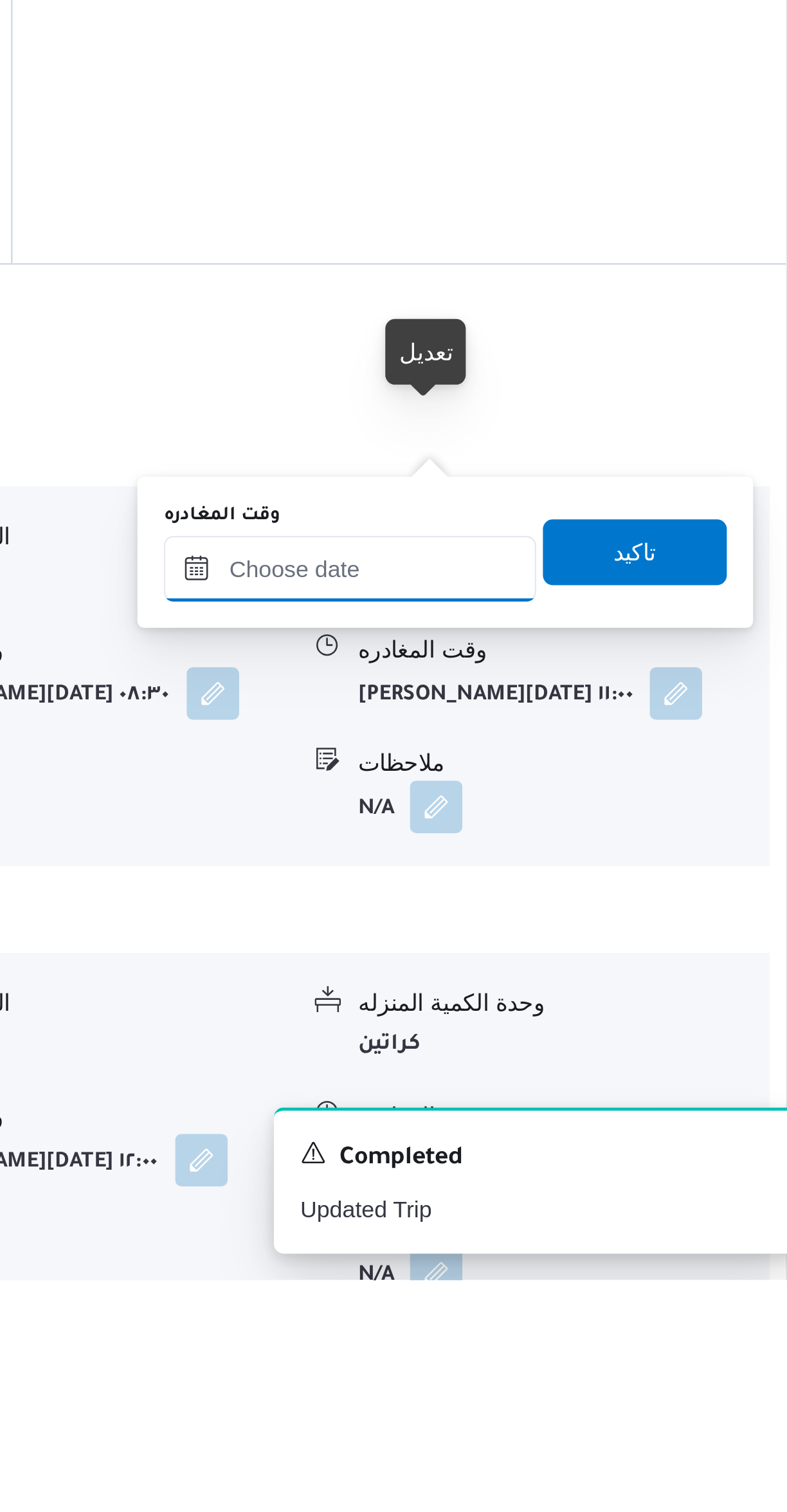
click at [590, 1228] on input "وقت المغادره" at bounding box center [601, 1233] width 146 height 25
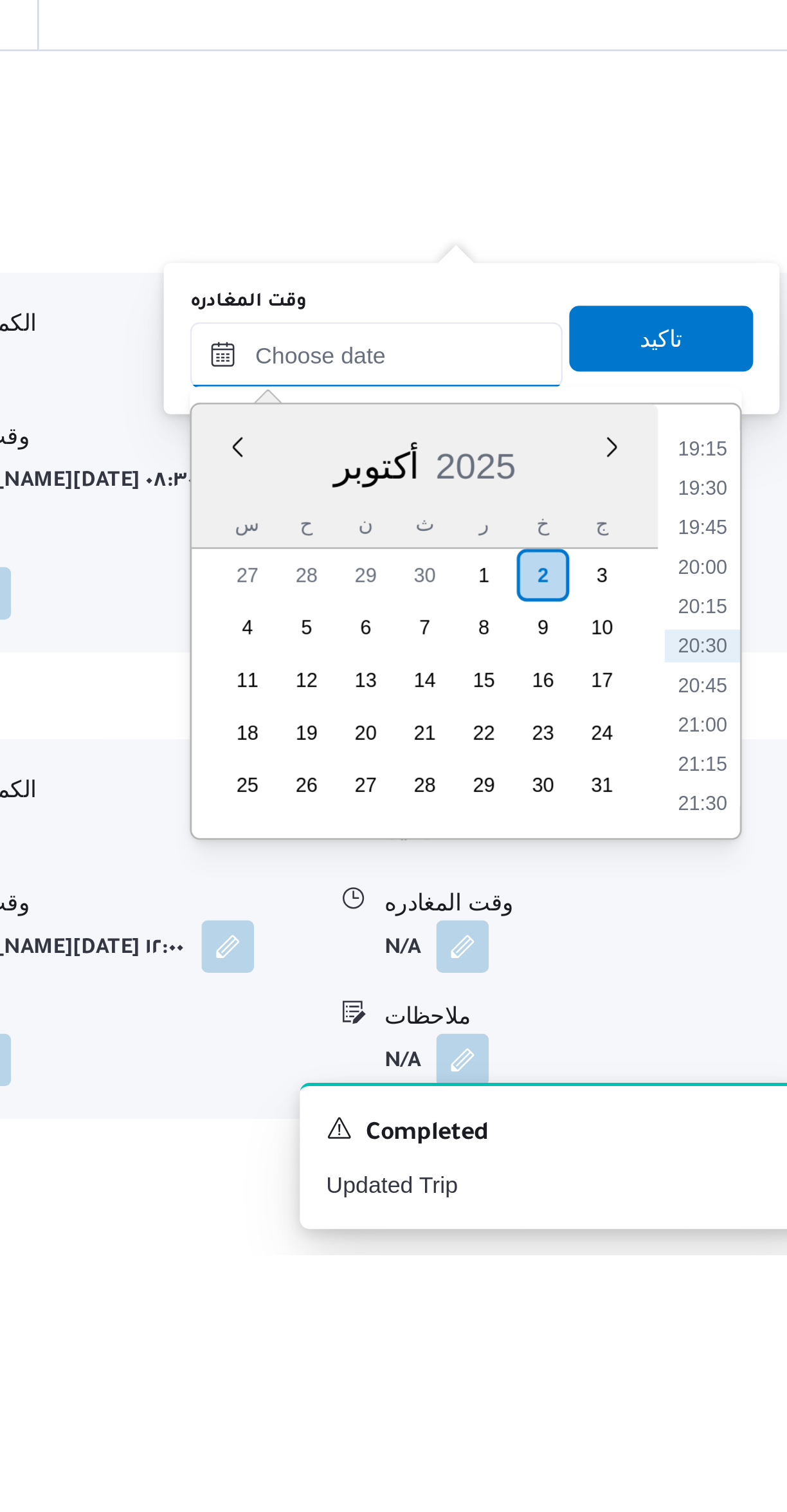
scroll to position [387, 0]
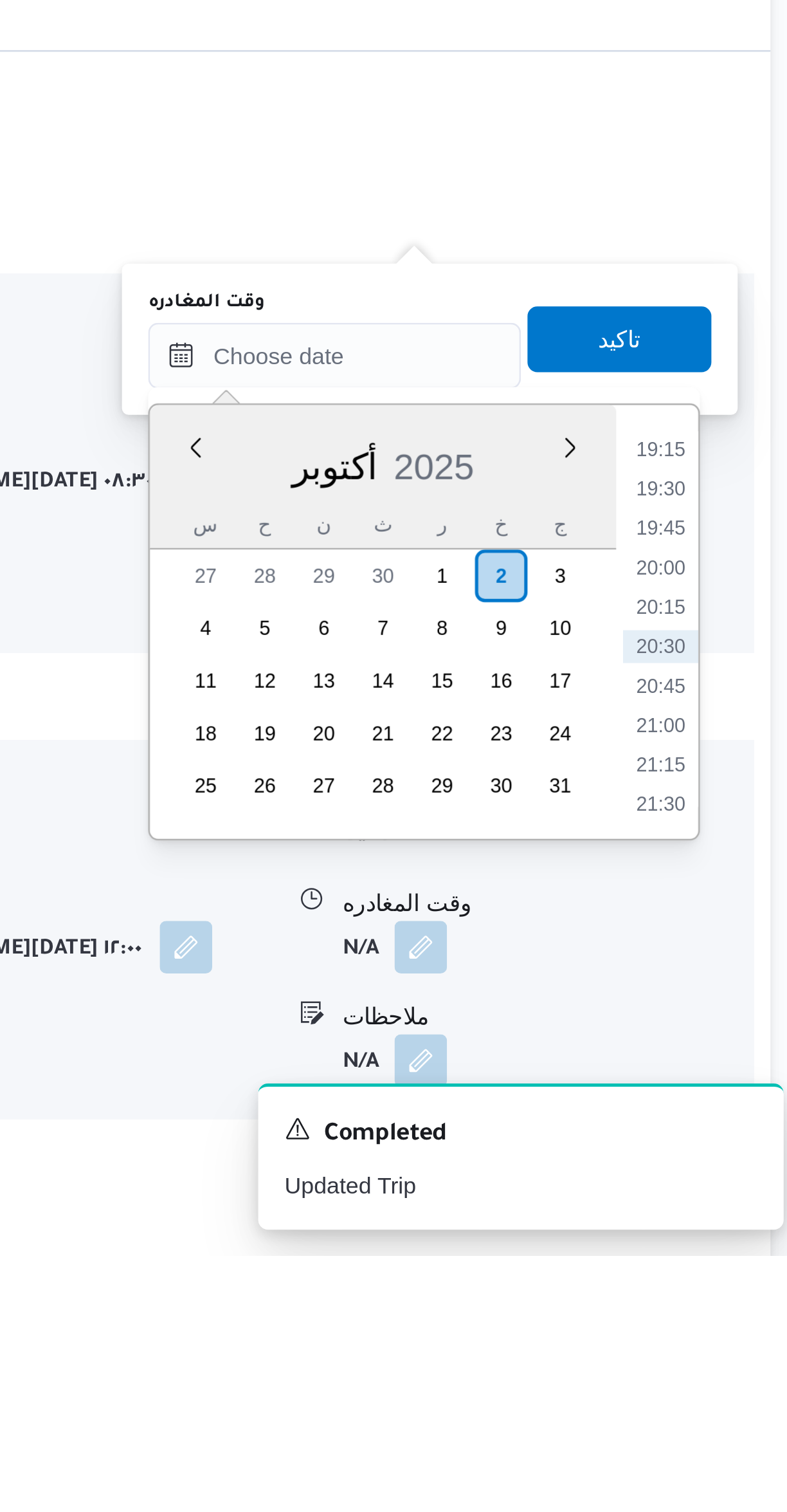
click at [720, 1197] on li "19:15" at bounding box center [729, 1196] width 30 height 13
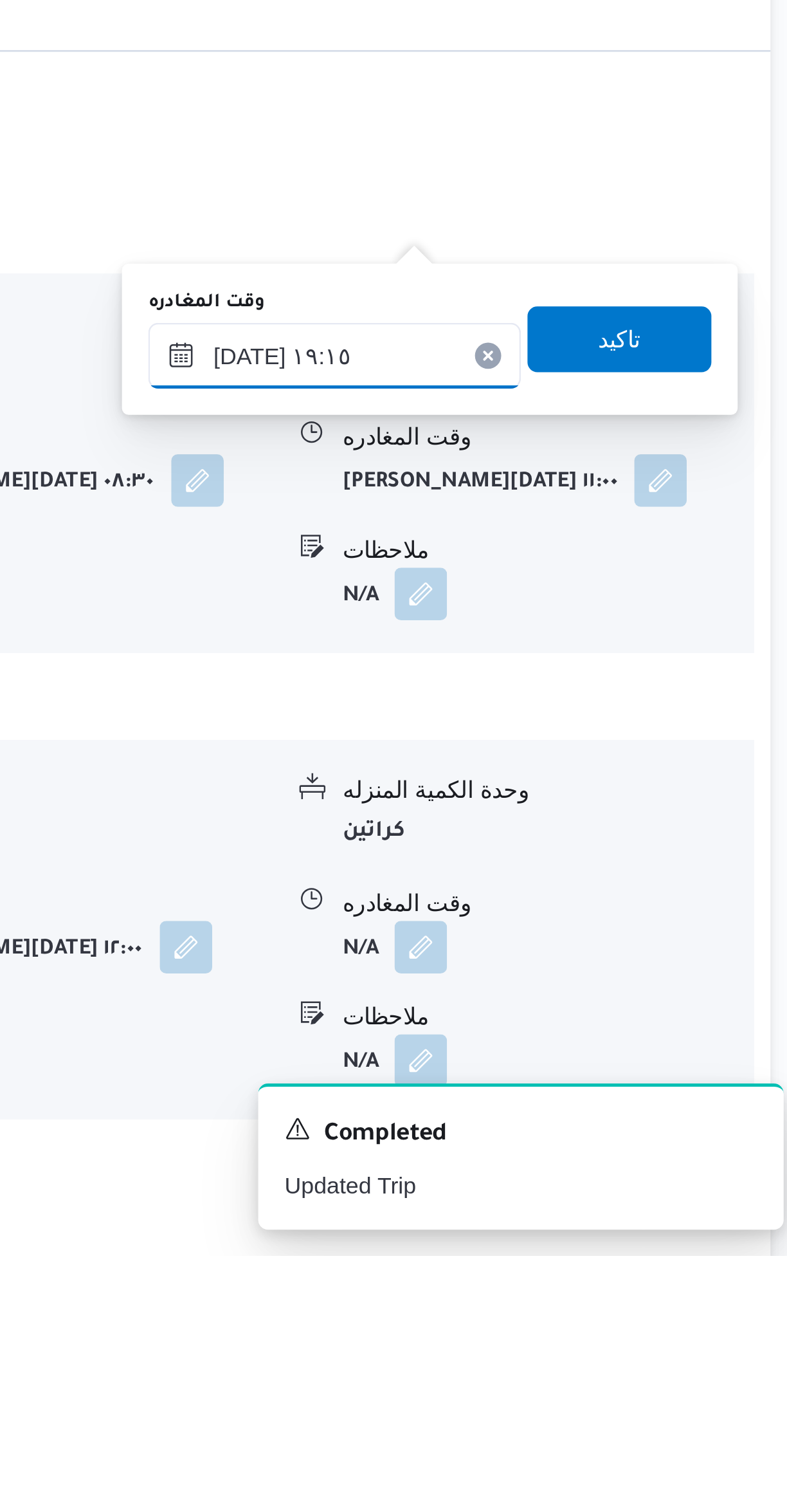
click at [602, 1157] on input "٠٢/١٠/٢٠٢٥ ١٩:١٥" at bounding box center [601, 1158] width 146 height 25
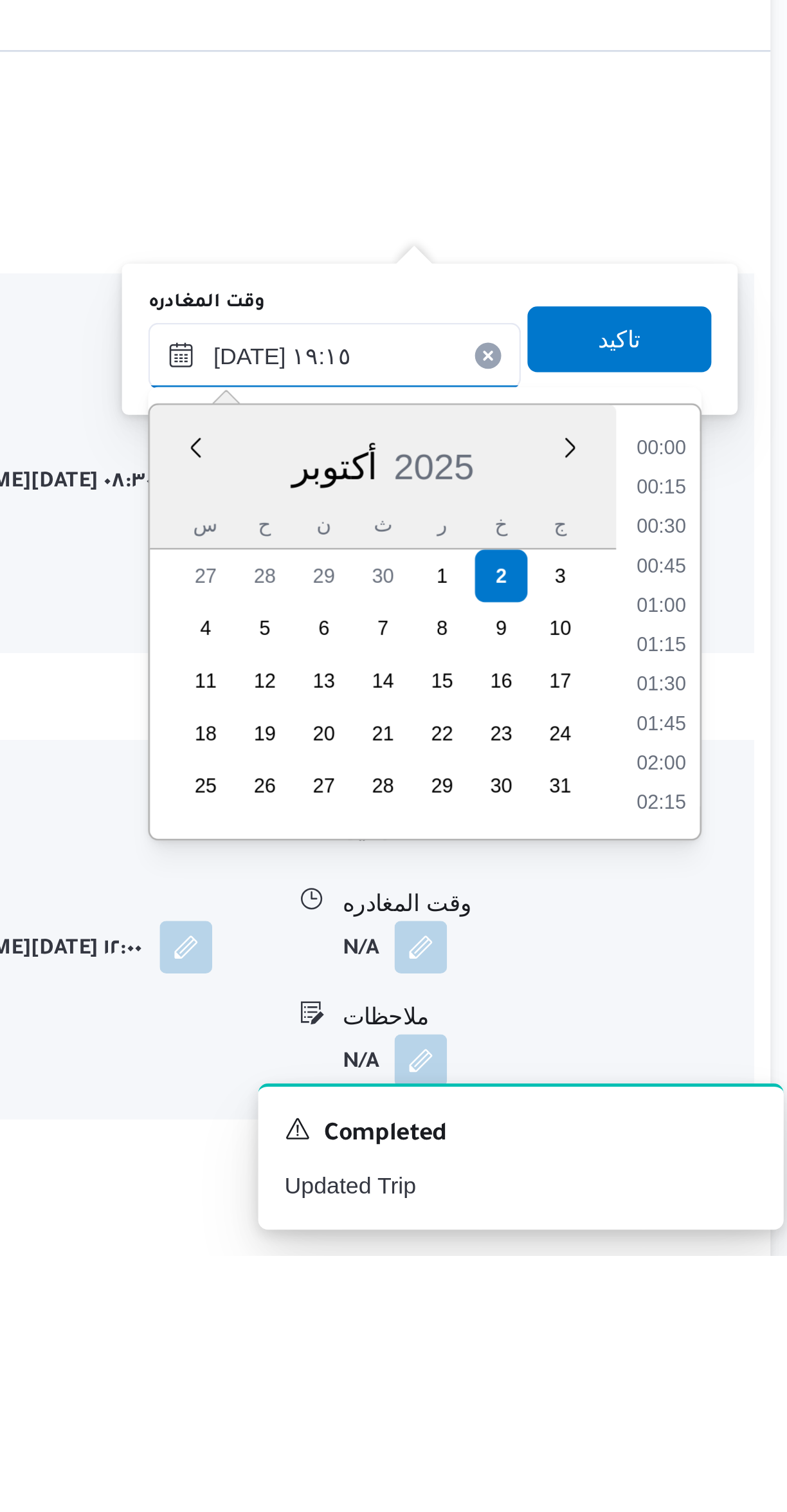
scroll to position [1110, 0]
click at [731, 1197] on li "18:00" at bounding box center [729, 1196] width 30 height 13
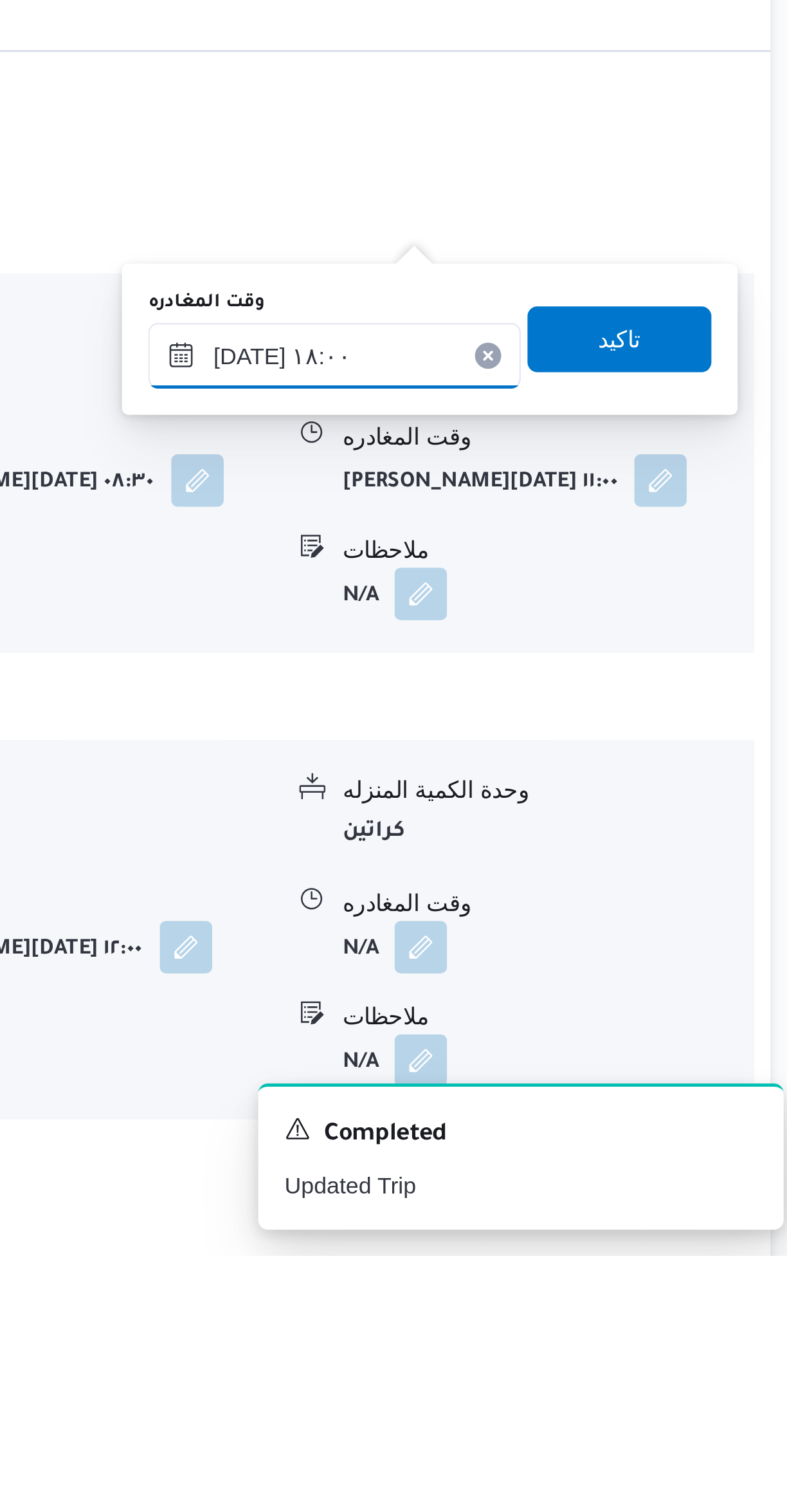
click at [605, 1156] on input "٠٢/١٠/٢٠٢٥ ١٨:٠٠" at bounding box center [601, 1158] width 146 height 25
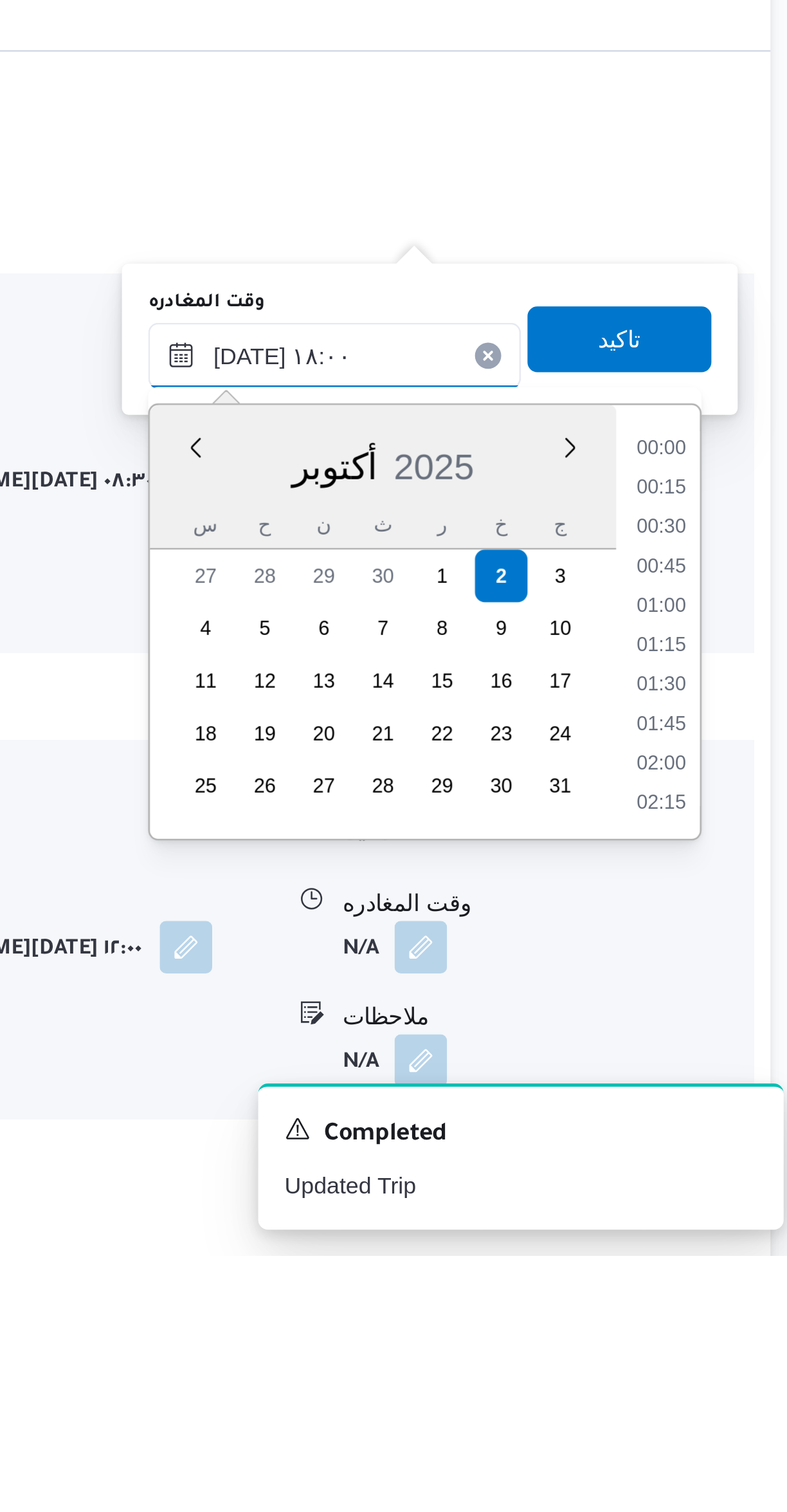
scroll to position [1033, 0]
click at [728, 1195] on li "16:45" at bounding box center [729, 1196] width 30 height 13
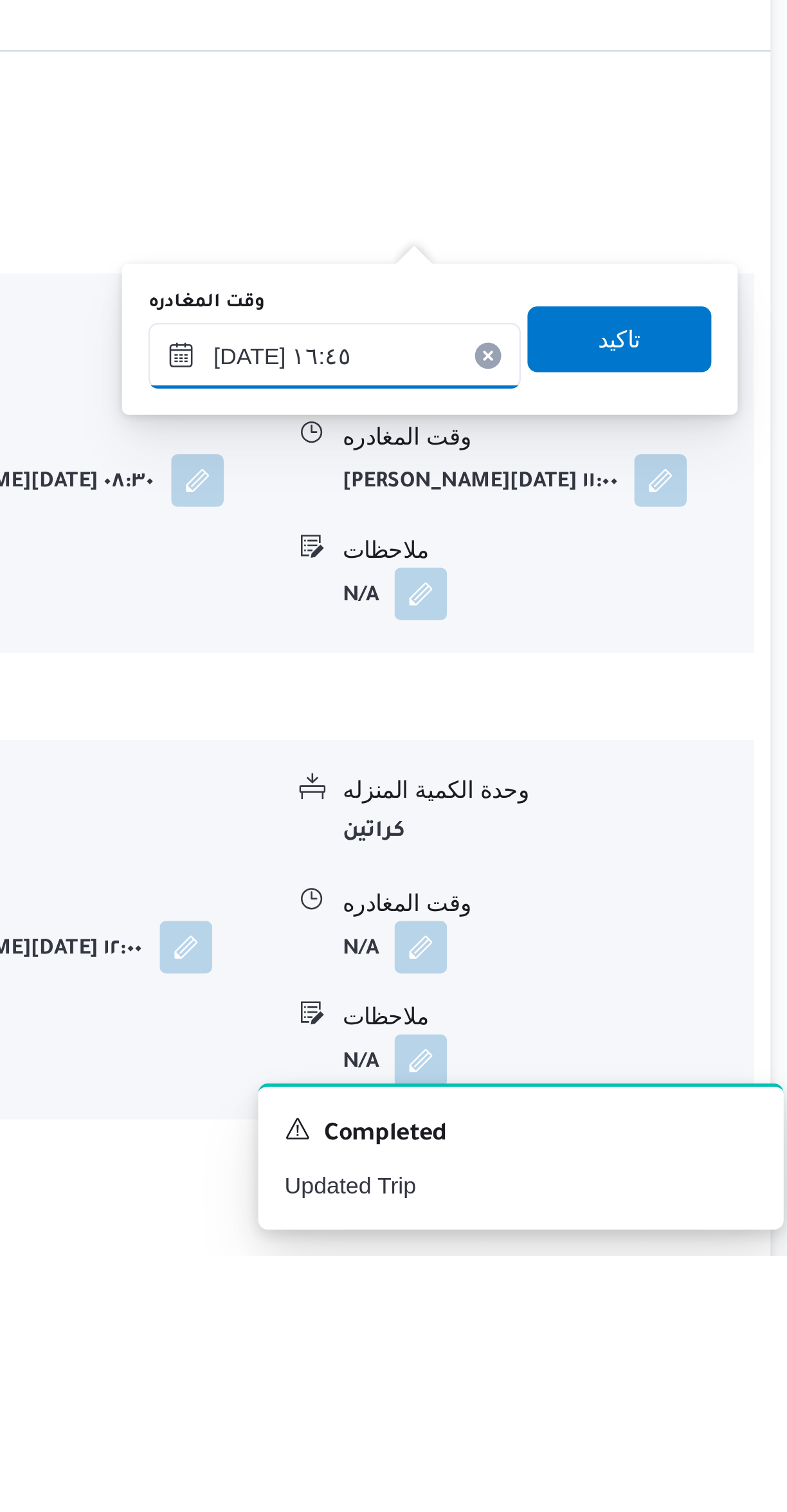
click at [603, 1160] on input "٠٢/١٠/٢٠٢٥ ١٦:٤٥" at bounding box center [601, 1158] width 146 height 25
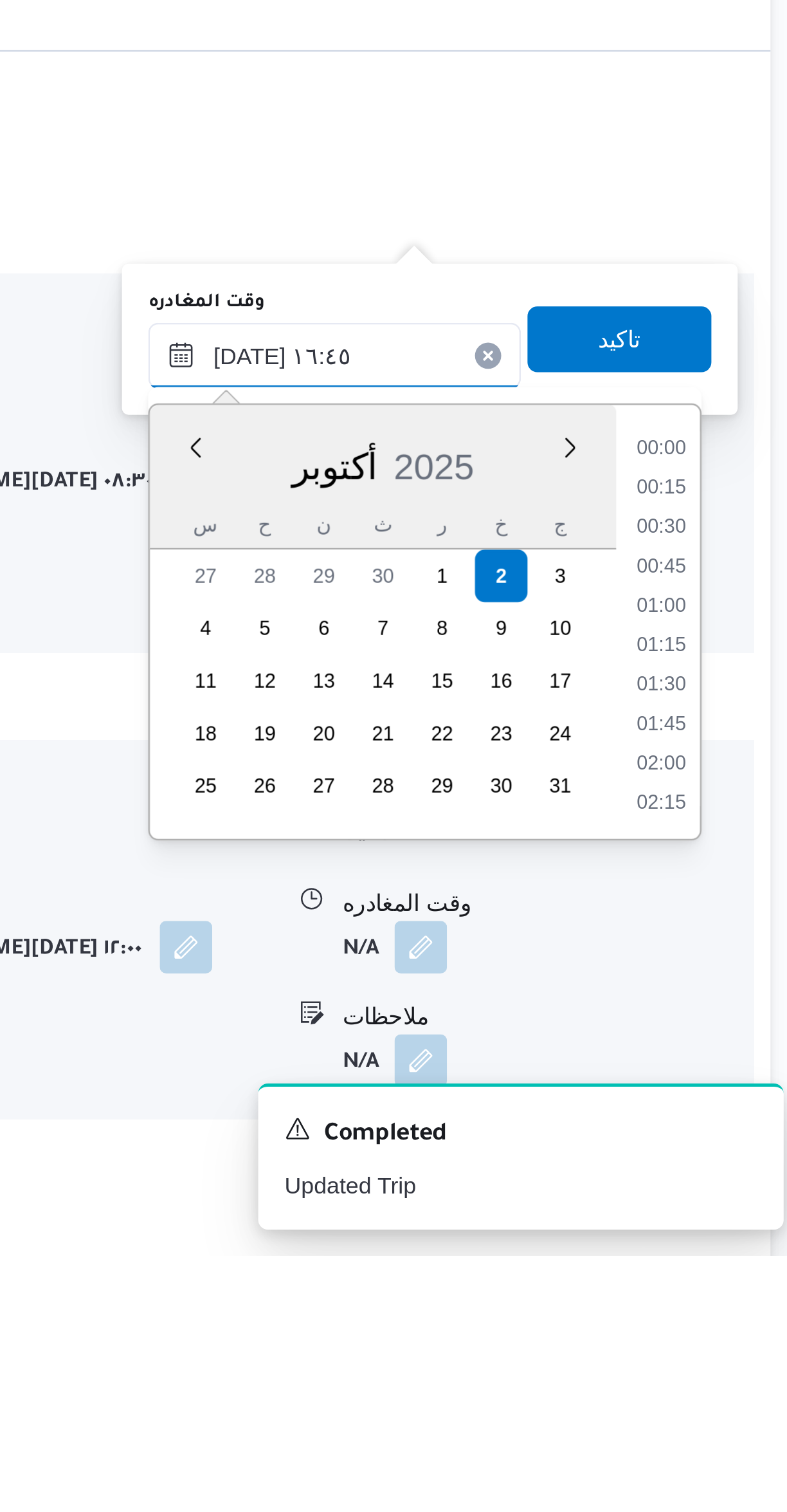
scroll to position [956, 0]
click at [730, 1194] on li "15:30" at bounding box center [729, 1196] width 30 height 13
type input "٠٢/١٠/٢٠٢٥ ١٥:٣٠"
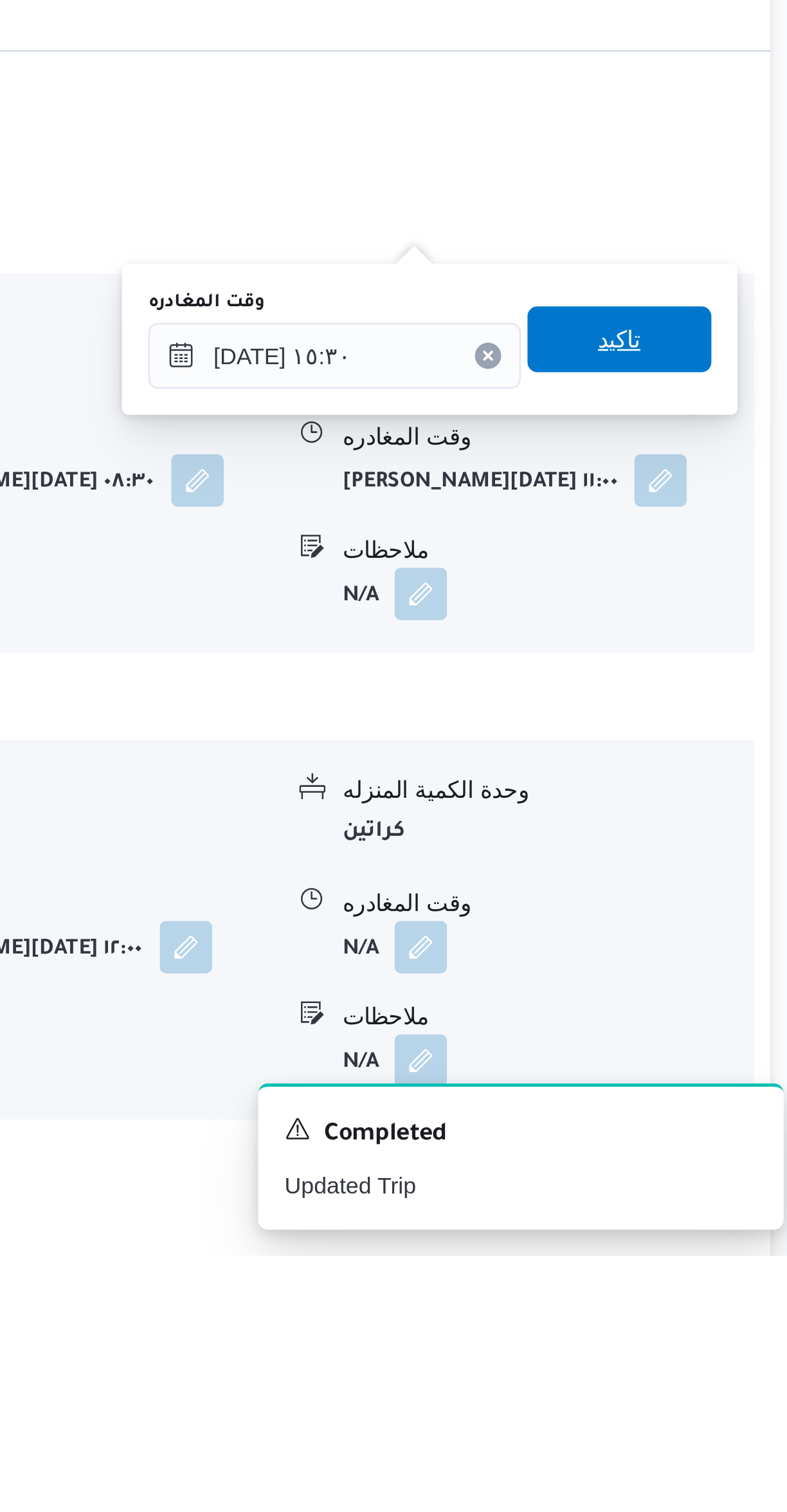
click at [685, 1143] on span "تاكيد" at bounding box center [713, 1152] width 72 height 25
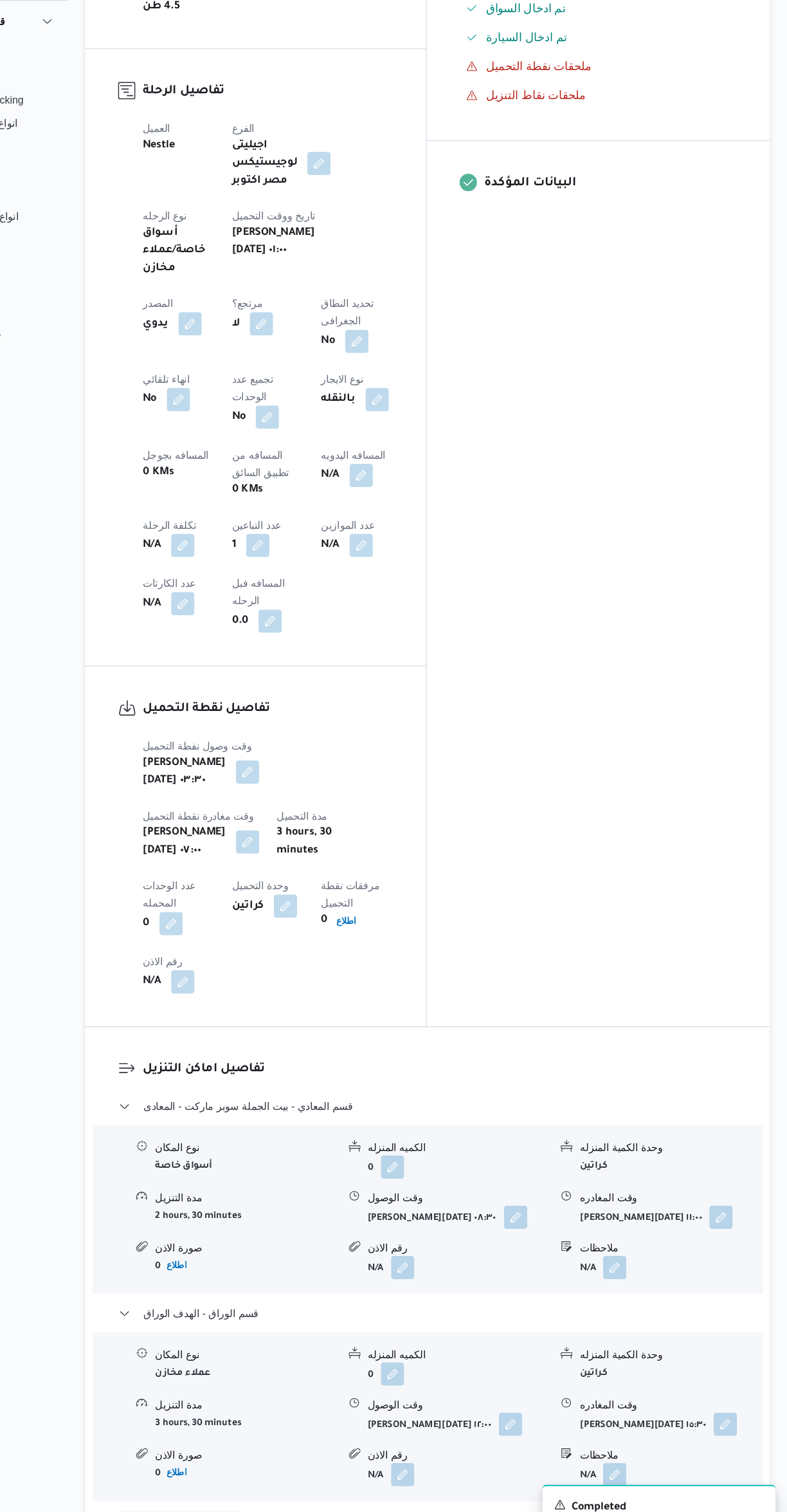
scroll to position [387, 0]
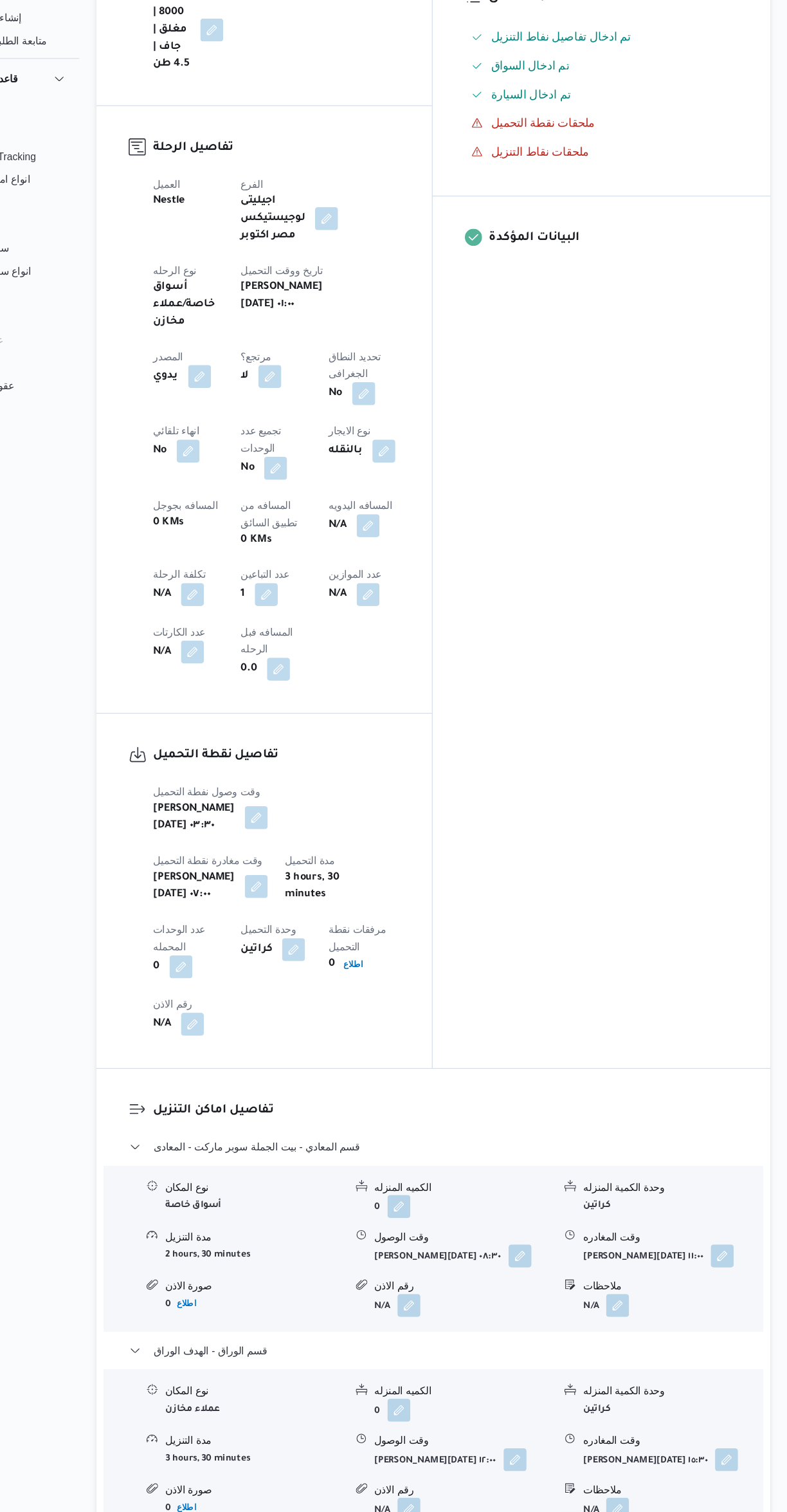
click at [401, 543] on button "button" at bounding box center [411, 553] width 21 height 21
click at [217, 461] on input "المسافه اليدويه" at bounding box center [221, 460] width 128 height 25
type input "68"
click at [287, 449] on span "تاكيد" at bounding box center [323, 454] width 72 height 25
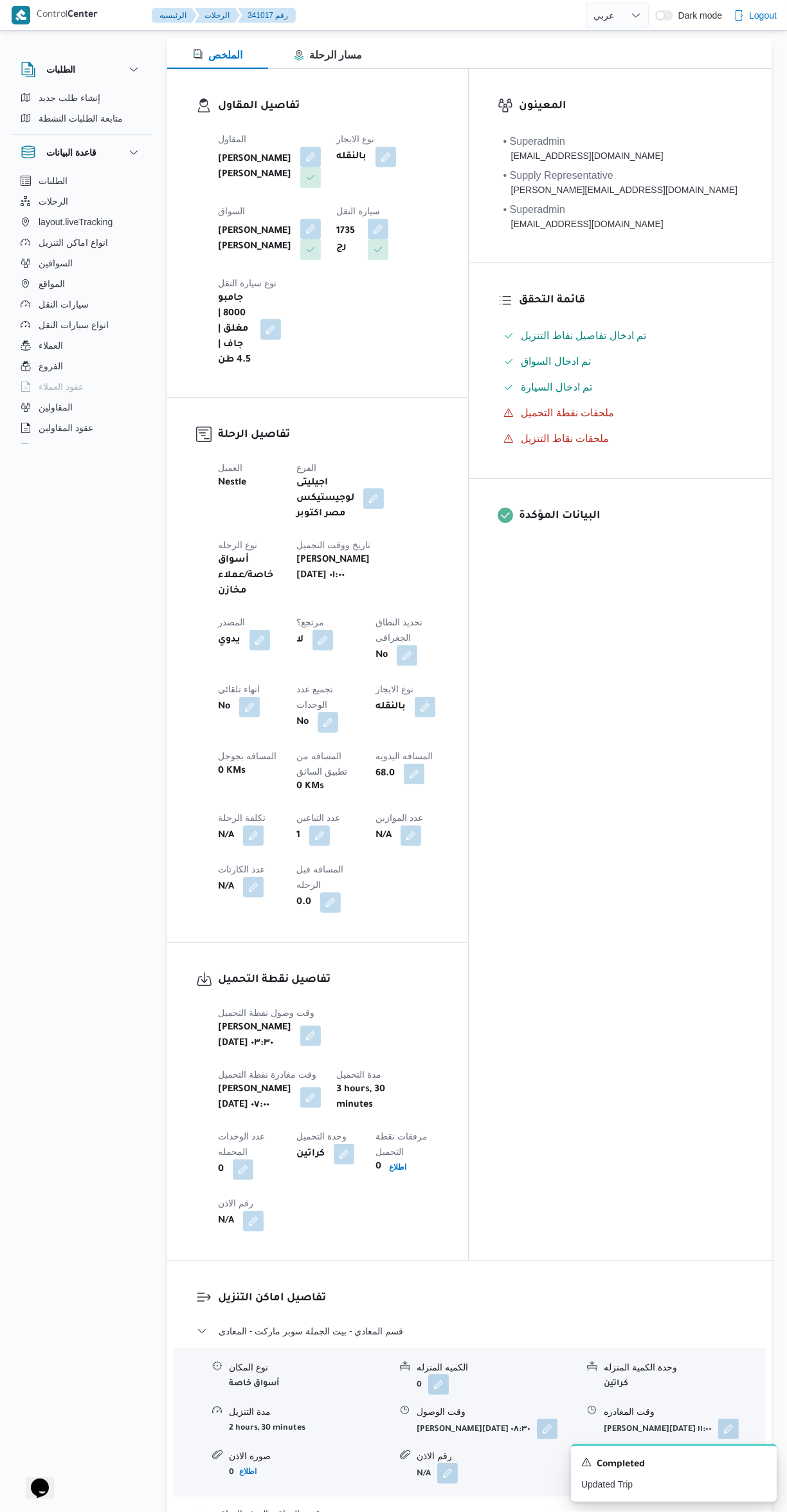
scroll to position [0, 0]
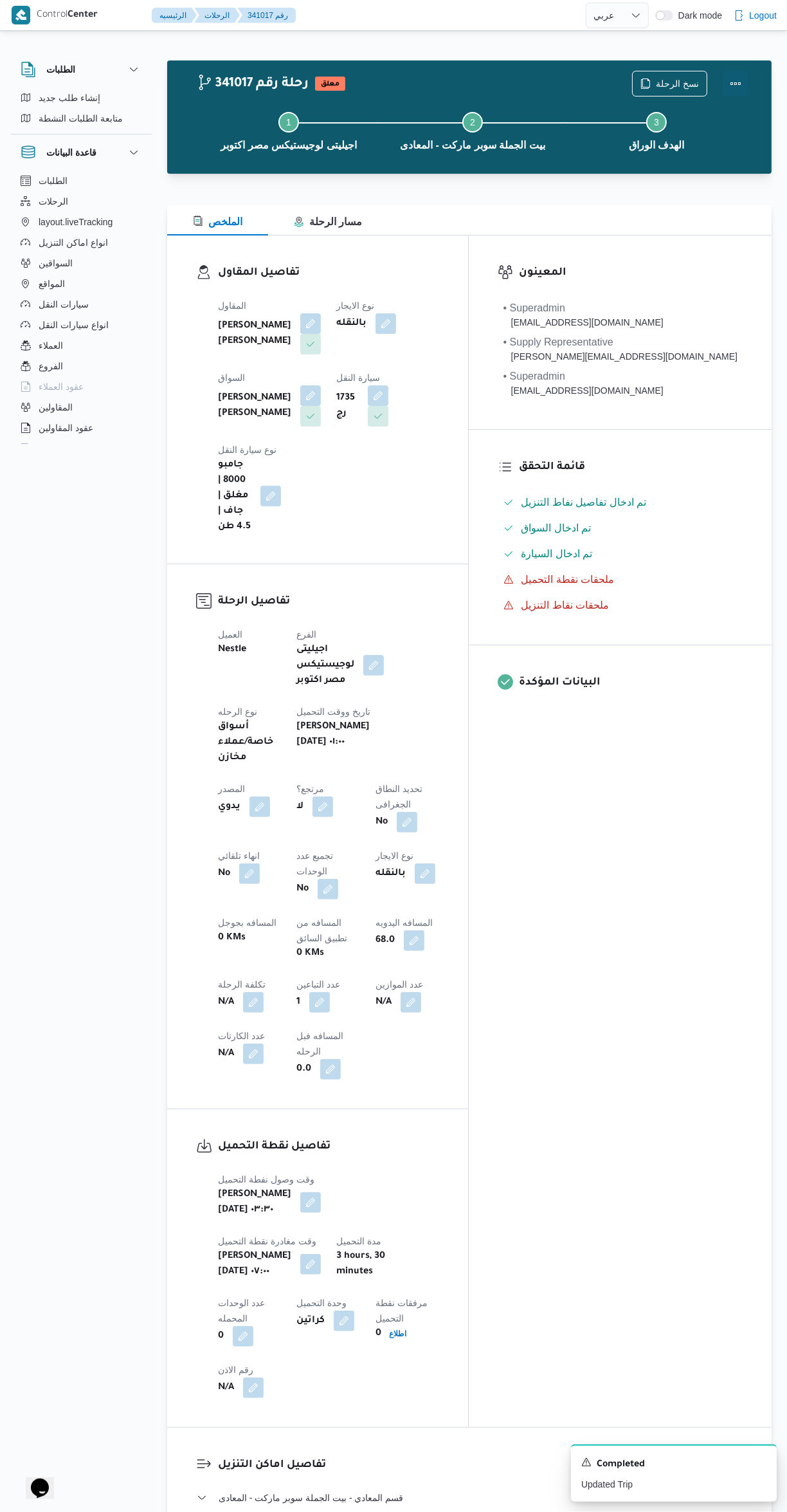
click at [744, 74] on button "Actions" at bounding box center [735, 83] width 25 height 25
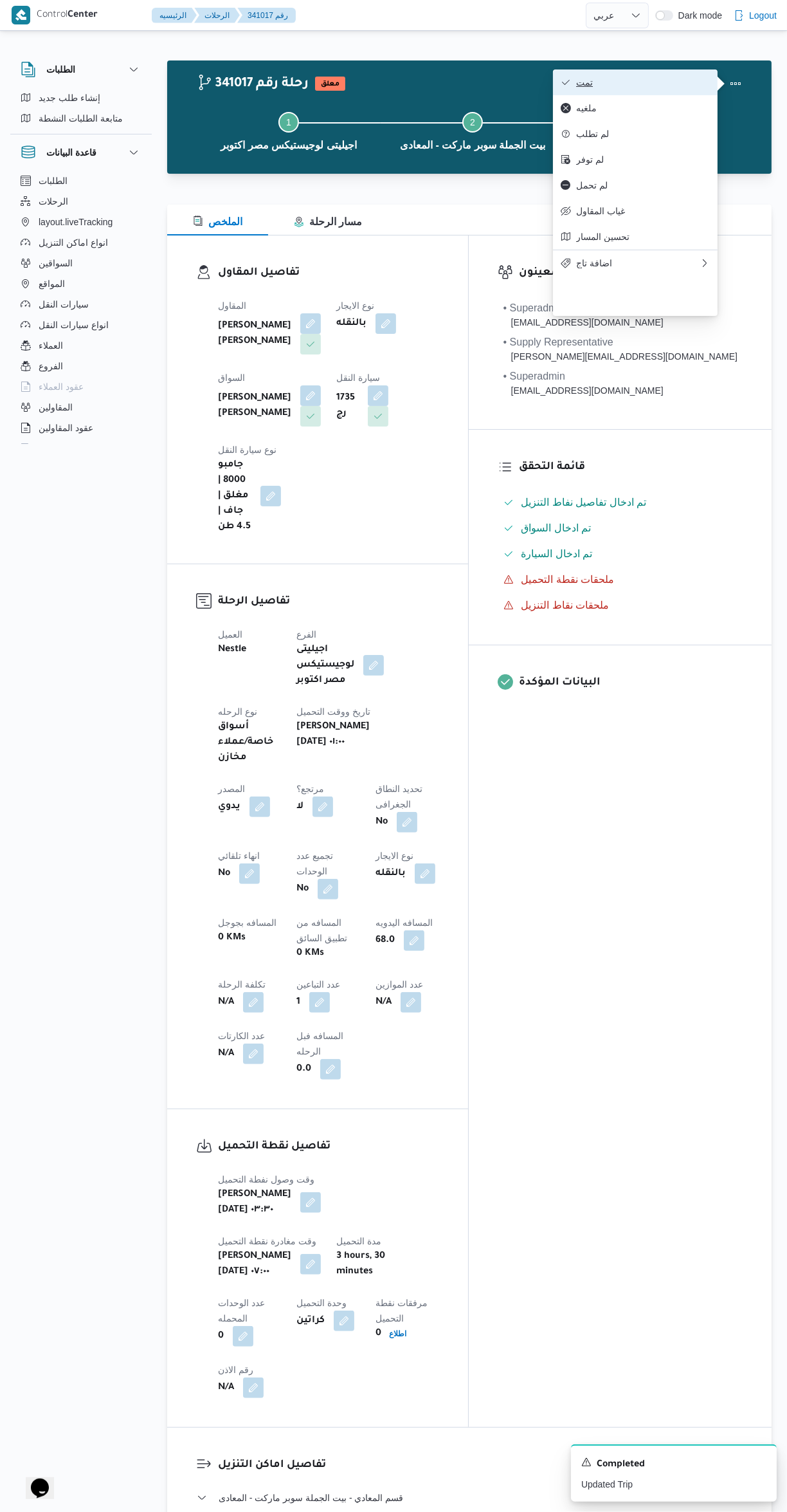
click at [651, 82] on span "تمت" at bounding box center [643, 82] width 134 height 11
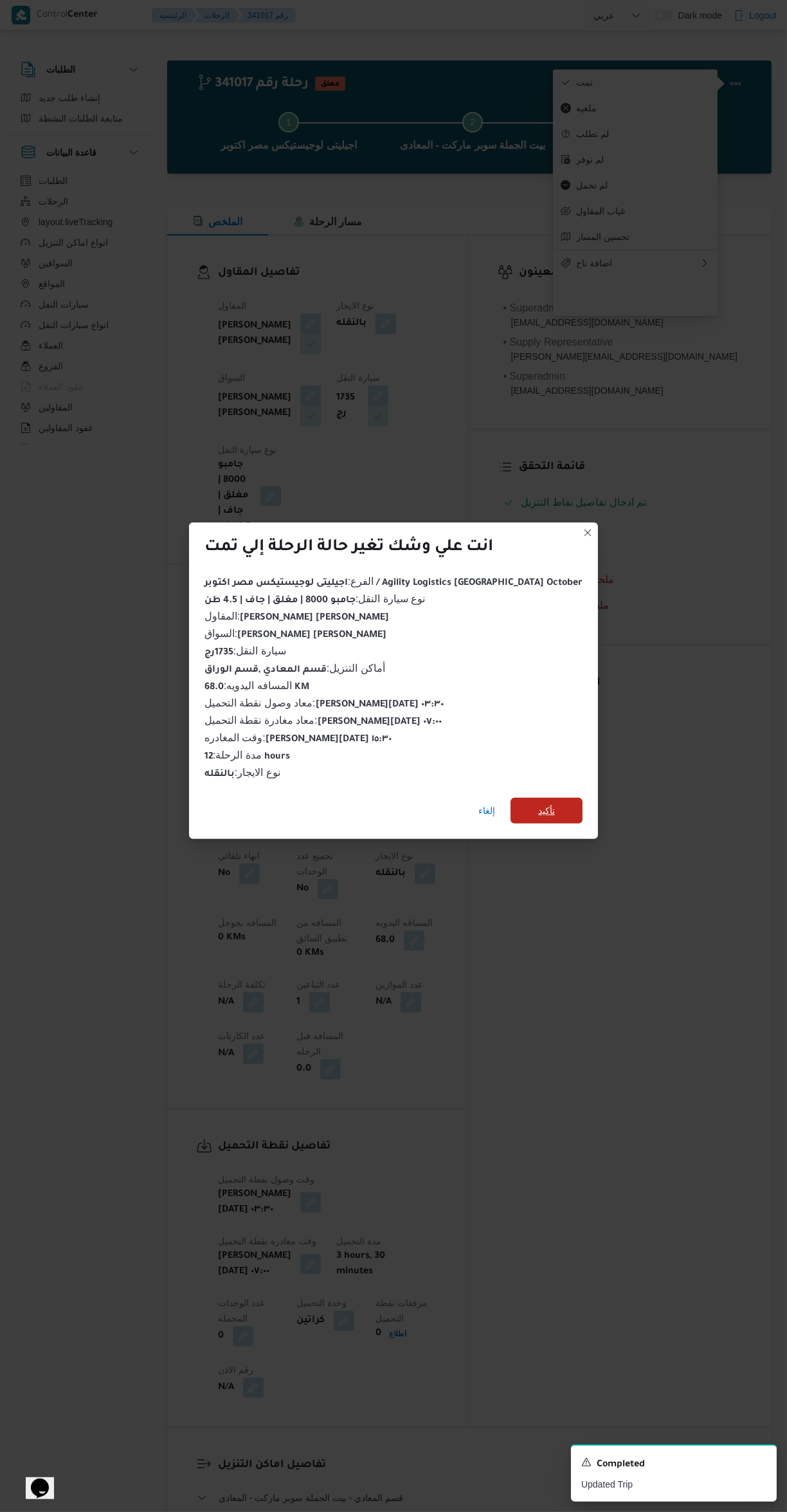
click at [530, 805] on span "تأكيد" at bounding box center [546, 810] width 72 height 25
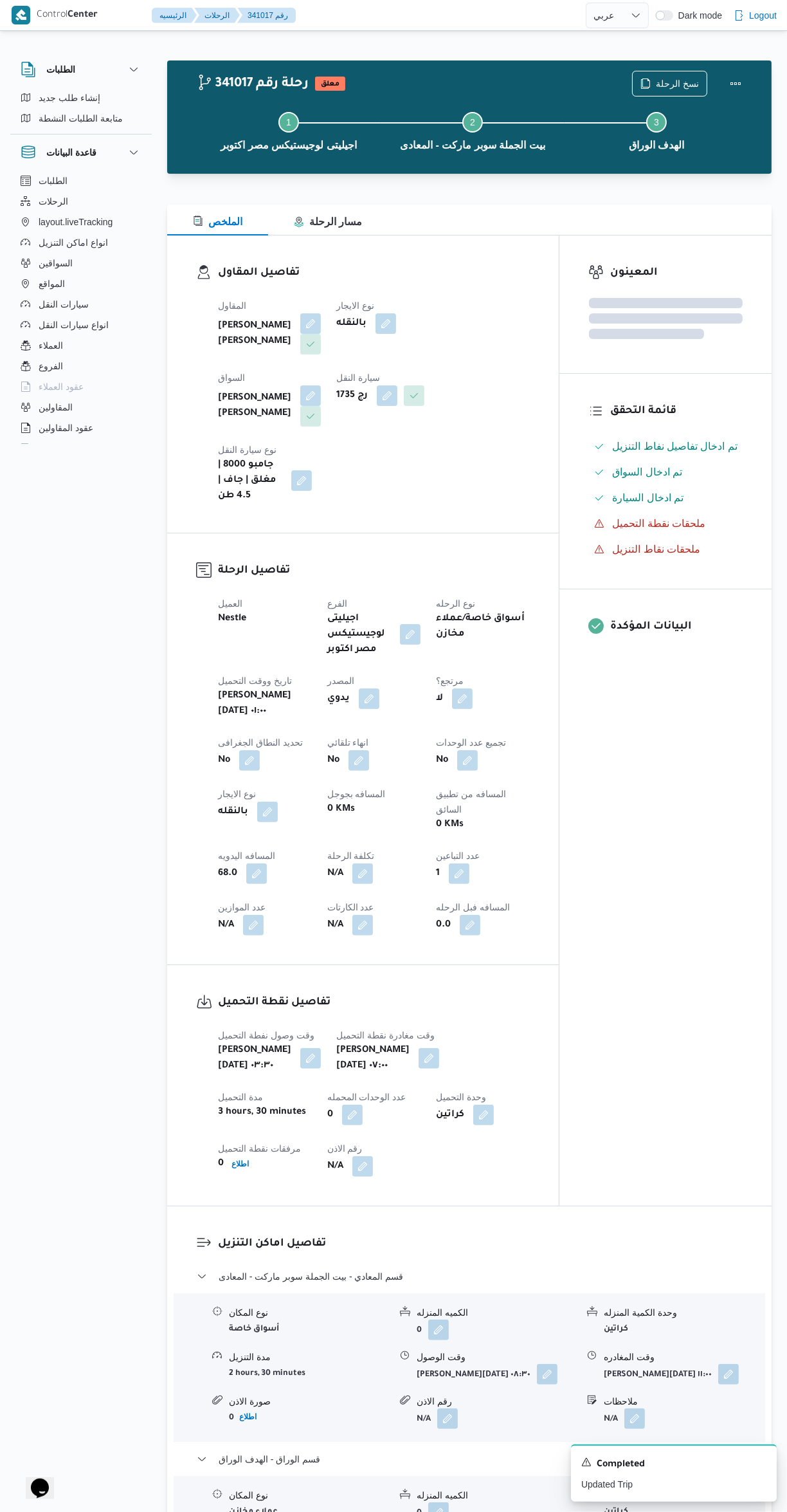
click at [673, 954] on div "المعينون قائمة التحقق تم ادخال تفاصيل نفاط التنزيل تم ادخال السواق تم ادخال الس…" at bounding box center [665, 721] width 212 height 970
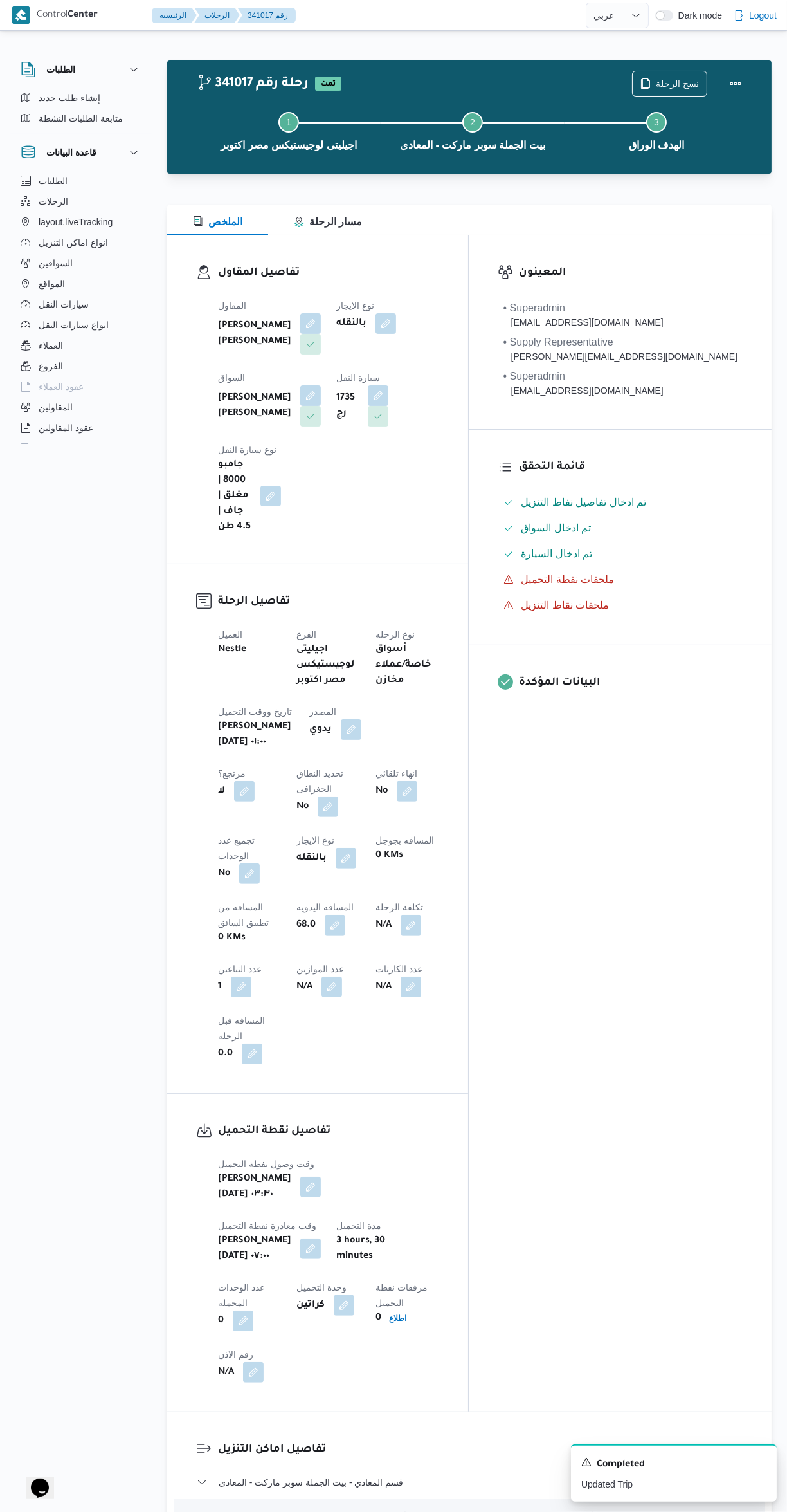
select select "ar"
